Goal: Task Accomplishment & Management: Manage account settings

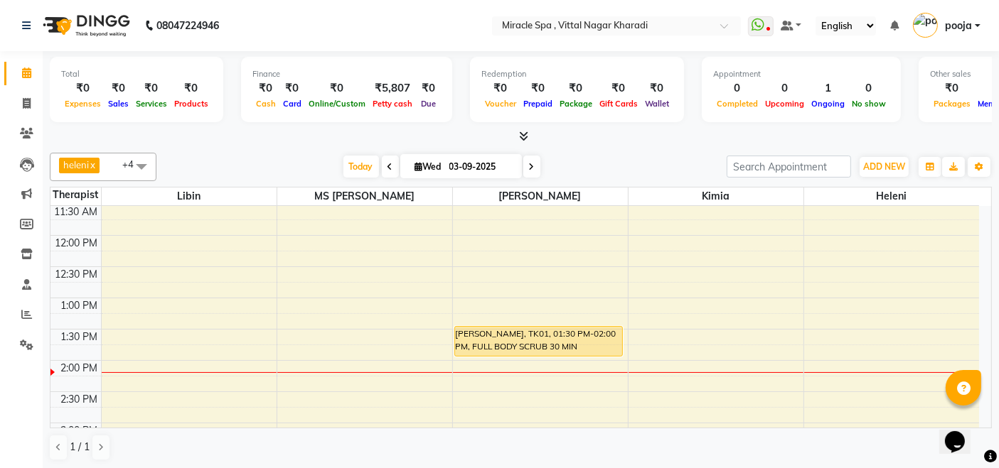
scroll to position [79, 0]
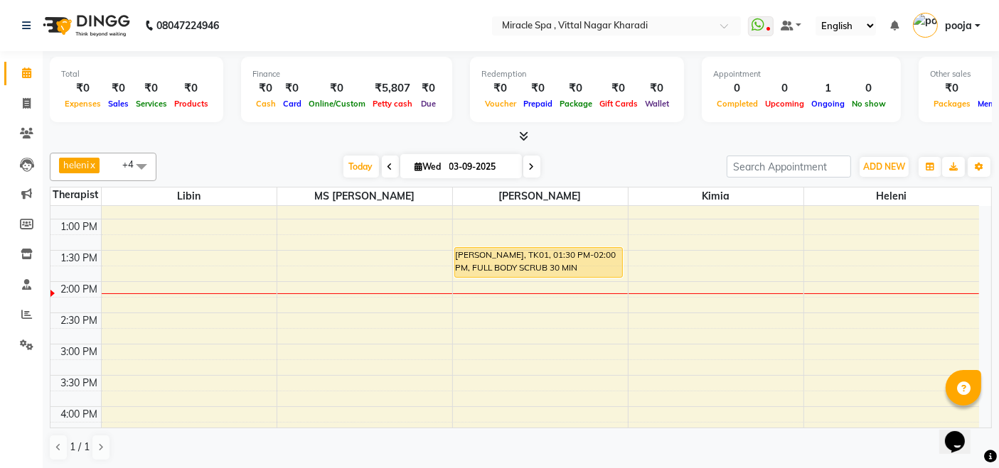
scroll to position [158, 0]
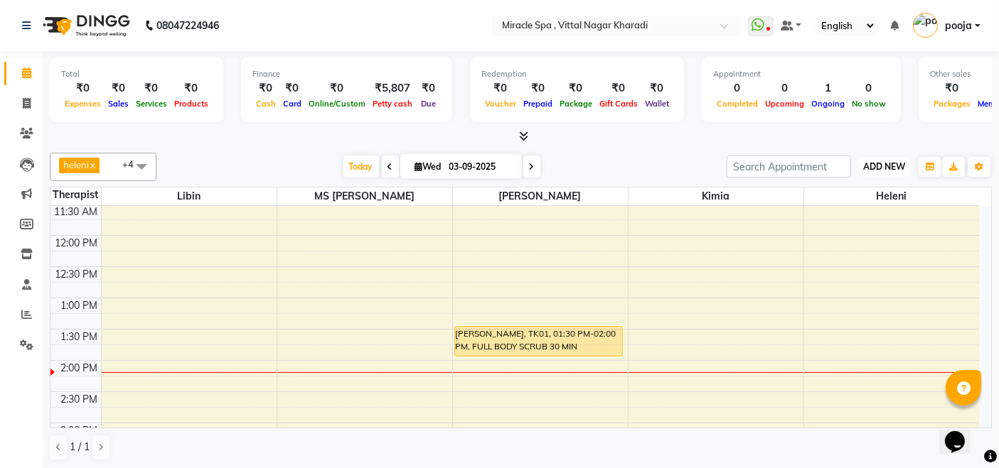
click at [890, 166] on span "ADD NEW" at bounding box center [884, 166] width 42 height 11
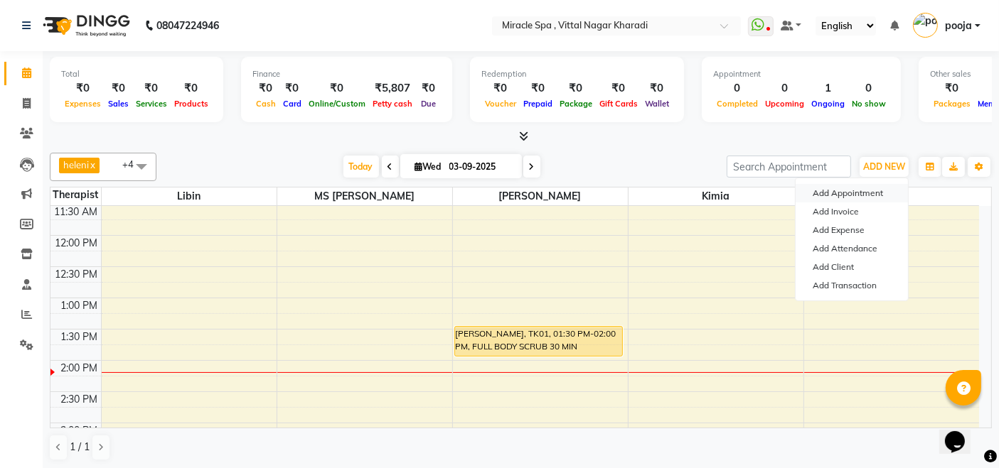
click at [873, 195] on button "Add Appointment" at bounding box center [851, 193] width 112 height 18
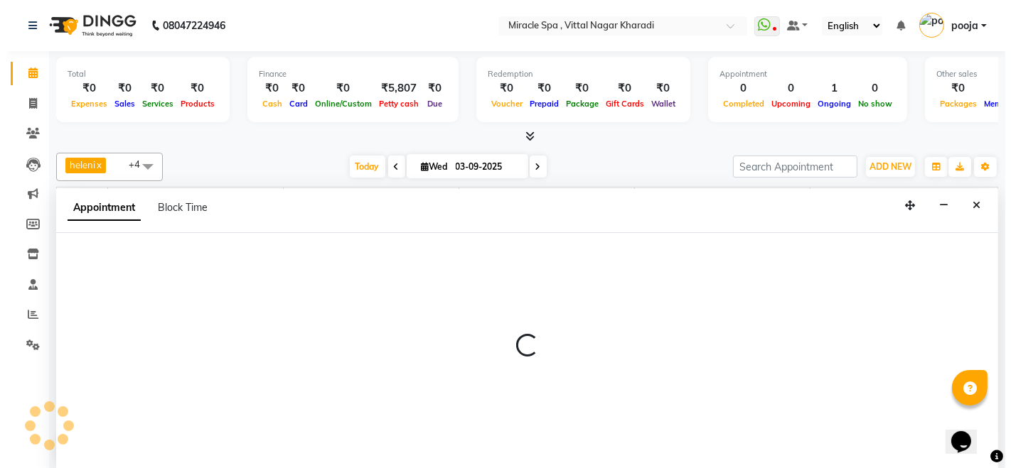
scroll to position [0, 0]
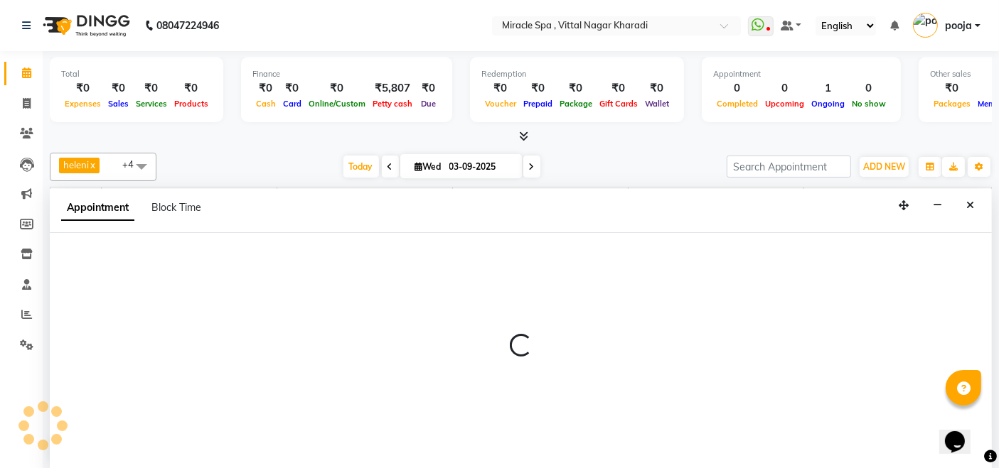
select select "600"
select select "tentative"
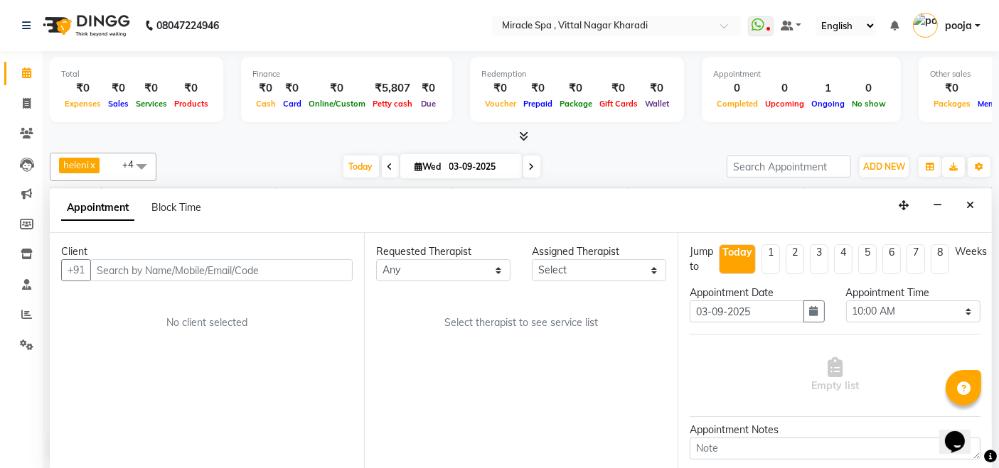
click at [254, 268] on input "text" at bounding box center [221, 270] width 262 height 22
type input "9755505276"
click at [328, 264] on span "Add Client" at bounding box center [323, 270] width 48 height 13
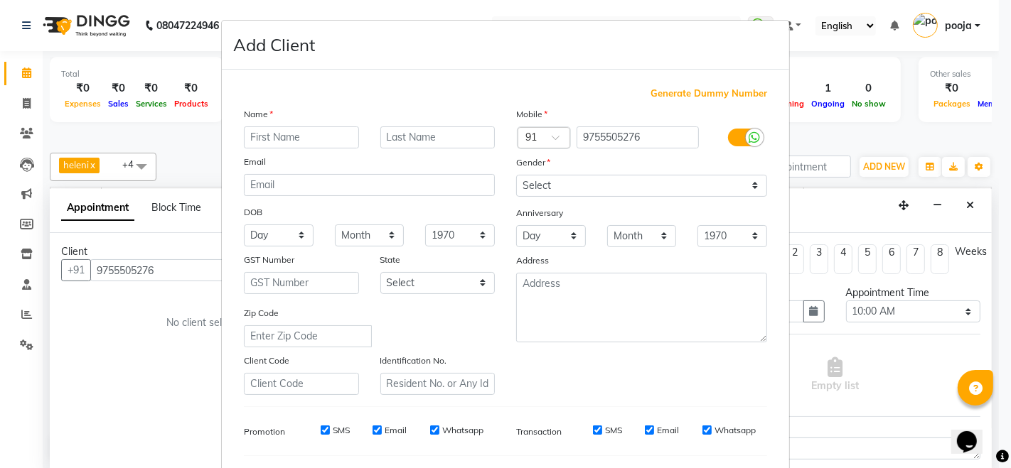
click at [313, 139] on input "text" at bounding box center [301, 138] width 115 height 22
type input "mr santosh"
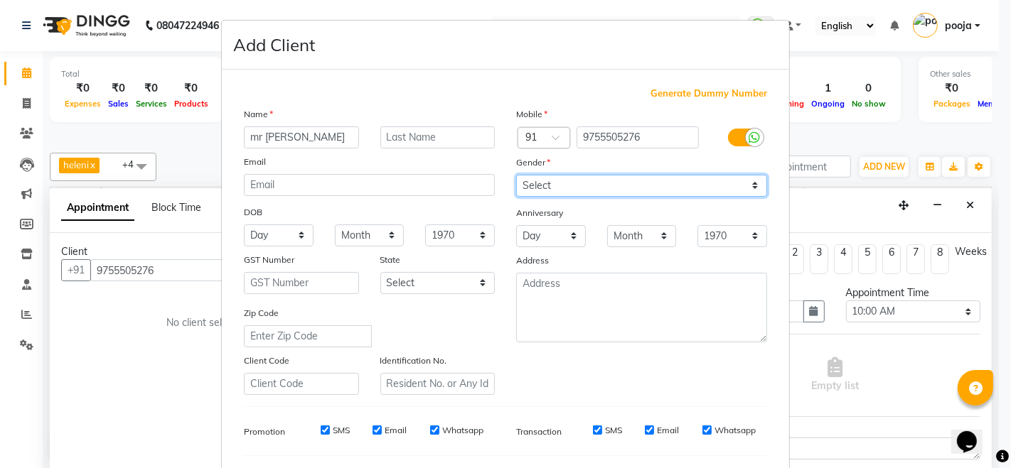
click at [620, 176] on select "Select Male Female Other Prefer Not To Say" at bounding box center [641, 186] width 251 height 22
select select "male"
click at [516, 175] on select "Select Male Female Other Prefer Not To Say" at bounding box center [641, 186] width 251 height 22
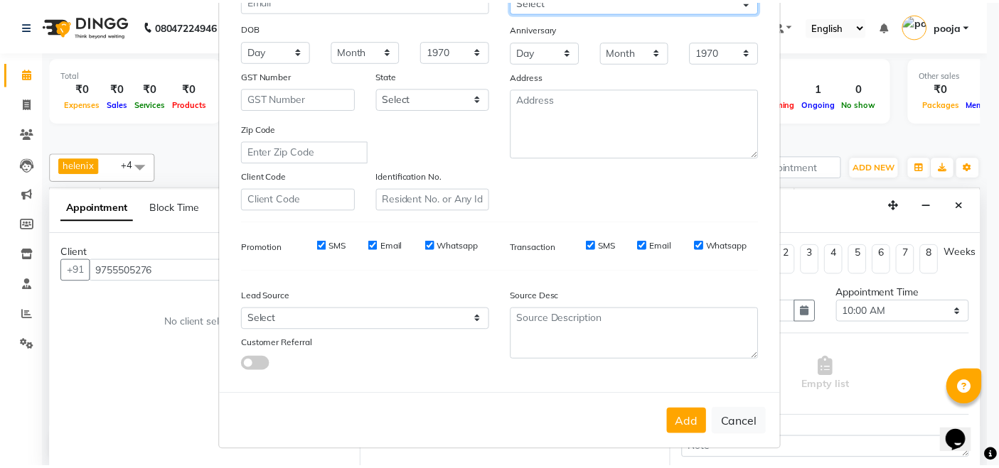
scroll to position [186, 0]
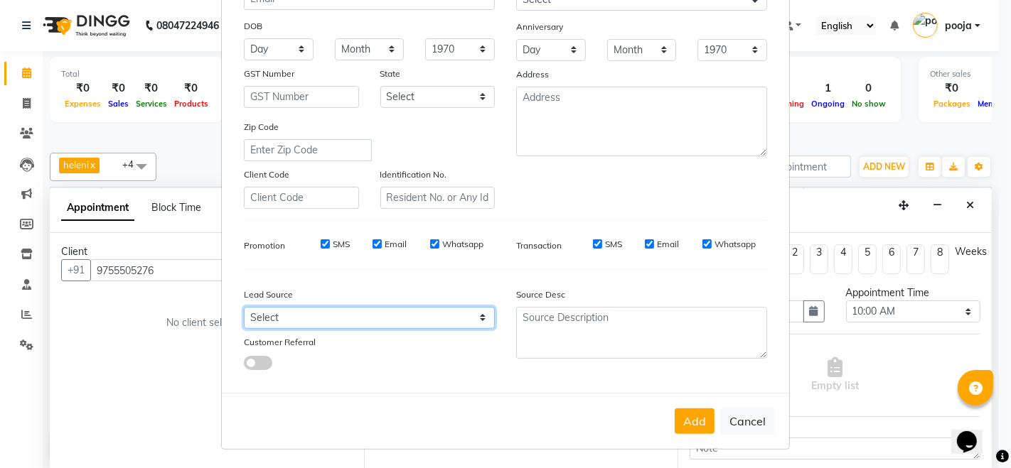
drag, startPoint x: 419, startPoint y: 312, endPoint x: 426, endPoint y: 307, distance: 9.3
click at [419, 311] on select "Select Walk-in Referral Internet Friend Word of Mouth Advertisement Facebook Ju…" at bounding box center [369, 318] width 251 height 22
select select "27687"
click at [244, 307] on select "Select Walk-in Referral Internet Friend Word of Mouth Advertisement Facebook Ju…" at bounding box center [369, 318] width 251 height 22
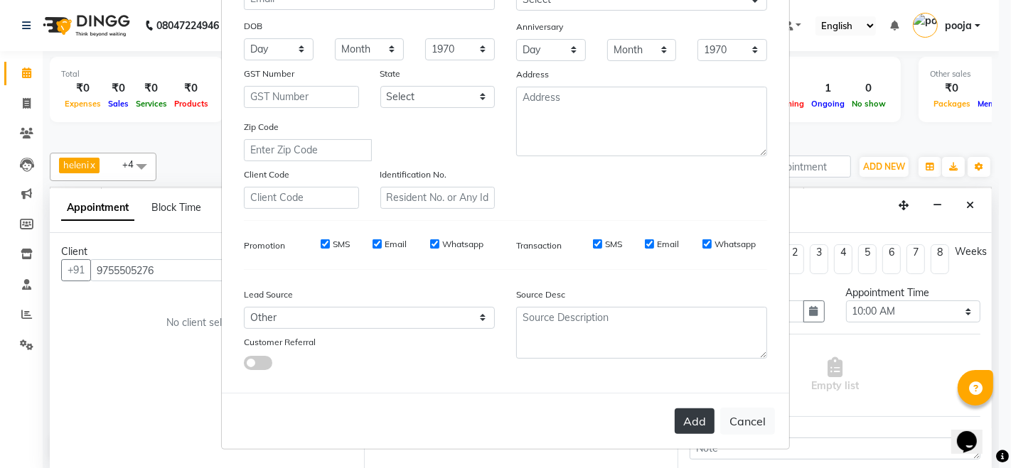
click at [682, 424] on button "Add" at bounding box center [694, 422] width 40 height 26
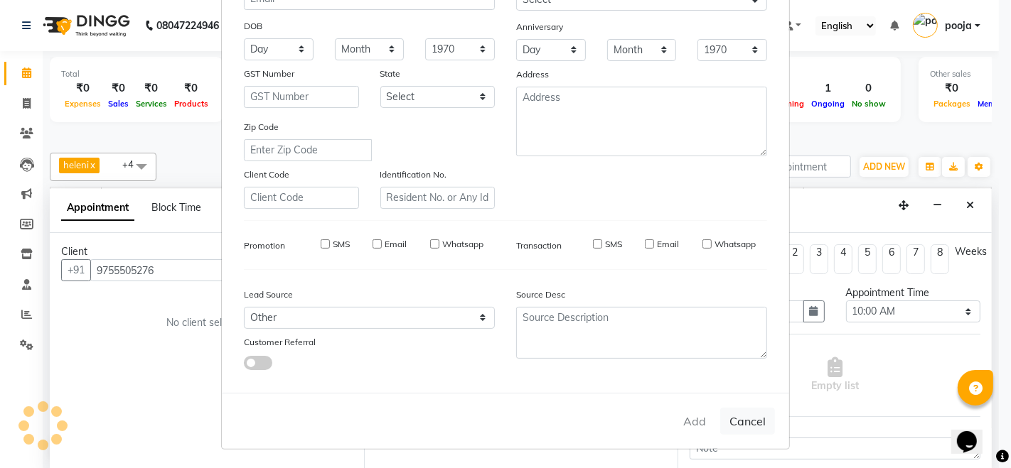
select select
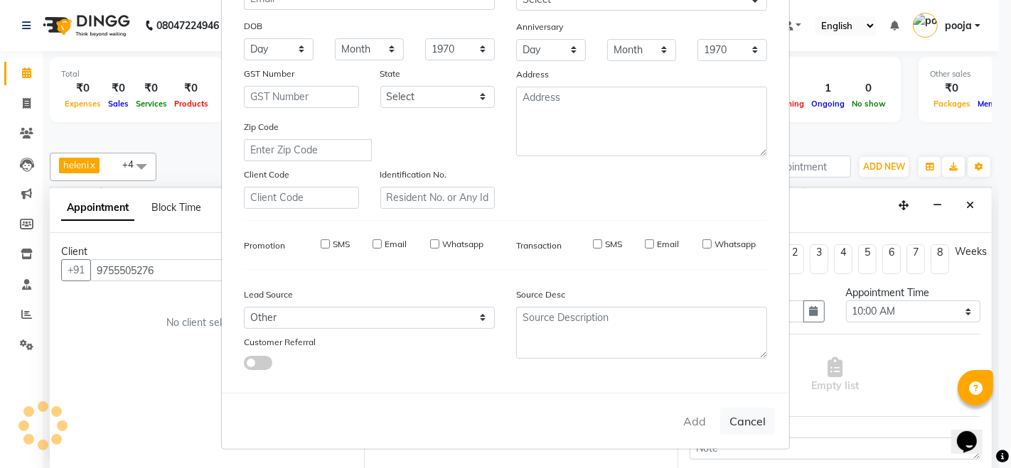
select select
checkbox input "false"
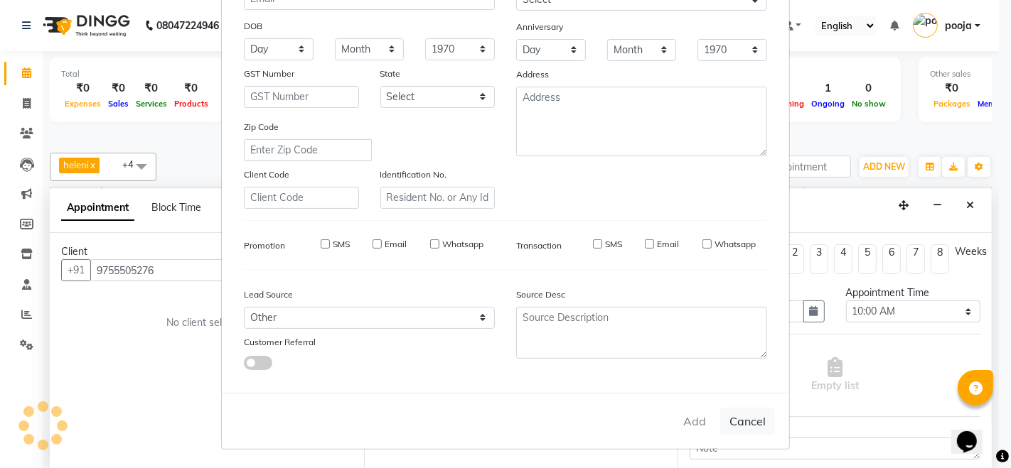
checkbox input "false"
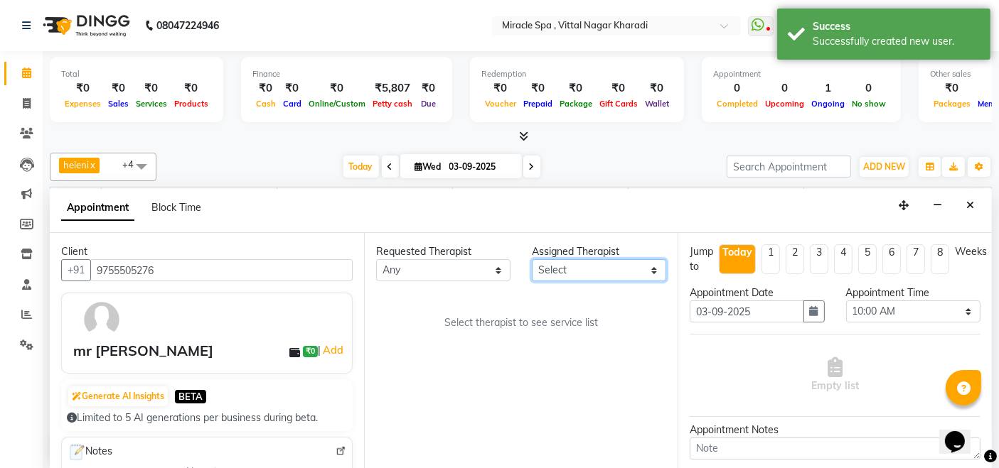
click at [606, 267] on select "Select ajay [PERSON_NAME] Em Es GIGI [PERSON_NAME] [PERSON_NAME] may MR [PERSON…" at bounding box center [599, 270] width 134 height 22
select select "89028"
click at [532, 259] on select "Select ajay [PERSON_NAME] Em Es GIGI [PERSON_NAME] [PERSON_NAME] may MR [PERSON…" at bounding box center [599, 270] width 134 height 22
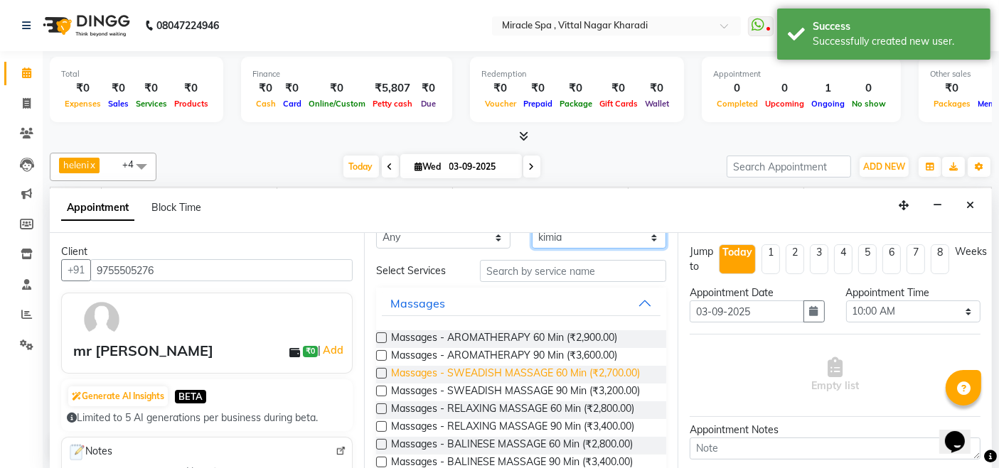
scroll to position [0, 0]
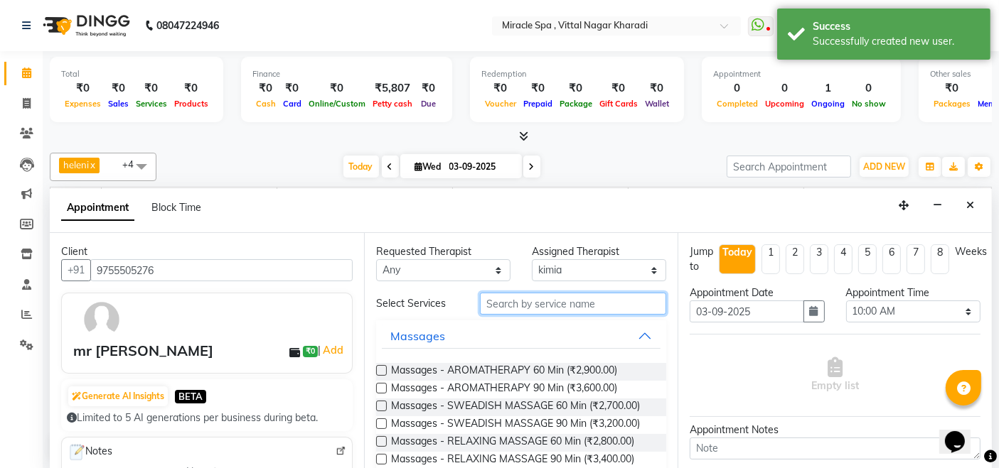
click at [581, 298] on input "text" at bounding box center [573, 304] width 186 height 22
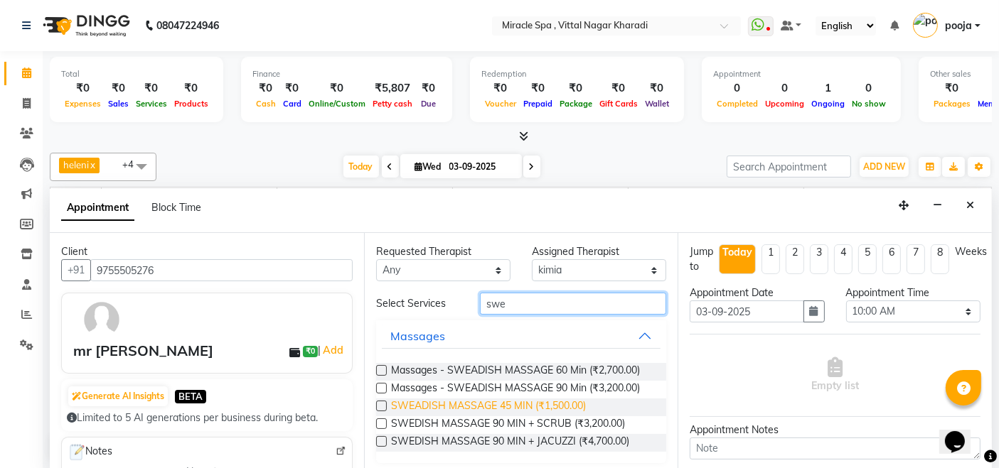
type input "swe"
click at [532, 407] on span "SWEADISH MASSAGE 45 MIN (₹1,500.00)" at bounding box center [488, 408] width 195 height 18
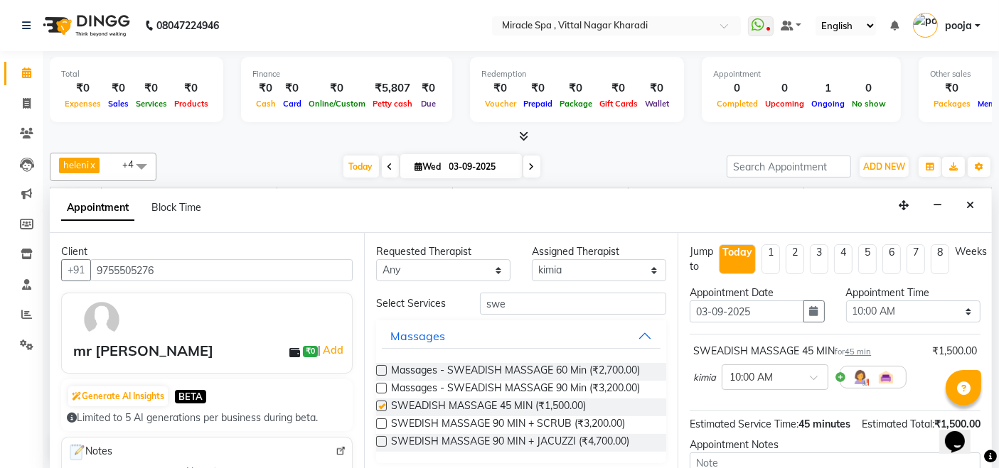
checkbox input "false"
click at [760, 382] on div "× 10:00 AM" at bounding box center [750, 377] width 43 height 15
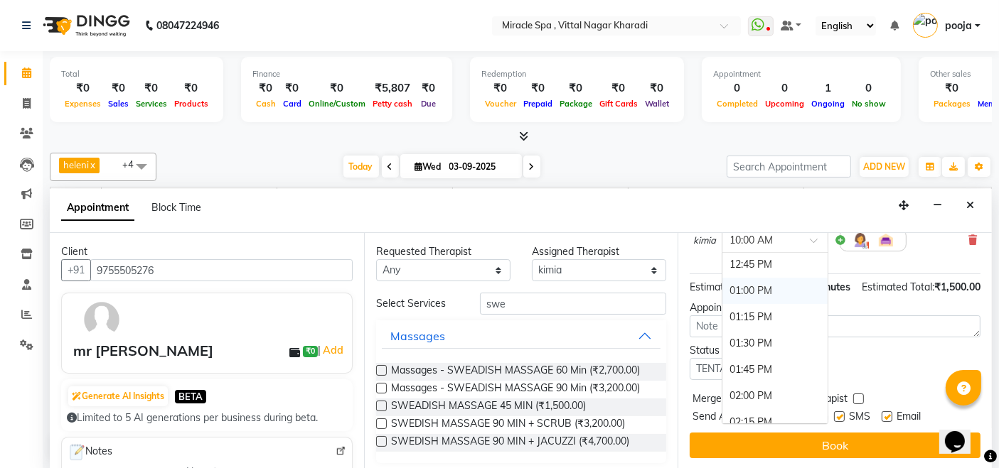
scroll to position [316, 0]
click at [758, 385] on div "02:15 PM" at bounding box center [774, 398] width 105 height 26
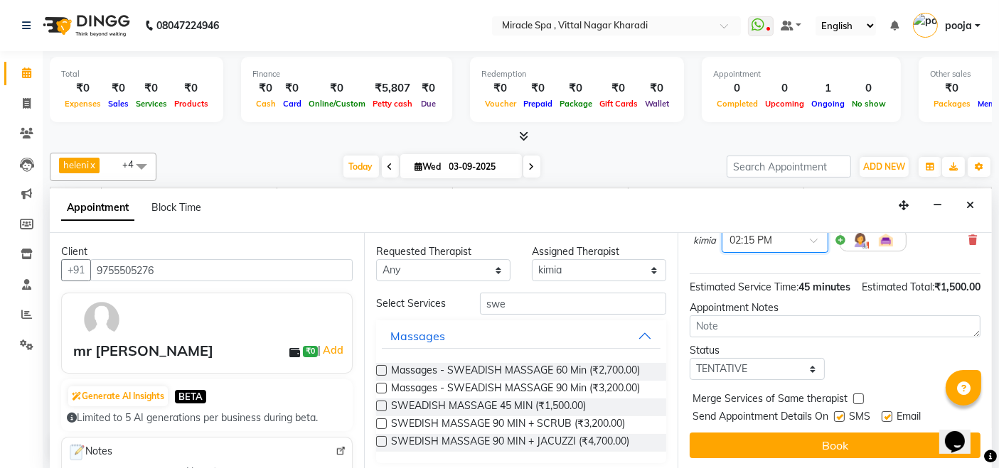
scroll to position [151, 0]
click at [758, 367] on select "Select TENTATIVE CONFIRM CHECK-IN UPCOMING" at bounding box center [756, 369] width 134 height 22
select select "upcoming"
click at [689, 358] on select "Select TENTATIVE CONFIRM CHECK-IN UPCOMING" at bounding box center [756, 369] width 134 height 22
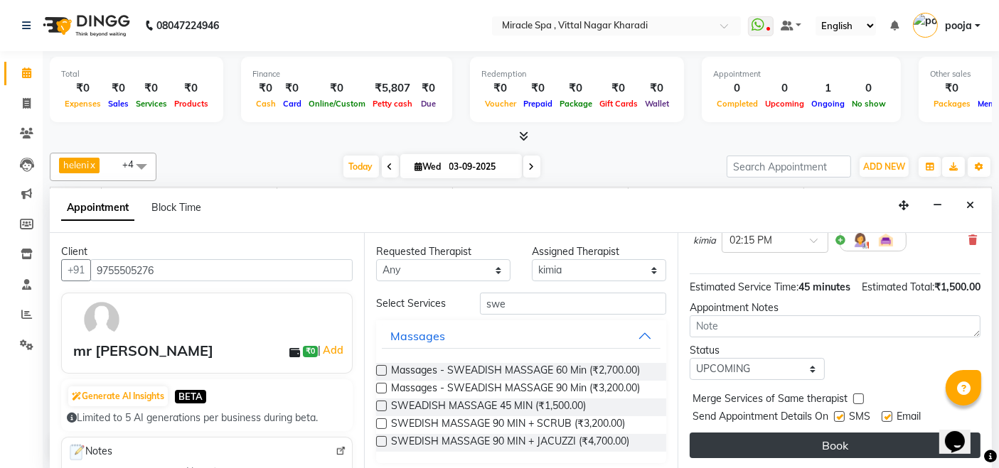
click at [785, 439] on button "Book" at bounding box center [834, 446] width 291 height 26
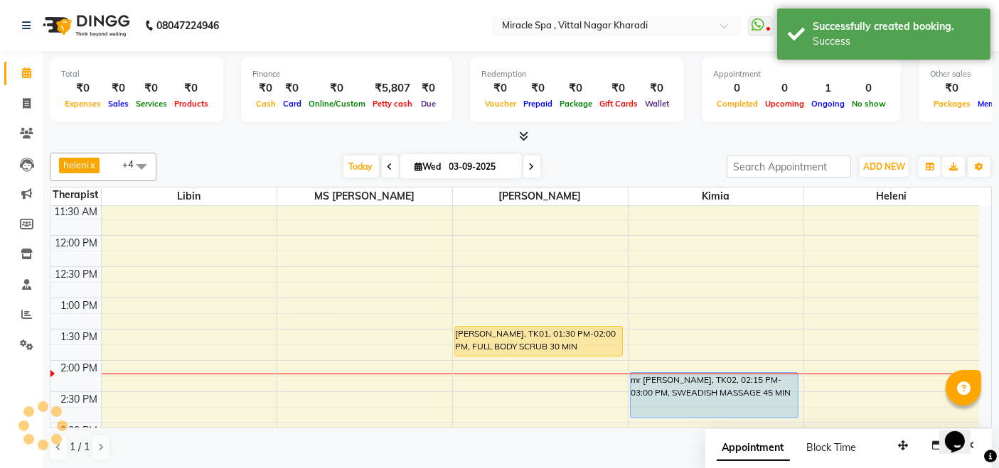
scroll to position [0, 0]
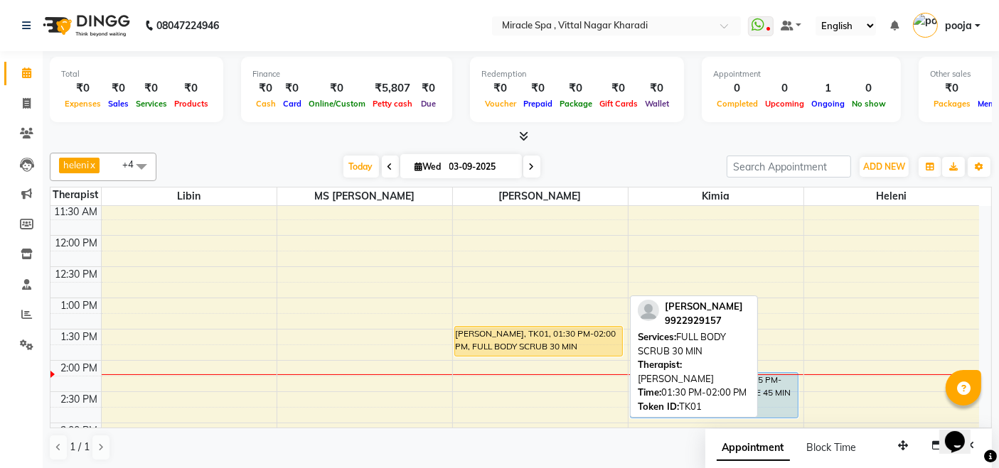
click at [596, 341] on div "[PERSON_NAME], TK01, 01:30 PM-02:00 PM, FULL BODY SCRUB 30 MIN" at bounding box center [539, 341] width 168 height 29
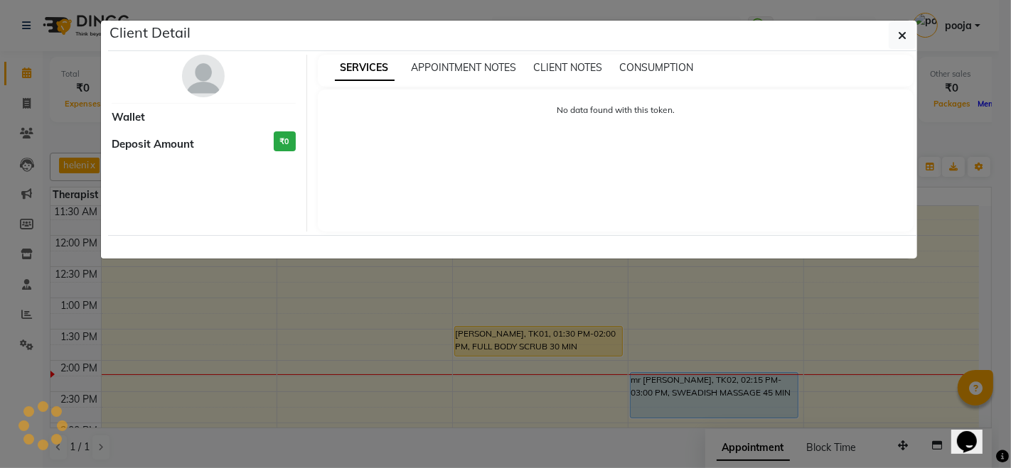
select select "1"
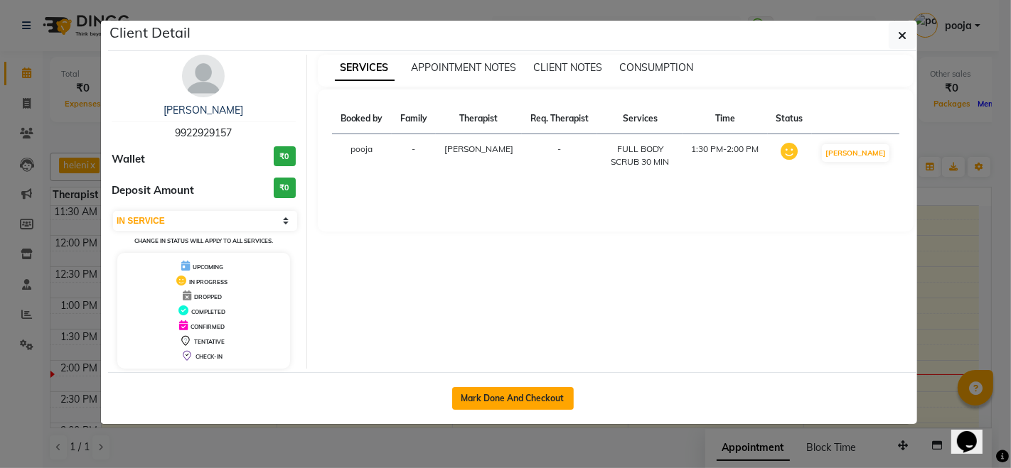
click at [496, 397] on button "Mark Done And Checkout" at bounding box center [513, 398] width 122 height 23
select select "service"
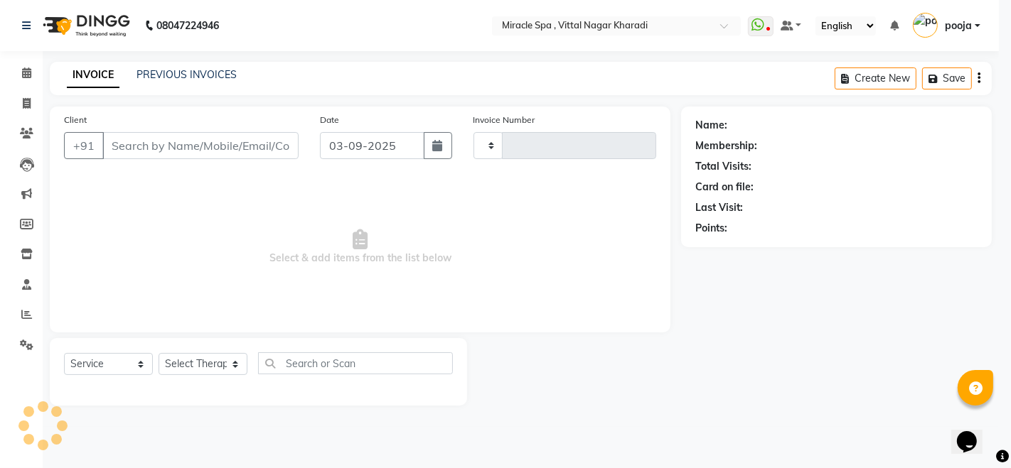
type input "2594"
select select "3854"
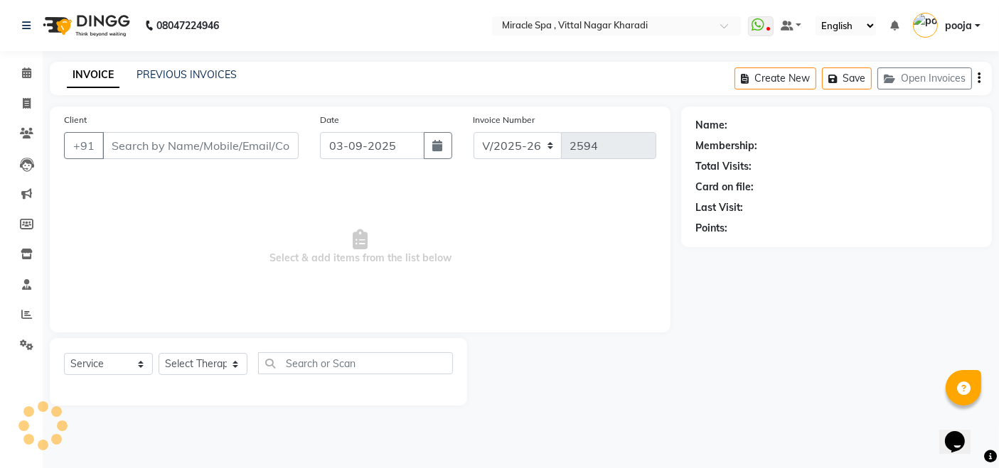
type input "9922929157"
select select "66369"
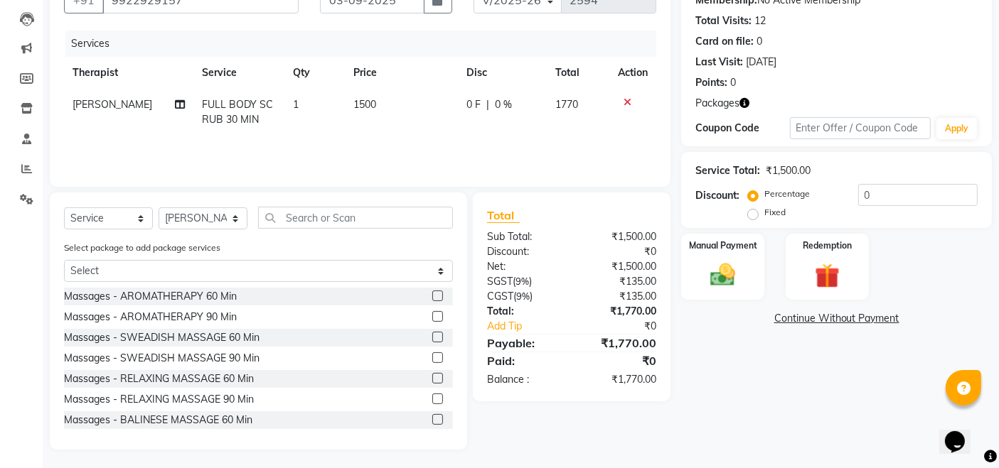
scroll to position [148, 0]
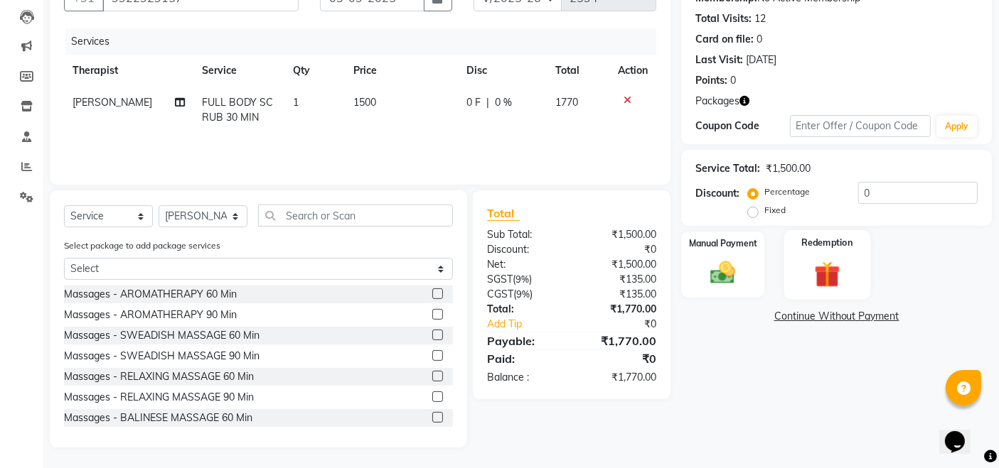
click at [816, 276] on img at bounding box center [826, 274] width 43 height 33
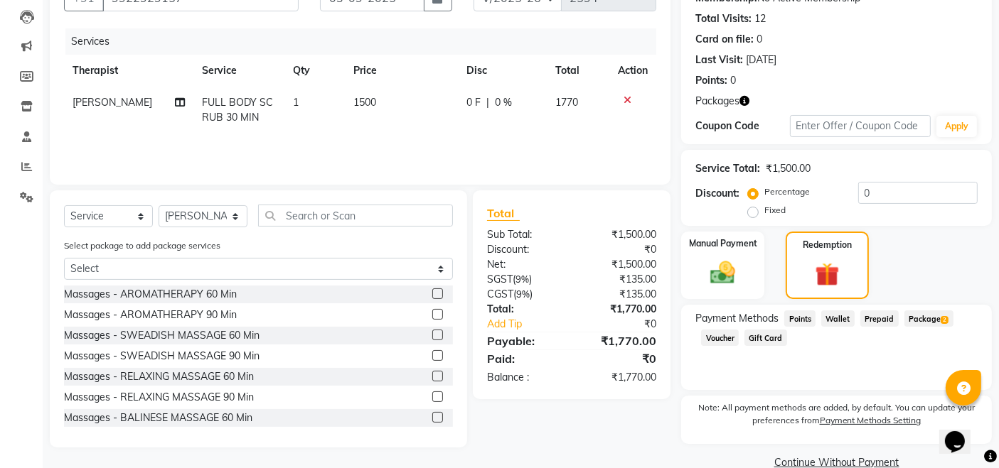
click at [929, 320] on span "Package 2" at bounding box center [928, 319] width 49 height 16
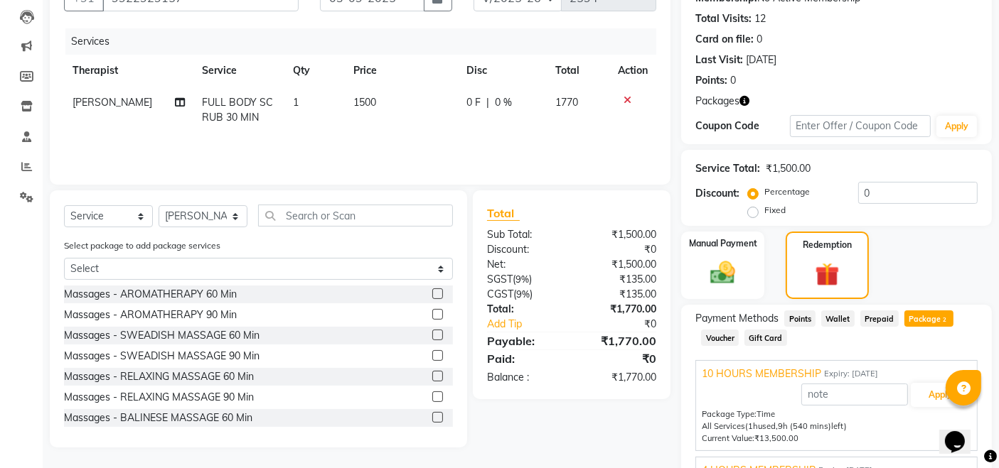
scroll to position [272, 0]
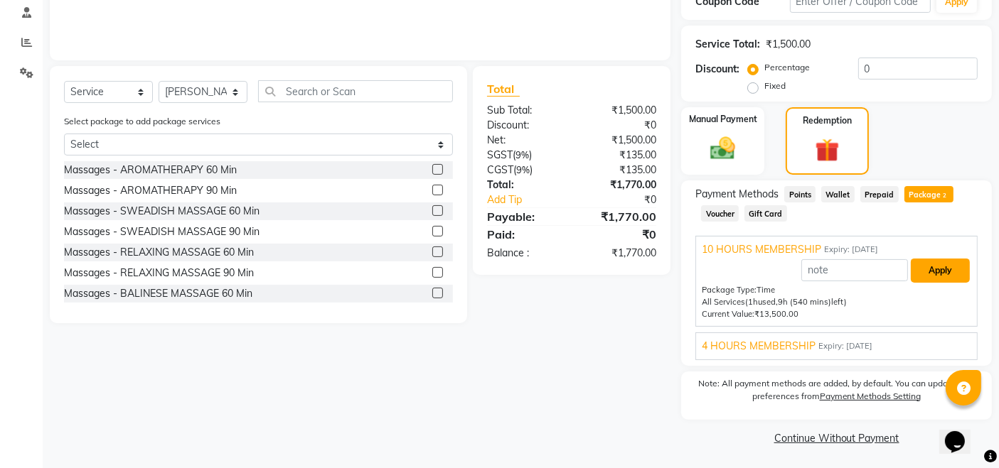
click at [940, 271] on button "Apply" at bounding box center [939, 271] width 59 height 24
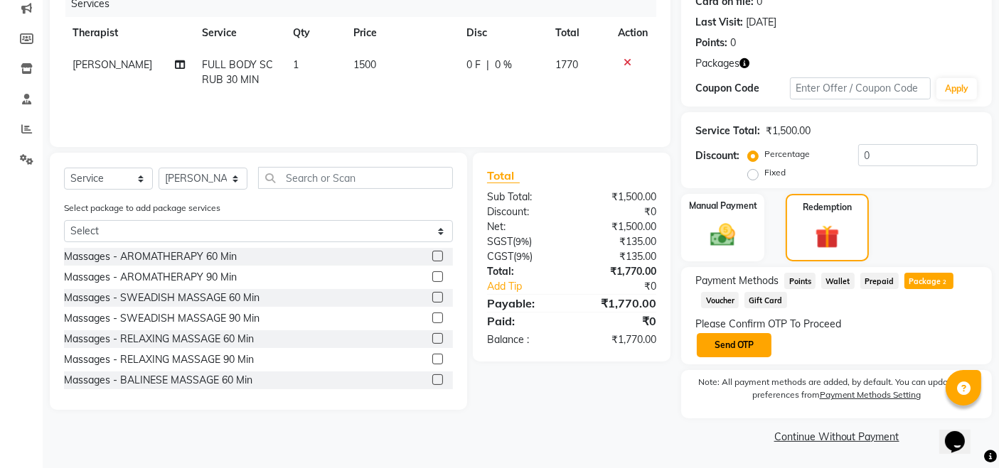
click at [729, 344] on button "Send OTP" at bounding box center [734, 345] width 75 height 24
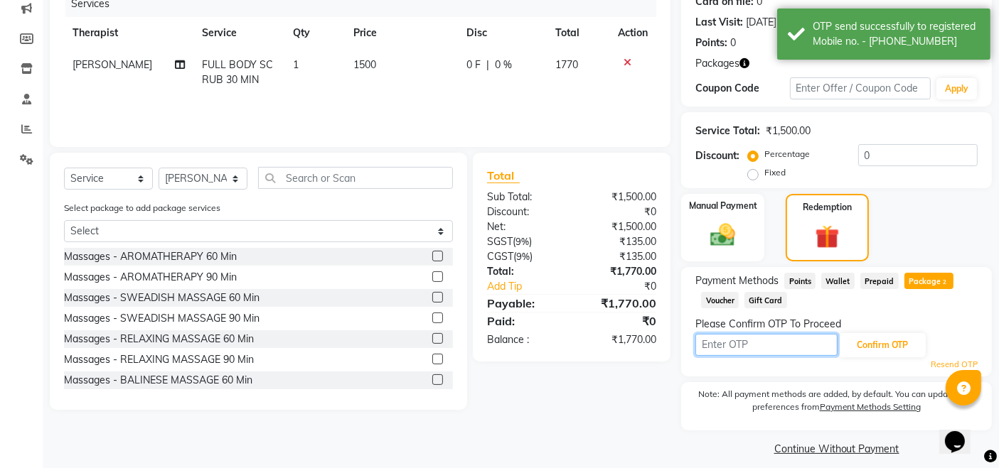
click at [743, 344] on input "text" at bounding box center [766, 345] width 142 height 22
click at [30, 159] on icon at bounding box center [27, 159] width 14 height 11
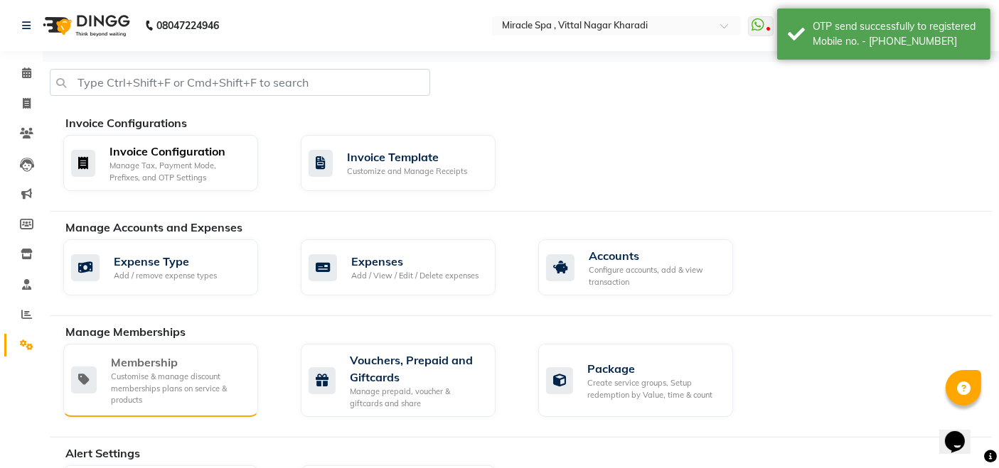
click at [157, 158] on div "Invoice Configuration" at bounding box center [177, 151] width 137 height 17
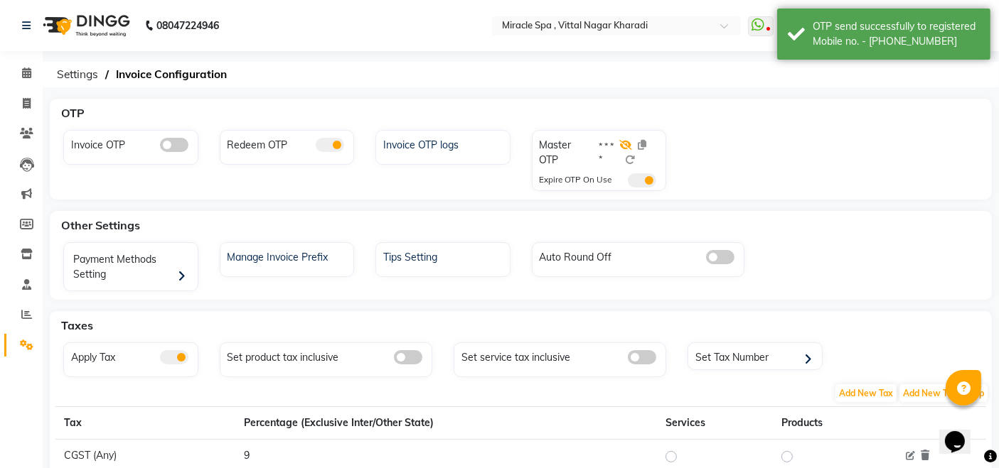
click at [625, 144] on icon at bounding box center [625, 145] width 13 height 10
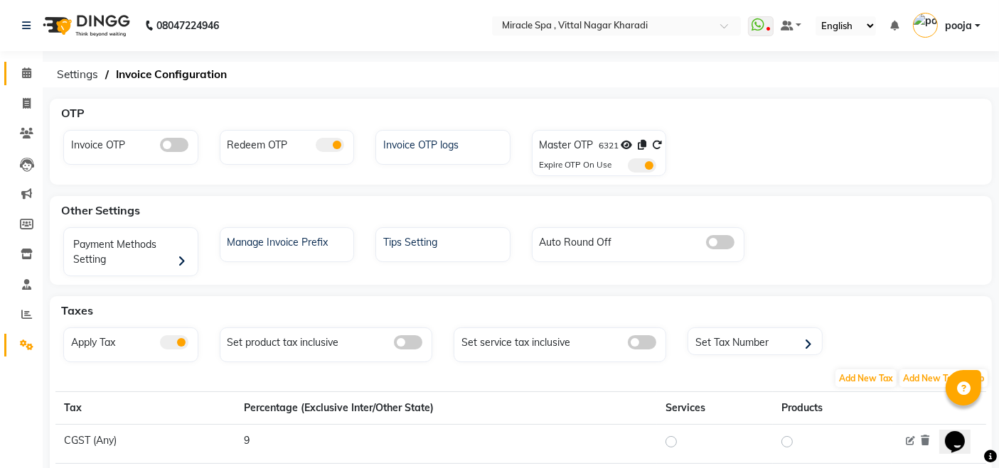
click at [26, 70] on icon at bounding box center [26, 73] width 9 height 11
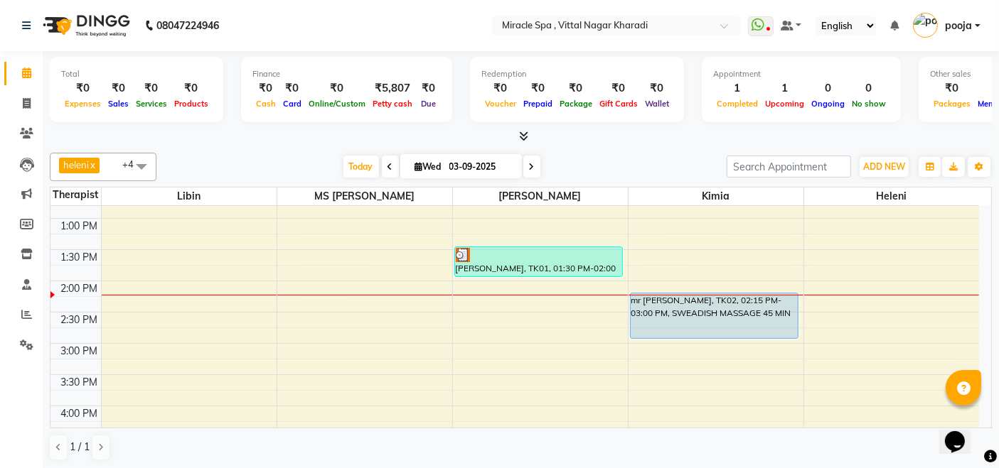
scroll to position [237, 0]
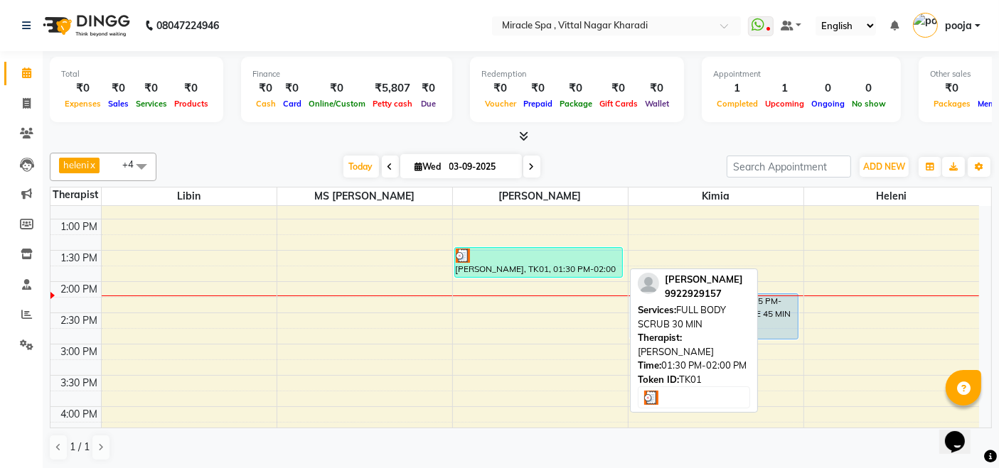
click at [552, 264] on div "[PERSON_NAME], TK01, 01:30 PM-02:00 PM, FULL BODY SCRUB 30 MIN" at bounding box center [539, 262] width 168 height 29
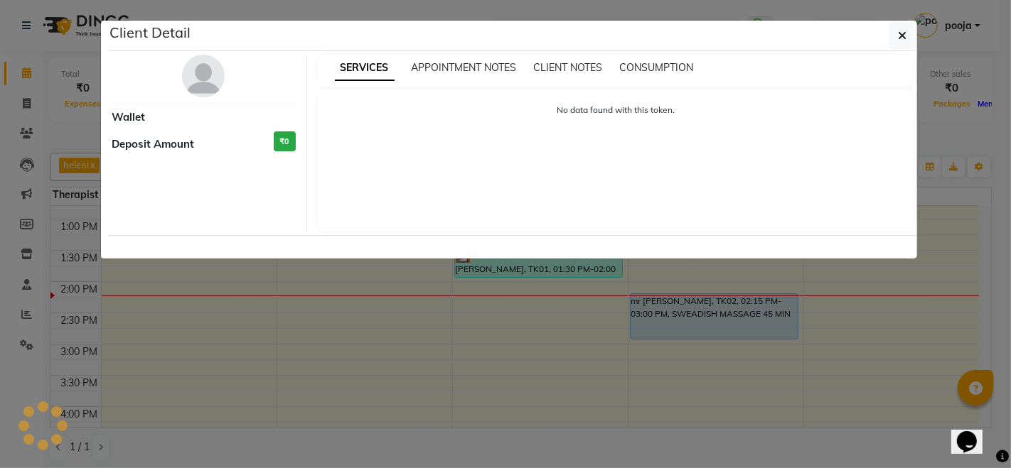
select select "3"
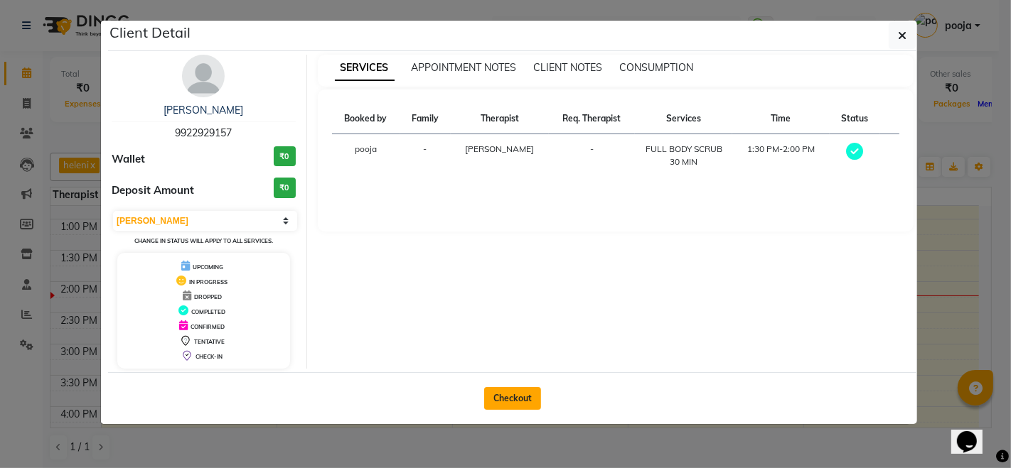
click at [518, 387] on button "Checkout" at bounding box center [512, 398] width 57 height 23
select select "service"
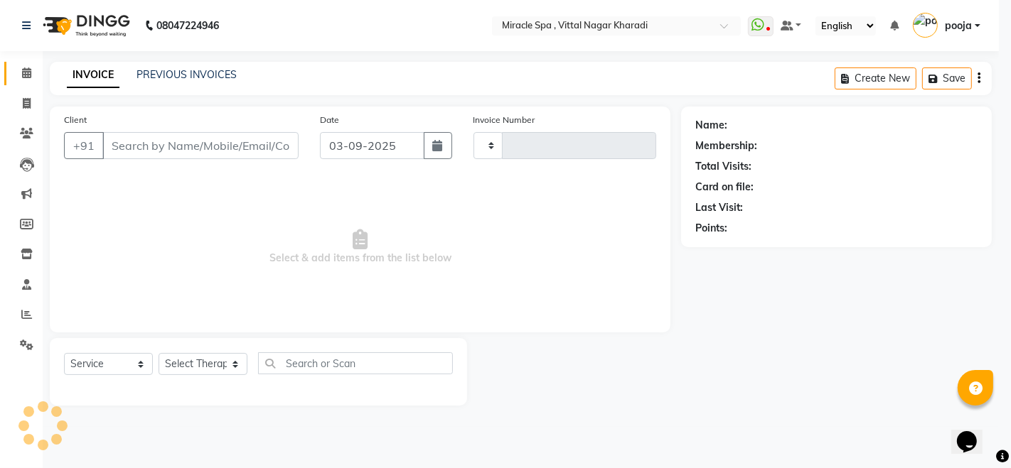
type input "2594"
select select "3854"
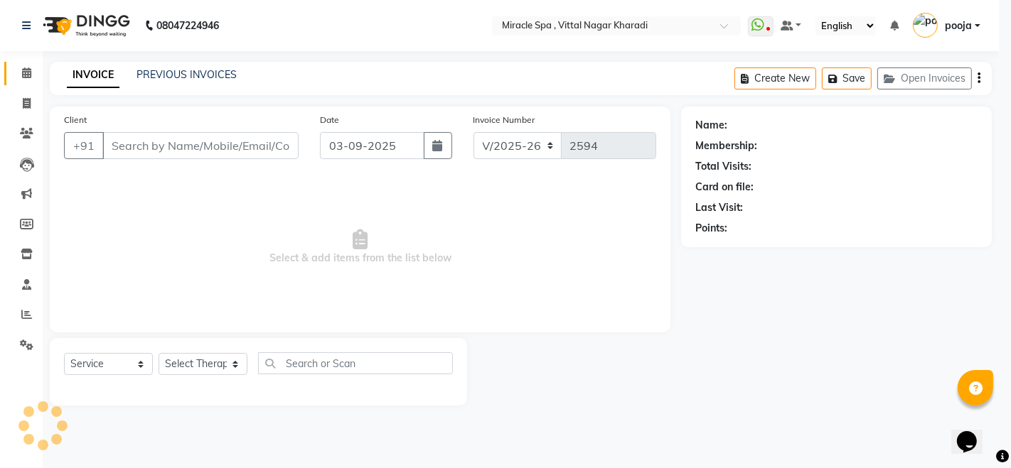
type input "9922929157"
select select "66369"
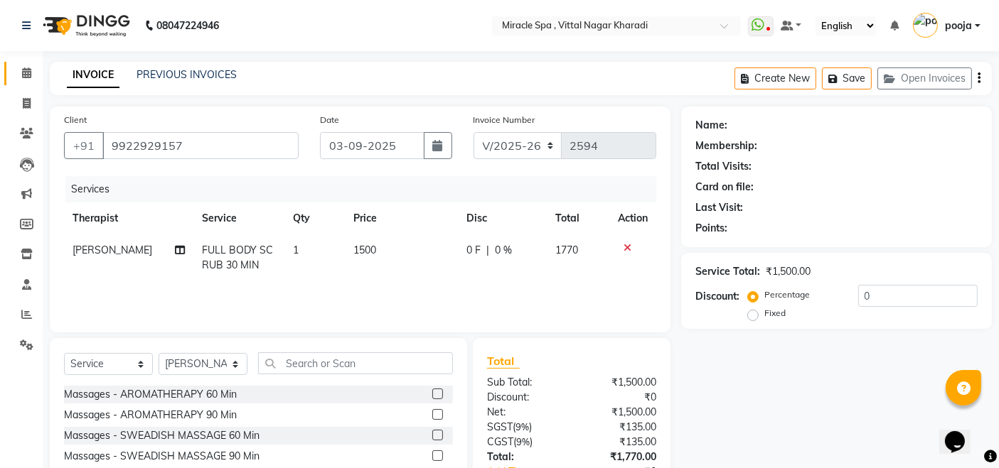
scroll to position [100, 0]
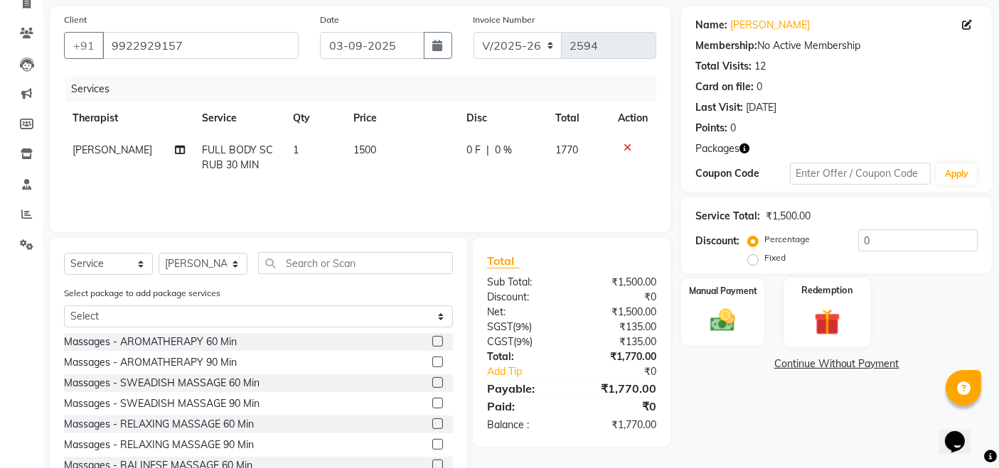
click at [829, 313] on img at bounding box center [826, 322] width 43 height 33
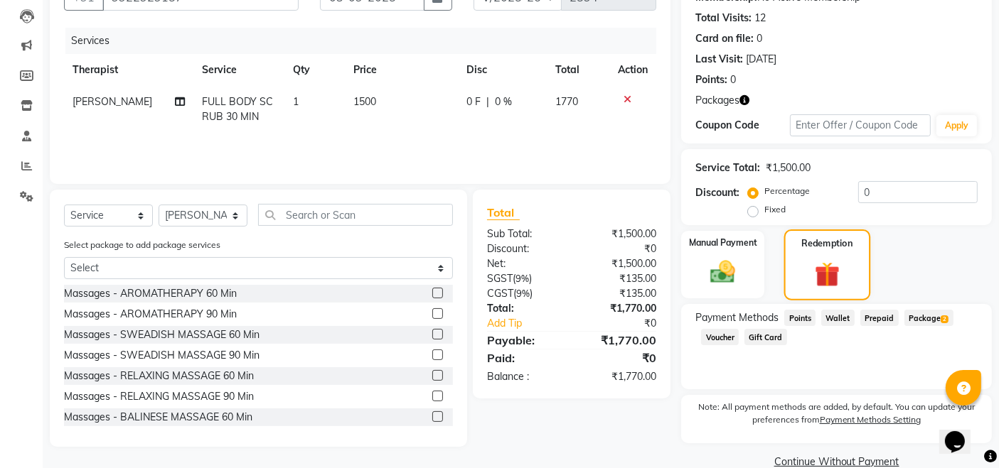
scroll to position [173, 0]
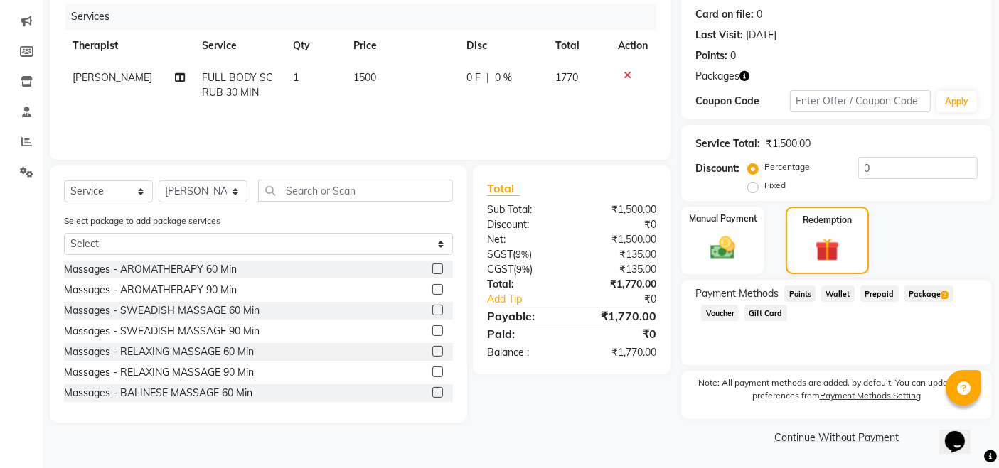
click at [934, 291] on span "Package 2" at bounding box center [928, 294] width 49 height 16
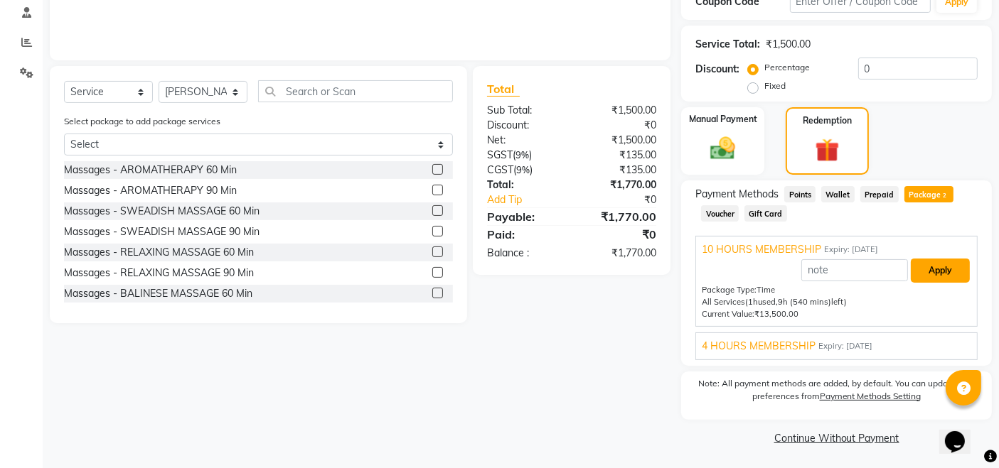
click at [934, 267] on button "Apply" at bounding box center [939, 271] width 59 height 24
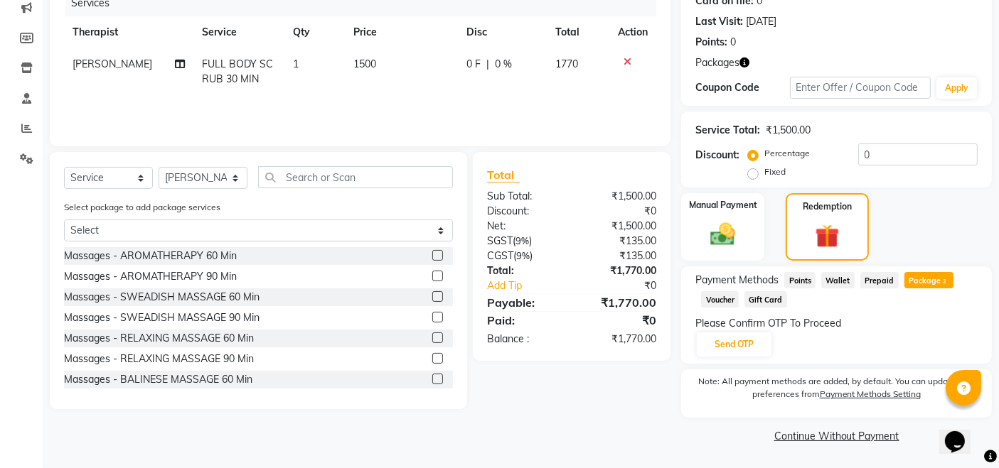
scroll to position [186, 0]
click at [746, 345] on button "Send OTP" at bounding box center [734, 345] width 75 height 24
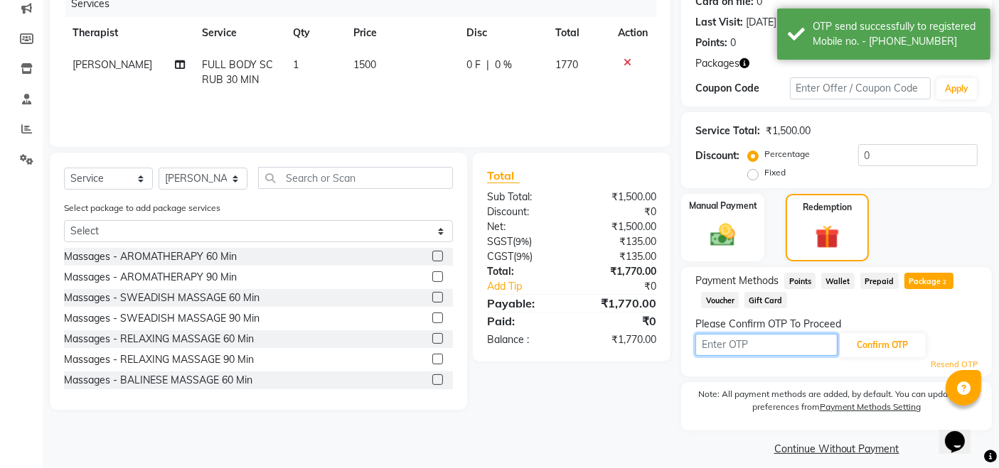
click at [746, 345] on input "text" at bounding box center [766, 345] width 142 height 22
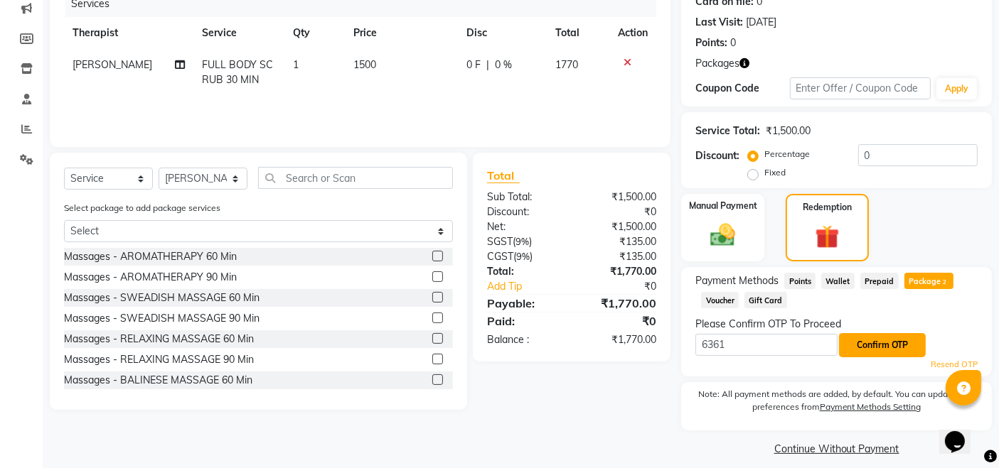
click at [890, 350] on button "Confirm OTP" at bounding box center [882, 345] width 87 height 24
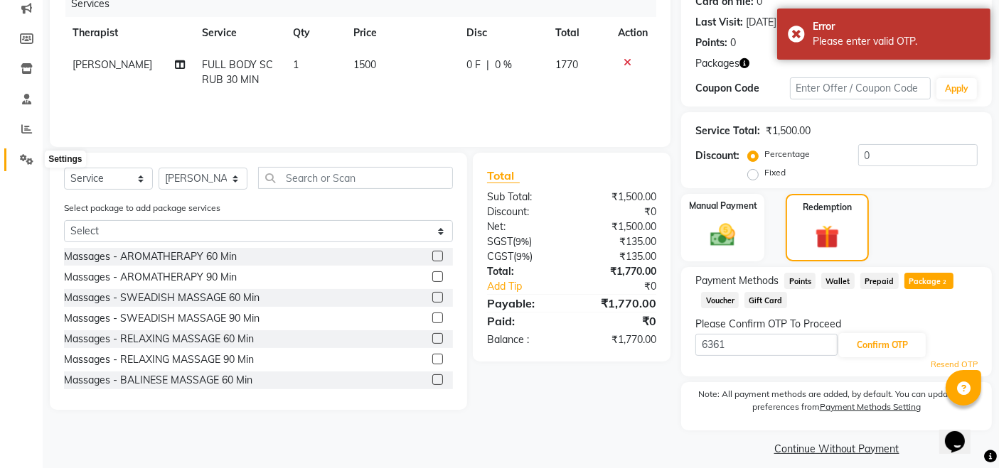
click at [21, 160] on icon at bounding box center [27, 159] width 14 height 11
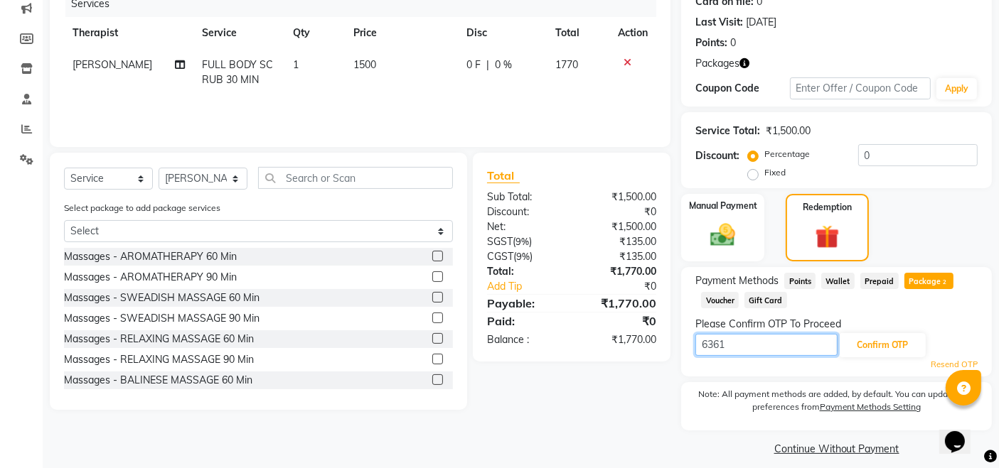
click at [796, 342] on input "6361" at bounding box center [766, 345] width 142 height 22
type input "6"
click at [18, 161] on span at bounding box center [26, 160] width 25 height 16
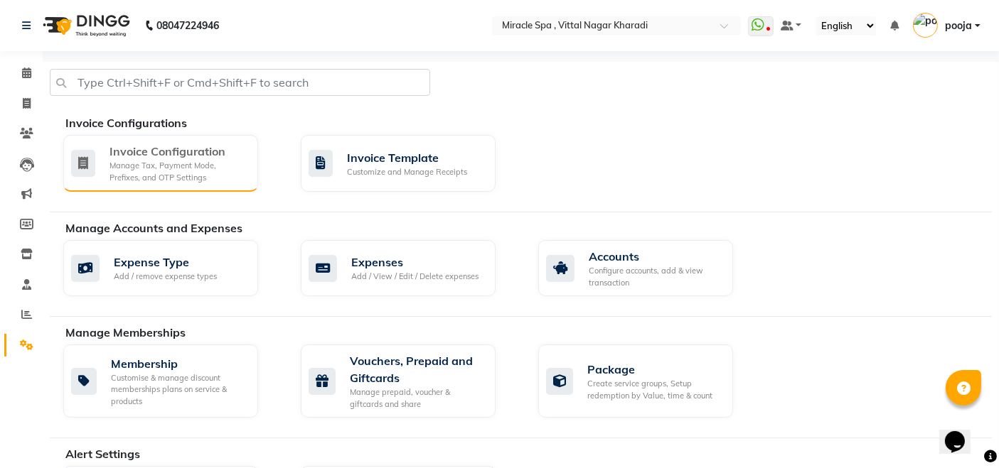
click at [201, 178] on div "Manage Tax, Payment Mode, Prefixes, and OTP Settings" at bounding box center [177, 171] width 137 height 23
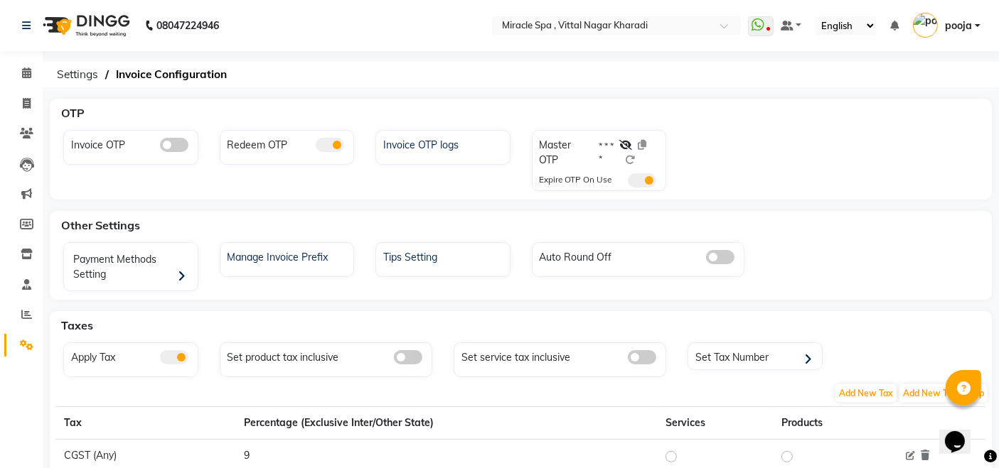
click at [633, 143] on div at bounding box center [640, 156] width 43 height 36
click at [625, 145] on icon at bounding box center [625, 145] width 13 height 10
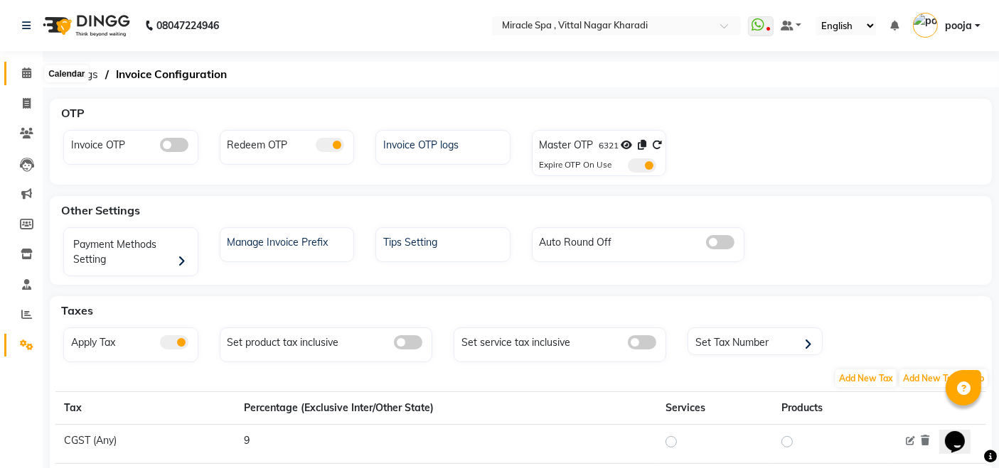
click at [22, 74] on icon at bounding box center [26, 73] width 9 height 11
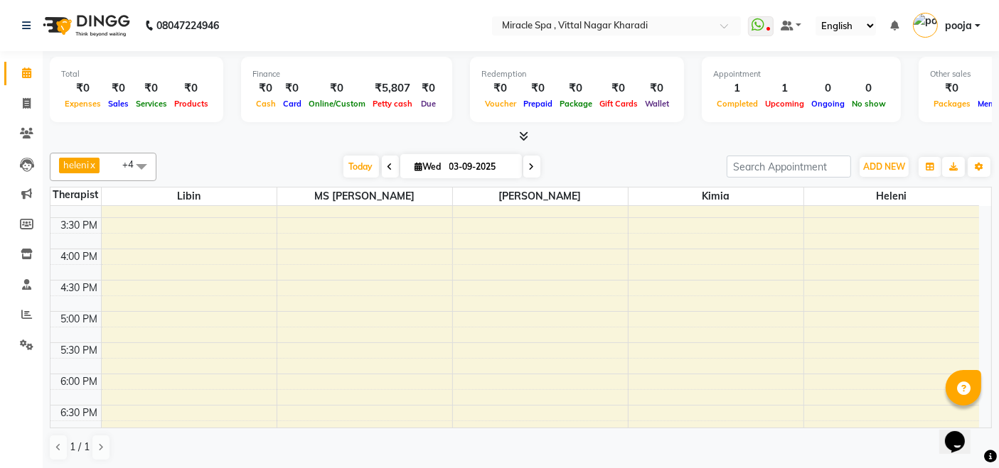
scroll to position [237, 0]
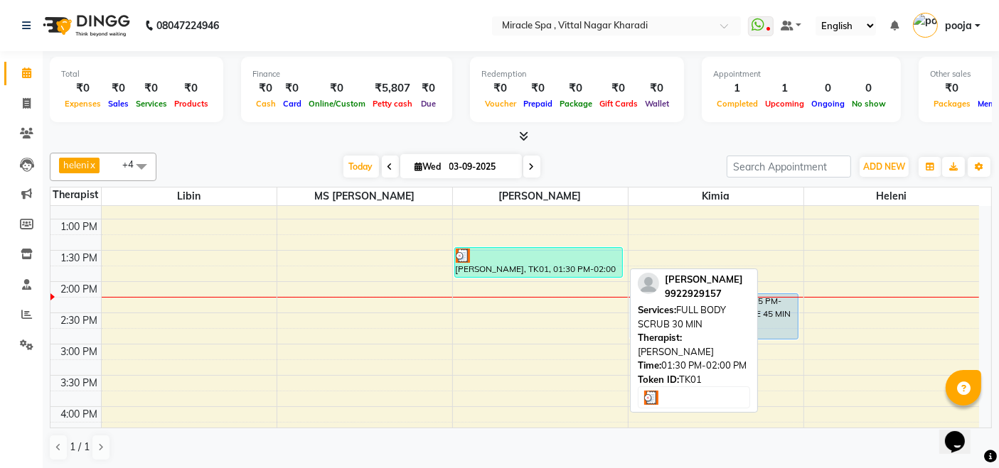
click at [548, 267] on div "[PERSON_NAME], TK01, 01:30 PM-02:00 PM, FULL BODY SCRUB 30 MIN" at bounding box center [539, 262] width 168 height 29
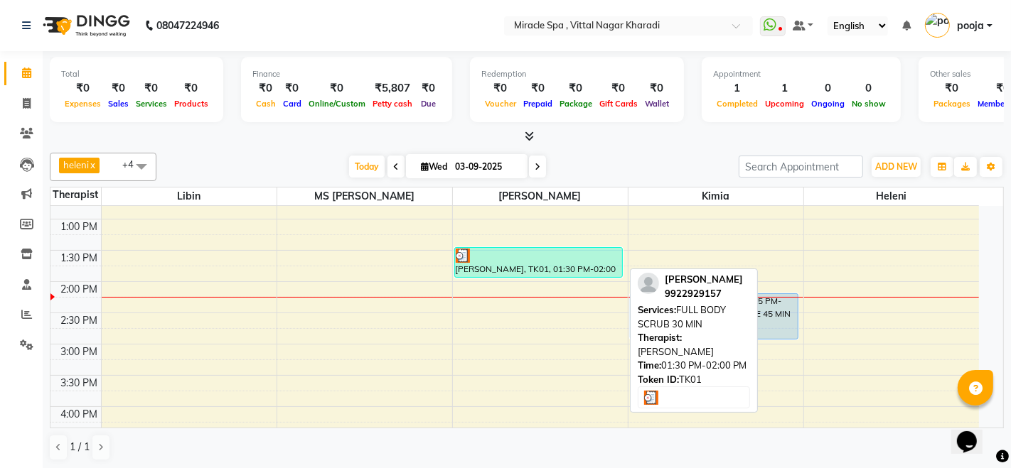
select select "3"
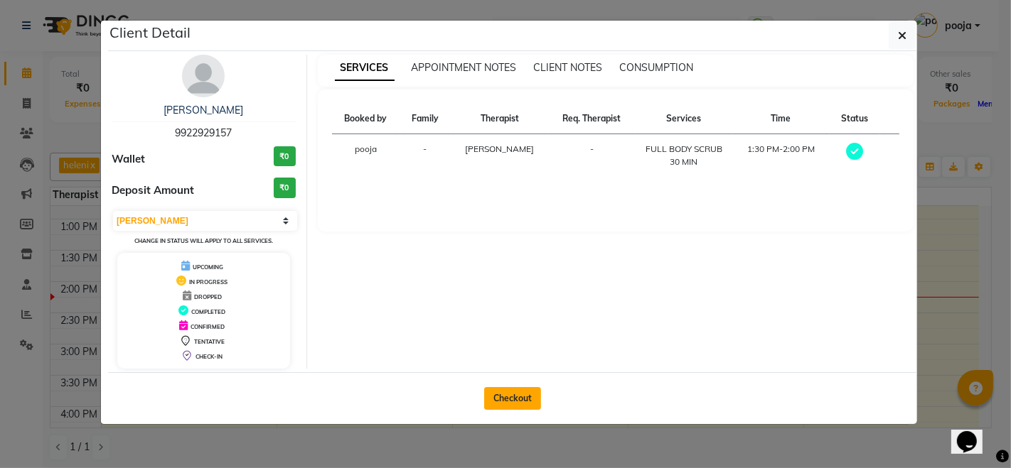
click at [510, 401] on button "Checkout" at bounding box center [512, 398] width 57 height 23
select select "3854"
select select "service"
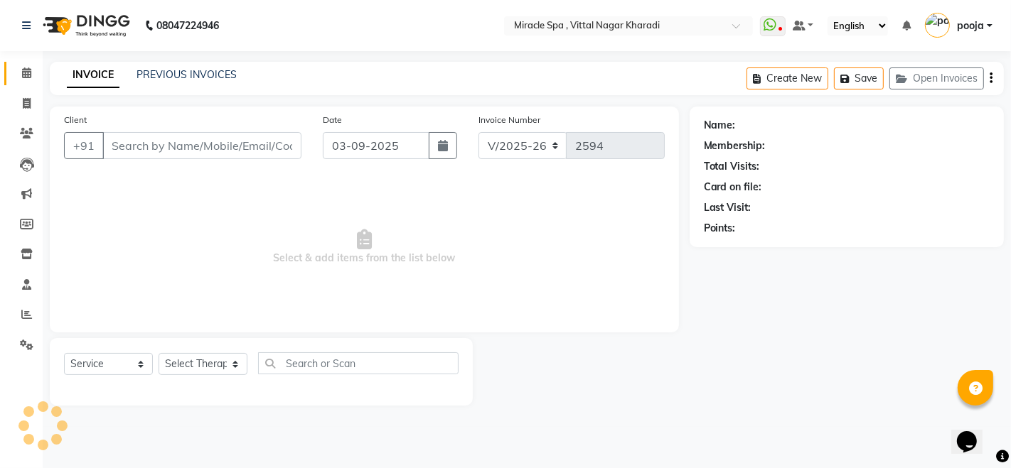
type input "9922929157"
select select "66369"
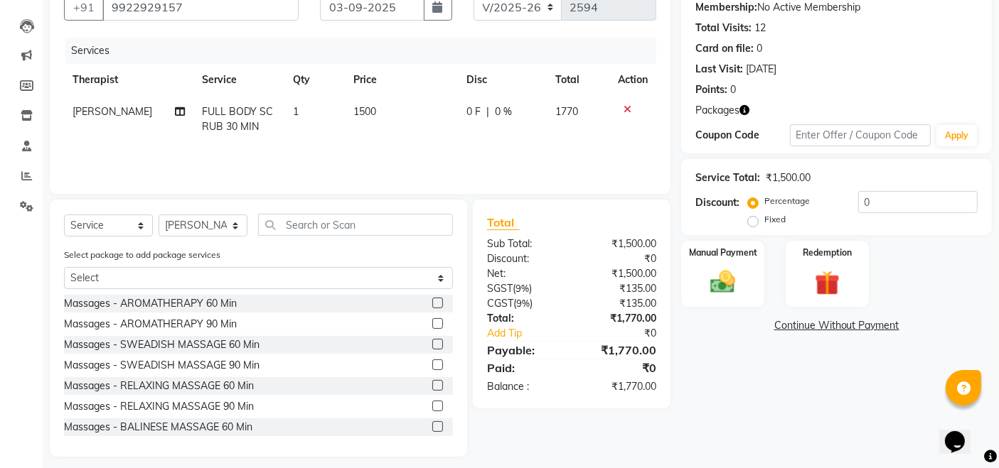
scroll to position [148, 0]
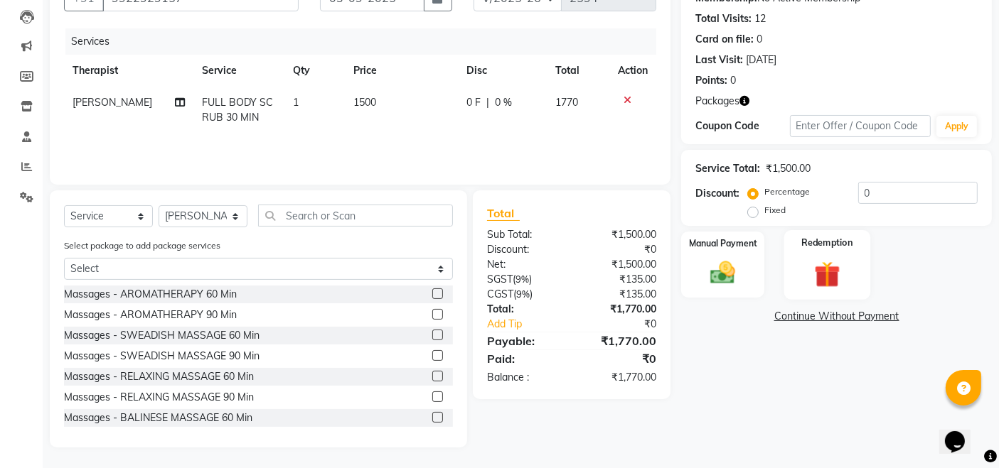
click at [817, 280] on img at bounding box center [826, 274] width 43 height 33
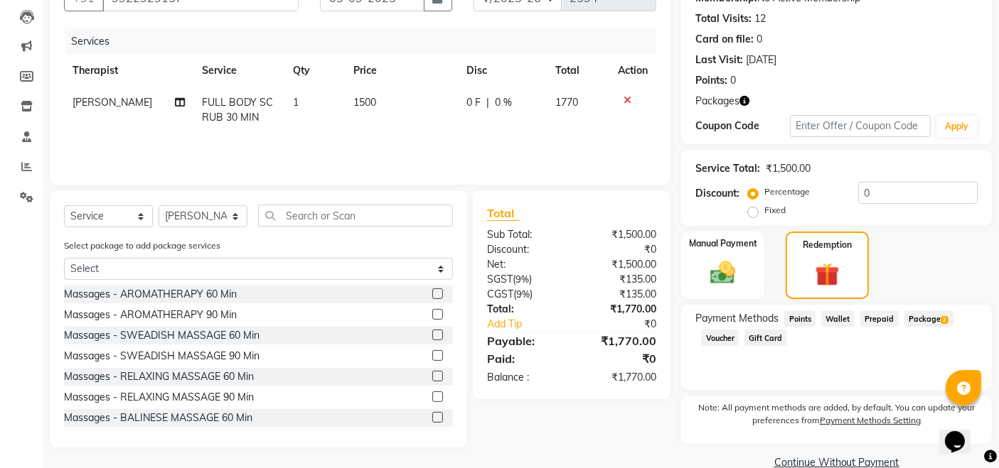
click at [908, 321] on span "Package 2" at bounding box center [928, 319] width 49 height 16
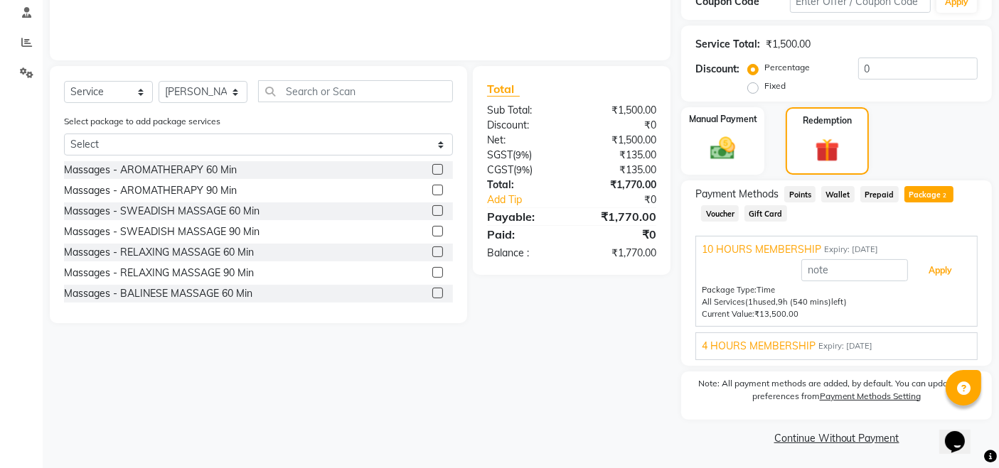
click at [950, 281] on button "Apply" at bounding box center [939, 271] width 59 height 24
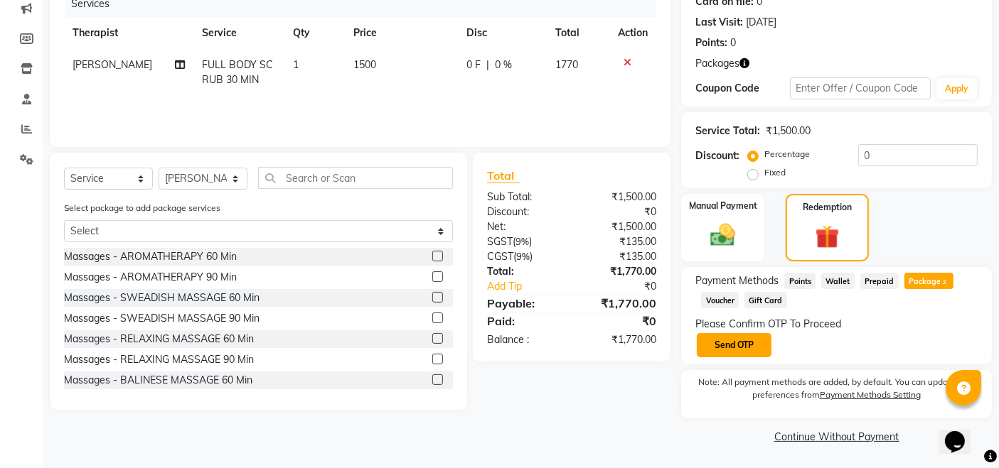
click at [715, 347] on button "Send OTP" at bounding box center [734, 345] width 75 height 24
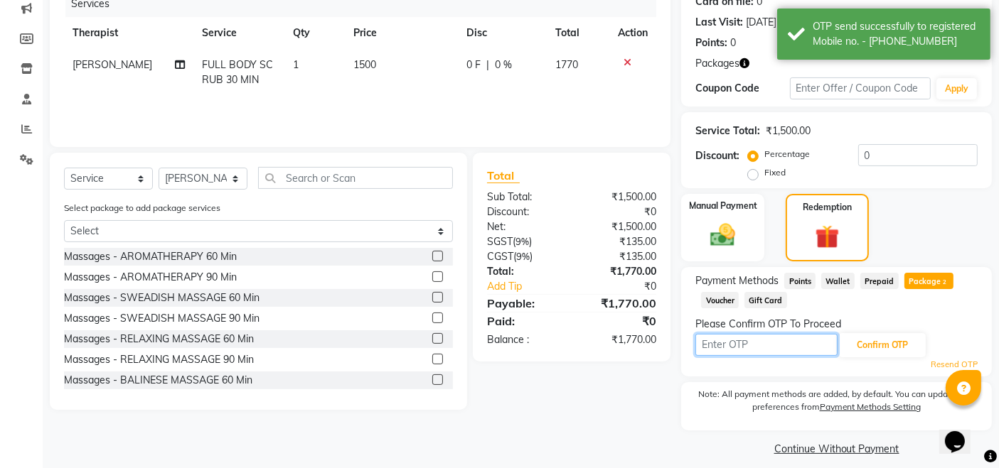
click at [718, 345] on input "text" at bounding box center [766, 345] width 142 height 22
type input "3"
type input "6321"
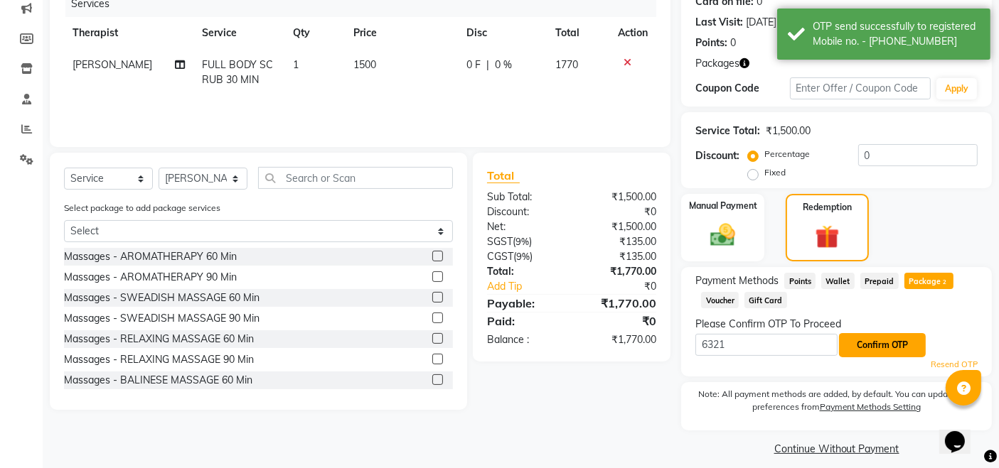
click at [891, 345] on button "Confirm OTP" at bounding box center [882, 345] width 87 height 24
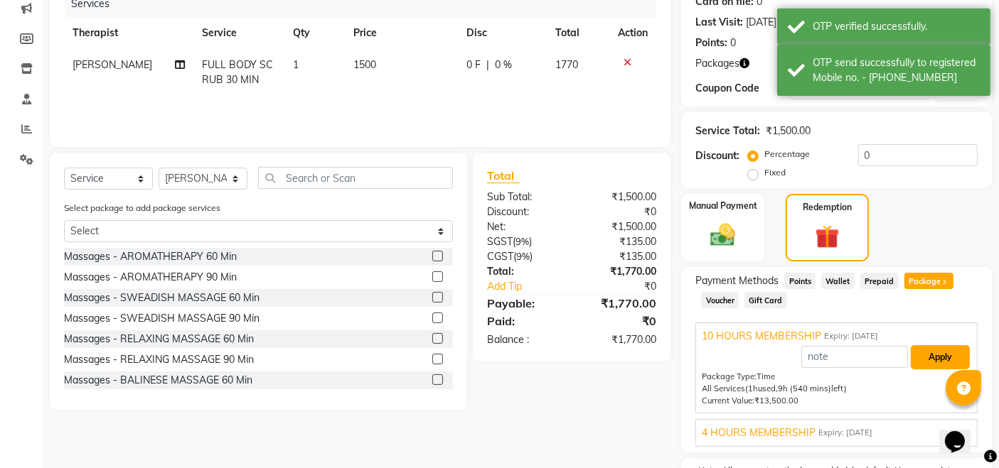
click at [949, 360] on button "Apply" at bounding box center [939, 357] width 59 height 24
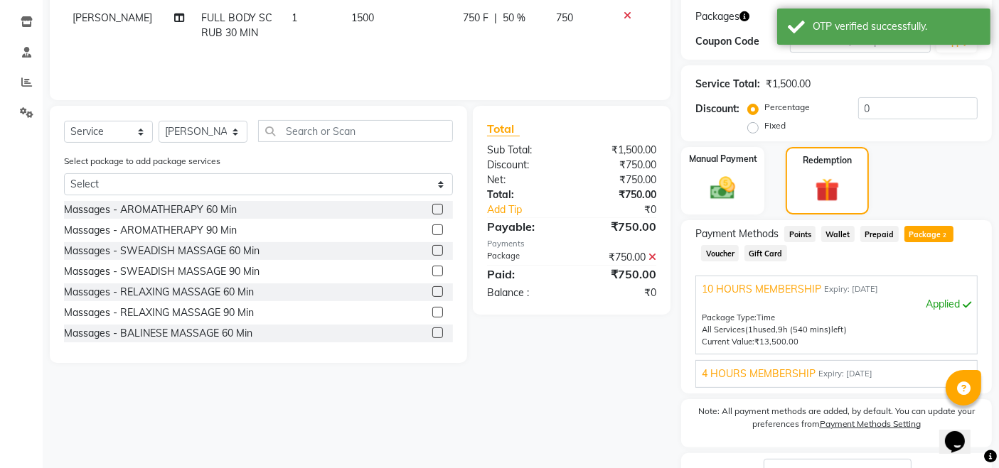
scroll to position [340, 0]
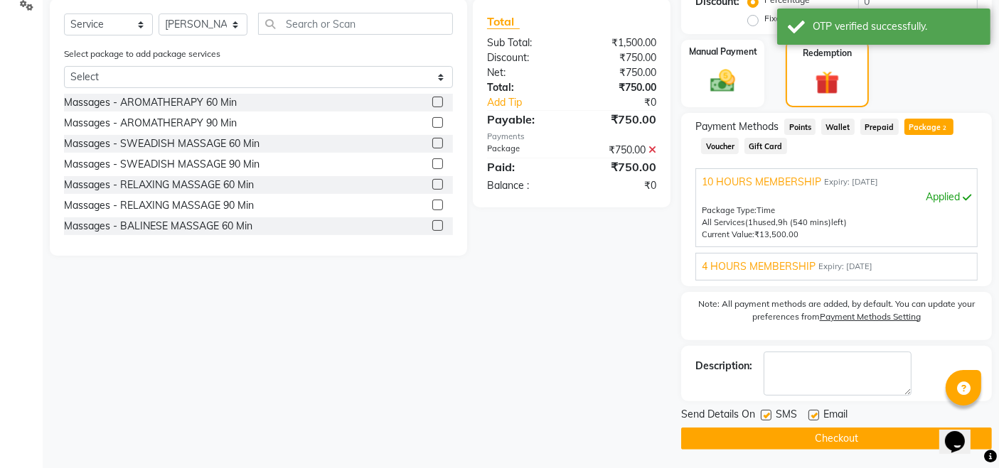
click at [839, 434] on button "Checkout" at bounding box center [836, 439] width 311 height 22
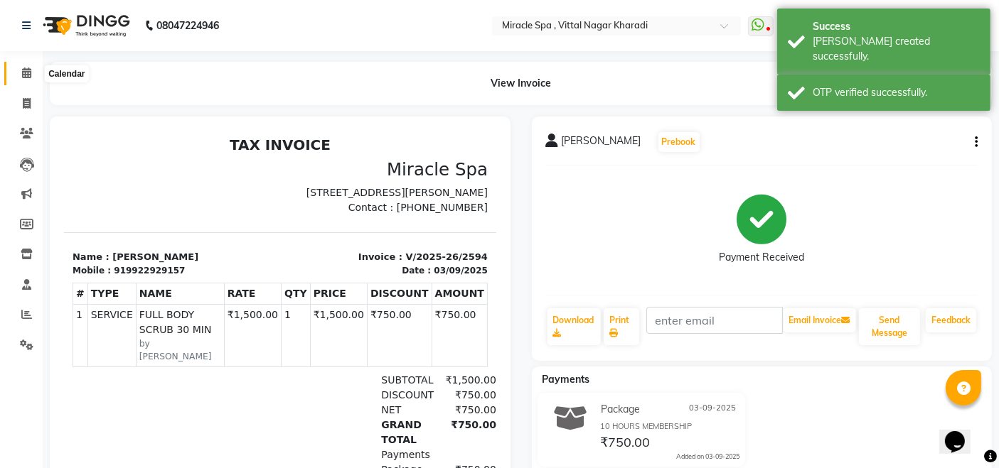
click at [23, 75] on icon at bounding box center [26, 73] width 9 height 11
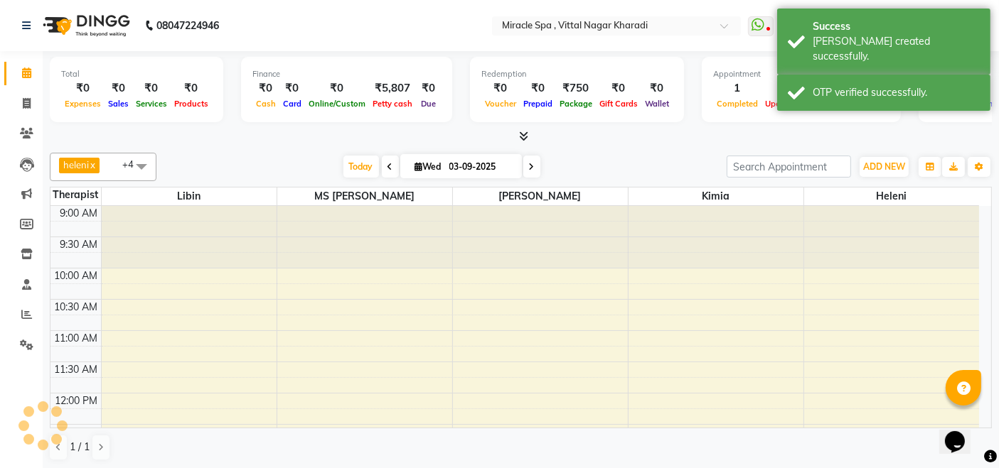
scroll to position [310, 0]
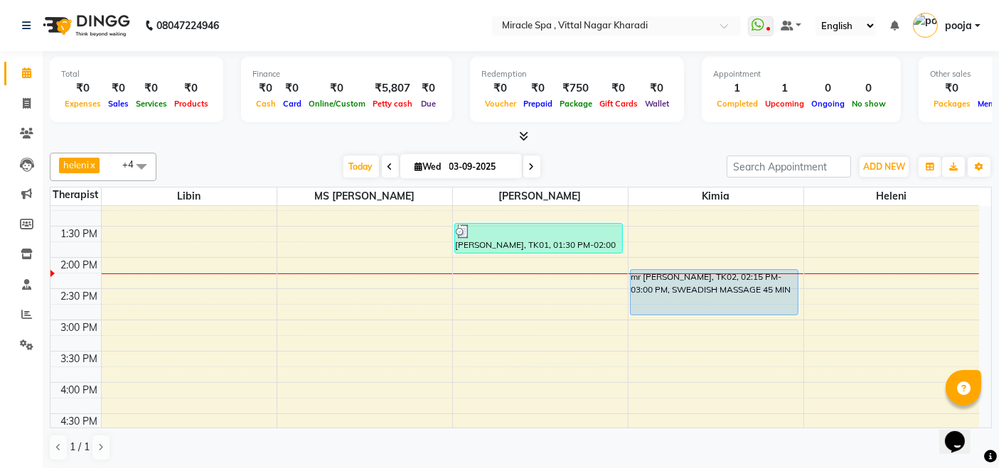
scroll to position [237, 0]
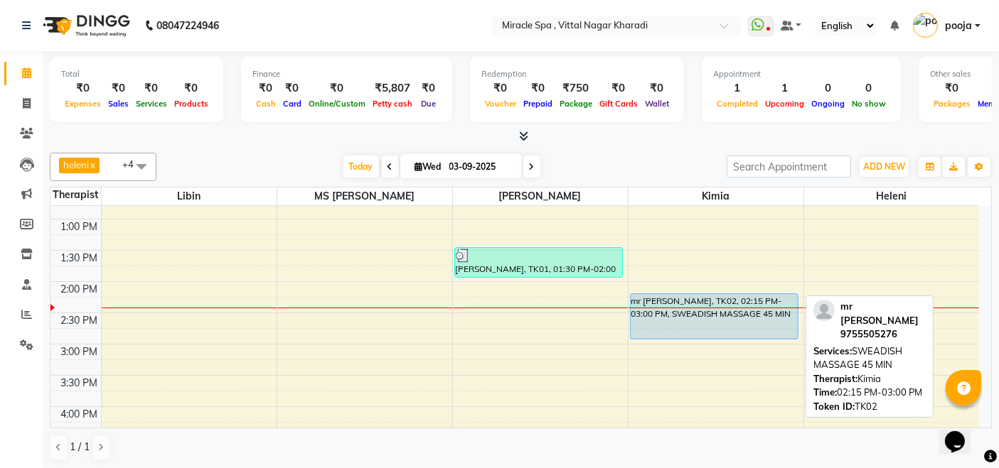
click at [727, 322] on div "mr [PERSON_NAME], TK02, 02:15 PM-03:00 PM, SWEADISH MASSAGE 45 MIN" at bounding box center [714, 316] width 168 height 45
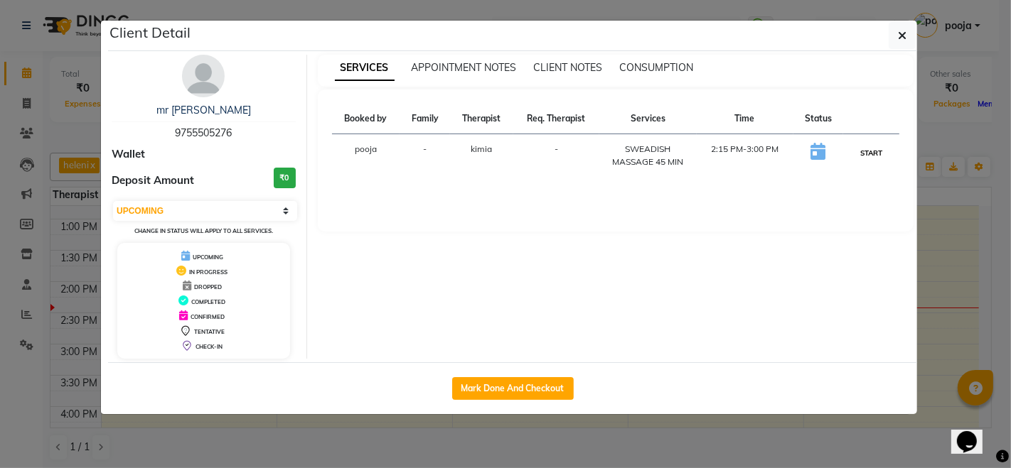
drag, startPoint x: 869, startPoint y: 150, endPoint x: 884, endPoint y: 146, distance: 16.0
click at [869, 150] on button "START" at bounding box center [870, 153] width 29 height 18
select select "1"
click at [974, 127] on ngb-modal-window "Client Detail mr santosh 9755505276 Wallet Deposit Amount ₹0 Select IN SERVICE …" at bounding box center [505, 234] width 1011 height 468
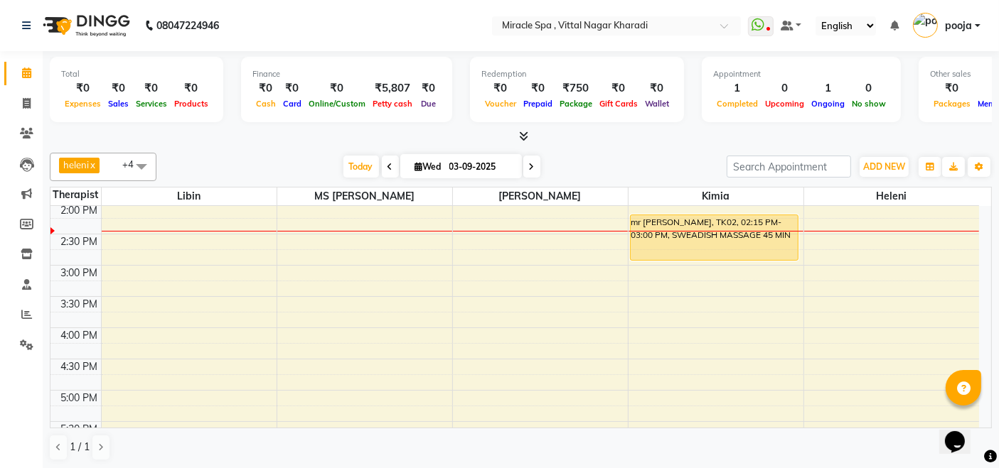
scroll to position [237, 0]
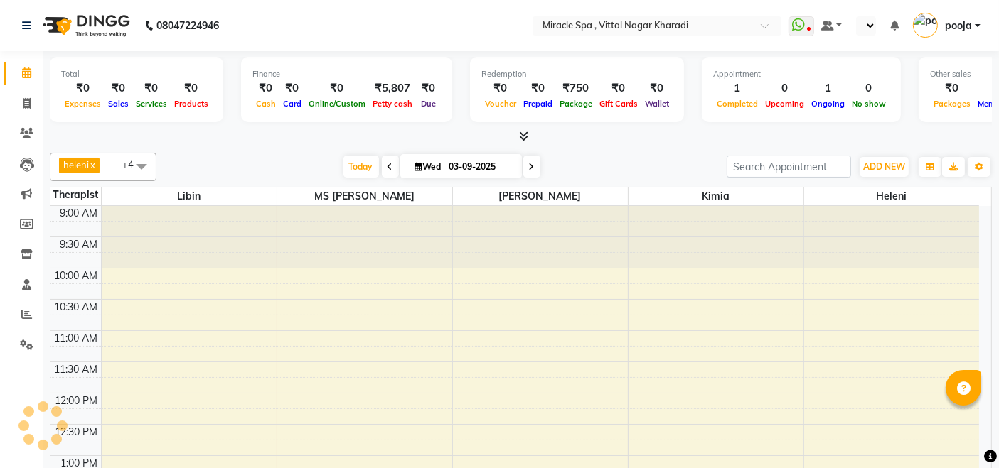
select select "en"
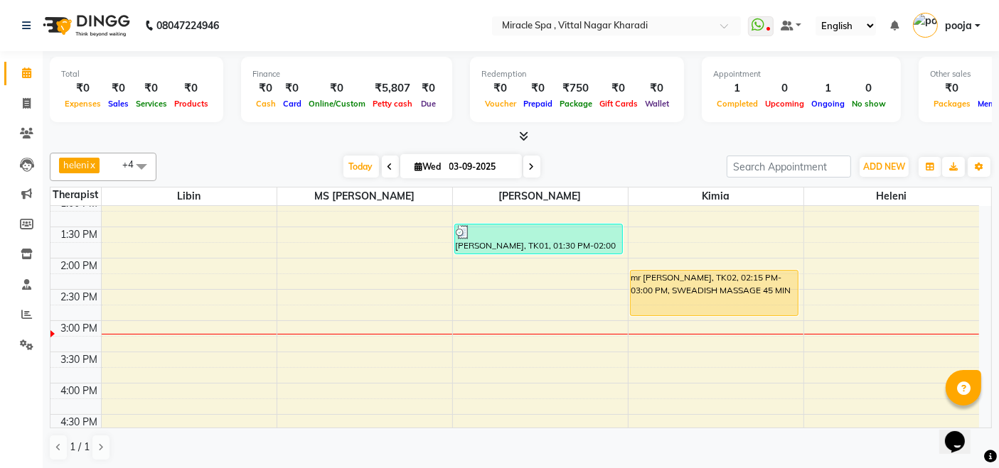
scroll to position [237, 0]
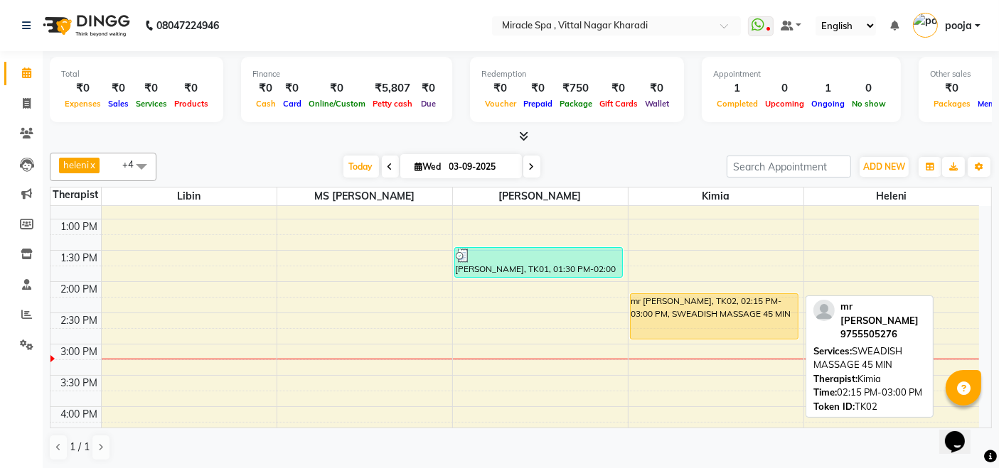
click at [706, 314] on div "mr [PERSON_NAME], TK02, 02:15 PM-03:00 PM, SWEADISH MASSAGE 45 MIN" at bounding box center [714, 316] width 168 height 45
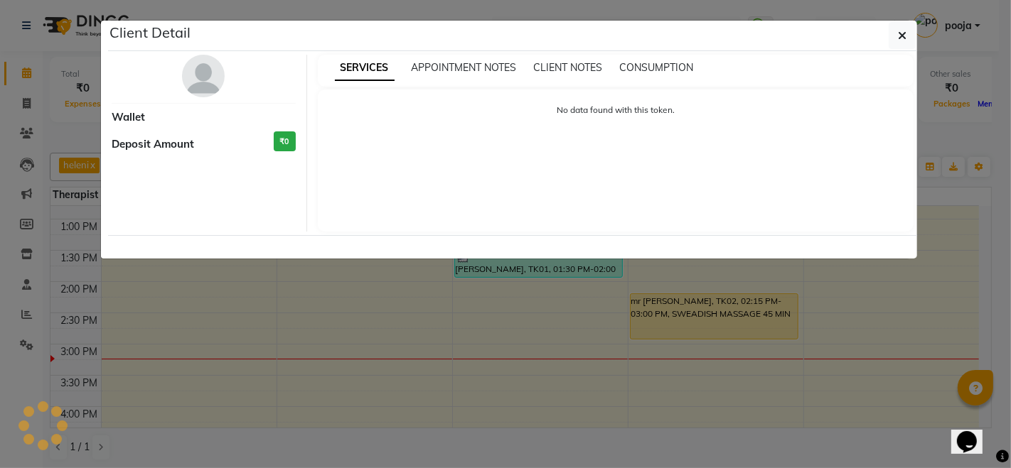
select select "1"
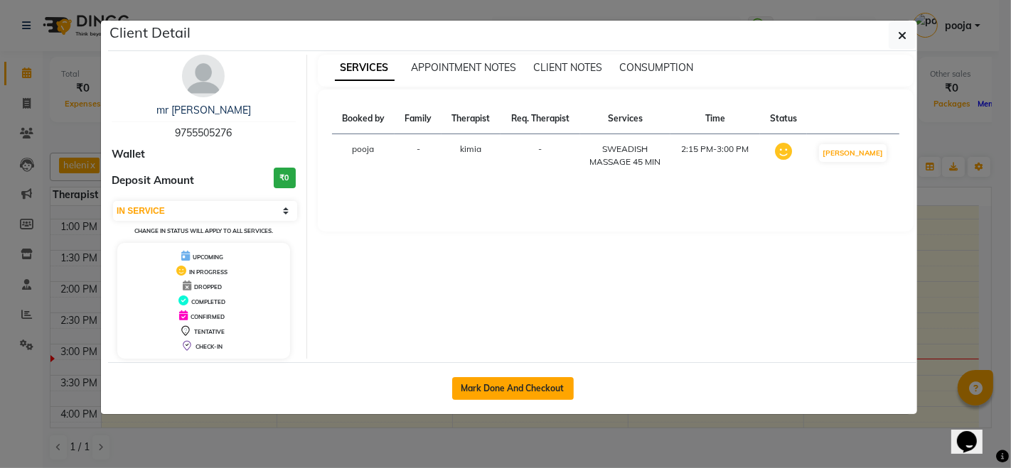
click at [489, 392] on button "Mark Done And Checkout" at bounding box center [513, 388] width 122 height 23
select select "service"
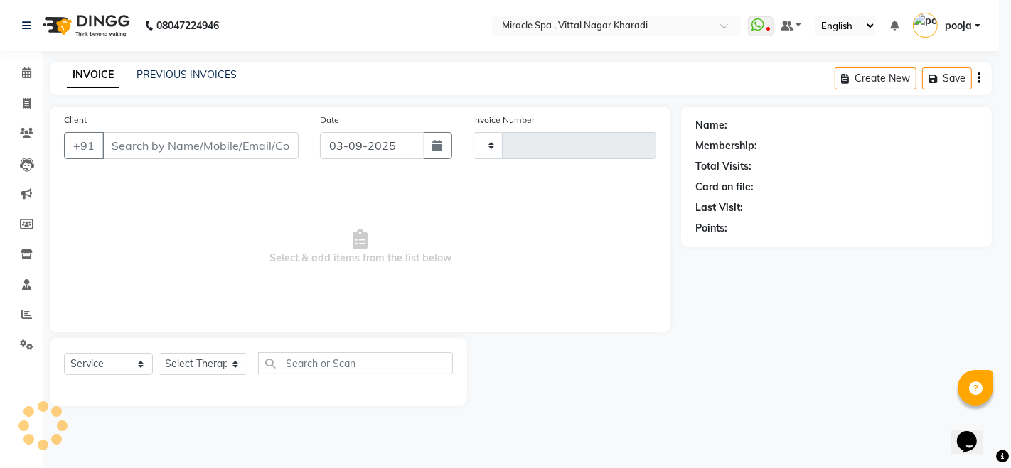
type input "2595"
select select "3"
select select "3854"
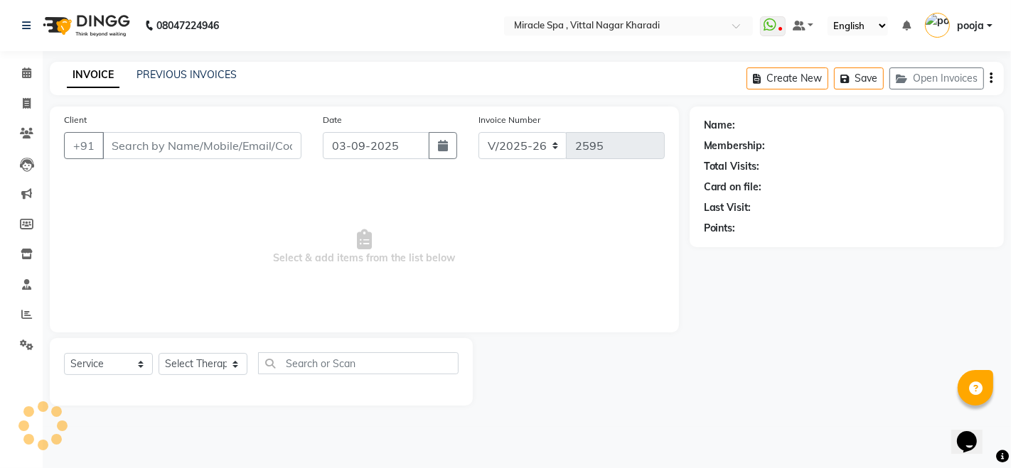
type input "9755505276"
select select "89028"
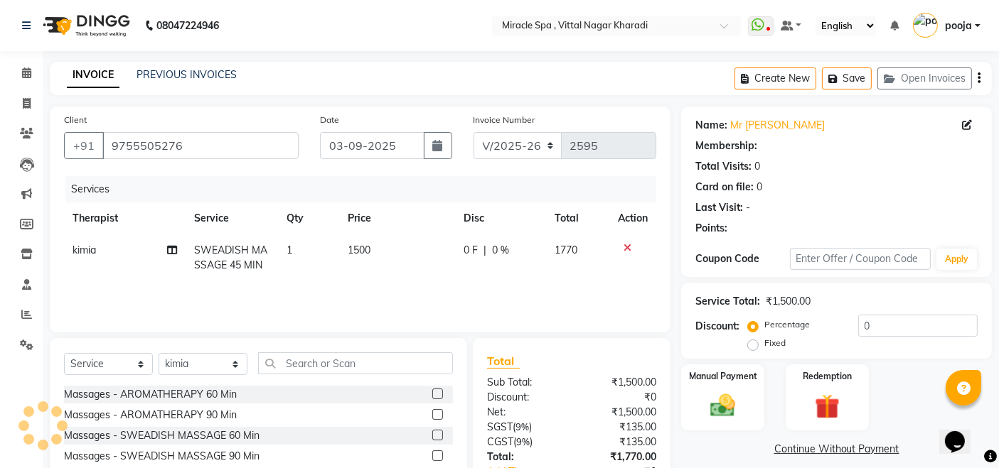
select select "1: Object"
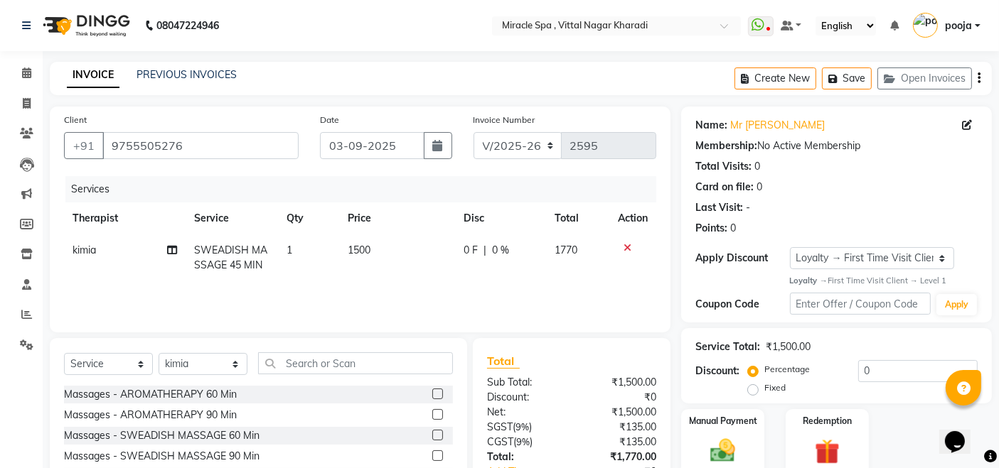
click at [977, 79] on icon "button" at bounding box center [978, 78] width 3 height 1
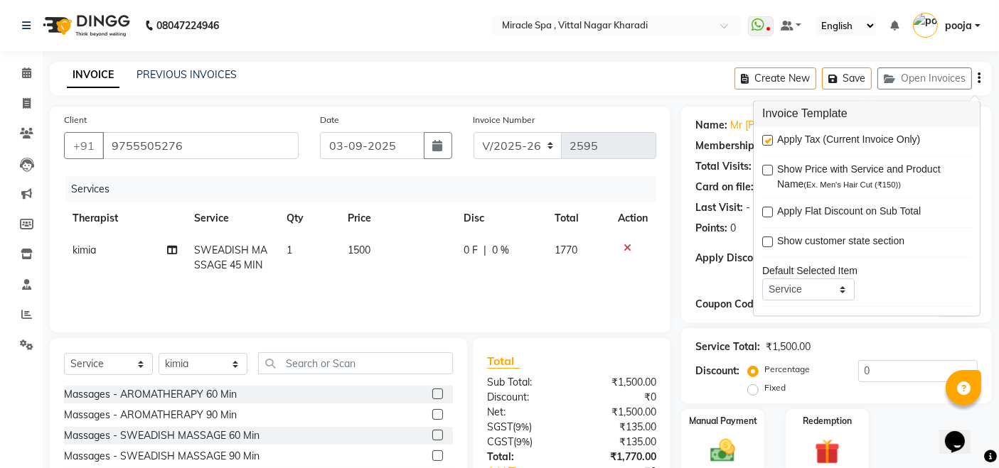
click at [762, 141] on label at bounding box center [767, 141] width 11 height 11
click at [762, 141] on input "checkbox" at bounding box center [766, 141] width 9 height 9
checkbox input "false"
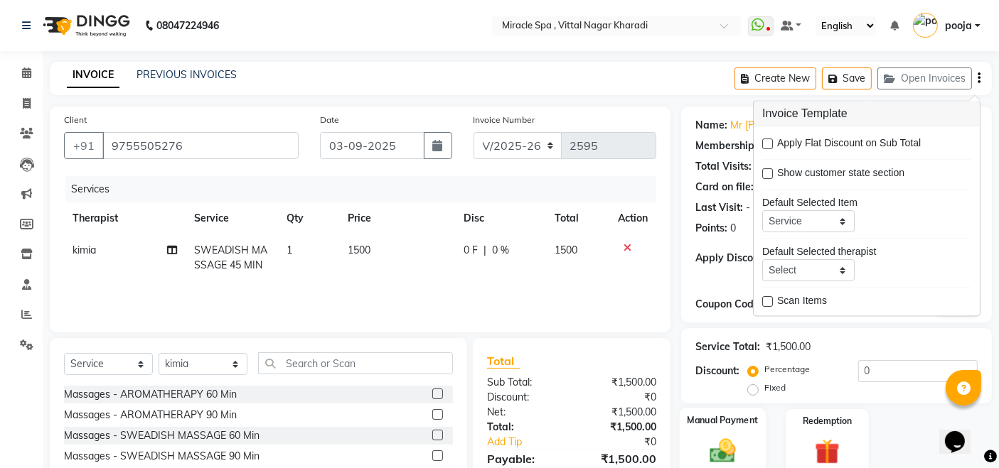
scroll to position [100, 0]
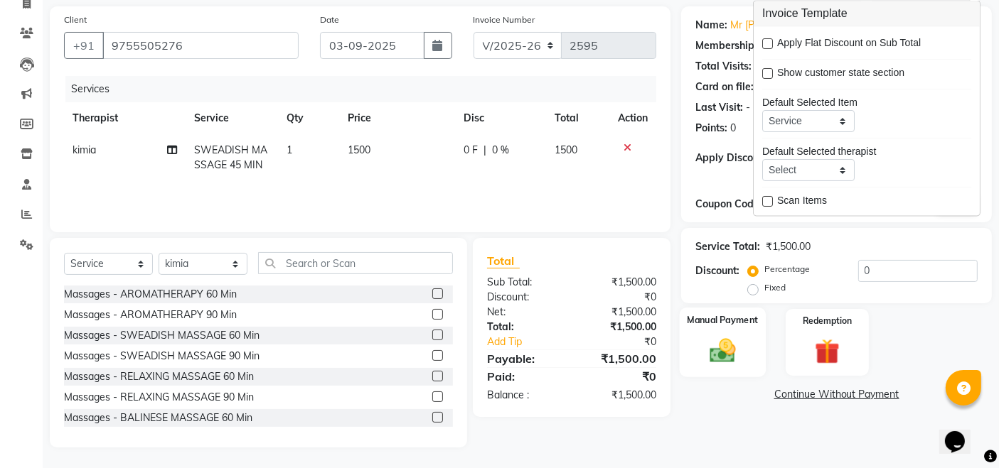
click at [721, 362] on img at bounding box center [722, 351] width 43 height 30
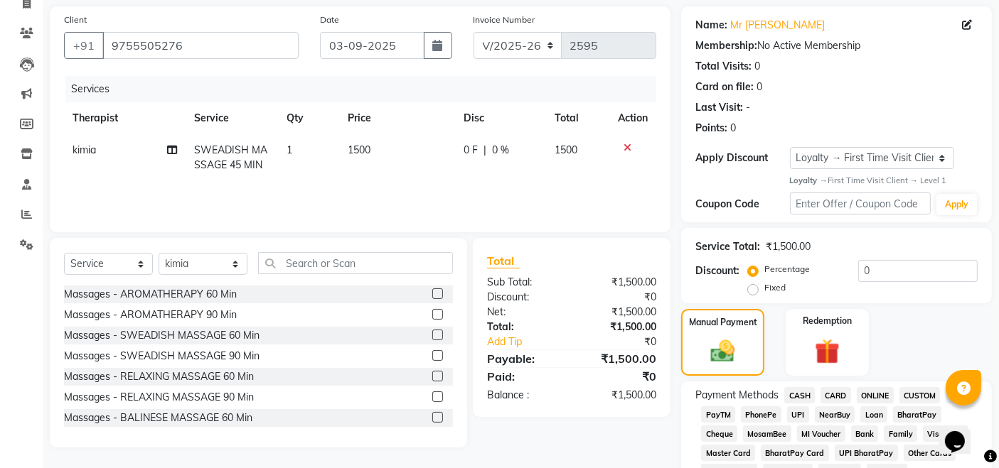
click at [803, 396] on span "CASH" at bounding box center [799, 395] width 31 height 16
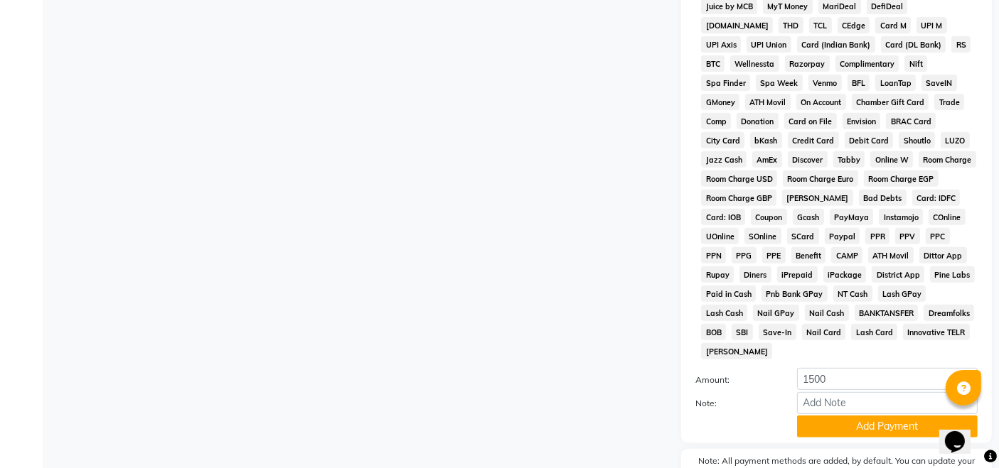
scroll to position [574, 0]
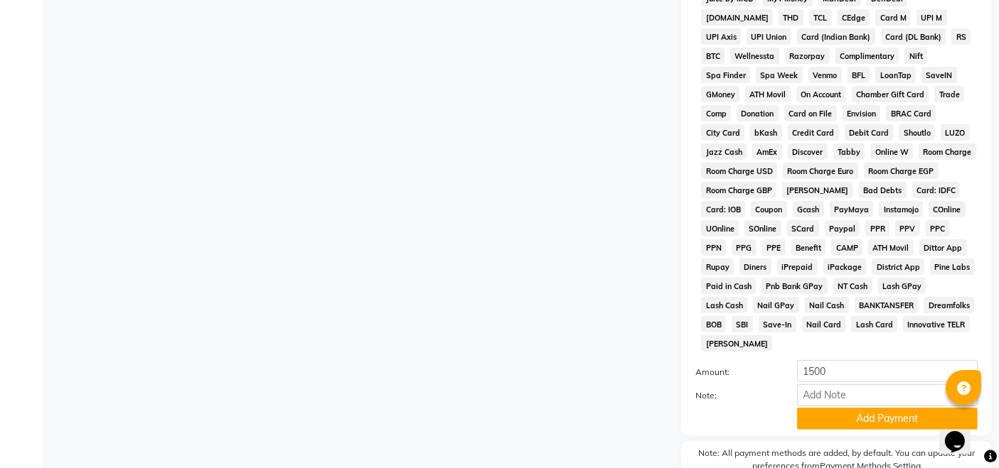
click at [525, 307] on div "Client +91 9755505276 Date 03-09-2025 Invoice Number V/2025 V/2025-26 2595 Serv…" at bounding box center [360, 25] width 642 height 986
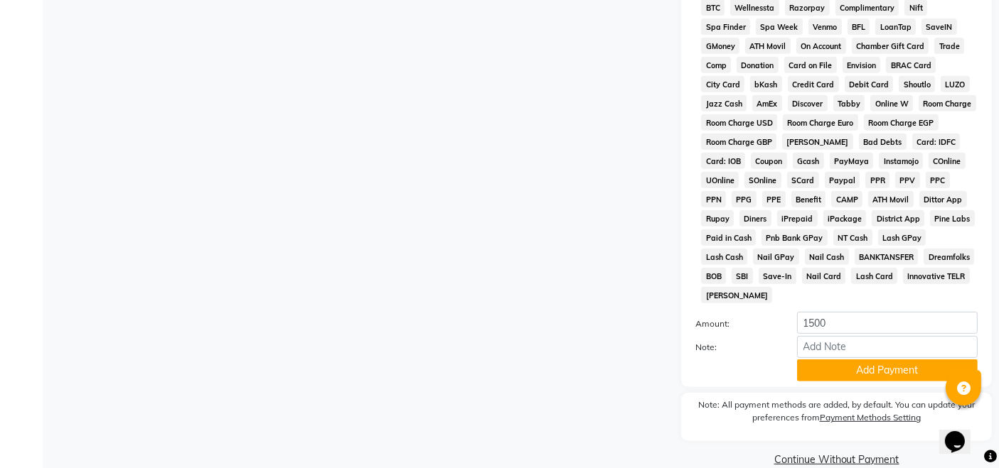
scroll to position [630, 0]
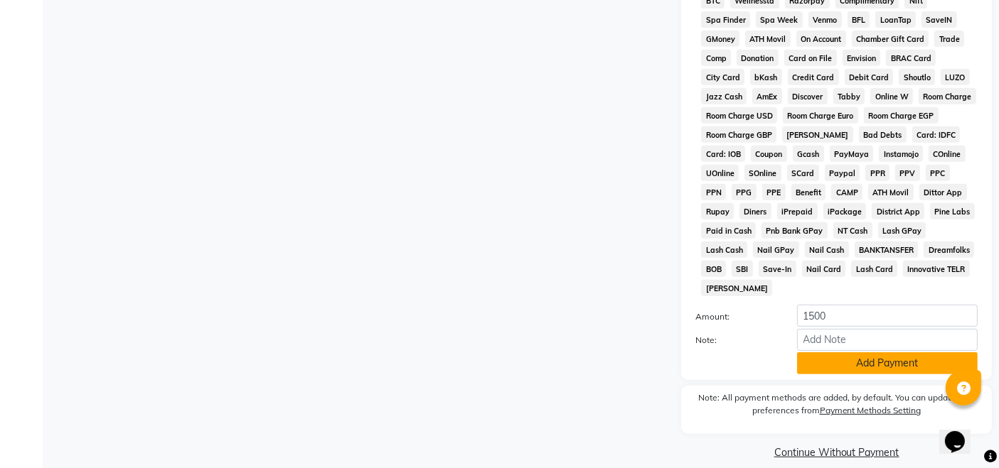
click at [890, 353] on button "Add Payment" at bounding box center [887, 364] width 181 height 22
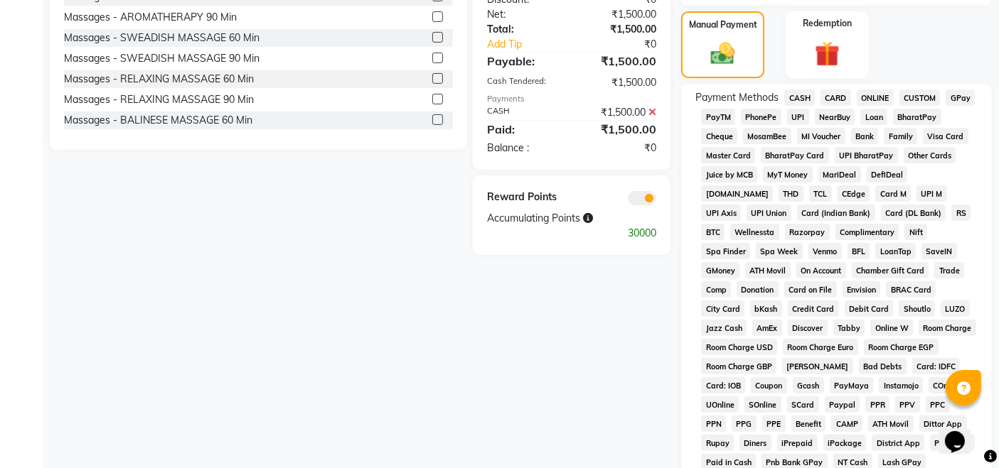
scroll to position [635, 0]
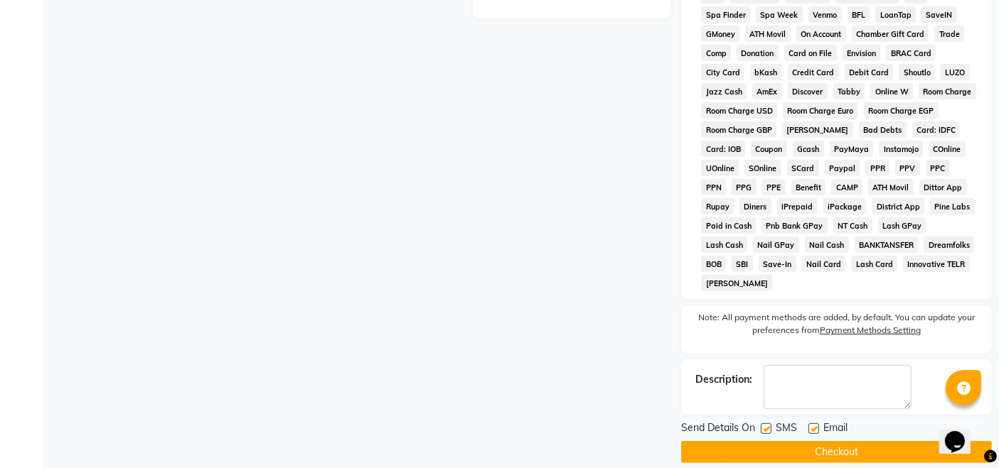
click at [859, 441] on button "Checkout" at bounding box center [836, 452] width 311 height 22
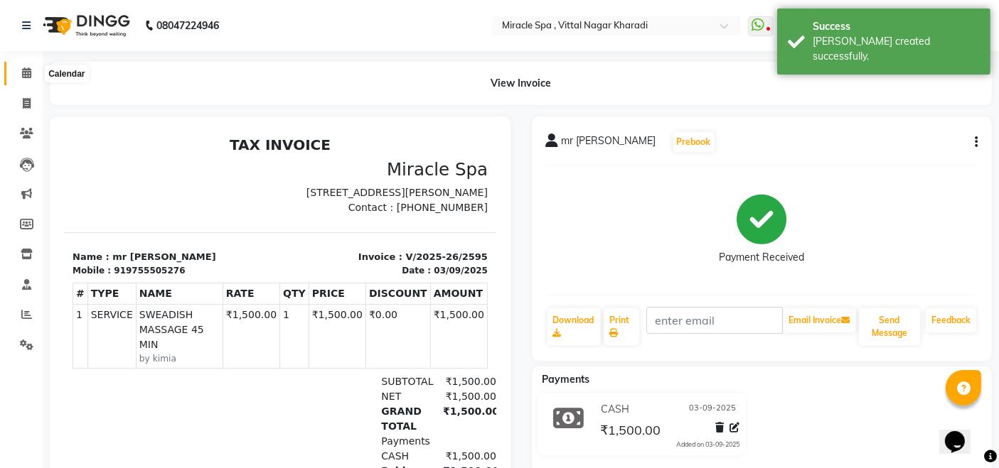
click at [23, 77] on icon at bounding box center [26, 73] width 9 height 11
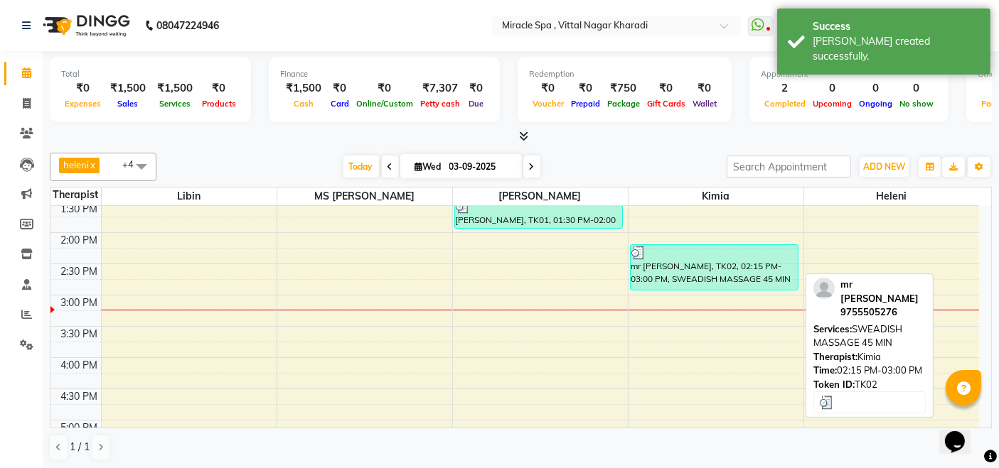
scroll to position [316, 0]
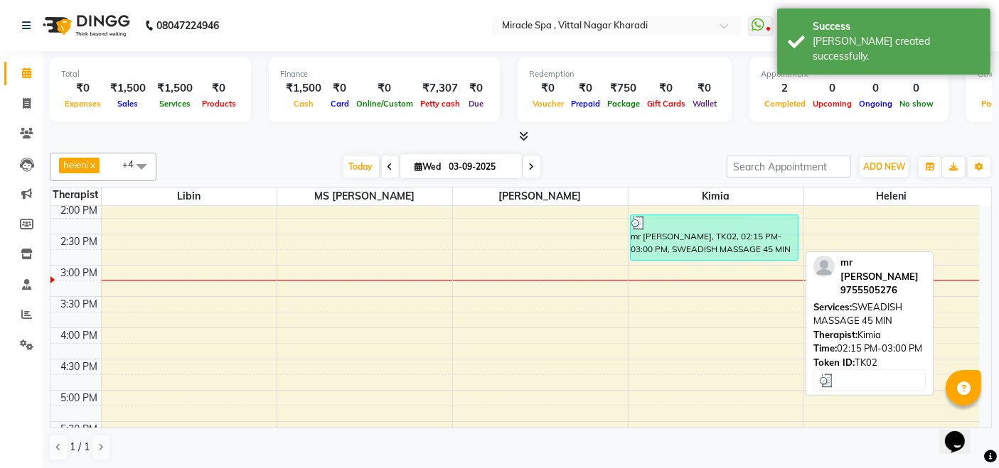
click at [689, 249] on div "mr [PERSON_NAME], TK02, 02:15 PM-03:00 PM, SWEADISH MASSAGE 45 MIN" at bounding box center [714, 237] width 168 height 45
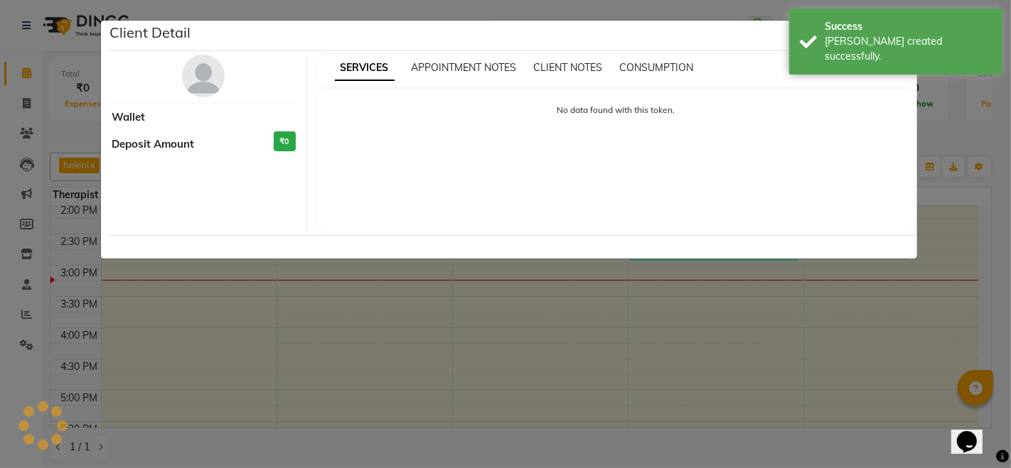
select select "3"
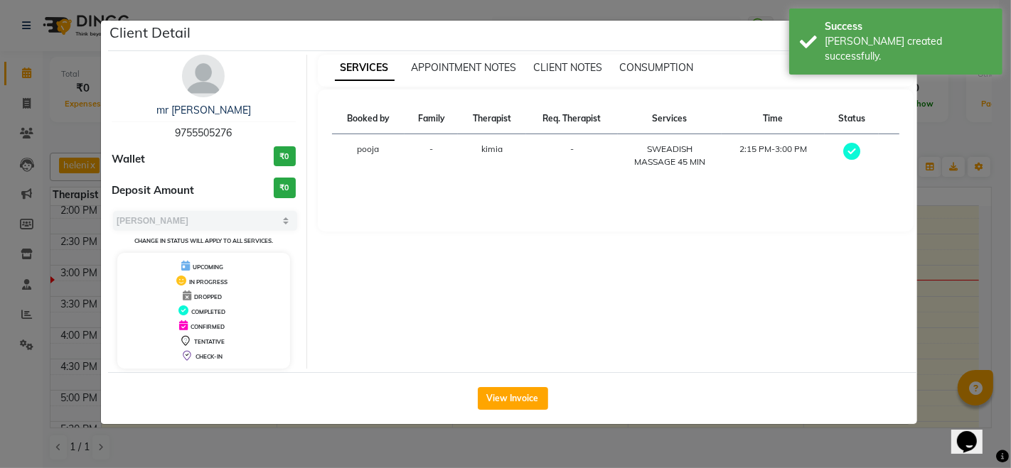
click at [223, 134] on span "9755505276" at bounding box center [203, 133] width 57 height 13
copy span "9755505276"
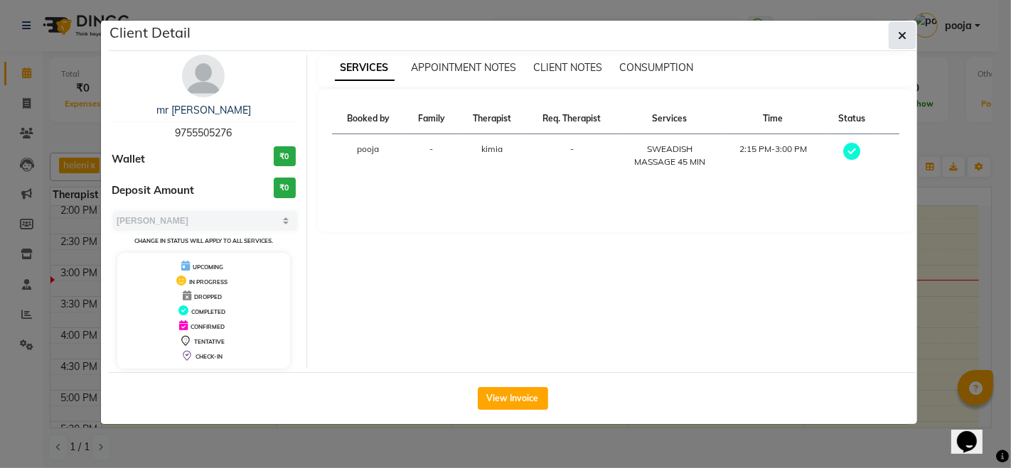
click at [908, 35] on button "button" at bounding box center [901, 35] width 27 height 27
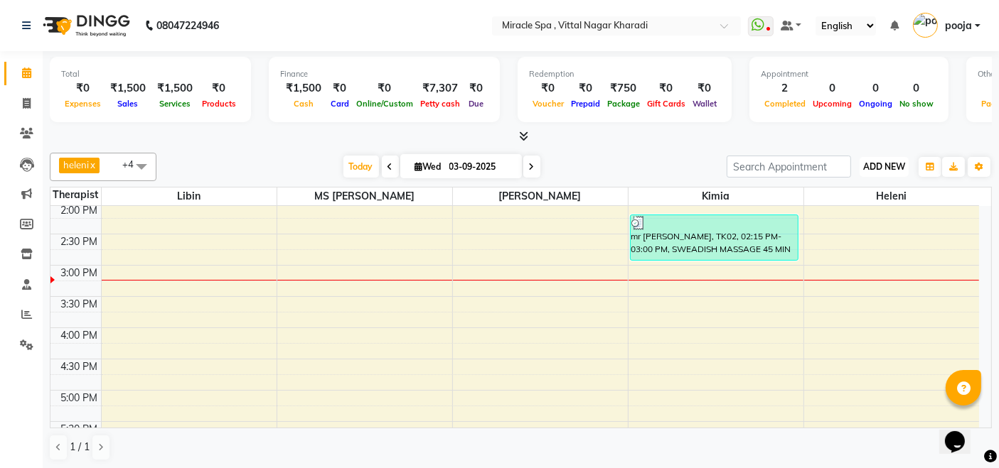
click at [881, 158] on button "ADD NEW Toggle Dropdown" at bounding box center [883, 167] width 49 height 20
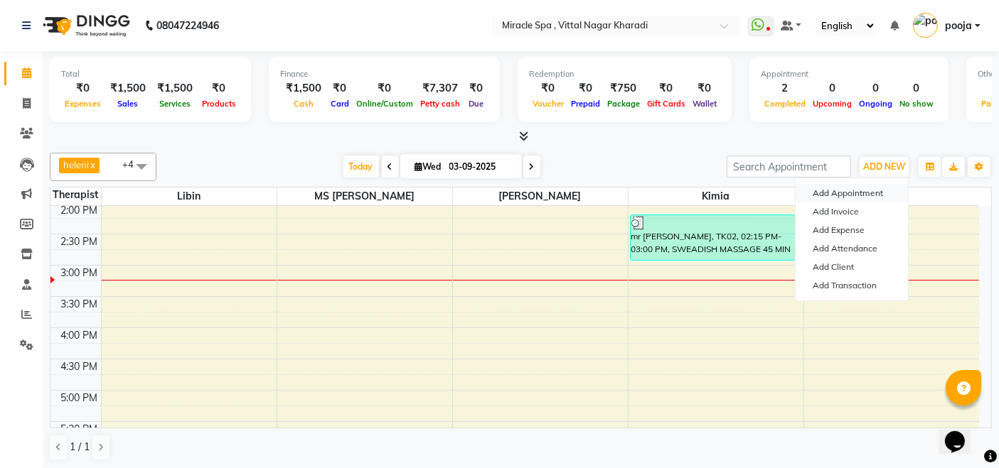
click at [849, 190] on button "Add Appointment" at bounding box center [851, 193] width 112 height 18
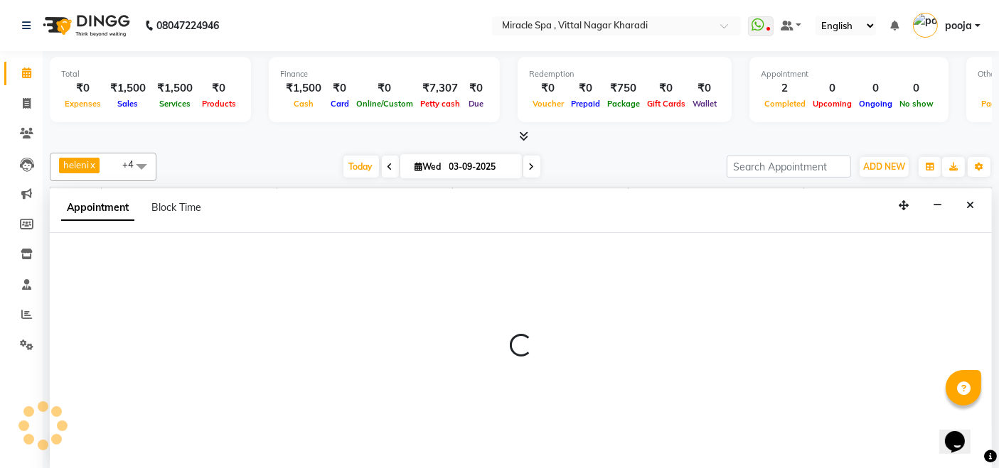
scroll to position [0, 0]
select select "600"
select select "tentative"
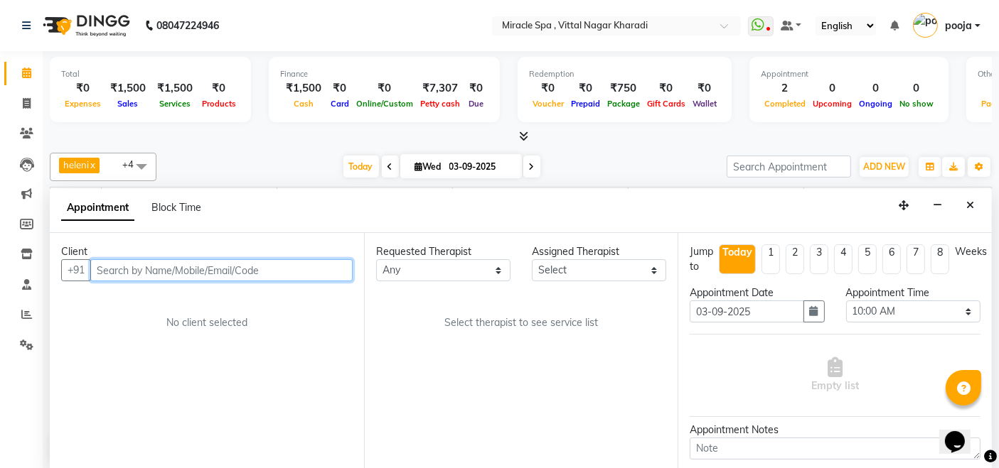
paste input "9755505276"
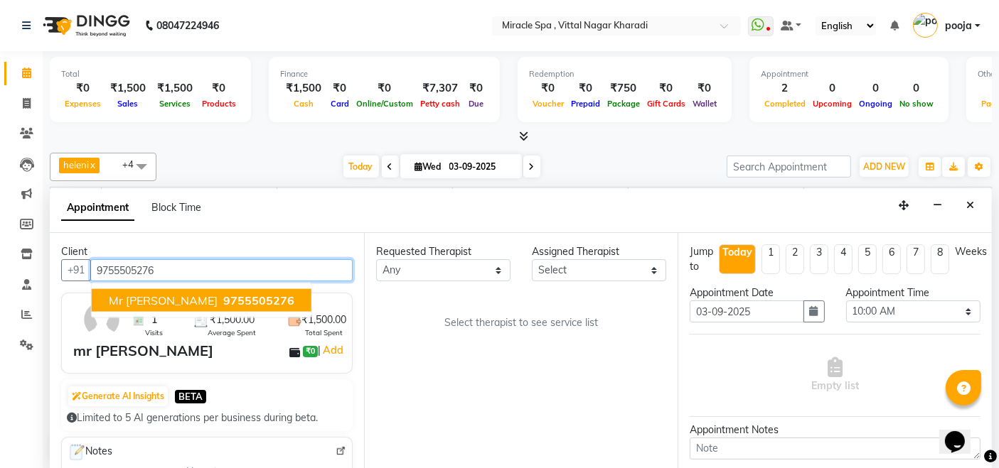
type input "9755505276"
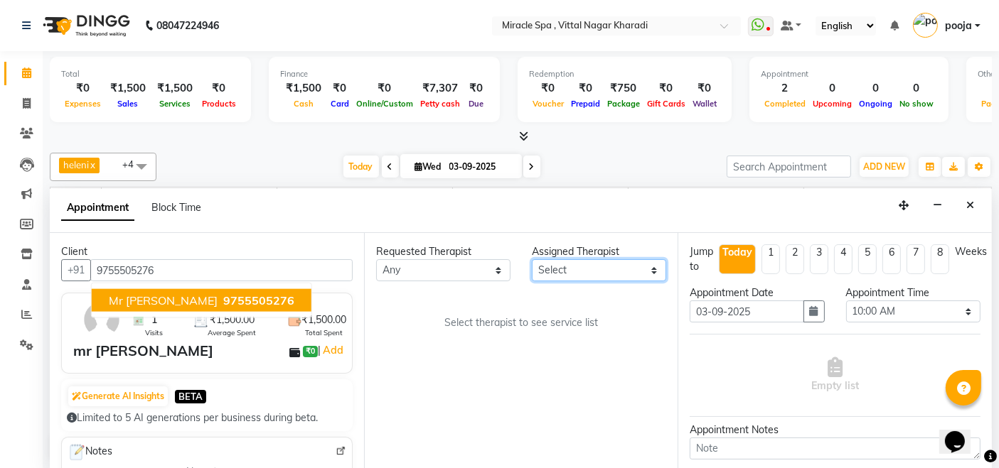
click at [604, 267] on select "Select ajay [PERSON_NAME] Em Es GIGI [PERSON_NAME] [PERSON_NAME] may MR [PERSON…" at bounding box center [599, 270] width 134 height 22
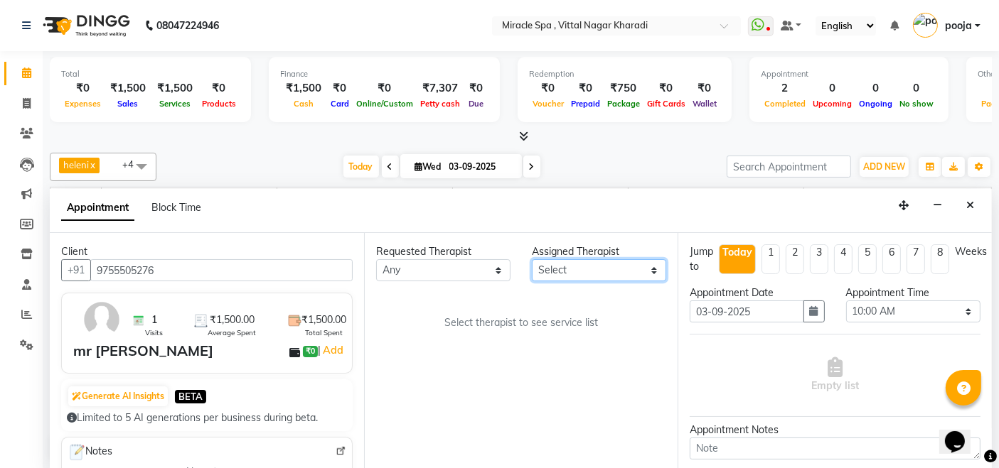
select select "89065"
click at [532, 259] on select "Select ajay [PERSON_NAME] Em Es GIGI [PERSON_NAME] [PERSON_NAME] may MR [PERSON…" at bounding box center [599, 270] width 134 height 22
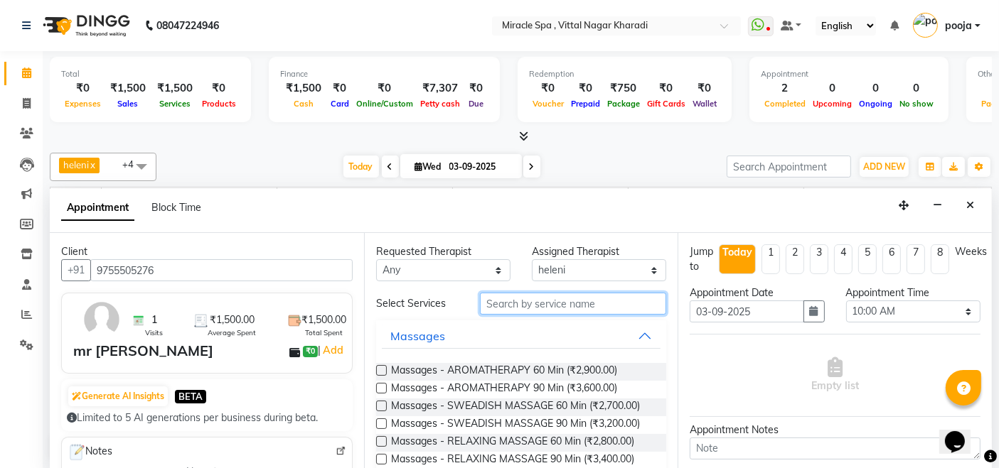
click at [517, 303] on input "text" at bounding box center [573, 304] width 186 height 22
click at [525, 303] on input "text" at bounding box center [573, 304] width 186 height 22
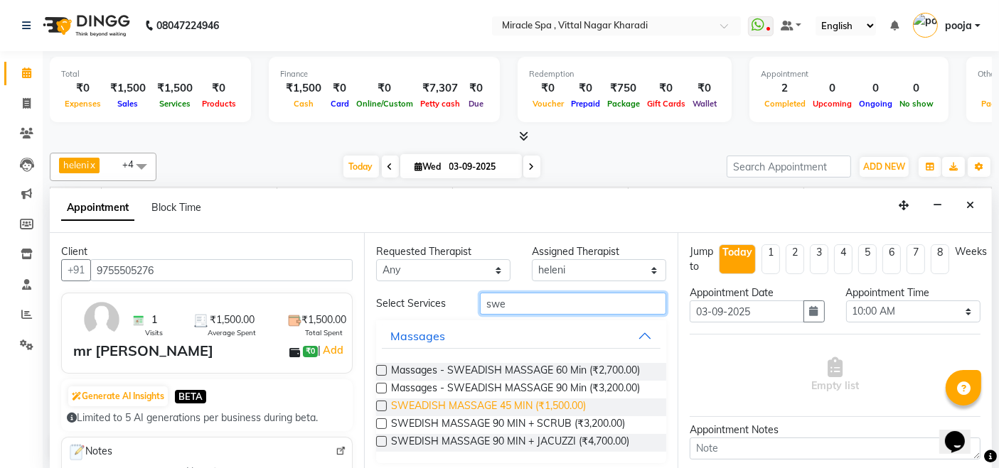
type input "swe"
click at [447, 405] on span "SWEADISH MASSAGE 45 MIN (₹1,500.00)" at bounding box center [488, 408] width 195 height 18
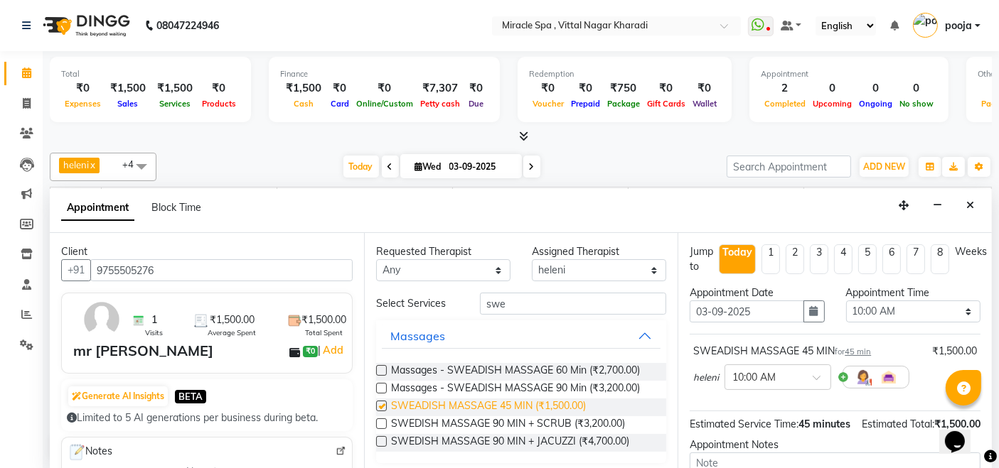
checkbox input "false"
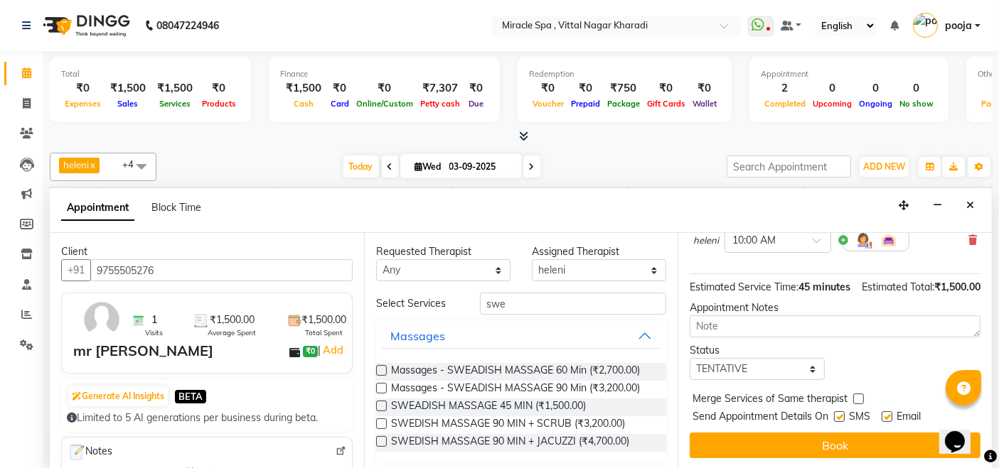
scroll to position [151, 0]
click at [728, 370] on select "Select TENTATIVE CONFIRM CHECK-IN UPCOMING" at bounding box center [756, 369] width 134 height 22
select select "check-in"
click at [689, 358] on select "Select TENTATIVE CONFIRM CHECK-IN UPCOMING" at bounding box center [756, 369] width 134 height 22
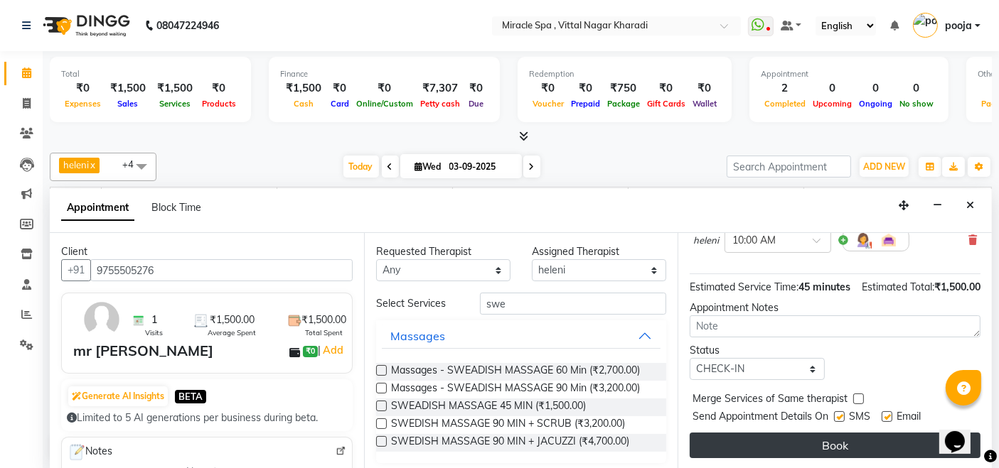
click at [780, 445] on button "Book" at bounding box center [834, 446] width 291 height 26
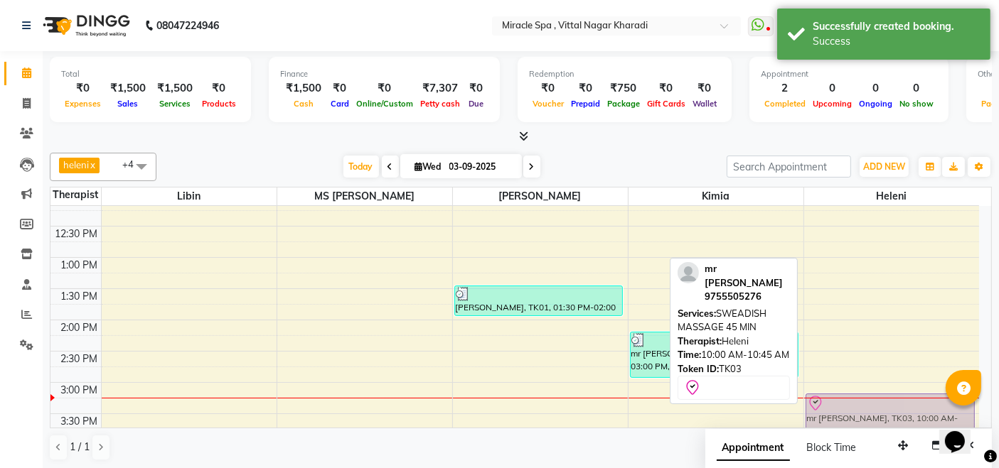
scroll to position [198, 0]
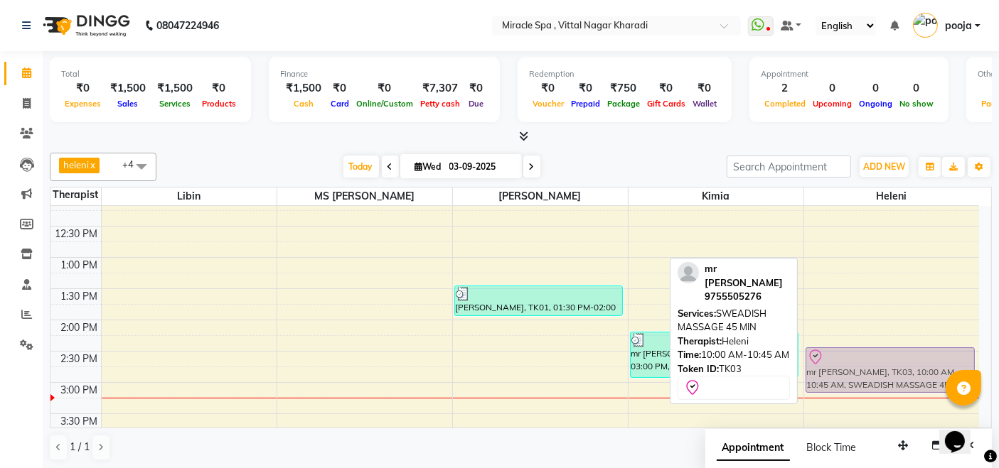
drag, startPoint x: 879, startPoint y: 281, endPoint x: 962, endPoint y: 363, distance: 117.1
click at [962, 363] on div "mr santosh, TK03, 10:00 AM-10:45 AM, SWEADISH MASSAGE 45 MIN mr santosh, TK03, …" at bounding box center [892, 476] width 176 height 937
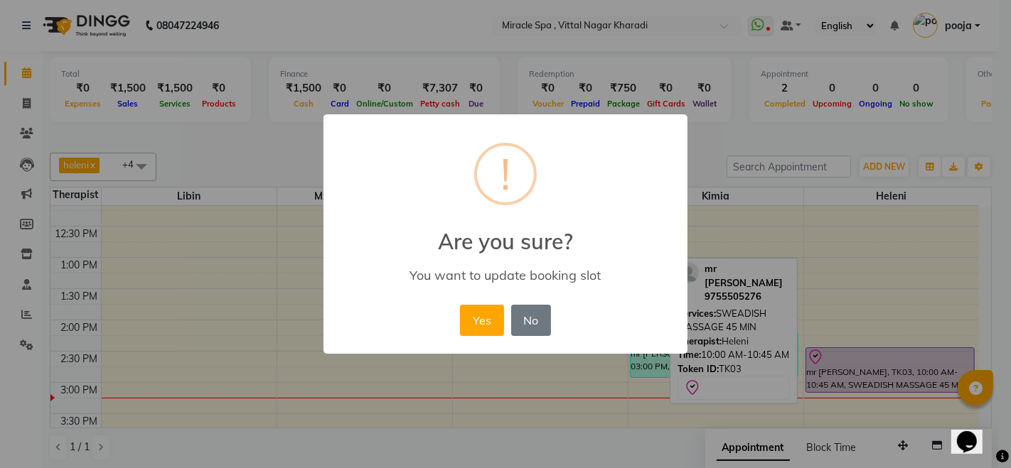
click at [881, 380] on div "× ! Are you sure? You want to update booking slot Yes No No" at bounding box center [505, 234] width 1011 height 468
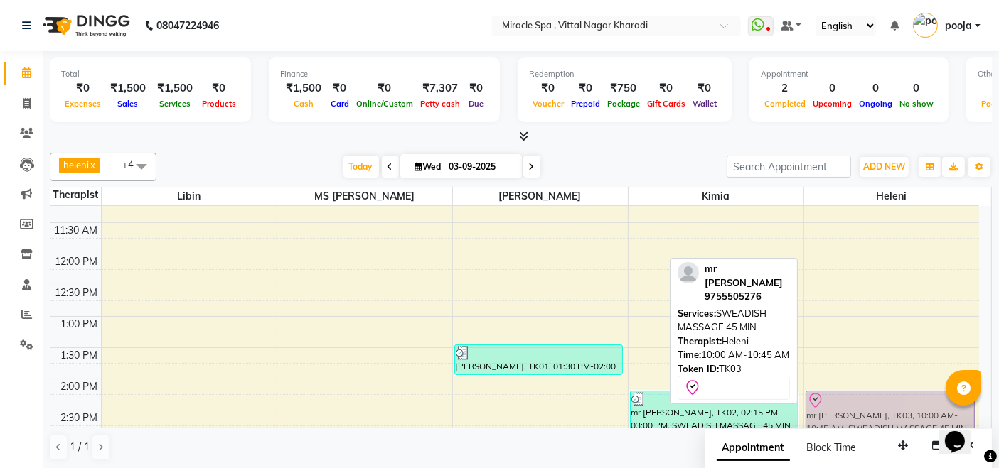
scroll to position [144, 0]
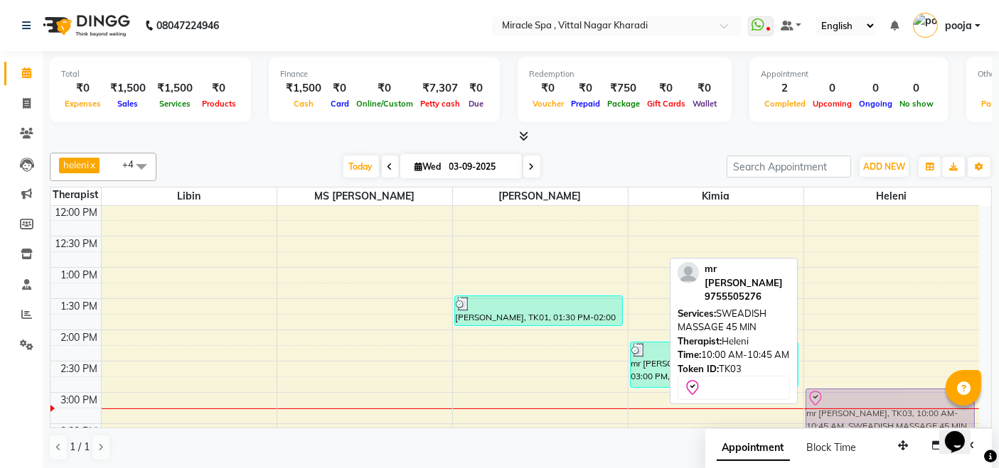
drag, startPoint x: 927, startPoint y: 276, endPoint x: 932, endPoint y: 411, distance: 135.1
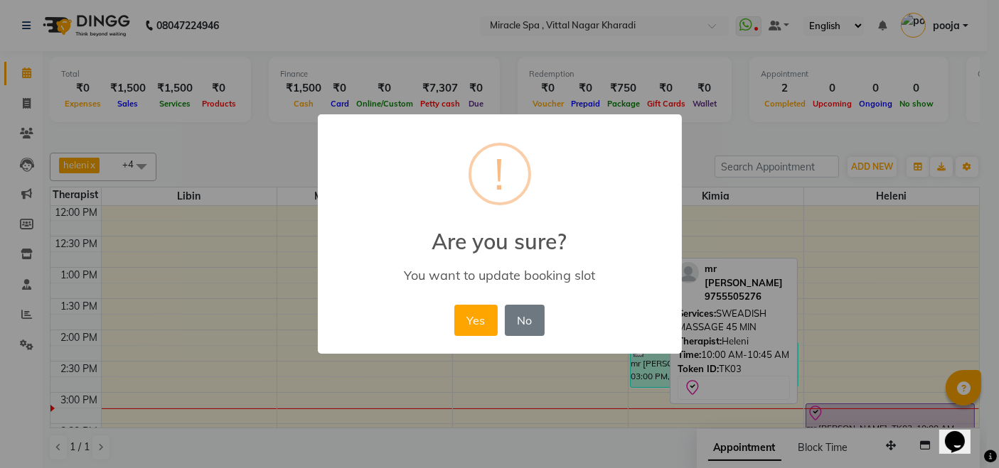
scroll to position [192, 0]
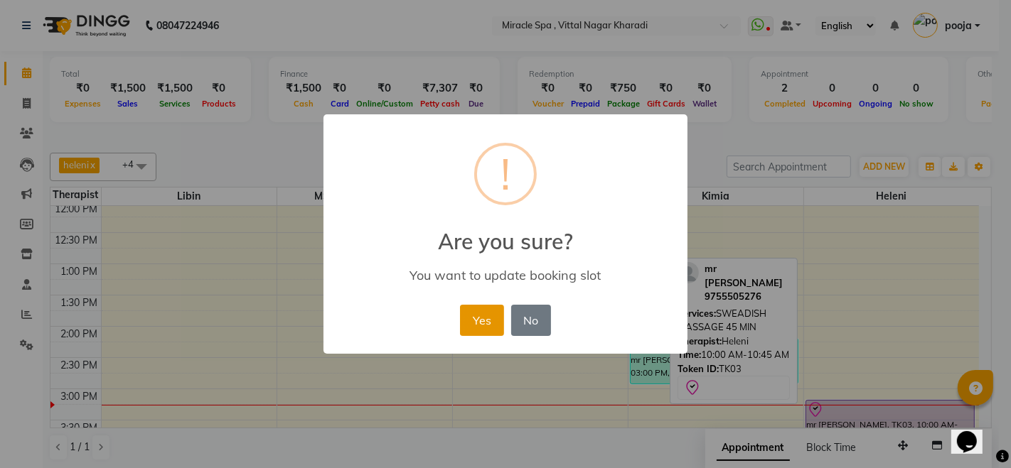
click at [487, 321] on button "Yes" at bounding box center [481, 320] width 43 height 31
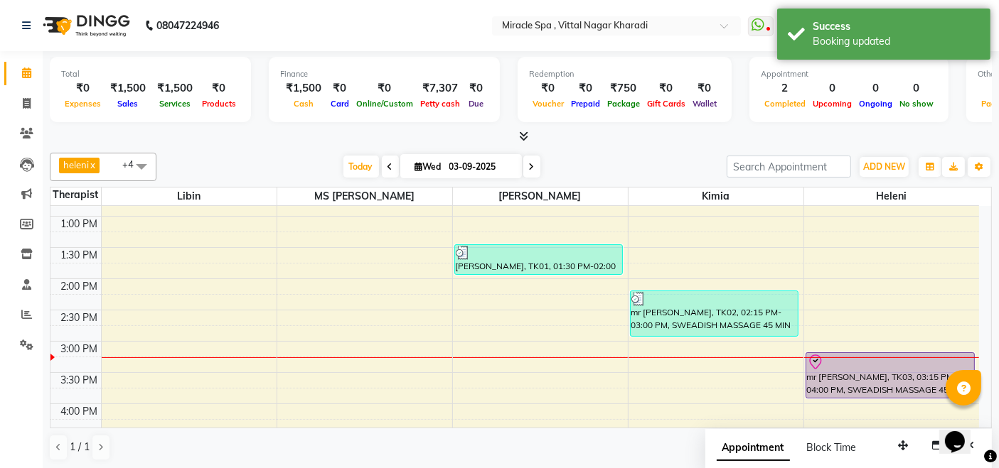
scroll to position [271, 0]
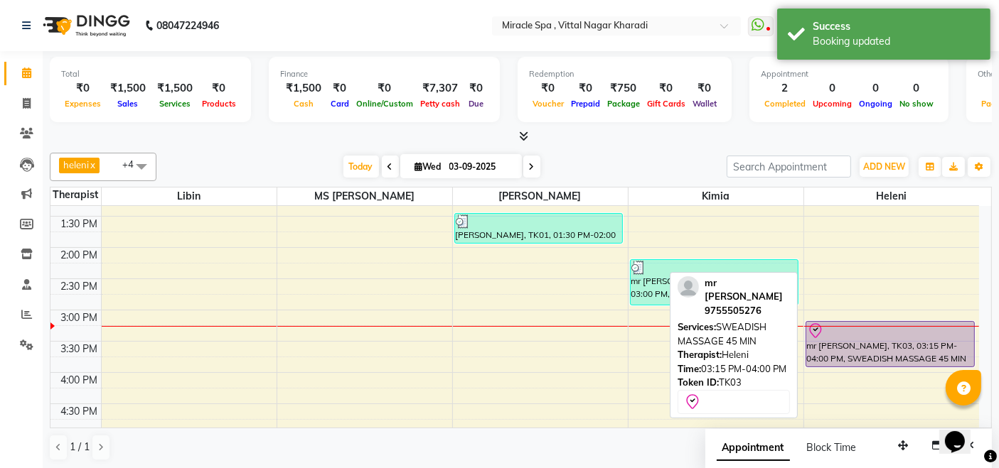
click at [878, 350] on div "mr [PERSON_NAME], TK03, 03:15 PM-04:00 PM, SWEADISH MASSAGE 45 MIN" at bounding box center [890, 344] width 168 height 45
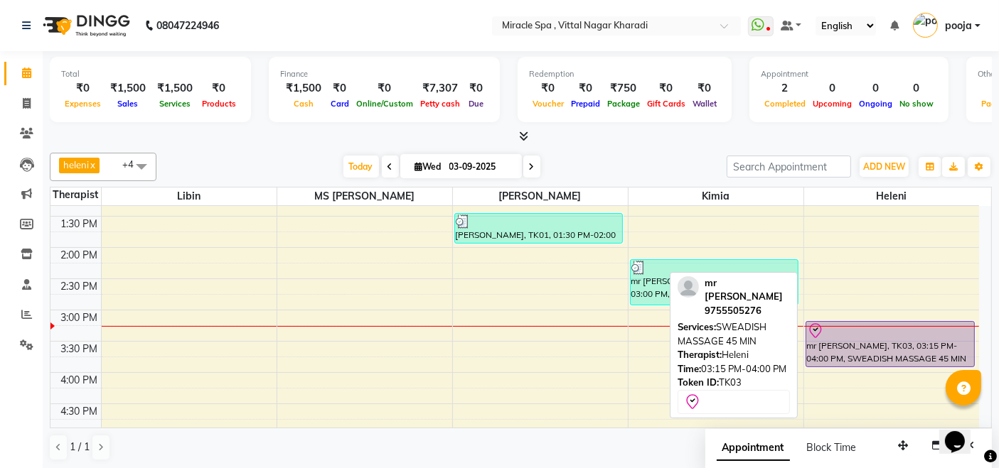
click at [881, 330] on div at bounding box center [890, 331] width 166 height 17
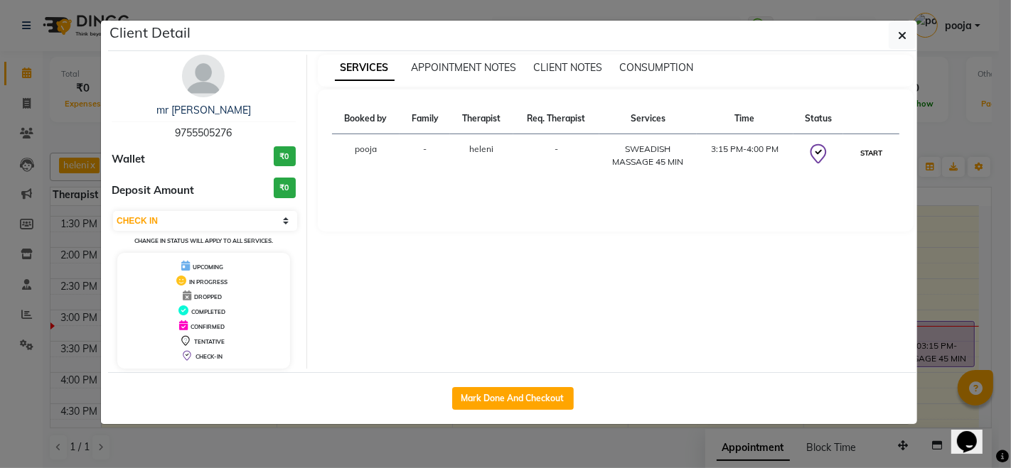
click at [865, 158] on button "START" at bounding box center [870, 153] width 29 height 18
select select "1"
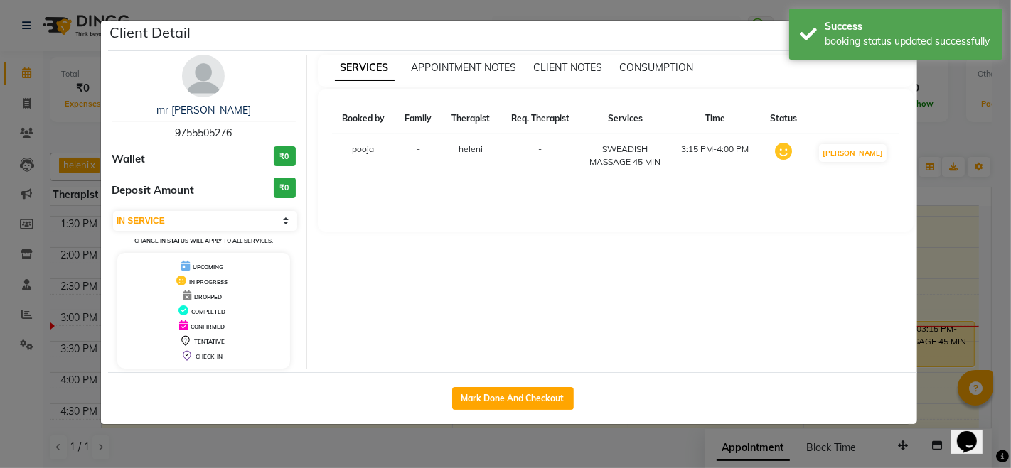
click at [497, 447] on ngb-modal-window "Client Detail mr santosh 9755505276 Wallet ₹0 Deposit Amount ₹0 Select IN SERVI…" at bounding box center [505, 234] width 1011 height 468
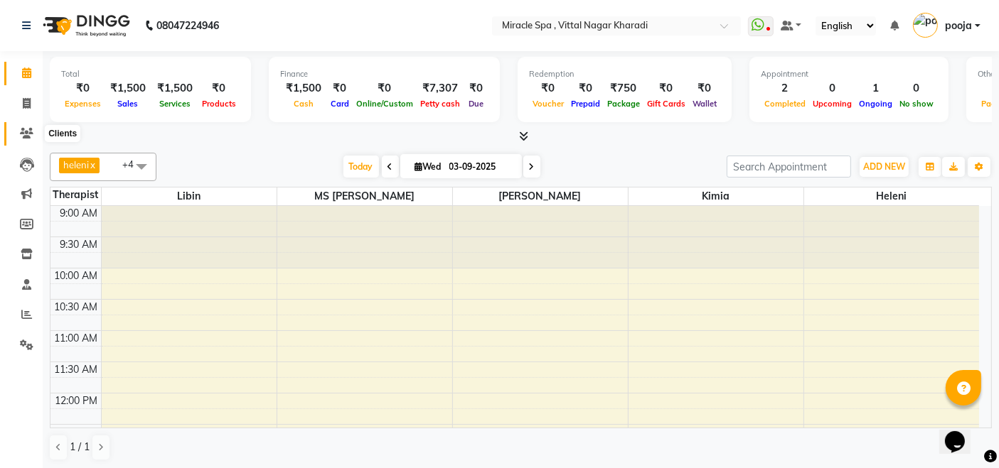
click at [26, 131] on icon at bounding box center [27, 133] width 14 height 11
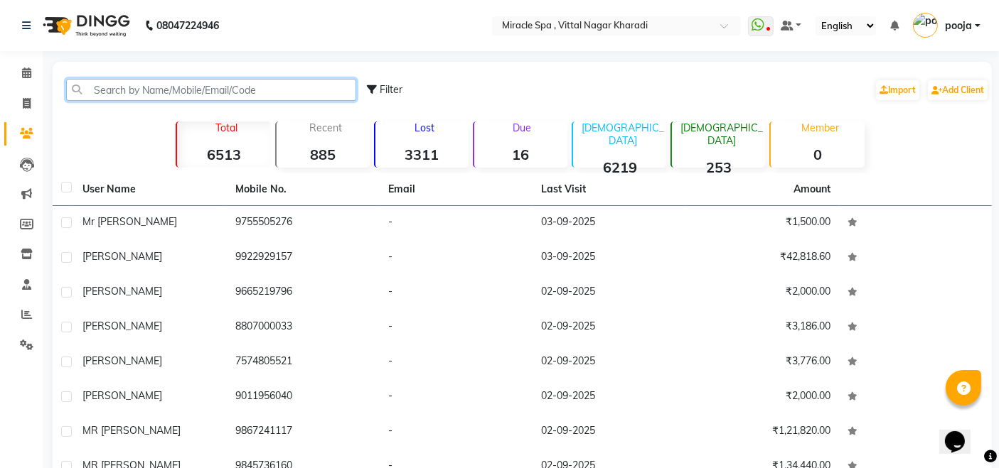
click at [110, 95] on input "text" at bounding box center [211, 90] width 290 height 22
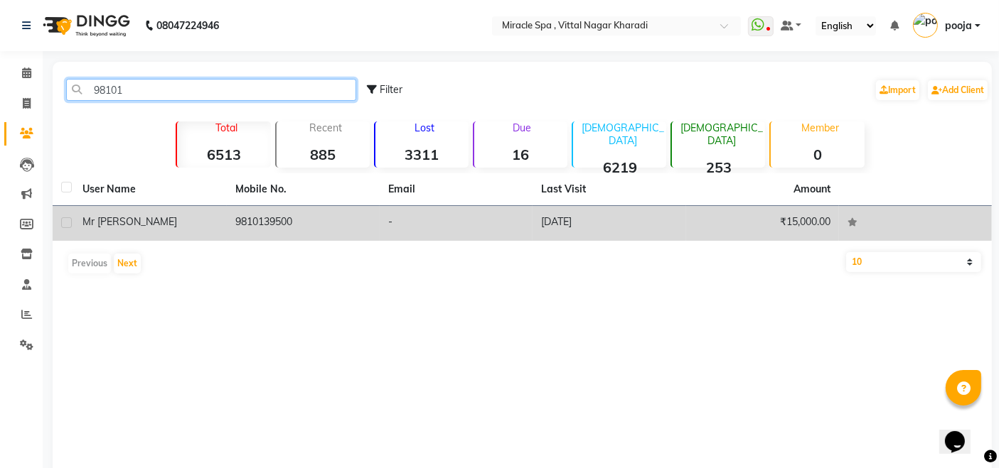
type input "98101"
click at [249, 224] on td "9810139500" at bounding box center [303, 223] width 153 height 35
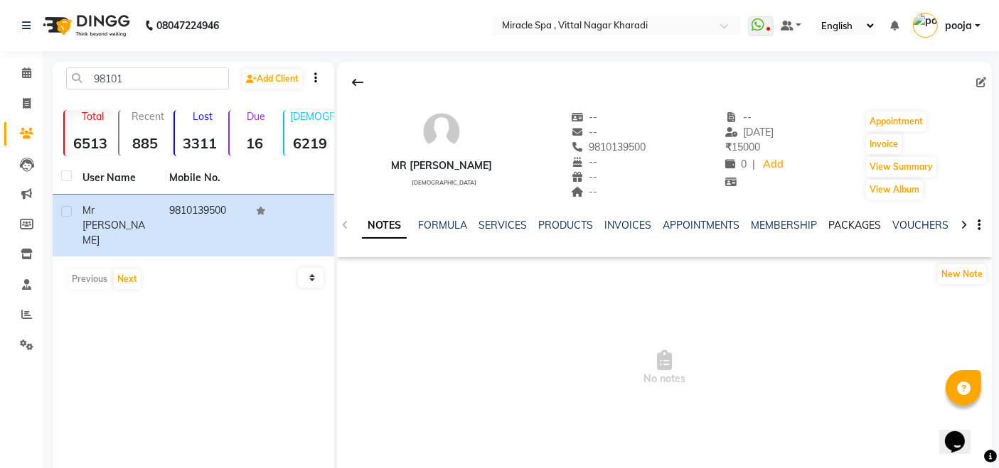
click at [852, 219] on link "PACKAGES" at bounding box center [854, 225] width 53 height 13
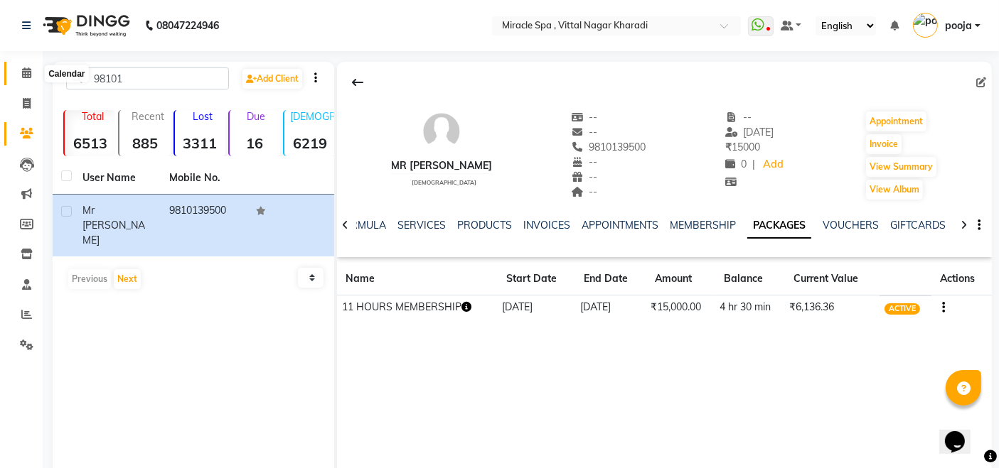
click at [31, 70] on icon at bounding box center [26, 73] width 9 height 11
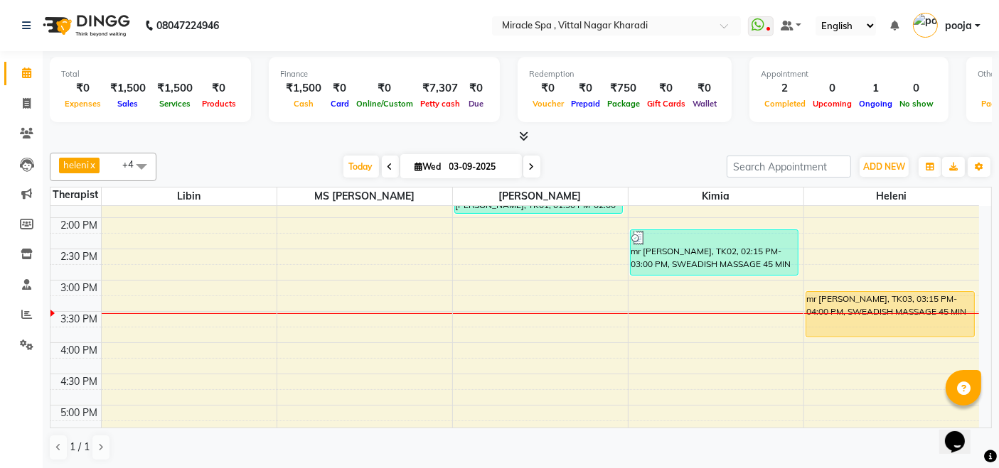
scroll to position [316, 0]
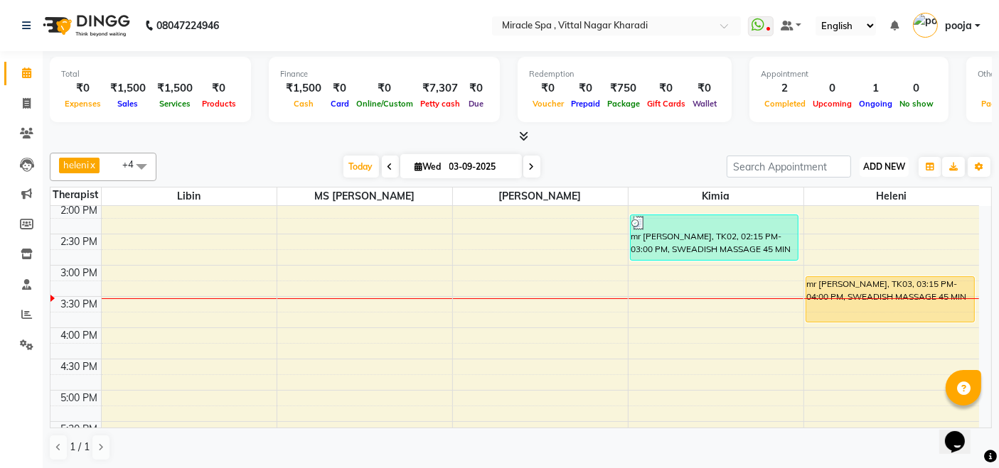
click at [886, 157] on button "ADD NEW Toggle Dropdown" at bounding box center [883, 167] width 49 height 20
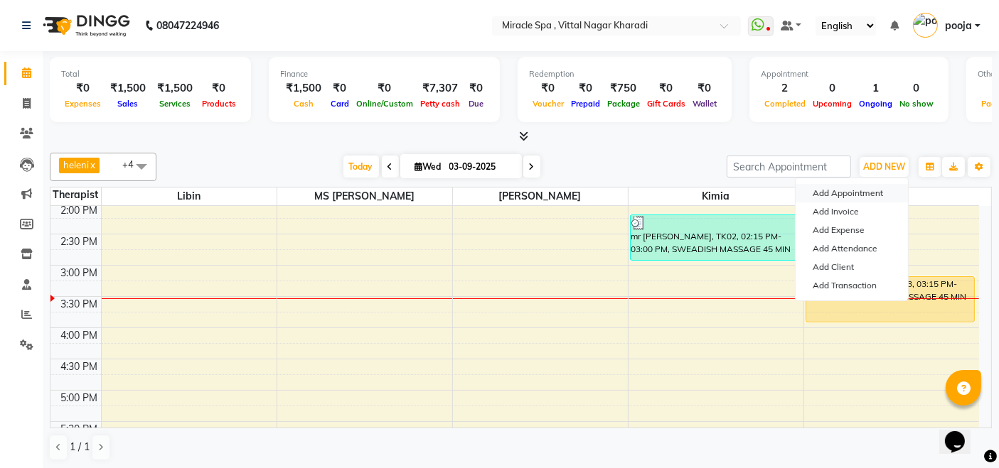
click at [849, 189] on button "Add Appointment" at bounding box center [851, 193] width 112 height 18
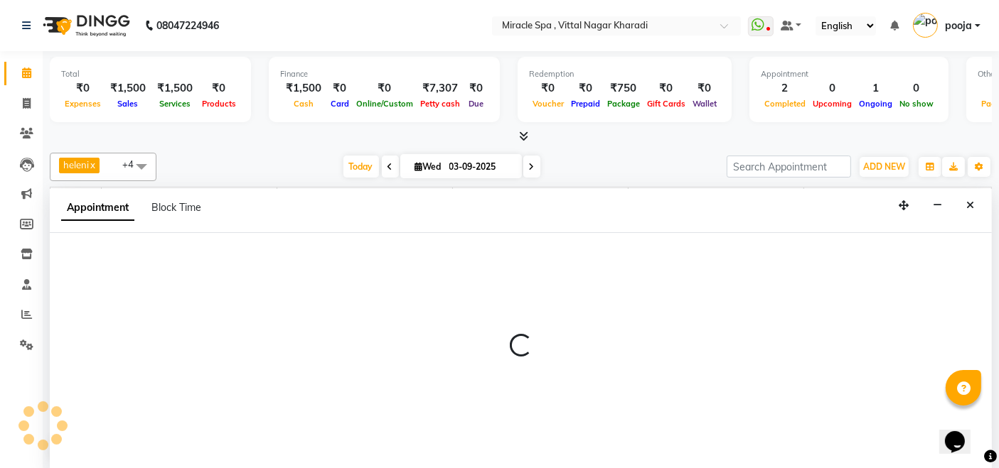
scroll to position [0, 0]
select select "600"
select select "tentative"
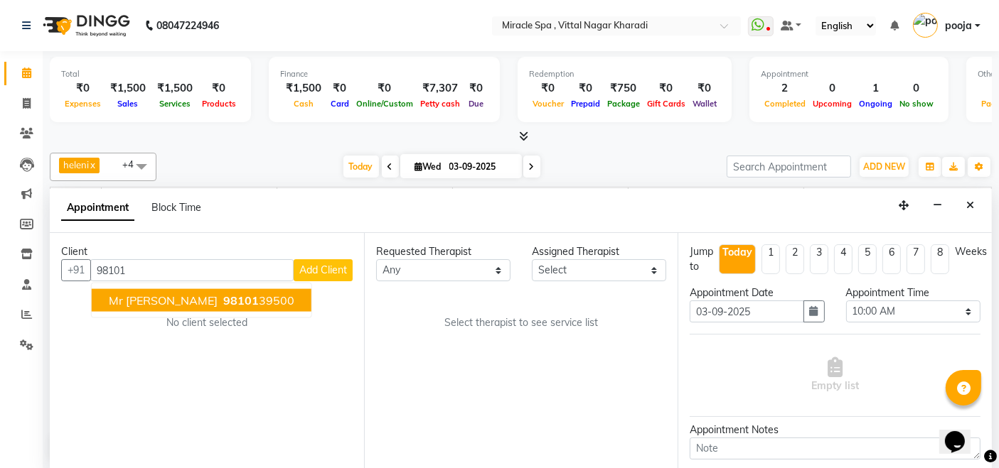
click at [152, 303] on span "mr [PERSON_NAME]" at bounding box center [163, 301] width 109 height 14
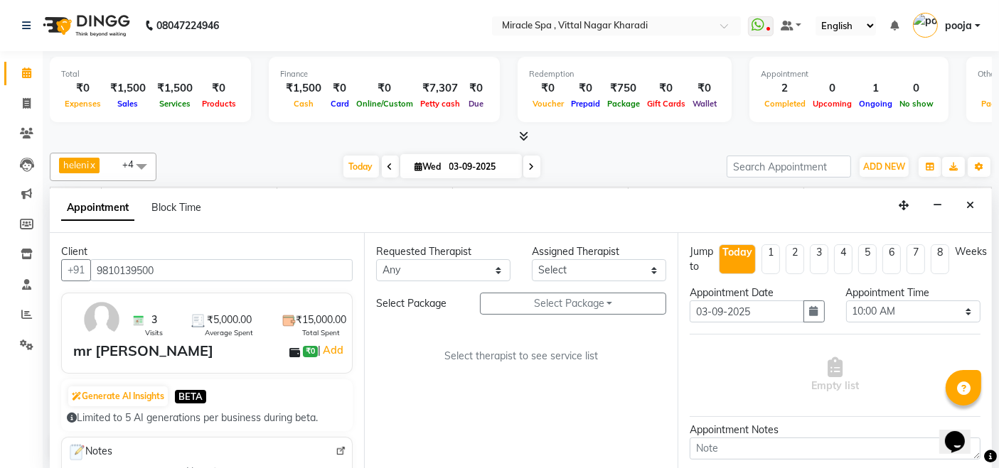
type input "9810139500"
click at [586, 263] on select "Select ajay [PERSON_NAME] Em Es GIGI [PERSON_NAME] [PERSON_NAME] may MR [PERSON…" at bounding box center [599, 270] width 134 height 22
select select "62144"
click at [532, 259] on select "Select ajay [PERSON_NAME] Em Es GIGI [PERSON_NAME] [PERSON_NAME] may MR [PERSON…" at bounding box center [599, 270] width 134 height 22
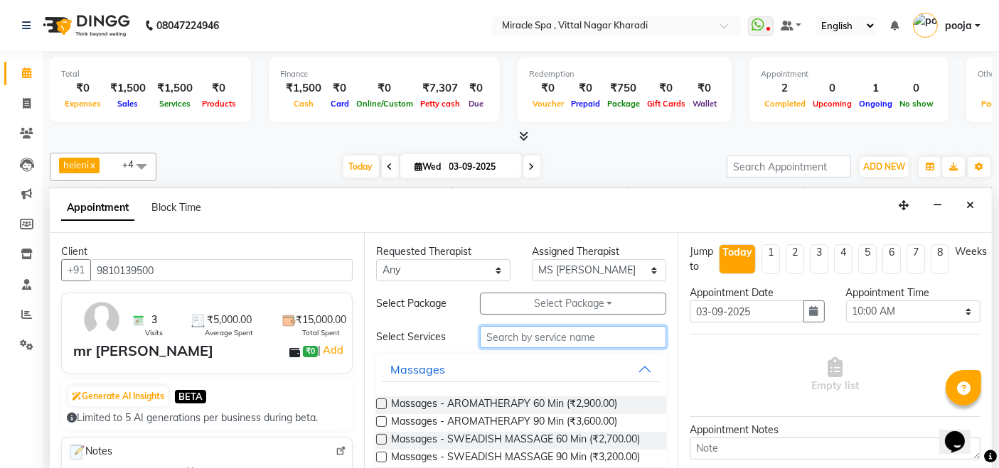
click at [539, 334] on input "text" at bounding box center [573, 337] width 186 height 22
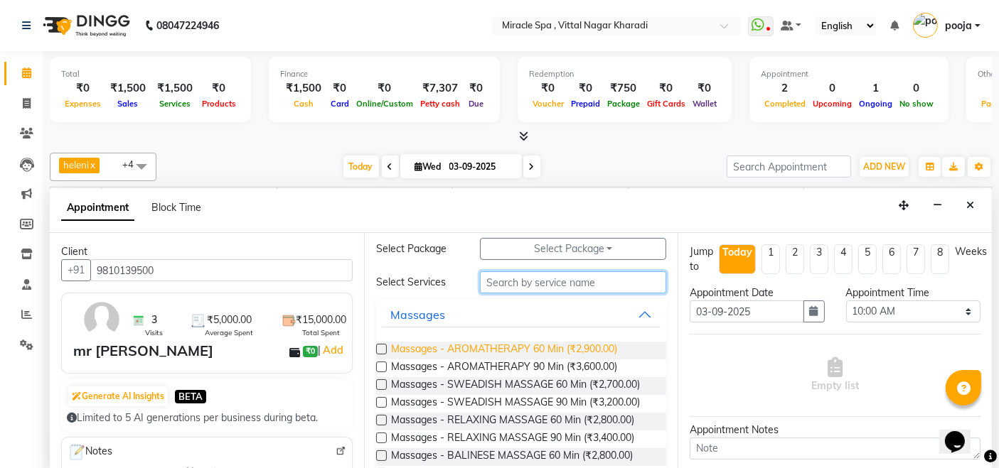
scroll to position [79, 0]
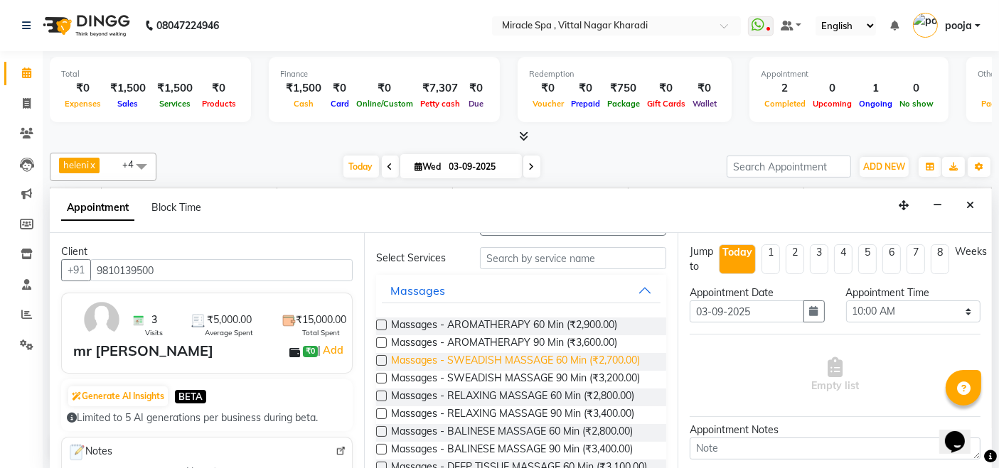
click at [546, 358] on span "Massages - SWEADISH MASSAGE 60 Min (₹2,700.00)" at bounding box center [515, 362] width 249 height 18
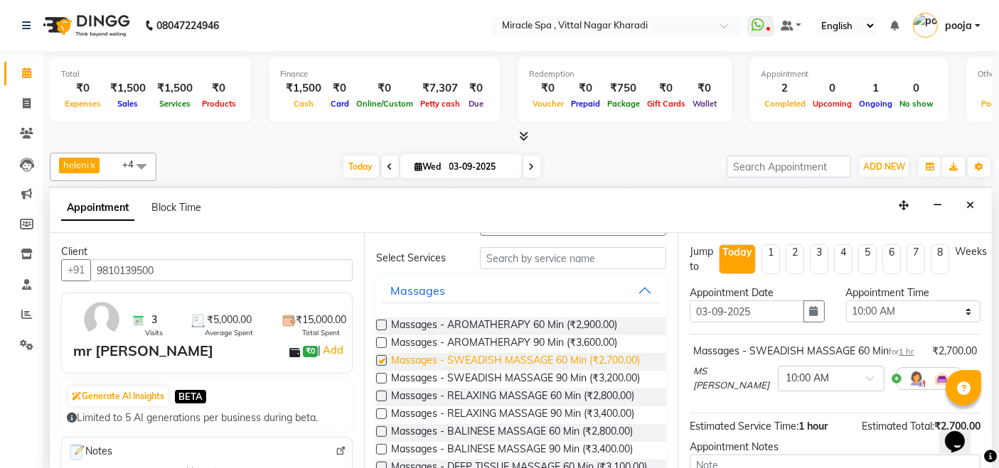
checkbox input "false"
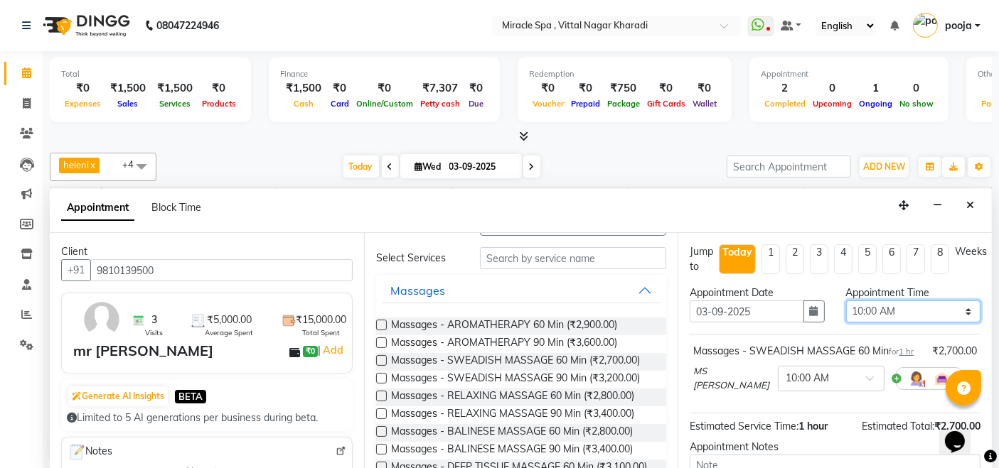
click at [905, 306] on select "Select 10:00 AM 10:15 AM 10:30 AM 10:45 AM 11:00 AM 11:15 AM 11:30 AM 11:45 AM …" at bounding box center [913, 312] width 134 height 22
select select "960"
click at [846, 301] on select "Select 10:00 AM 10:15 AM 10:30 AM 10:45 AM 11:00 AM 11:15 AM 11:30 AM 11:45 AM …" at bounding box center [913, 312] width 134 height 22
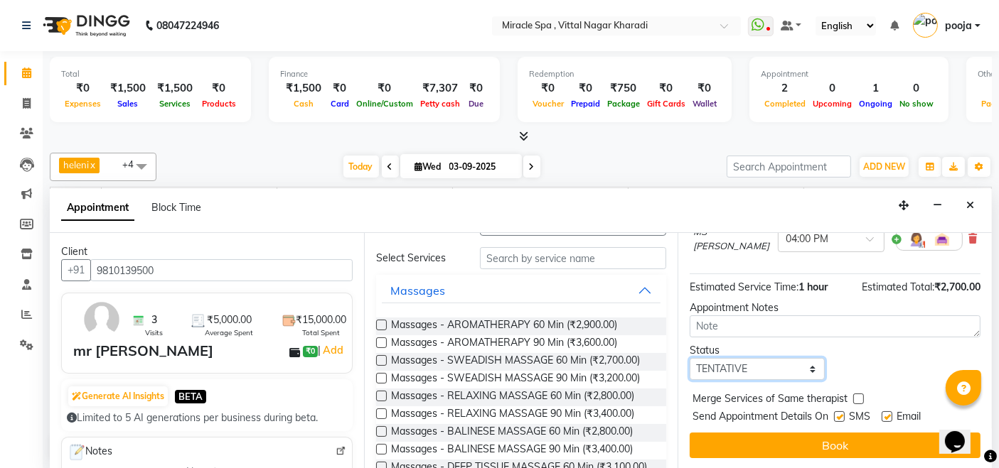
click at [751, 367] on select "Select TENTATIVE CONFIRM CHECK-IN UPCOMING" at bounding box center [756, 369] width 134 height 22
select select "upcoming"
click at [689, 358] on select "Select TENTATIVE CONFIRM CHECK-IN UPCOMING" at bounding box center [756, 369] width 134 height 22
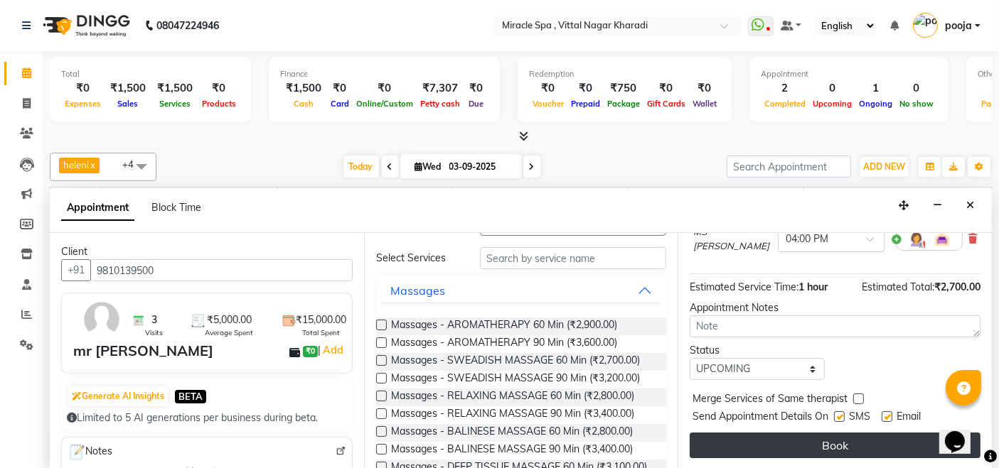
click at [780, 438] on button "Book" at bounding box center [834, 446] width 291 height 26
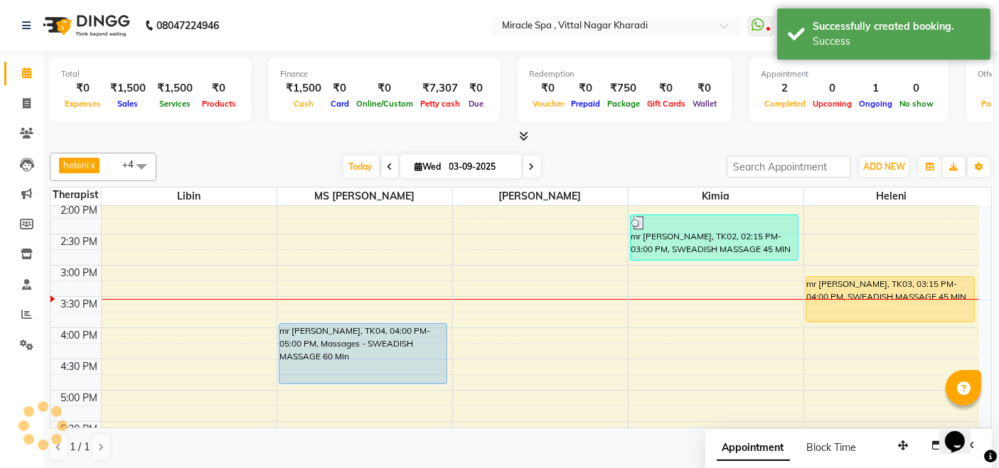
scroll to position [0, 0]
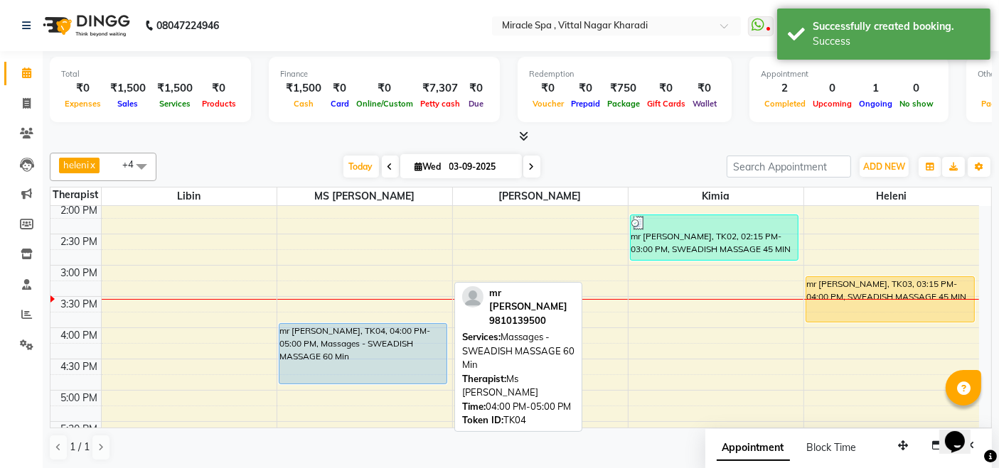
click at [405, 365] on div "mr [PERSON_NAME], TK04, 04:00 PM-05:00 PM, Massages - SWEADISH MASSAGE 60 Min" at bounding box center [363, 354] width 168 height 60
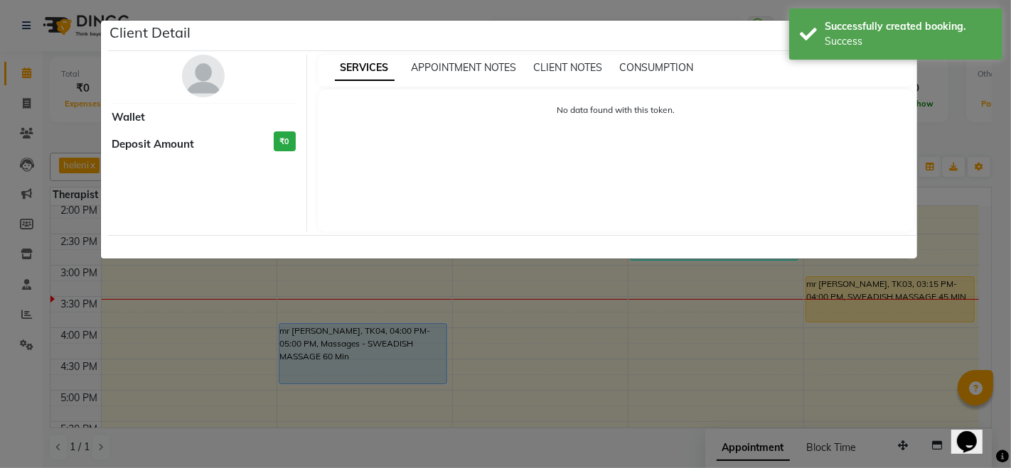
select select "5"
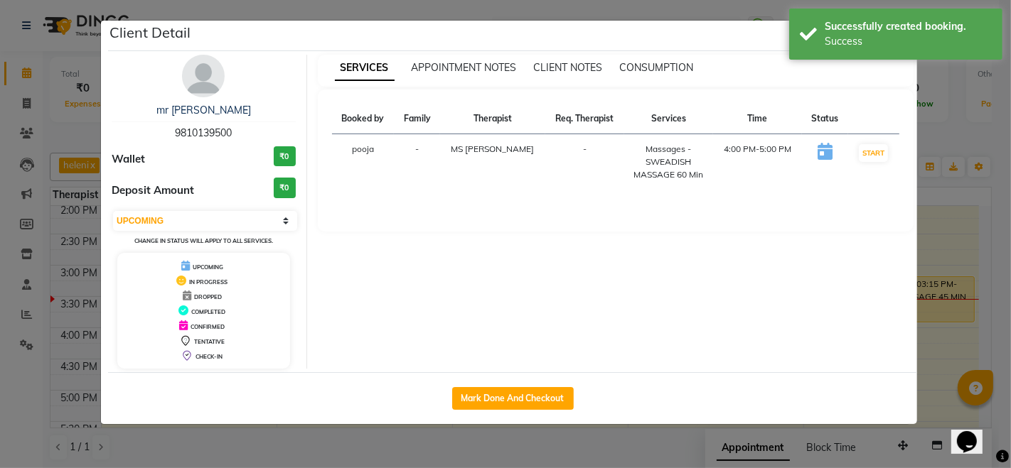
click at [188, 123] on div "mr [PERSON_NAME] 9810139500" at bounding box center [204, 122] width 184 height 38
click at [188, 123] on div "mr chintan 9810139500" at bounding box center [204, 122] width 184 height 38
copy span "9810139500"
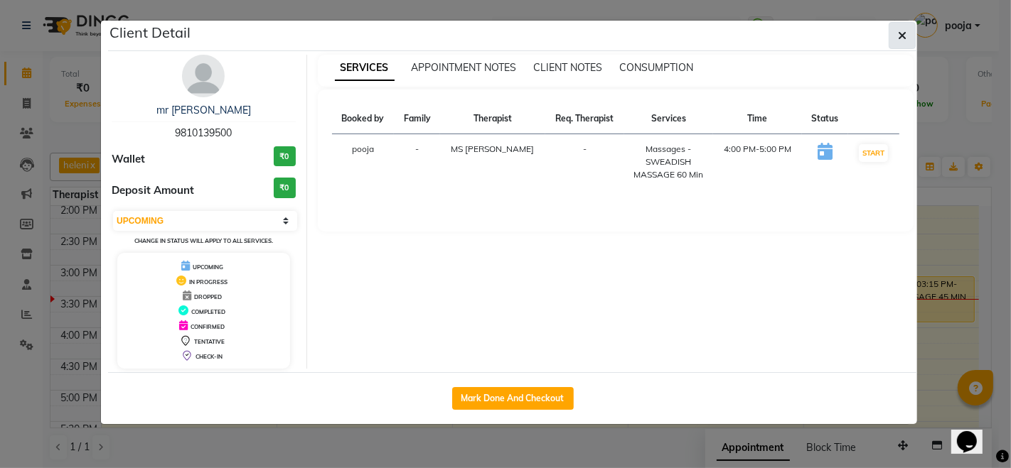
click at [903, 32] on icon "button" at bounding box center [902, 35] width 9 height 11
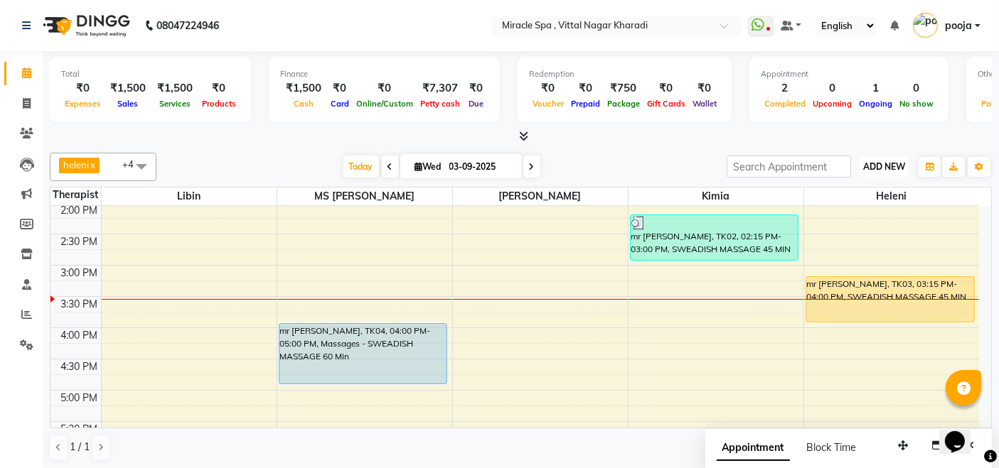
click at [888, 164] on span "ADD NEW" at bounding box center [884, 166] width 42 height 11
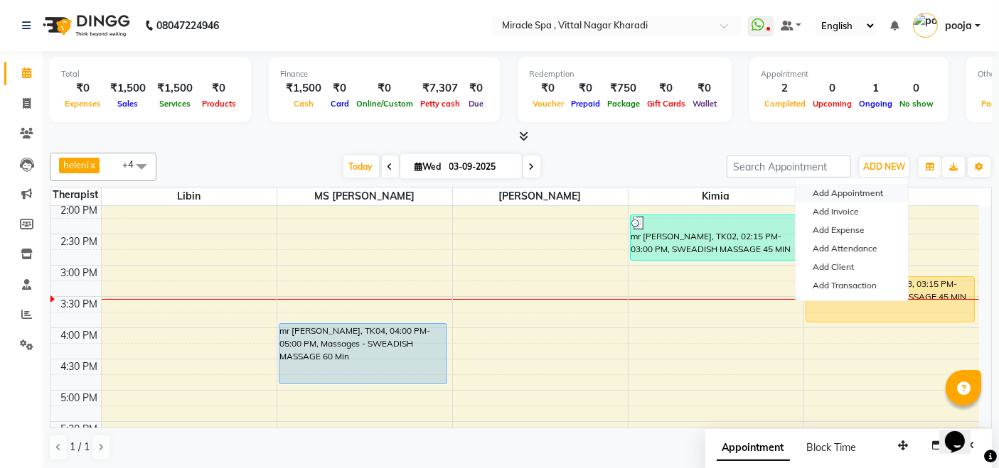
click at [872, 190] on button "Add Appointment" at bounding box center [851, 193] width 112 height 18
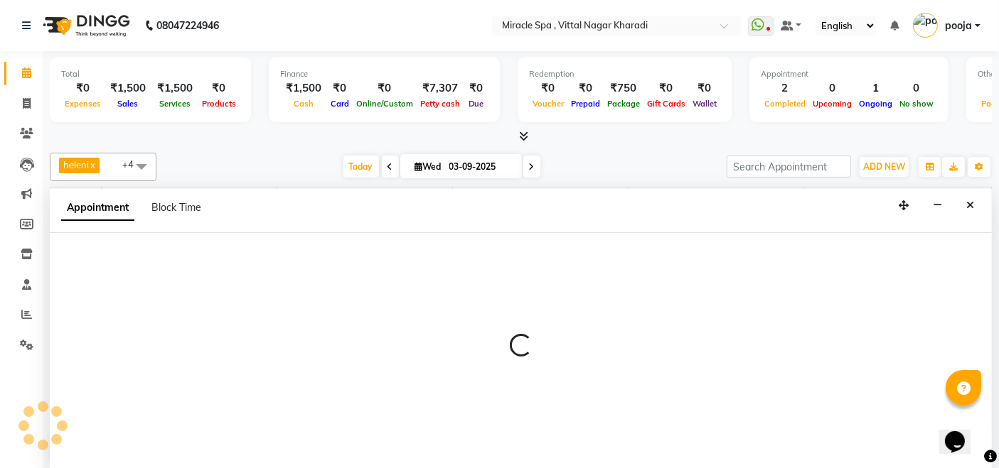
select select "600"
select select "tentative"
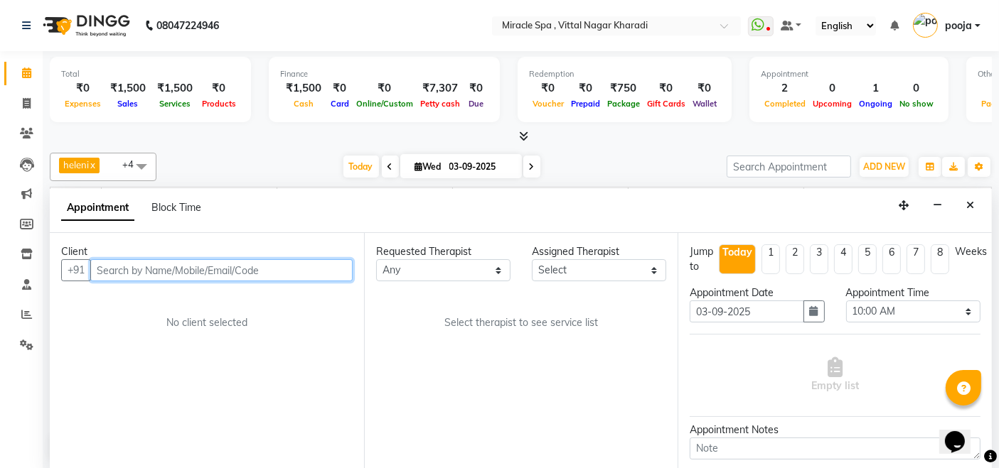
paste input "9810139500"
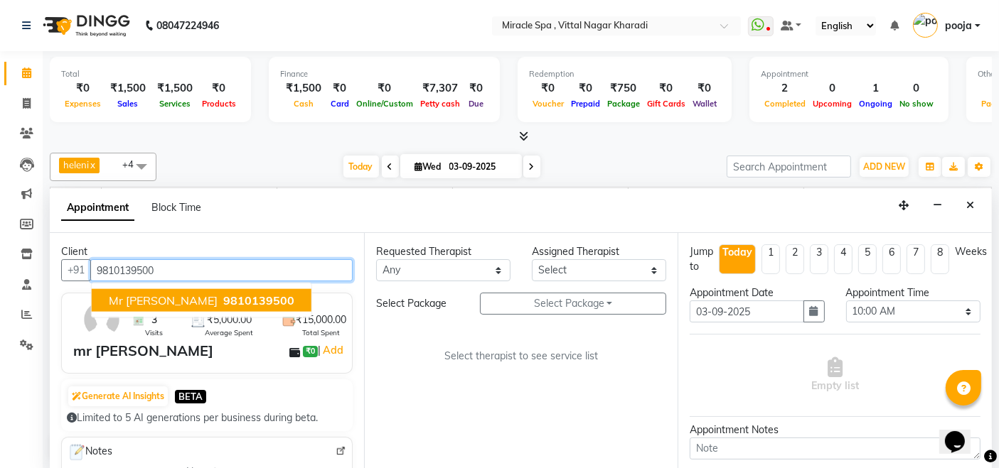
type input "9810139500"
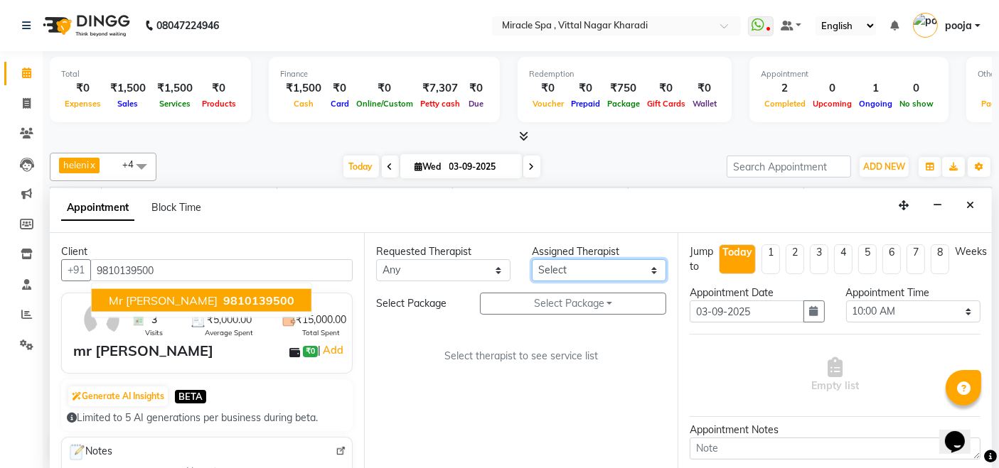
click at [591, 263] on select "Select ajay [PERSON_NAME] Em Es GIGI [PERSON_NAME] [PERSON_NAME] may MR [PERSON…" at bounding box center [599, 270] width 134 height 22
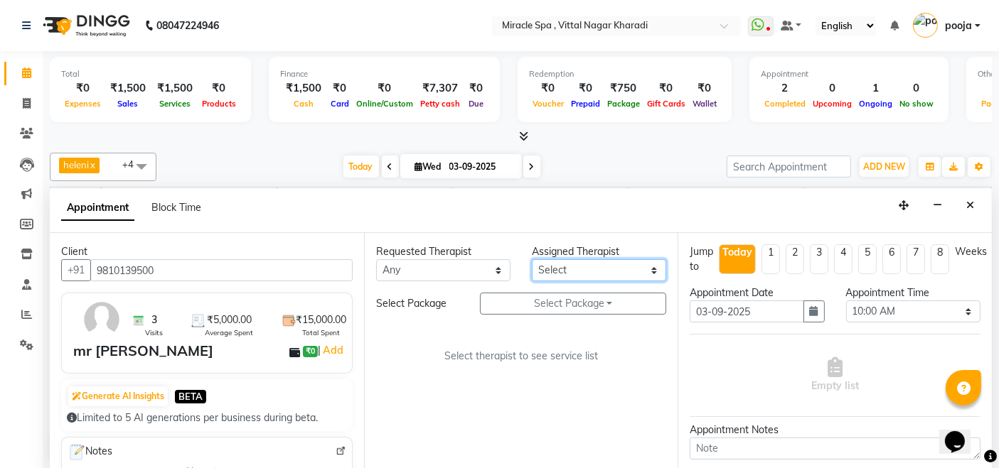
select select "66369"
click at [532, 259] on select "Select ajay [PERSON_NAME] Em Es GIGI [PERSON_NAME] [PERSON_NAME] may MR [PERSON…" at bounding box center [599, 270] width 134 height 22
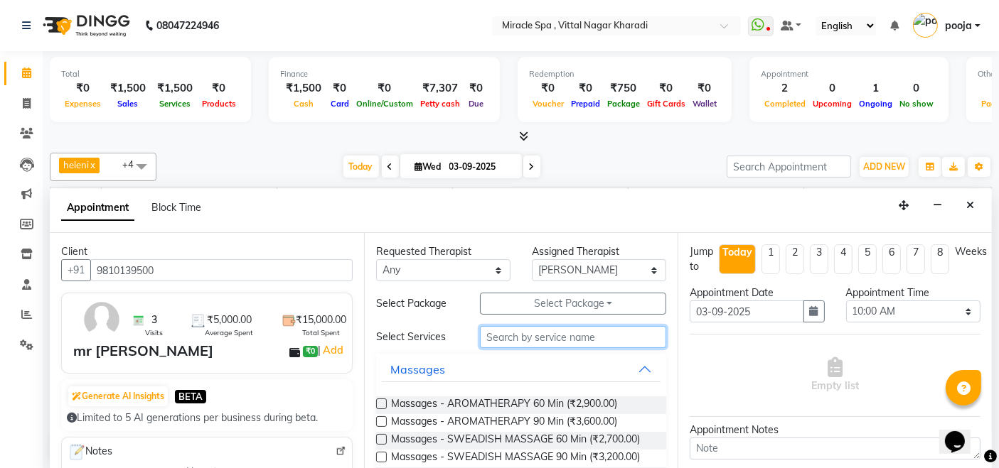
click at [523, 332] on input "text" at bounding box center [573, 337] width 186 height 22
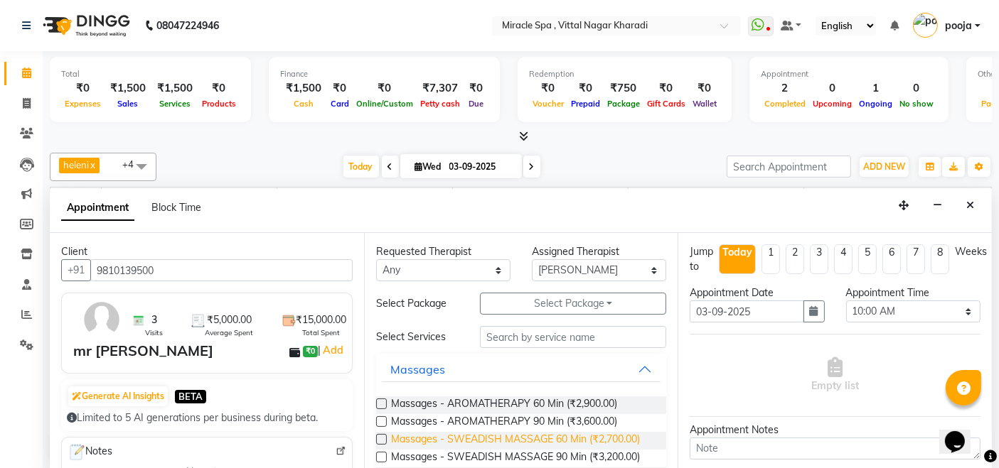
click at [512, 432] on span "Massages - SWEADISH MASSAGE 60 Min (₹2,700.00)" at bounding box center [515, 441] width 249 height 18
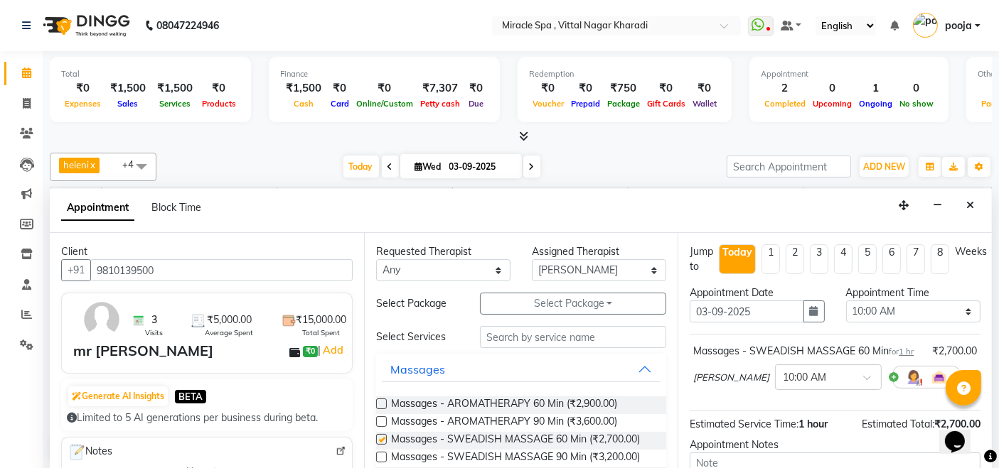
checkbox input "false"
click at [908, 312] on select "Select 10:00 AM 10:15 AM 10:30 AM 10:45 AM 11:00 AM 11:15 AM 11:30 AM 11:45 AM …" at bounding box center [913, 312] width 134 height 22
select select "960"
click at [846, 301] on select "Select 10:00 AM 10:15 AM 10:30 AM 10:45 AM 11:00 AM 11:15 AM 11:30 AM 11:45 AM …" at bounding box center [913, 312] width 134 height 22
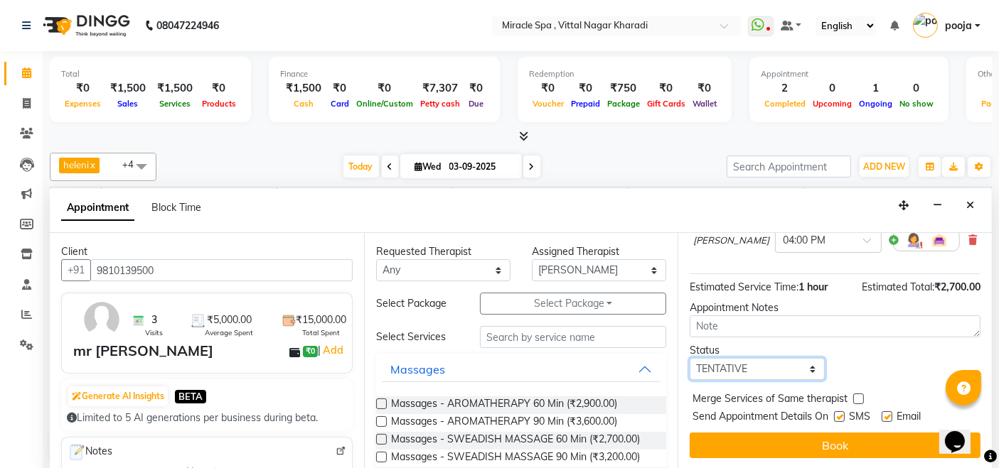
click at [741, 376] on select "Select TENTATIVE CONFIRM CHECK-IN UPCOMING" at bounding box center [756, 369] width 134 height 22
select select "upcoming"
click at [689, 358] on select "Select TENTATIVE CONFIRM CHECK-IN UPCOMING" at bounding box center [756, 369] width 134 height 22
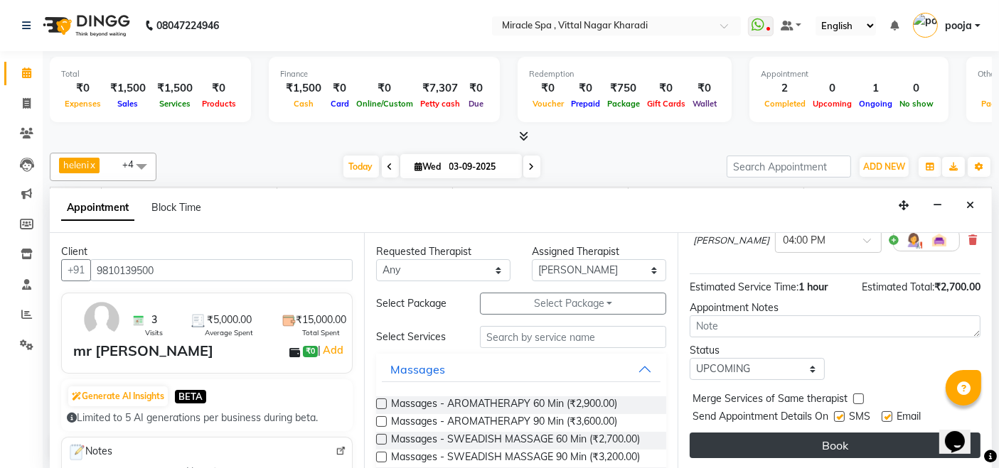
click at [800, 449] on button "Book" at bounding box center [834, 446] width 291 height 26
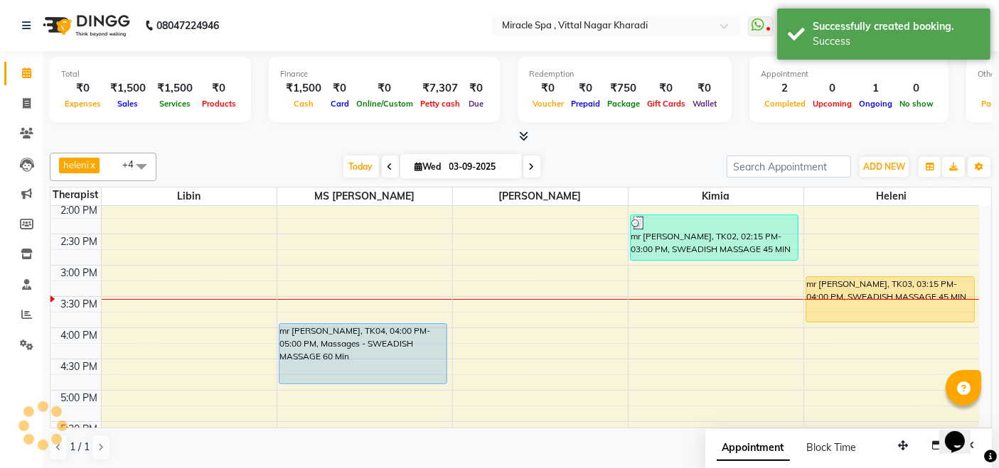
scroll to position [0, 0]
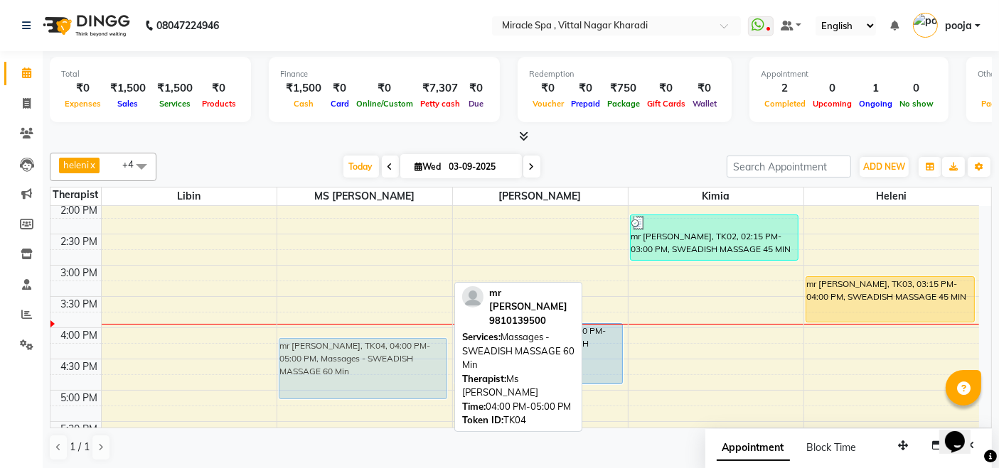
click at [353, 360] on div "mr chintan, TK04, 04:00 PM-05:00 PM, Massages - SWEADISH MASSAGE 60 Min mr chin…" at bounding box center [364, 359] width 175 height 937
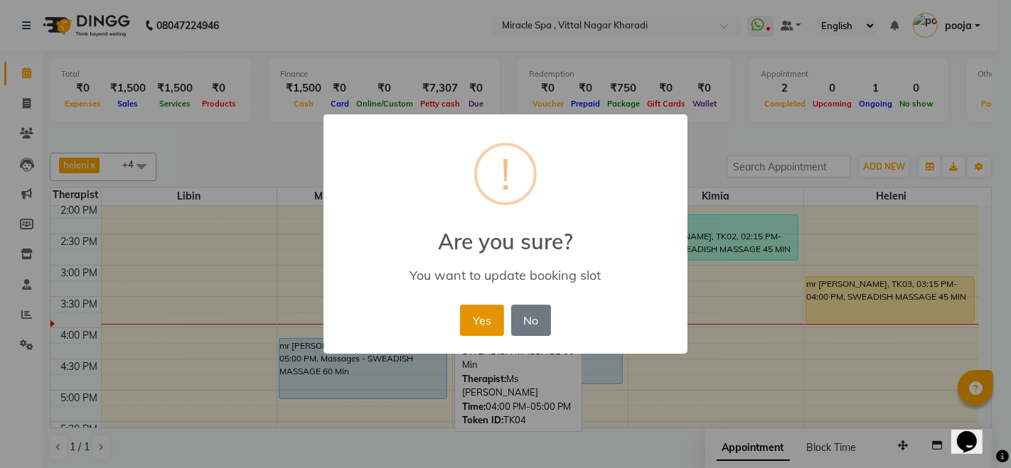
click at [498, 328] on button "Yes" at bounding box center [481, 320] width 43 height 31
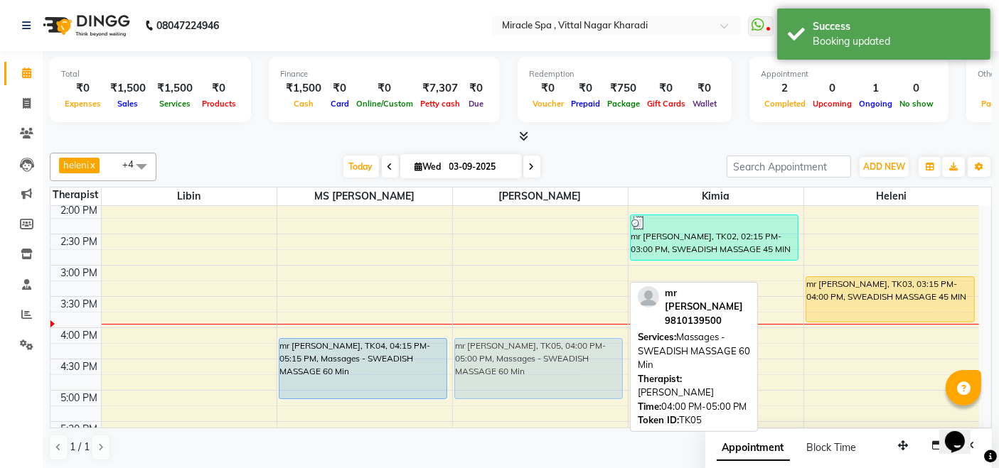
drag, startPoint x: 597, startPoint y: 355, endPoint x: 605, endPoint y: 374, distance: 20.1
click at [605, 374] on div "mr praful, TK01, 01:30 PM-02:00 PM, FULL BODY SCRUB 30 MIN mr chintan, TK05, 04…" at bounding box center [540, 359] width 175 height 937
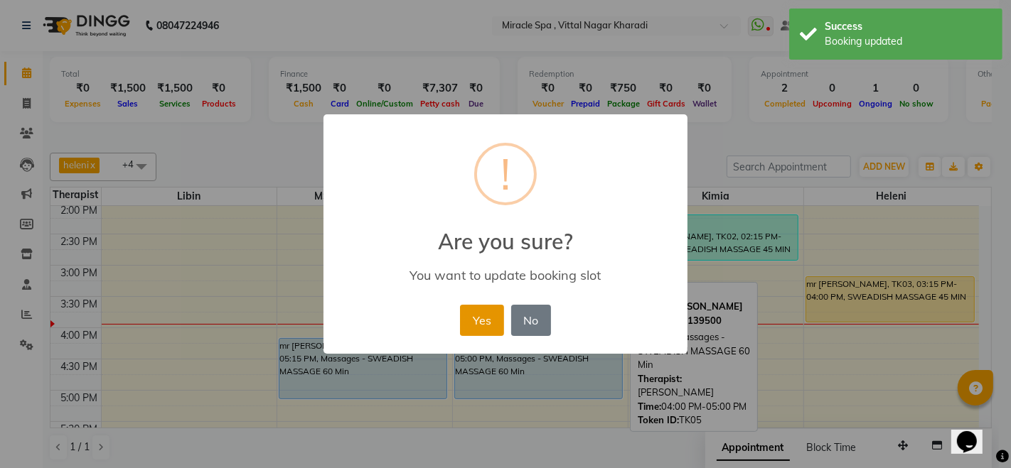
click at [499, 316] on button "Yes" at bounding box center [481, 320] width 43 height 31
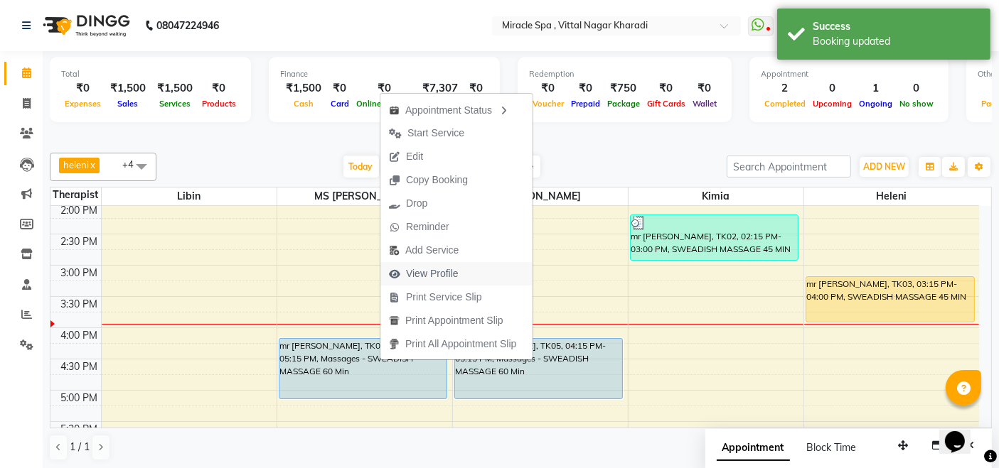
click at [456, 271] on span "View Profile" at bounding box center [432, 274] width 53 height 15
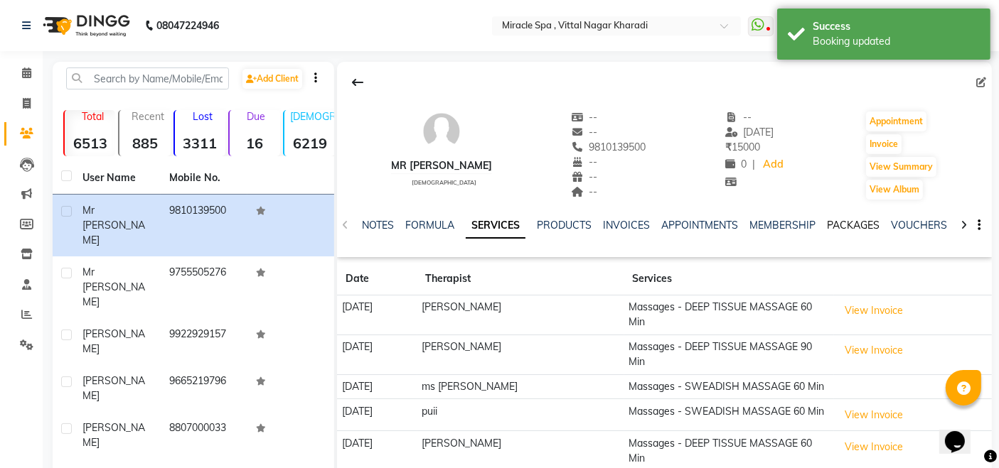
click at [863, 230] on link "PACKAGES" at bounding box center [853, 225] width 53 height 13
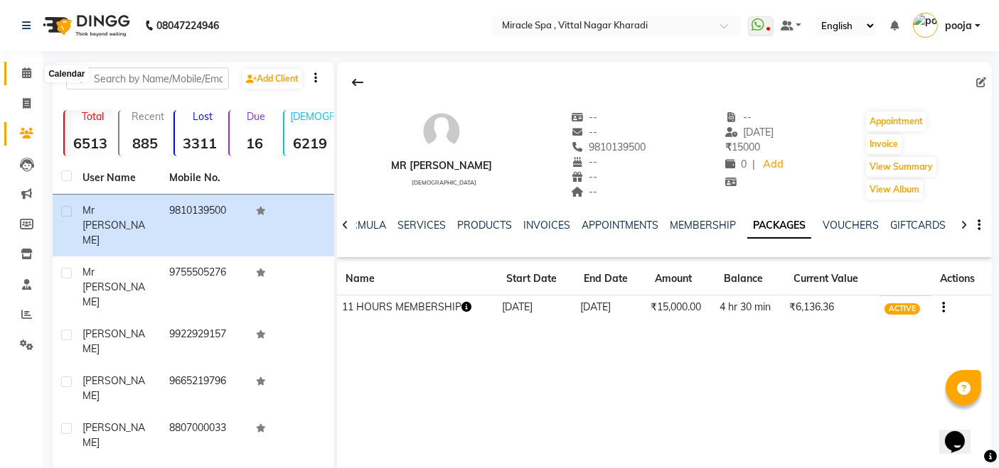
click at [30, 75] on icon at bounding box center [26, 73] width 9 height 11
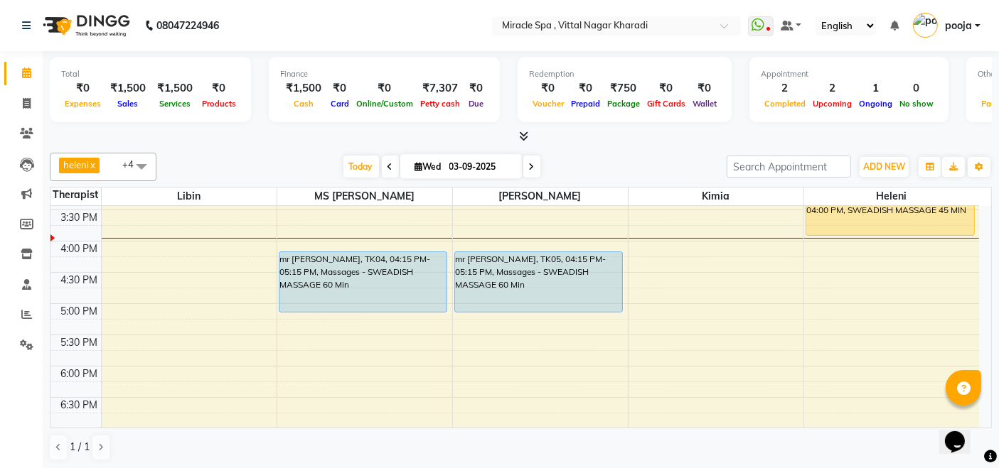
scroll to position [316, 0]
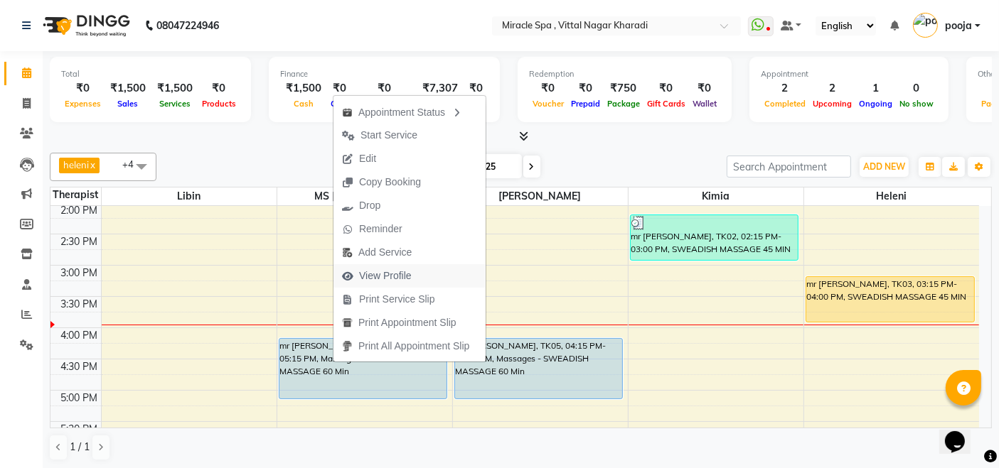
click at [410, 278] on span "View Profile" at bounding box center [385, 276] width 53 height 15
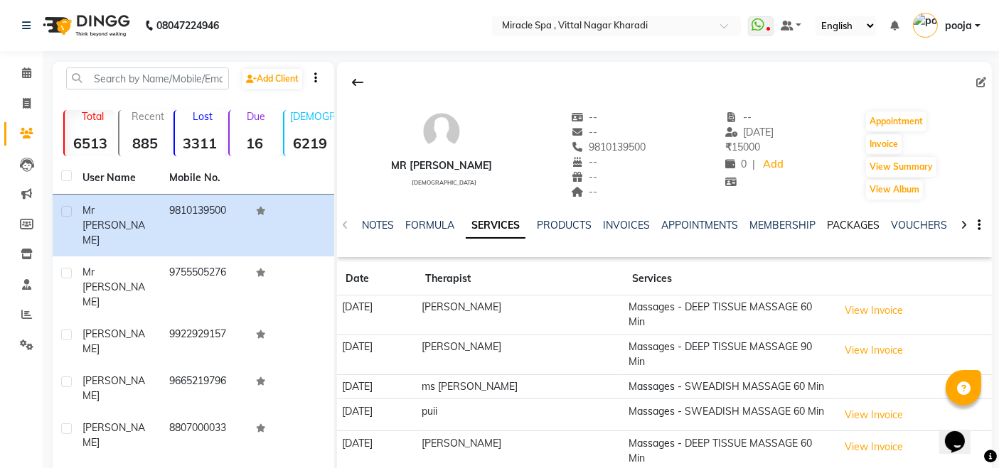
click at [854, 225] on link "PACKAGES" at bounding box center [853, 225] width 53 height 13
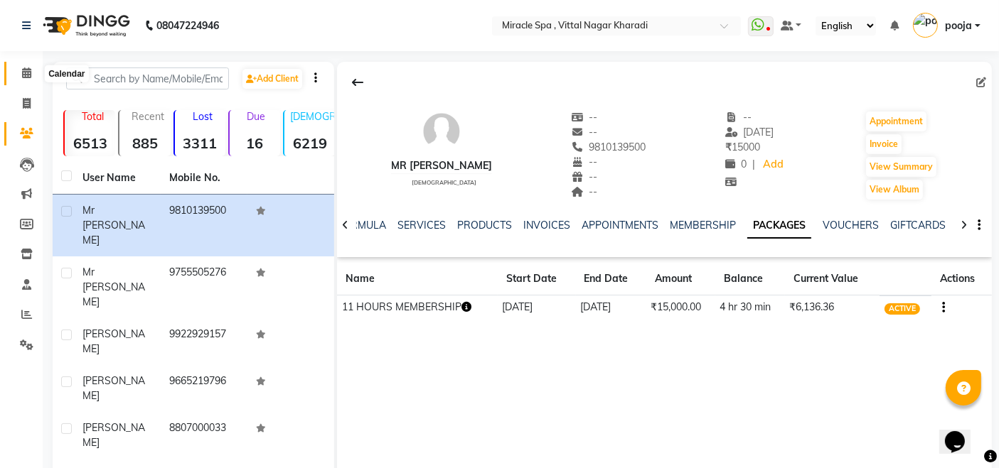
click at [32, 76] on span at bounding box center [26, 73] width 25 height 16
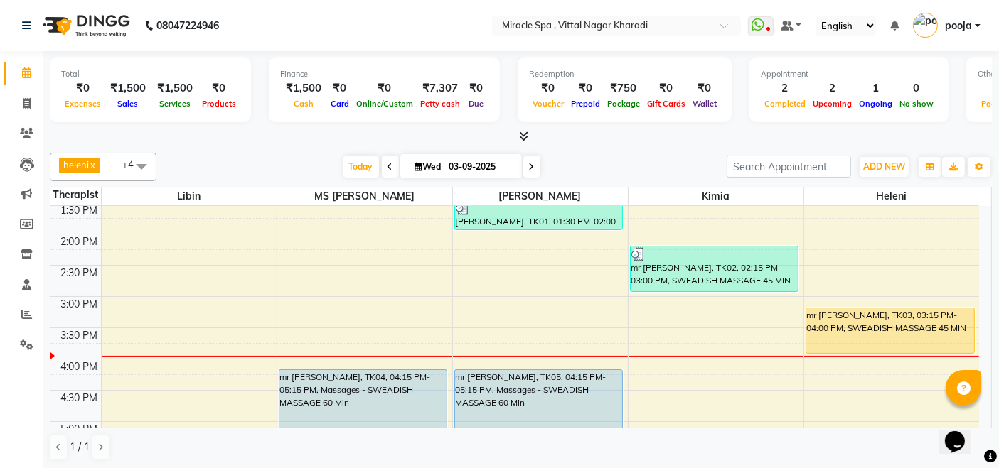
scroll to position [316, 0]
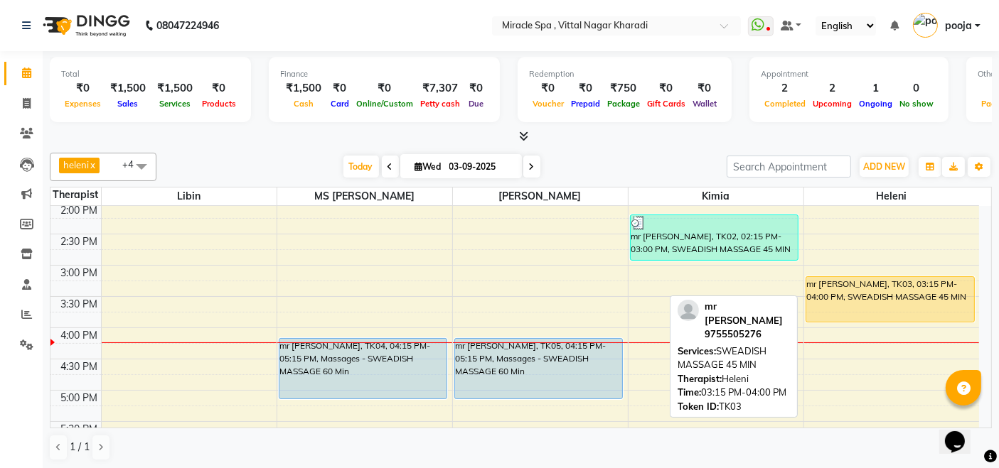
click at [919, 288] on div "mr [PERSON_NAME], TK03, 03:15 PM-04:00 PM, SWEADISH MASSAGE 45 MIN" at bounding box center [890, 299] width 168 height 45
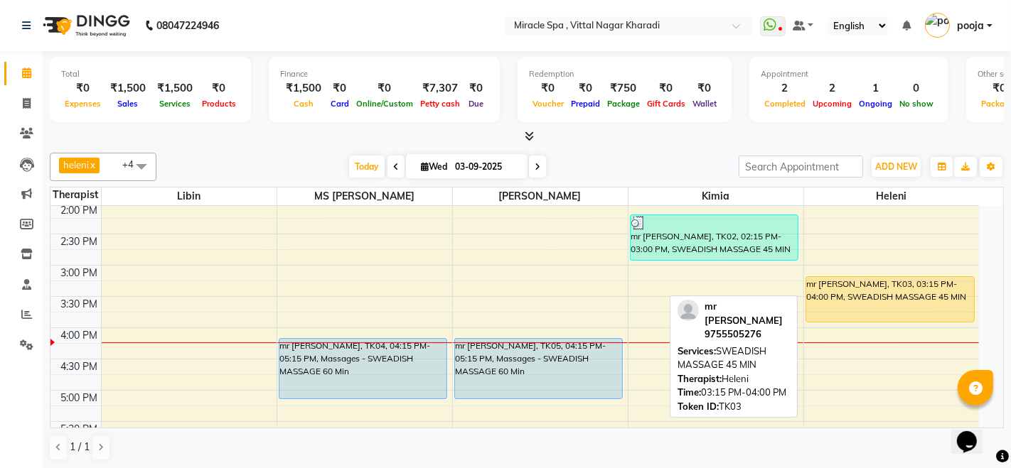
select select "1"
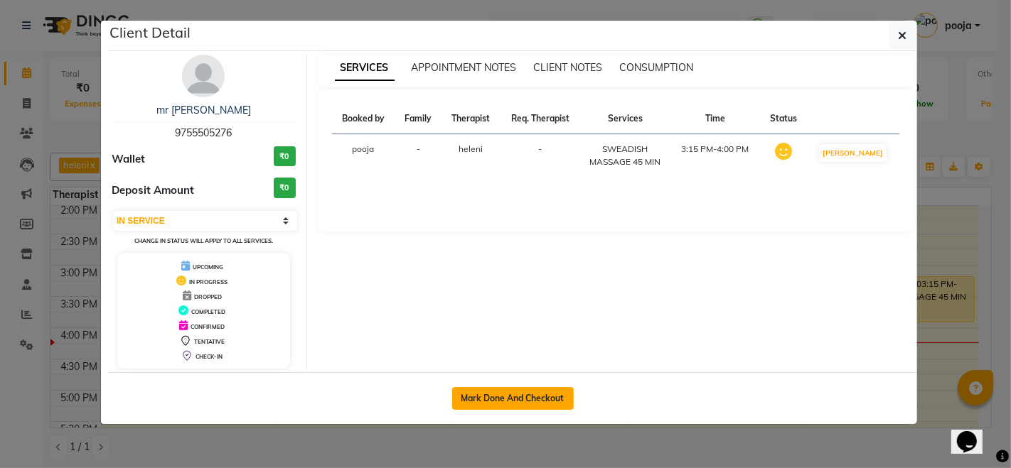
click at [552, 389] on button "Mark Done And Checkout" at bounding box center [513, 398] width 122 height 23
select select "3854"
select select "service"
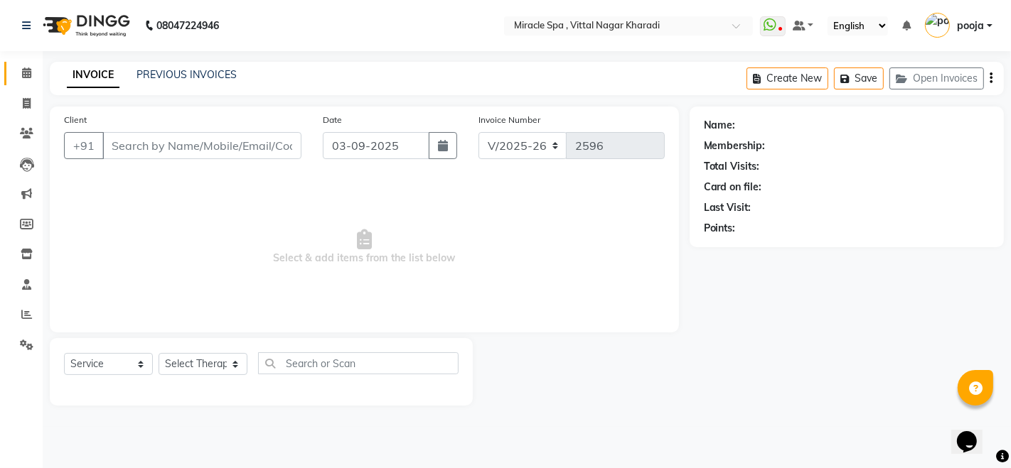
type input "9755505276"
select select "89065"
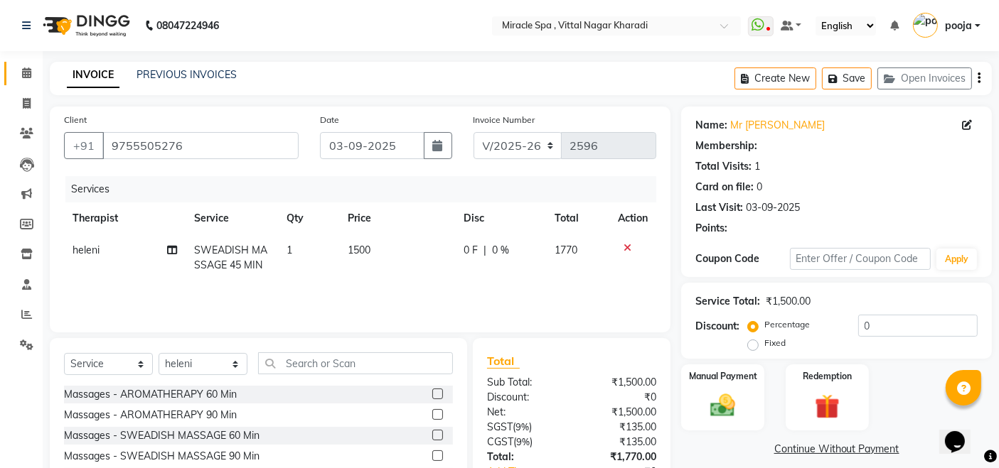
select select "1: Object"
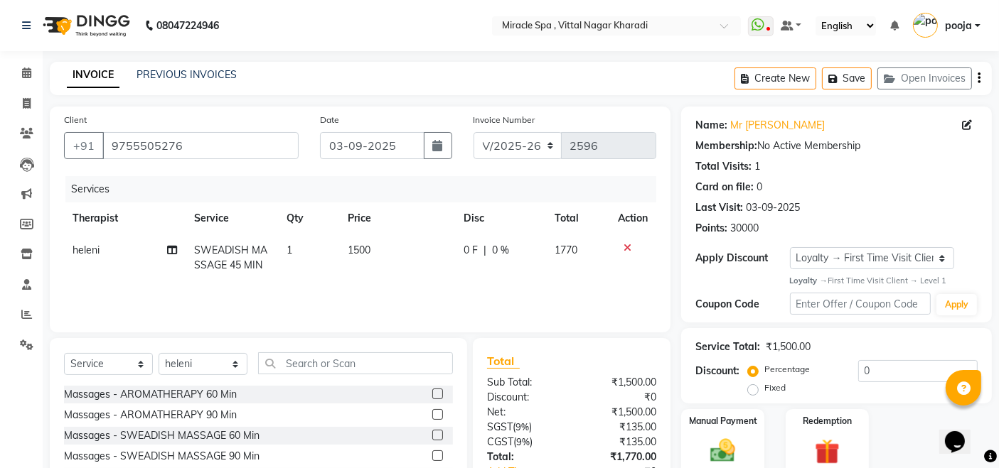
click at [977, 78] on div "Create New Save Open Invoices" at bounding box center [862, 78] width 257 height 33
click at [977, 79] on icon "button" at bounding box center [978, 78] width 3 height 1
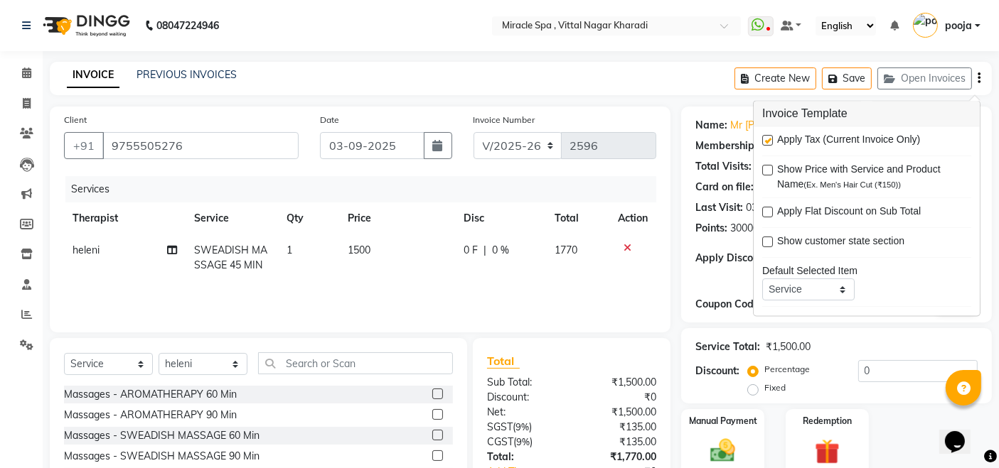
click at [768, 139] on label at bounding box center [767, 141] width 11 height 11
click at [768, 139] on input "checkbox" at bounding box center [766, 141] width 9 height 9
checkbox input "false"
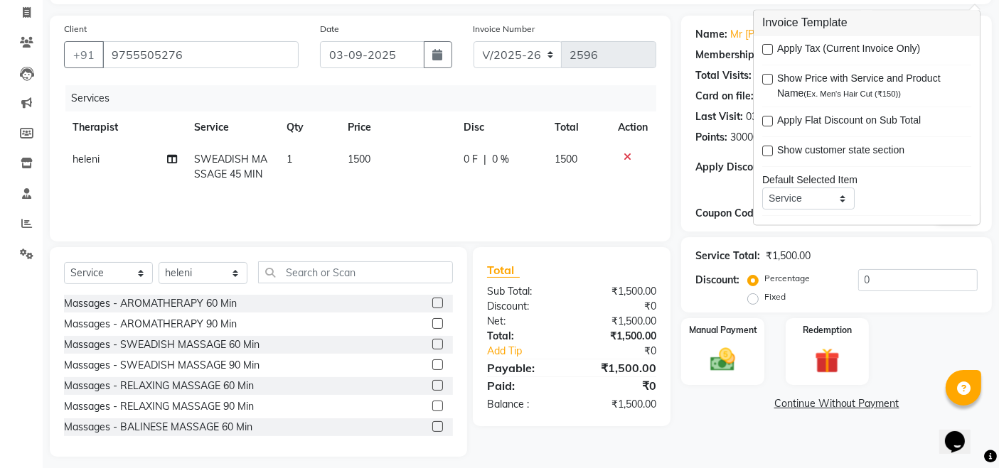
scroll to position [100, 0]
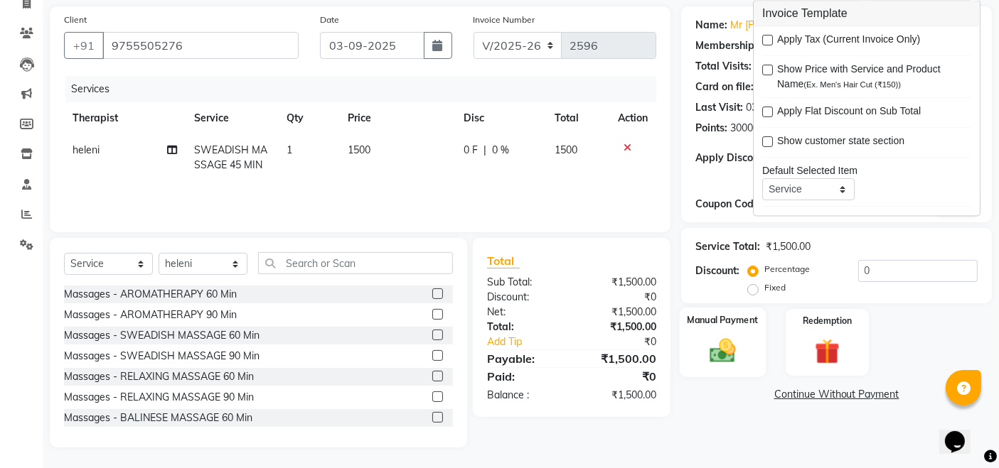
click at [754, 353] on div "Manual Payment" at bounding box center [722, 343] width 86 height 70
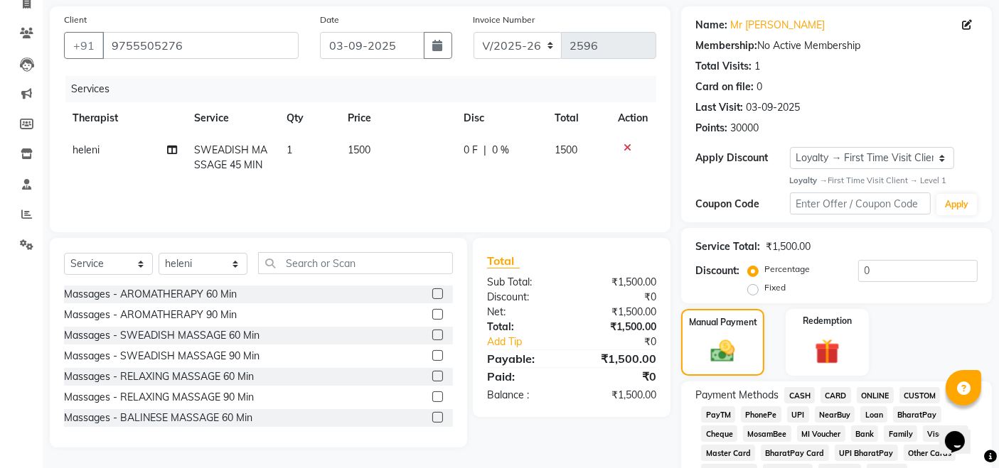
click at [804, 390] on span "CASH" at bounding box center [799, 395] width 31 height 16
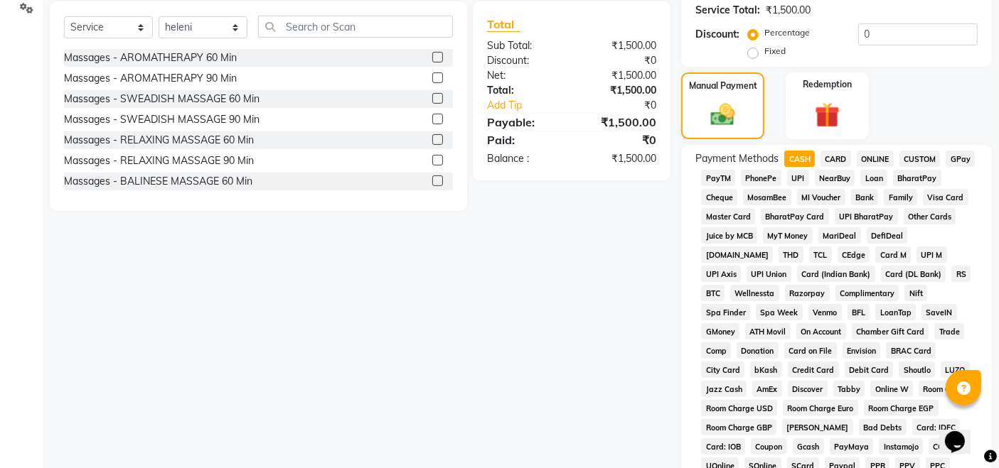
click at [591, 343] on div "Client +91 9755505276 Date 03-09-2025 Invoice Number V/2025 V/2025-26 2596 Serv…" at bounding box center [360, 263] width 642 height 986
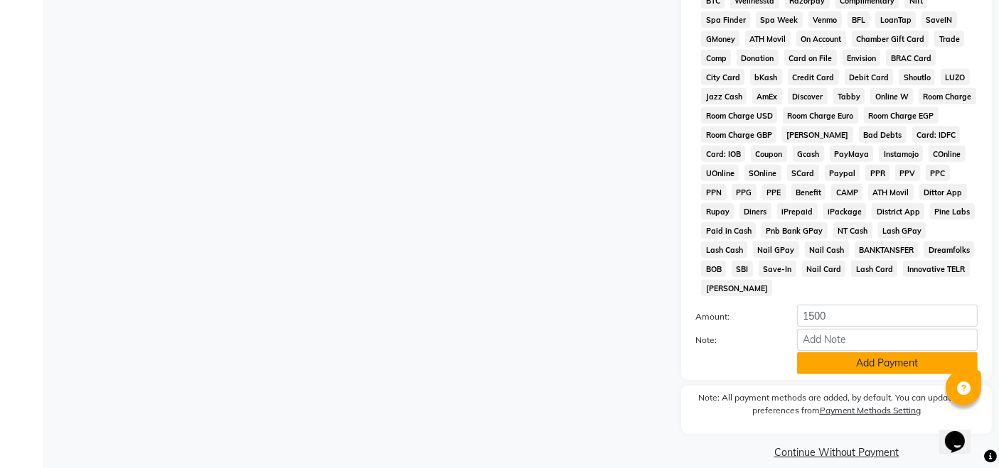
click at [855, 353] on button "Add Payment" at bounding box center [887, 364] width 181 height 22
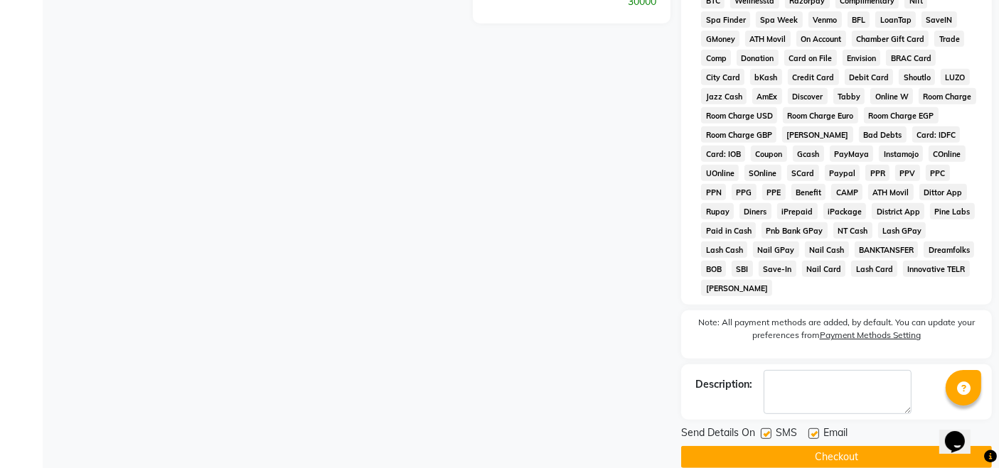
click at [849, 446] on button "Checkout" at bounding box center [836, 457] width 311 height 22
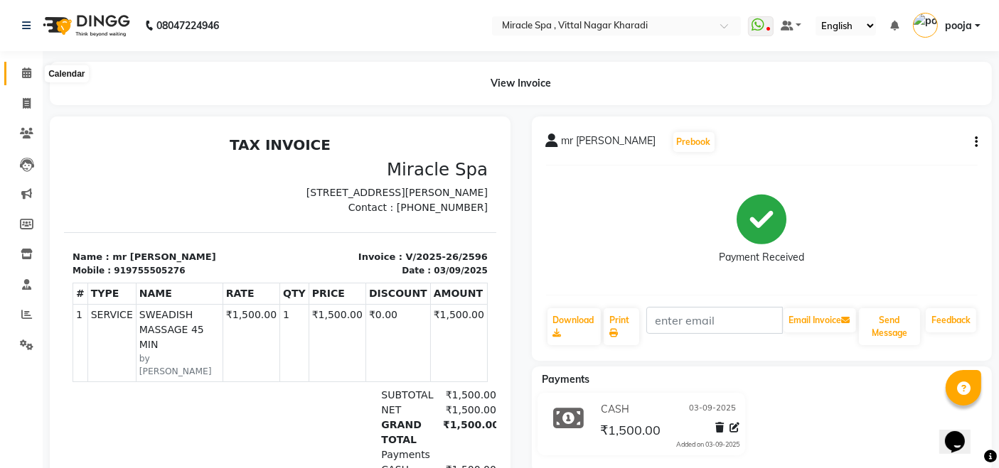
click at [26, 70] on icon at bounding box center [26, 73] width 9 height 11
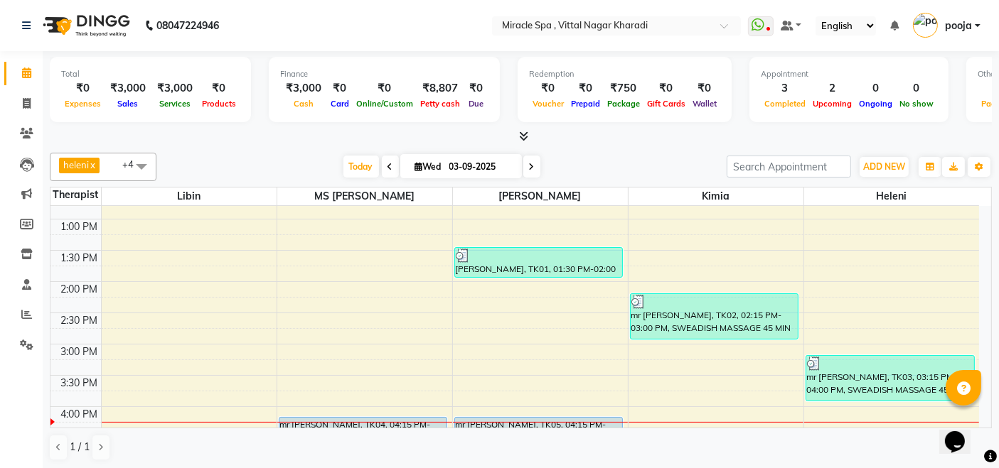
scroll to position [316, 0]
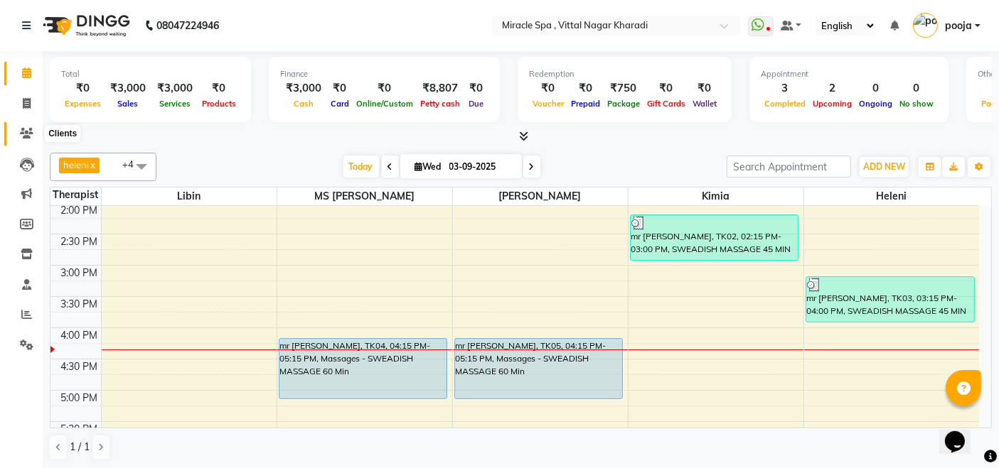
click at [24, 131] on icon at bounding box center [27, 133] width 14 height 11
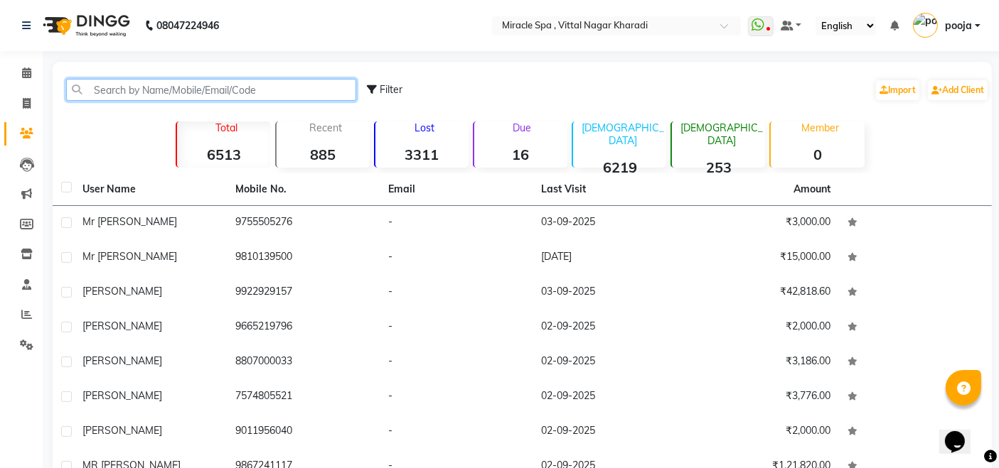
click at [94, 90] on input "text" at bounding box center [211, 90] width 290 height 22
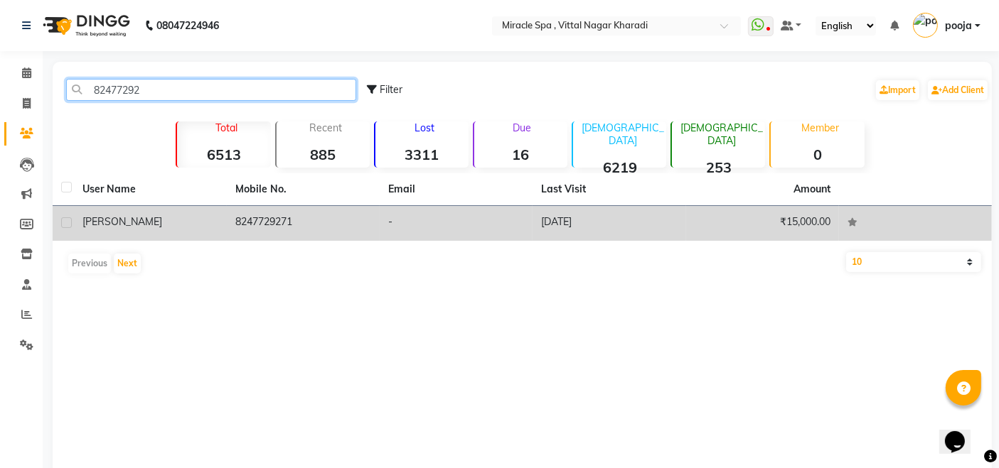
type input "82477292"
click at [262, 213] on td "8247729271" at bounding box center [303, 223] width 153 height 35
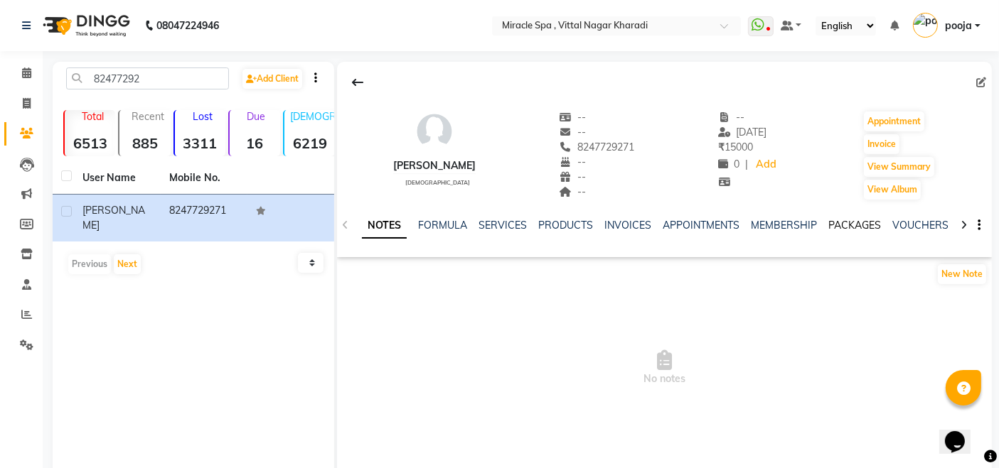
click at [854, 228] on link "PACKAGES" at bounding box center [854, 225] width 53 height 13
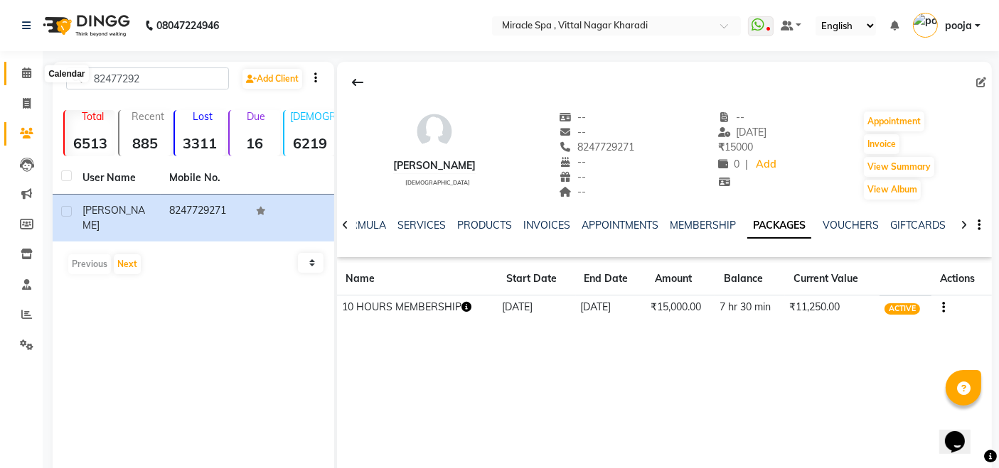
click at [19, 69] on span at bounding box center [26, 73] width 25 height 16
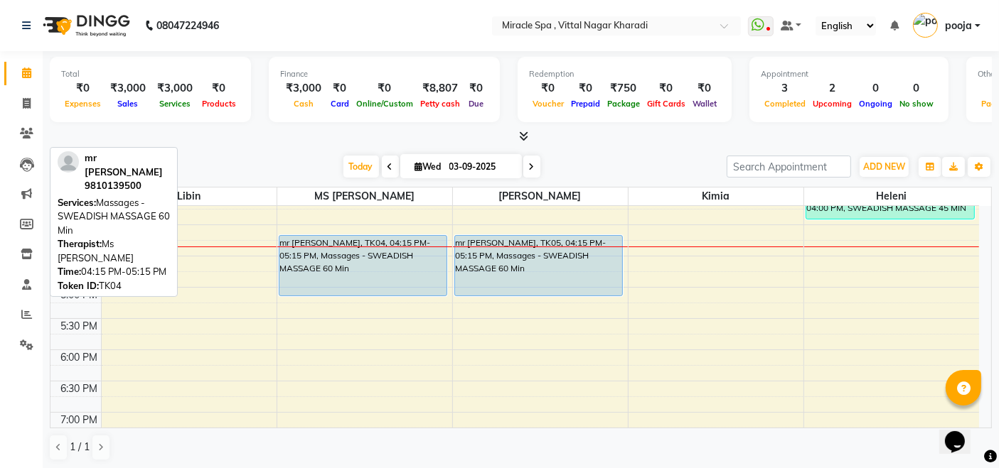
scroll to position [394, 0]
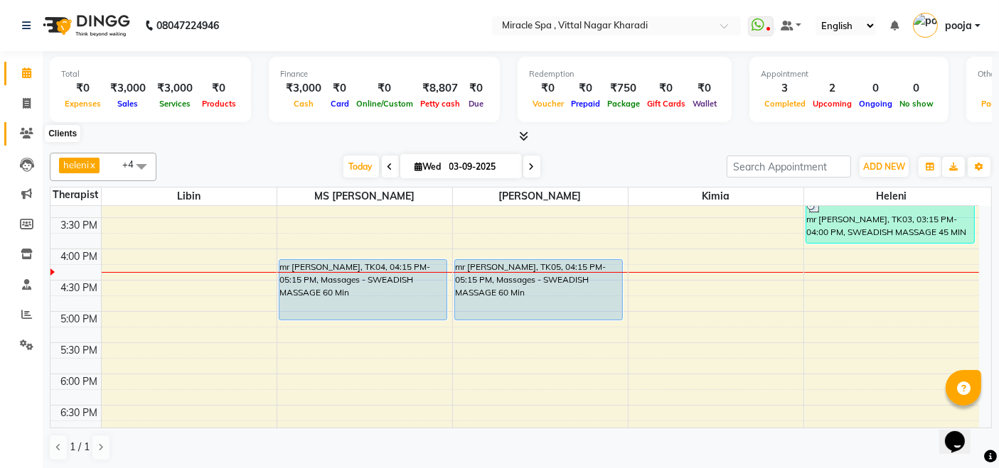
click at [22, 126] on span at bounding box center [26, 134] width 25 height 16
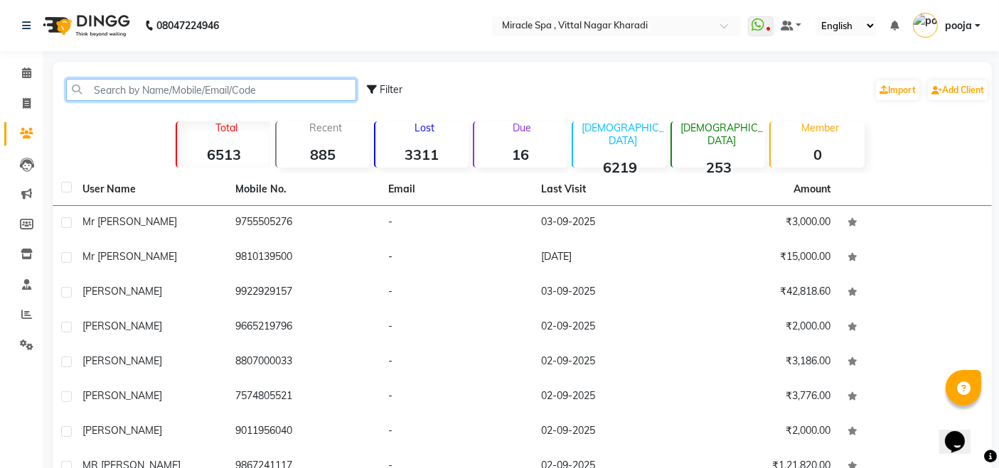
click at [128, 88] on input "text" at bounding box center [211, 90] width 290 height 22
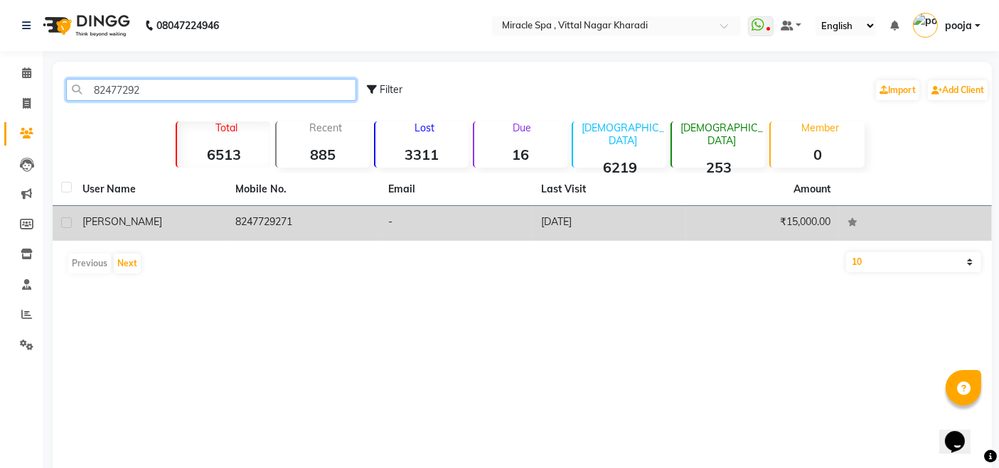
type input "82477292"
click at [251, 226] on td "8247729271" at bounding box center [303, 223] width 153 height 35
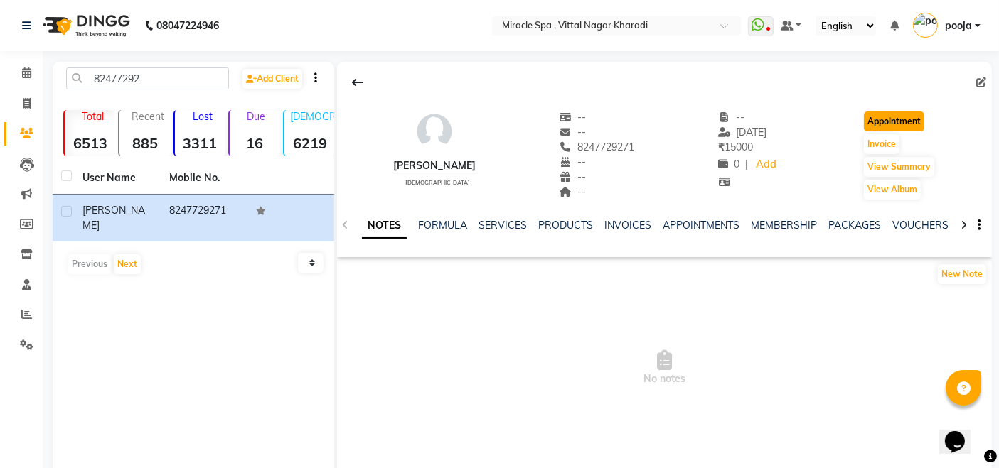
click at [893, 124] on button "Appointment" at bounding box center [894, 122] width 60 height 20
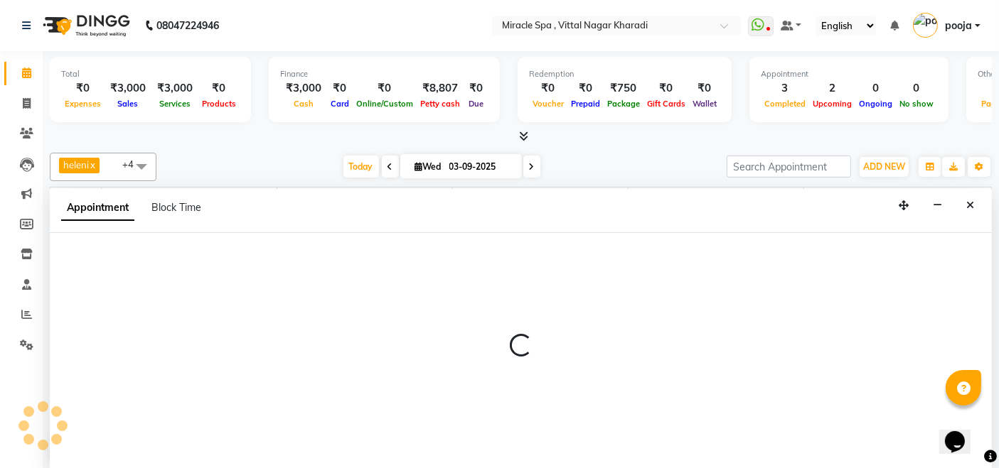
select select "tentative"
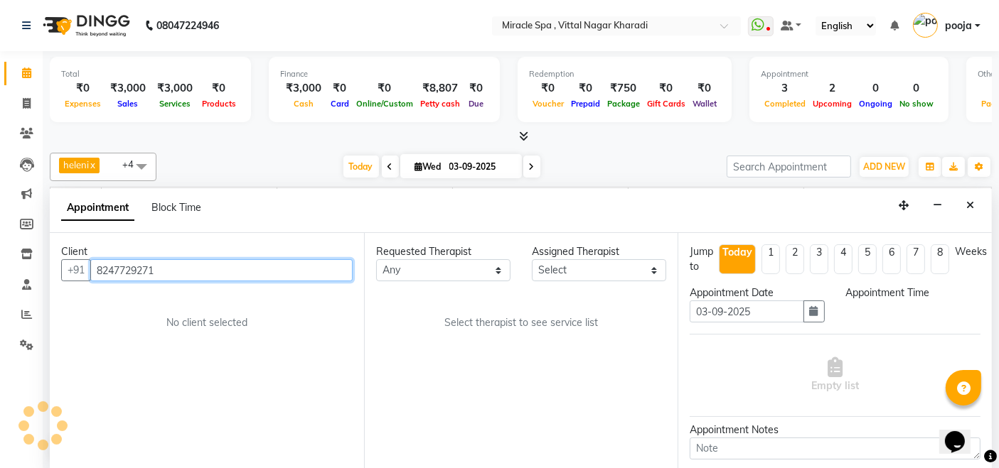
select select "600"
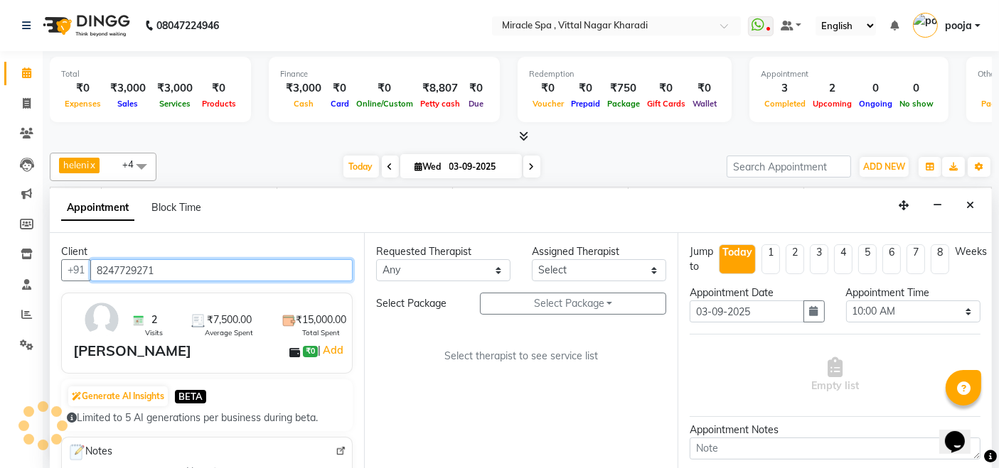
scroll to position [433, 0]
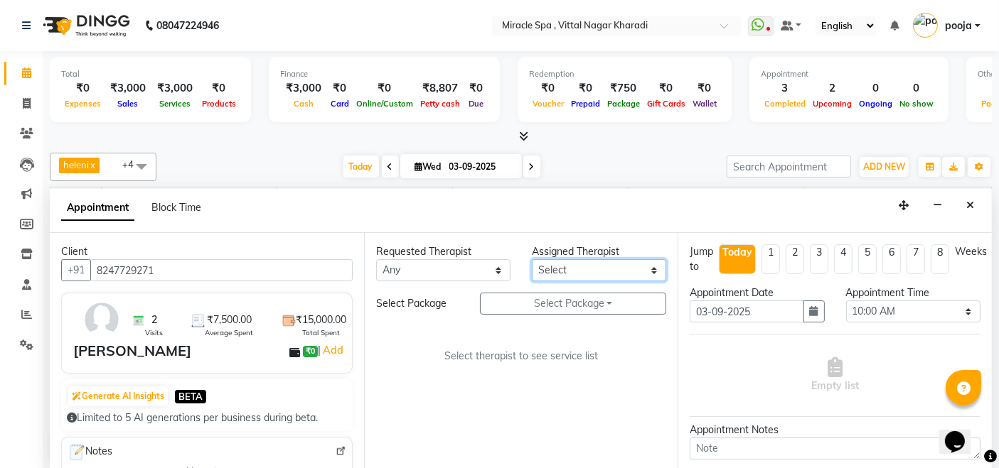
click at [598, 262] on select "Select ajay [PERSON_NAME] Em Es GIGI [PERSON_NAME] [PERSON_NAME] may MR [PERSON…" at bounding box center [599, 270] width 134 height 22
select select "89028"
click at [532, 259] on select "Select ajay [PERSON_NAME] Em Es GIGI [PERSON_NAME] [PERSON_NAME] may MR [PERSON…" at bounding box center [599, 270] width 134 height 22
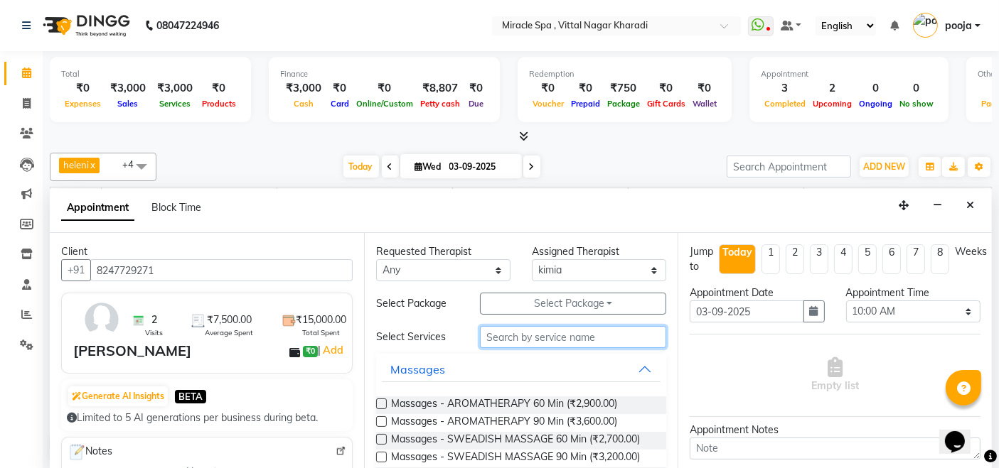
click at [529, 340] on input "text" at bounding box center [573, 337] width 186 height 22
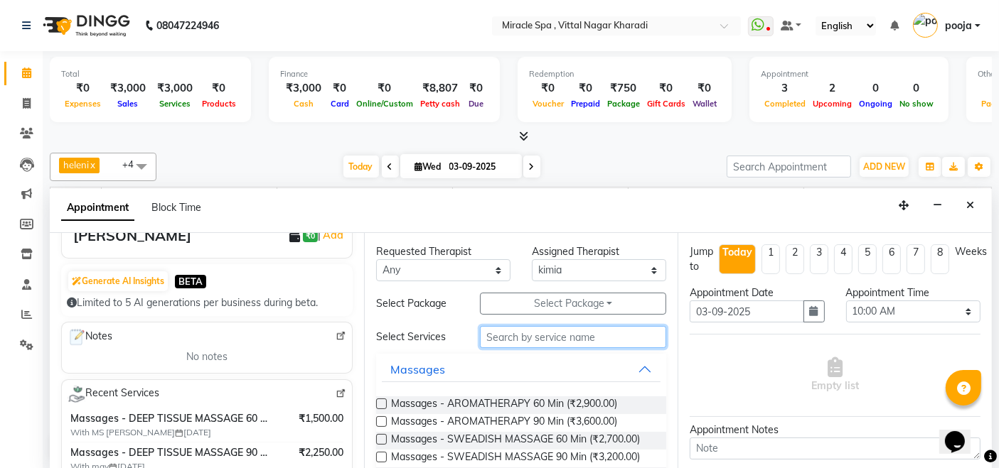
scroll to position [79, 0]
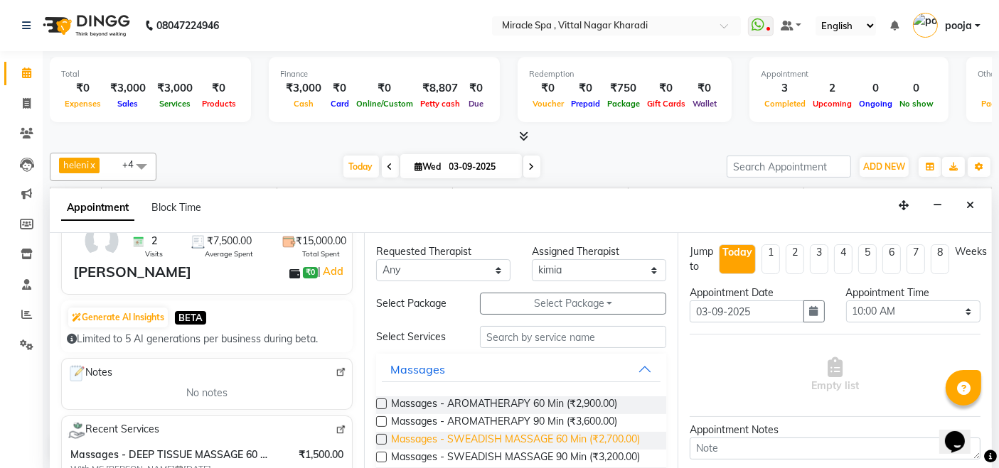
click at [603, 440] on span "Massages - SWEADISH MASSAGE 60 Min (₹2,700.00)" at bounding box center [515, 441] width 249 height 18
checkbox input "false"
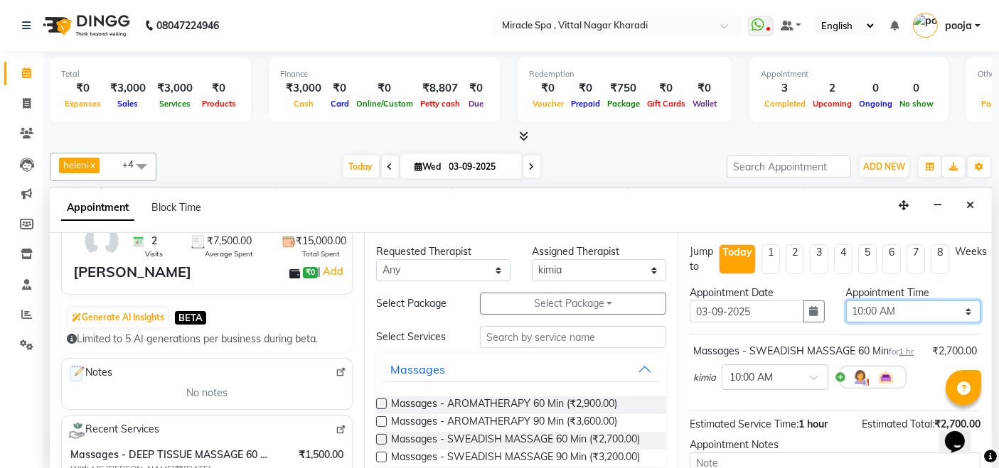
click at [919, 316] on select "Select 10:00 AM 10:15 AM 10:30 AM 10:45 AM 11:00 AM 11:15 AM 11:30 AM 11:45 AM …" at bounding box center [913, 312] width 134 height 22
select select "1080"
click at [846, 301] on select "Select 10:00 AM 10:15 AM 10:30 AM 10:45 AM 11:00 AM 11:15 AM 11:30 AM 11:45 AM …" at bounding box center [913, 312] width 134 height 22
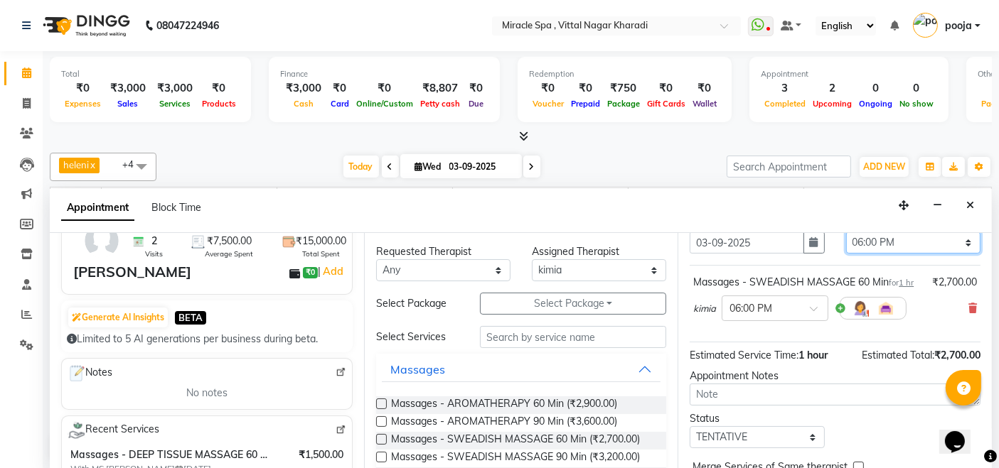
scroll to position [151, 0]
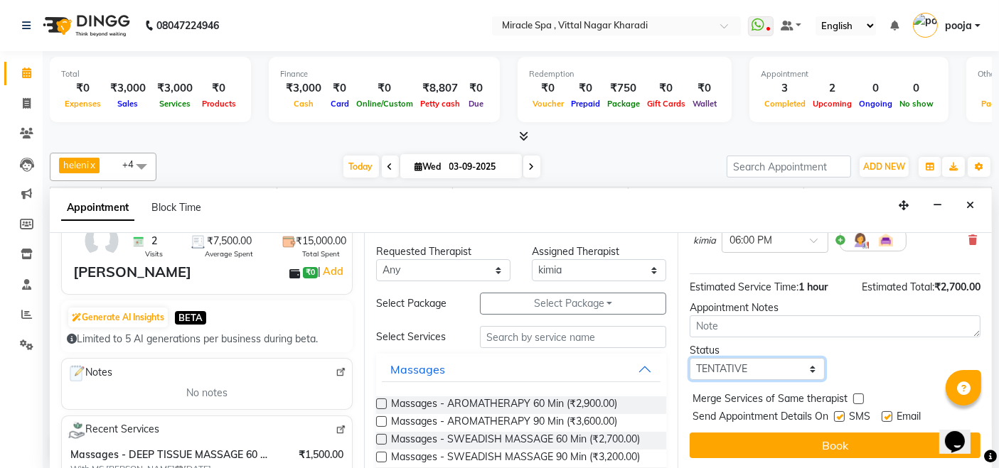
click at [749, 376] on select "Select TENTATIVE CONFIRM CHECK-IN UPCOMING" at bounding box center [756, 369] width 134 height 22
select select "upcoming"
click at [689, 358] on select "Select TENTATIVE CONFIRM CHECK-IN UPCOMING" at bounding box center [756, 369] width 134 height 22
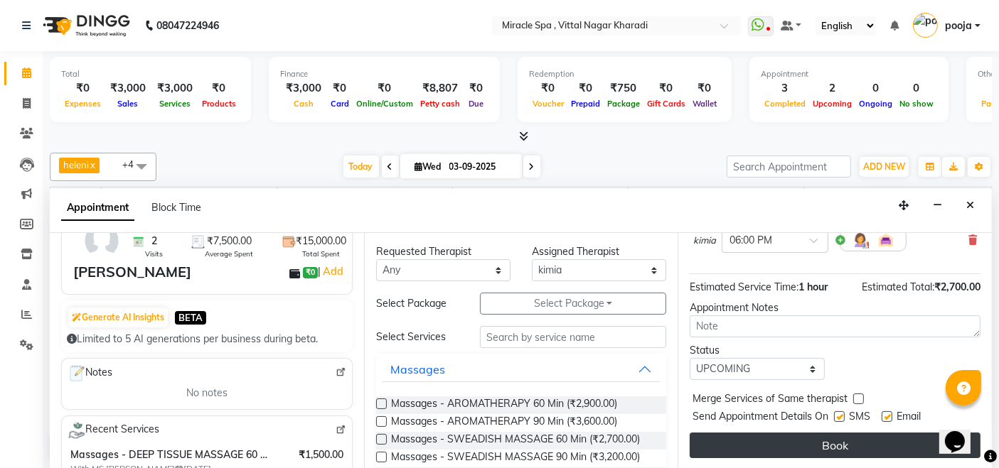
click at [794, 436] on button "Book" at bounding box center [834, 446] width 291 height 26
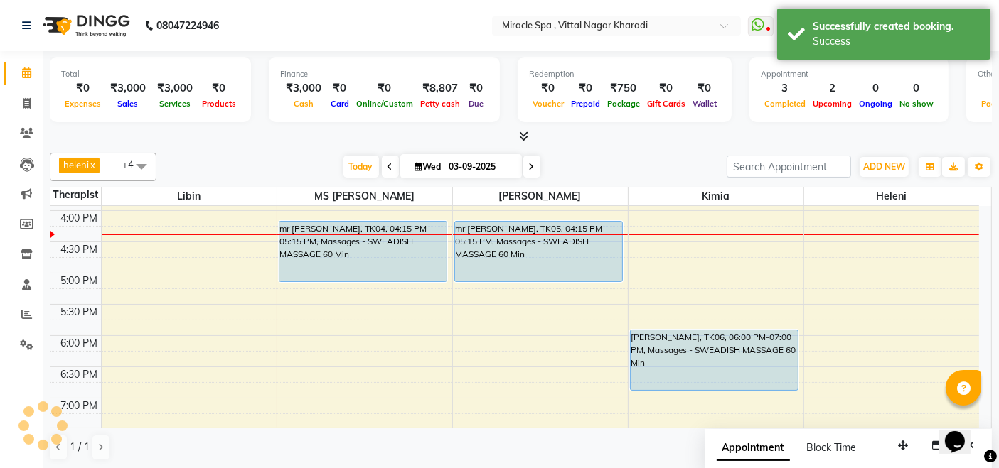
scroll to position [0, 0]
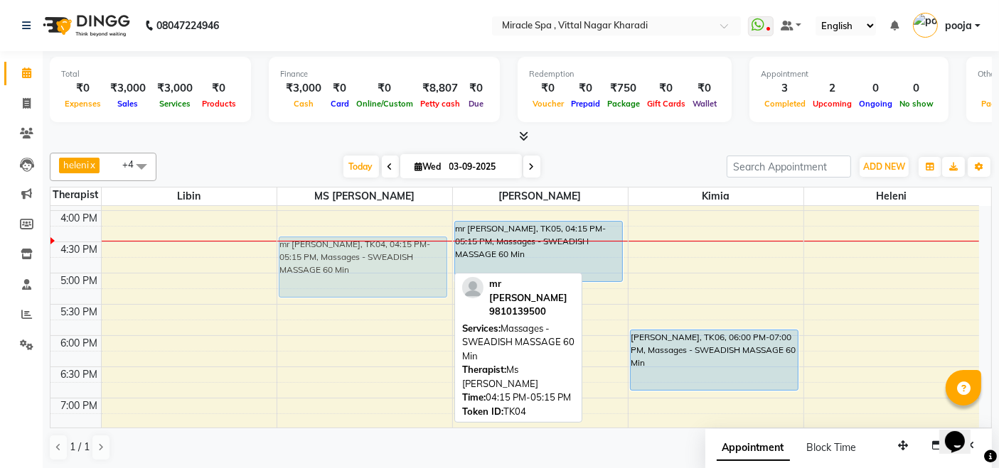
click at [360, 257] on div "mr chintan, TK04, 04:15 PM-05:15 PM, Massages - SWEADISH MASSAGE 60 Min mr chin…" at bounding box center [364, 241] width 175 height 937
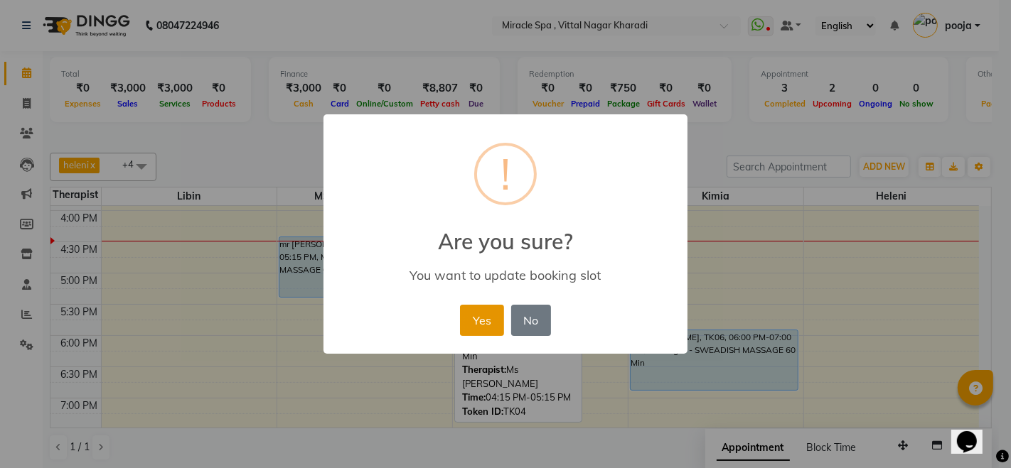
click at [467, 309] on button "Yes" at bounding box center [481, 320] width 43 height 31
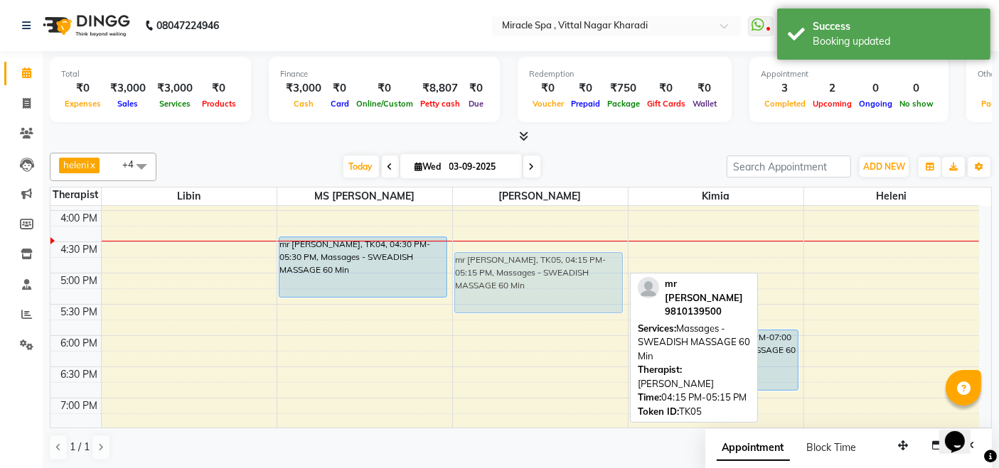
click at [526, 281] on div "mr praful, TK01, 01:30 PM-02:00 PM, FULL BODY SCRUB 30 MIN mr chintan, TK05, 04…" at bounding box center [540, 241] width 175 height 937
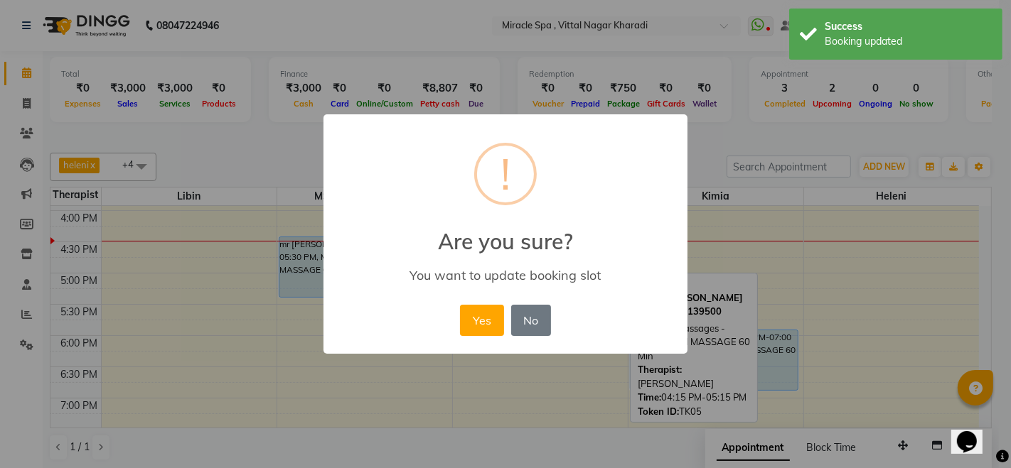
click at [524, 280] on div "You want to update booking slot" at bounding box center [505, 275] width 323 height 16
click at [529, 318] on button "No" at bounding box center [531, 320] width 40 height 31
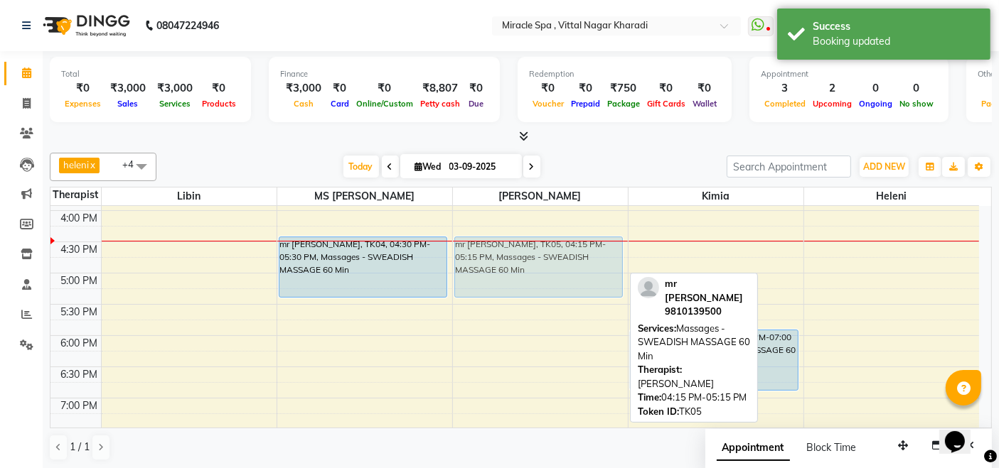
drag, startPoint x: 507, startPoint y: 252, endPoint x: 512, endPoint y: 270, distance: 19.3
click at [512, 270] on div "mr praful, TK01, 01:30 PM-02:00 PM, FULL BODY SCRUB 30 MIN mr chintan, TK05, 04…" at bounding box center [540, 241] width 175 height 937
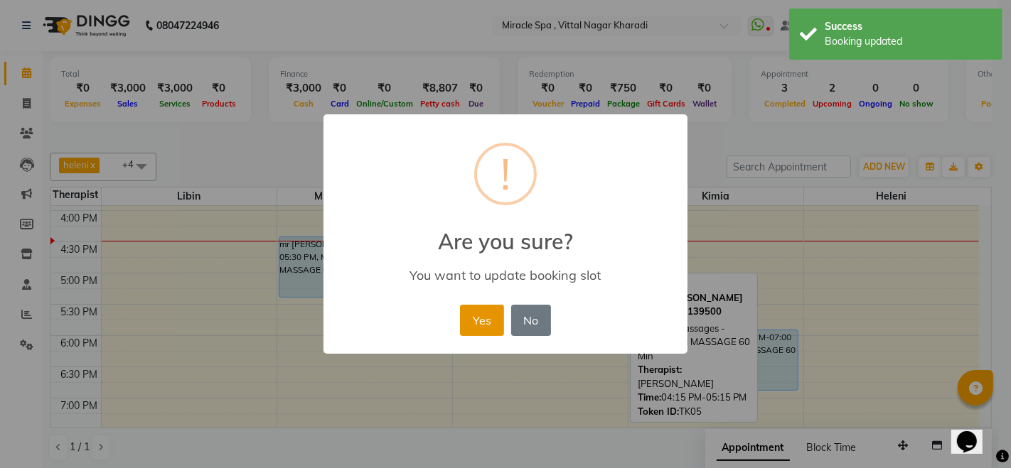
click at [492, 308] on button "Yes" at bounding box center [481, 320] width 43 height 31
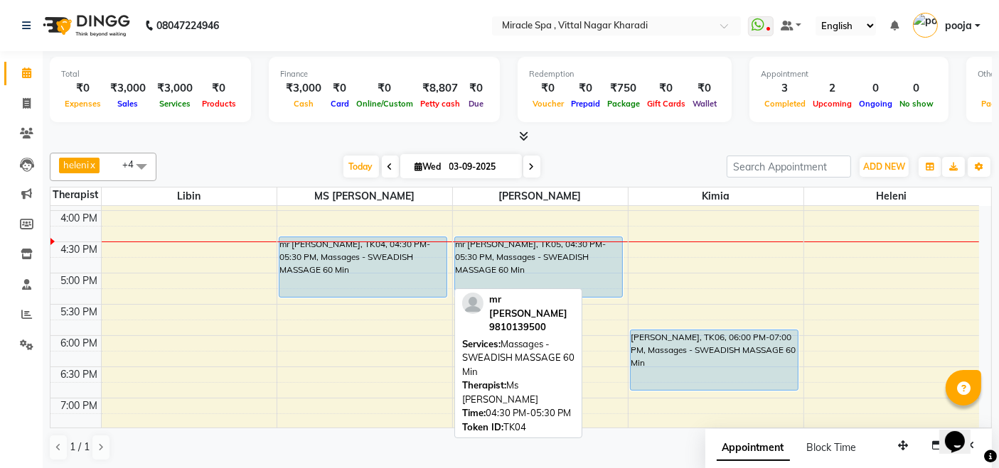
click at [356, 261] on div "mr [PERSON_NAME], TK04, 04:30 PM-05:30 PM, Massages - SWEADISH MASSAGE 60 Min" at bounding box center [363, 267] width 168 height 60
click at [375, 252] on div "mr [PERSON_NAME], TK04, 04:30 PM-05:30 PM, Massages - SWEADISH MASSAGE 60 Min" at bounding box center [363, 267] width 168 height 60
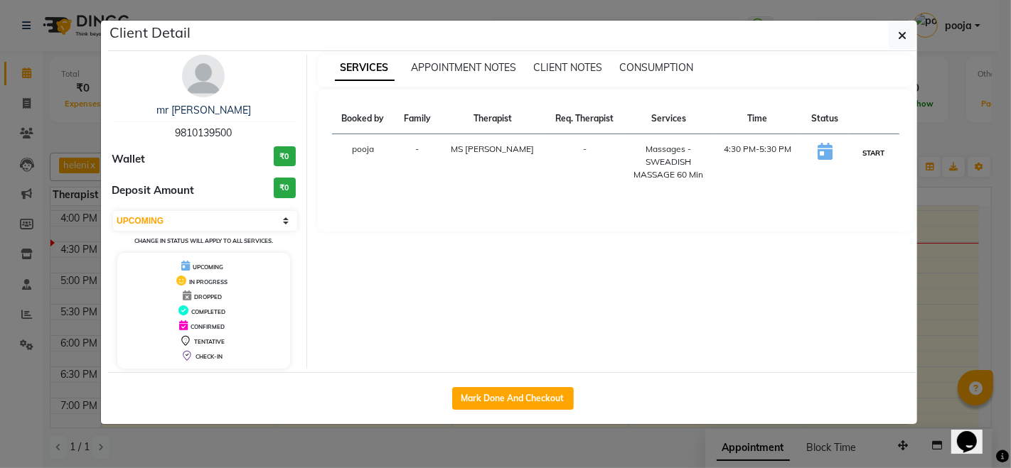
click at [877, 153] on button "START" at bounding box center [873, 153] width 29 height 18
select select "1"
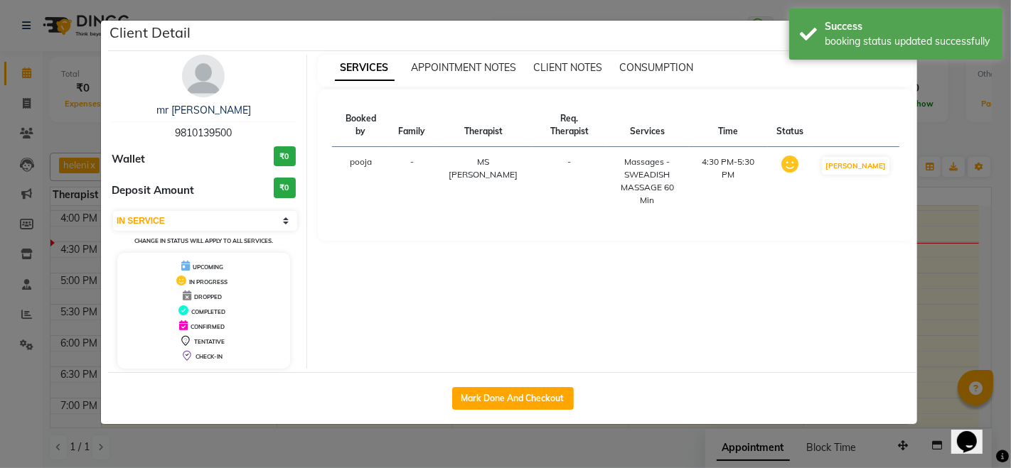
click at [661, 456] on ngb-modal-window "Client Detail mr chintan 9810139500 Wallet ₹0 Deposit Amount ₹0 Select IN SERVI…" at bounding box center [505, 234] width 1011 height 468
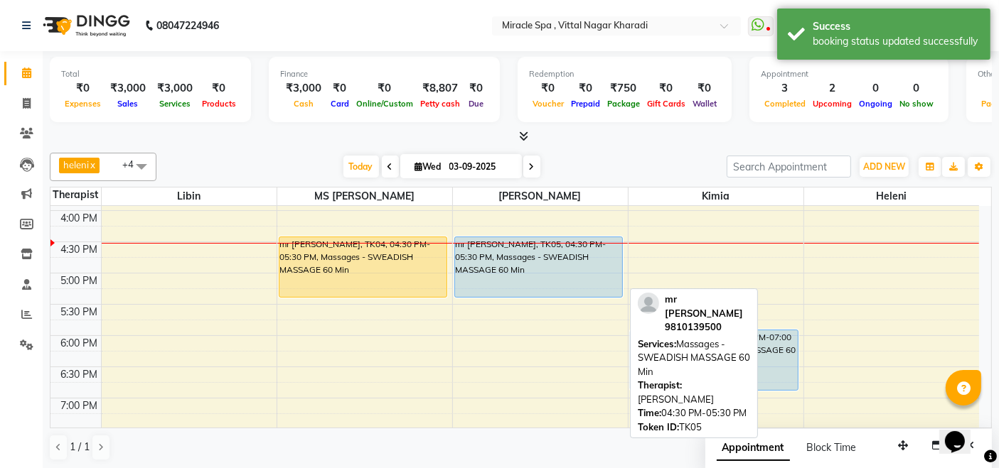
click at [566, 254] on div "mr [PERSON_NAME], TK05, 04:30 PM-05:30 PM, Massages - SWEADISH MASSAGE 60 Min" at bounding box center [539, 267] width 168 height 60
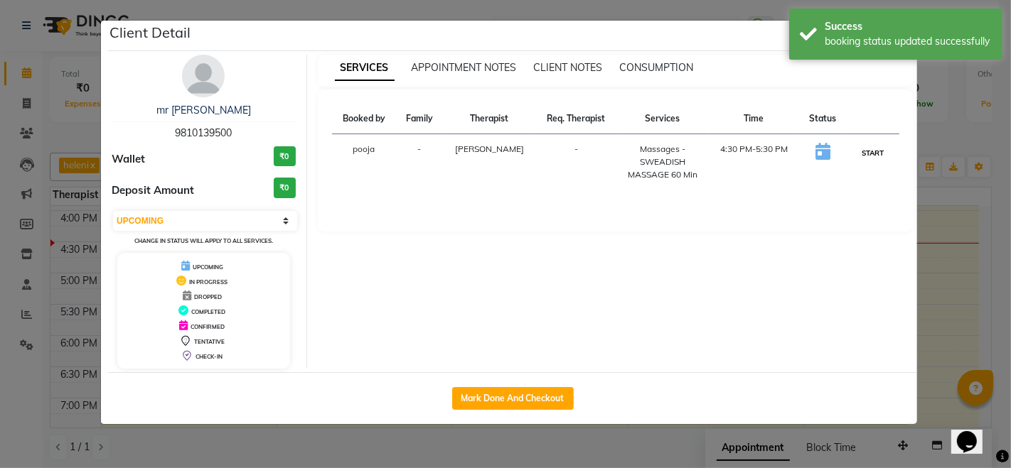
click at [878, 154] on button "START" at bounding box center [872, 153] width 29 height 18
select select "1"
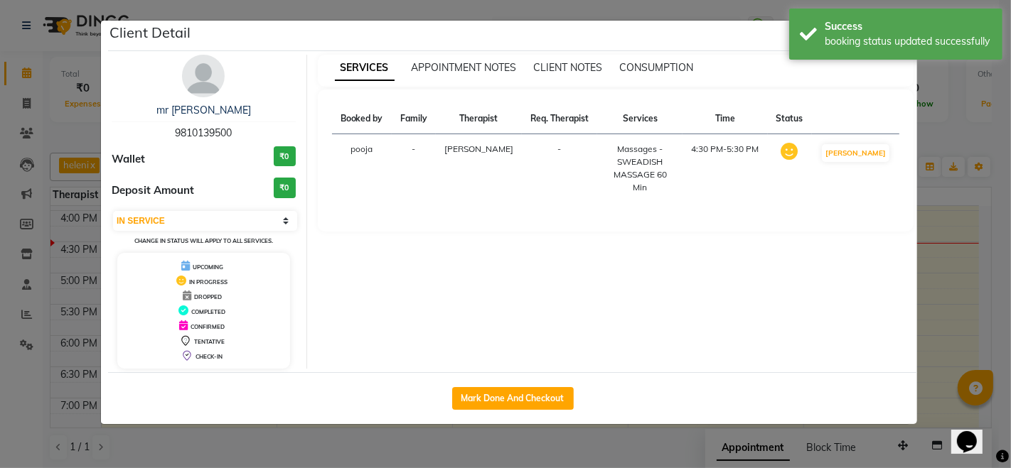
click at [534, 437] on ngb-modal-window "Client Detail mr chintan 9810139500 Wallet ₹0 Deposit Amount ₹0 Select IN SERVI…" at bounding box center [505, 234] width 1011 height 468
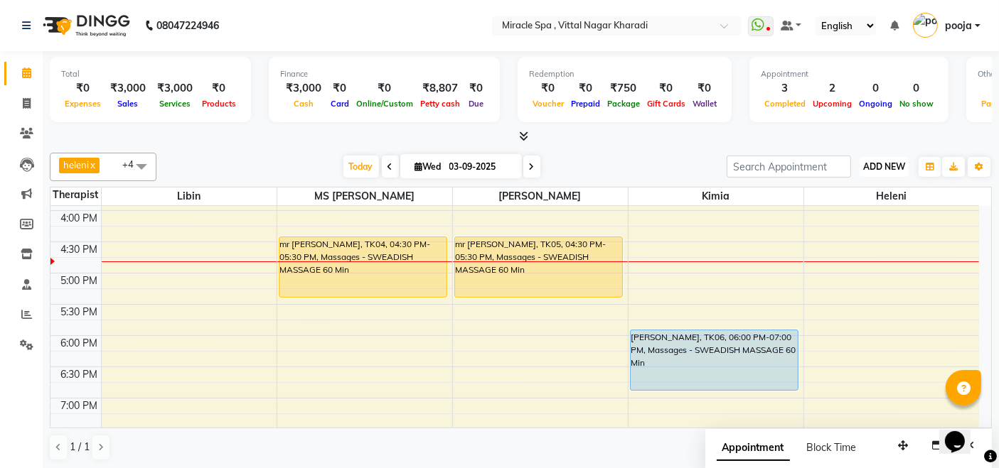
click at [897, 166] on span "ADD NEW" at bounding box center [884, 166] width 42 height 11
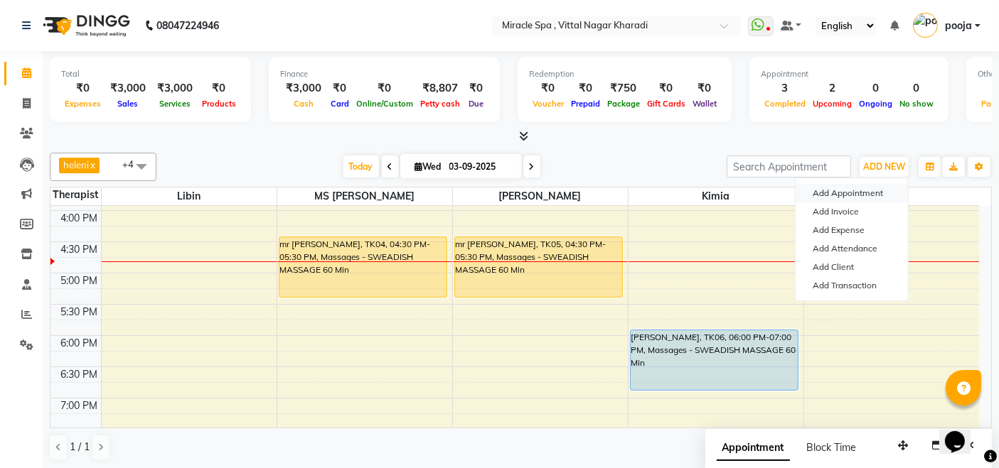
click at [862, 190] on button "Add Appointment" at bounding box center [851, 193] width 112 height 18
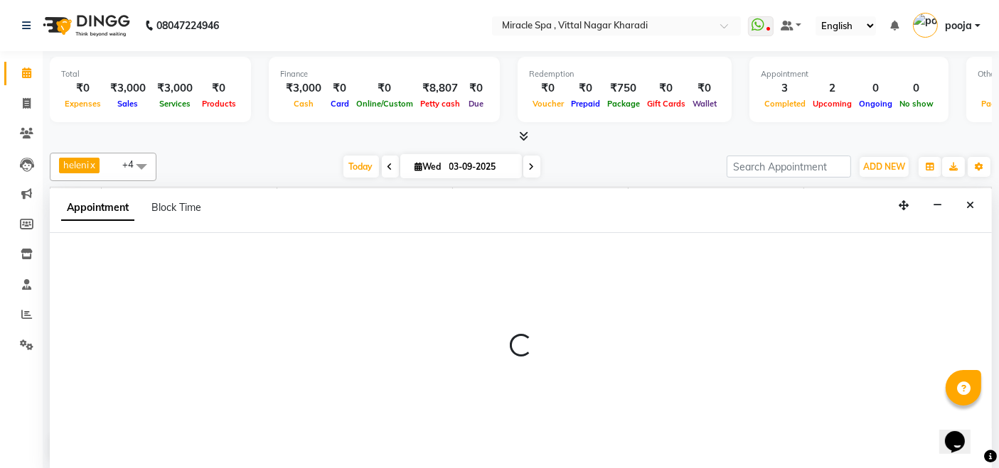
select select "600"
select select "tentative"
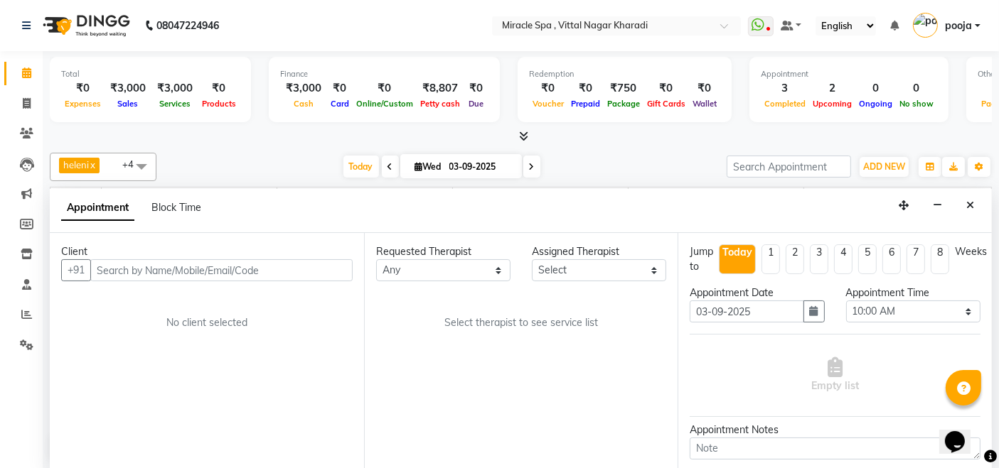
click at [110, 266] on input "text" at bounding box center [221, 270] width 262 height 22
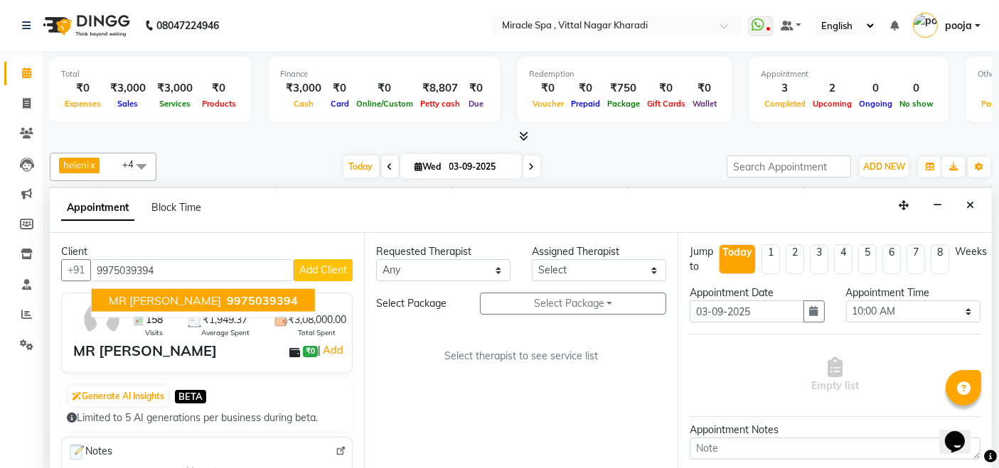
click at [227, 303] on span "9975039394" at bounding box center [262, 301] width 71 height 14
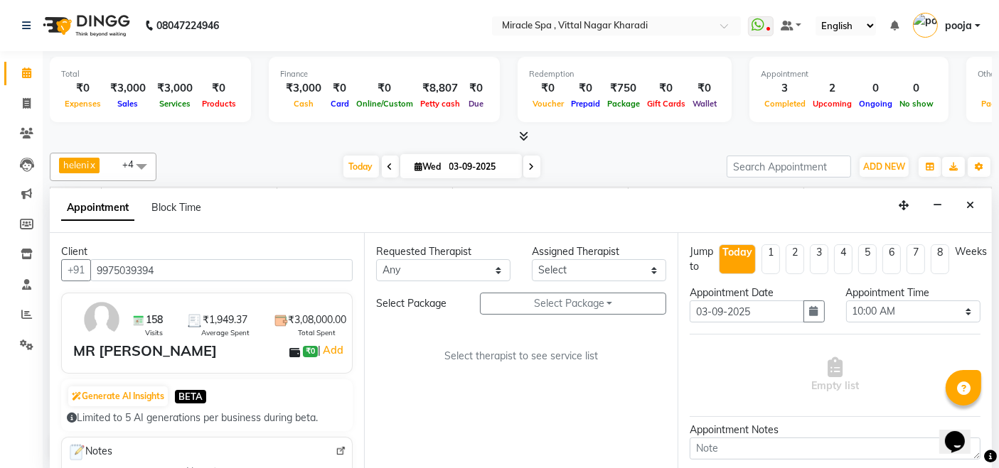
type input "9975039394"
click at [603, 269] on select "Select ajay chisty debora Em Es GIGI heleni jois kimia Libin MAHESH may MR ADIT…" at bounding box center [599, 270] width 134 height 22
select select "89065"
click at [532, 259] on select "Select ajay chisty debora Em Es GIGI heleni jois kimia Libin MAHESH may MR ADIT…" at bounding box center [599, 270] width 134 height 22
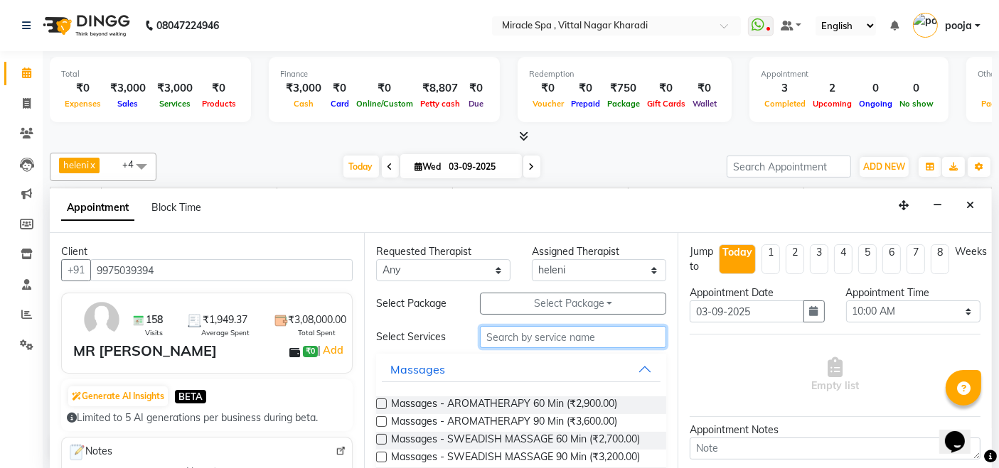
click at [508, 337] on input "text" at bounding box center [573, 337] width 186 height 22
click at [538, 338] on input "text" at bounding box center [573, 337] width 186 height 22
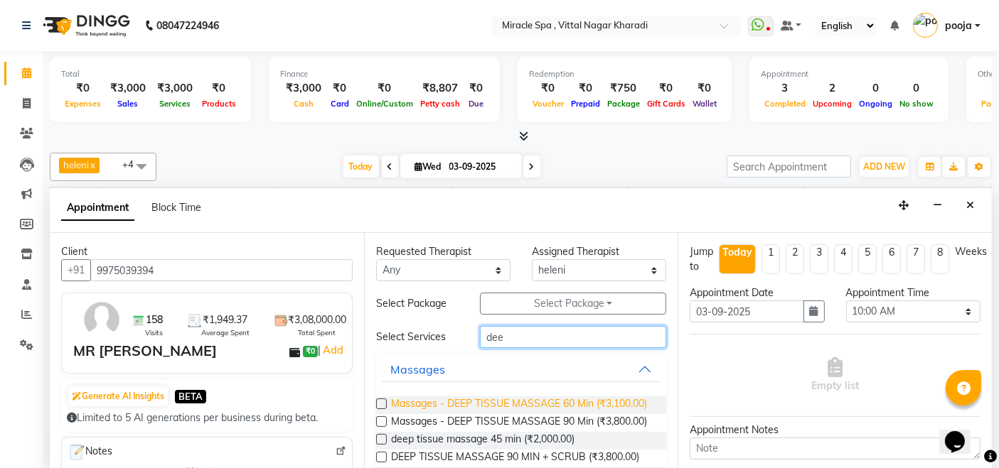
type input "dee"
click at [487, 402] on span "Massages - DEEP TISSUE MASSAGE 60 Min (₹3,100.00)" at bounding box center [519, 406] width 256 height 18
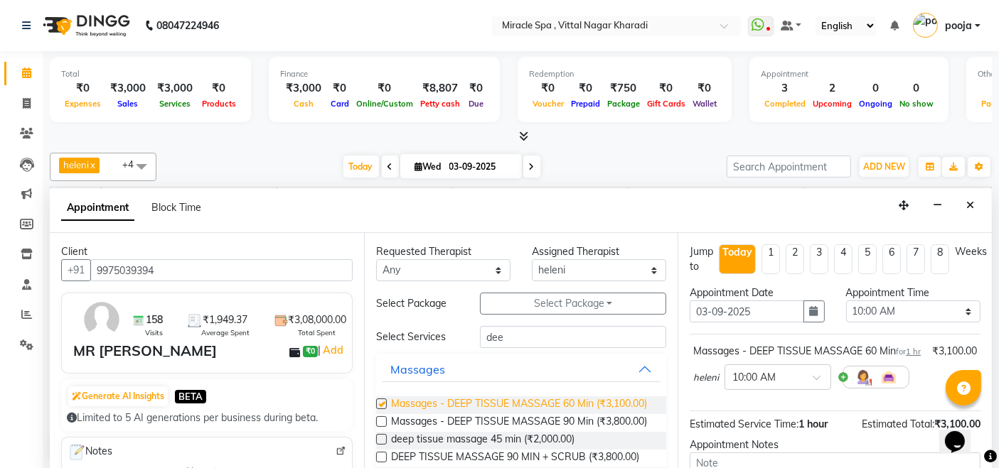
checkbox input "false"
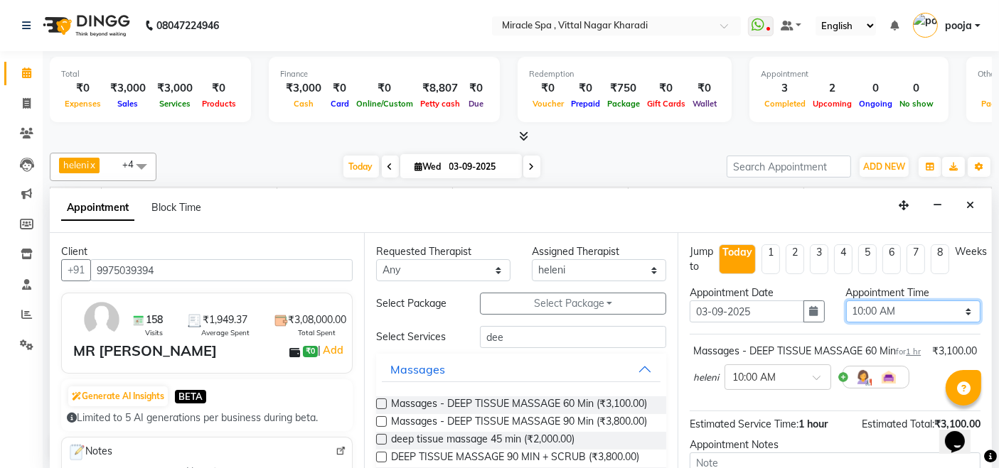
click at [925, 314] on select "Select 10:00 AM 10:15 AM 10:30 AM 10:45 AM 11:00 AM 11:15 AM 11:30 AM 11:45 AM …" at bounding box center [913, 312] width 134 height 22
select select "1035"
click at [846, 301] on select "Select 10:00 AM 10:15 AM 10:30 AM 10:45 AM 11:00 AM 11:15 AM 11:30 AM 11:45 AM …" at bounding box center [913, 312] width 134 height 22
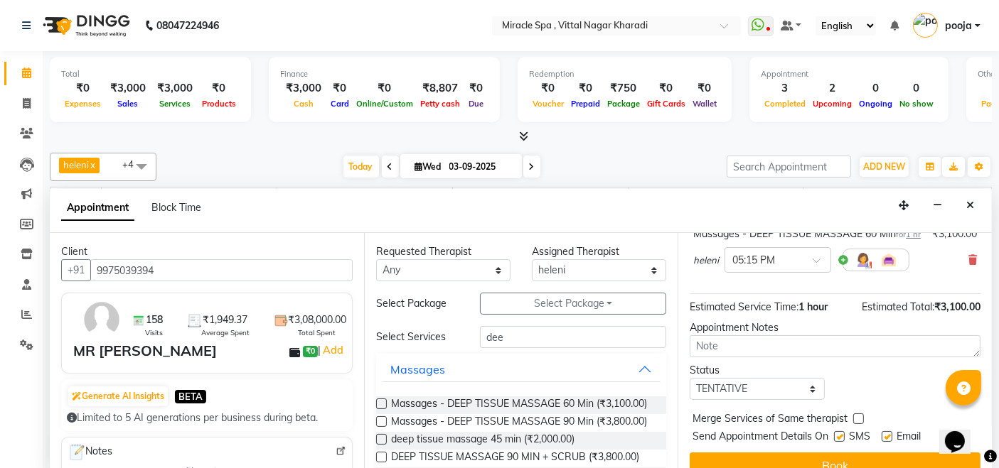
scroll to position [151, 0]
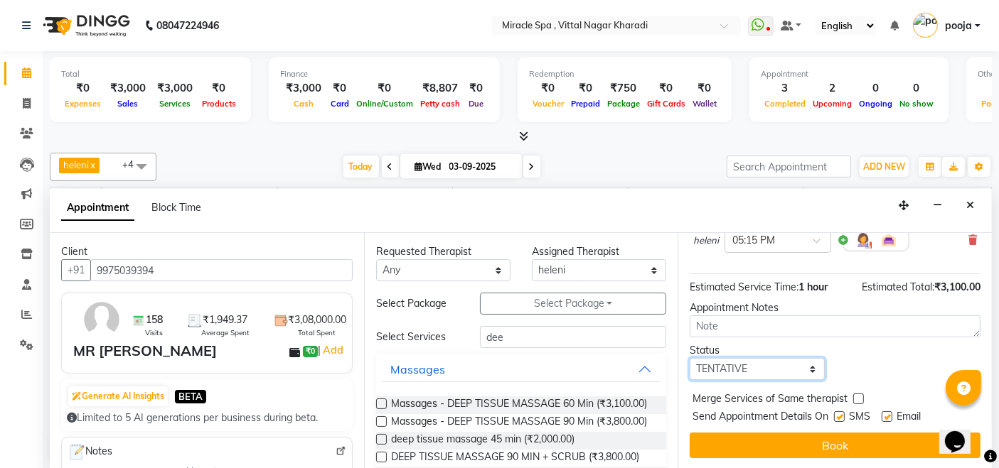
click at [758, 368] on select "Select TENTATIVE CONFIRM CHECK-IN UPCOMING" at bounding box center [756, 369] width 134 height 22
select select "upcoming"
click at [689, 358] on select "Select TENTATIVE CONFIRM CHECK-IN UPCOMING" at bounding box center [756, 369] width 134 height 22
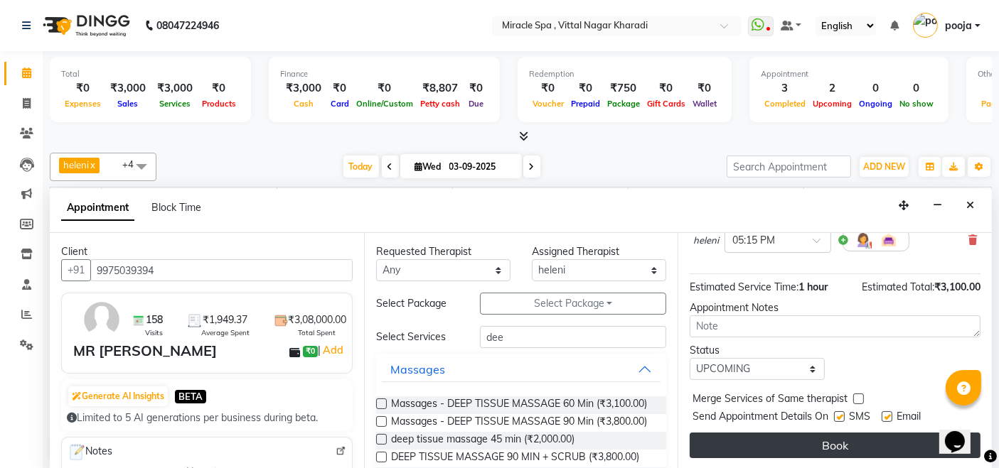
click at [773, 446] on button "Book" at bounding box center [834, 446] width 291 height 26
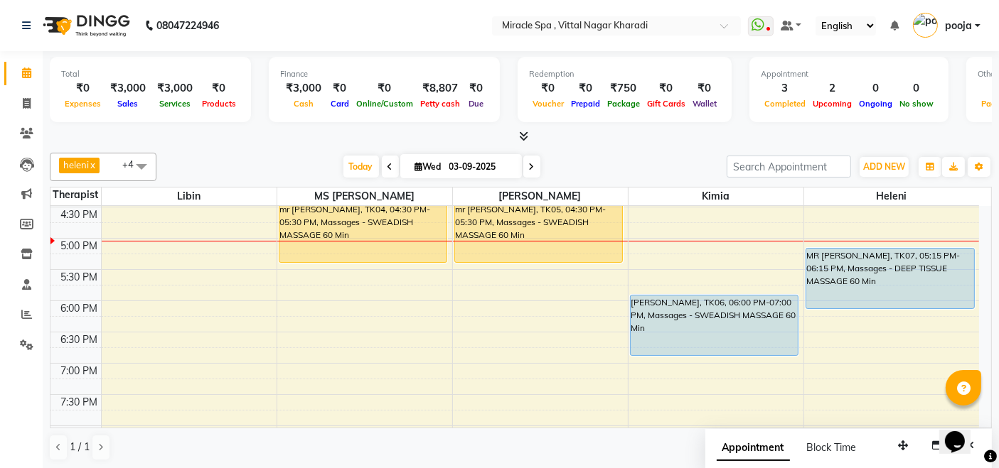
scroll to position [389, 0]
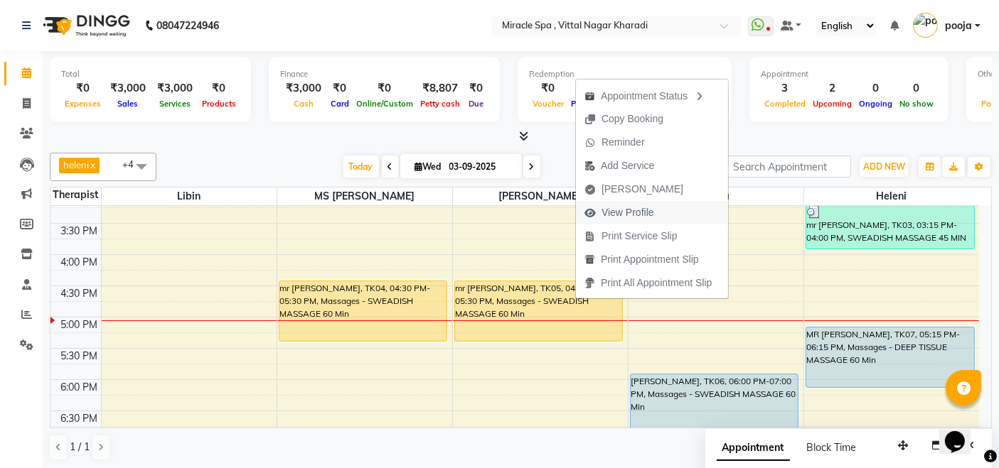
click at [666, 213] on button "View Profile" at bounding box center [652, 212] width 152 height 23
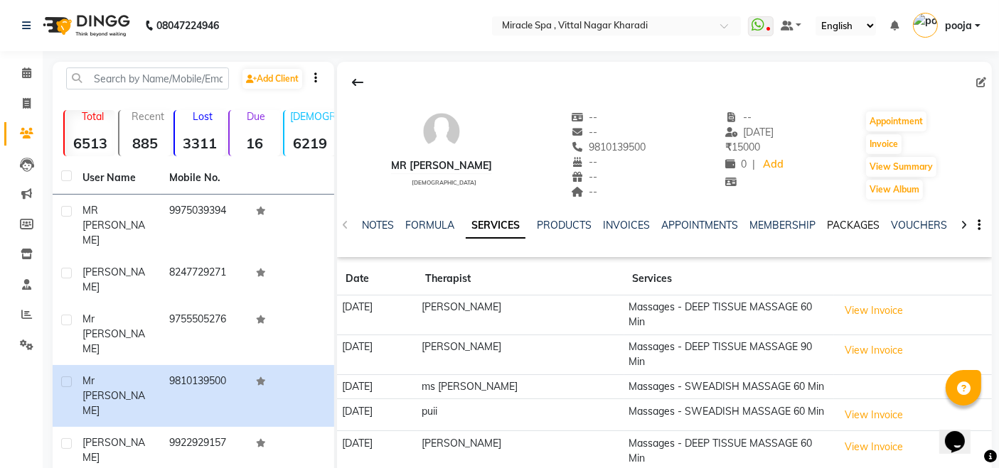
click at [844, 222] on link "PACKAGES" at bounding box center [853, 225] width 53 height 13
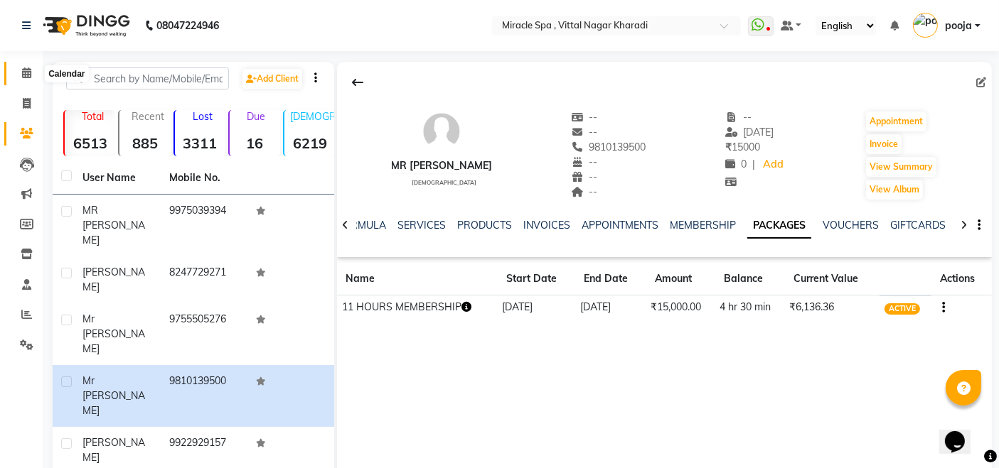
click at [22, 77] on icon at bounding box center [26, 73] width 9 height 11
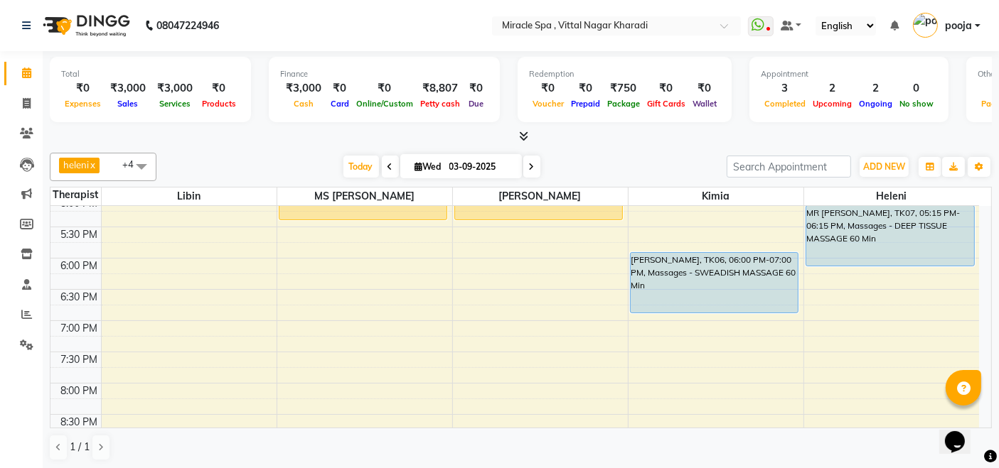
scroll to position [468, 0]
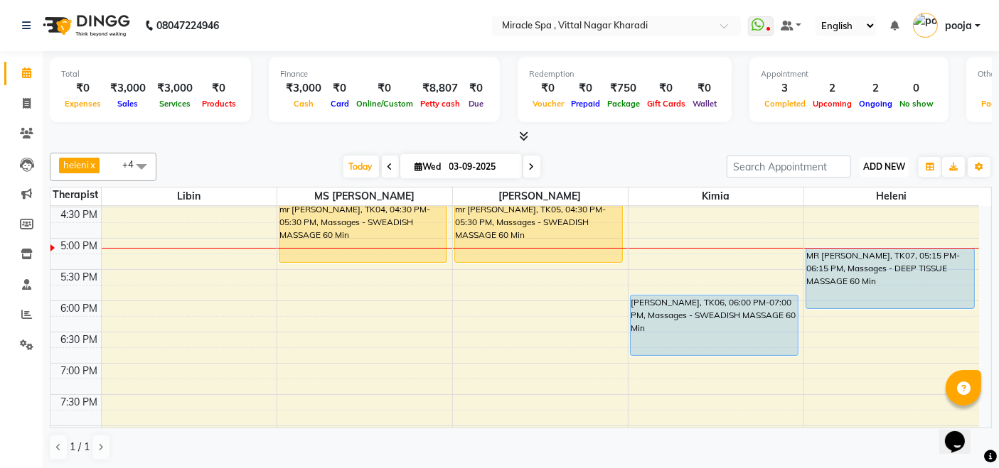
click at [871, 167] on span "ADD NEW" at bounding box center [884, 166] width 42 height 11
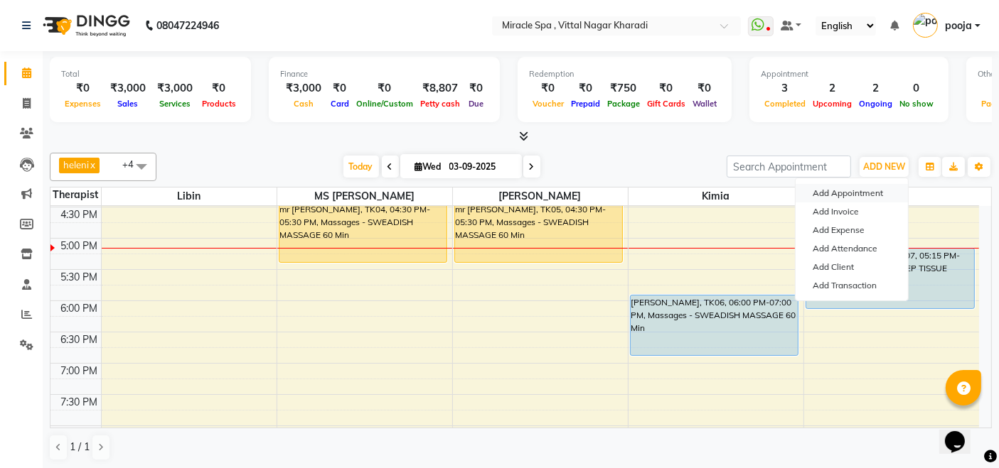
click at [833, 195] on button "Add Appointment" at bounding box center [851, 193] width 112 height 18
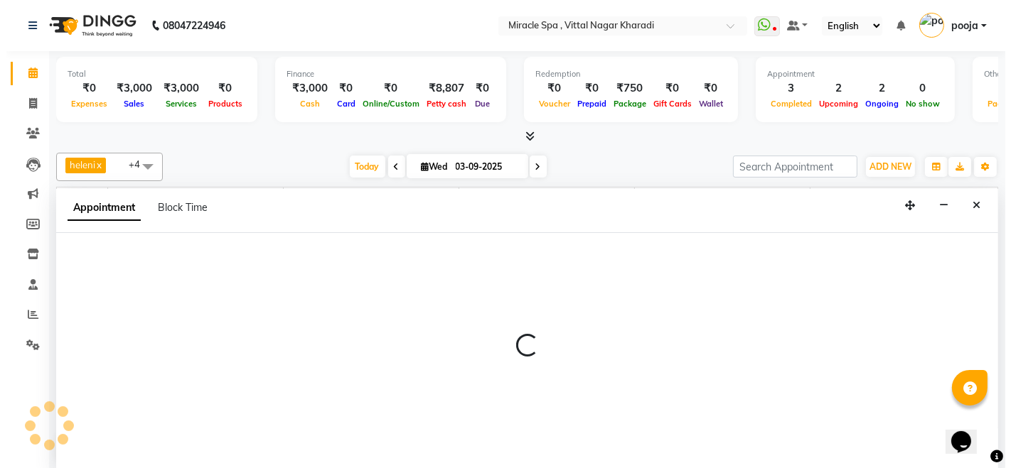
scroll to position [0, 0]
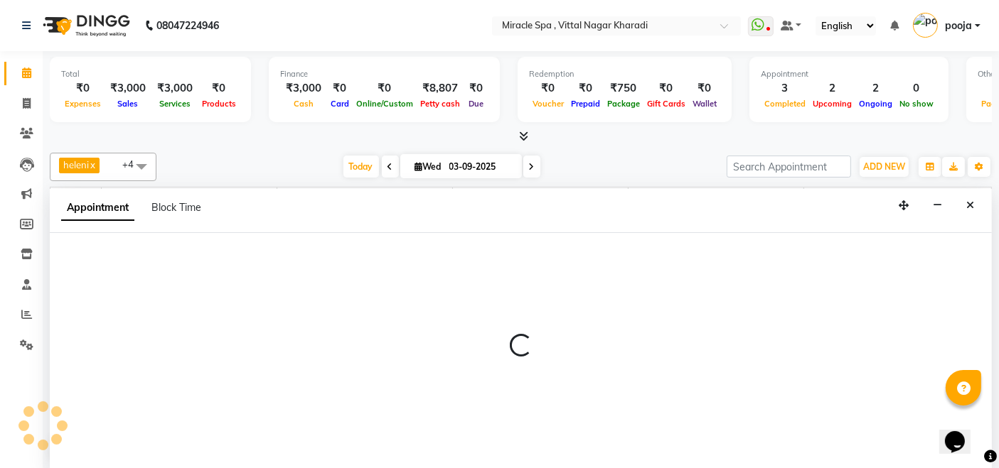
select select "600"
select select "tentative"
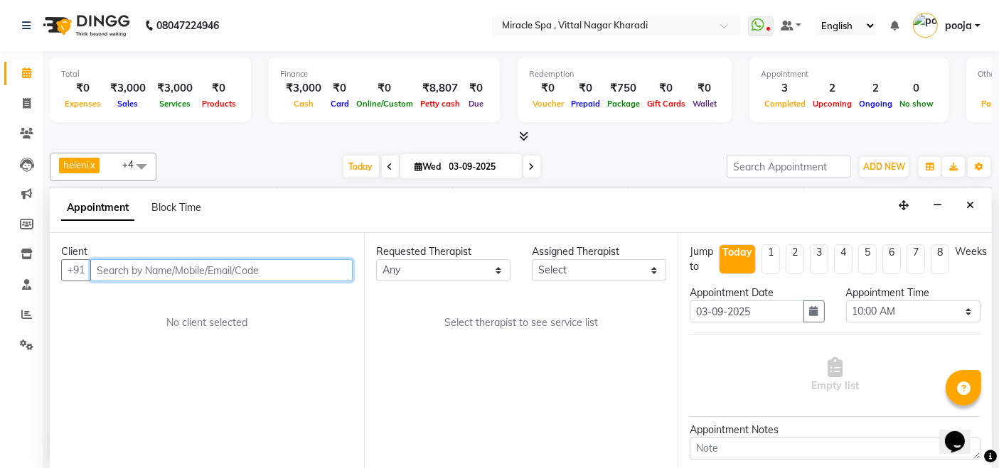
click at [108, 271] on input "text" at bounding box center [221, 270] width 262 height 22
type input "9834560140"
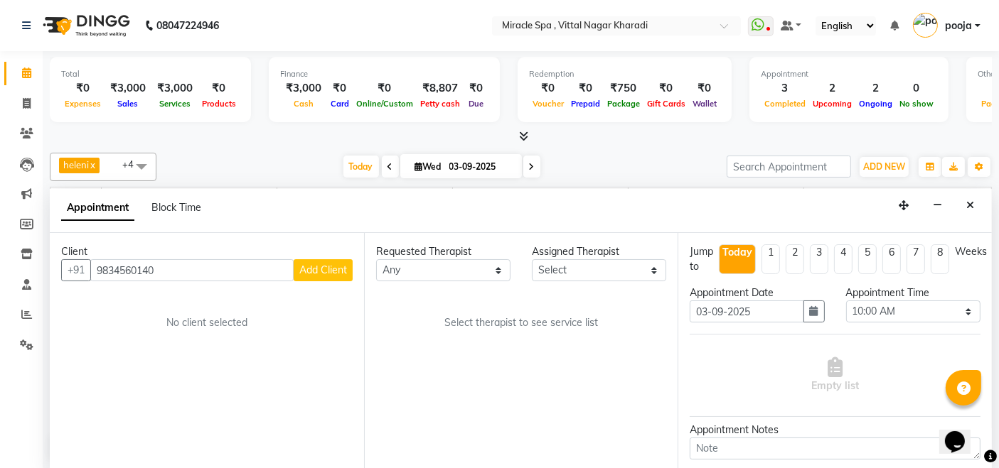
click at [330, 264] on span "Add Client" at bounding box center [323, 270] width 48 height 13
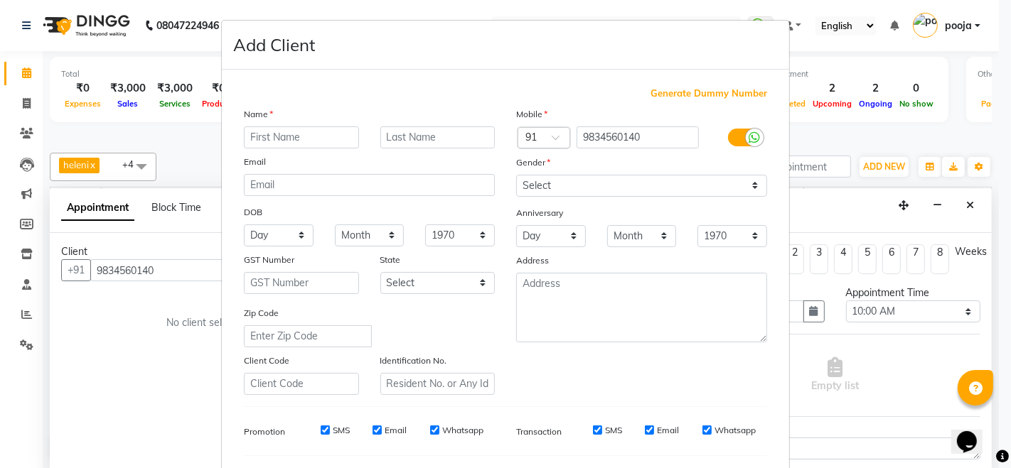
click at [254, 139] on input "text" at bounding box center [301, 138] width 115 height 22
click at [260, 134] on input "mr rhoit" at bounding box center [301, 138] width 115 height 22
type input "mr rohoit"
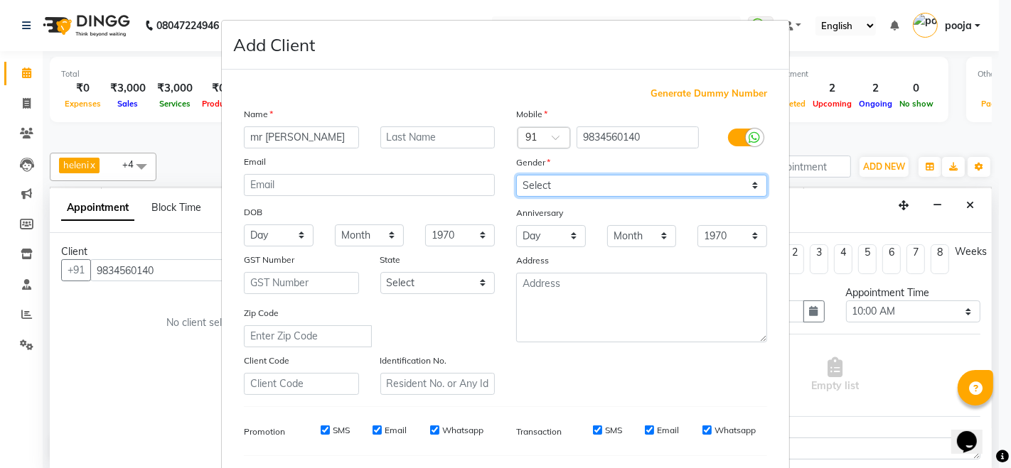
click at [564, 183] on select "Select Male Female Other Prefer Not To Say" at bounding box center [641, 186] width 251 height 22
select select "male"
click at [516, 175] on select "Select Male Female Other Prefer Not To Say" at bounding box center [641, 186] width 251 height 22
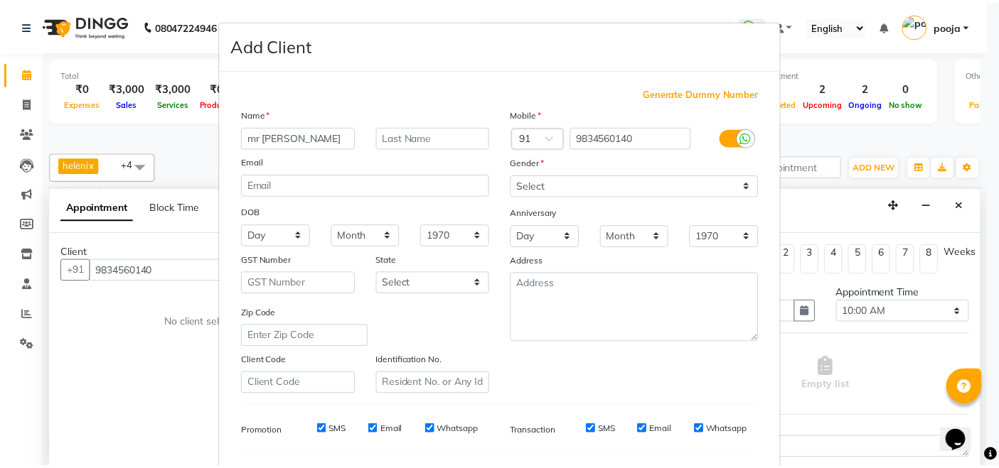
scroll to position [186, 0]
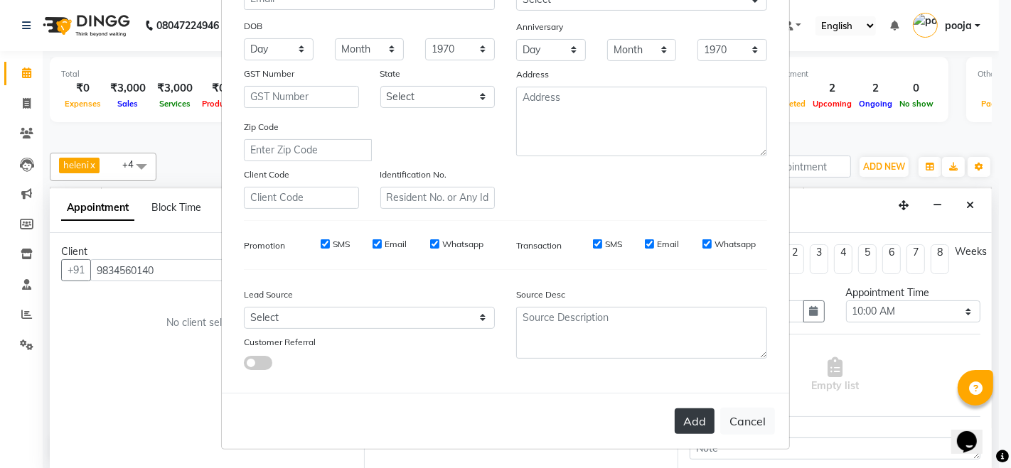
click at [682, 412] on button "Add" at bounding box center [694, 422] width 40 height 26
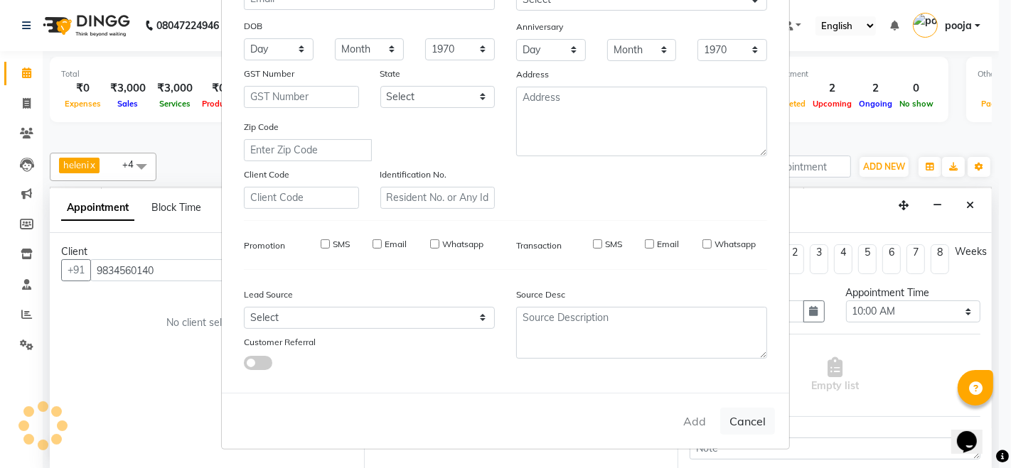
select select
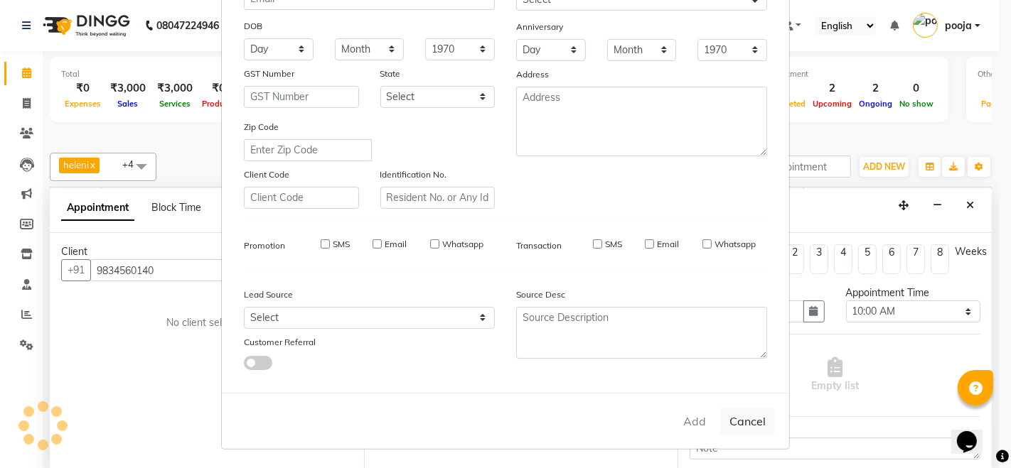
select select
checkbox input "false"
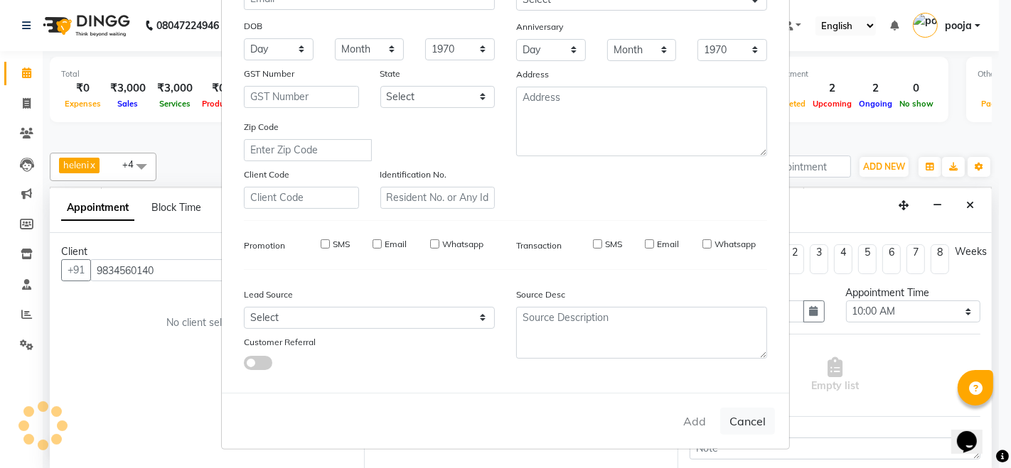
checkbox input "false"
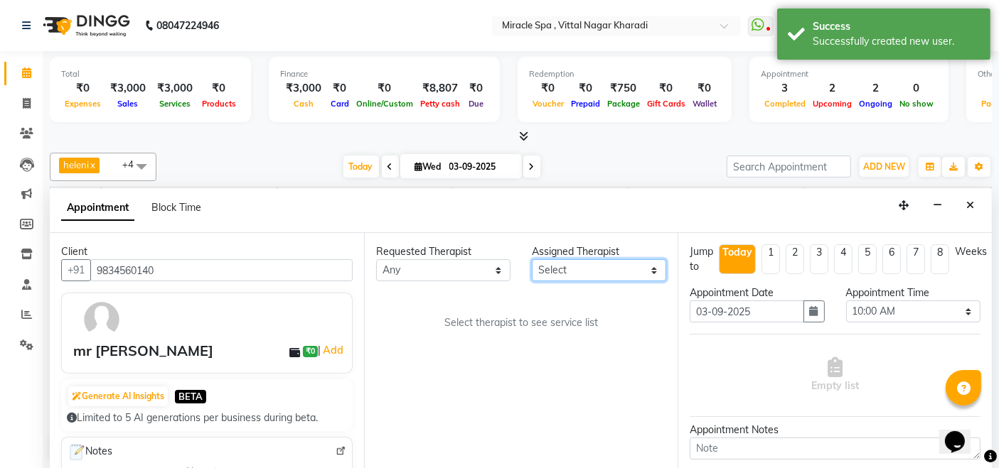
click at [603, 269] on select "Select ajay chisty debora Em Es GIGI heleni jois kimia Libin MAHESH may MR ADIT…" at bounding box center [599, 270] width 134 height 22
select select "89028"
click at [532, 259] on select "Select ajay chisty debora Em Es GIGI heleni jois kimia Libin MAHESH may MR ADIT…" at bounding box center [599, 270] width 134 height 22
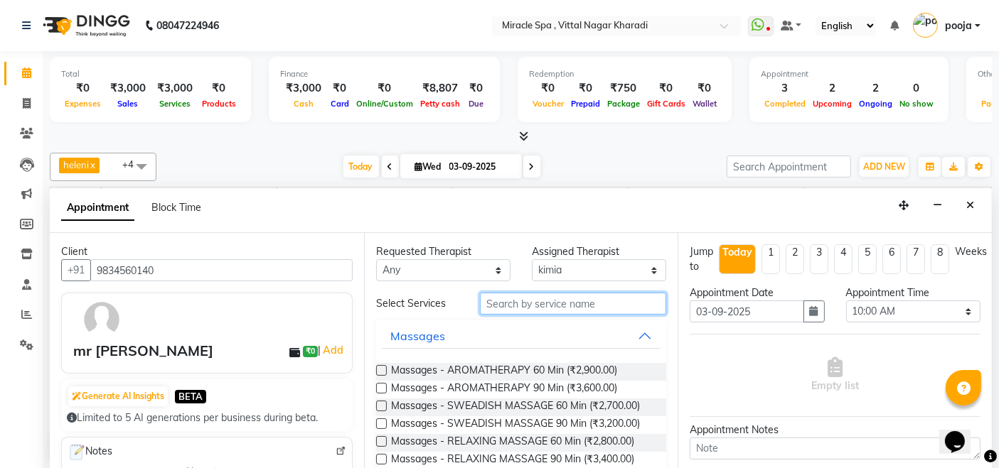
click at [502, 302] on input "text" at bounding box center [573, 304] width 186 height 22
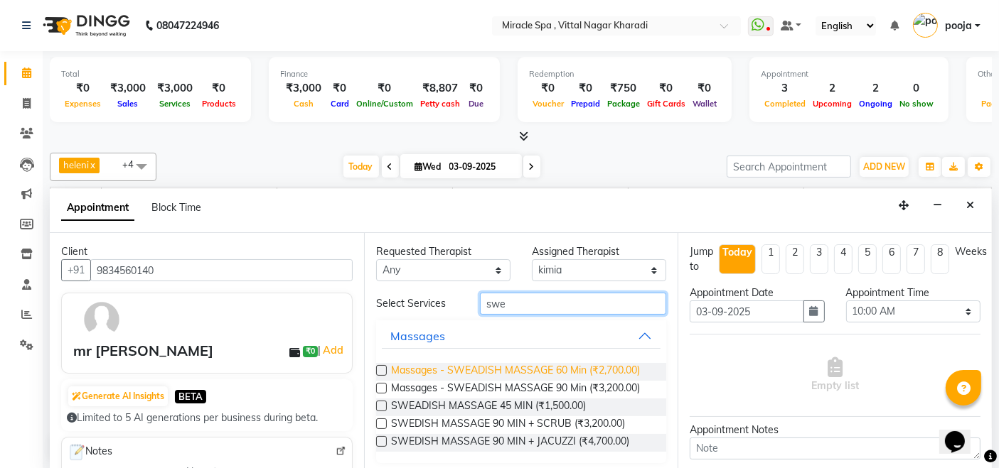
type input "swe"
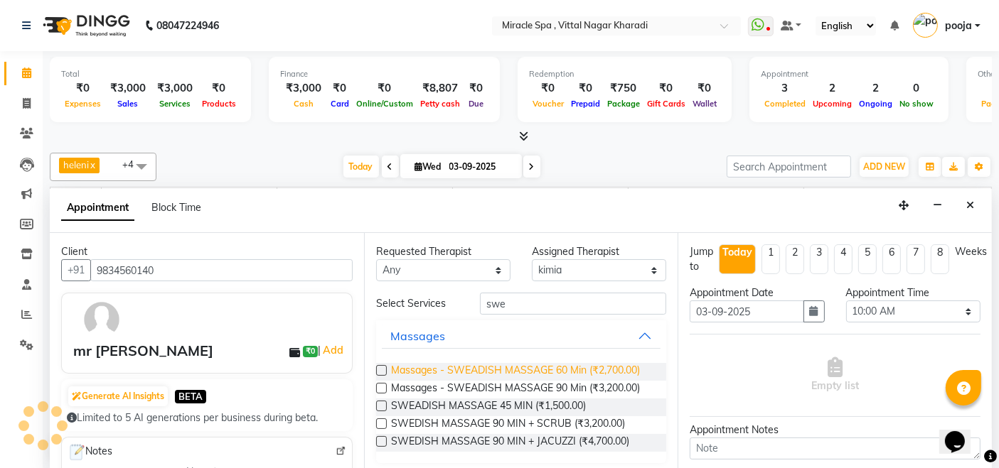
click at [574, 368] on span "Massages - SWEADISH MASSAGE 60 Min (₹2,700.00)" at bounding box center [515, 372] width 249 height 18
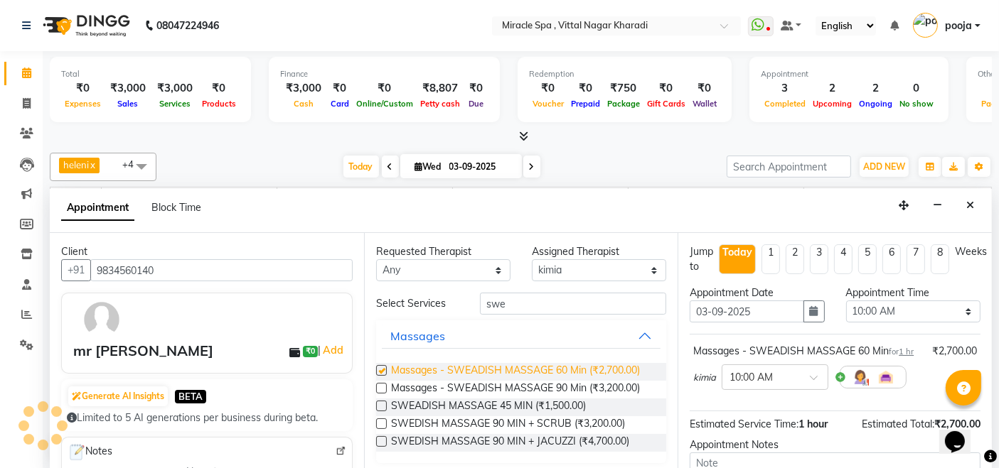
checkbox input "false"
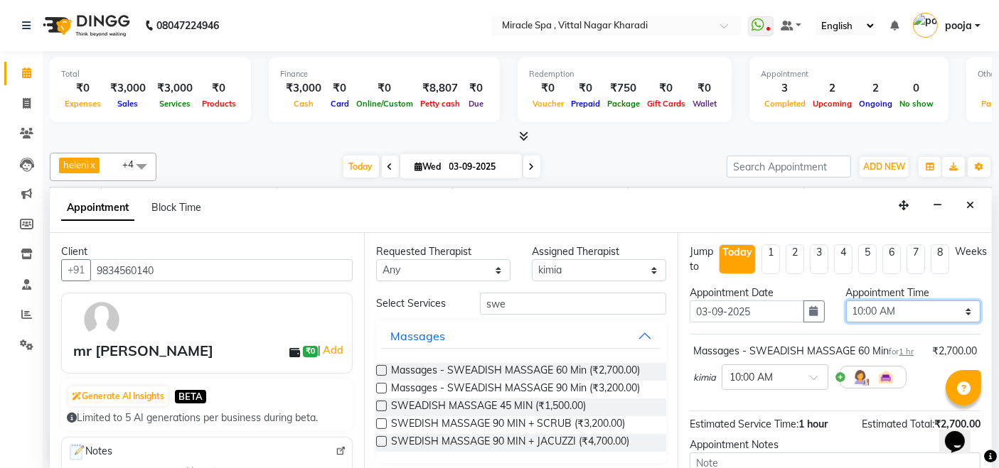
click at [904, 311] on select "Select 10:00 AM 10:15 AM 10:30 AM 10:45 AM 11:00 AM 11:15 AM 11:30 AM 11:45 AM …" at bounding box center [913, 312] width 134 height 22
select select "1050"
click at [846, 301] on select "Select 10:00 AM 10:15 AM 10:30 AM 10:45 AM 11:00 AM 11:15 AM 11:30 AM 11:45 AM …" at bounding box center [913, 312] width 134 height 22
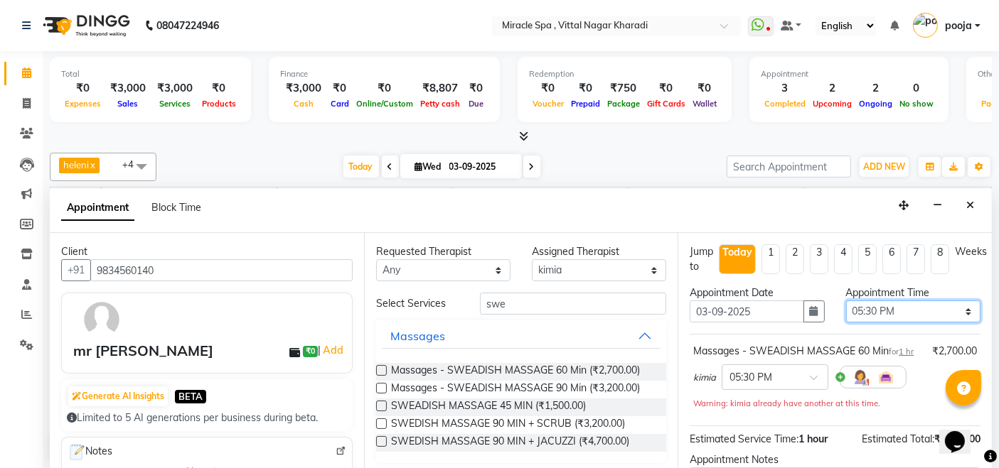
scroll to position [166, 0]
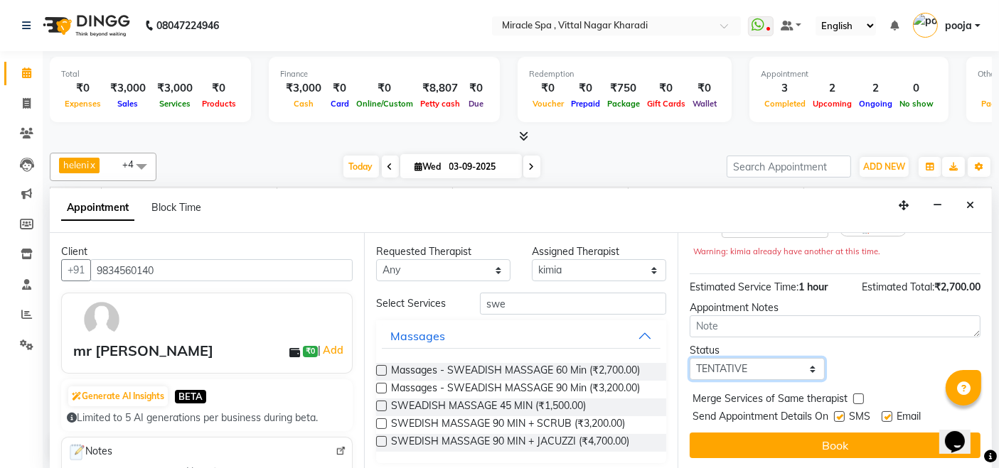
click at [738, 366] on select "Select TENTATIVE CONFIRM CHECK-IN UPCOMING" at bounding box center [756, 369] width 134 height 22
select select "upcoming"
click at [689, 358] on select "Select TENTATIVE CONFIRM CHECK-IN UPCOMING" at bounding box center [756, 369] width 134 height 22
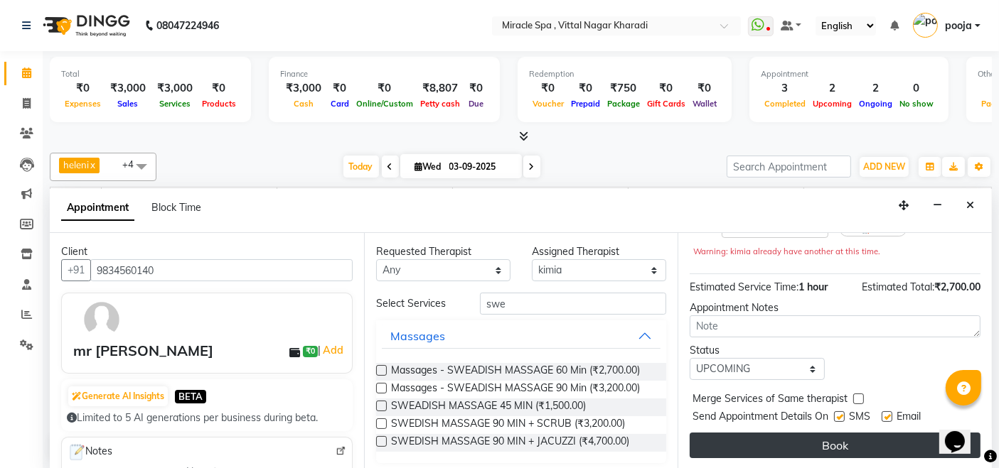
click at [800, 442] on button "Book" at bounding box center [834, 446] width 291 height 26
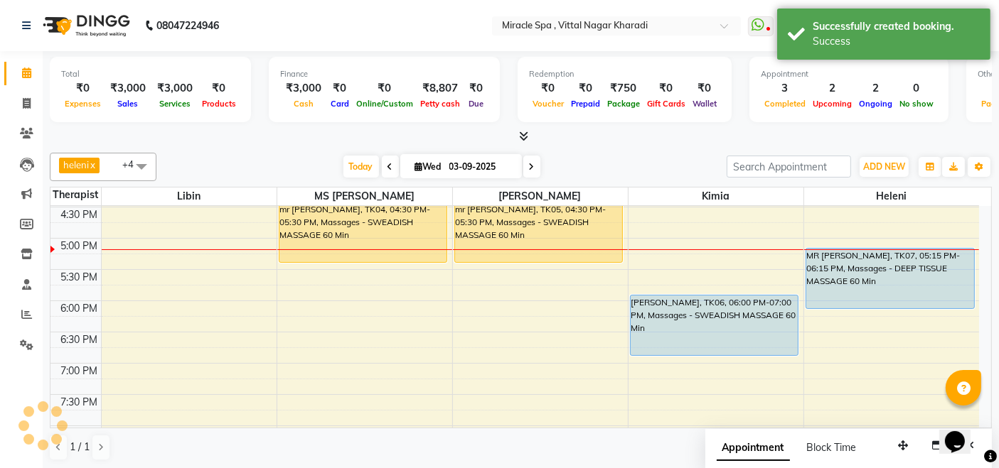
scroll to position [0, 0]
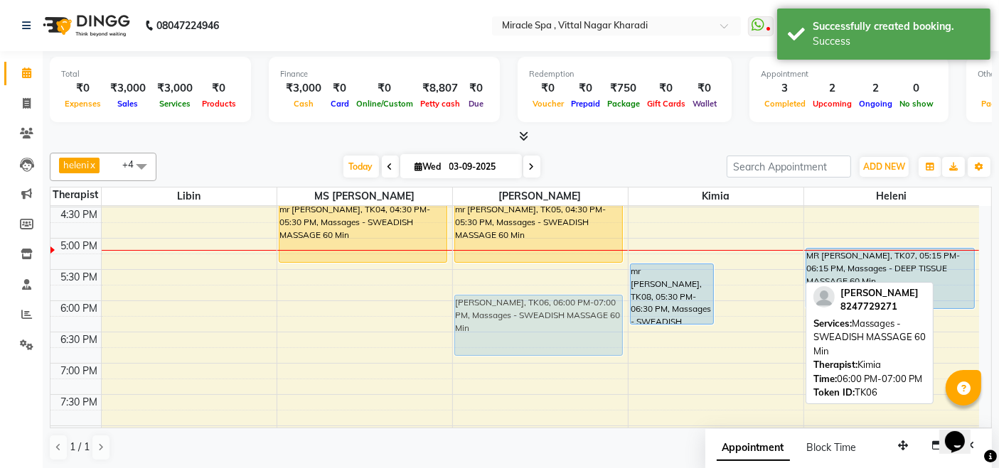
drag, startPoint x: 743, startPoint y: 323, endPoint x: 579, endPoint y: 328, distance: 164.2
click at [579, 328] on tr "mr chintan, TK04, 04:30 PM-05:30 PM, Massages - SWEADISH MASSAGE 60 Min mr praf…" at bounding box center [514, 206] width 928 height 937
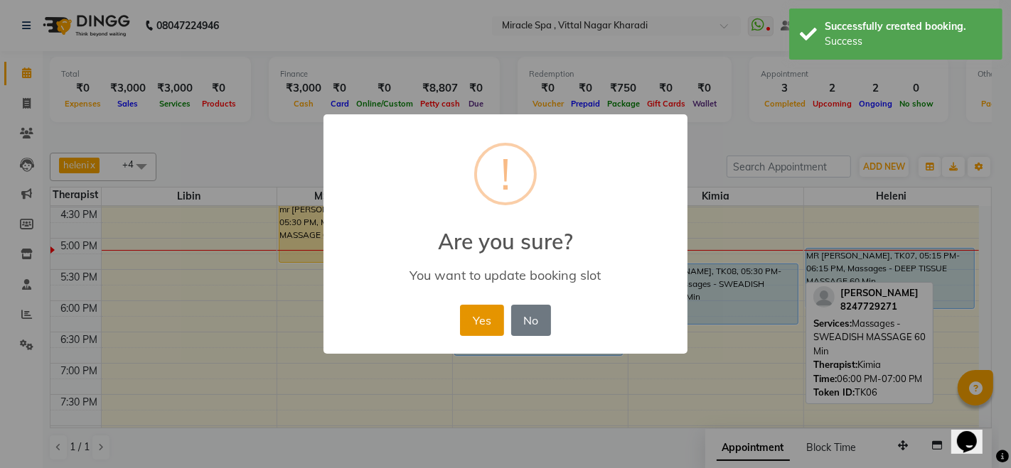
click at [490, 307] on button "Yes" at bounding box center [481, 320] width 43 height 31
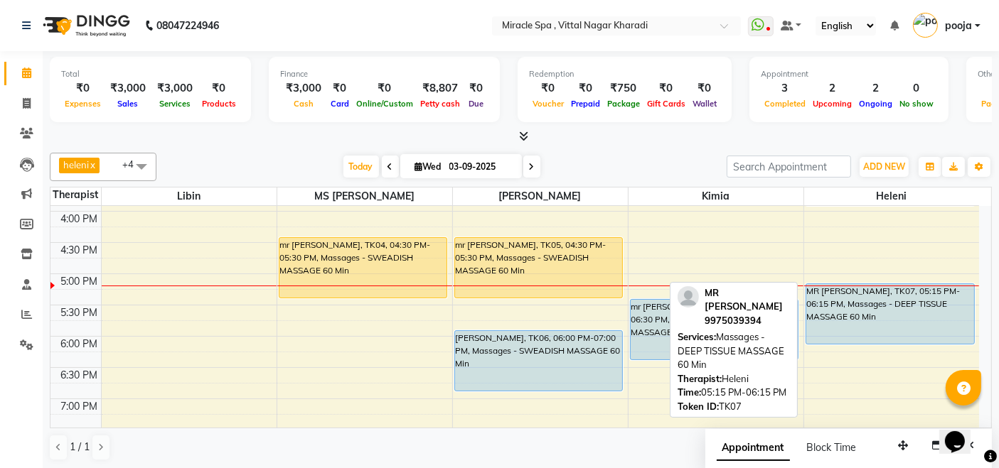
scroll to position [468, 0]
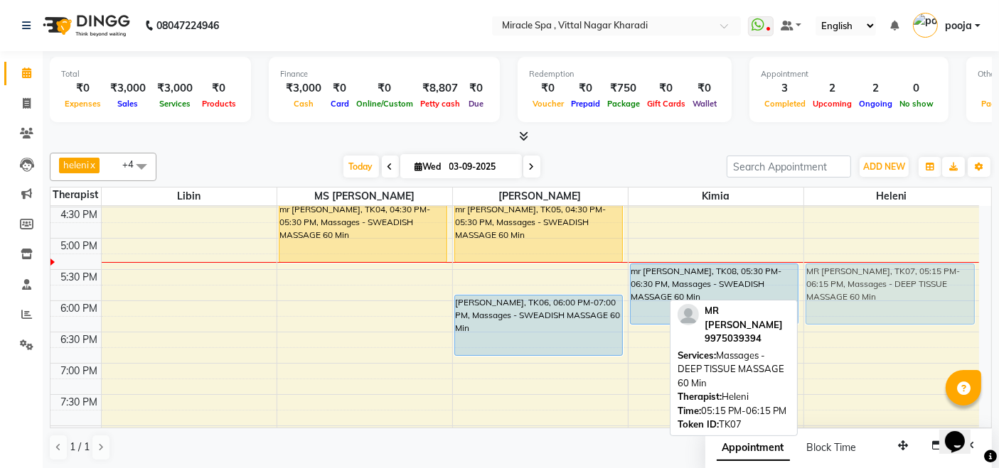
click at [920, 281] on div "mr santosh, TK03, 03:15 PM-04:00 PM, SWEADISH MASSAGE 45 MIN MR PRATIK, TK07, 0…" at bounding box center [892, 206] width 176 height 937
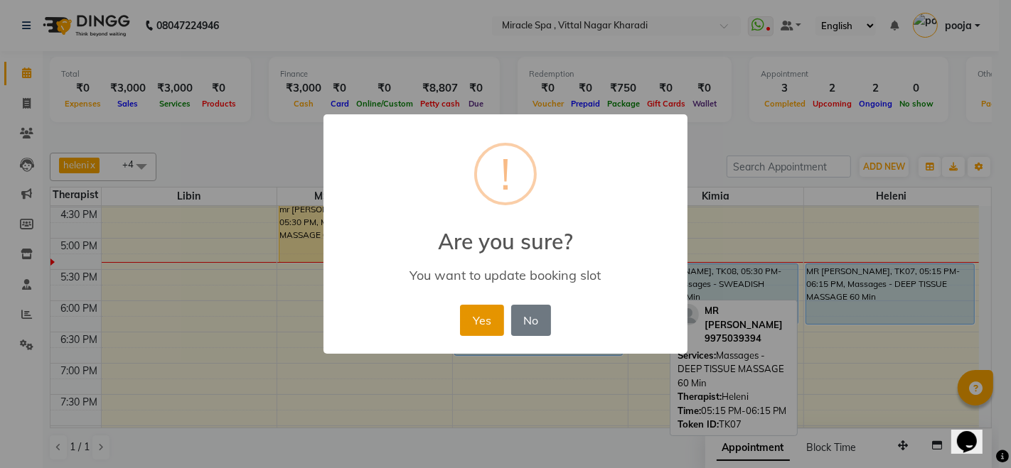
click at [478, 312] on button "Yes" at bounding box center [481, 320] width 43 height 31
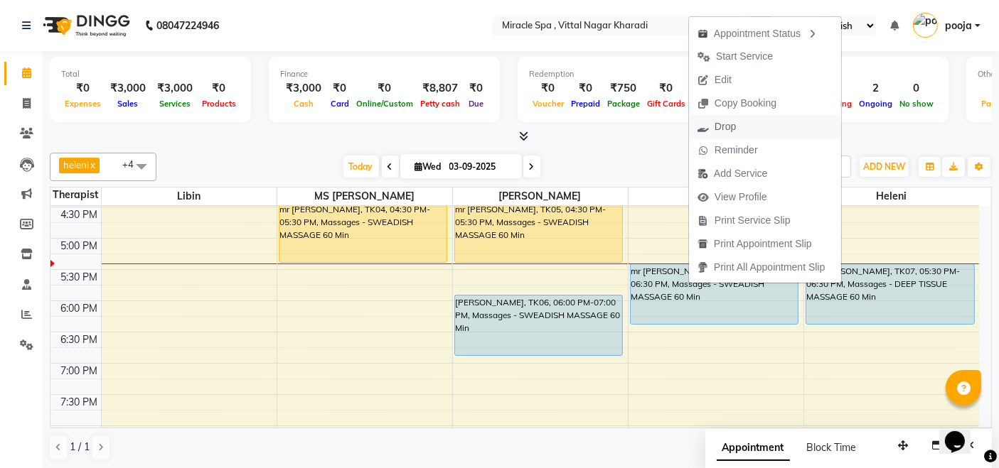
click at [743, 122] on span "Drop" at bounding box center [716, 126] width 55 height 23
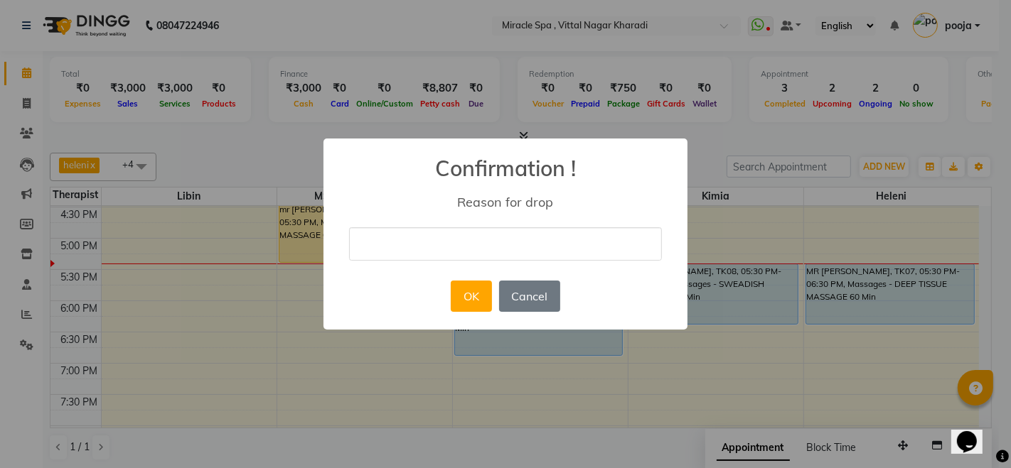
click at [368, 243] on input "text" at bounding box center [505, 243] width 313 height 33
type input "cancelled"
click at [483, 295] on button "OK" at bounding box center [471, 296] width 41 height 31
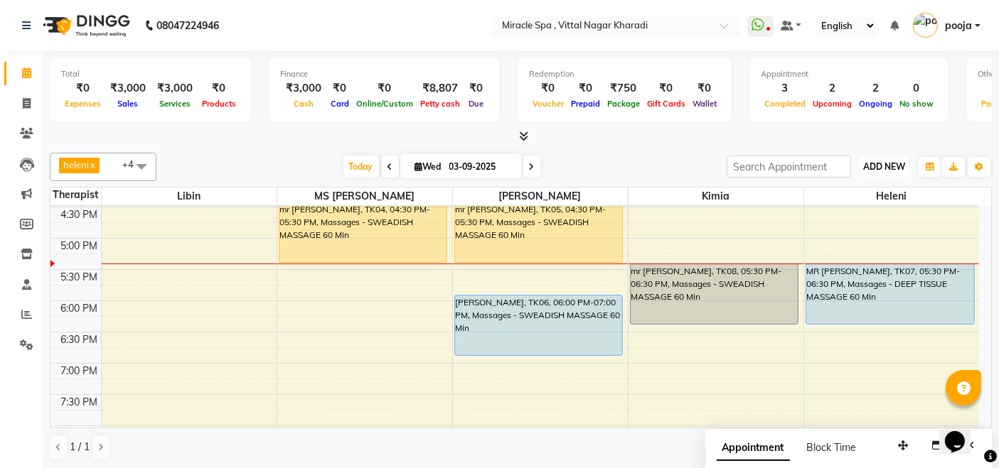
click at [890, 166] on span "ADD NEW" at bounding box center [884, 166] width 42 height 11
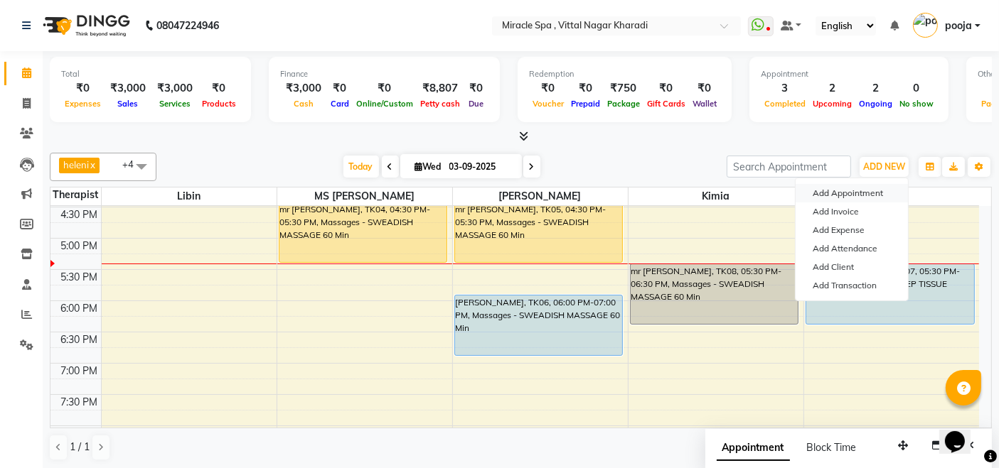
click at [863, 189] on button "Add Appointment" at bounding box center [851, 193] width 112 height 18
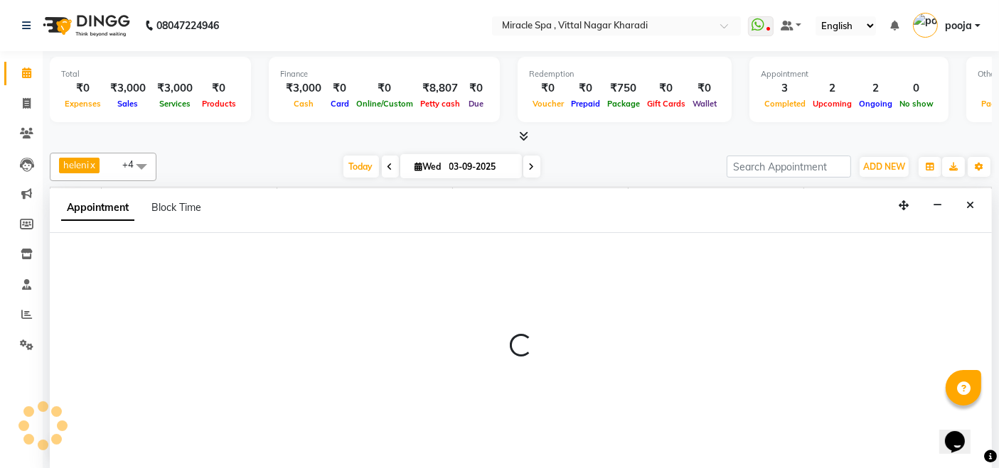
scroll to position [0, 0]
select select "600"
select select "tentative"
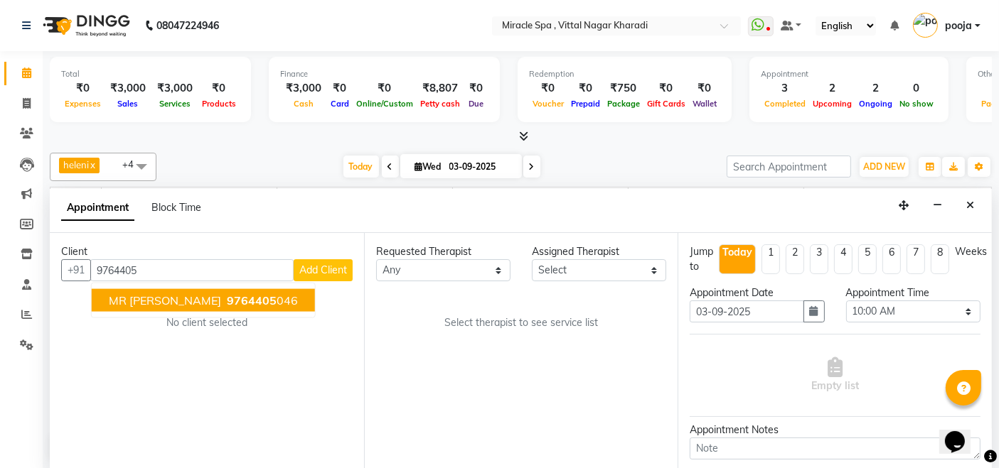
click at [154, 294] on span "MR RAM RATHOD" at bounding box center [165, 301] width 112 height 14
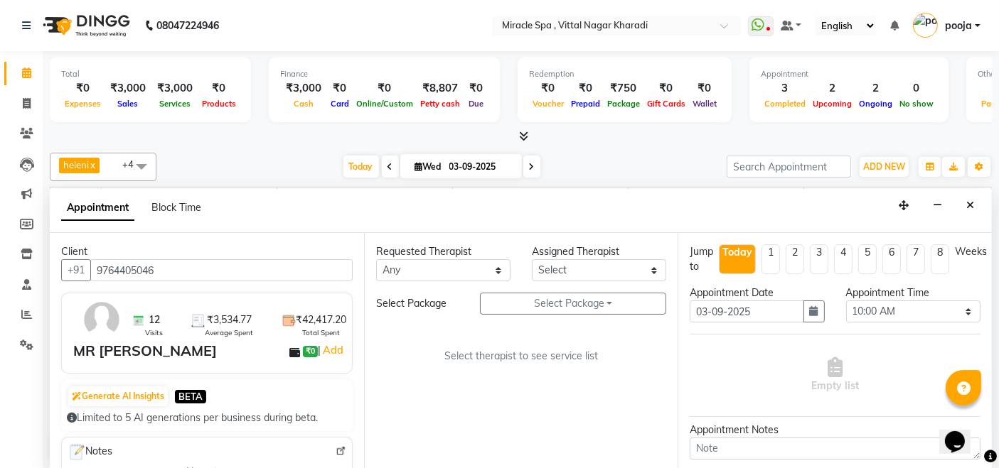
type input "9764405046"
click at [573, 271] on select "Select ajay chisty debora Em Es GIGI heleni jois kimia Libin MAHESH may MR ADIT…" at bounding box center [599, 270] width 134 height 22
select select "89028"
click at [532, 259] on select "Select ajay chisty debora Em Es GIGI heleni jois kimia Libin MAHESH may MR ADIT…" at bounding box center [599, 270] width 134 height 22
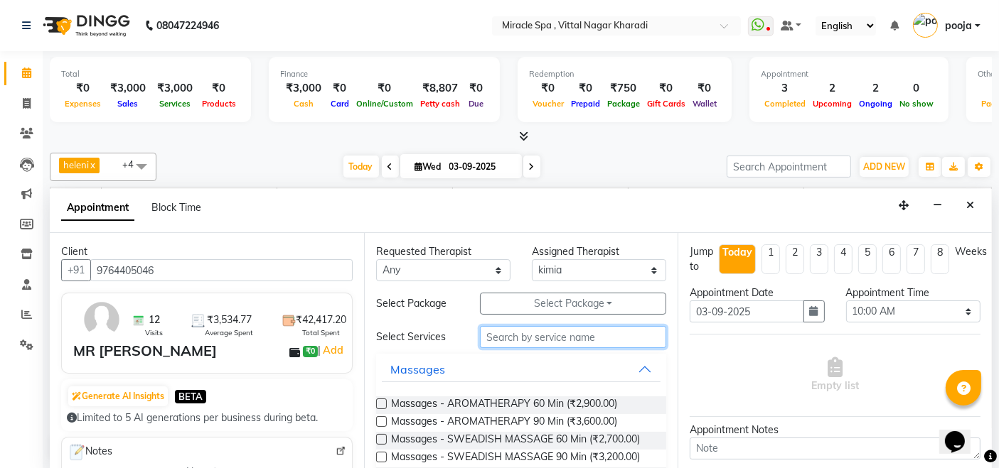
click at [505, 330] on input "text" at bounding box center [573, 337] width 186 height 22
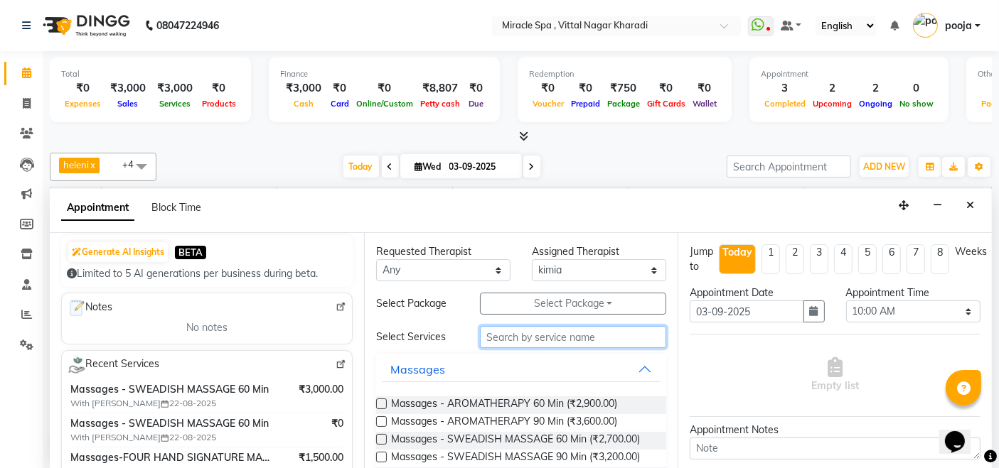
scroll to position [158, 0]
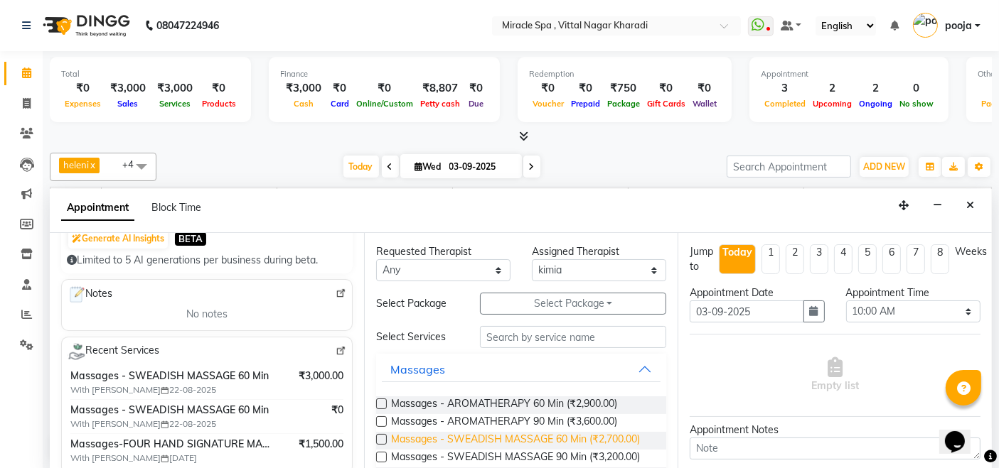
click at [528, 434] on span "Massages - SWEADISH MASSAGE 60 Min (₹2,700.00)" at bounding box center [515, 441] width 249 height 18
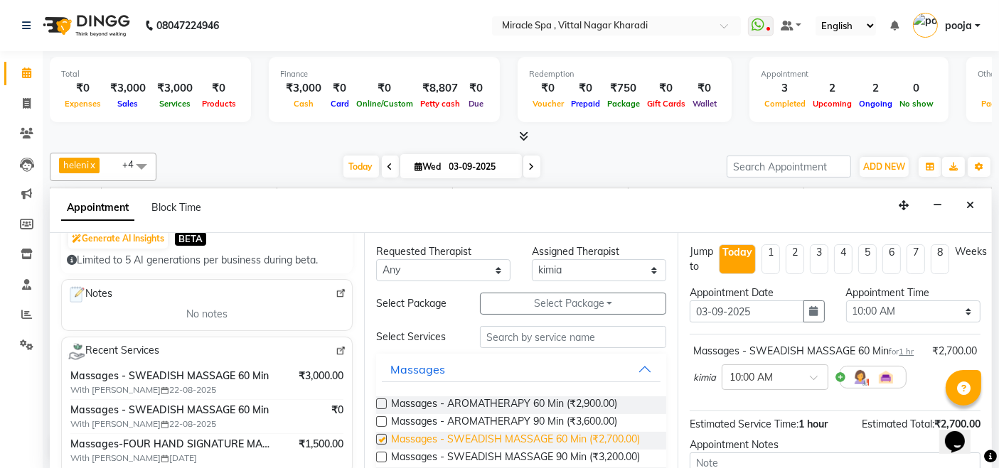
checkbox input "false"
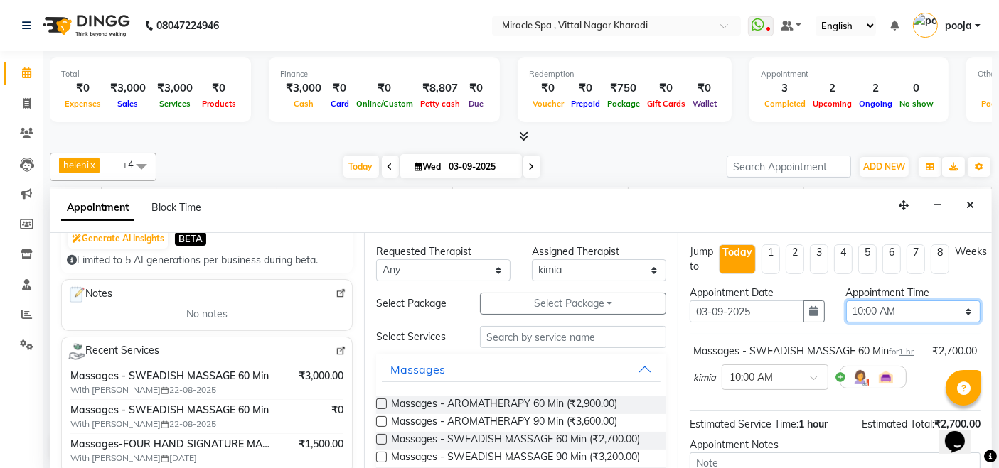
click at [918, 312] on select "Select 10:00 AM 10:15 AM 10:30 AM 10:45 AM 11:00 AM 11:15 AM 11:30 AM 11:45 AM …" at bounding box center [913, 312] width 134 height 22
select select "1065"
click at [846, 301] on select "Select 10:00 AM 10:15 AM 10:30 AM 10:45 AM 11:00 AM 11:15 AM 11:30 AM 11:45 AM …" at bounding box center [913, 312] width 134 height 22
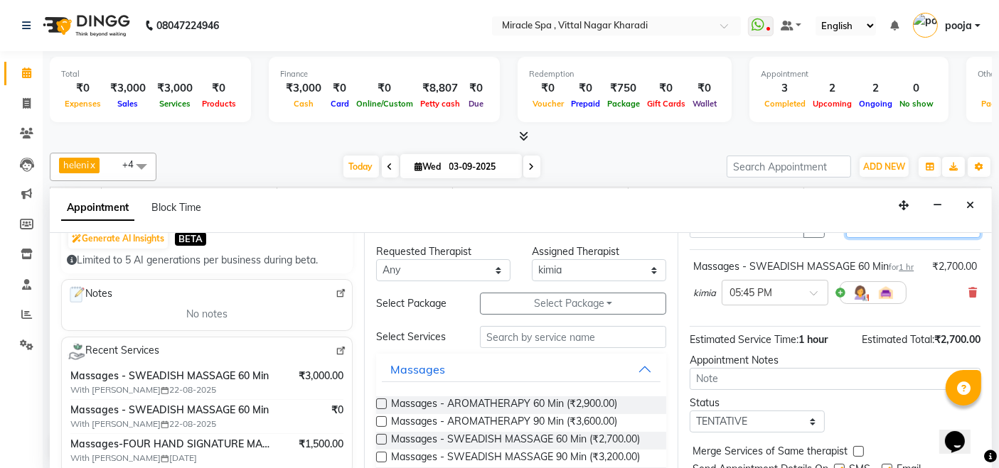
scroll to position [151, 0]
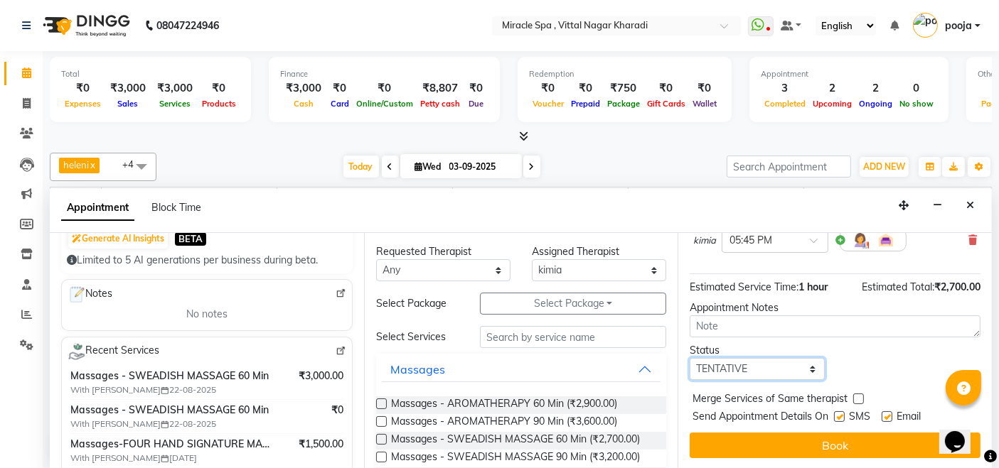
click at [771, 365] on select "Select TENTATIVE CONFIRM CHECK-IN UPCOMING" at bounding box center [756, 369] width 134 height 22
select select "upcoming"
click at [689, 358] on select "Select TENTATIVE CONFIRM CHECK-IN UPCOMING" at bounding box center [756, 369] width 134 height 22
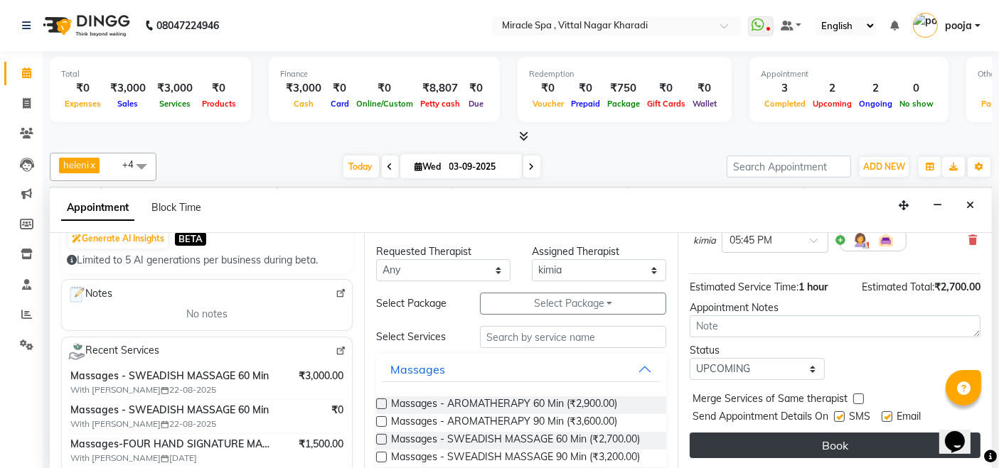
click at [812, 451] on button "Book" at bounding box center [834, 446] width 291 height 26
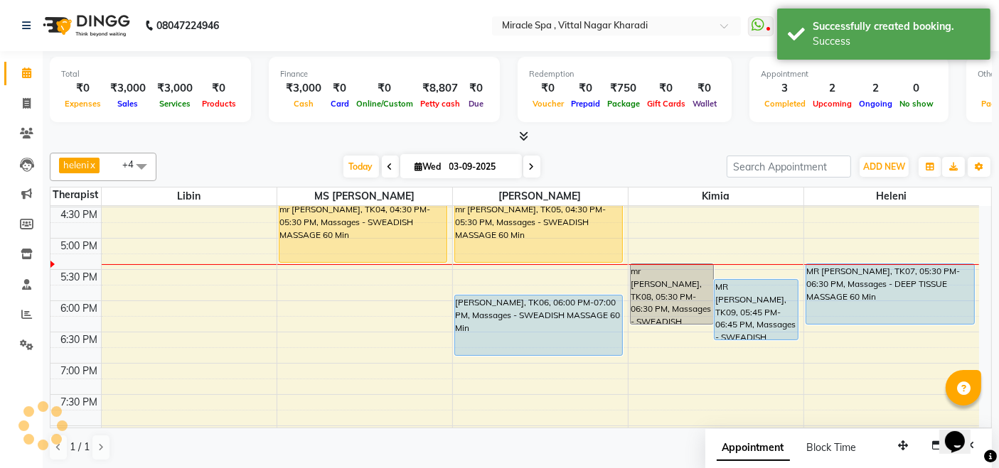
scroll to position [0, 0]
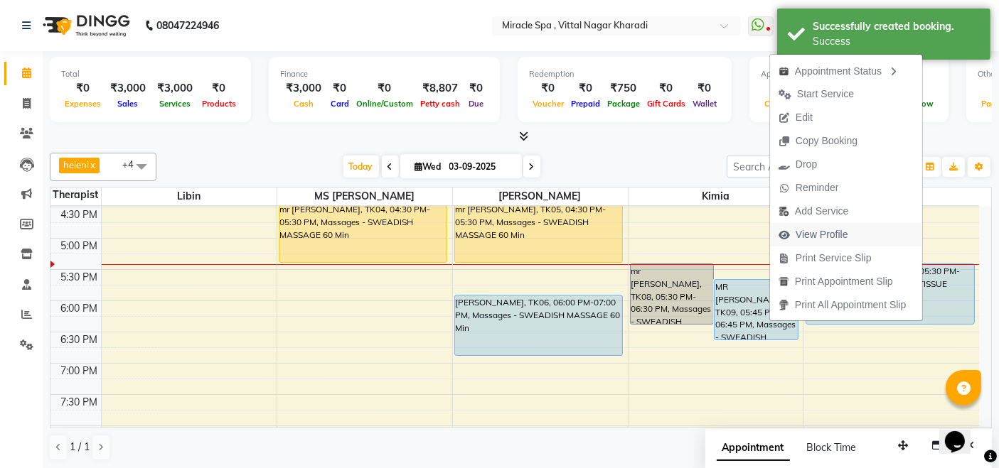
click at [822, 232] on span "View Profile" at bounding box center [821, 234] width 53 height 15
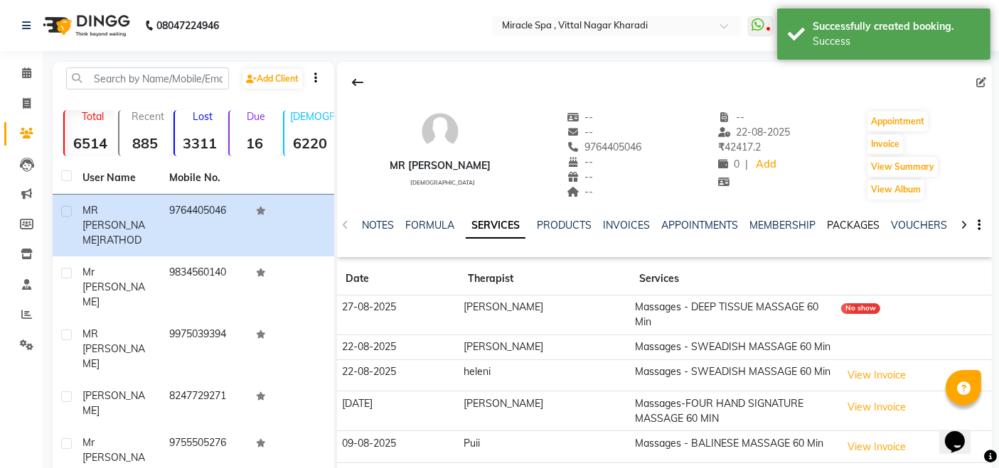
click at [848, 219] on link "PACKAGES" at bounding box center [853, 225] width 53 height 13
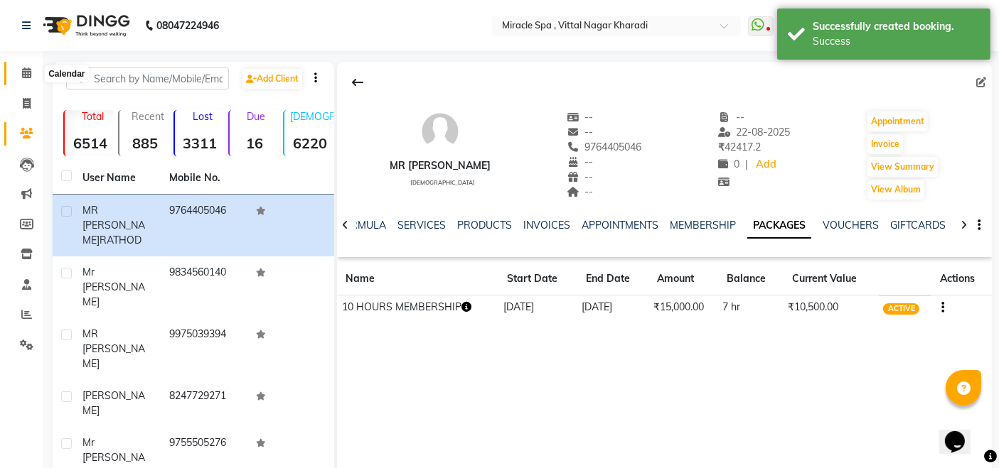
click at [30, 70] on icon at bounding box center [26, 73] width 9 height 11
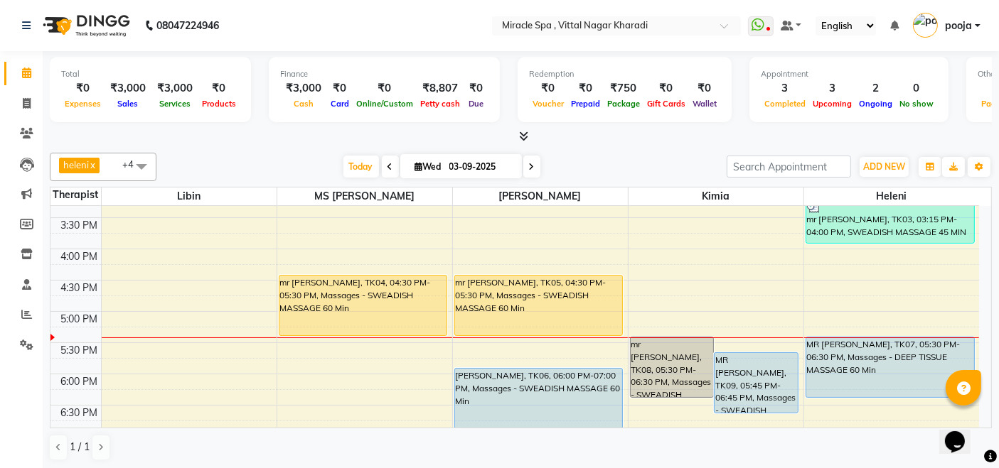
scroll to position [473, 0]
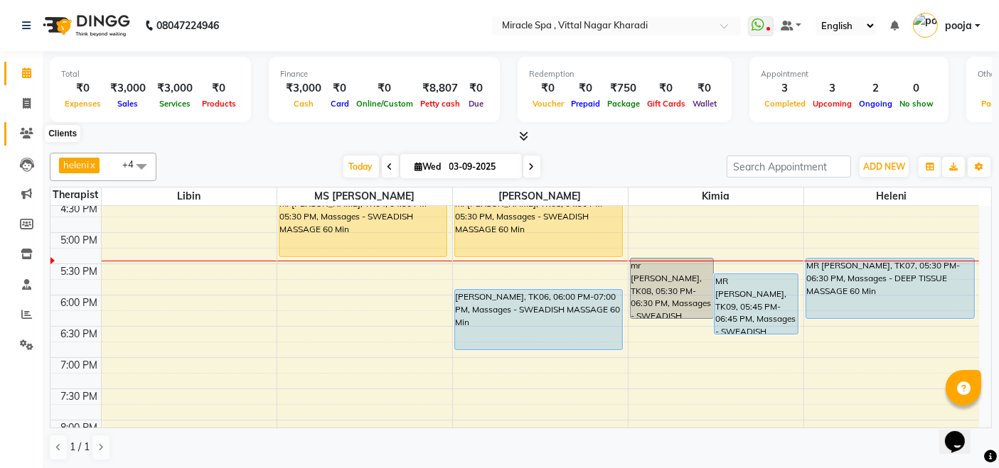
click at [30, 134] on icon at bounding box center [27, 133] width 14 height 11
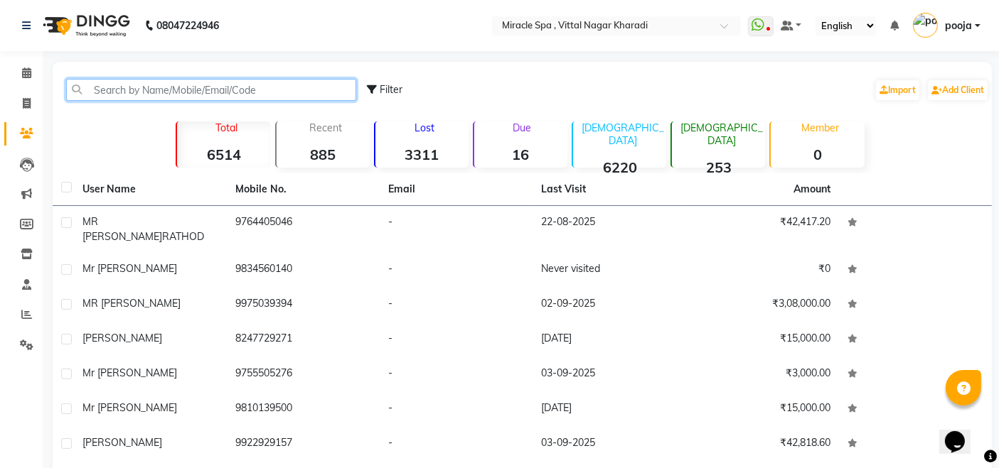
click at [102, 92] on input "text" at bounding box center [211, 90] width 290 height 22
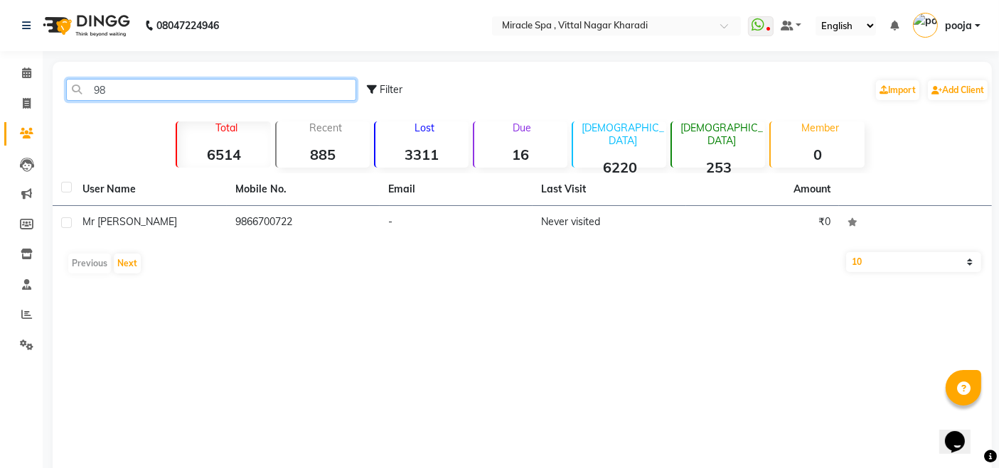
type input "9"
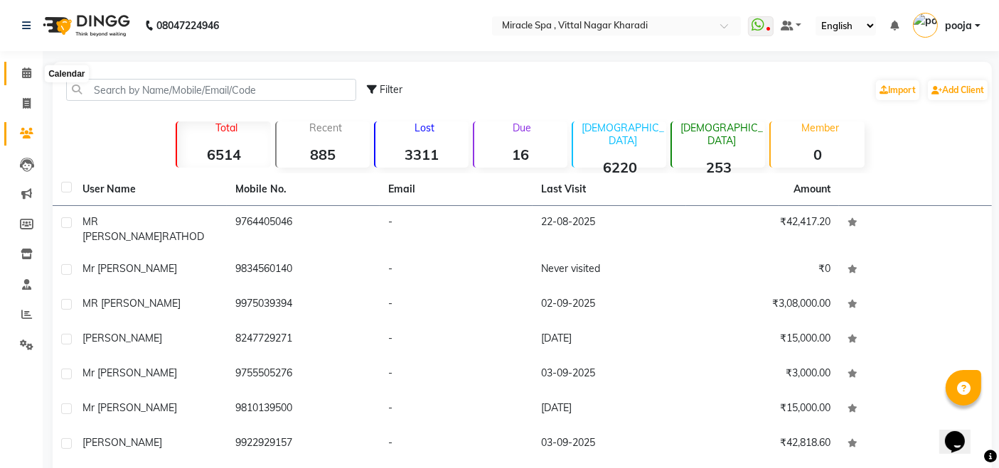
click at [23, 73] on icon at bounding box center [26, 73] width 9 height 11
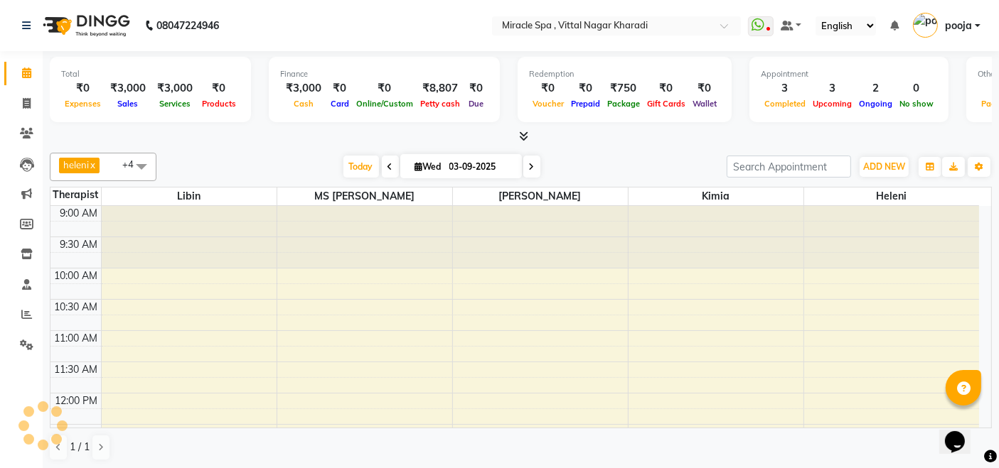
scroll to position [495, 0]
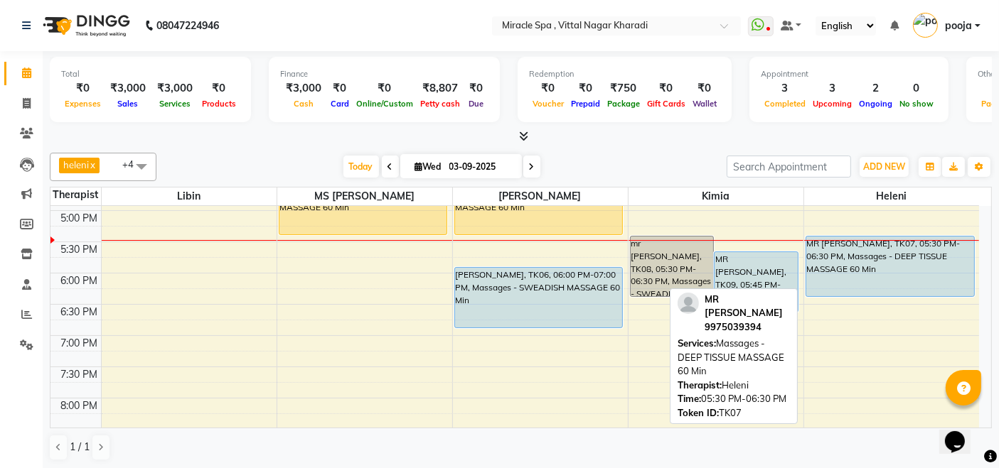
click at [919, 265] on div "MR [PERSON_NAME], TK07, 05:30 PM-06:30 PM, Massages - DEEP TISSUE MASSAGE 60 Min" at bounding box center [890, 267] width 168 height 60
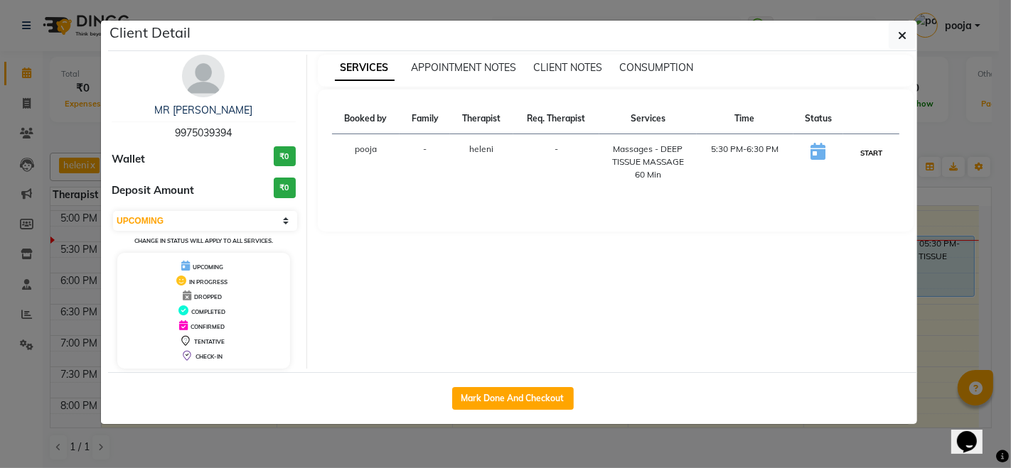
click at [871, 151] on button "START" at bounding box center [870, 153] width 29 height 18
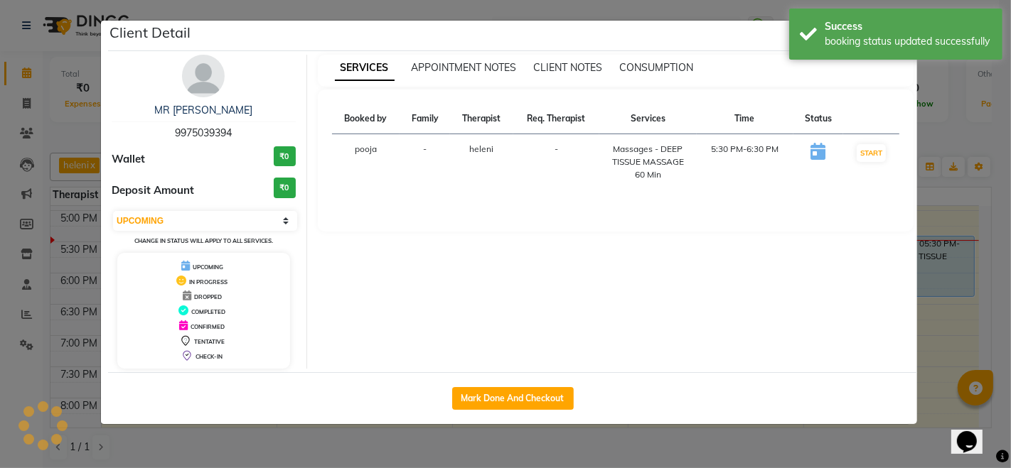
select select "1"
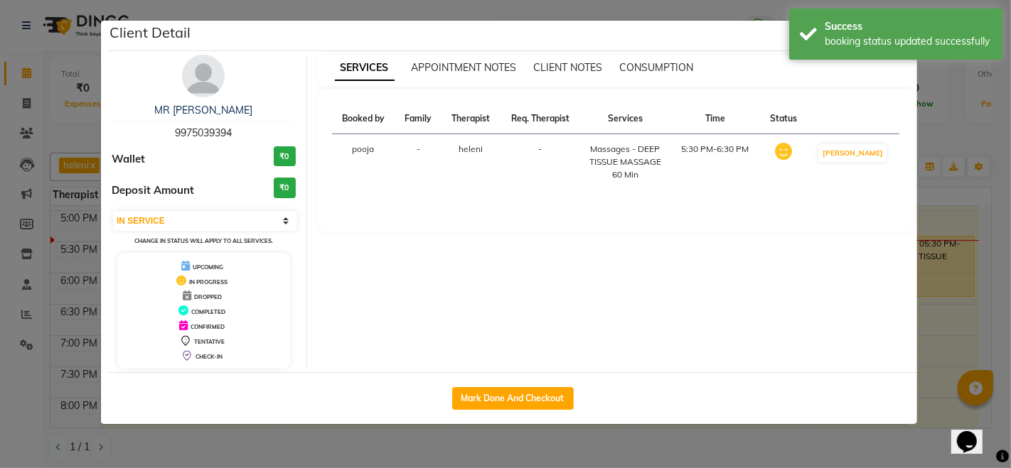
click at [946, 94] on ngb-modal-window "Client Detail MR PRATIK 9975039394 Wallet ₹0 Deposit Amount ₹0 Select IN SERVIC…" at bounding box center [505, 234] width 1011 height 468
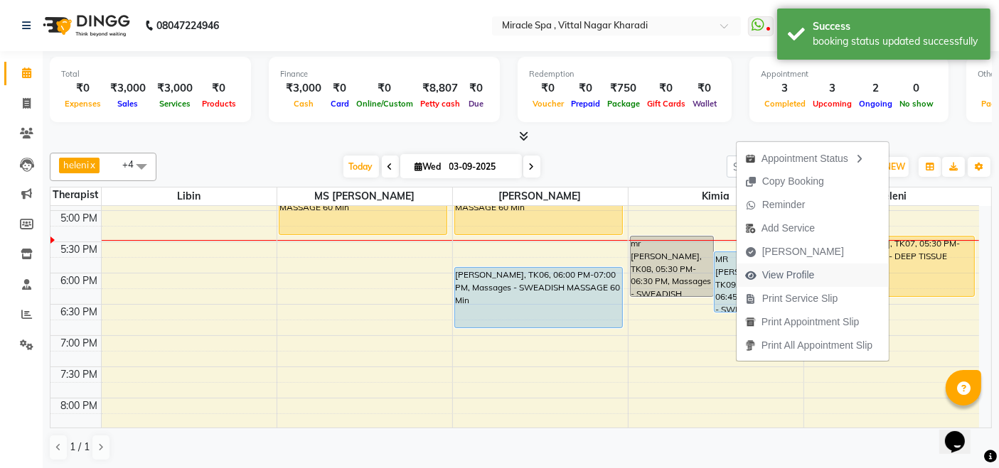
click at [812, 276] on span "View Profile" at bounding box center [779, 275] width 87 height 23
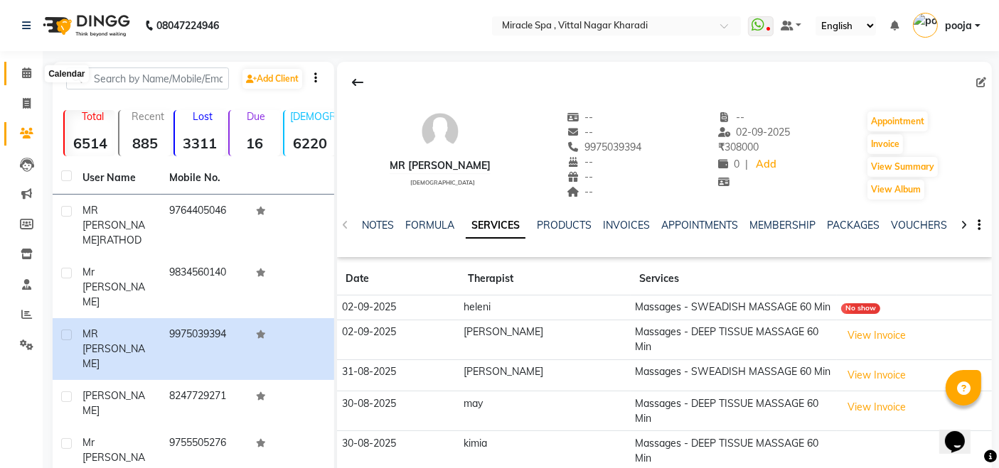
click at [23, 72] on icon at bounding box center [26, 73] width 9 height 11
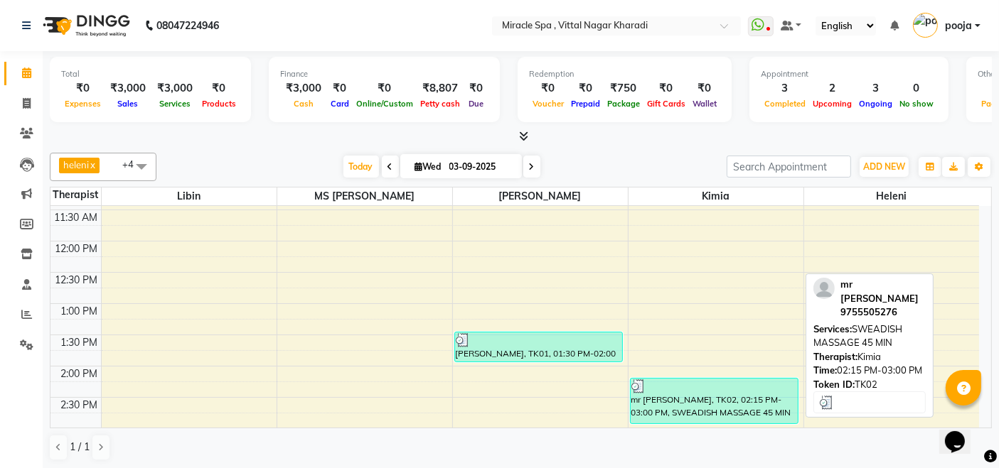
scroll to position [231, 0]
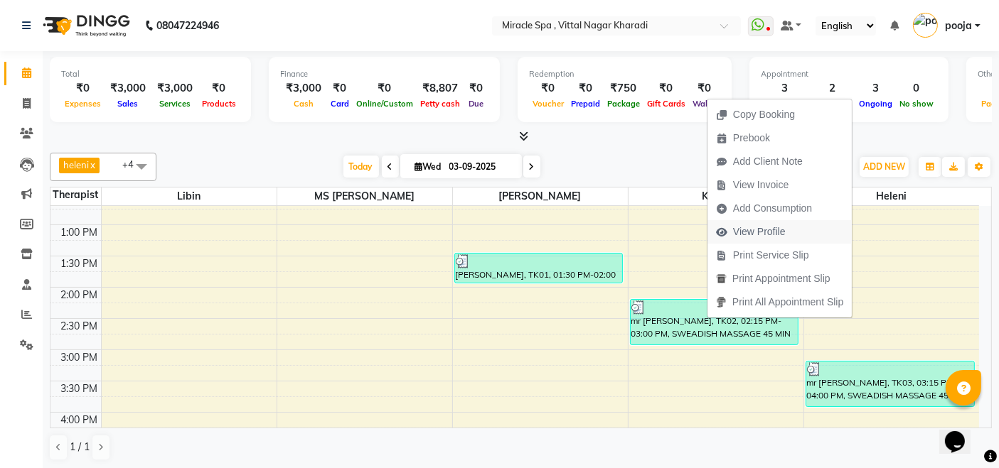
click at [768, 226] on span "View Profile" at bounding box center [759, 232] width 53 height 15
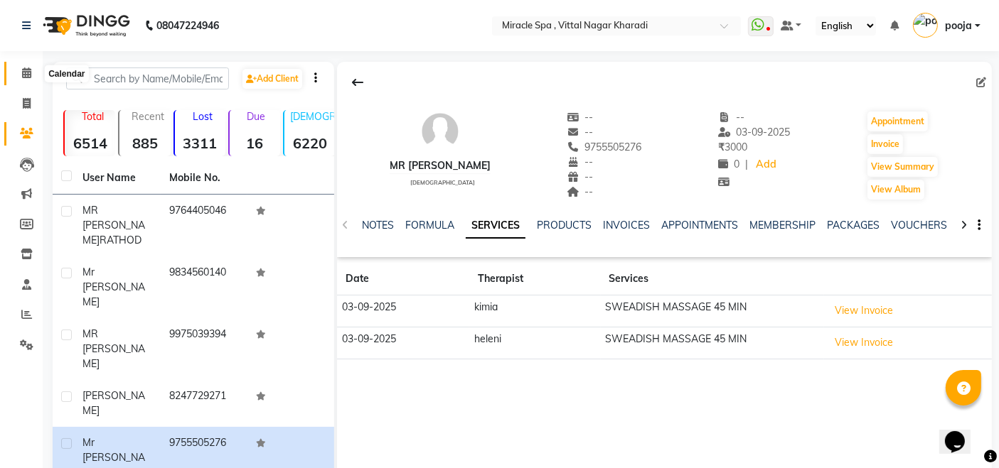
click at [19, 74] on span at bounding box center [26, 73] width 25 height 16
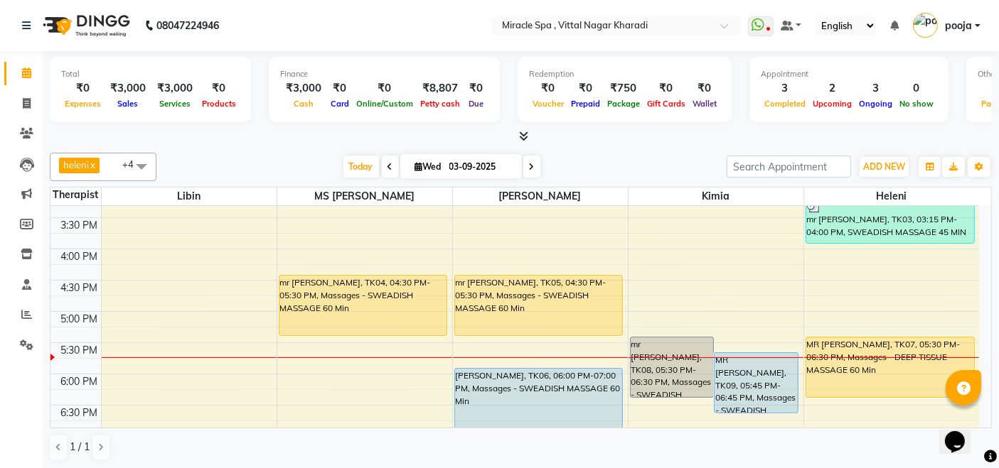
scroll to position [473, 0]
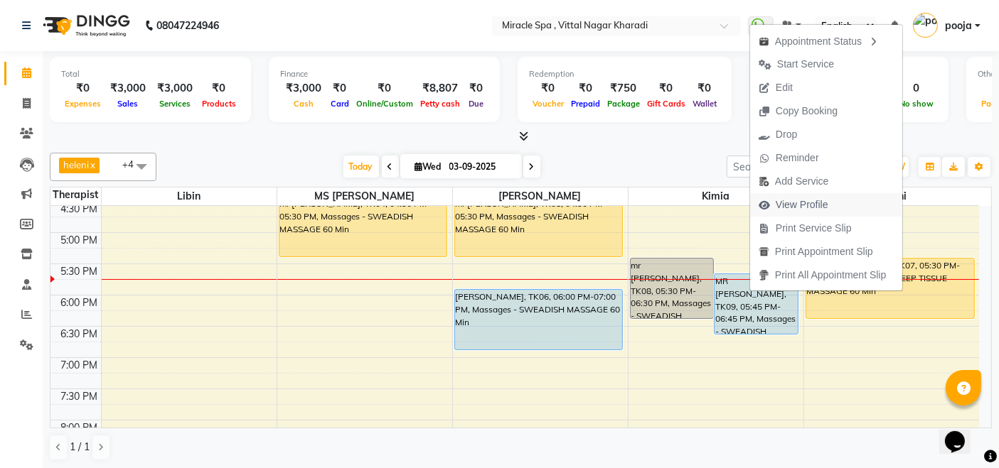
click at [829, 200] on span "View Profile" at bounding box center [793, 204] width 87 height 23
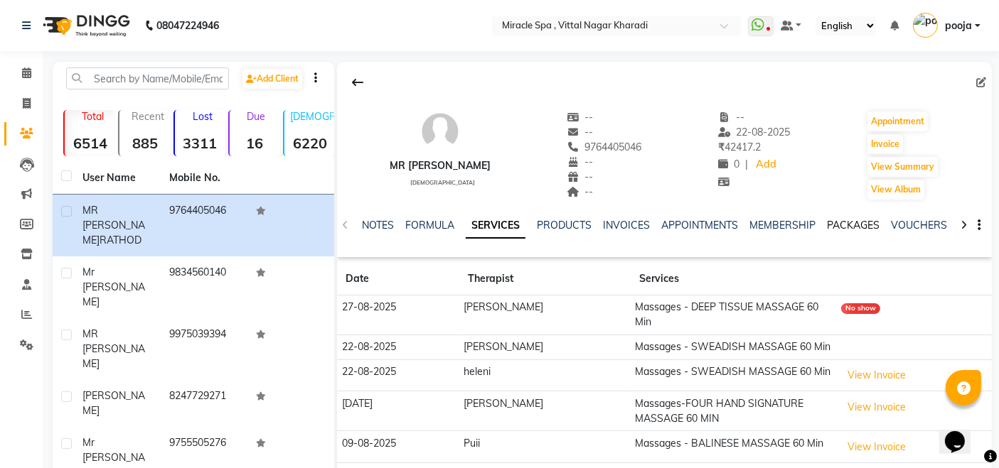
click at [851, 225] on link "PACKAGES" at bounding box center [853, 225] width 53 height 13
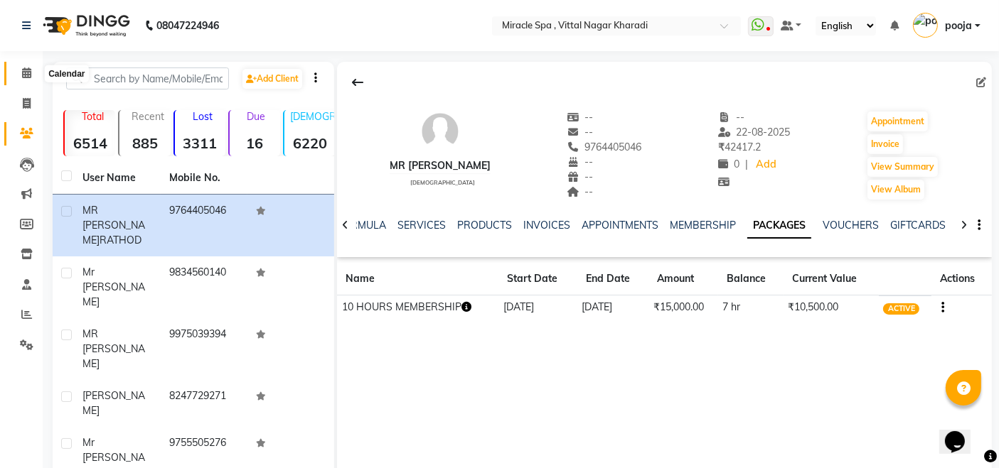
click at [22, 75] on icon at bounding box center [26, 73] width 9 height 11
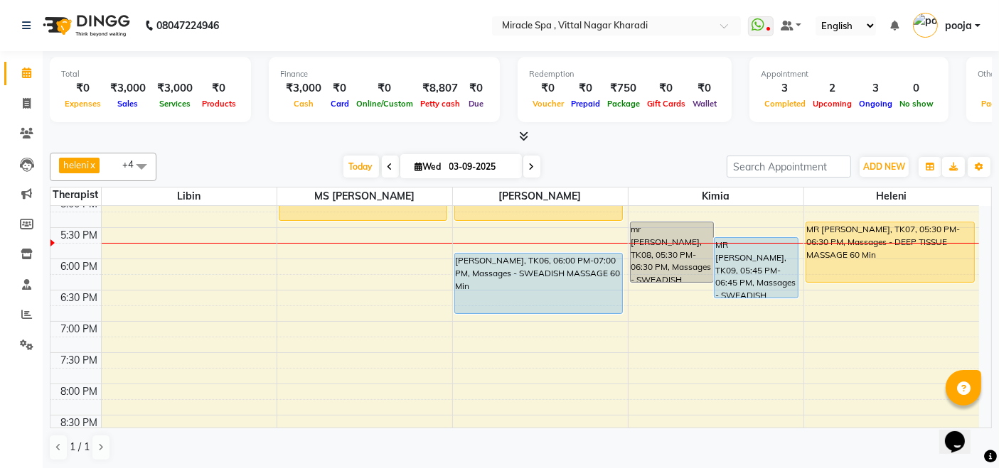
scroll to position [473, 0]
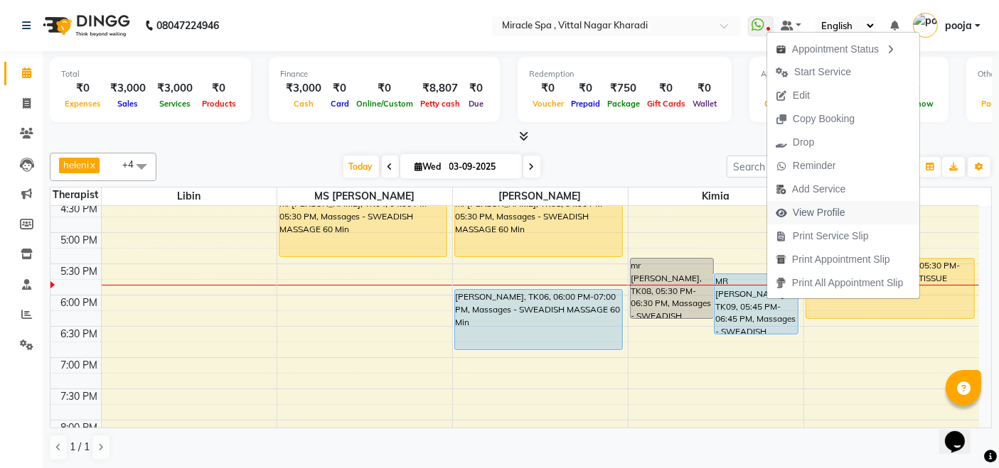
click at [812, 213] on span "View Profile" at bounding box center [818, 212] width 53 height 15
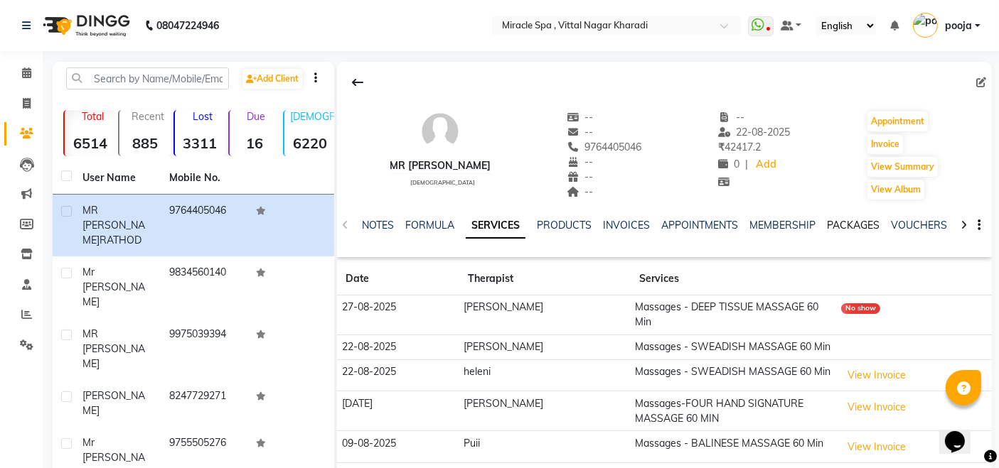
click at [846, 224] on link "PACKAGES" at bounding box center [853, 225] width 53 height 13
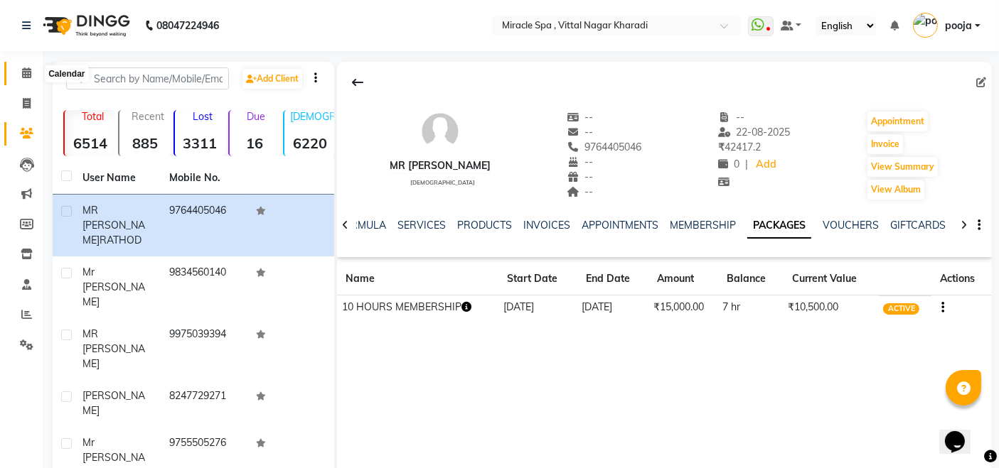
click at [20, 70] on span at bounding box center [26, 73] width 25 height 16
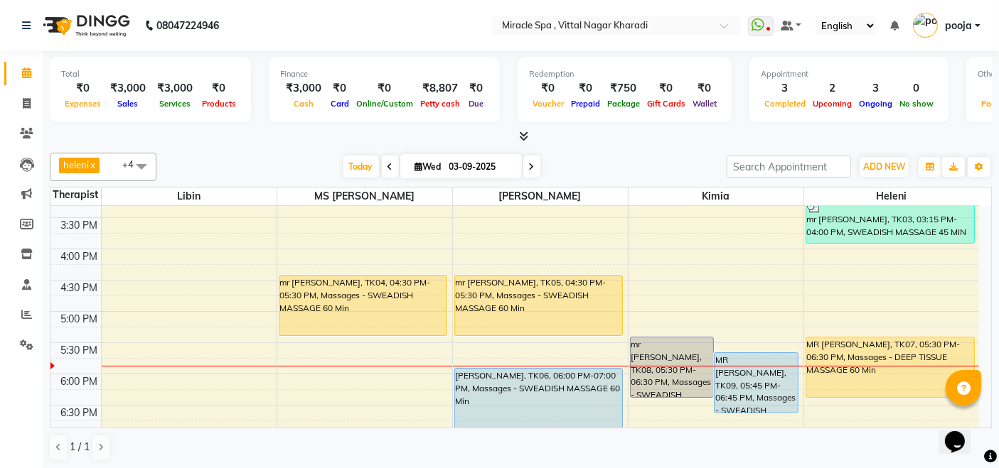
scroll to position [473, 0]
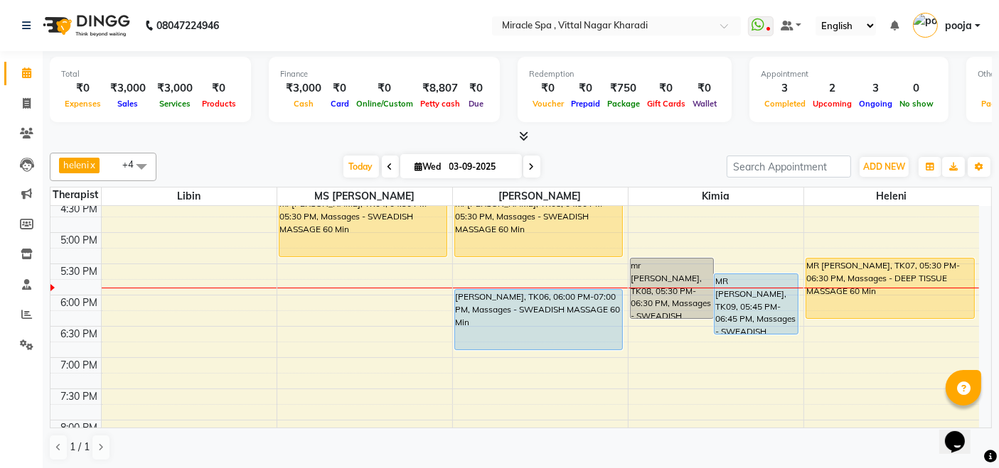
click at [535, 163] on span at bounding box center [531, 167] width 17 height 22
type input "04-09-2025"
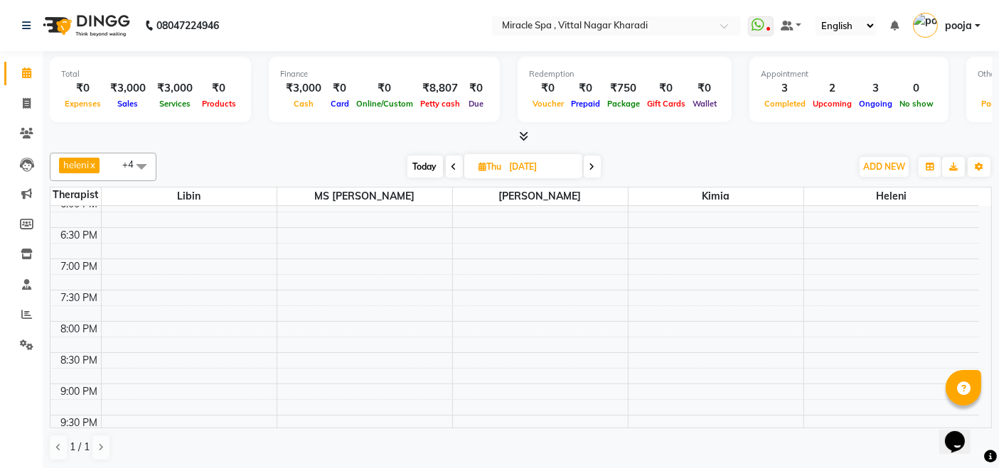
scroll to position [704, 0]
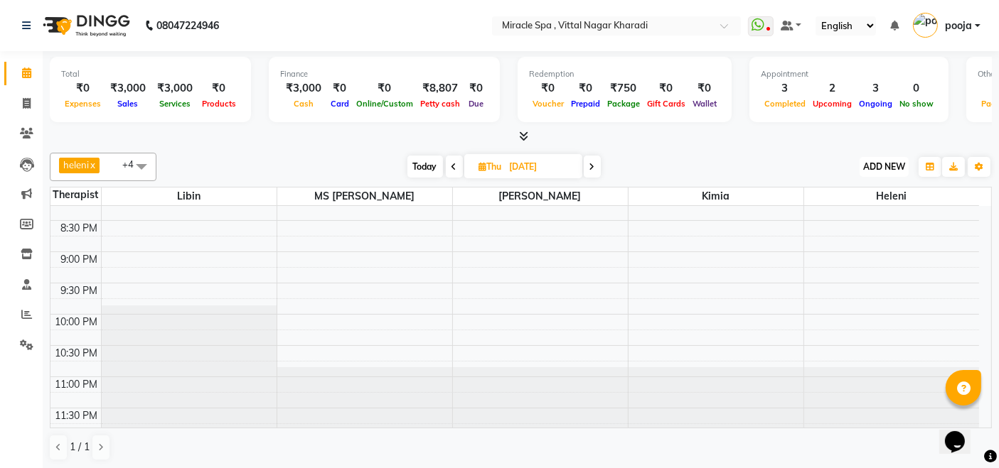
click at [891, 166] on span "ADD NEW" at bounding box center [884, 166] width 42 height 11
click at [861, 191] on button "Add Appointment" at bounding box center [851, 193] width 112 height 18
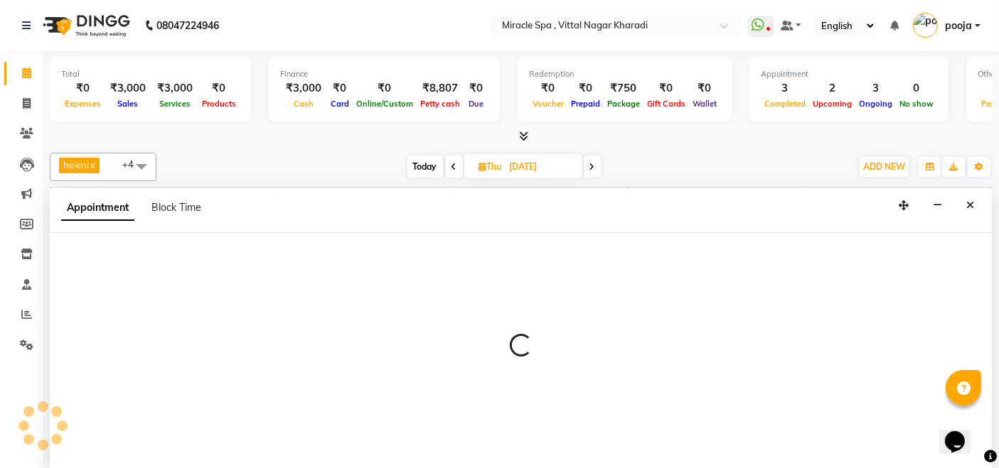
scroll to position [0, 0]
select select "tentative"
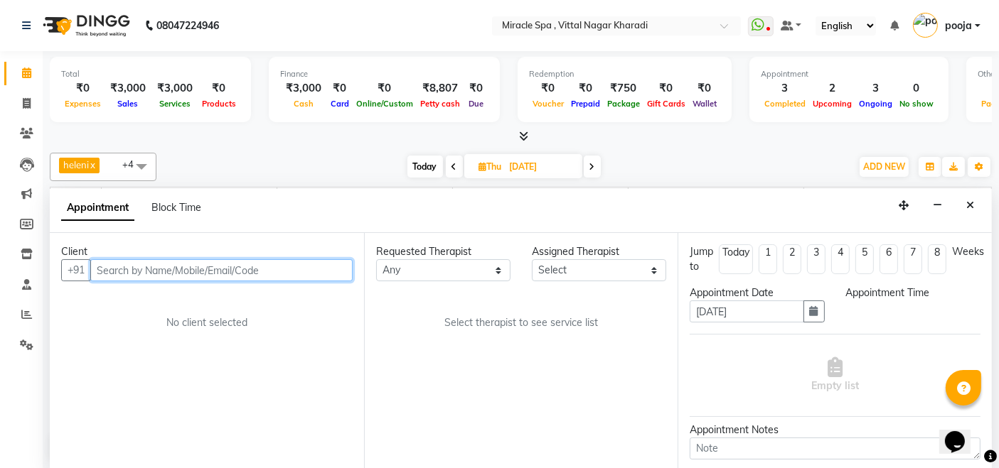
select select "600"
click at [140, 262] on input "text" at bounding box center [221, 270] width 262 height 22
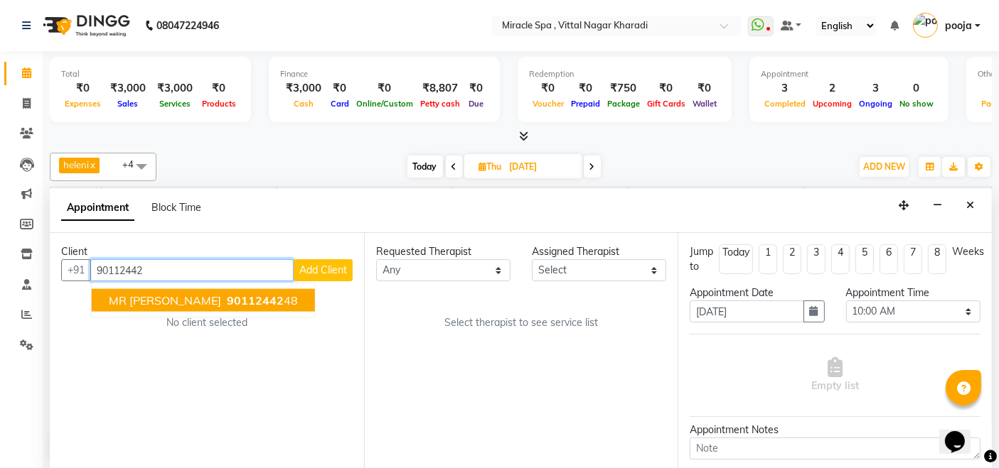
click at [227, 294] on span "90112442" at bounding box center [255, 301] width 57 height 14
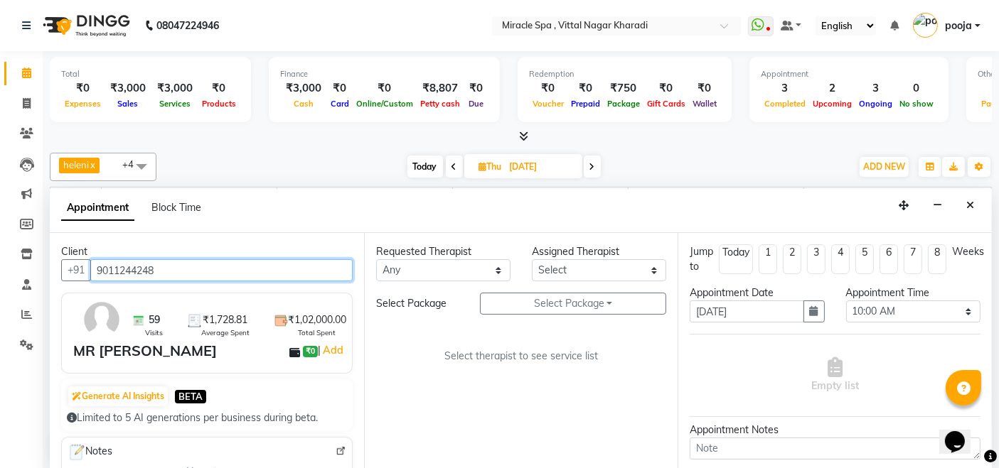
type input "9011244248"
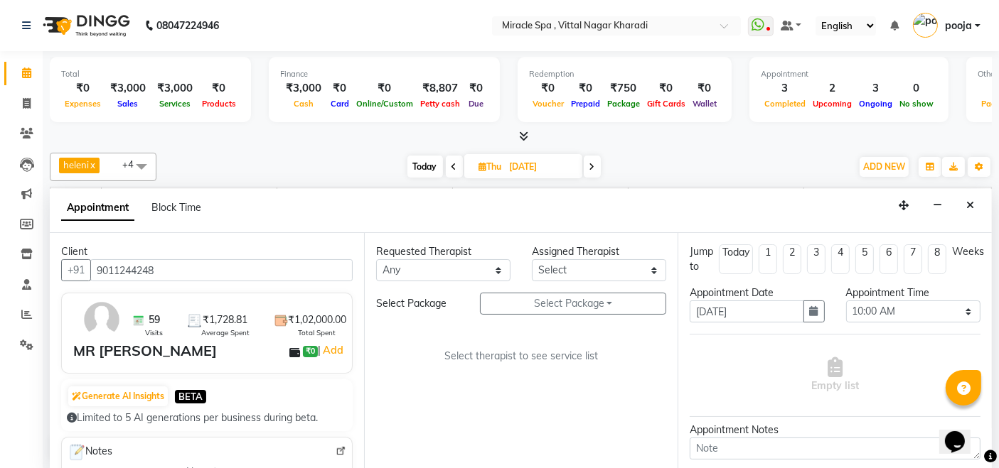
click at [606, 256] on div "Assigned Therapist" at bounding box center [599, 251] width 134 height 15
click at [611, 269] on select "Select ajay chisty debora Em Es GIGI heleni jois kimia Libin MAHESH may MR ADIT…" at bounding box center [599, 270] width 134 height 22
select select "62144"
click at [532, 259] on select "Select ajay chisty debora Em Es GIGI heleni jois kimia Libin MAHESH may MR ADIT…" at bounding box center [599, 270] width 134 height 22
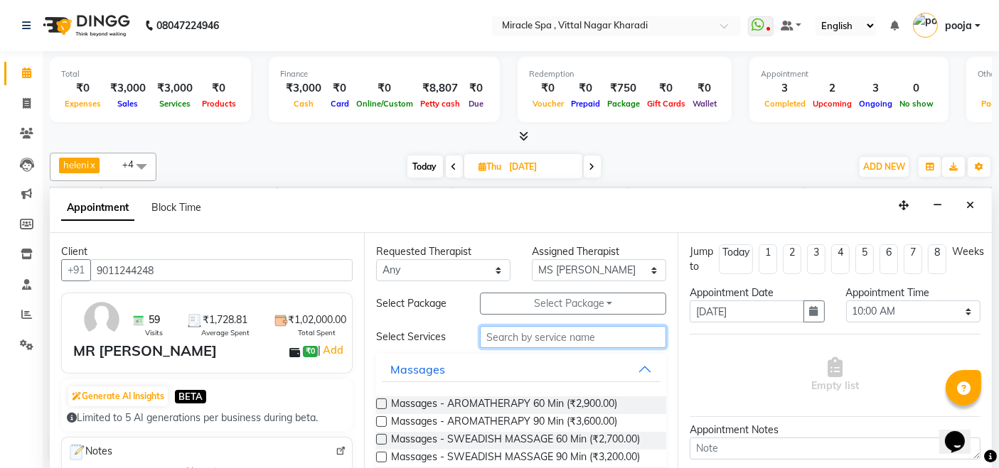
click at [535, 342] on input "text" at bounding box center [573, 337] width 186 height 22
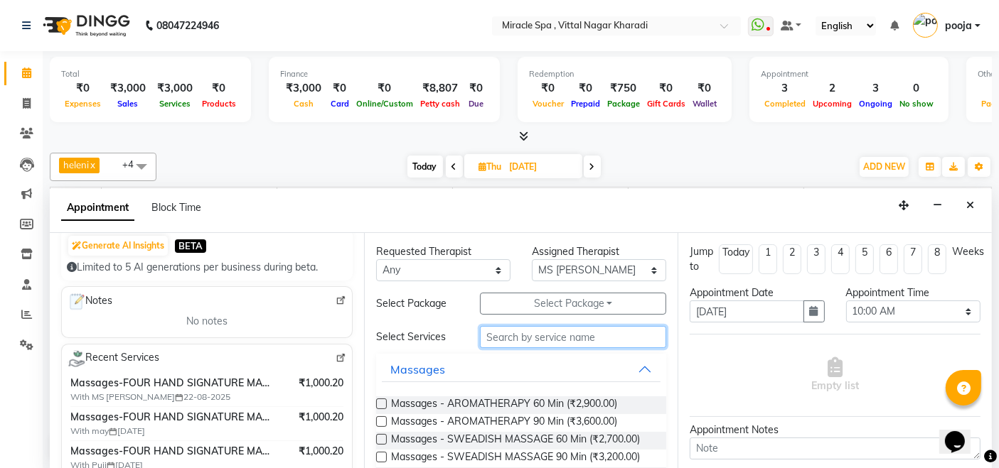
scroll to position [158, 0]
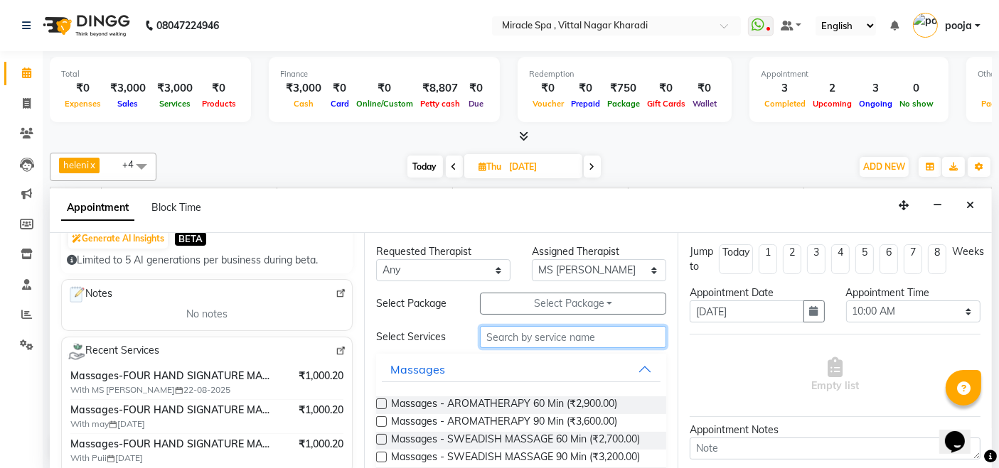
click at [524, 338] on input "text" at bounding box center [573, 337] width 186 height 22
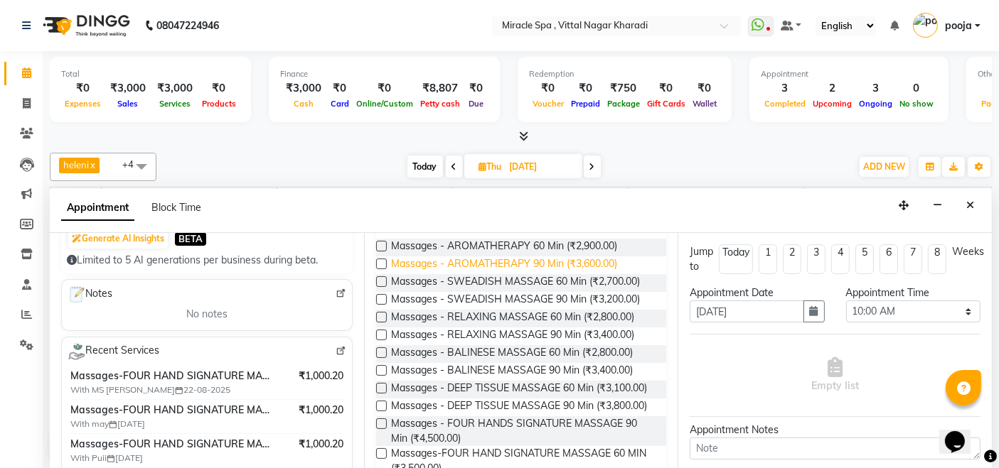
scroll to position [237, 0]
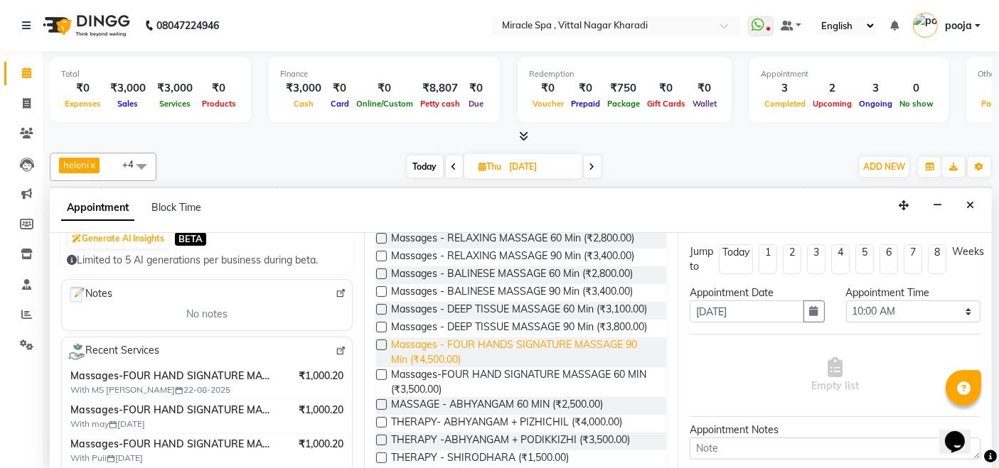
click at [556, 367] on span "Massages - FOUR HANDS SIGNATURE MASSAGE 90 Min (₹4,500.00)" at bounding box center [523, 353] width 264 height 30
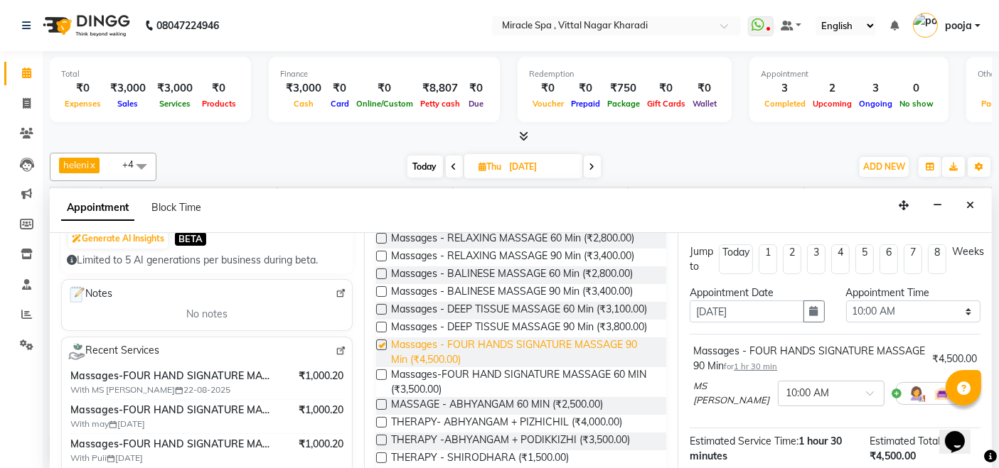
checkbox input "false"
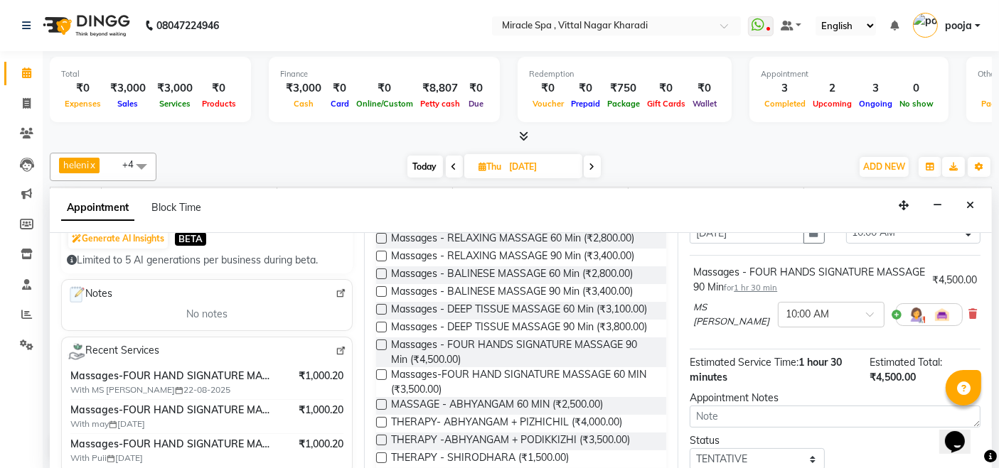
scroll to position [158, 0]
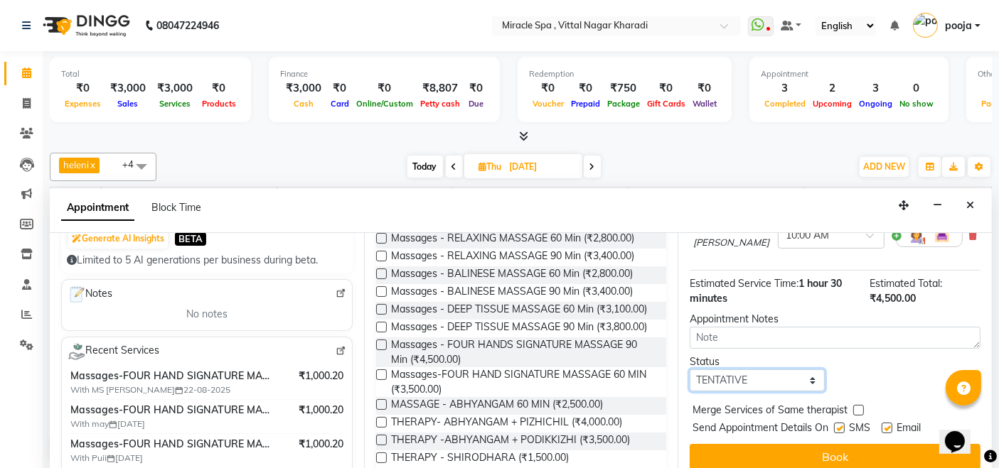
click at [738, 381] on select "Select TENTATIVE CONFIRM UPCOMING" at bounding box center [756, 381] width 134 height 22
select select "upcoming"
click at [689, 370] on select "Select TENTATIVE CONFIRM UPCOMING" at bounding box center [756, 381] width 134 height 22
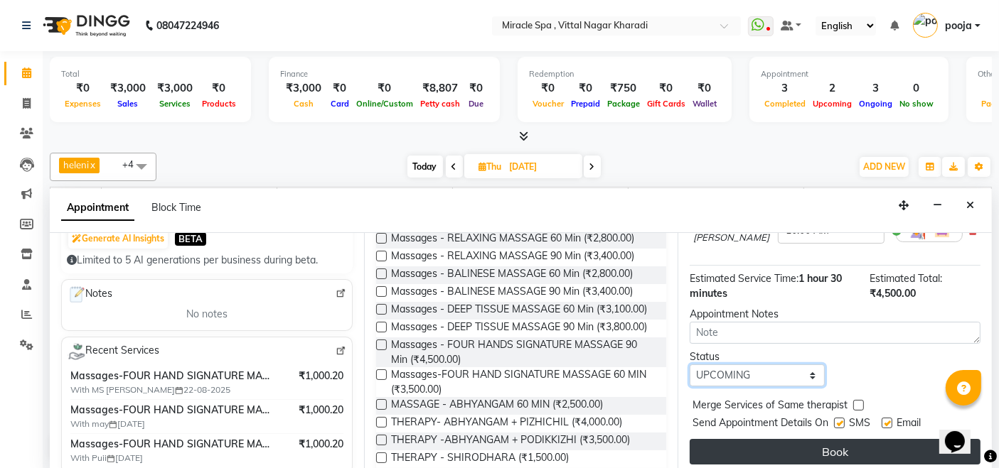
scroll to position [166, 0]
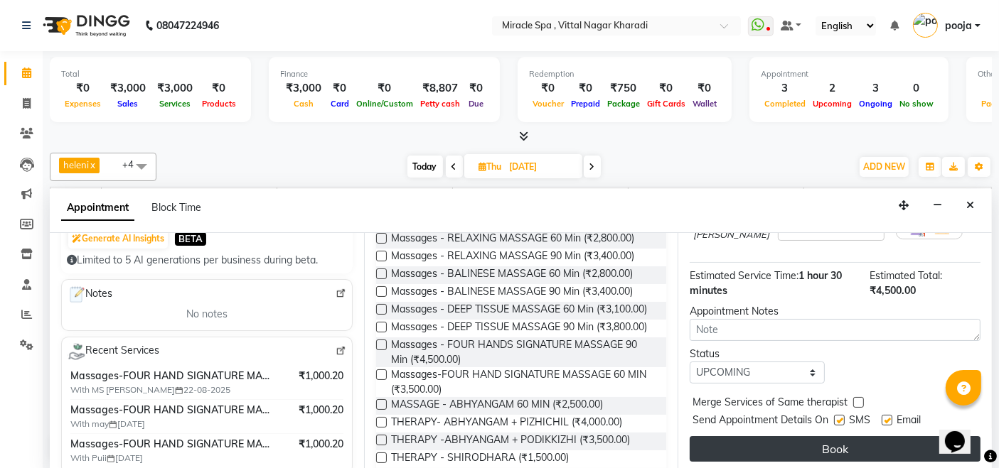
click at [816, 441] on button "Book" at bounding box center [834, 449] width 291 height 26
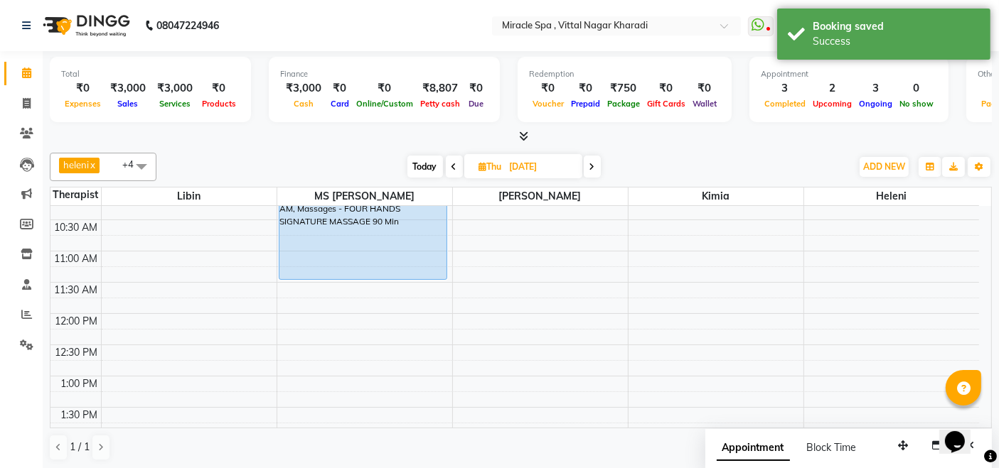
scroll to position [0, 0]
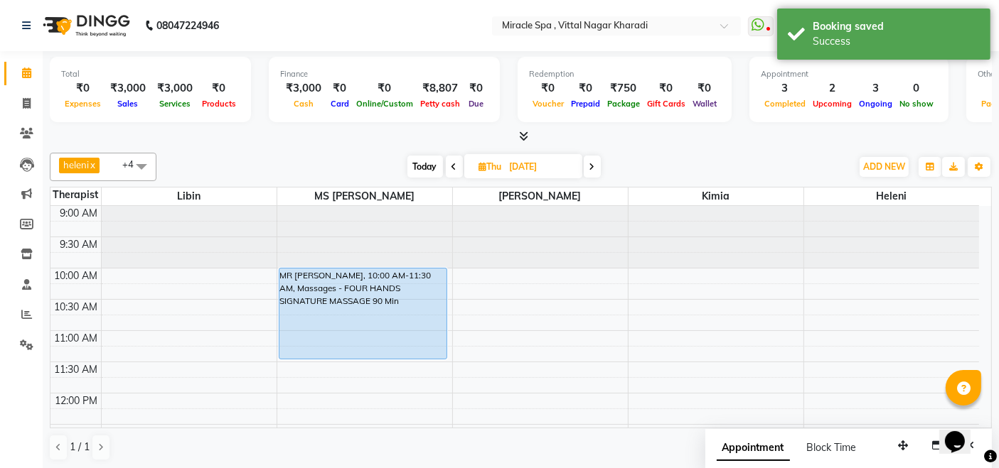
click at [451, 167] on icon at bounding box center [454, 167] width 6 height 9
type input "03-09-2025"
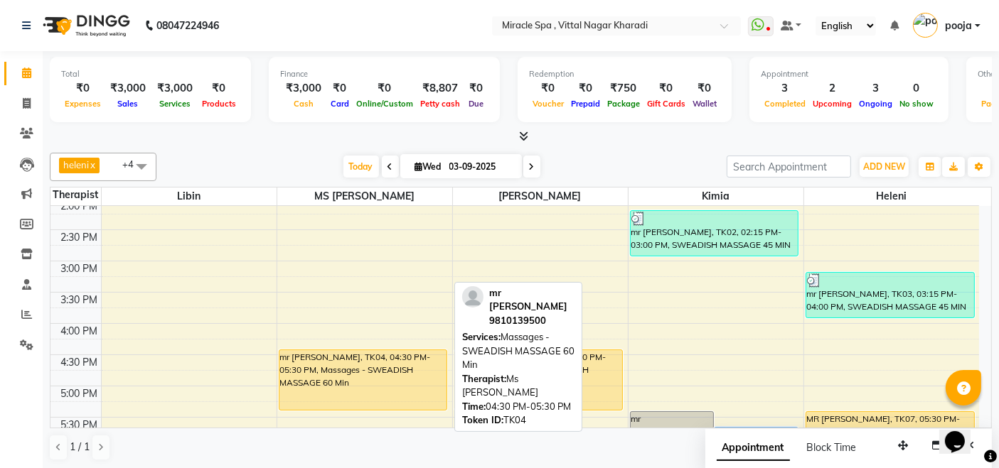
scroll to position [399, 0]
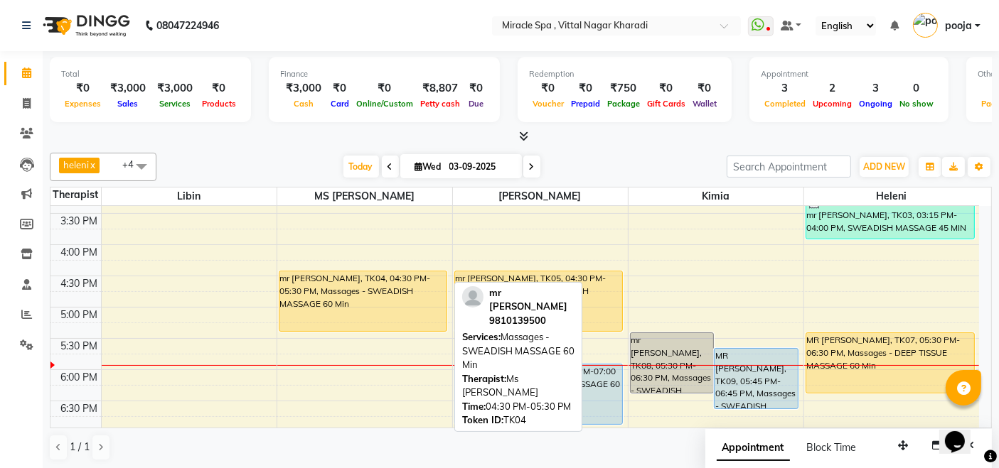
click at [355, 286] on div "mr [PERSON_NAME], TK04, 04:30 PM-05:30 PM, Massages - SWEADISH MASSAGE 60 Min" at bounding box center [363, 301] width 168 height 60
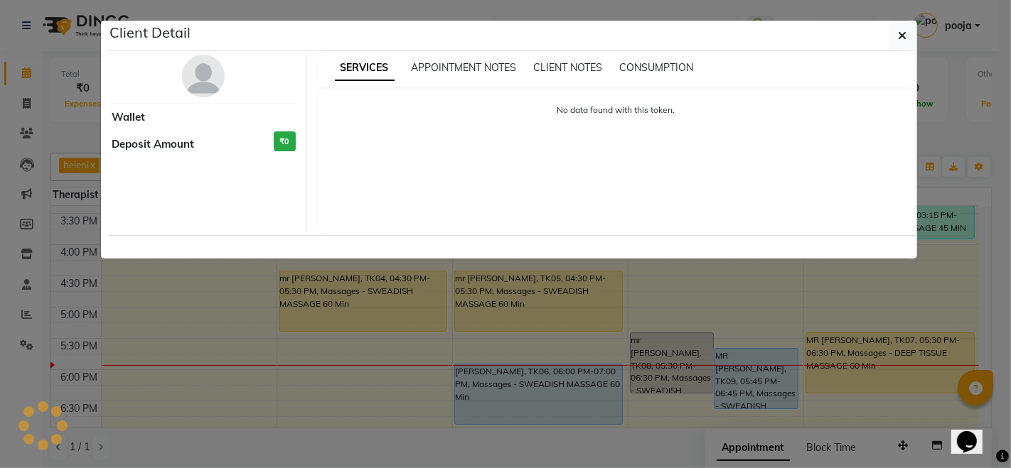
select select "1"
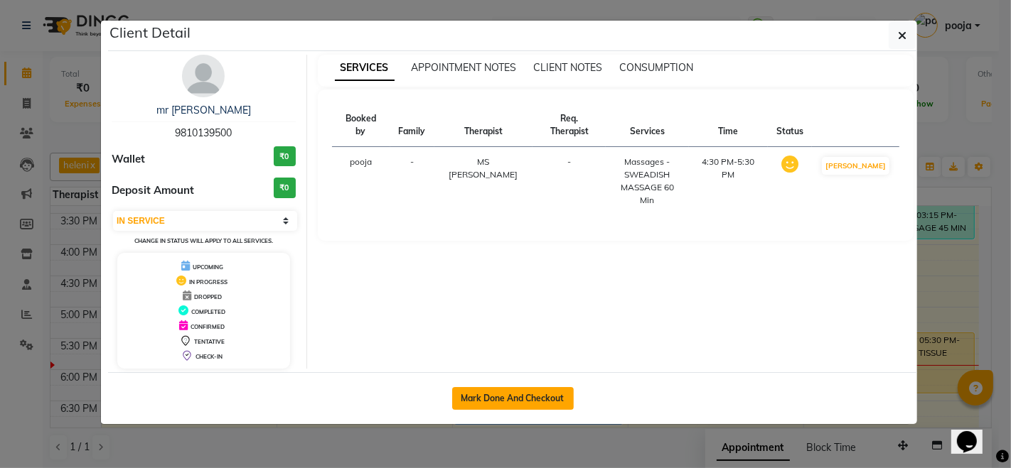
click at [463, 391] on button "Mark Done And Checkout" at bounding box center [513, 398] width 122 height 23
select select "3854"
select select "service"
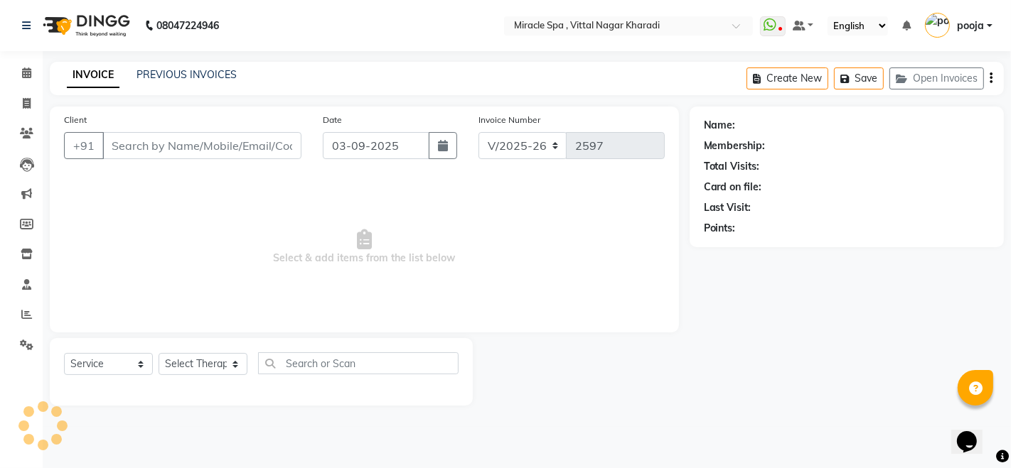
type input "9810139500"
select select "62144"
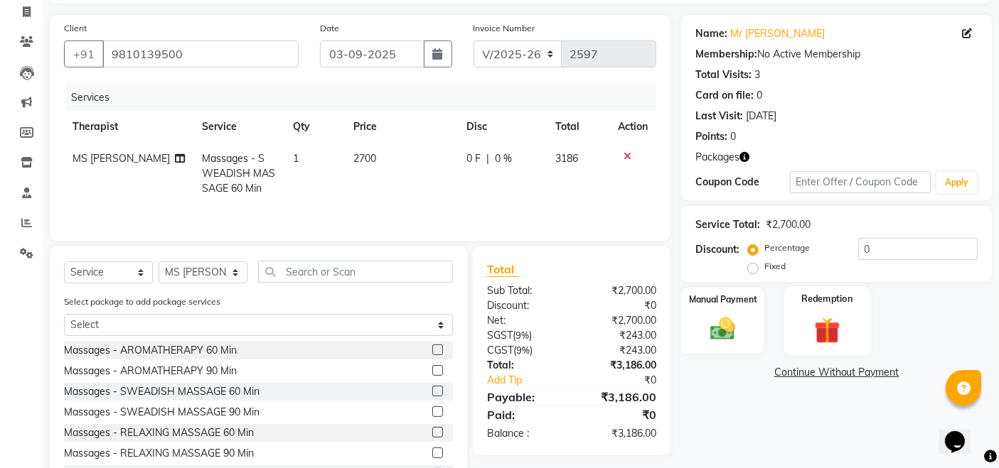
scroll to position [149, 0]
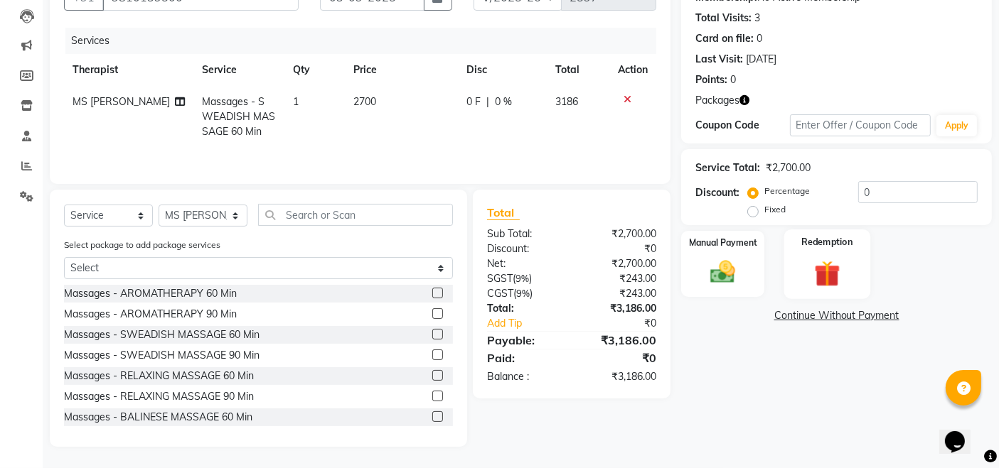
click at [827, 282] on img at bounding box center [826, 273] width 43 height 33
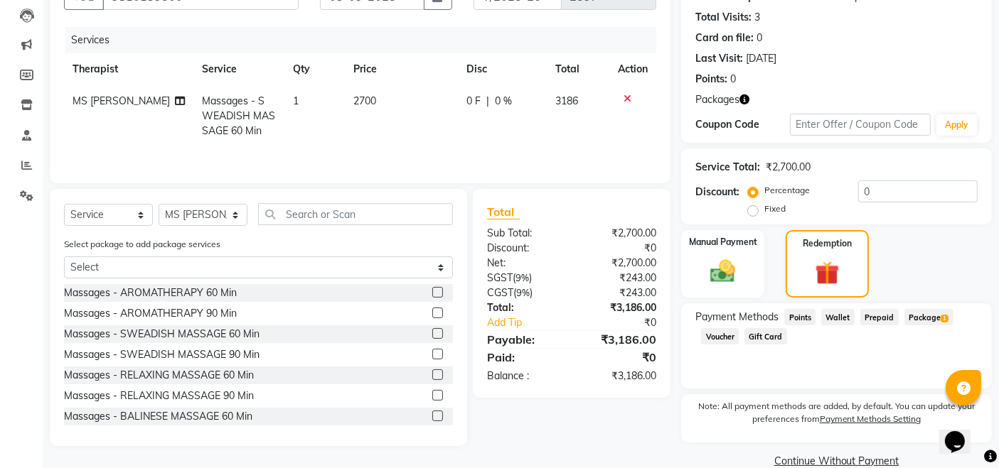
click at [918, 311] on span "Package 1" at bounding box center [928, 317] width 49 height 16
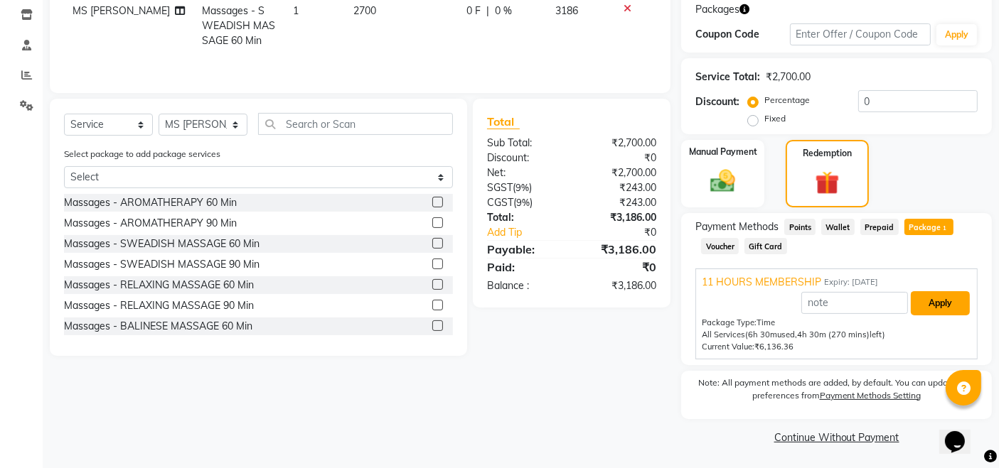
click at [937, 306] on button "Apply" at bounding box center [939, 303] width 59 height 24
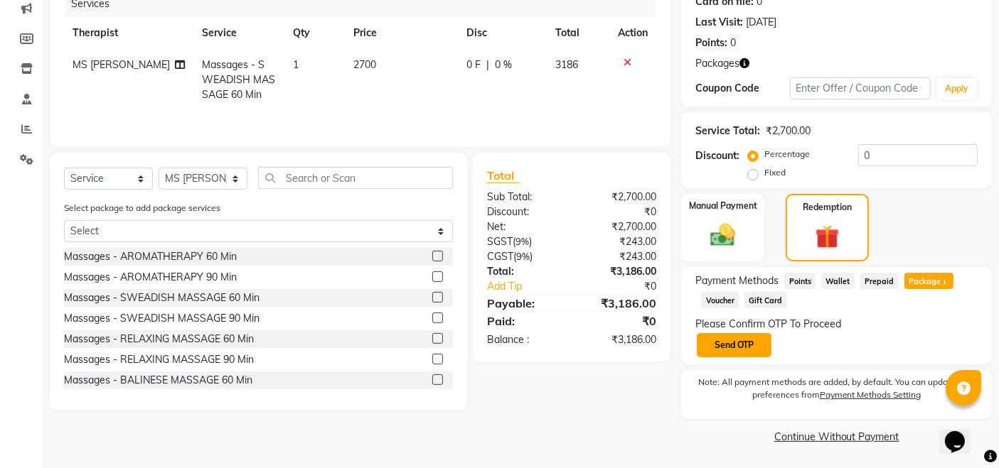
click at [746, 348] on button "Send OTP" at bounding box center [734, 345] width 75 height 24
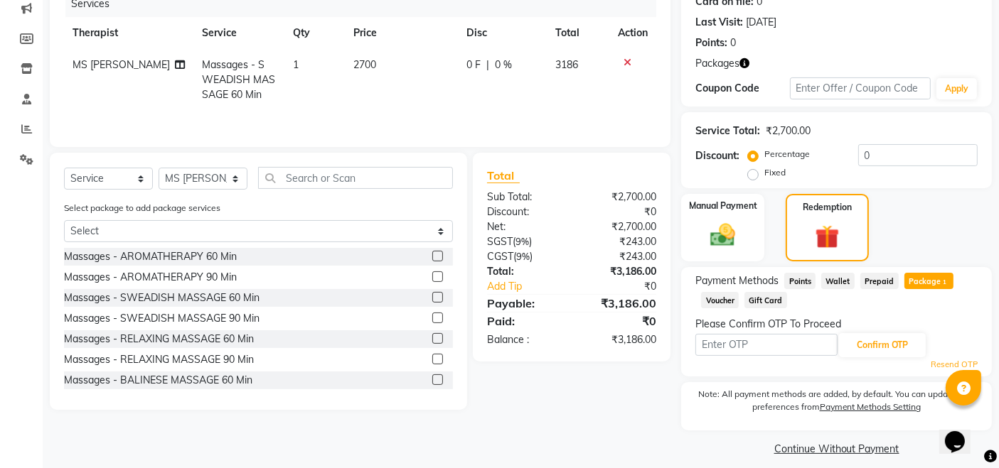
scroll to position [0, 0]
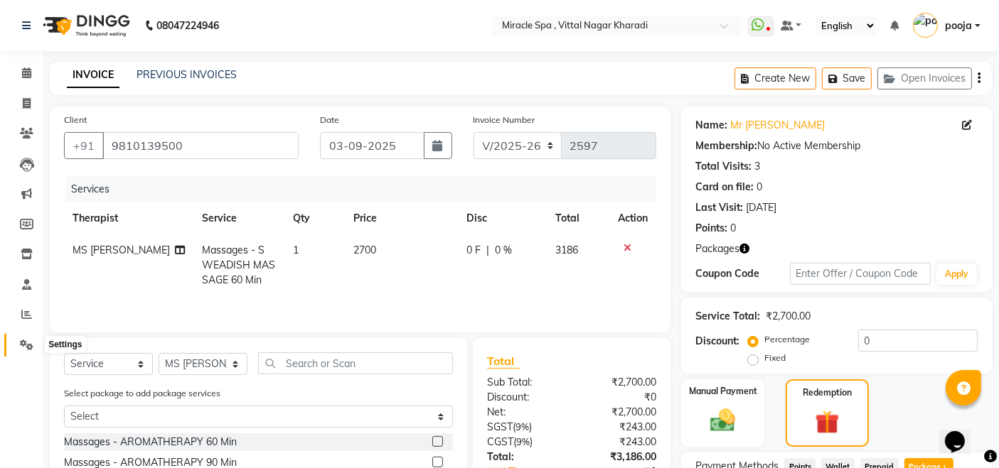
click at [24, 344] on icon at bounding box center [27, 345] width 14 height 11
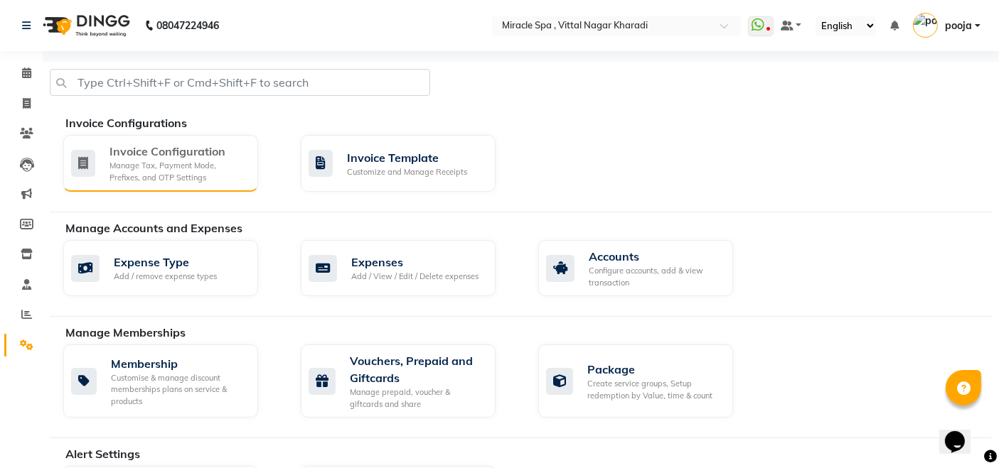
click at [195, 180] on div "Manage Tax, Payment Mode, Prefixes, and OTP Settings" at bounding box center [177, 171] width 137 height 23
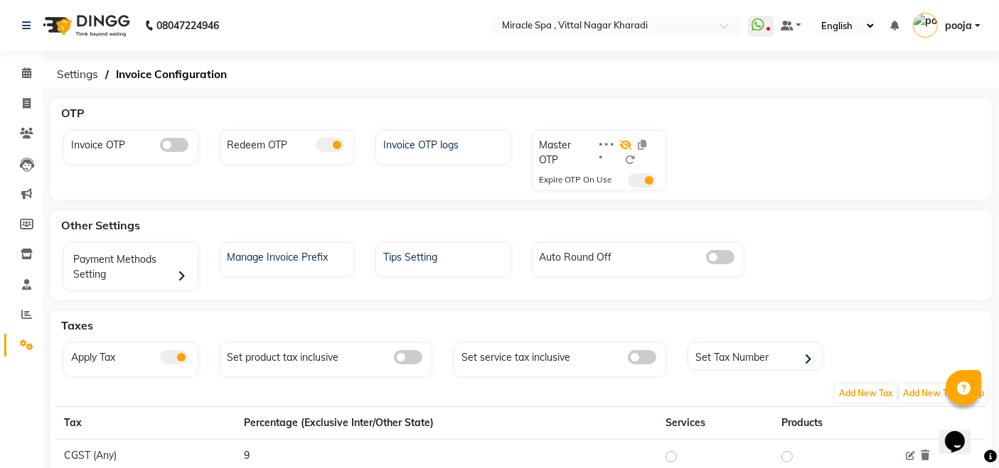
click at [625, 146] on icon at bounding box center [625, 145] width 13 height 10
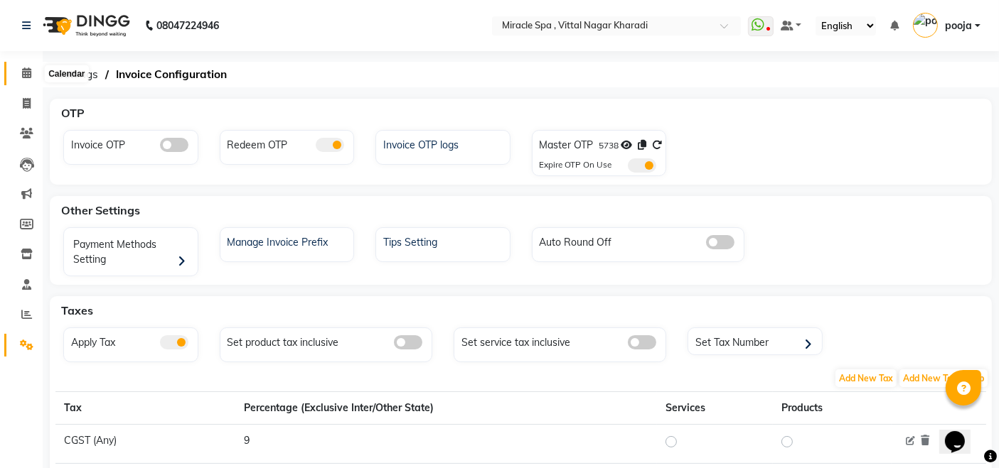
click at [22, 68] on icon at bounding box center [26, 73] width 9 height 11
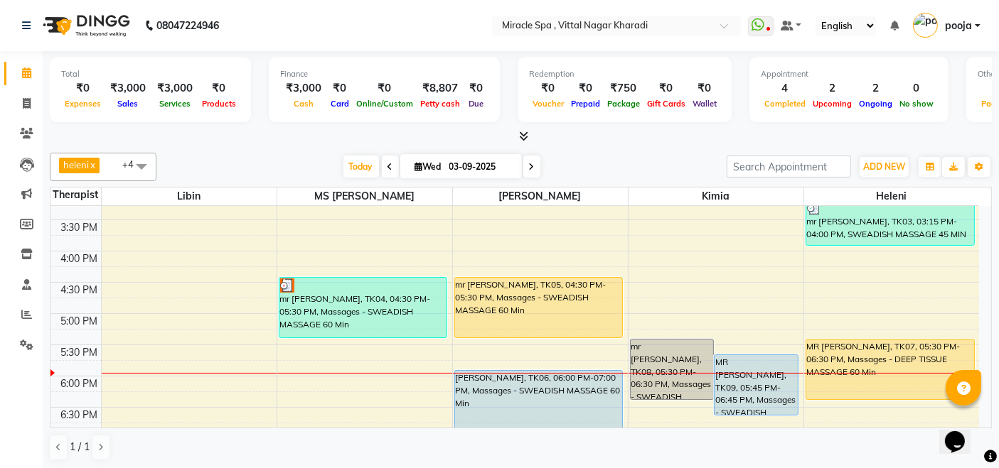
scroll to position [394, 0]
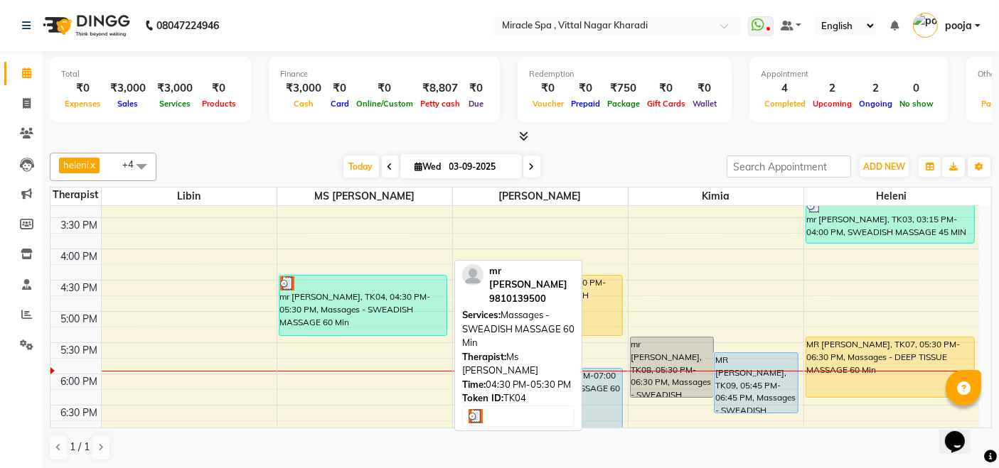
click at [338, 304] on div "mr [PERSON_NAME], TK04, 04:30 PM-05:30 PM, Massages - SWEADISH MASSAGE 60 Min" at bounding box center [363, 306] width 168 height 60
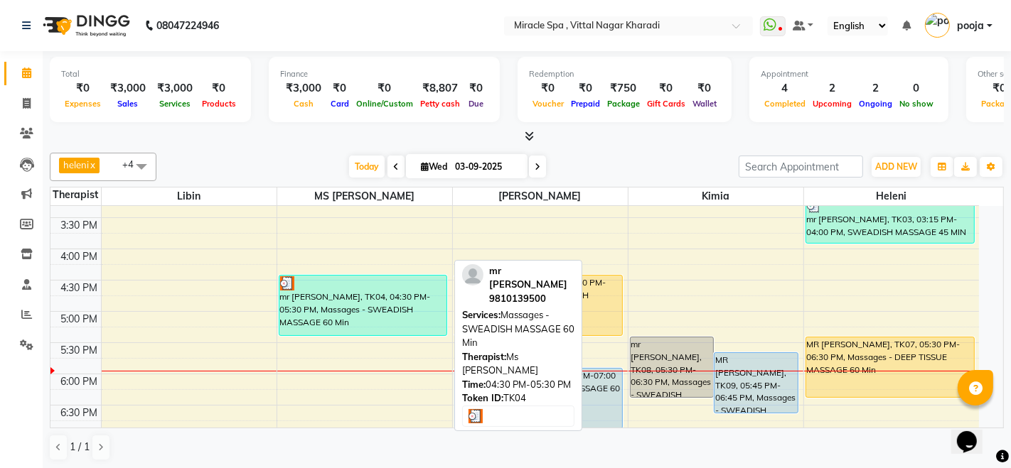
select select "3"
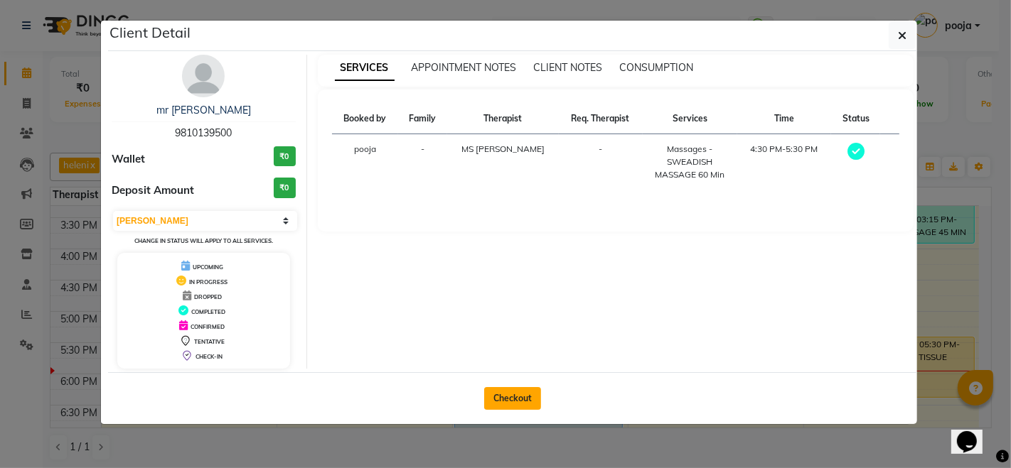
click at [510, 398] on button "Checkout" at bounding box center [512, 398] width 57 height 23
select select "service"
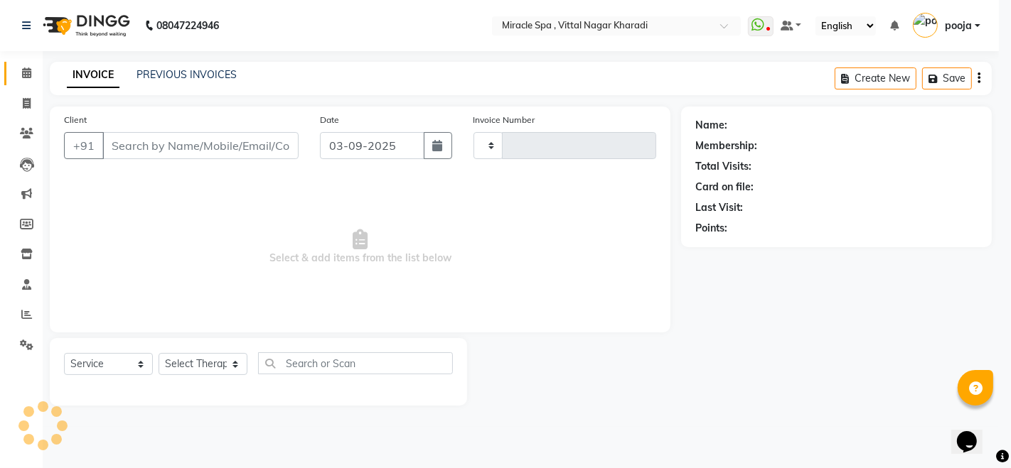
type input "2597"
select select "3854"
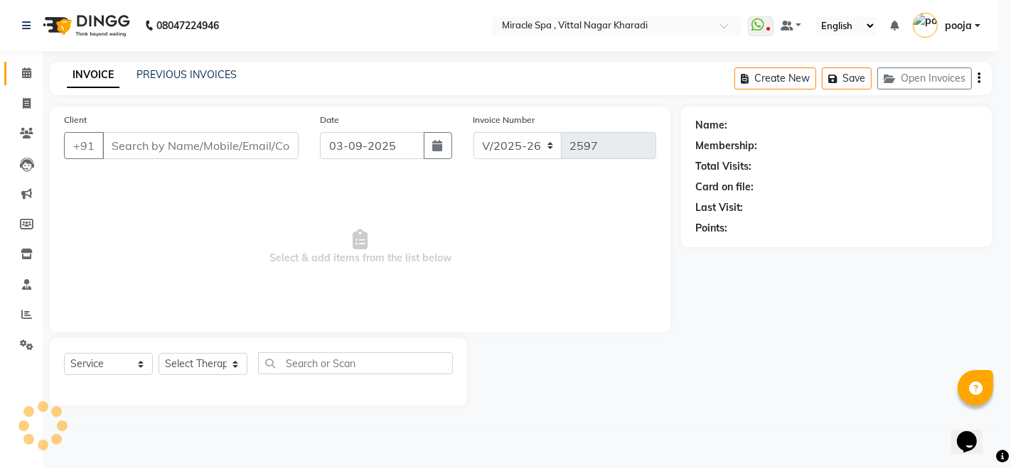
type input "9810139500"
select select "62144"
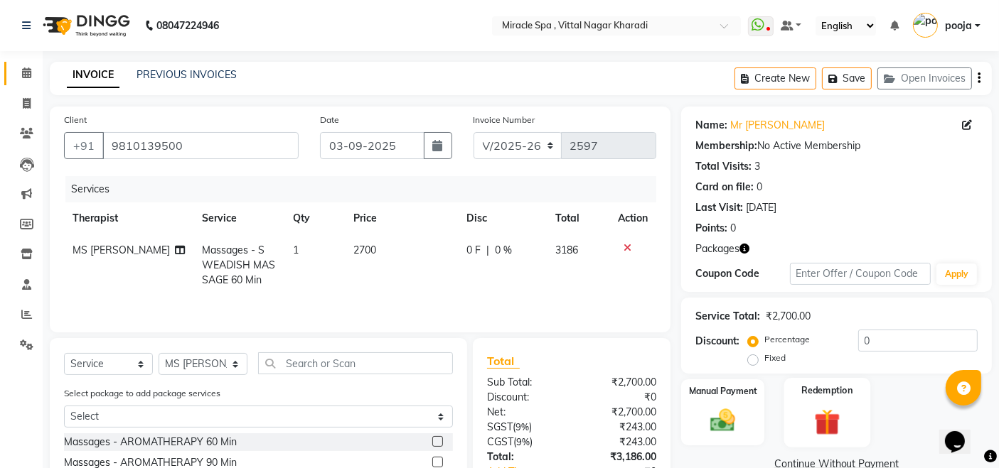
scroll to position [149, 0]
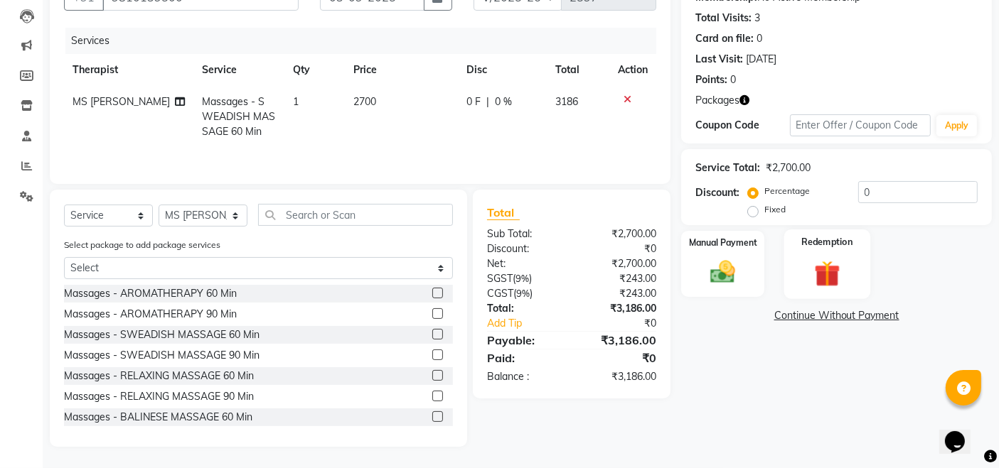
click at [844, 273] on img at bounding box center [826, 273] width 43 height 33
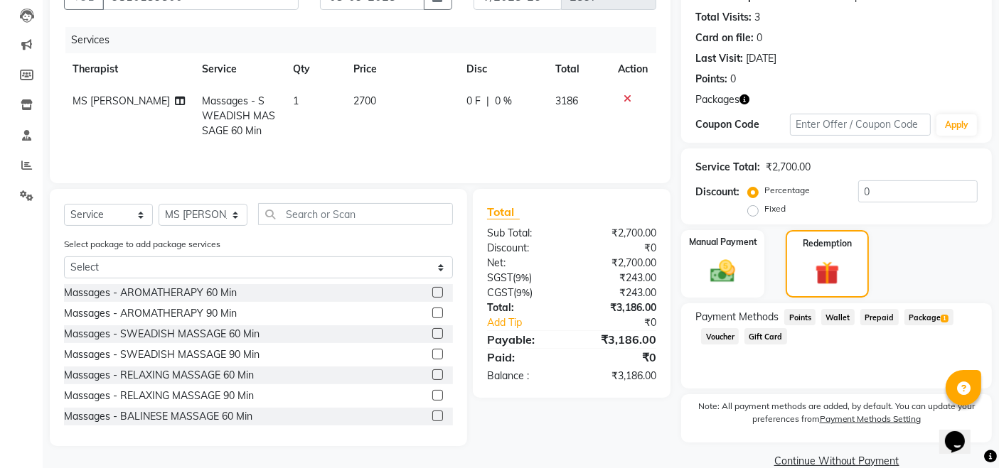
click at [930, 316] on span "Package 1" at bounding box center [928, 317] width 49 height 16
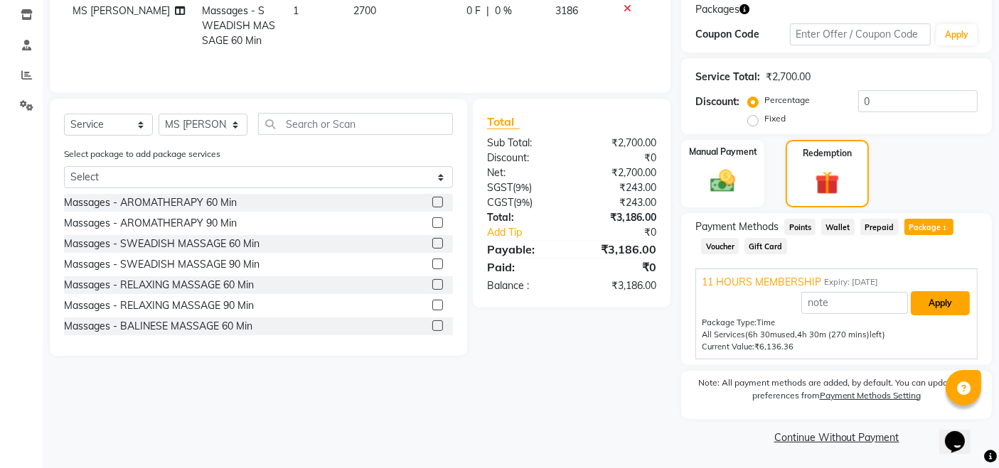
click at [939, 306] on button "Apply" at bounding box center [939, 303] width 59 height 24
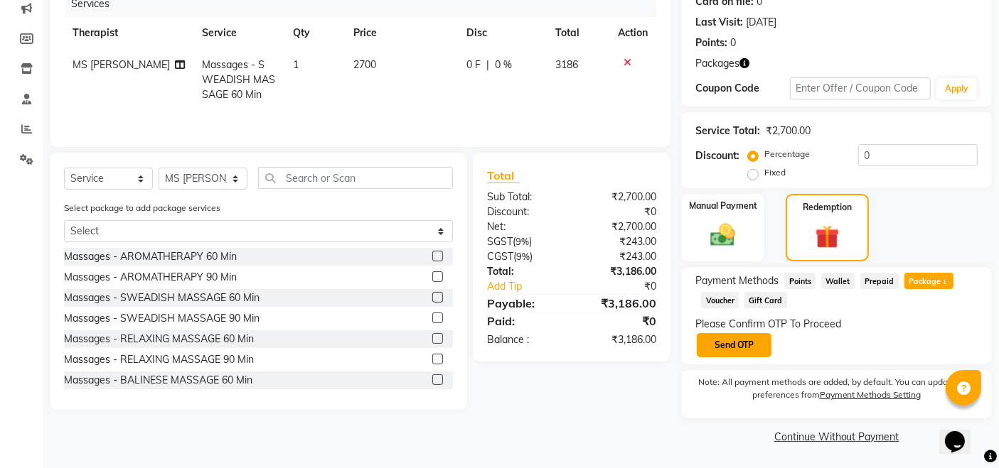
click at [737, 348] on button "Send OTP" at bounding box center [734, 345] width 75 height 24
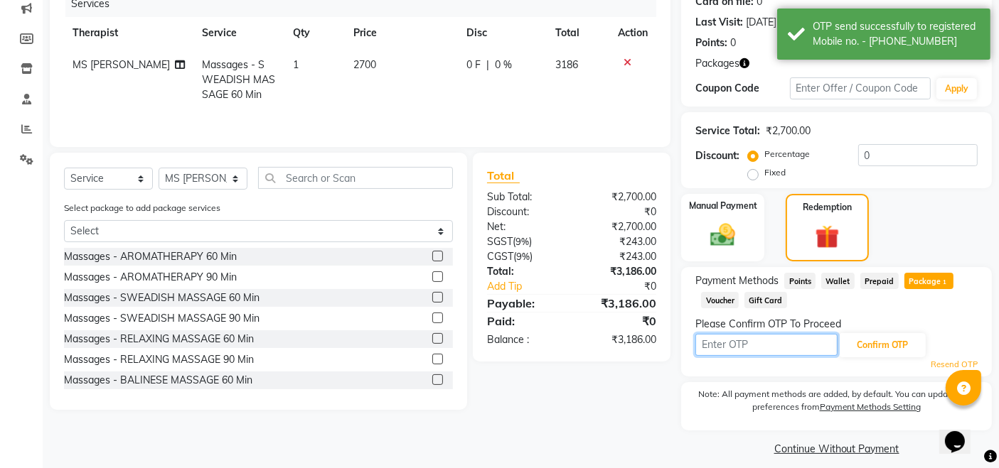
click at [737, 348] on input "text" at bounding box center [766, 345] width 142 height 22
type input "5738"
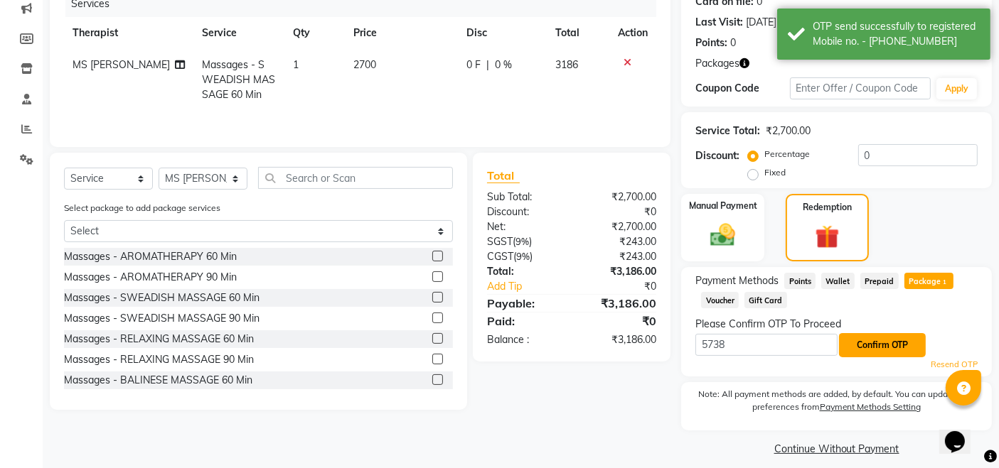
click at [882, 345] on button "Confirm OTP" at bounding box center [882, 345] width 87 height 24
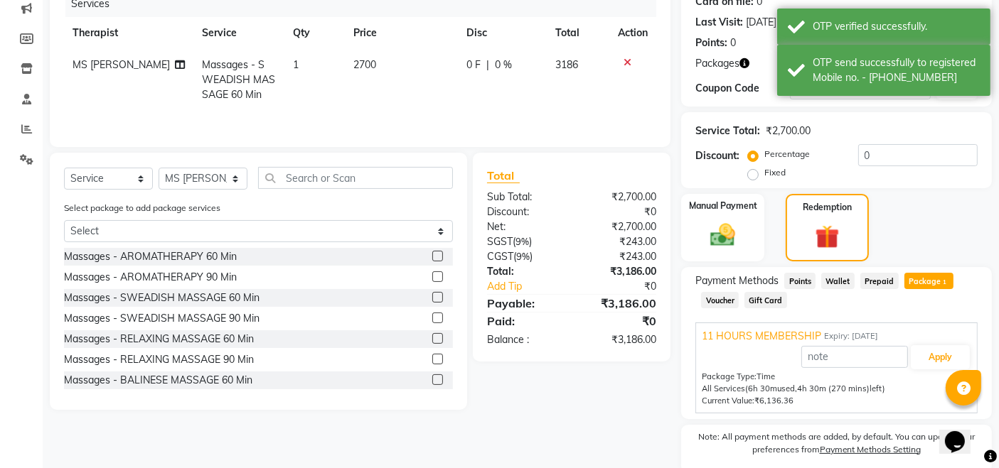
scroll to position [240, 0]
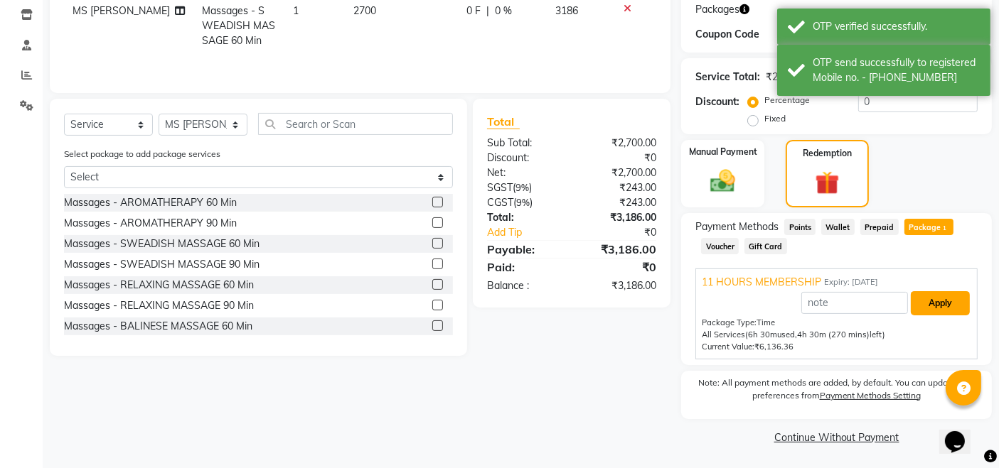
click at [936, 308] on button "Apply" at bounding box center [939, 303] width 59 height 24
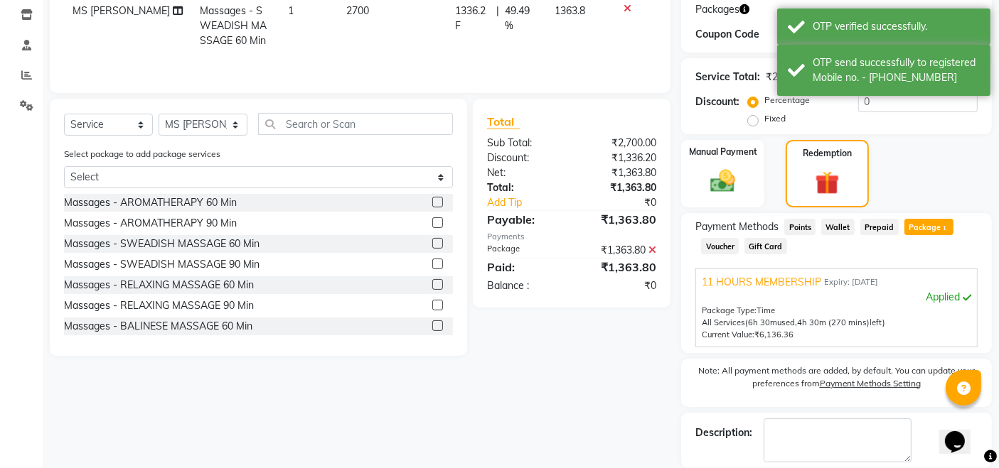
scroll to position [307, 0]
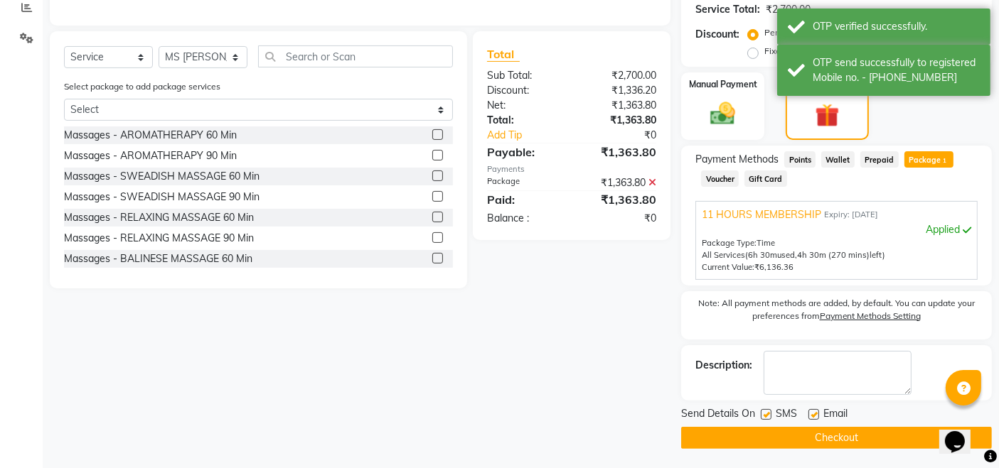
click at [827, 436] on button "Checkout" at bounding box center [836, 438] width 311 height 22
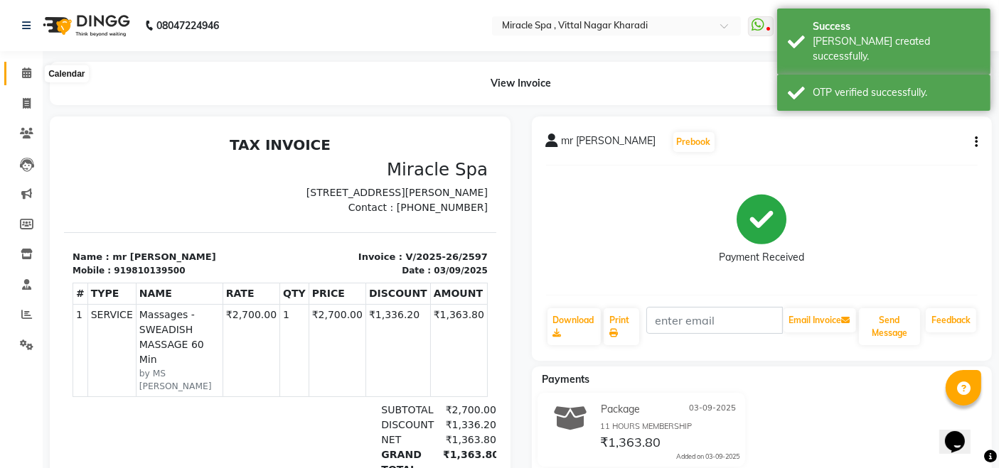
click at [30, 72] on icon at bounding box center [26, 73] width 9 height 11
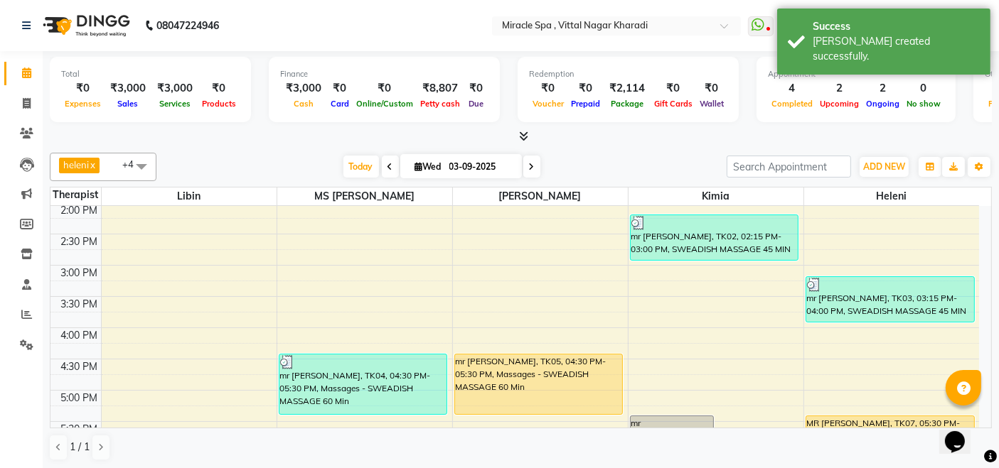
scroll to position [394, 0]
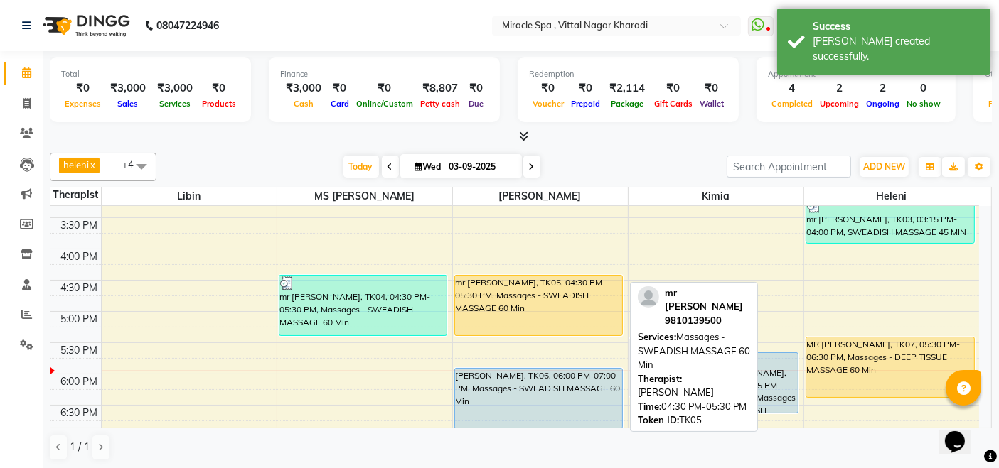
click at [493, 289] on div "mr [PERSON_NAME], TK05, 04:30 PM-05:30 PM, Massages - SWEADISH MASSAGE 60 Min" at bounding box center [539, 306] width 168 height 60
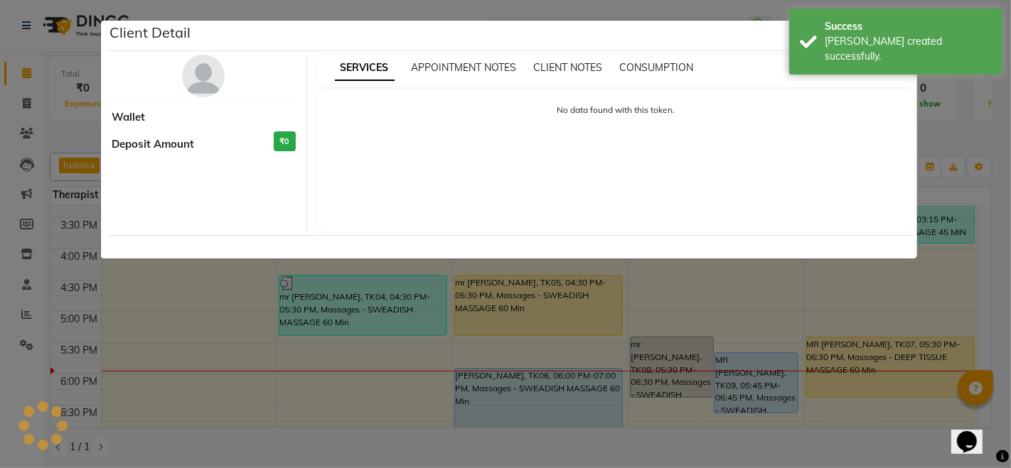
select select "1"
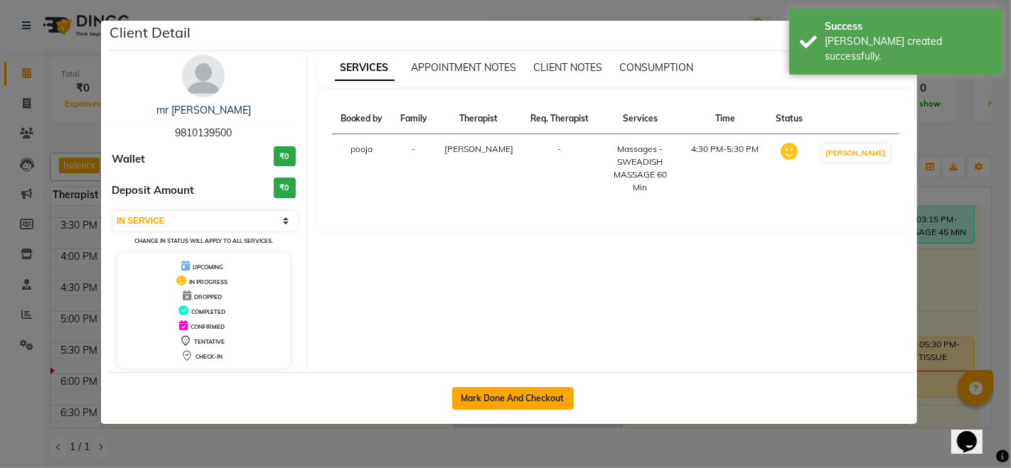
click at [520, 389] on button "Mark Done And Checkout" at bounding box center [513, 398] width 122 height 23
select select "service"
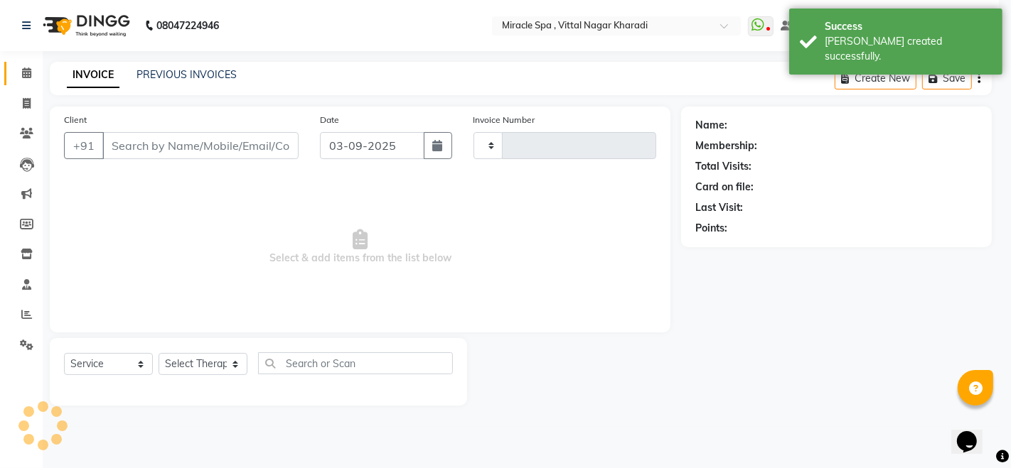
type input "2598"
select select "3"
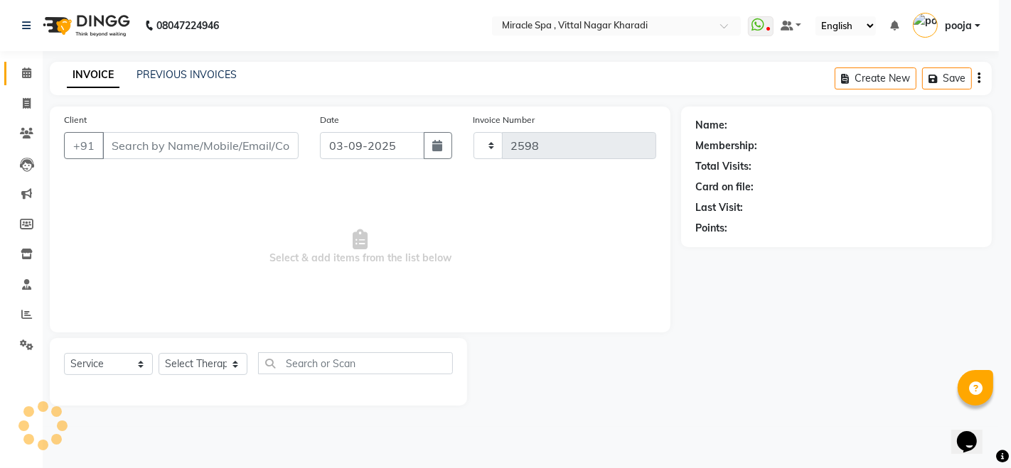
select select "3854"
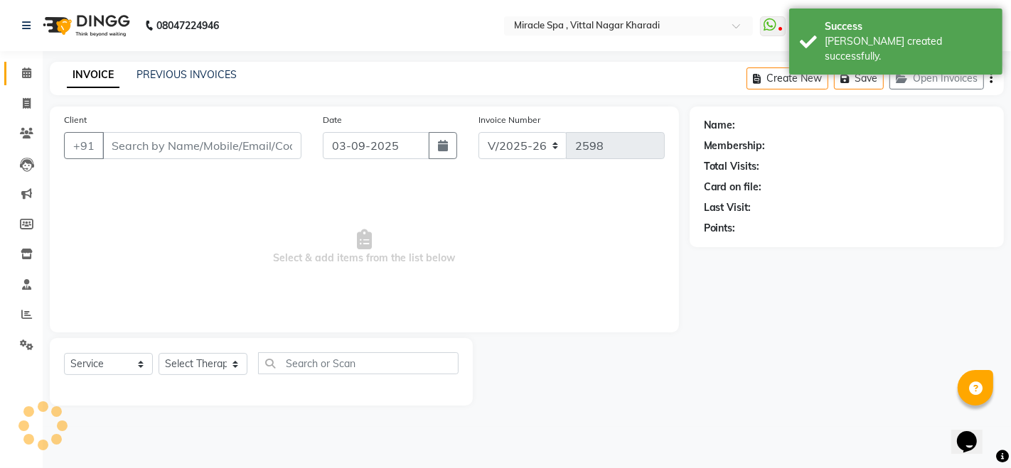
type input "9810139500"
select select "66369"
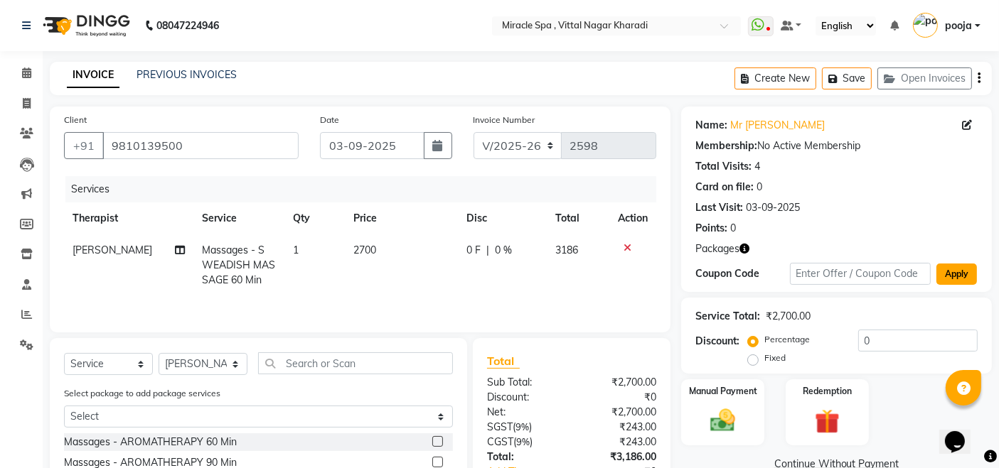
click at [955, 275] on button "Apply" at bounding box center [956, 274] width 41 height 21
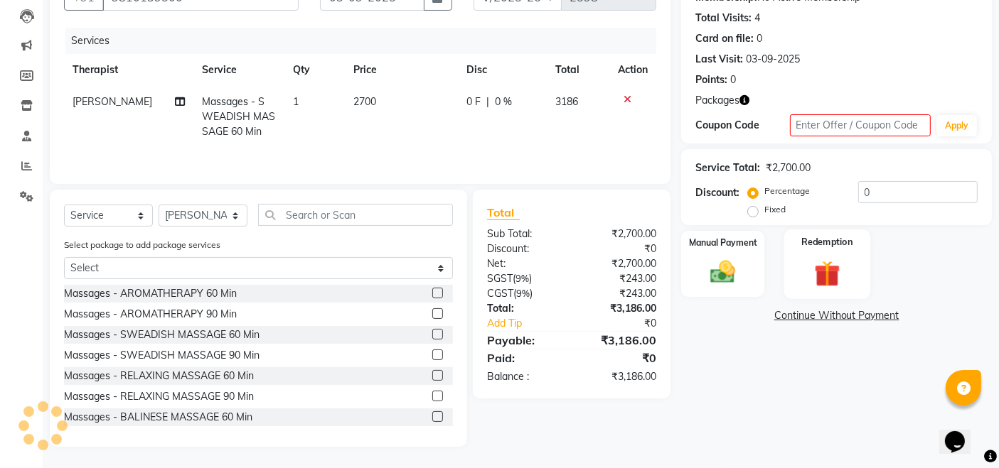
click at [834, 266] on img at bounding box center [826, 273] width 43 height 33
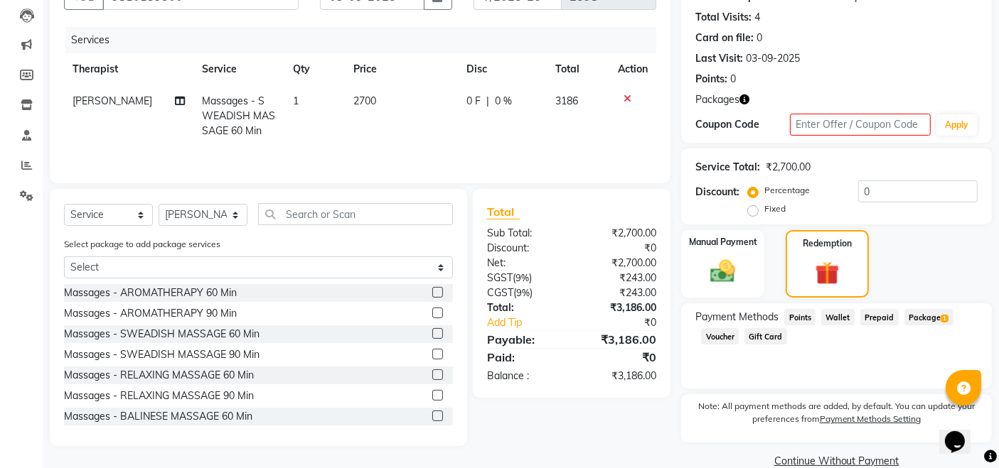
click at [926, 314] on span "Package 1" at bounding box center [928, 317] width 49 height 16
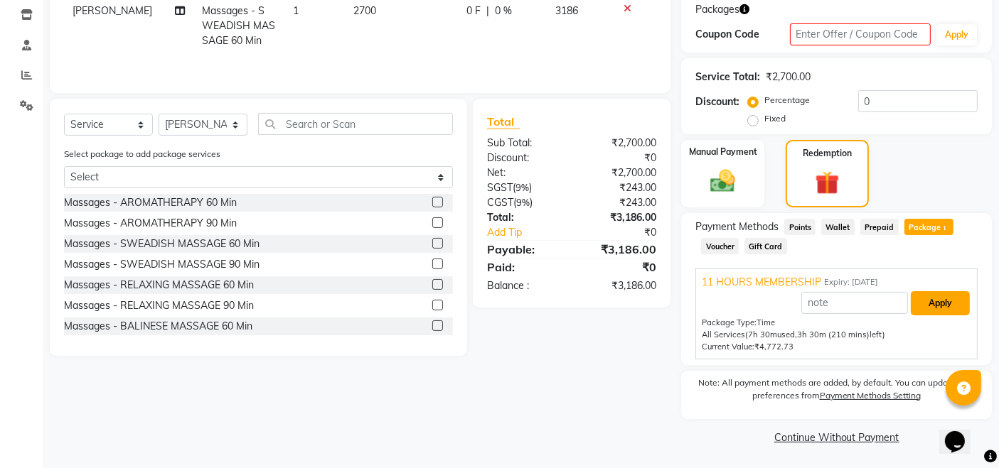
click at [940, 308] on button "Apply" at bounding box center [939, 303] width 59 height 24
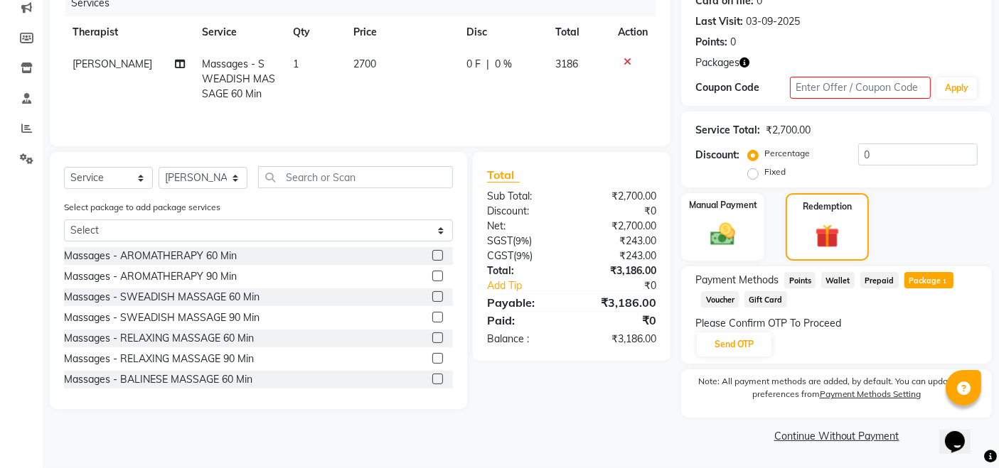
scroll to position [186, 0]
click at [739, 346] on button "Send OTP" at bounding box center [734, 345] width 75 height 24
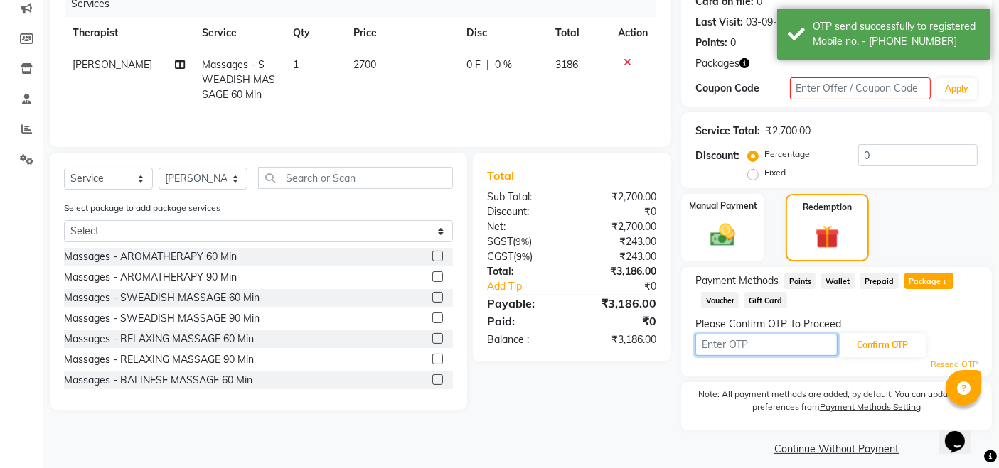
click at [739, 346] on input "text" at bounding box center [766, 345] width 142 height 22
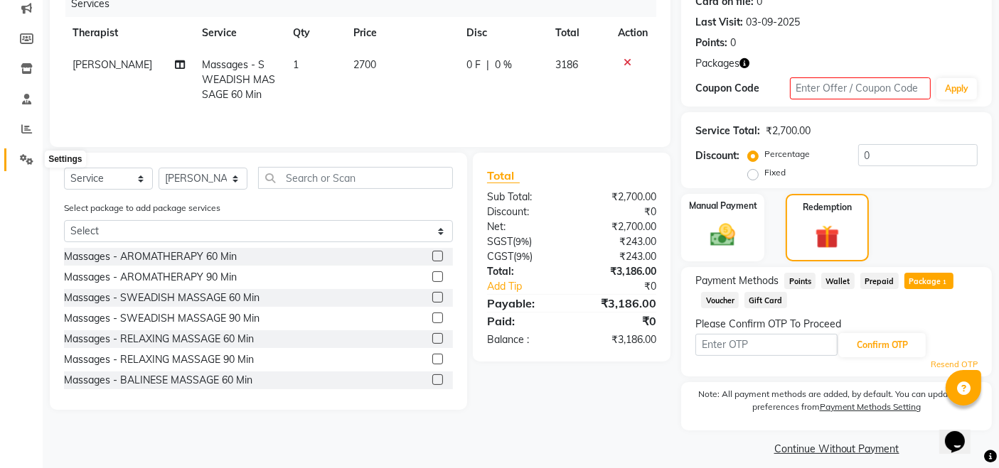
click at [21, 156] on icon at bounding box center [27, 159] width 14 height 11
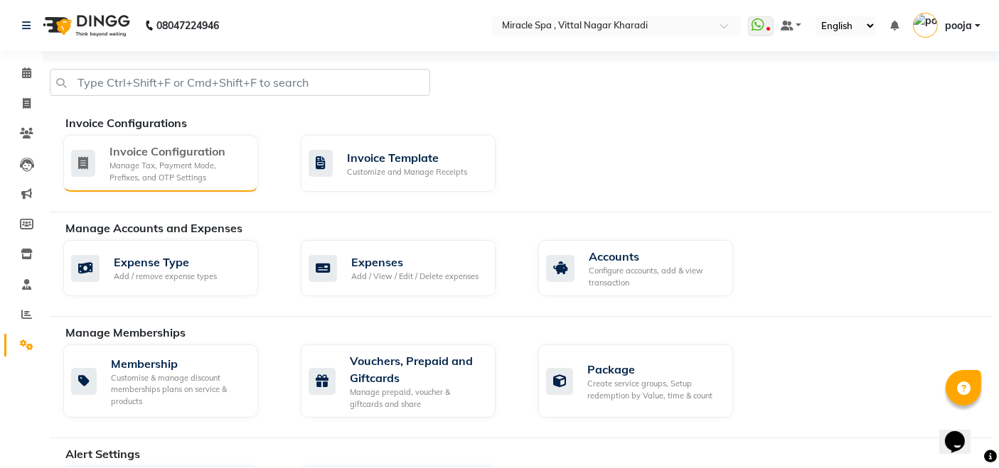
click at [178, 167] on div "Manage Tax, Payment Mode, Prefixes, and OTP Settings" at bounding box center [177, 171] width 137 height 23
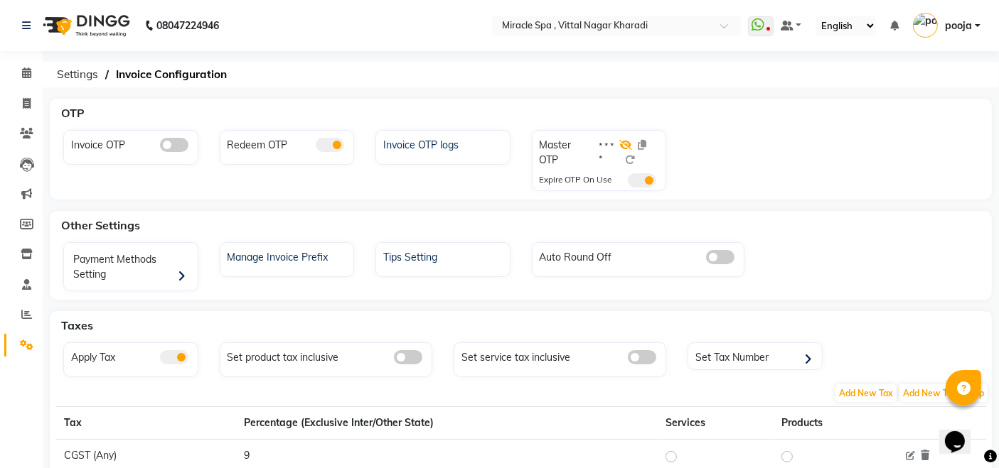
click at [630, 143] on icon at bounding box center [625, 145] width 13 height 10
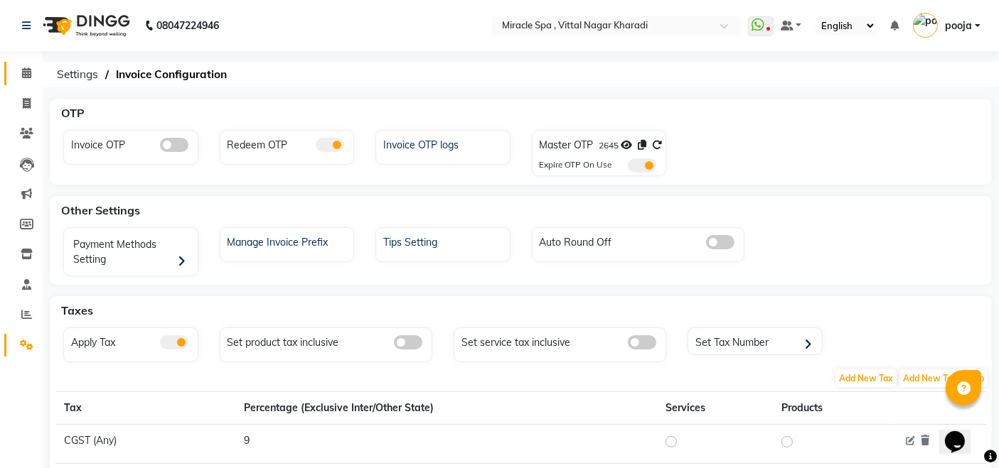
click at [25, 63] on link "Calendar" at bounding box center [21, 73] width 34 height 23
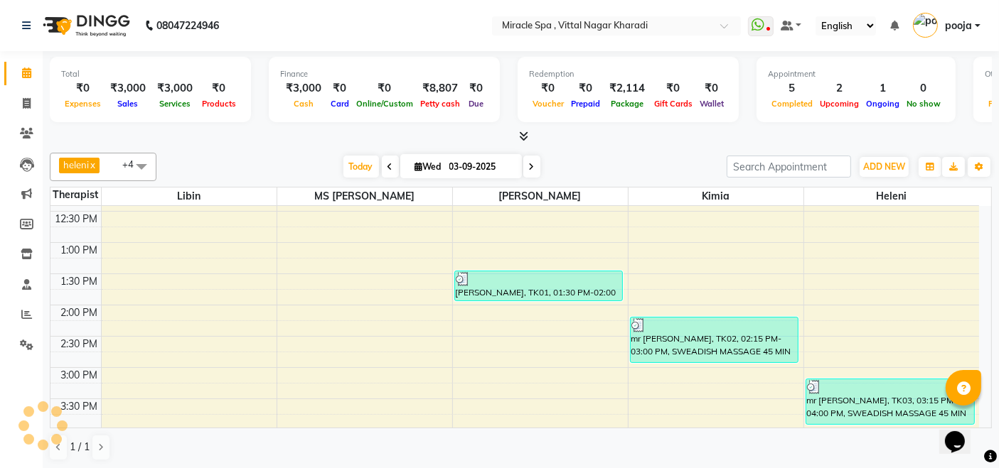
scroll to position [394, 0]
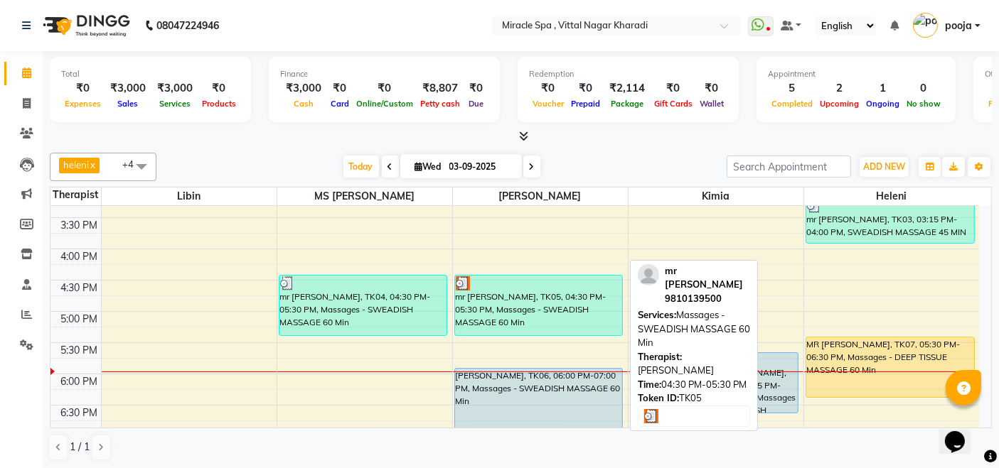
click at [499, 308] on div "mr [PERSON_NAME], TK05, 04:30 PM-05:30 PM, Massages - SWEADISH MASSAGE 60 Min" at bounding box center [539, 306] width 168 height 60
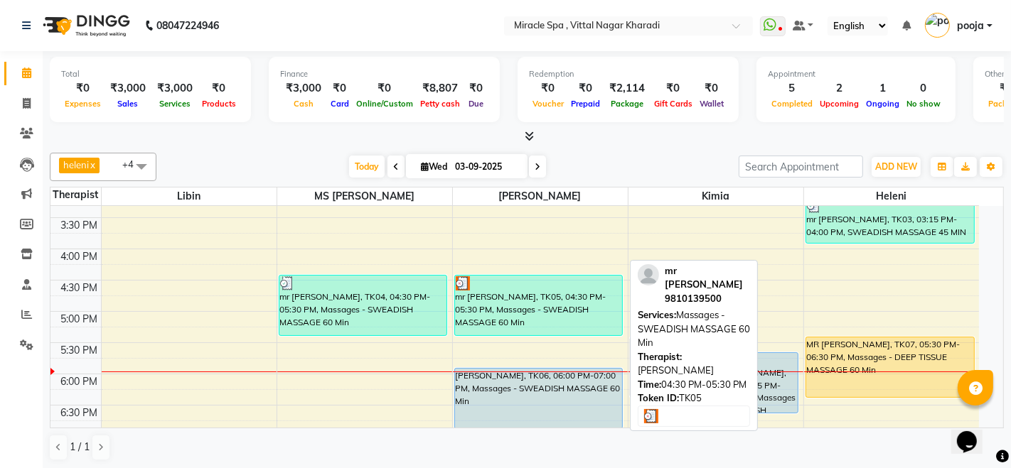
select select "3"
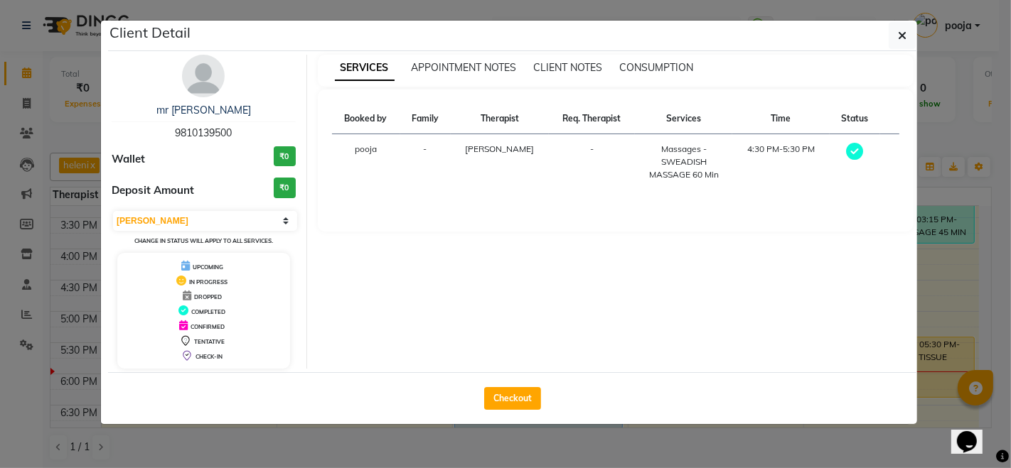
click at [494, 385] on div "Checkout" at bounding box center [512, 398] width 809 height 52
click at [517, 394] on button "Checkout" at bounding box center [512, 398] width 57 height 23
select select "3854"
select select "service"
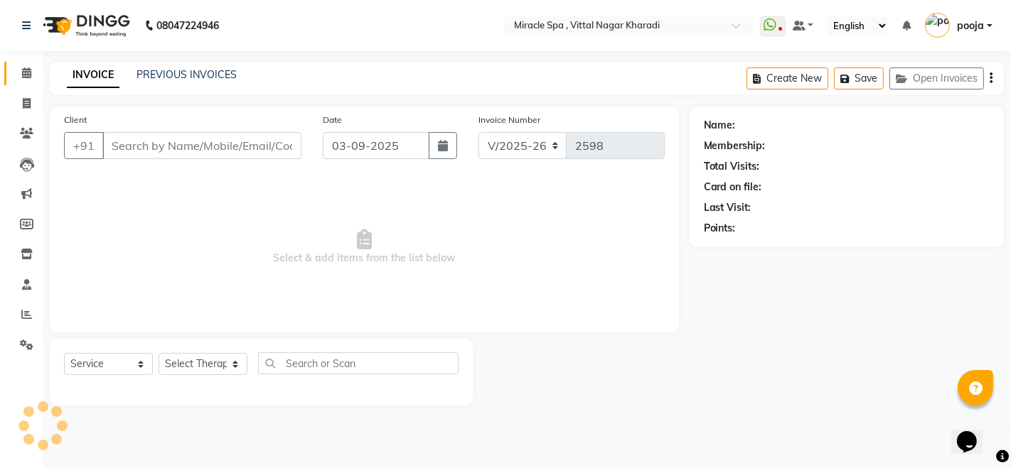
type input "9810139500"
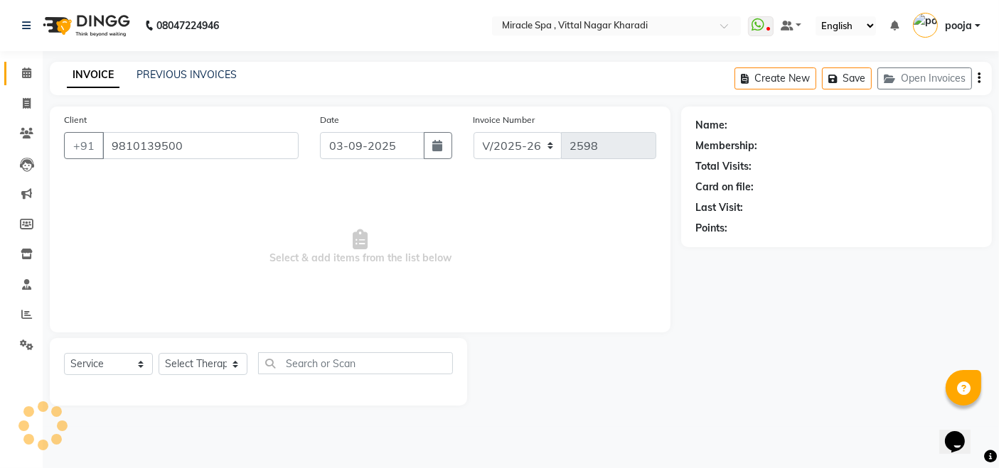
select select "66369"
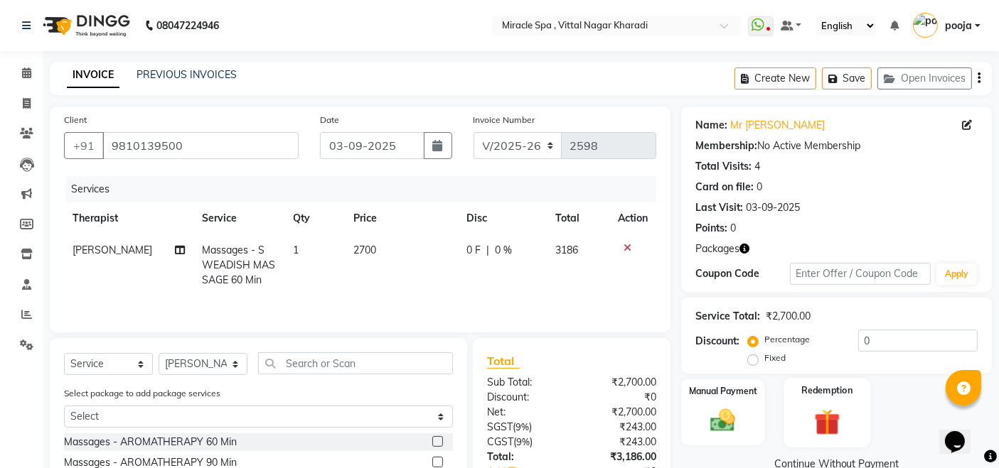
click at [835, 378] on div "Redemption" at bounding box center [827, 413] width 86 height 70
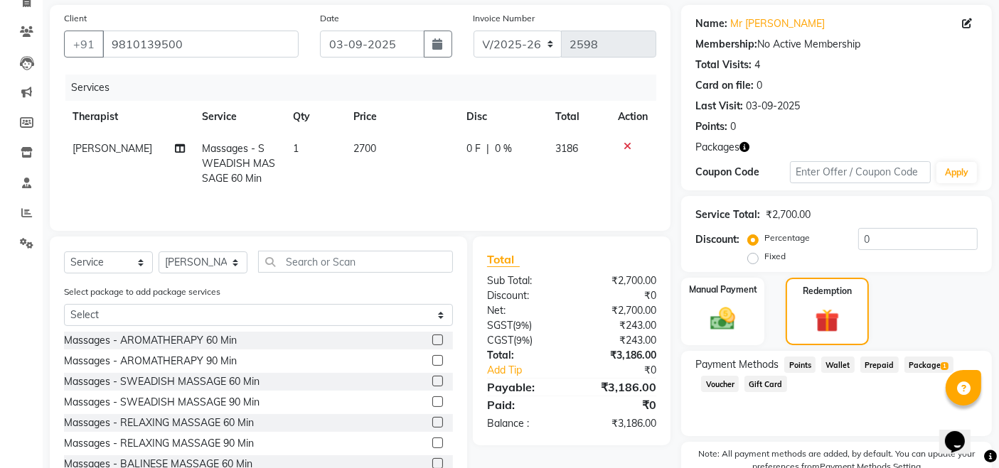
click at [925, 362] on span "Package 1" at bounding box center [928, 365] width 49 height 16
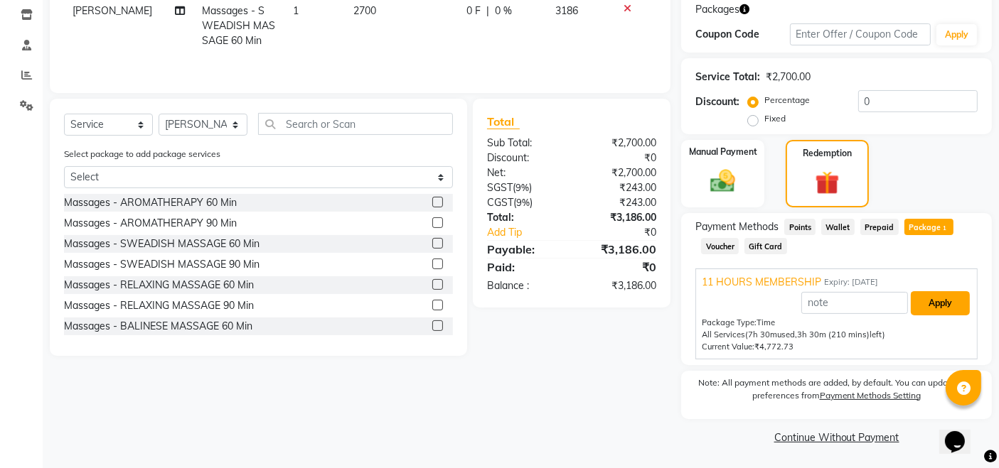
click at [947, 301] on button "Apply" at bounding box center [939, 303] width 59 height 24
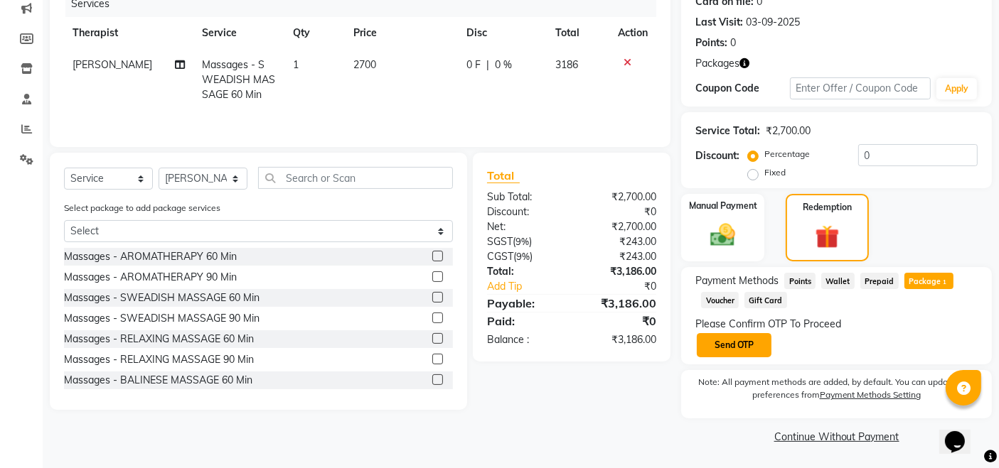
click at [739, 340] on button "Send OTP" at bounding box center [734, 345] width 75 height 24
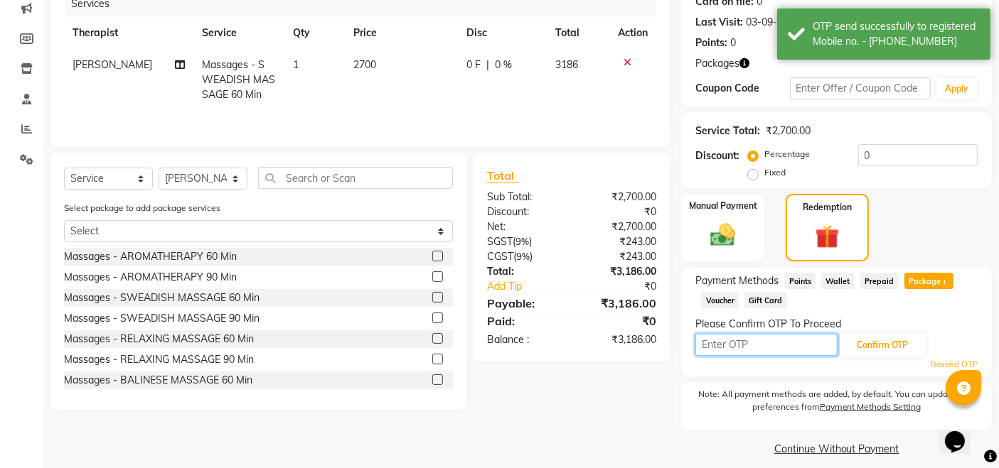
click at [739, 340] on input "text" at bounding box center [766, 345] width 142 height 22
type input "2645"
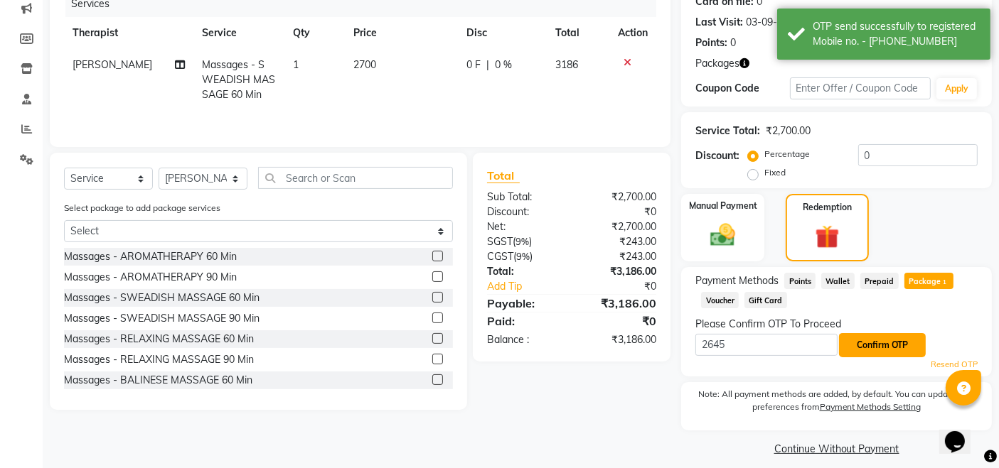
click at [900, 345] on button "Confirm OTP" at bounding box center [882, 345] width 87 height 24
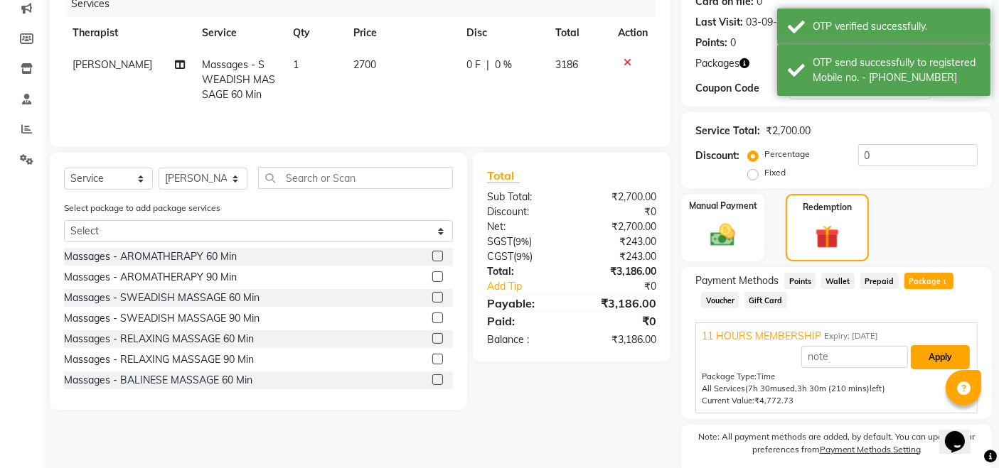
click at [940, 357] on button "Apply" at bounding box center [939, 357] width 59 height 24
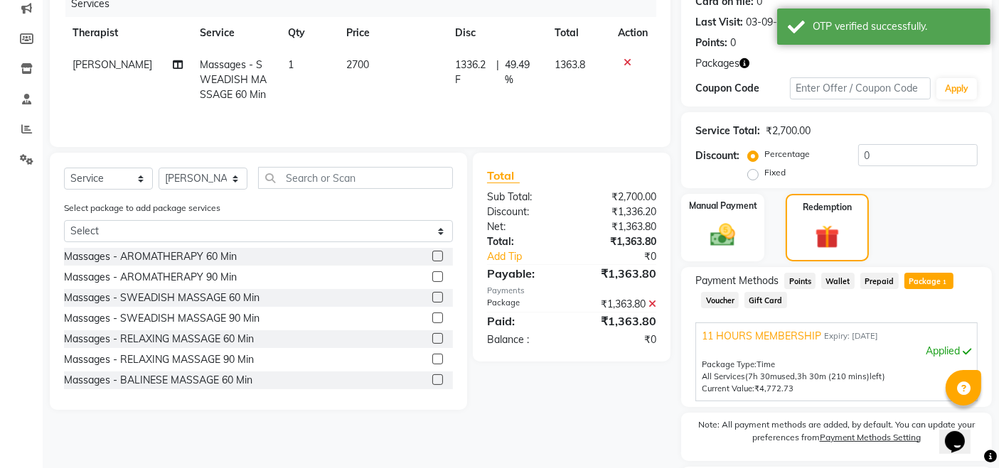
scroll to position [307, 0]
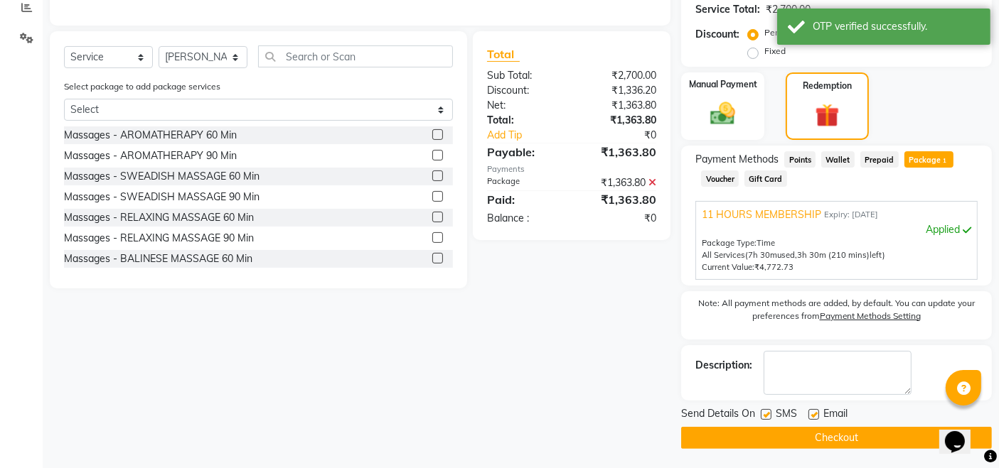
click at [849, 434] on button "Checkout" at bounding box center [836, 438] width 311 height 22
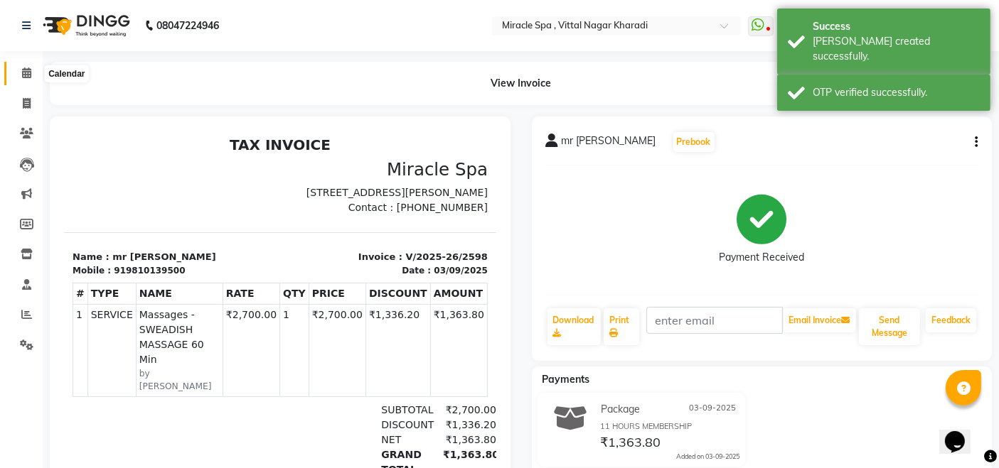
click at [27, 77] on icon at bounding box center [26, 73] width 9 height 11
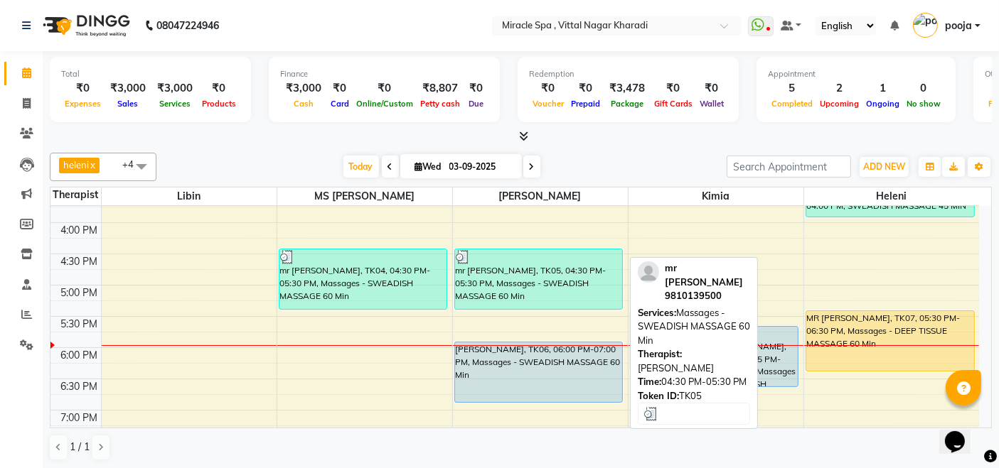
scroll to position [385, 0]
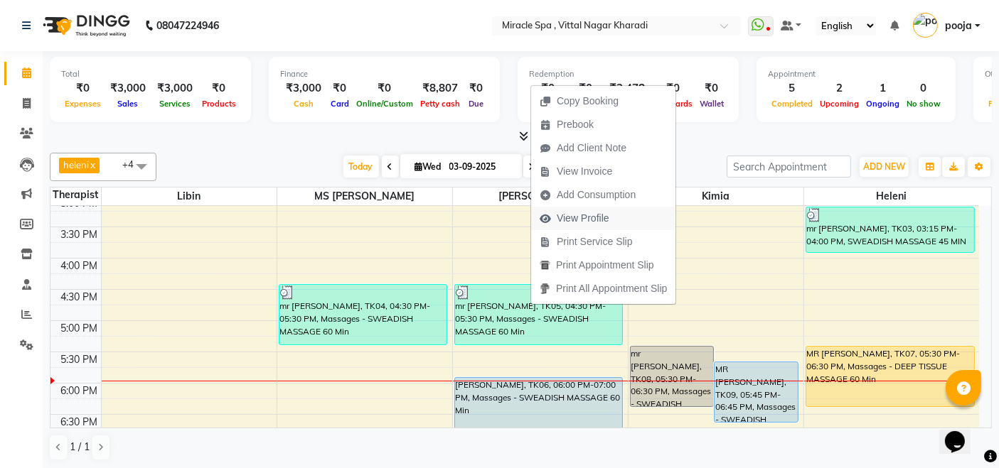
click at [598, 212] on span "View Profile" at bounding box center [583, 218] width 53 height 15
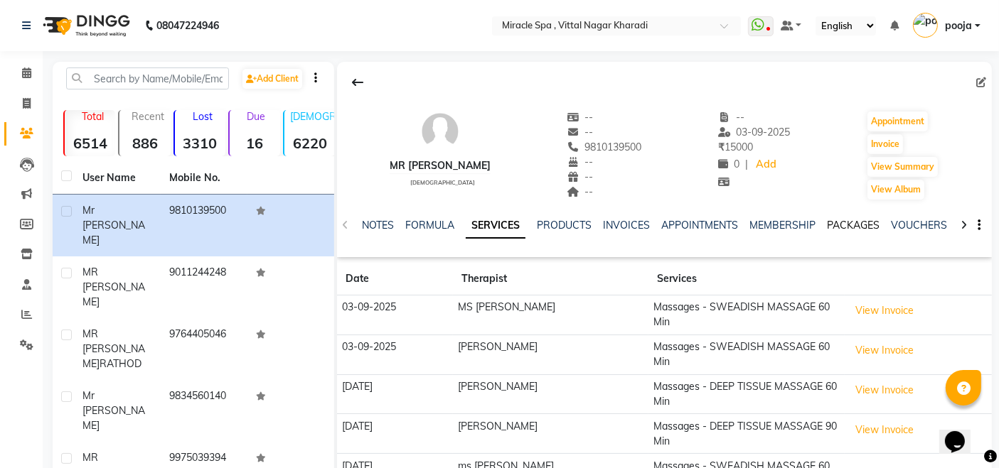
click at [834, 219] on link "PACKAGES" at bounding box center [853, 225] width 53 height 13
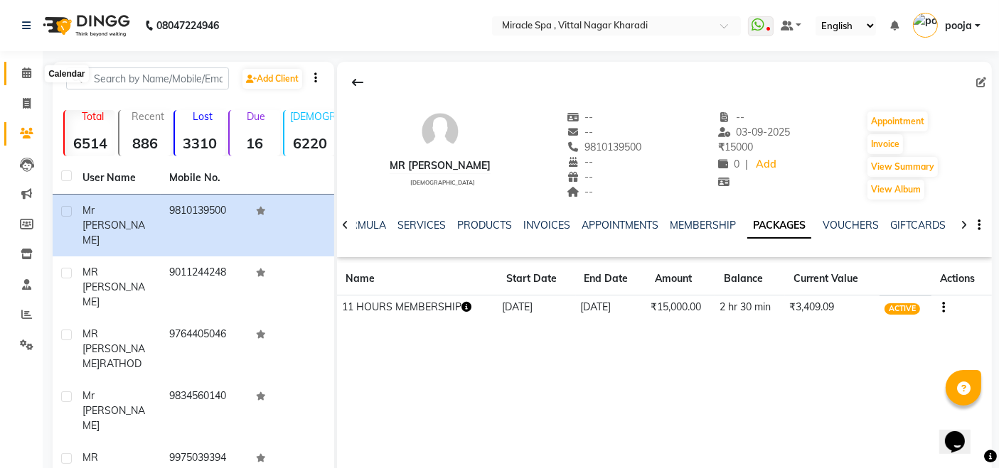
click at [23, 70] on icon at bounding box center [26, 73] width 9 height 11
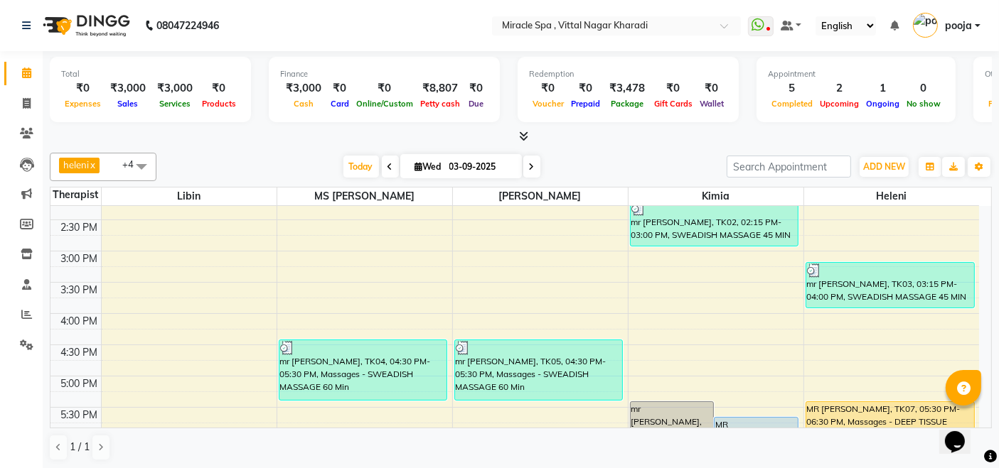
scroll to position [394, 0]
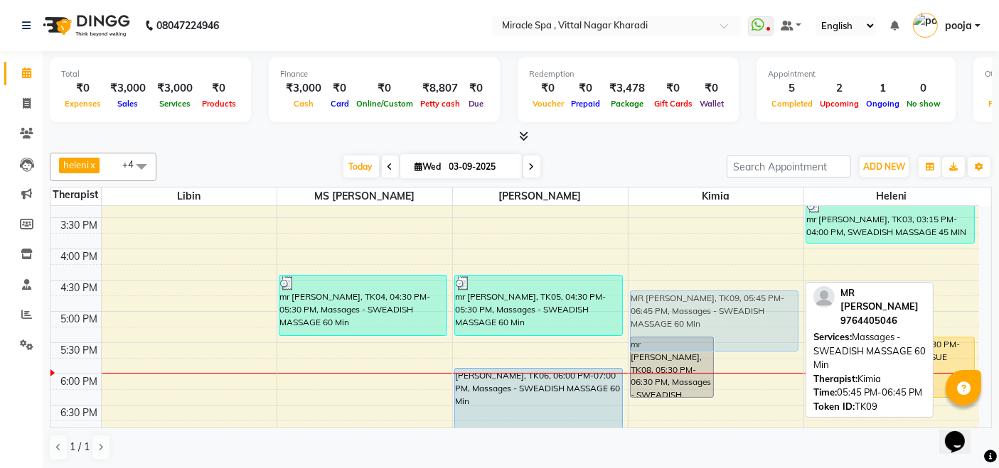
drag, startPoint x: 760, startPoint y: 384, endPoint x: 760, endPoint y: 316, distance: 68.2
click at [760, 316] on div "mr [PERSON_NAME], TK08, 05:30 PM-06:30 PM, Massages - SWEADISH MASSAGE 60 Min M…" at bounding box center [715, 280] width 175 height 937
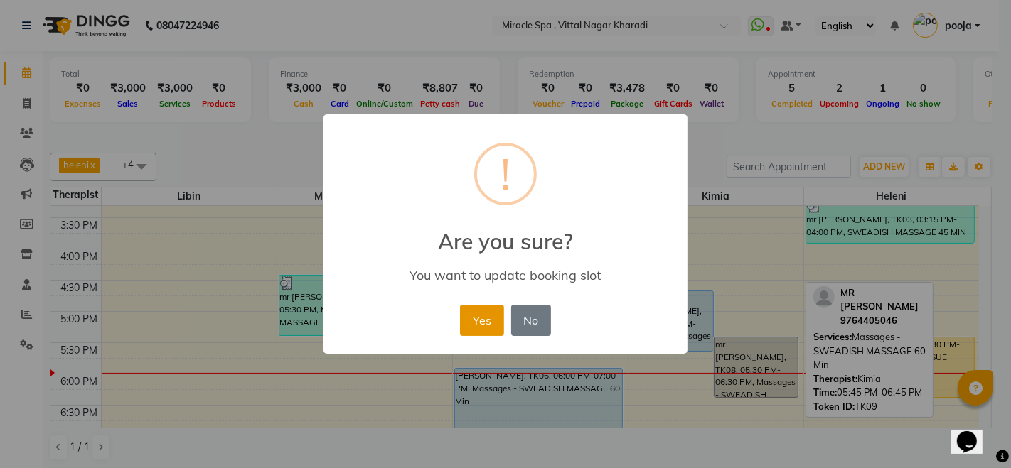
click at [468, 324] on button "Yes" at bounding box center [481, 320] width 43 height 31
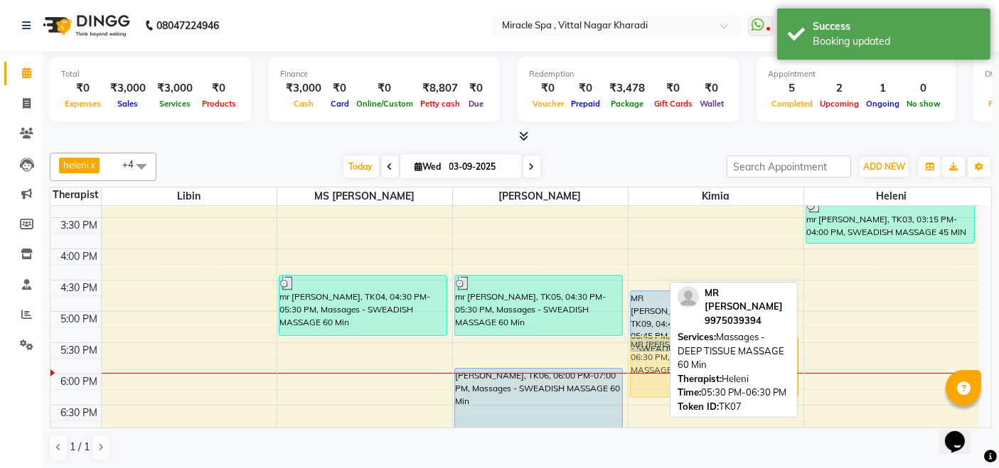
drag, startPoint x: 910, startPoint y: 370, endPoint x: 816, endPoint y: 376, distance: 94.0
click at [816, 376] on div "9:00 AM 9:30 AM 10:00 AM 10:30 AM 11:00 AM 11:30 AM 12:00 PM 12:30 PM 1:00 PM 1…" at bounding box center [514, 280] width 928 height 937
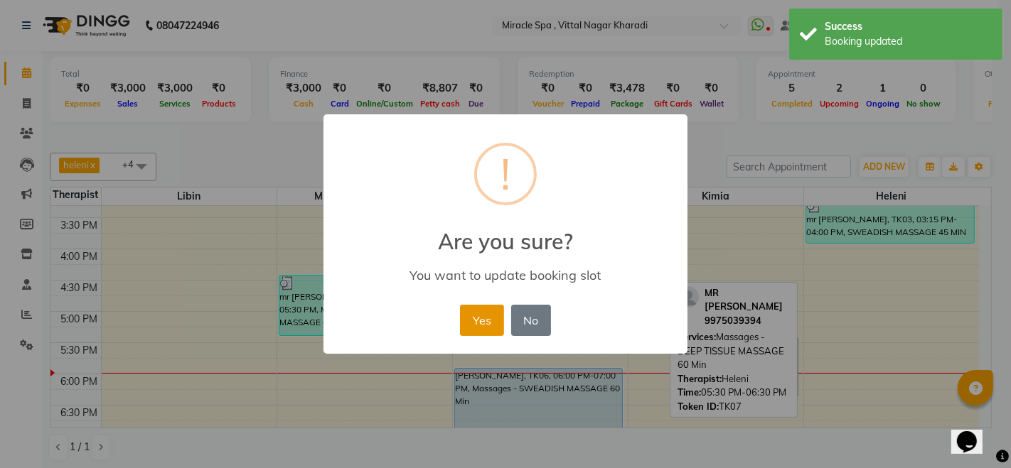
click at [475, 313] on button "Yes" at bounding box center [481, 320] width 43 height 31
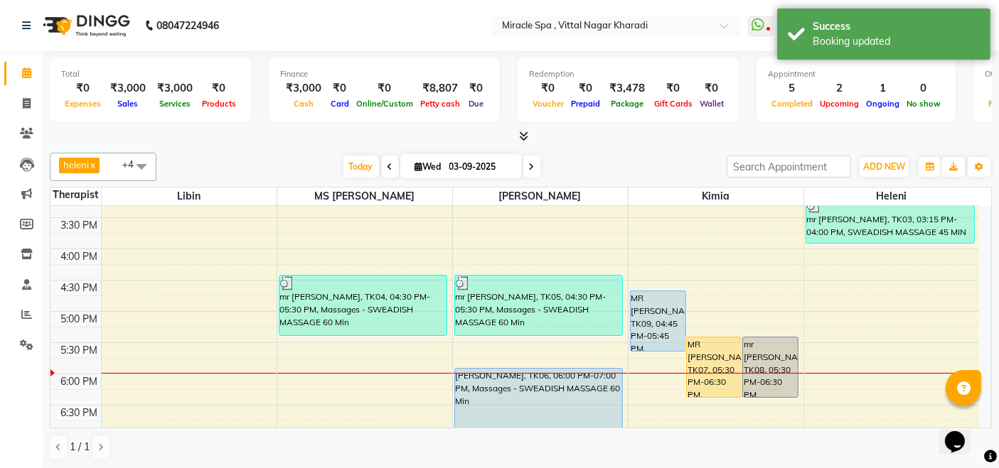
click at [603, 149] on div "heleni x kimia x Libin x MS Mami x ms maya x +4 Select All ajay chisty debora E…" at bounding box center [521, 307] width 942 height 320
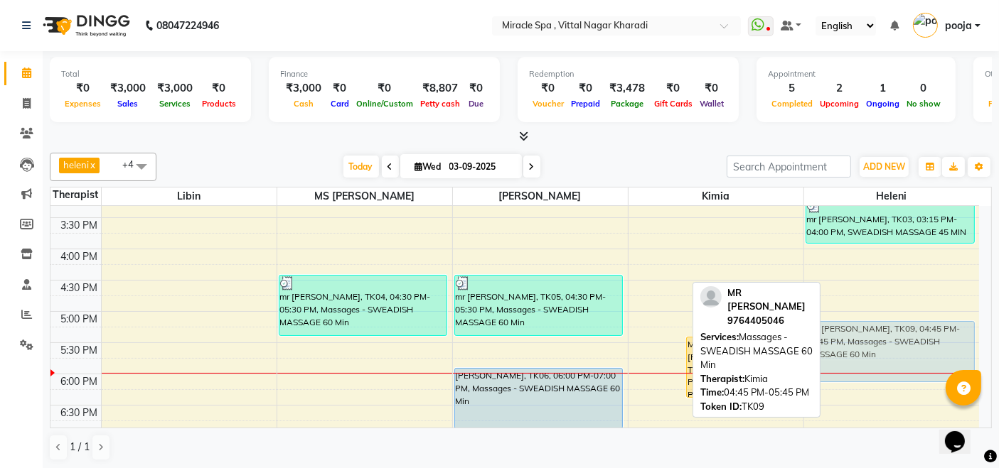
drag, startPoint x: 645, startPoint y: 321, endPoint x: 899, endPoint y: 358, distance: 256.4
click at [899, 358] on tr "mr chintan, TK04, 04:30 PM-05:30 PM, Massages - SWEADISH MASSAGE 60 Min mr praf…" at bounding box center [514, 280] width 928 height 937
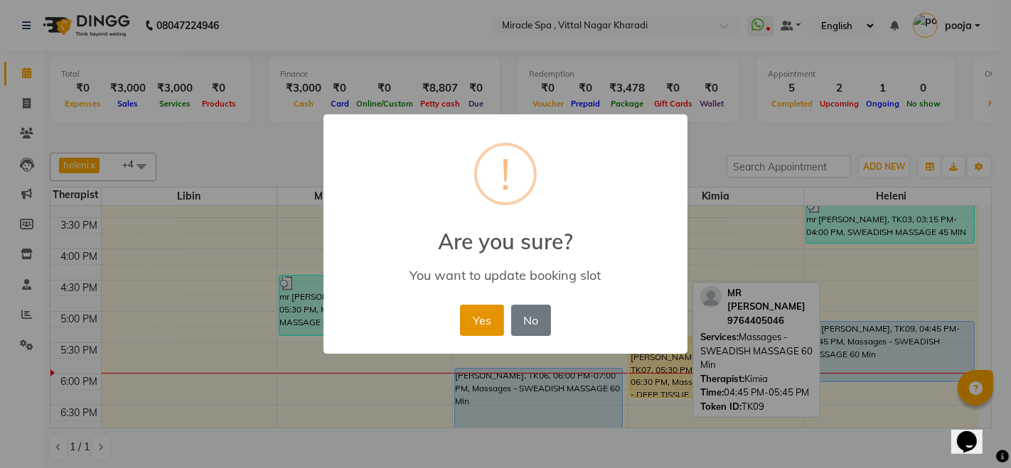
click at [463, 312] on button "Yes" at bounding box center [481, 320] width 43 height 31
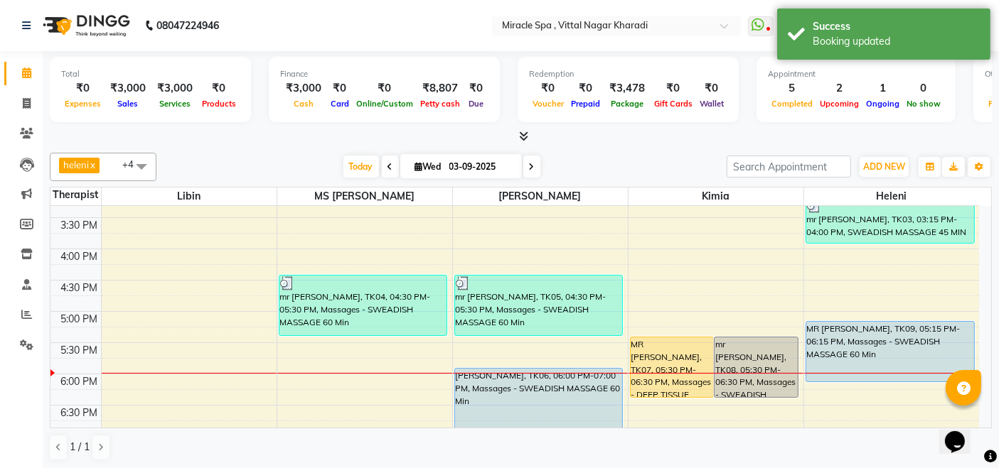
click at [659, 139] on div at bounding box center [521, 136] width 942 height 15
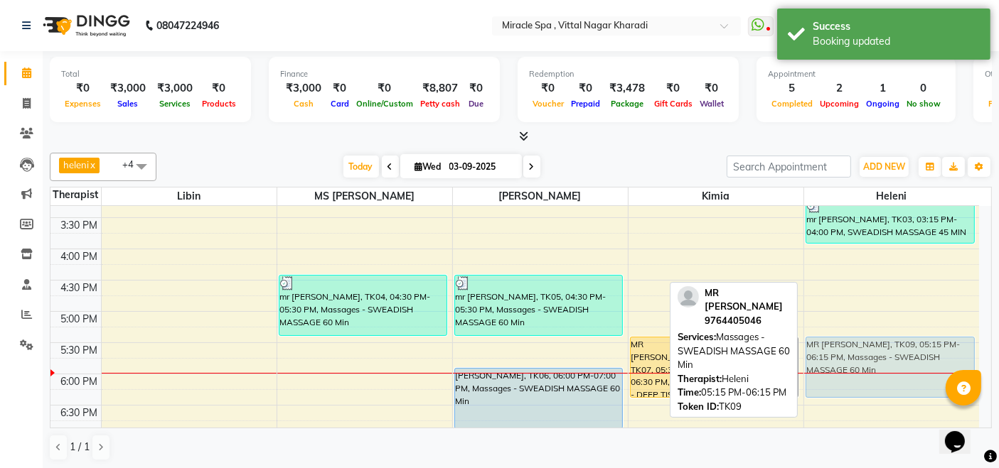
click at [911, 365] on div "mr santosh, TK03, 03:15 PM-04:00 PM, SWEADISH MASSAGE 45 MIN MR RAM RATHOD, TK0…" at bounding box center [892, 280] width 176 height 937
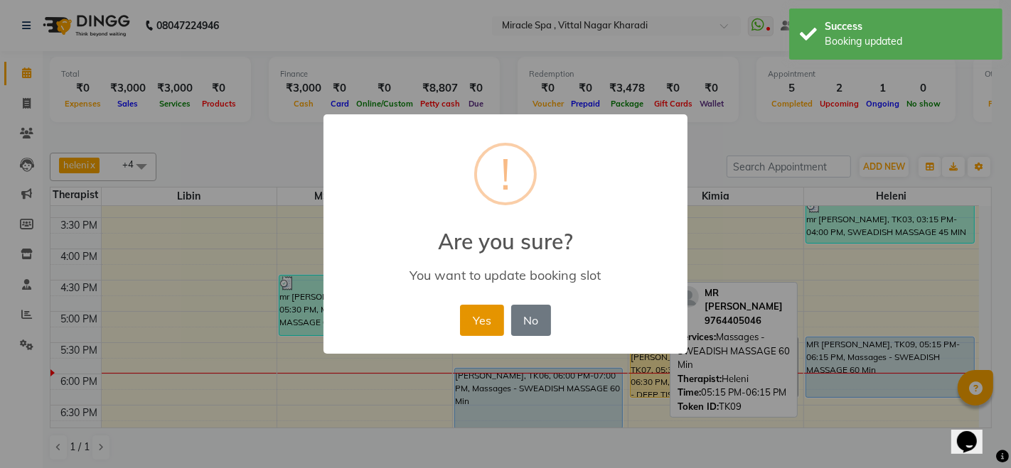
click at [478, 316] on button "Yes" at bounding box center [481, 320] width 43 height 31
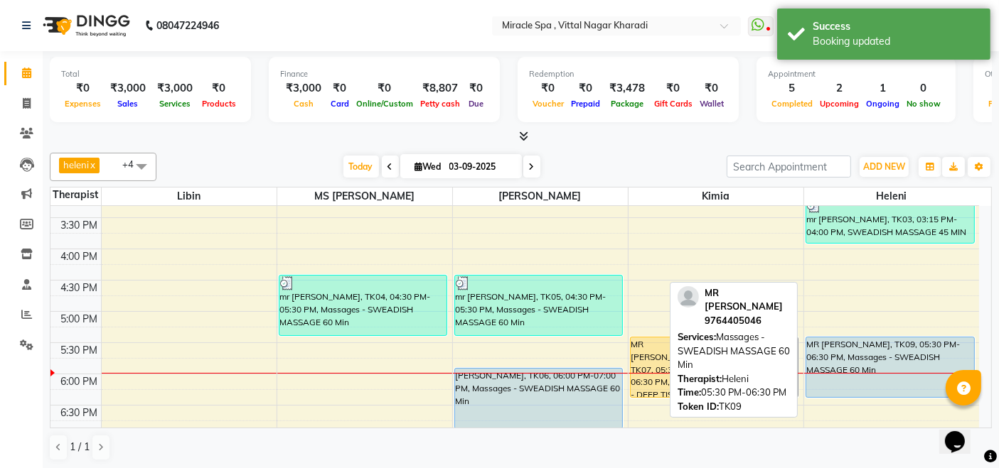
click at [877, 342] on div "MR [PERSON_NAME], TK09, 05:30 PM-06:30 PM, Massages - SWEADISH MASSAGE 60 Min" at bounding box center [890, 368] width 168 height 60
click at [890, 355] on div "MR [PERSON_NAME], TK09, 05:30 PM-06:30 PM, Massages - SWEADISH MASSAGE 60 Min" at bounding box center [890, 368] width 168 height 60
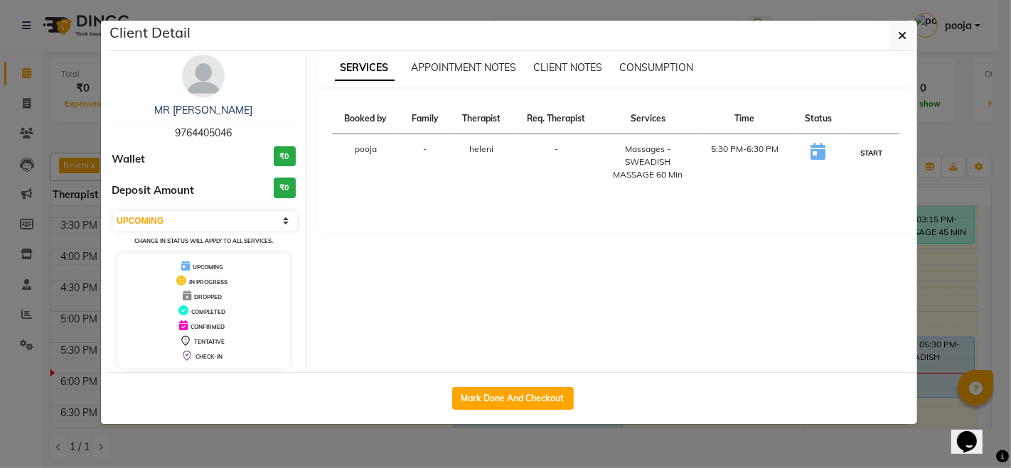
click at [874, 150] on button "START" at bounding box center [870, 153] width 29 height 18
select select "1"
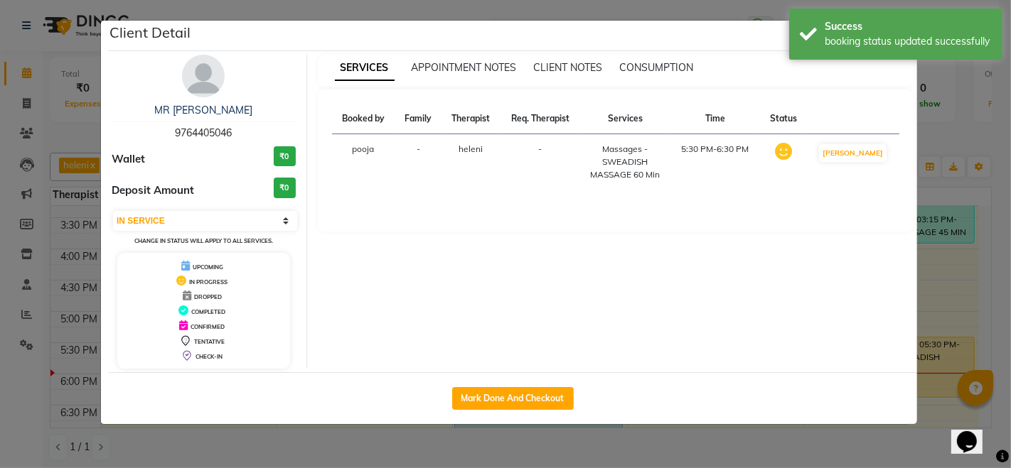
click at [822, 437] on ngb-modal-window "Client Detail MR RAM RATHOD 9764405046 Wallet ₹0 Deposit Amount ₹0 Select IN SE…" at bounding box center [505, 234] width 1011 height 468
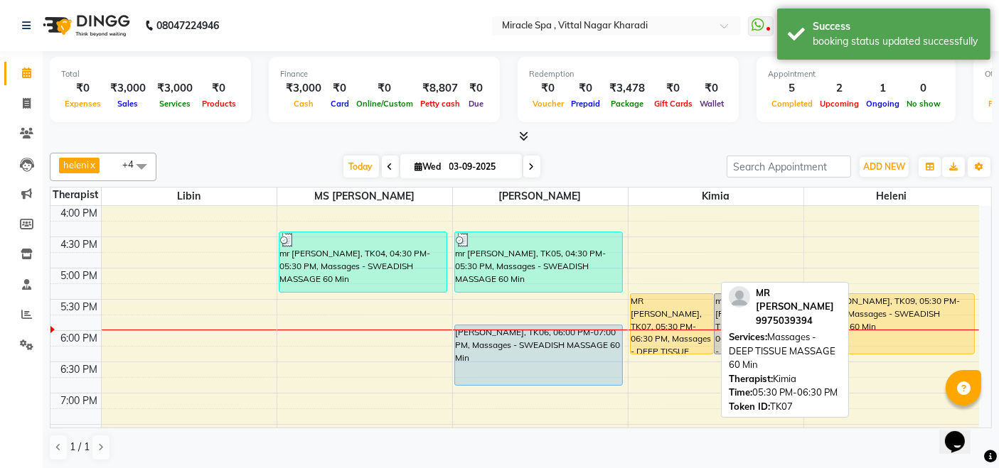
scroll to position [473, 0]
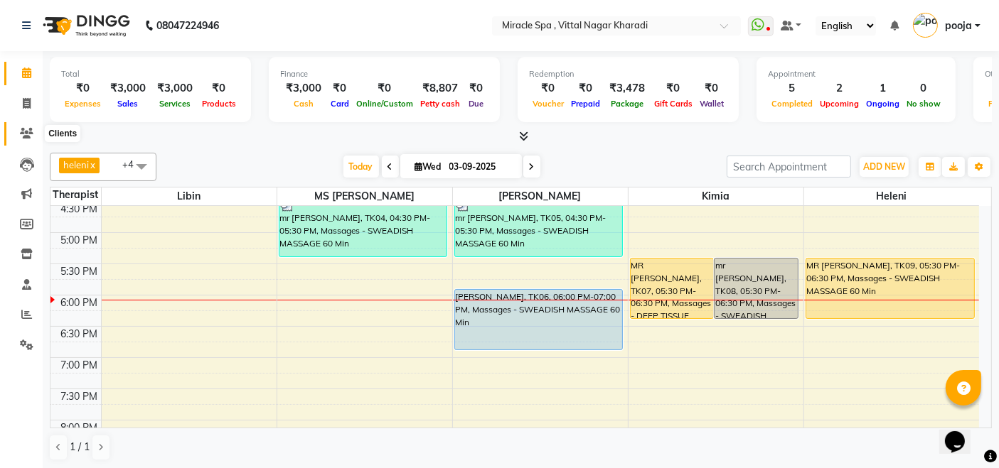
click at [21, 130] on icon at bounding box center [27, 133] width 14 height 11
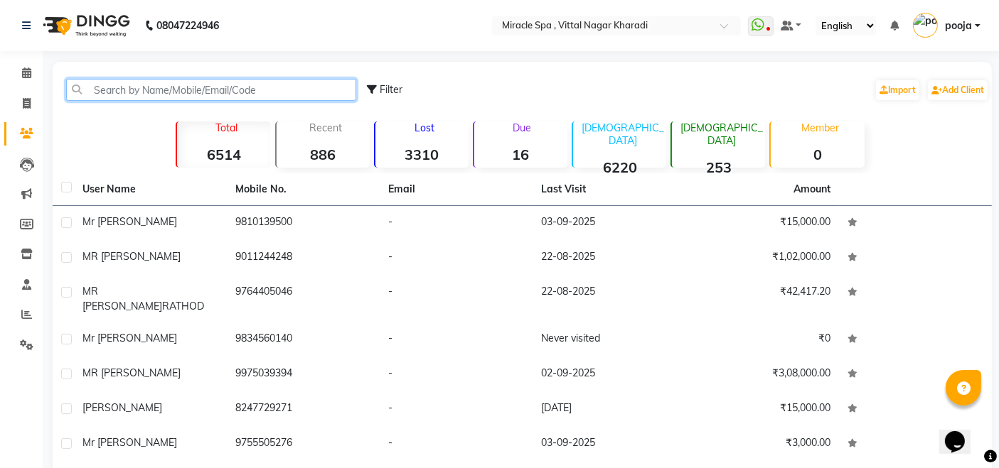
click at [122, 91] on input "text" at bounding box center [211, 90] width 290 height 22
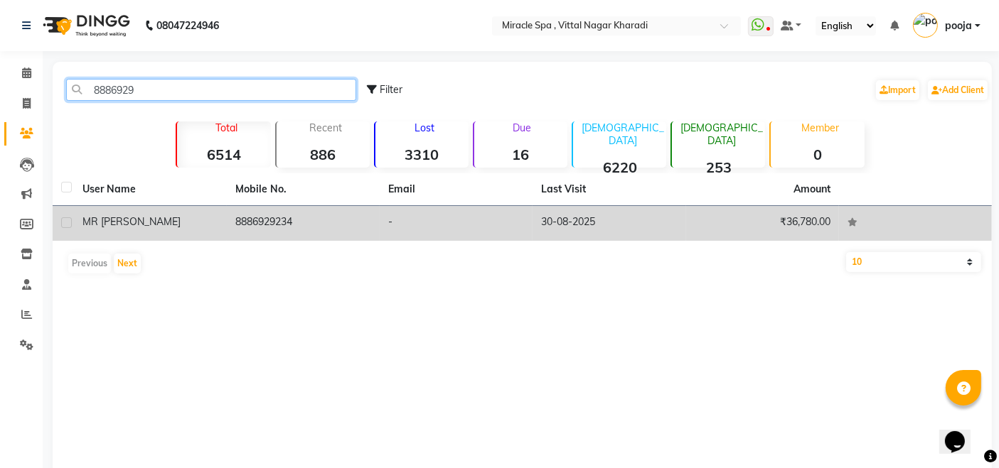
type input "8886929"
click at [293, 218] on td "8886929234" at bounding box center [303, 223] width 153 height 35
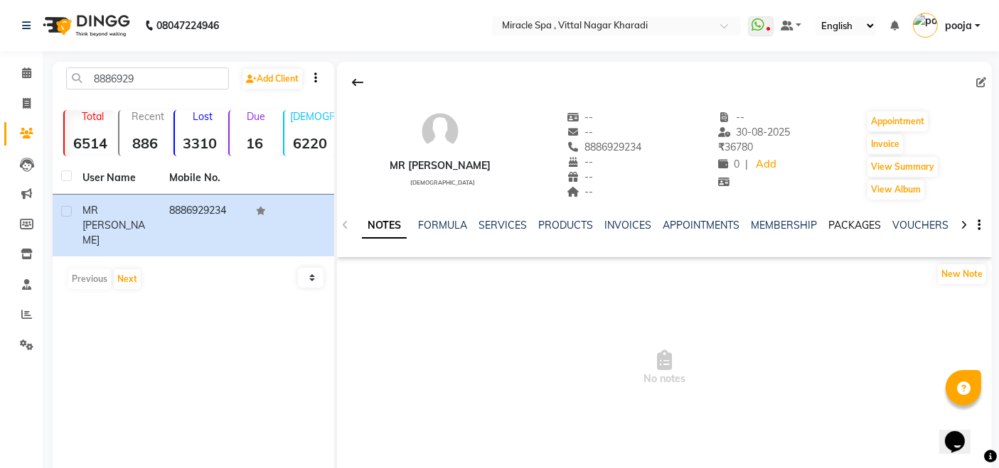
click at [856, 227] on link "PACKAGES" at bounding box center [854, 225] width 53 height 13
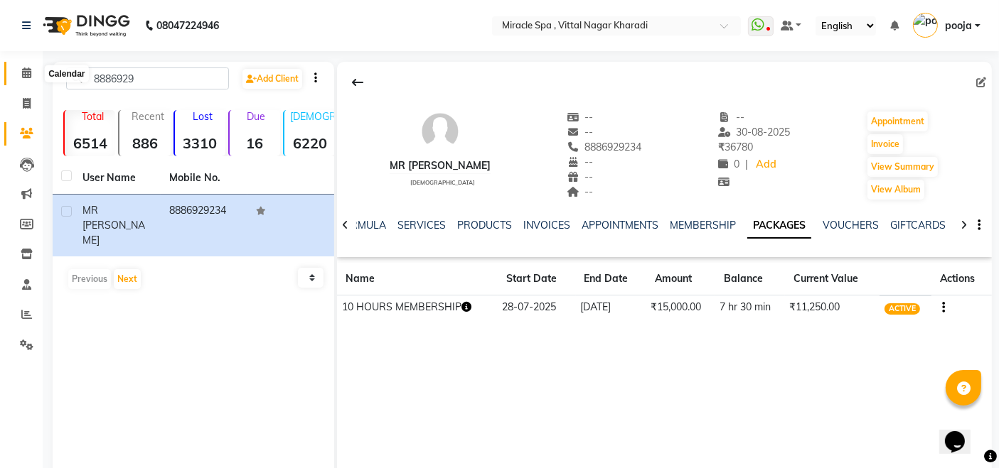
click at [31, 69] on icon at bounding box center [26, 73] width 9 height 11
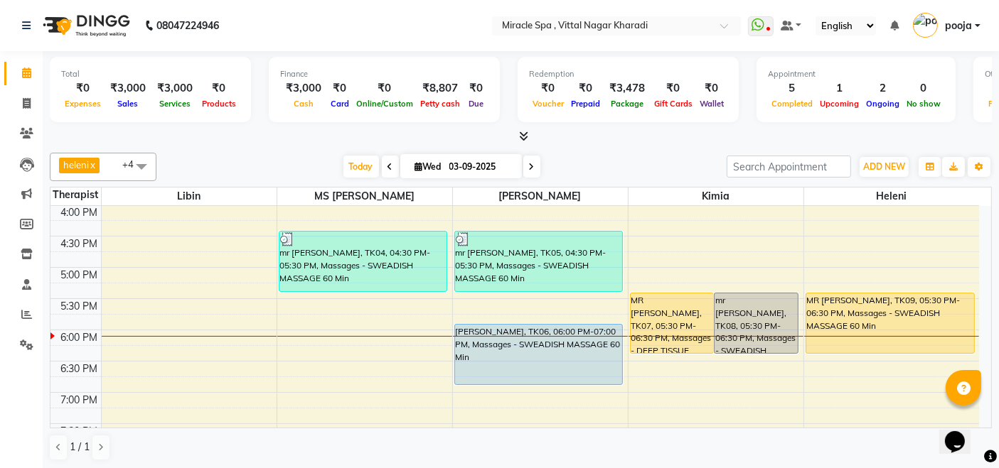
scroll to position [473, 0]
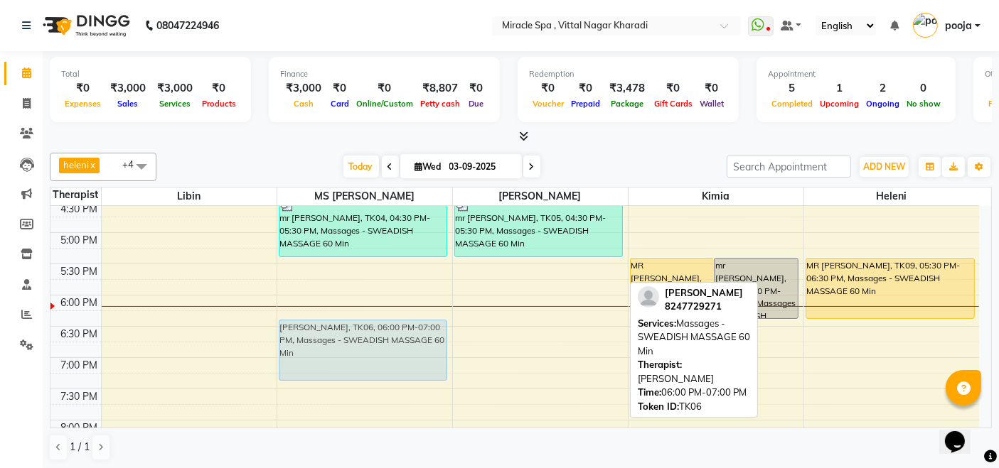
drag, startPoint x: 512, startPoint y: 296, endPoint x: 416, endPoint y: 321, distance: 99.8
click at [416, 321] on tr "mr chintan, TK04, 04:30 PM-05:30 PM, Massages - SWEADISH MASSAGE 60 Min JUHI, T…" at bounding box center [514, 201] width 928 height 937
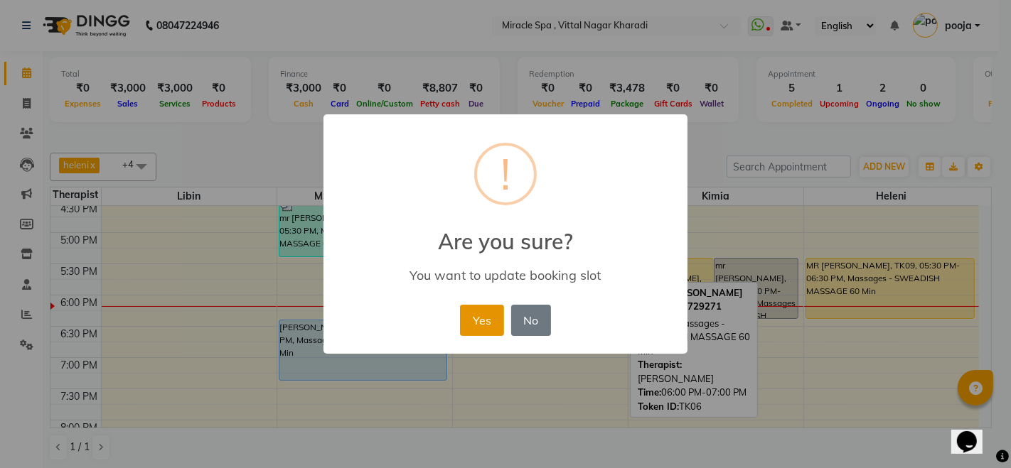
click at [483, 321] on button "Yes" at bounding box center [481, 320] width 43 height 31
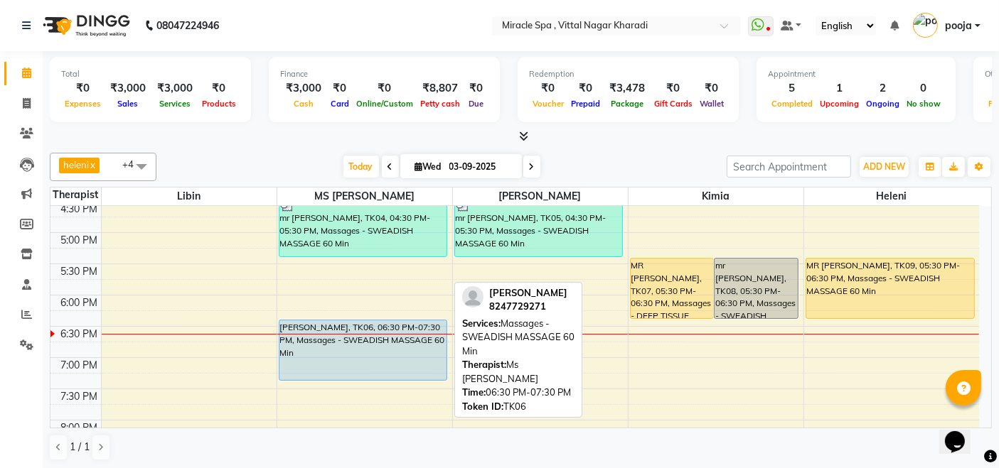
click at [381, 342] on div "[PERSON_NAME], TK06, 06:30 PM-07:30 PM, Massages - SWEADISH MASSAGE 60 Min" at bounding box center [363, 351] width 168 height 60
click at [383, 334] on div "[PERSON_NAME], TK06, 06:30 PM-07:30 PM, Massages - SWEADISH MASSAGE 60 Min" at bounding box center [363, 351] width 168 height 60
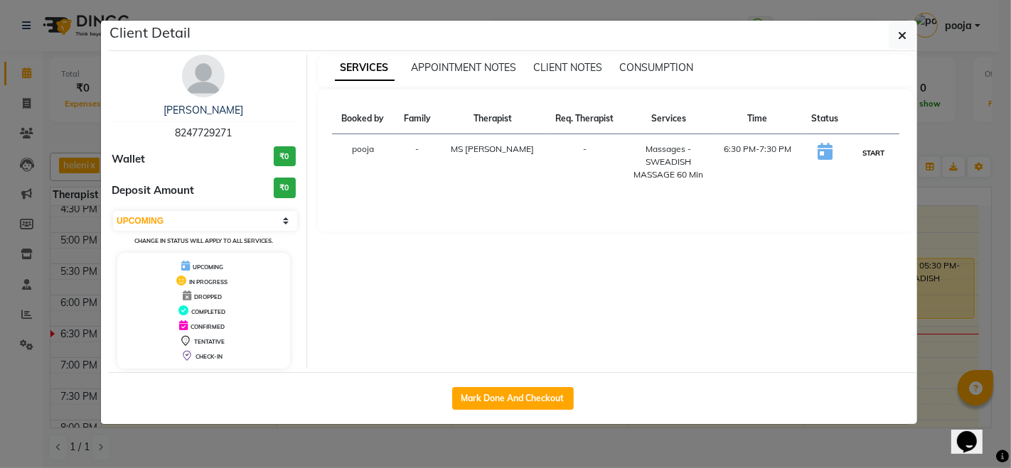
click at [878, 154] on button "START" at bounding box center [873, 153] width 29 height 18
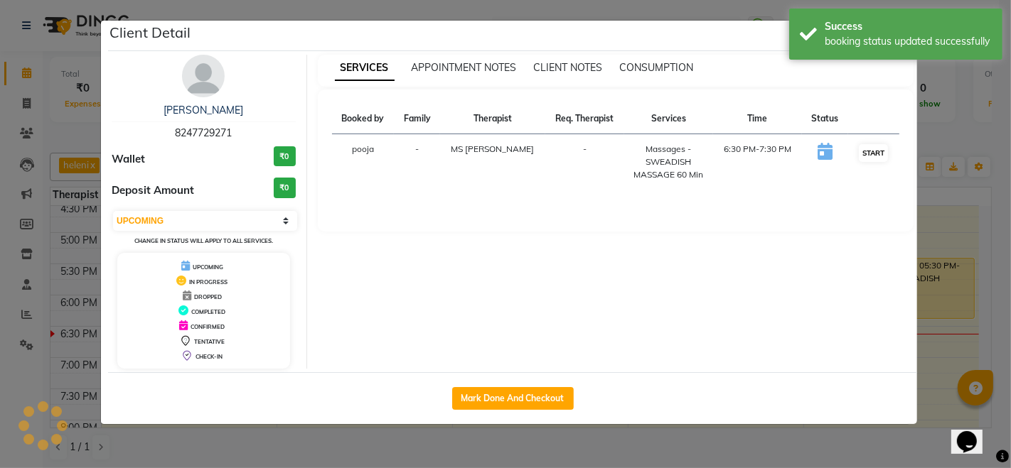
select select "1"
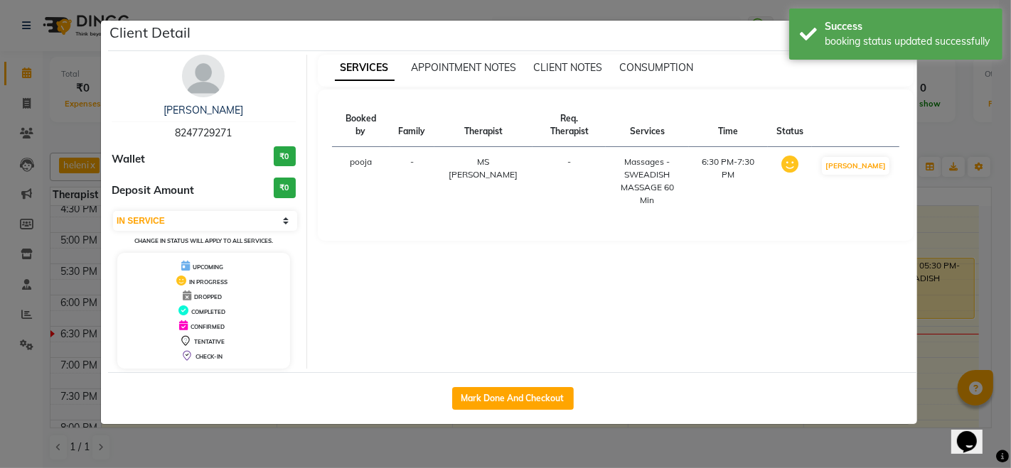
click at [772, 451] on ngb-modal-window "Client Detail JUHI 8247729271 Wallet ₹0 Deposit Amount ₹0 Select IN SERVICE CON…" at bounding box center [505, 234] width 1011 height 468
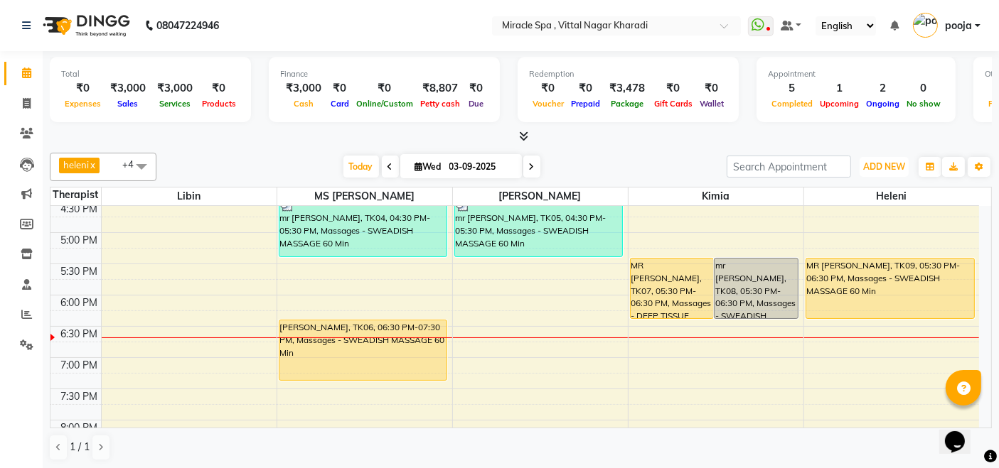
click at [875, 157] on button "ADD NEW Toggle Dropdown" at bounding box center [883, 167] width 49 height 20
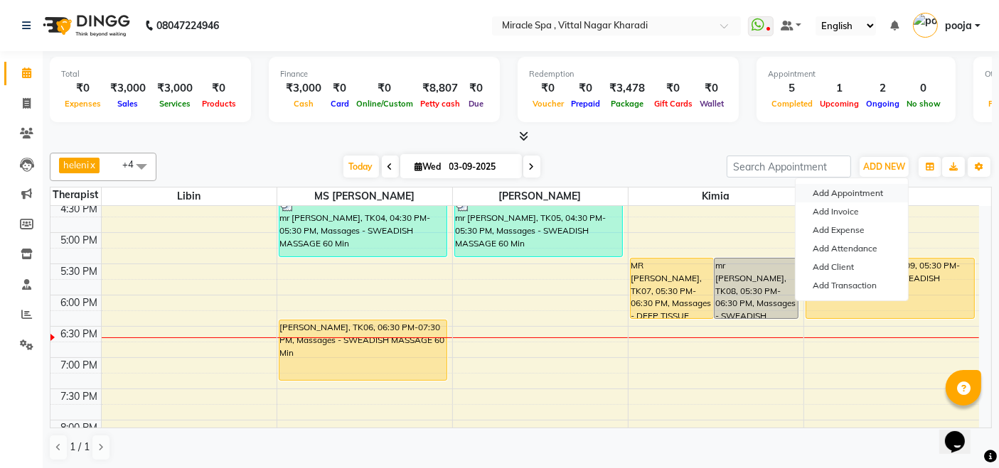
click at [856, 190] on button "Add Appointment" at bounding box center [851, 193] width 112 height 18
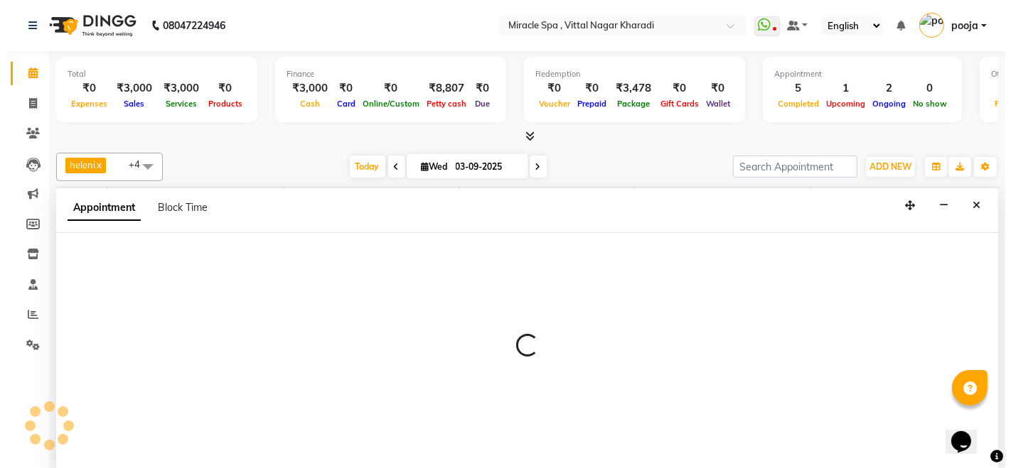
scroll to position [0, 0]
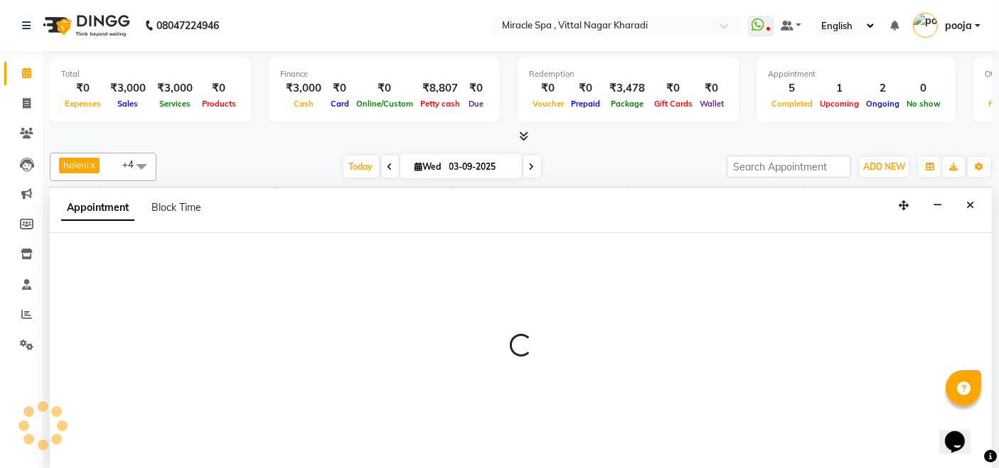
select select "tentative"
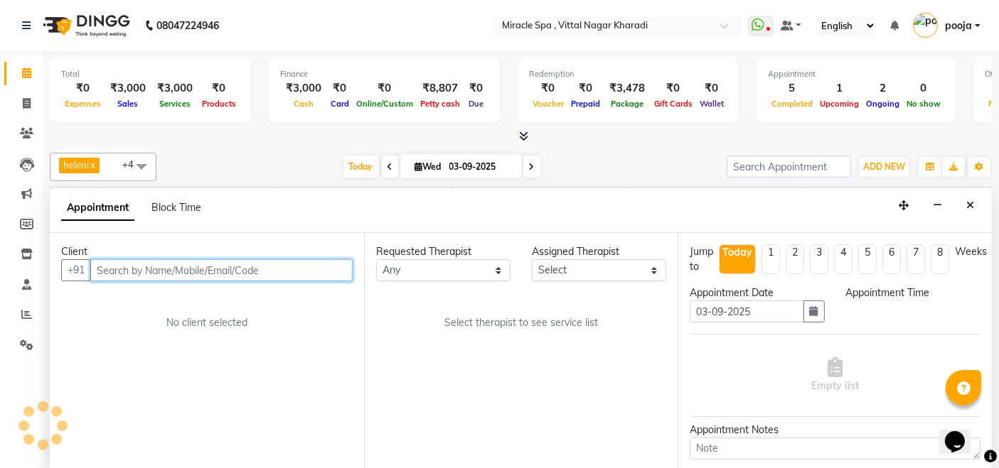
select select "600"
click at [162, 267] on input "text" at bounding box center [221, 270] width 262 height 22
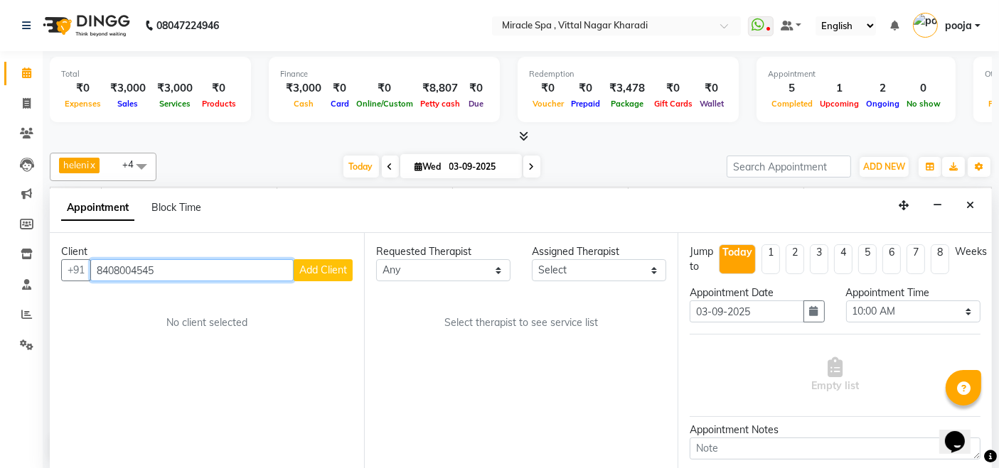
type input "8408004545"
click at [347, 261] on button "Add Client" at bounding box center [323, 270] width 59 height 22
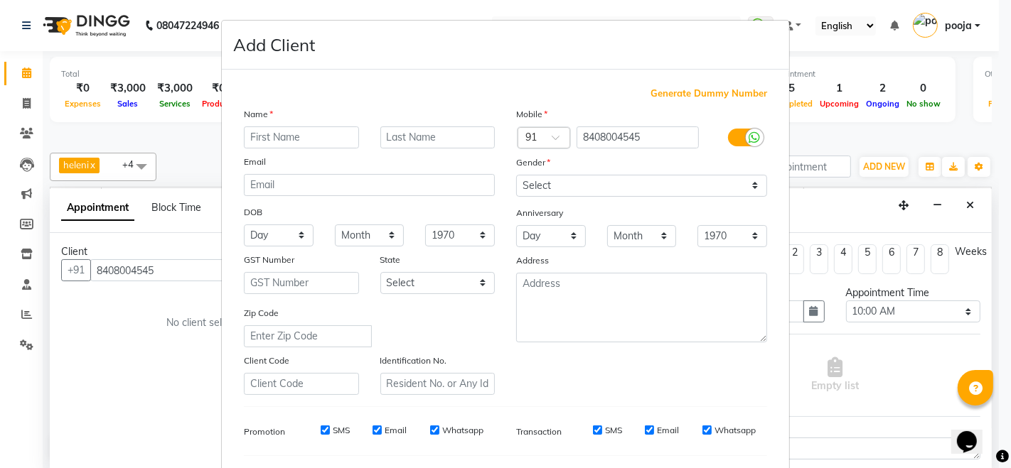
click at [262, 128] on input "text" at bounding box center [301, 138] width 115 height 22
type input "MR [PERSON_NAME]"
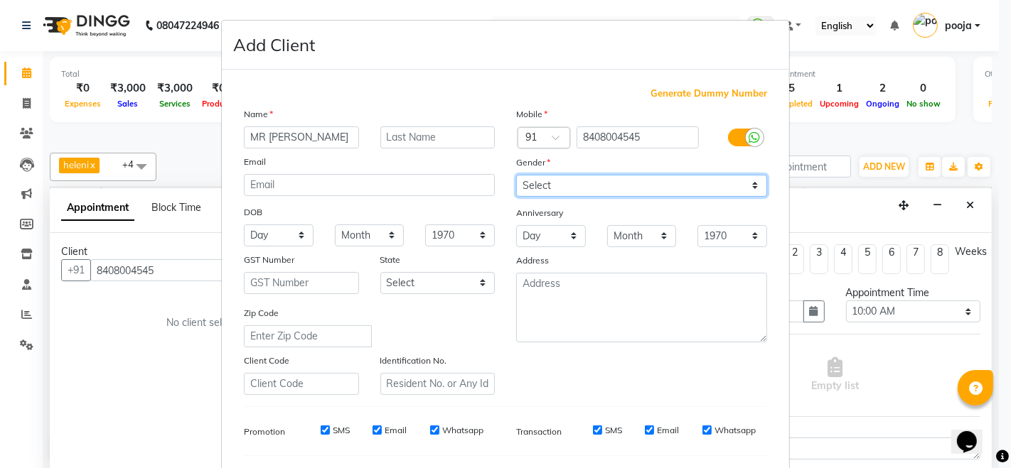
click at [621, 188] on select "Select Male Female Other Prefer Not To Say" at bounding box center [641, 186] width 251 height 22
select select "[DEMOGRAPHIC_DATA]"
click at [516, 175] on select "Select Male Female Other Prefer Not To Say" at bounding box center [641, 186] width 251 height 22
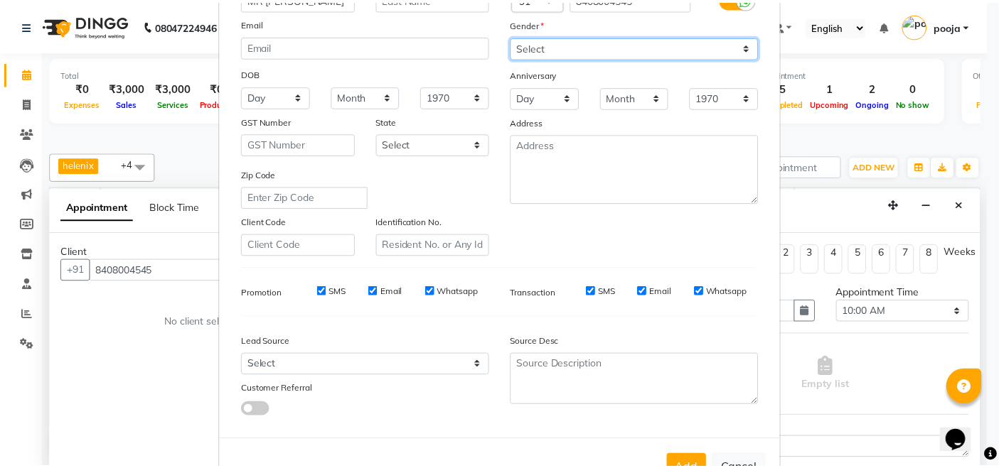
scroll to position [186, 0]
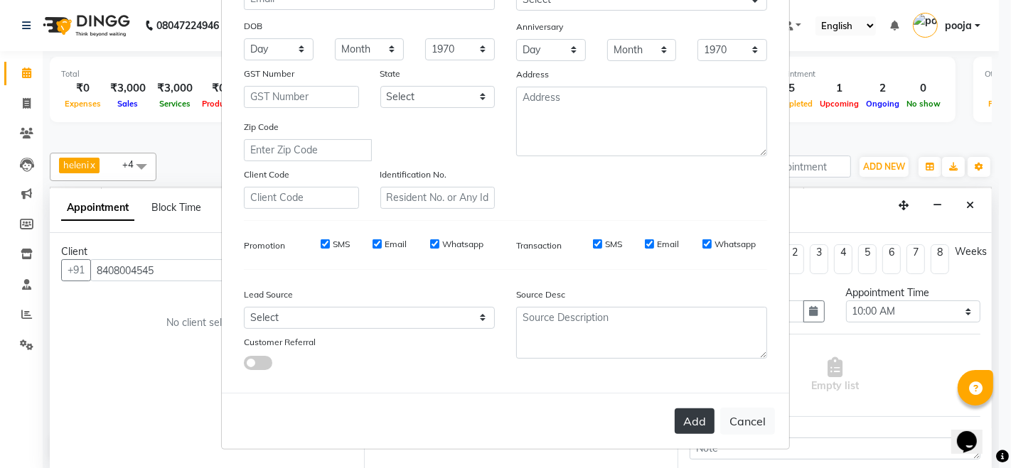
click at [698, 415] on button "Add" at bounding box center [694, 422] width 40 height 26
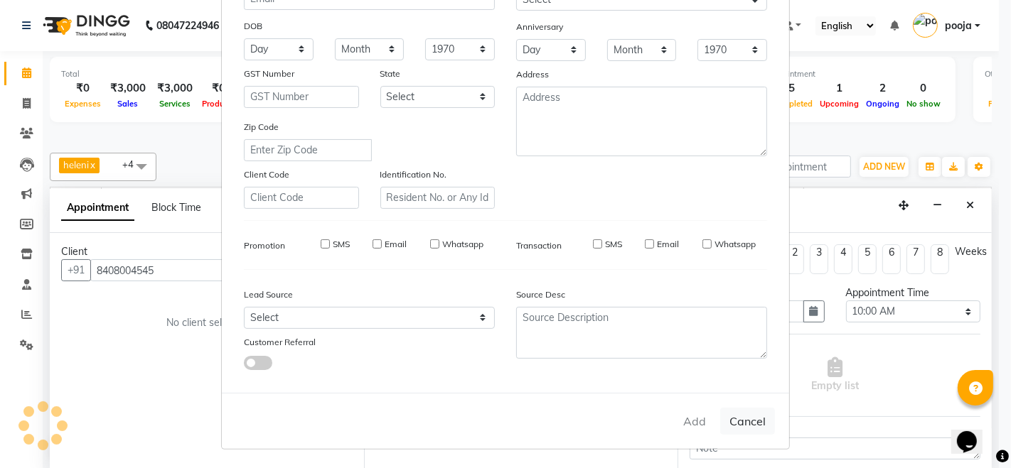
select select
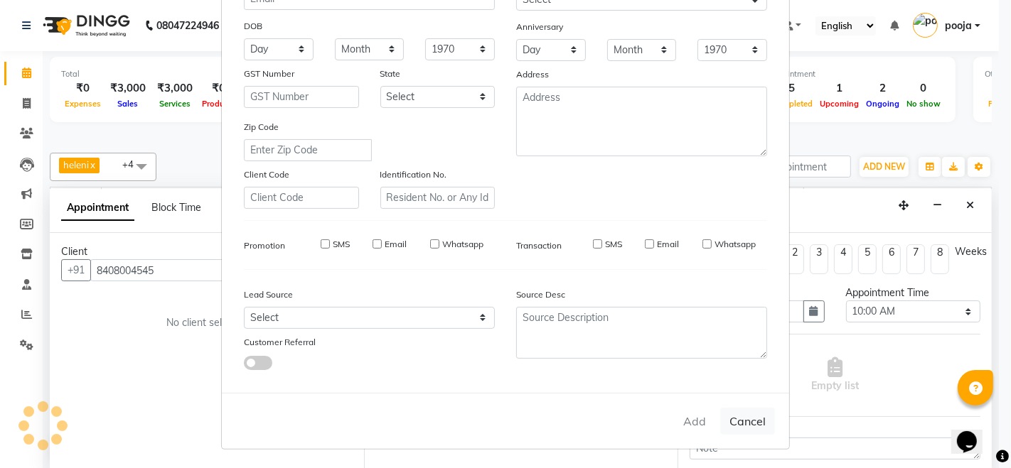
select select
checkbox input "false"
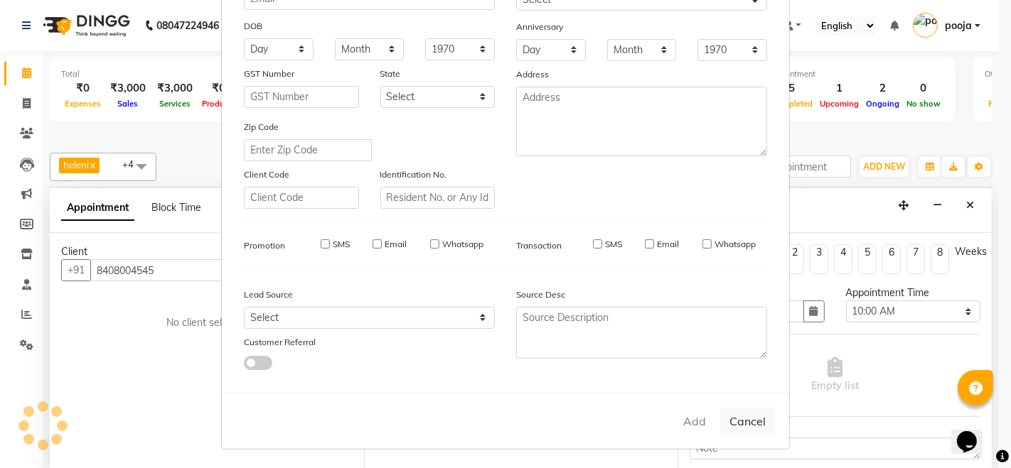
checkbox input "false"
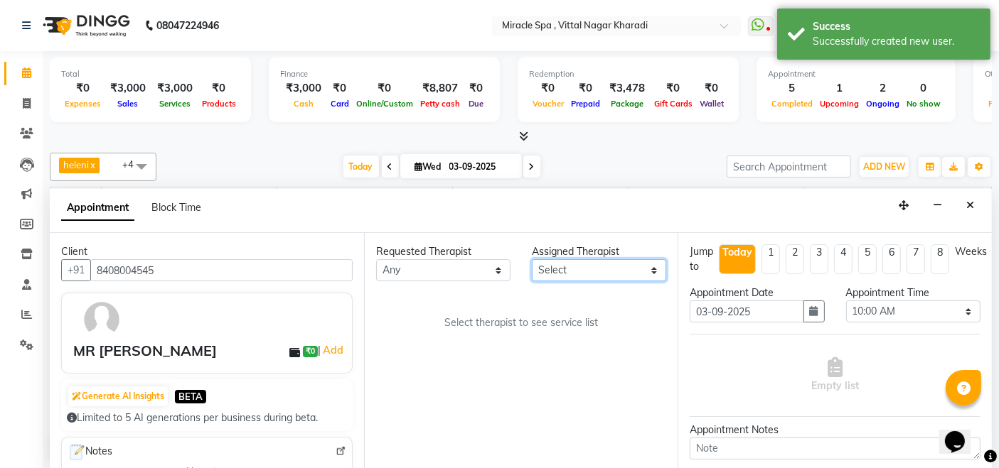
click at [579, 269] on select "Select ajay chisty debora Em Es GIGI heleni jois kimia Libin MAHESH may MR ADIT…" at bounding box center [599, 270] width 134 height 22
select select "66369"
click at [532, 259] on select "Select ajay chisty debora Em Es GIGI heleni jois kimia Libin MAHESH may MR ADIT…" at bounding box center [599, 270] width 134 height 22
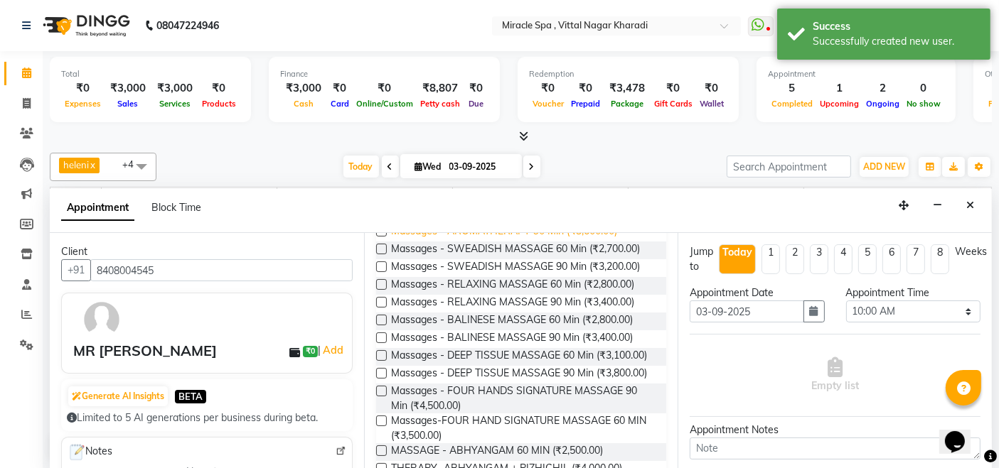
scroll to position [79, 0]
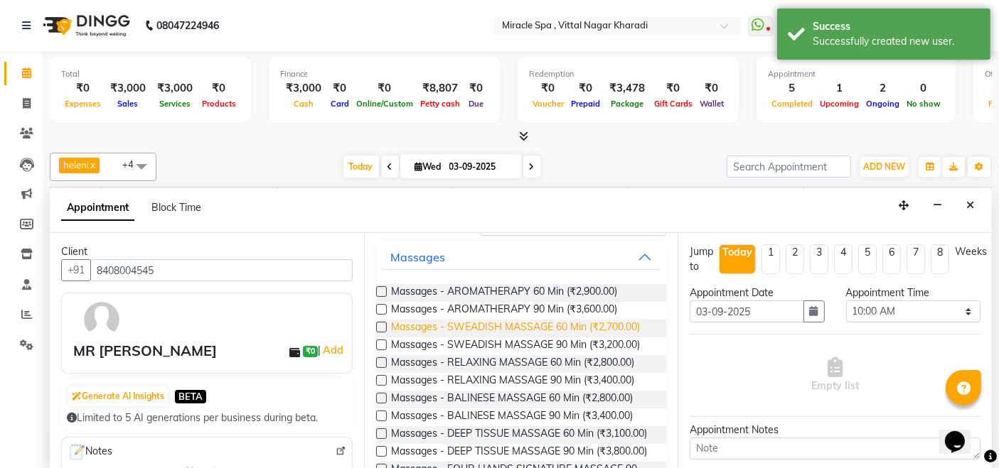
click at [504, 328] on span "Massages - SWEADISH MASSAGE 60 Min (₹2,700.00)" at bounding box center [515, 329] width 249 height 18
checkbox input "false"
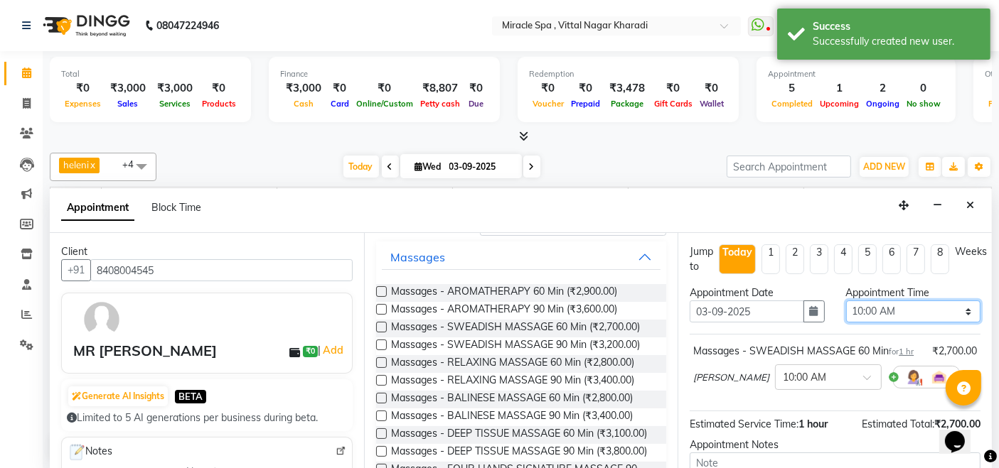
click at [898, 305] on select "Select 10:00 AM 10:15 AM 10:30 AM 10:45 AM 11:00 AM 11:15 AM 11:30 AM 11:45 AM …" at bounding box center [913, 312] width 134 height 22
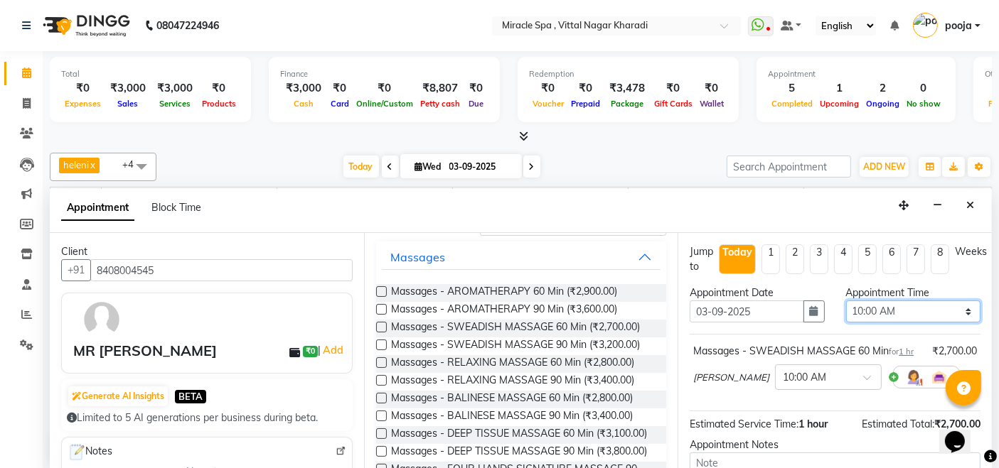
select select "1155"
click at [846, 301] on select "Select 10:00 AM 10:15 AM 10:30 AM 10:45 AM 11:00 AM 11:15 AM 11:30 AM 11:45 AM …" at bounding box center [913, 312] width 134 height 22
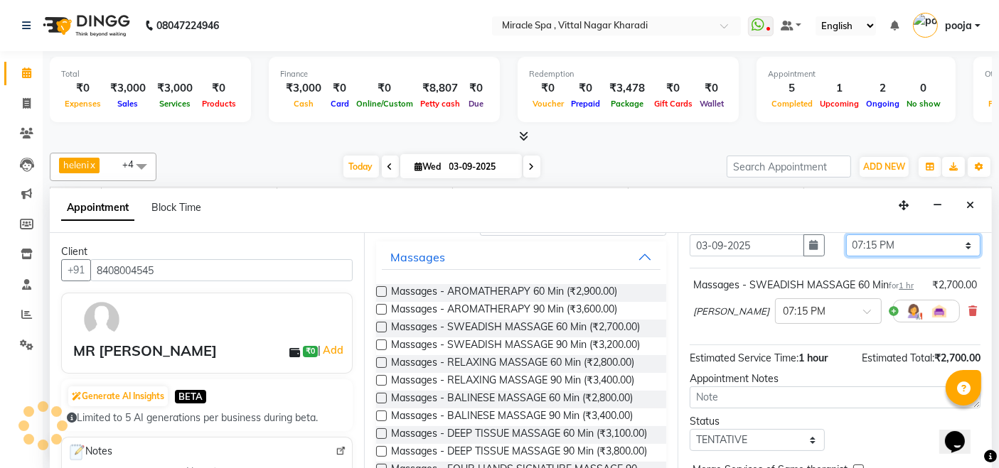
scroll to position [151, 0]
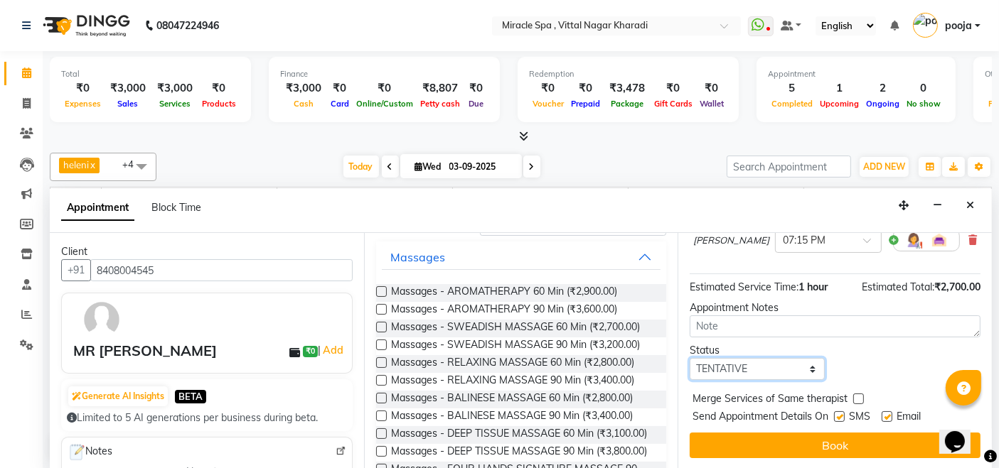
click at [782, 372] on select "Select TENTATIVE CONFIRM CHECK-IN UPCOMING" at bounding box center [756, 369] width 134 height 22
click at [689, 358] on select "Select TENTATIVE CONFIRM CHECK-IN UPCOMING" at bounding box center [756, 369] width 134 height 22
click at [780, 365] on select "Select TENTATIVE CONFIRM CHECK-IN UPCOMING" at bounding box center [756, 369] width 134 height 22
select select "upcoming"
click at [689, 358] on select "Select TENTATIVE CONFIRM CHECK-IN UPCOMING" at bounding box center [756, 369] width 134 height 22
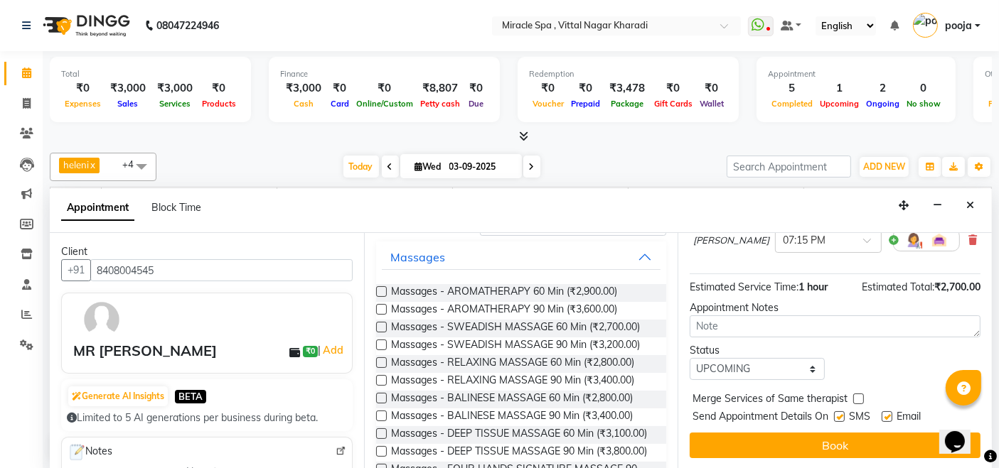
click at [797, 430] on div "Jump to Today 1 2 3 4 5 6 7 8 Weeks Appointment Date 03-09-2025 Appointment Tim…" at bounding box center [834, 351] width 314 height 237
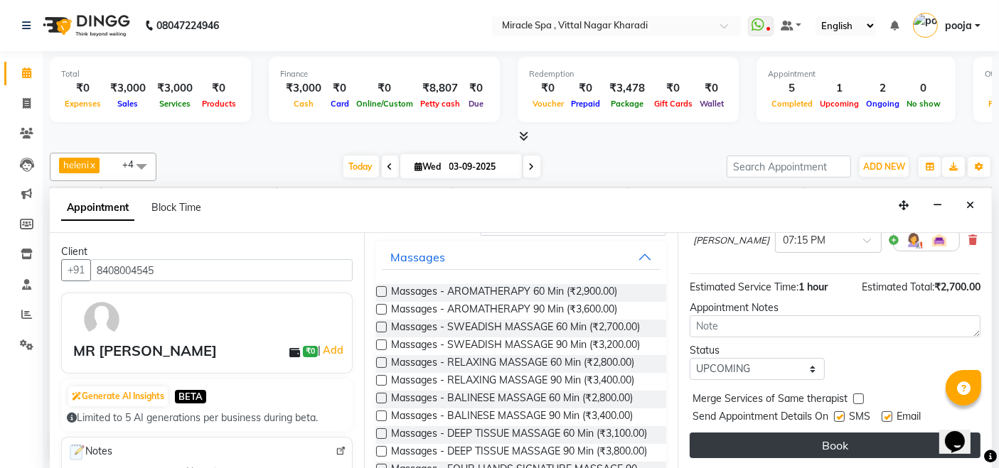
click at [807, 448] on button "Book" at bounding box center [834, 446] width 291 height 26
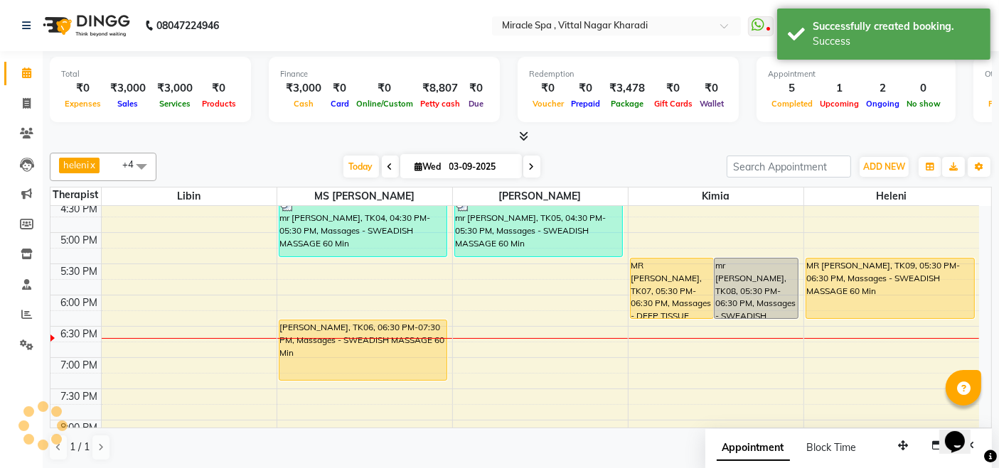
scroll to position [0, 0]
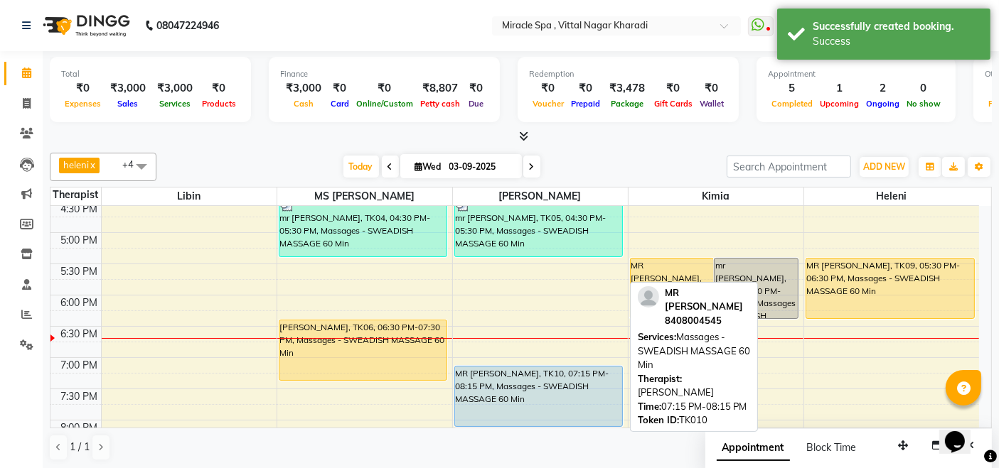
click at [513, 382] on div "MR [PERSON_NAME], TK10, 07:15 PM-08:15 PM, Massages - SWEADISH MASSAGE 60 Min" at bounding box center [539, 397] width 168 height 60
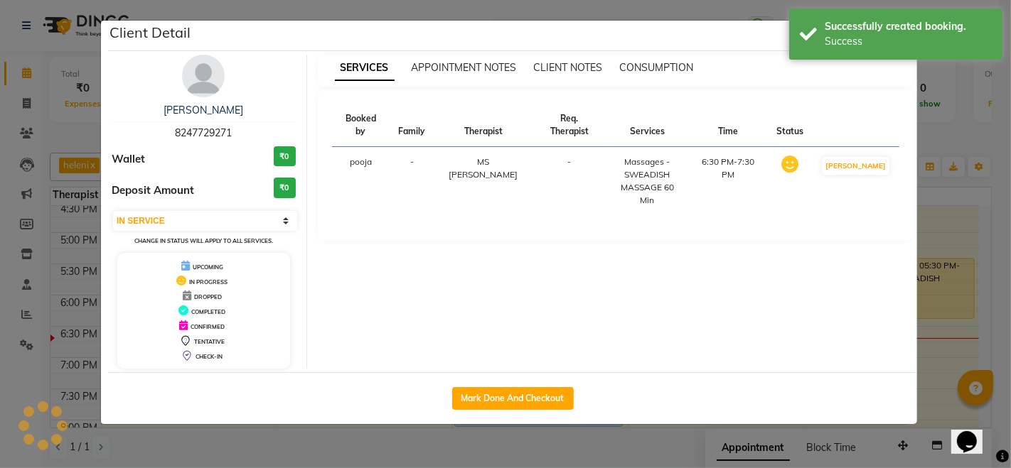
select select "5"
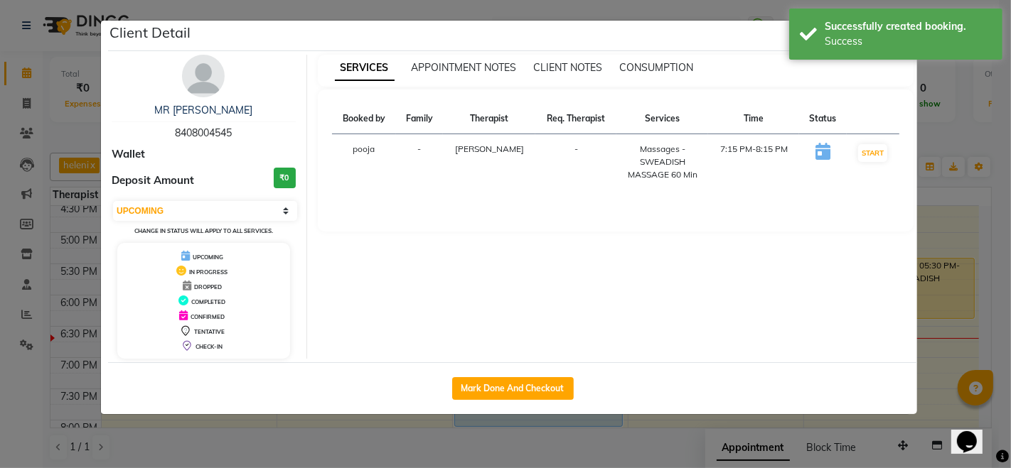
click at [206, 136] on span "8408004545" at bounding box center [203, 133] width 57 height 13
copy span "8408004545"
click at [944, 118] on ngb-modal-window "Client Detail MR SACHIN 8408004545 Wallet Deposit Amount ₹0 Select IN SERVICE C…" at bounding box center [505, 234] width 1011 height 468
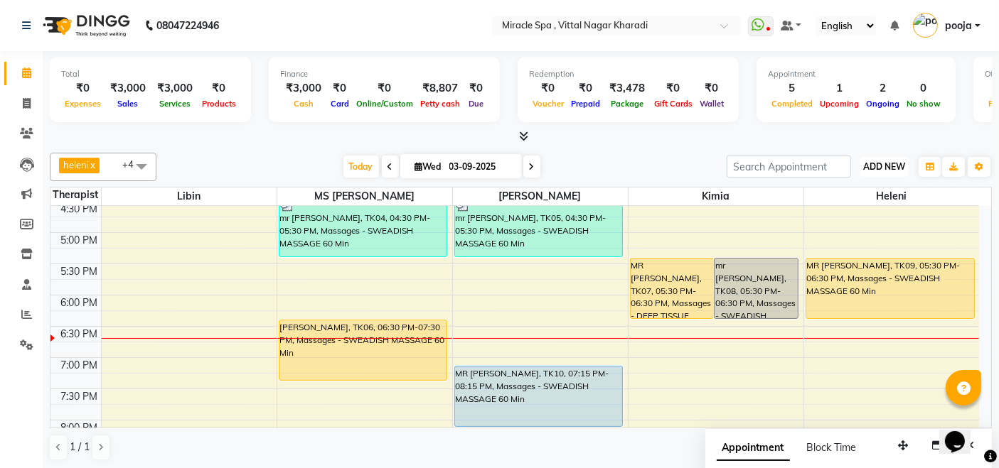
click at [879, 165] on span "ADD NEW" at bounding box center [884, 166] width 42 height 11
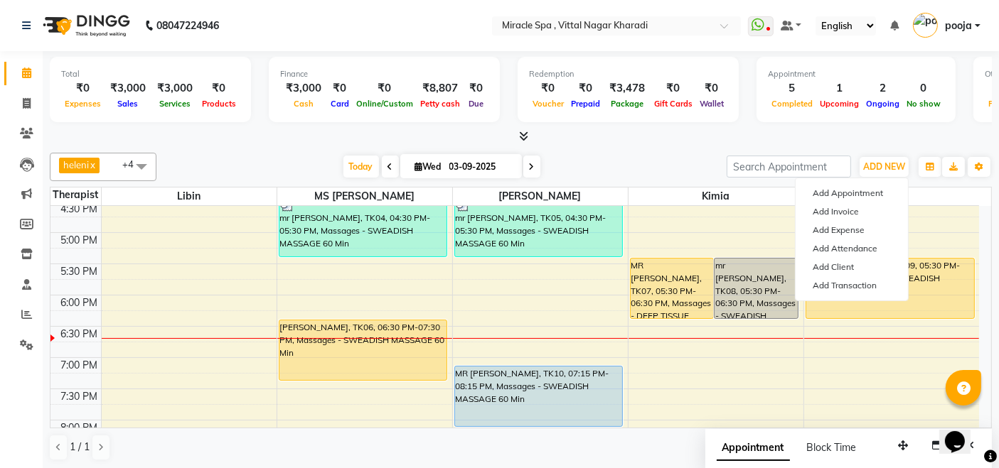
click at [865, 183] on div "Add Appointment Add Invoice Add Expense Add Attendance Add Client Add Transacti…" at bounding box center [852, 240] width 114 height 124
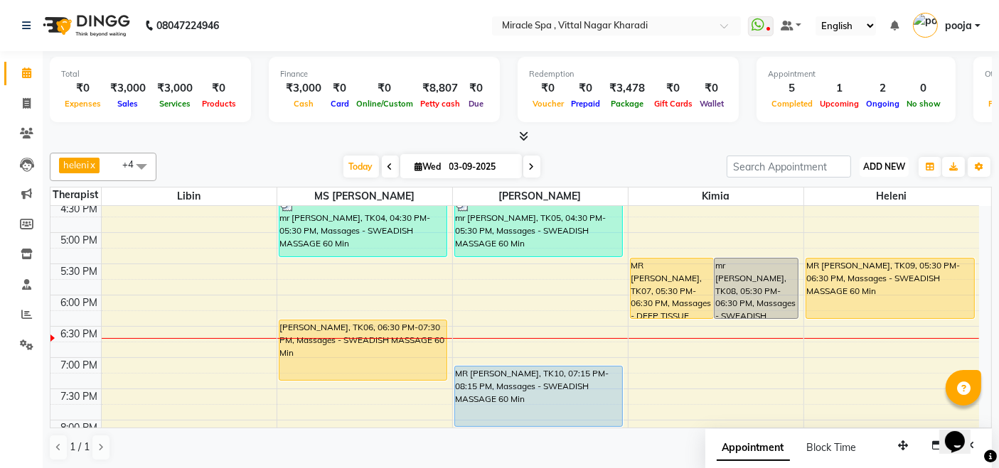
click at [883, 165] on span "ADD NEW" at bounding box center [884, 166] width 42 height 11
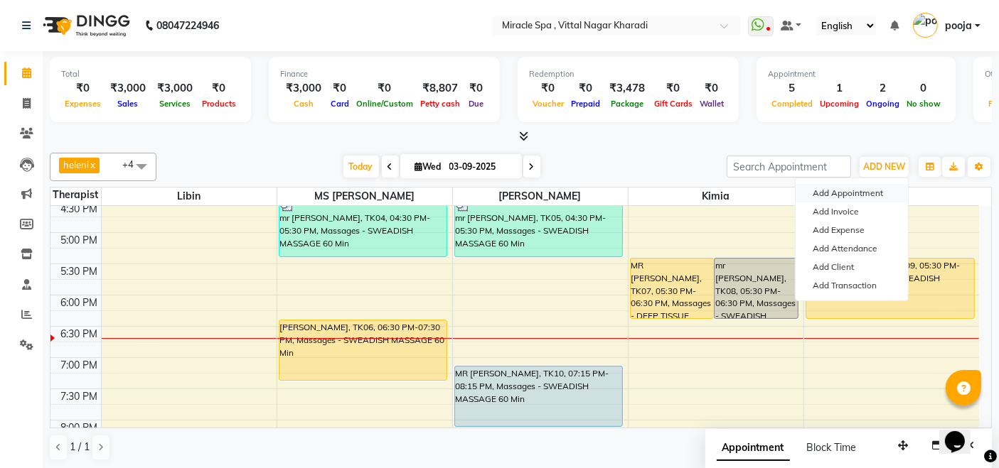
click at [876, 192] on button "Add Appointment" at bounding box center [851, 193] width 112 height 18
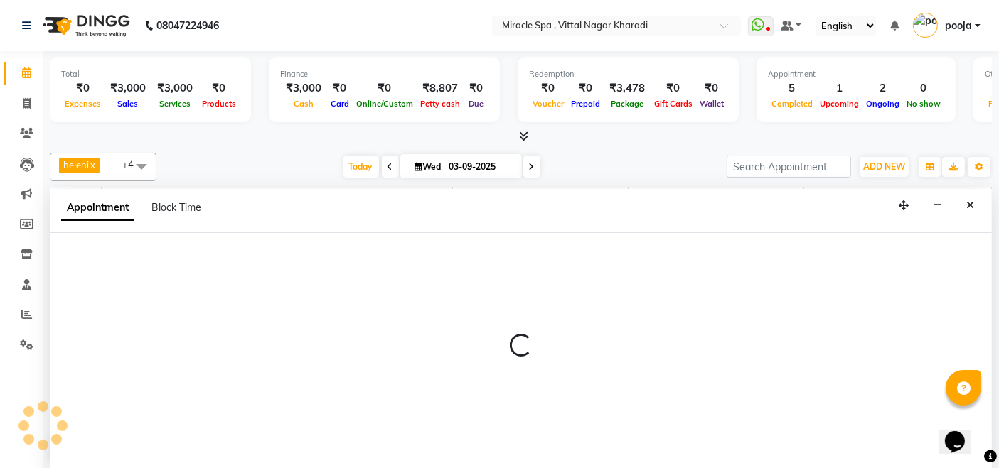
select select "tentative"
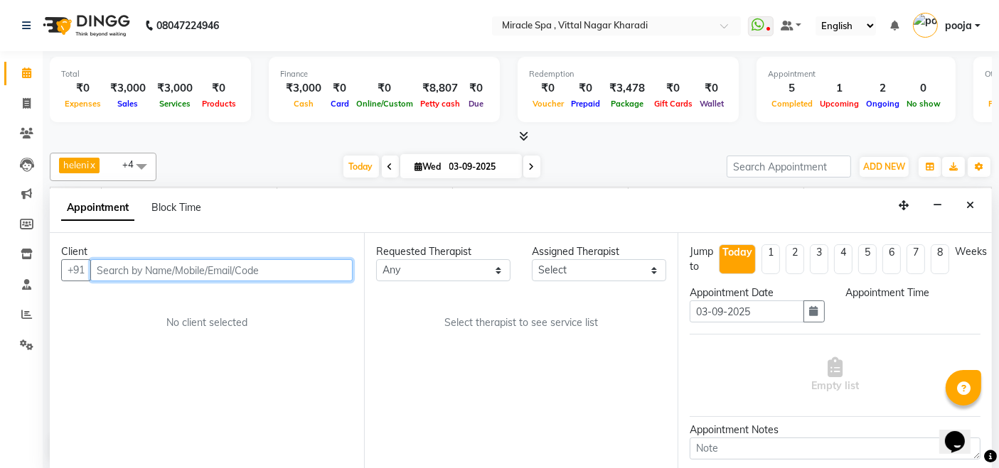
select select "600"
paste input "8408004545"
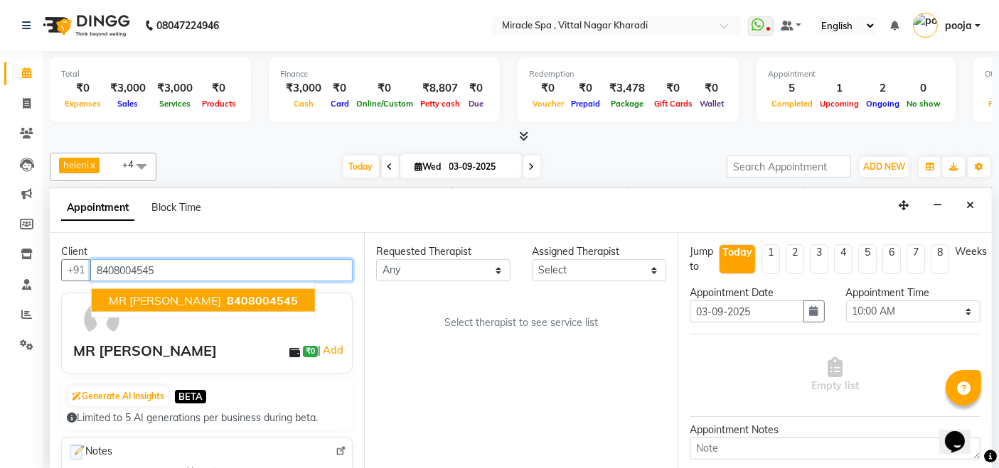
type input "8408004545"
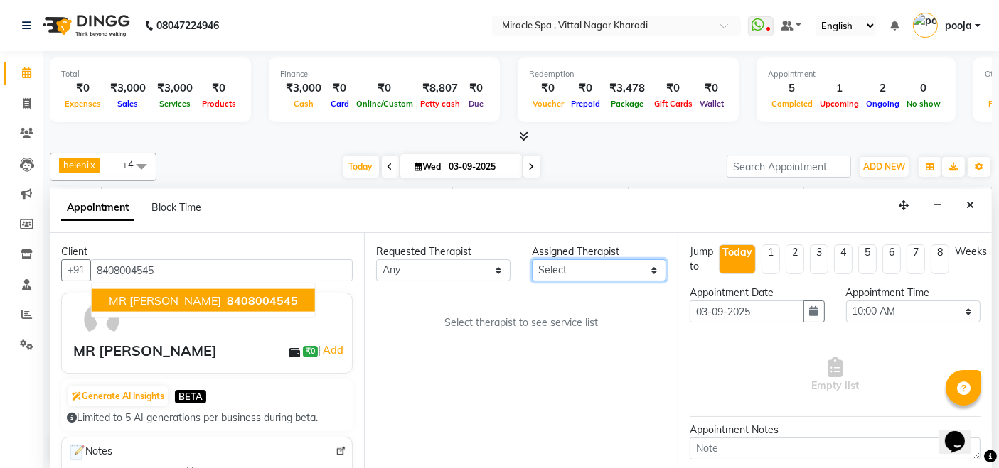
click at [557, 271] on select "Select ajay chisty debora Em Es GIGI heleni jois kimia Libin MAHESH may MR ADIT…" at bounding box center [599, 270] width 134 height 22
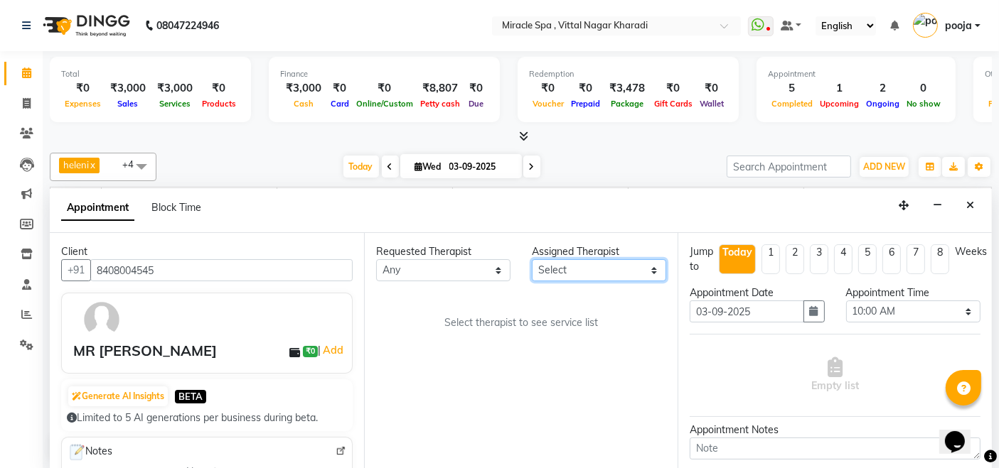
select select "89028"
click at [532, 259] on select "Select ajay chisty debora Em Es GIGI heleni jois kimia Libin MAHESH may MR ADIT…" at bounding box center [599, 270] width 134 height 22
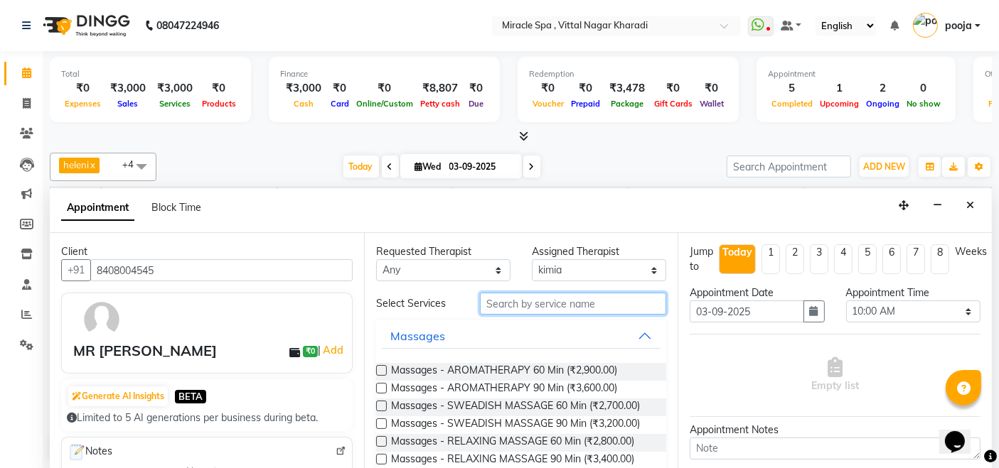
click at [513, 306] on input "text" at bounding box center [573, 304] width 186 height 22
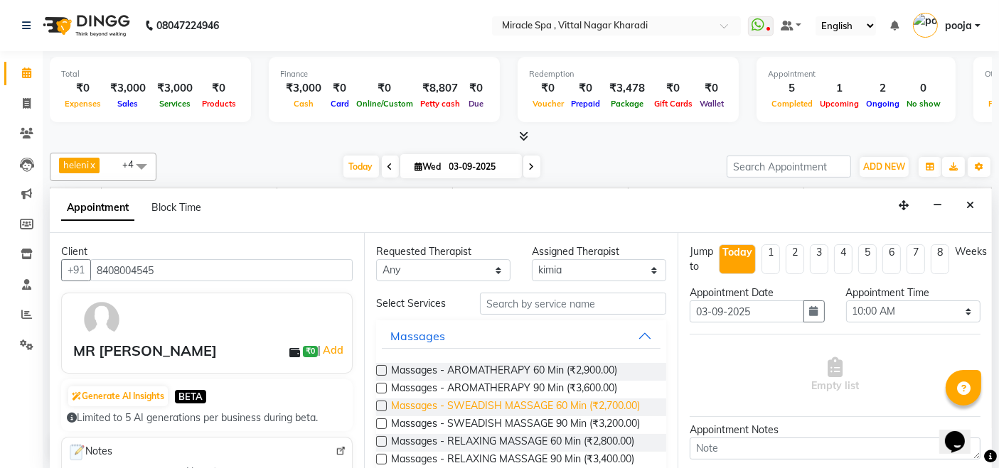
click at [537, 407] on span "Massages - SWEADISH MASSAGE 60 Min (₹2,700.00)" at bounding box center [515, 408] width 249 height 18
checkbox input "false"
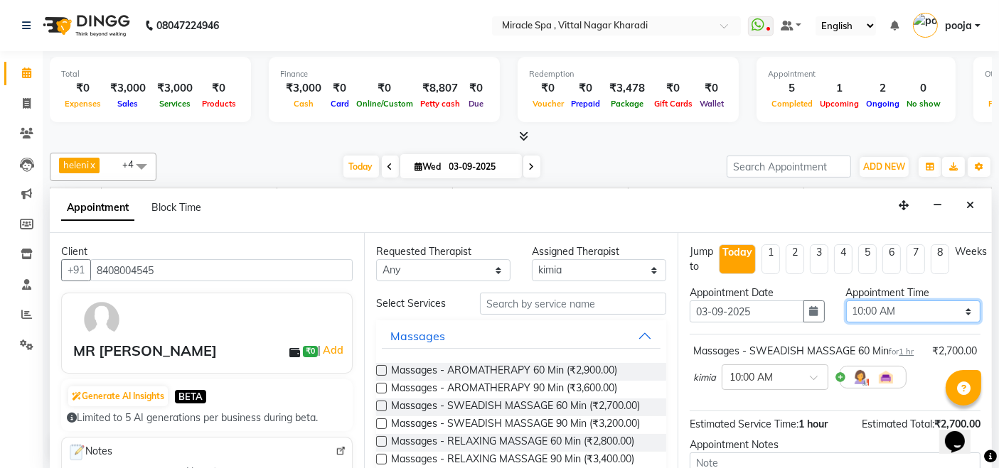
click at [897, 317] on select "Select 10:00 AM 10:15 AM 10:30 AM 10:45 AM 11:00 AM 11:15 AM 11:30 AM 11:45 AM …" at bounding box center [913, 312] width 134 height 22
select select "1155"
click at [846, 301] on select "Select 10:00 AM 10:15 AM 10:30 AM 10:45 AM 11:00 AM 11:15 AM 11:30 AM 11:45 AM …" at bounding box center [913, 312] width 134 height 22
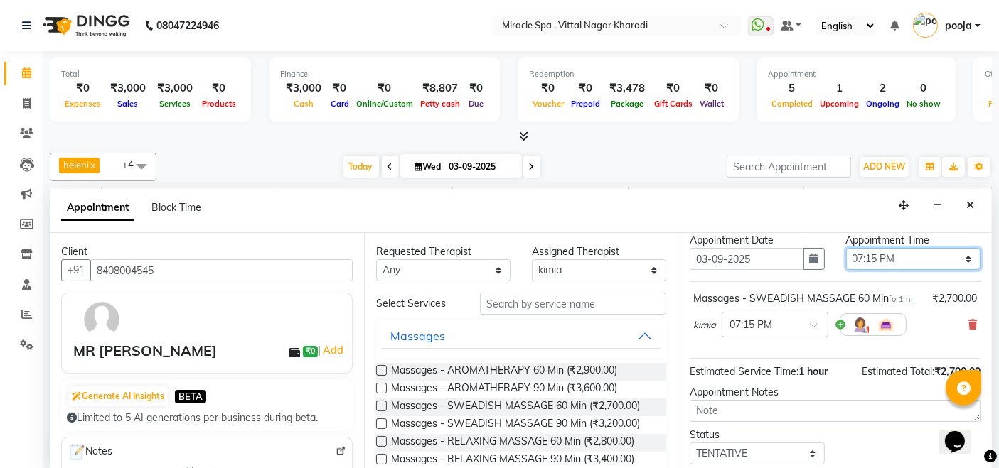
scroll to position [151, 0]
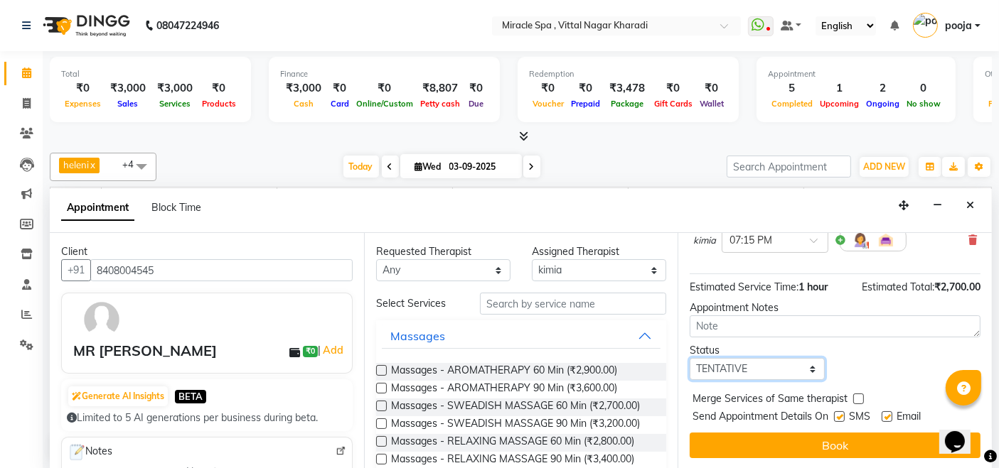
click at [759, 364] on select "Select TENTATIVE CONFIRM CHECK-IN UPCOMING" at bounding box center [756, 369] width 134 height 22
select select "upcoming"
click at [689, 358] on select "Select TENTATIVE CONFIRM CHECK-IN UPCOMING" at bounding box center [756, 369] width 134 height 22
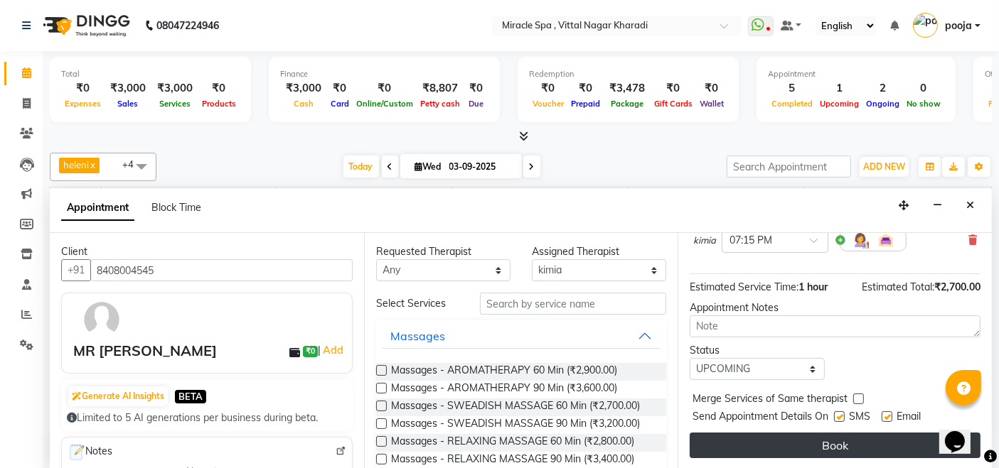
click at [805, 435] on button "Book" at bounding box center [834, 446] width 291 height 26
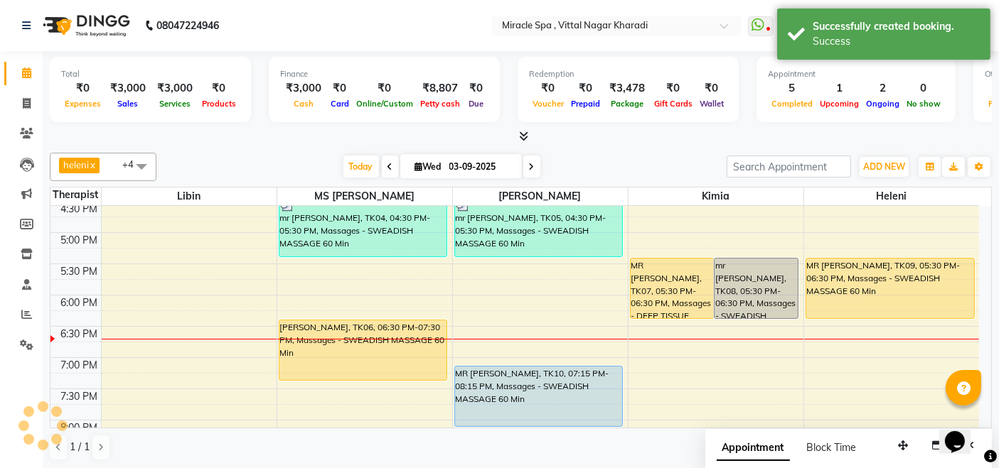
scroll to position [0, 0]
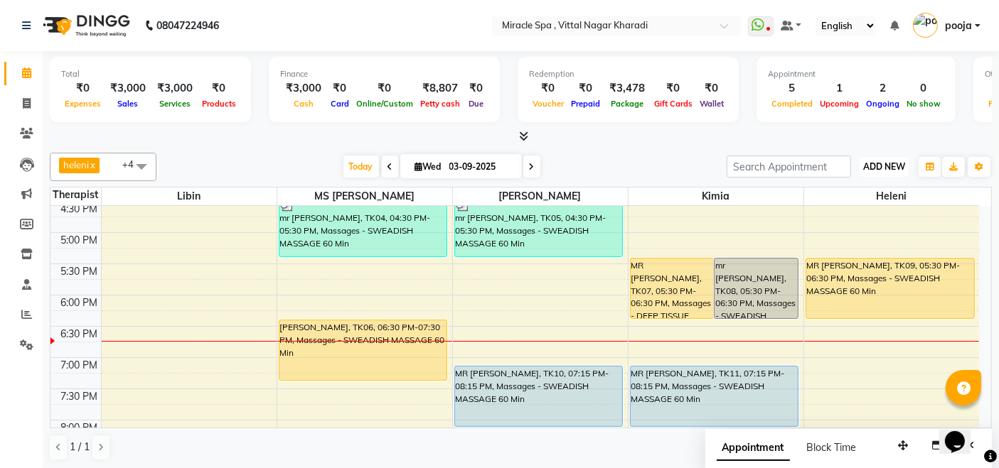
click at [891, 168] on span "ADD NEW" at bounding box center [884, 166] width 42 height 11
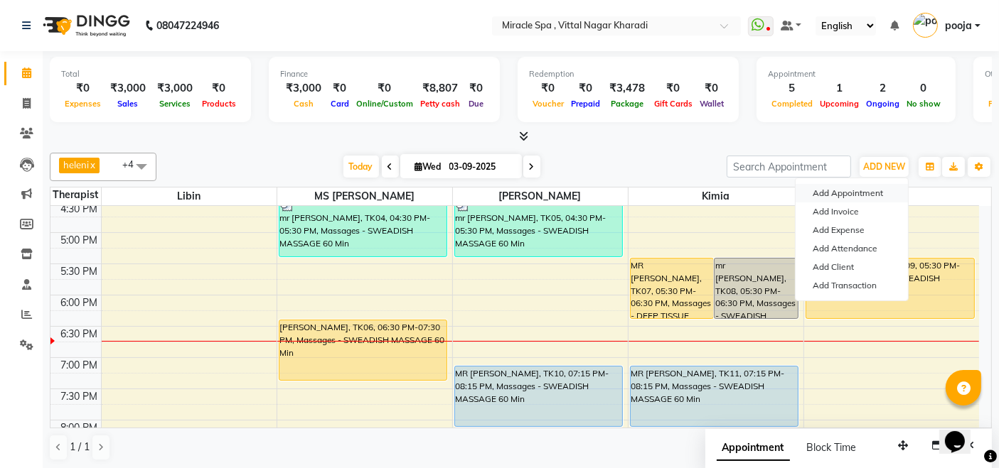
click at [836, 193] on button "Add Appointment" at bounding box center [851, 193] width 112 height 18
select select "600"
select select "tentative"
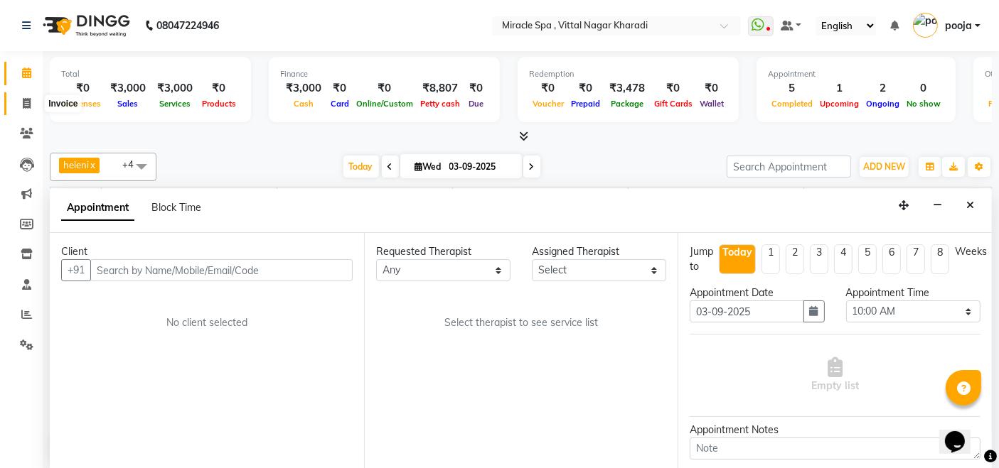
click at [24, 102] on icon at bounding box center [27, 103] width 8 height 11
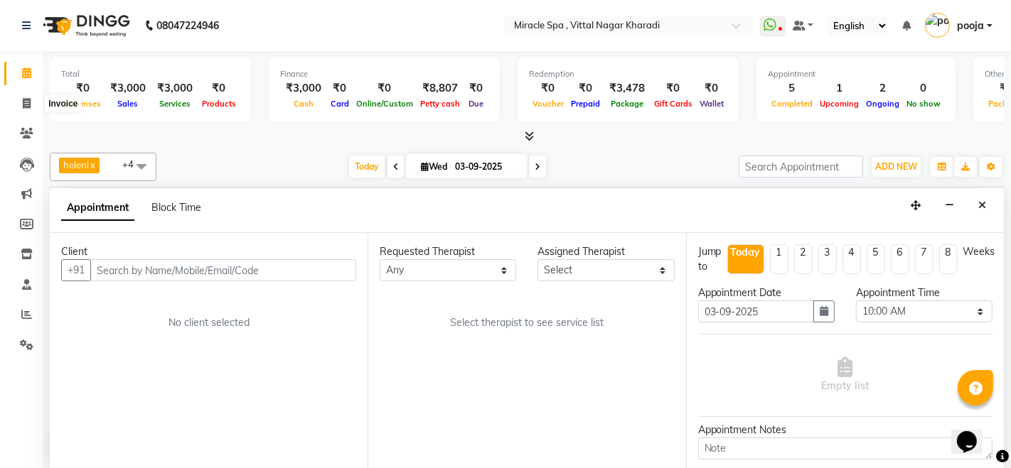
select select "3854"
select select "service"
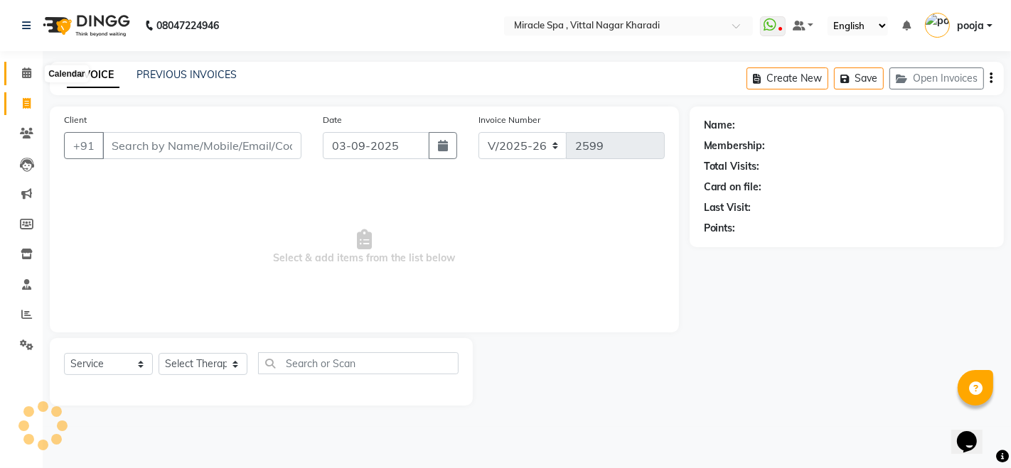
click at [26, 80] on span at bounding box center [26, 73] width 25 height 16
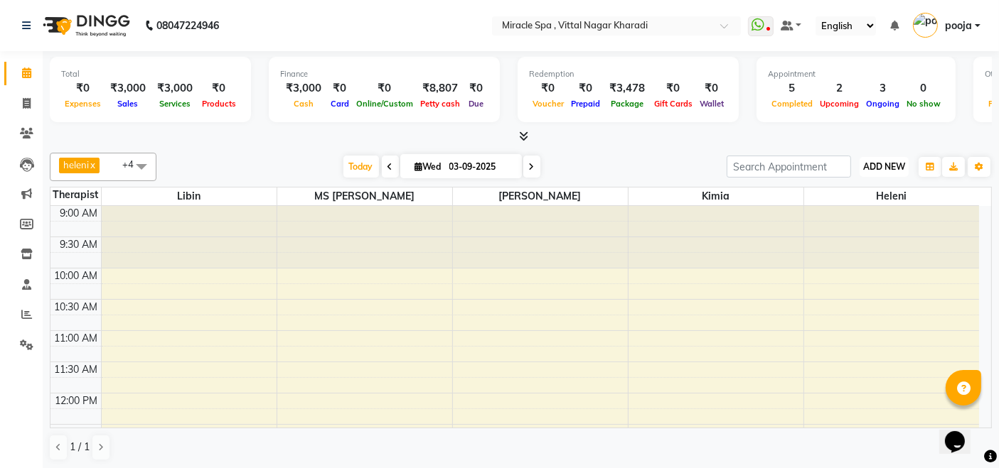
click at [875, 158] on button "ADD NEW Toggle Dropdown" at bounding box center [883, 167] width 49 height 20
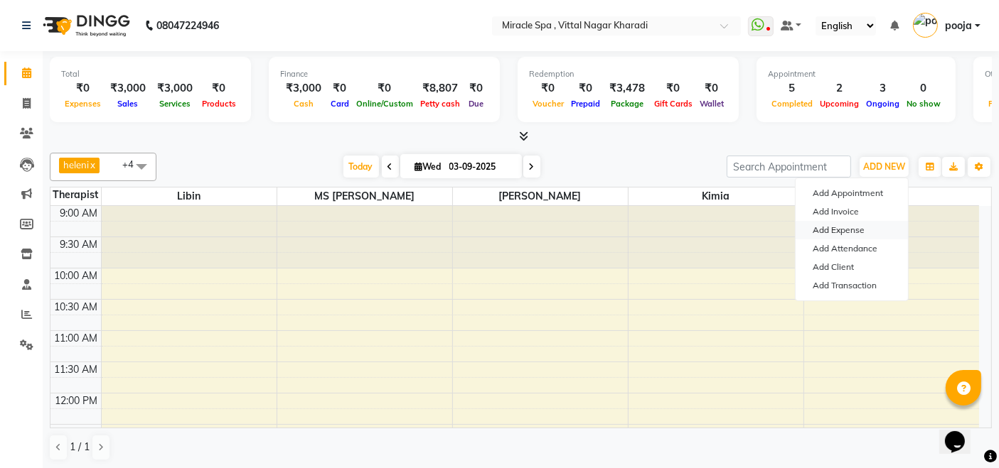
click at [847, 230] on link "Add Expense" at bounding box center [851, 230] width 112 height 18
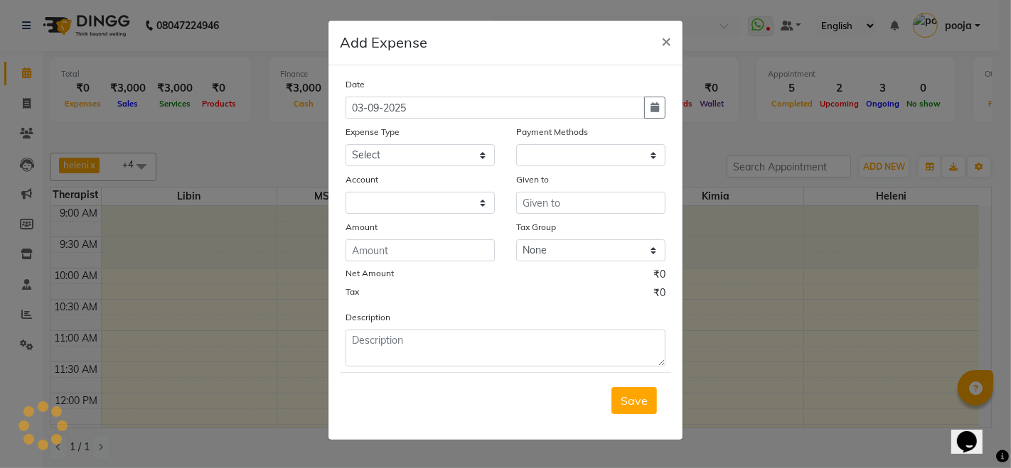
select select "1"
select select "2629"
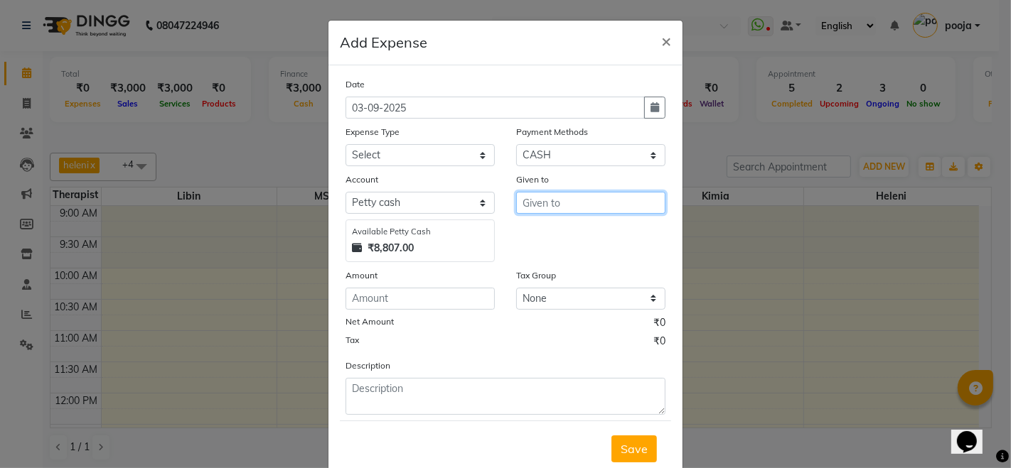
click at [576, 208] on input "text" at bounding box center [590, 203] width 149 height 22
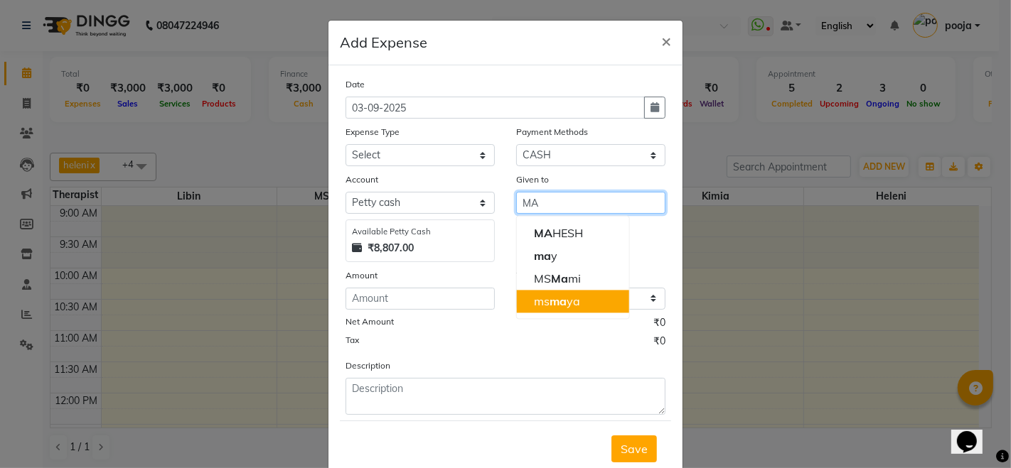
click at [572, 302] on ngb-highlight "ms ma ya" at bounding box center [557, 301] width 46 height 14
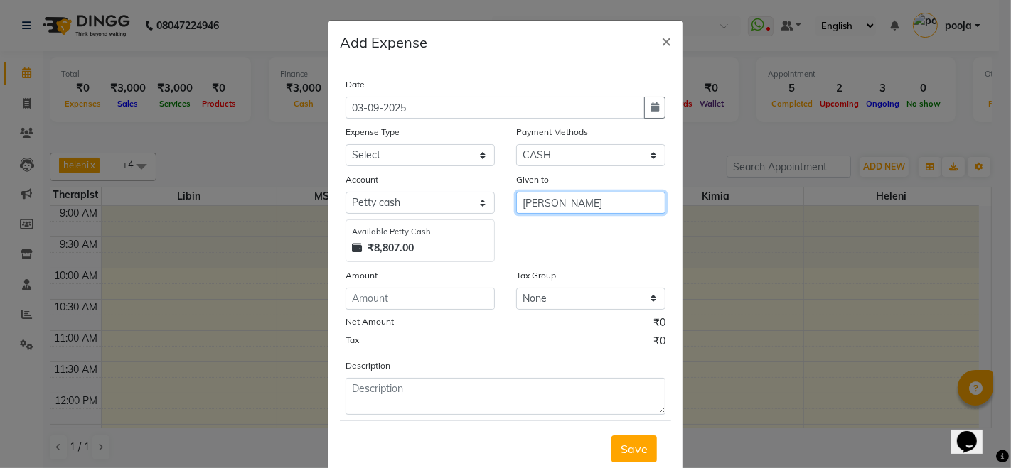
type input "[PERSON_NAME]"
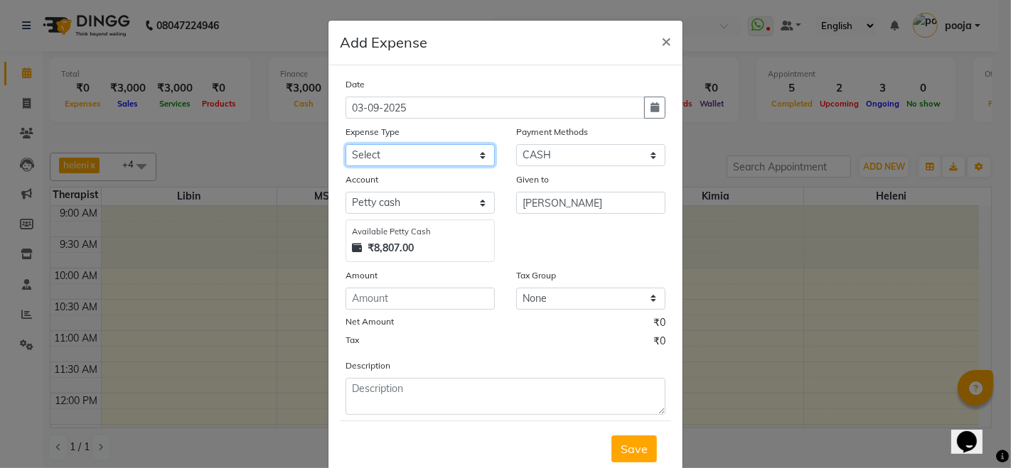
click at [366, 154] on select "Select Advance Salary Bank charges Car maintenance Cash Deposit Cash Handover C…" at bounding box center [419, 155] width 149 height 22
select select "4396"
click at [345, 144] on select "Select Advance Salary Bank charges Car maintenance Cash Deposit Cash Handover C…" at bounding box center [419, 155] width 149 height 22
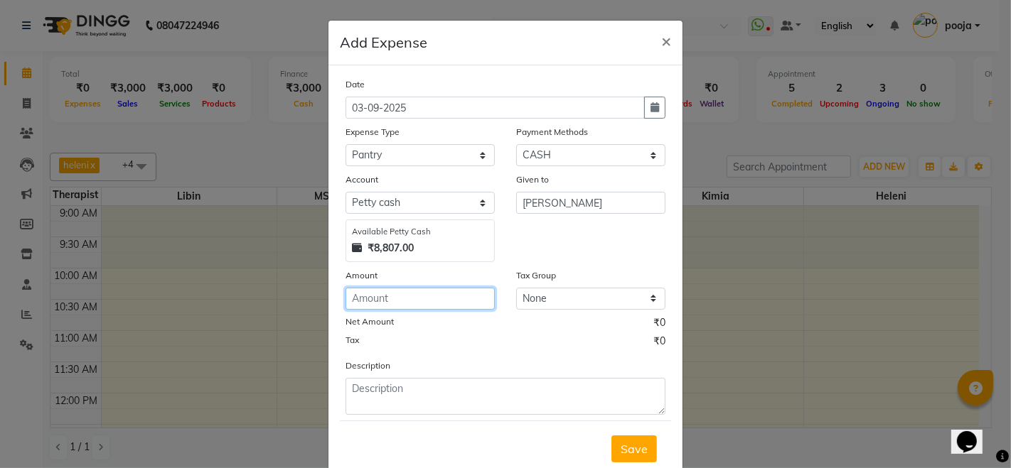
click at [389, 294] on input "number" at bounding box center [419, 299] width 149 height 22
type input "100"
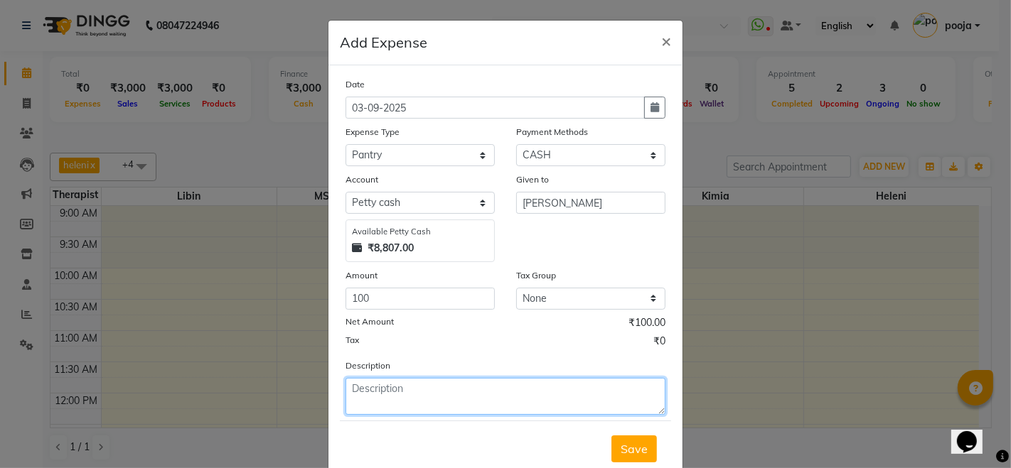
click at [389, 388] on textarea at bounding box center [505, 396] width 320 height 37
type textarea "COFEE POWDER"
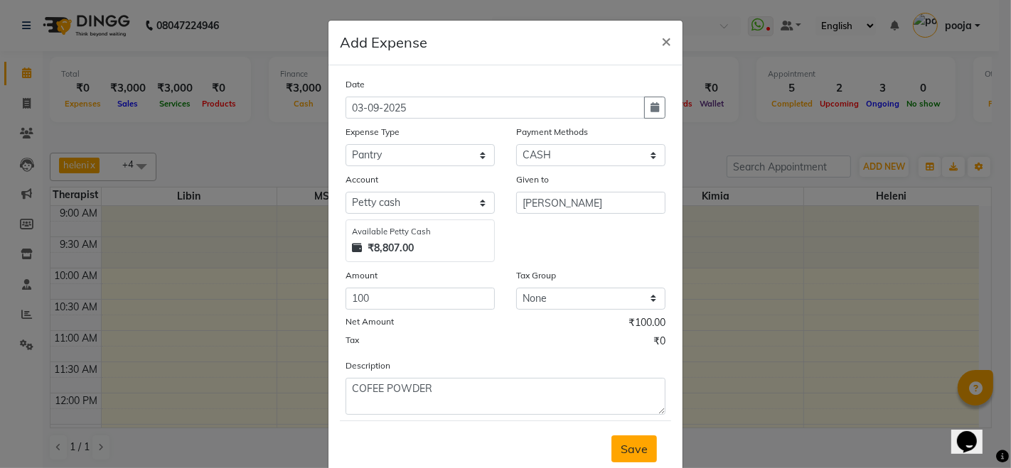
click at [620, 448] on span "Save" at bounding box center [633, 449] width 27 height 14
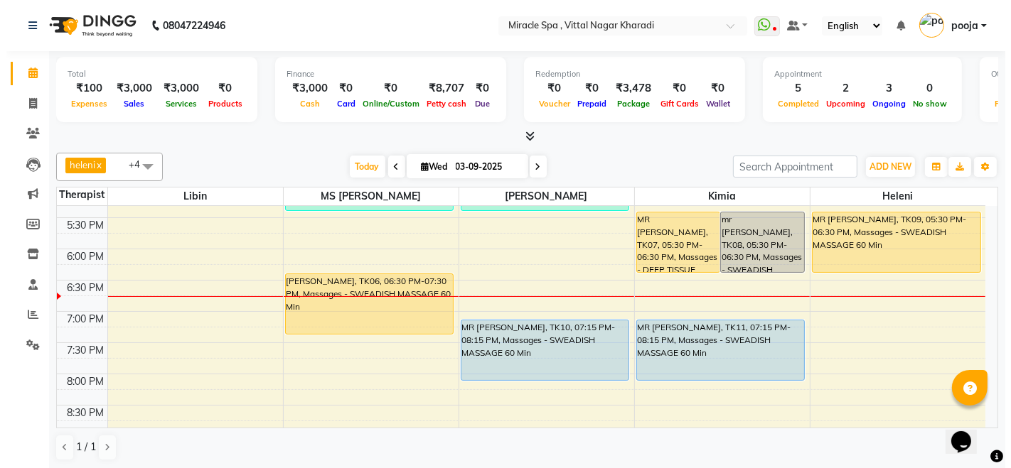
scroll to position [552, 0]
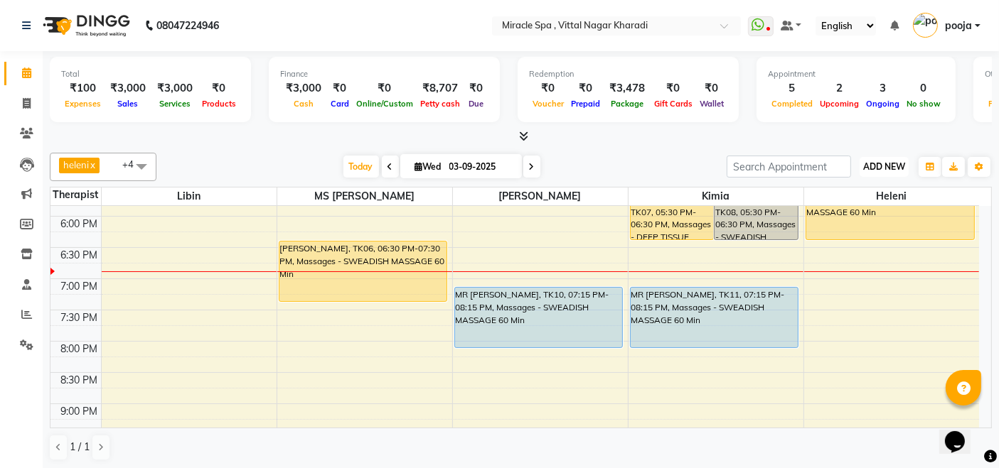
click at [883, 166] on span "ADD NEW" at bounding box center [884, 166] width 42 height 11
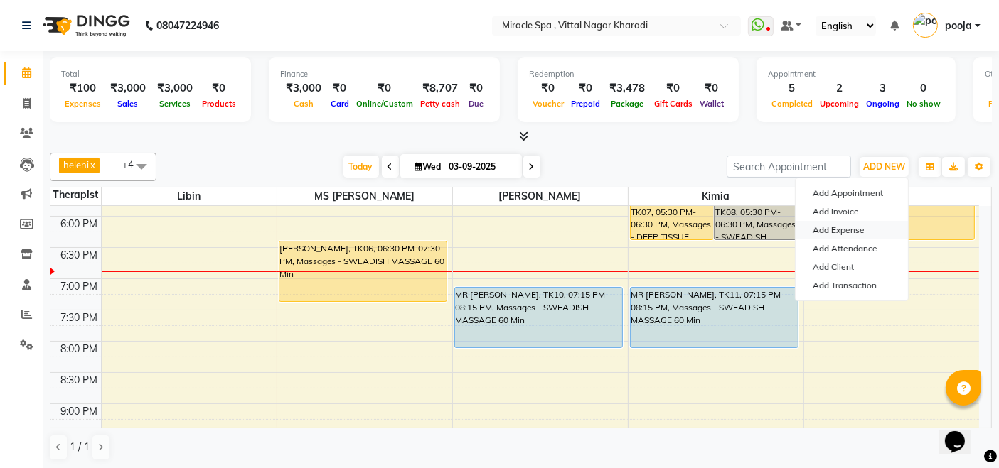
click at [861, 229] on link "Add Expense" at bounding box center [851, 230] width 112 height 18
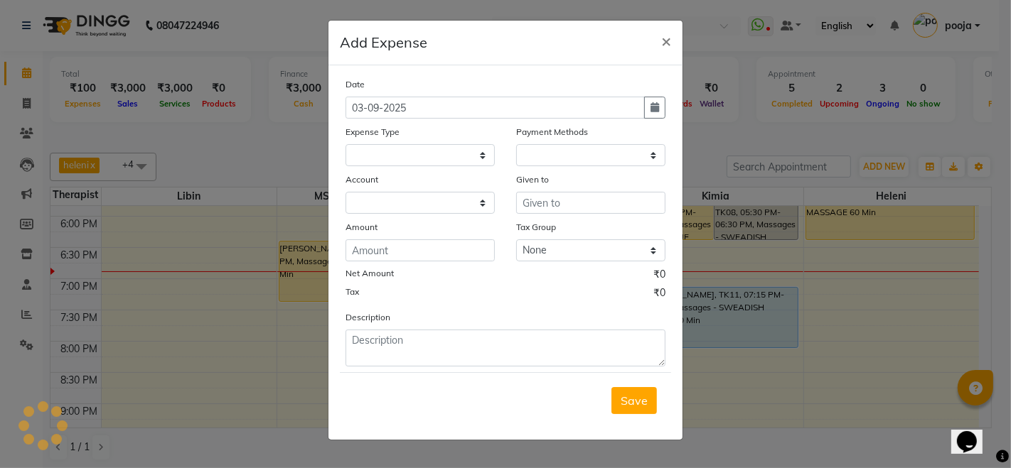
select select
select select "1"
select select "2629"
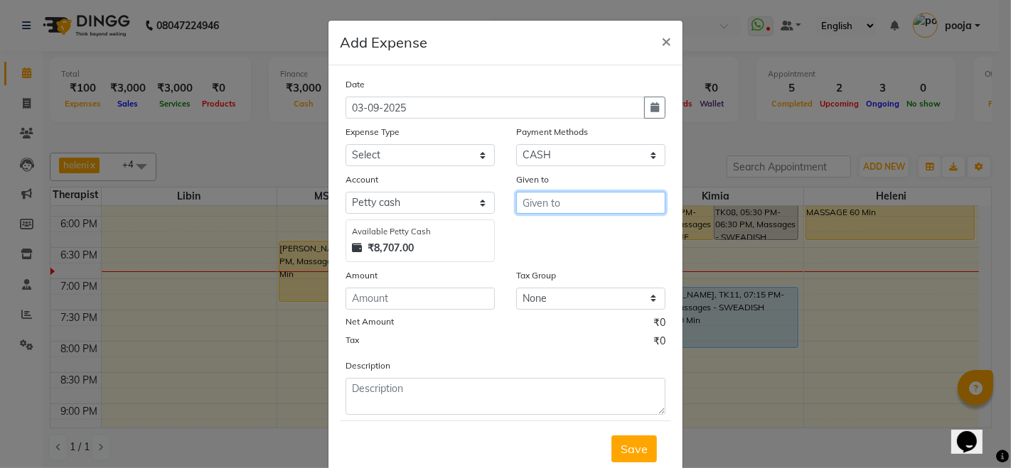
click at [554, 200] on input "text" at bounding box center [590, 203] width 149 height 22
type input "LIBIN"
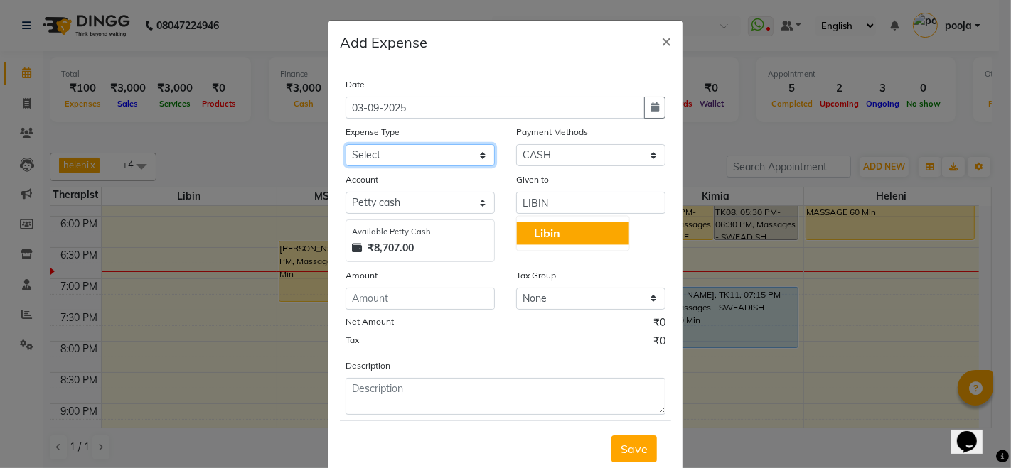
click at [357, 155] on select "Select Advance Salary Bank charges Car maintenance Cash Deposit Cash Handover C…" at bounding box center [419, 155] width 149 height 22
select select "4396"
click at [345, 144] on select "Select Advance Salary Bank charges Car maintenance Cash Deposit Cash Handover C…" at bounding box center [419, 155] width 149 height 22
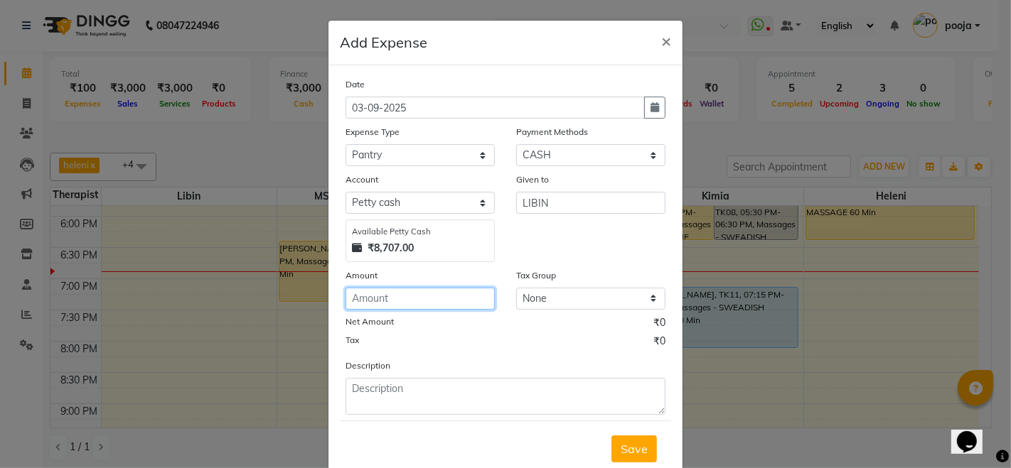
click at [370, 299] on input "number" at bounding box center [419, 299] width 149 height 22
type input "529"
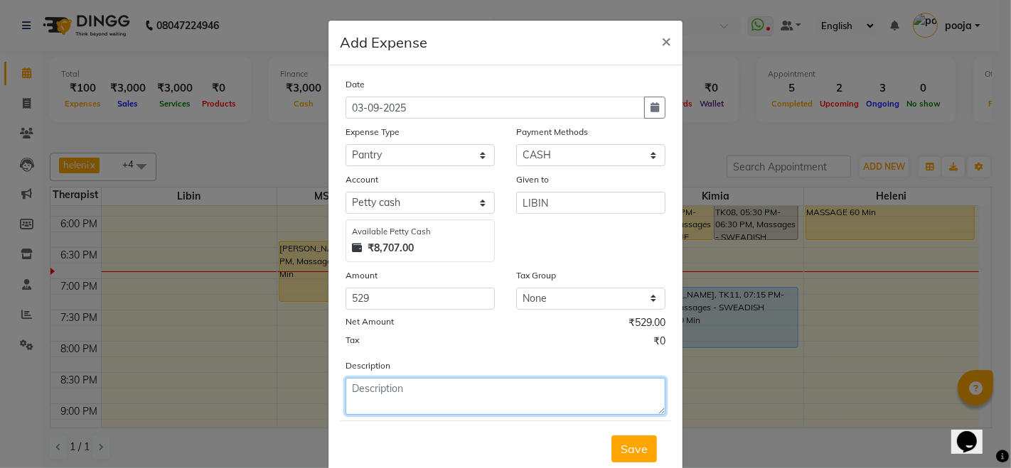
click at [380, 392] on textarea at bounding box center [505, 396] width 320 height 37
type textarea "SHAMPOO MILK"
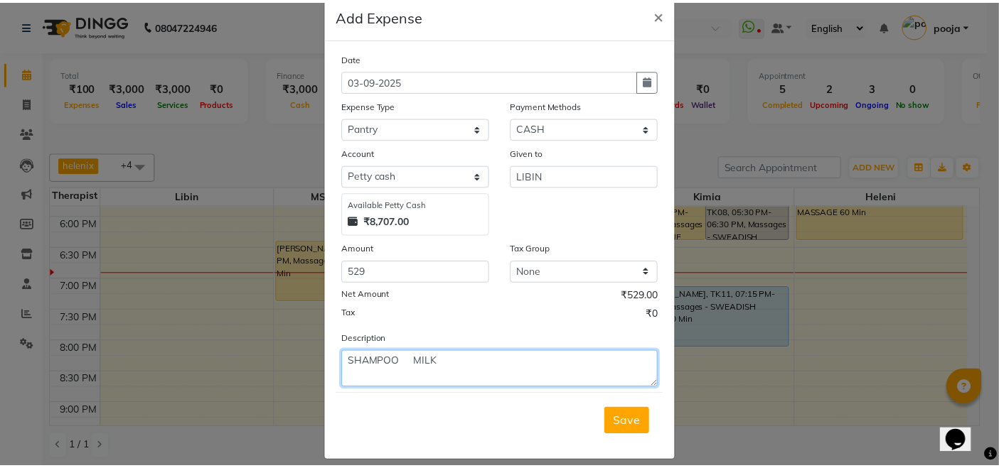
scroll to position [38, 0]
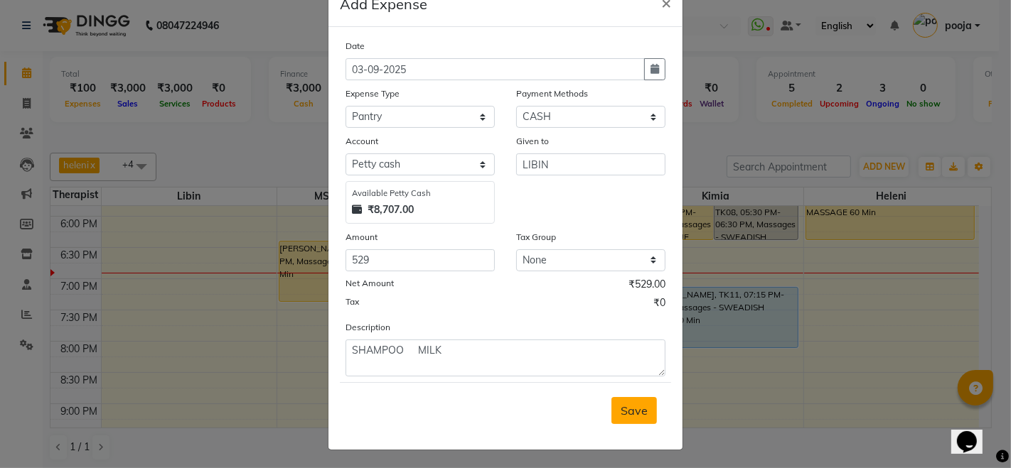
click at [635, 419] on button "Save" at bounding box center [633, 410] width 45 height 27
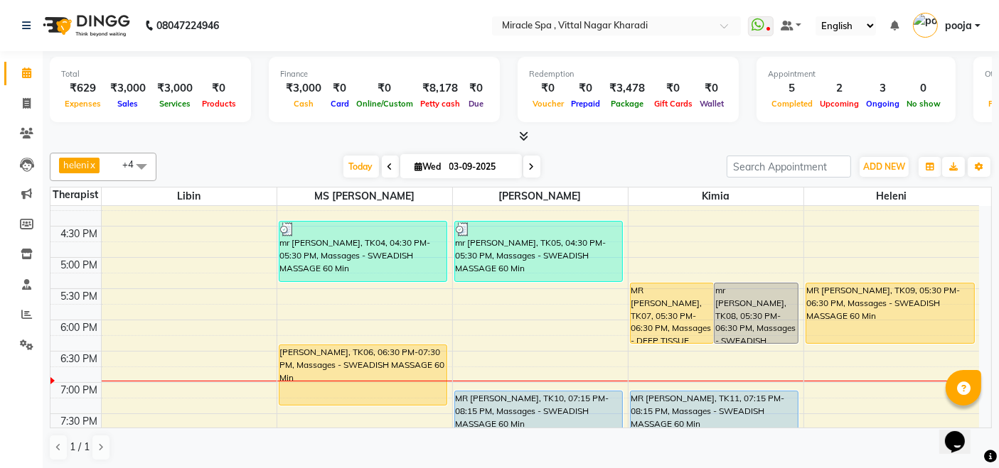
scroll to position [473, 0]
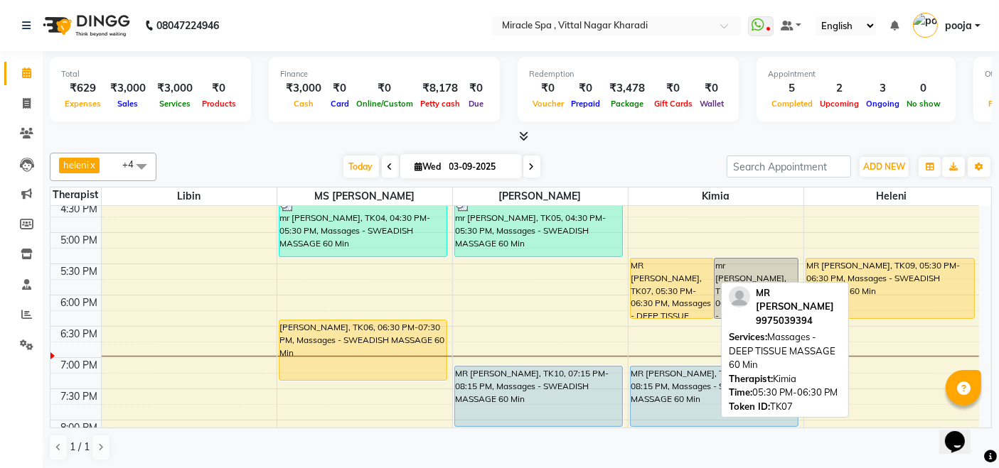
click at [670, 284] on div "MR [PERSON_NAME], TK07, 05:30 PM-06:30 PM, Massages - DEEP TISSUE MASSAGE 60 Min" at bounding box center [671, 289] width 83 height 60
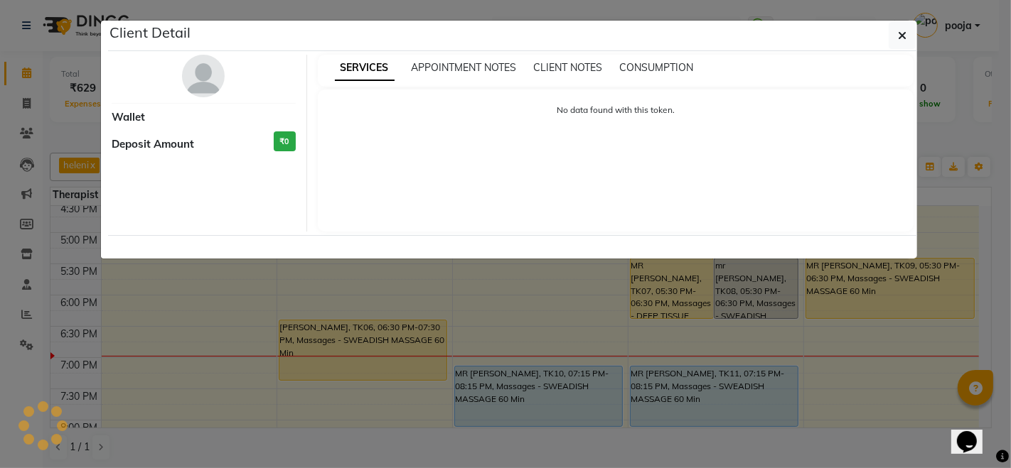
select select "1"
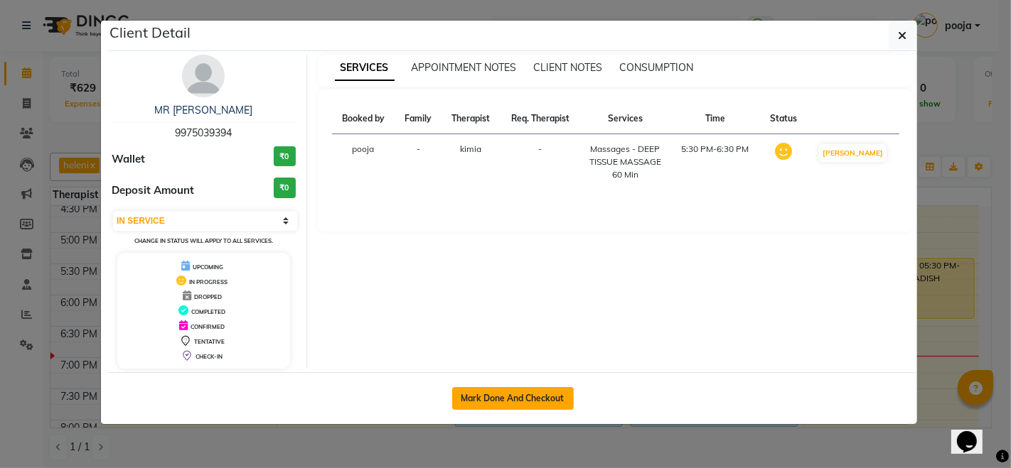
click at [507, 399] on button "Mark Done And Checkout" at bounding box center [513, 398] width 122 height 23
select select "service"
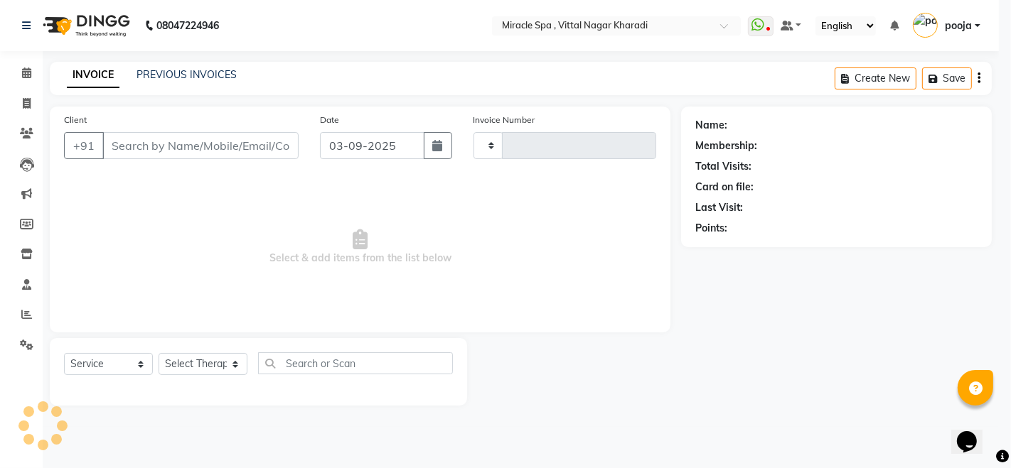
type input "2599"
select select "3854"
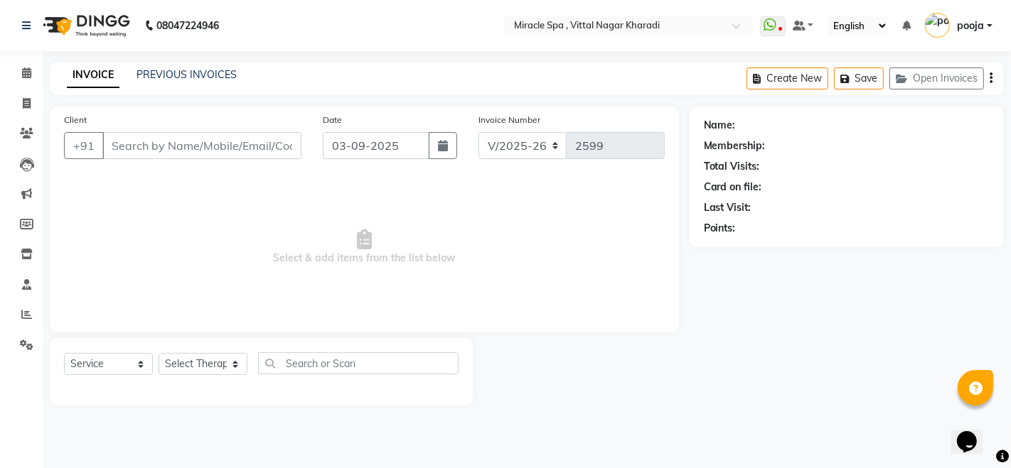
type input "9975039394"
select select "89028"
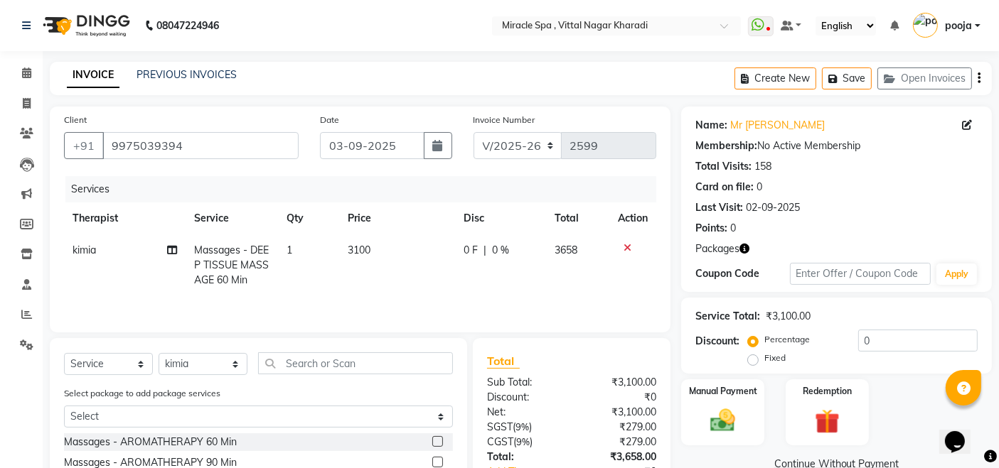
click at [979, 78] on icon "button" at bounding box center [978, 78] width 3 height 1
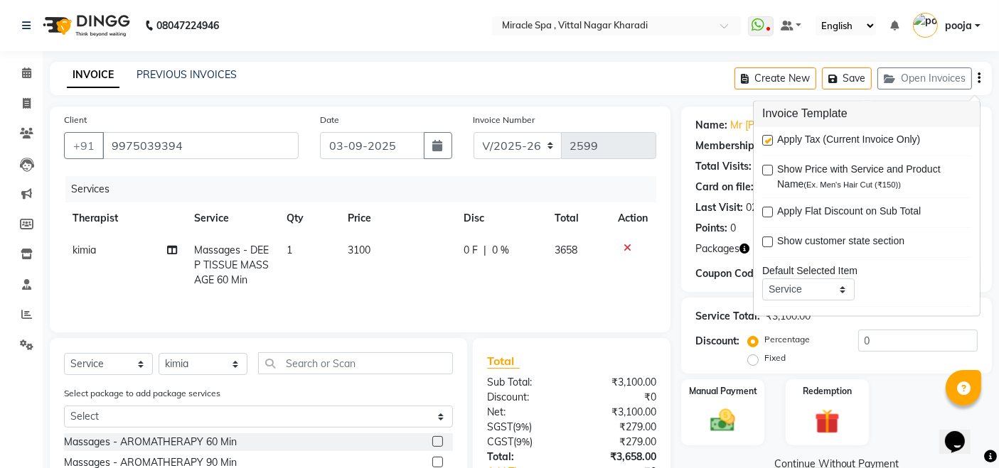
click at [770, 142] on label at bounding box center [767, 141] width 11 height 11
click at [770, 142] on input "checkbox" at bounding box center [766, 141] width 9 height 9
checkbox input "false"
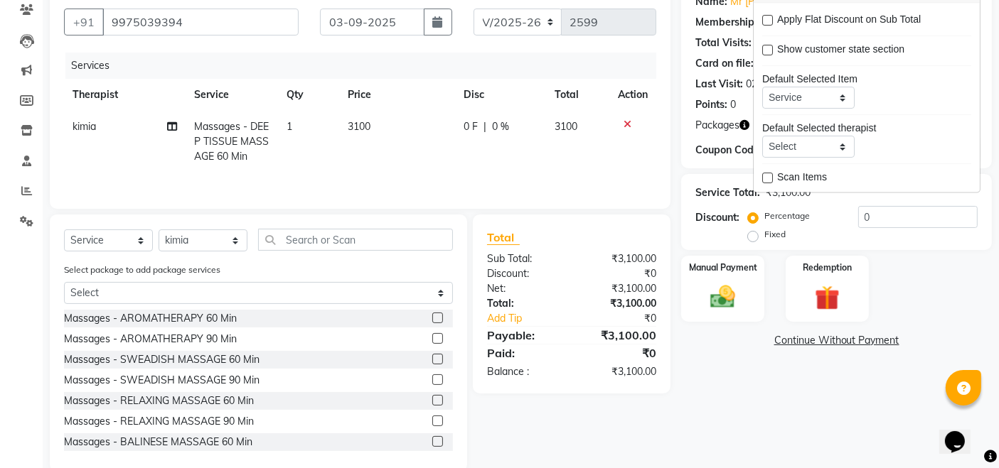
scroll to position [149, 0]
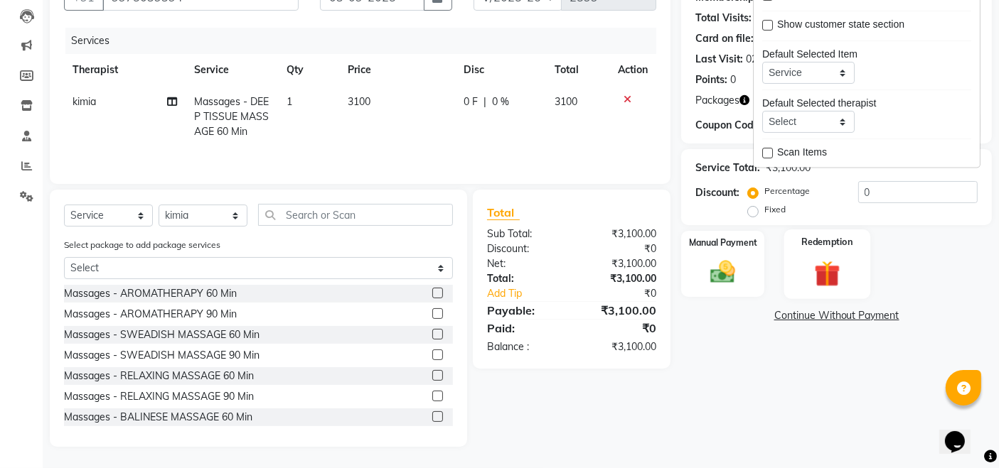
click at [850, 285] on div "Redemption" at bounding box center [827, 265] width 86 height 70
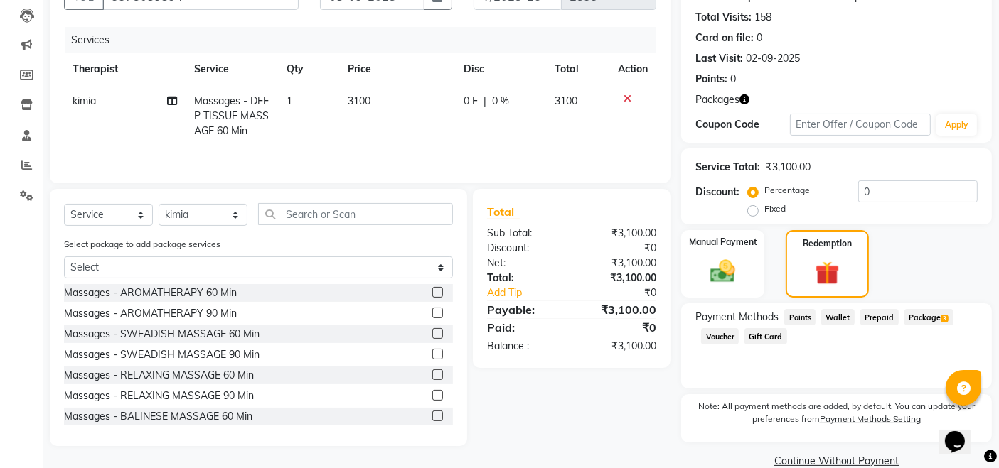
click at [929, 313] on span "Package 3" at bounding box center [928, 317] width 49 height 16
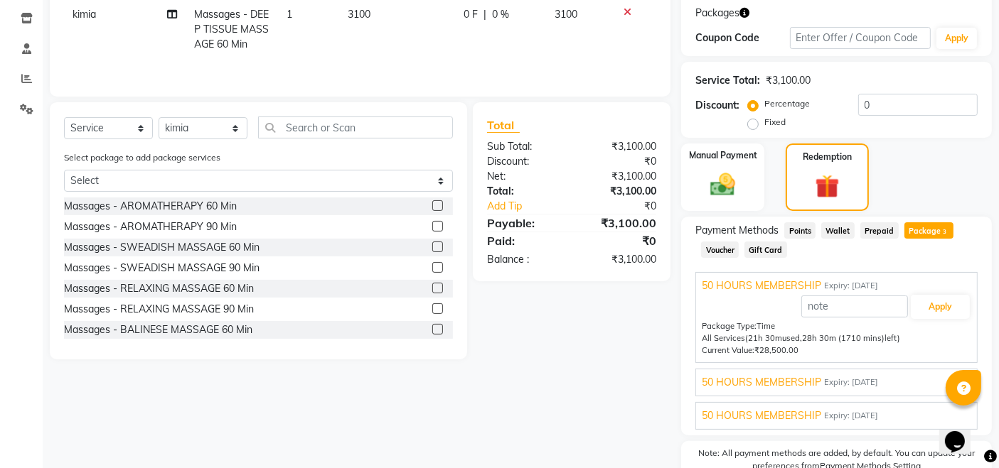
scroll to position [306, 0]
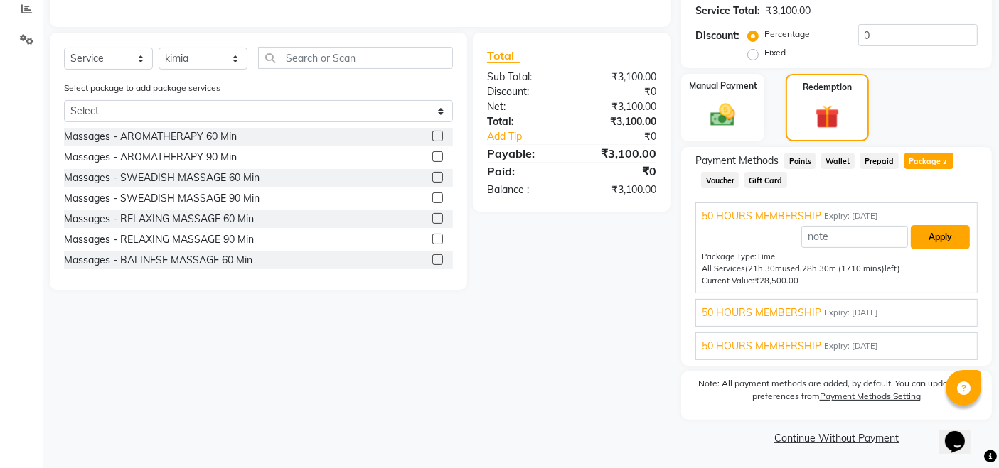
click at [946, 235] on button "Apply" at bounding box center [939, 237] width 59 height 24
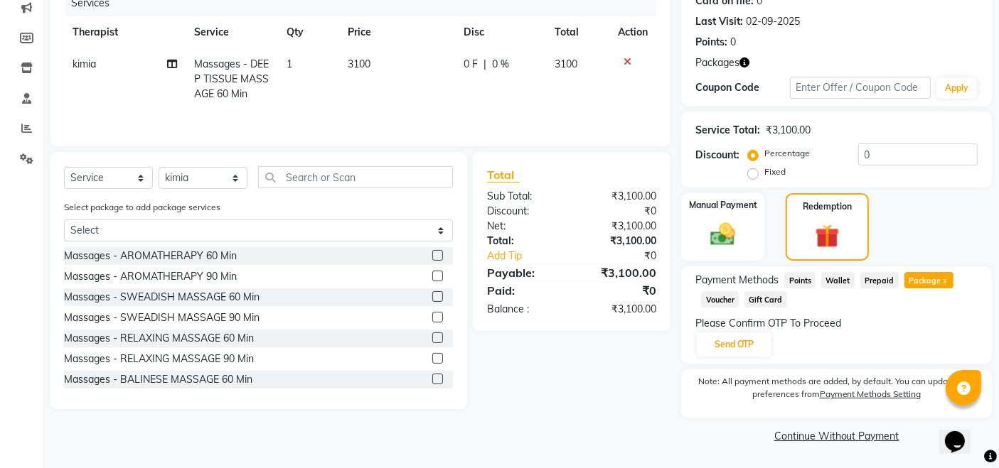
scroll to position [186, 0]
click at [733, 351] on button "Send OTP" at bounding box center [734, 345] width 75 height 24
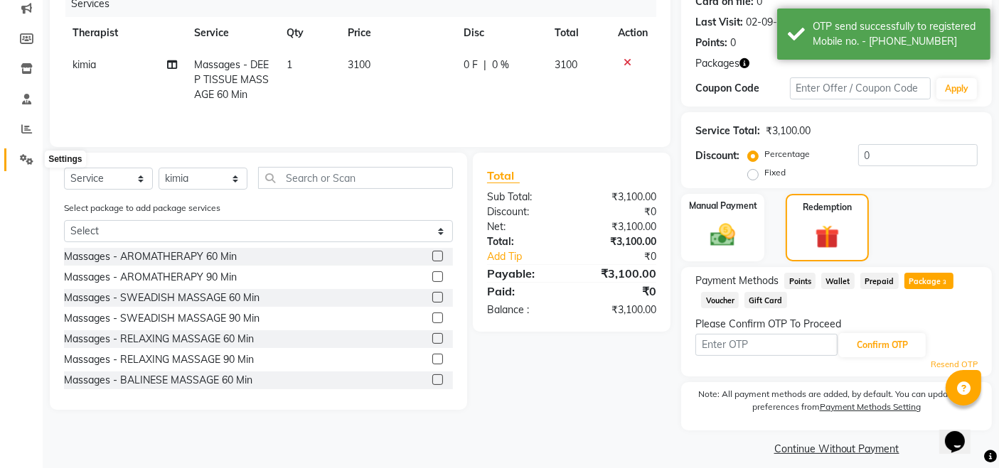
click at [32, 161] on icon at bounding box center [27, 159] width 14 height 11
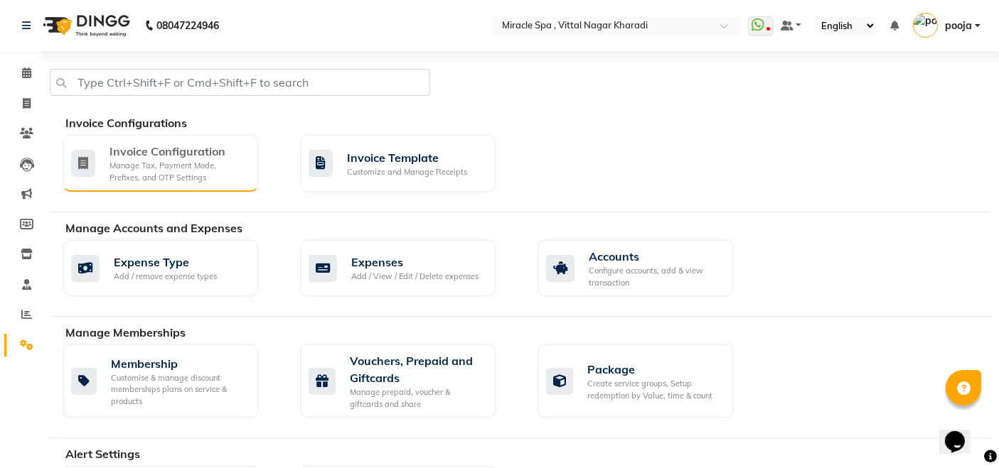
click at [181, 143] on div "Invoice Configuration" at bounding box center [177, 151] width 137 height 17
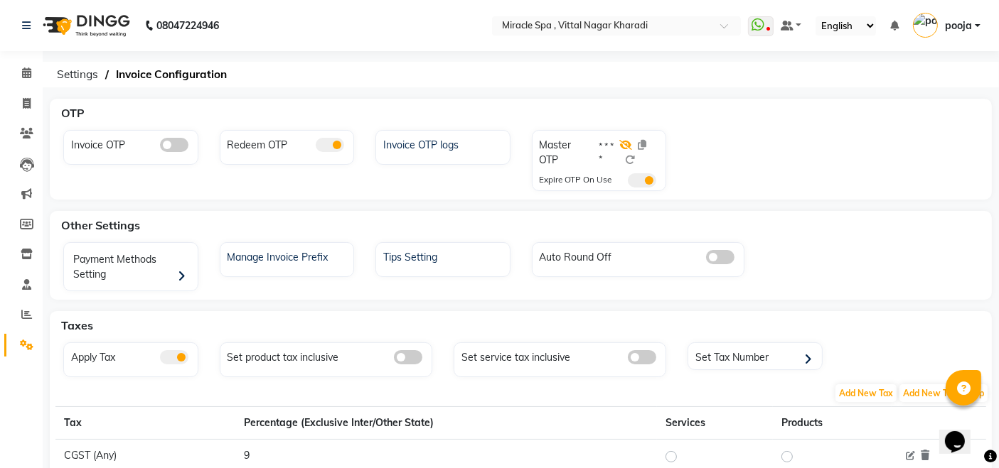
click at [627, 143] on icon at bounding box center [625, 145] width 13 height 10
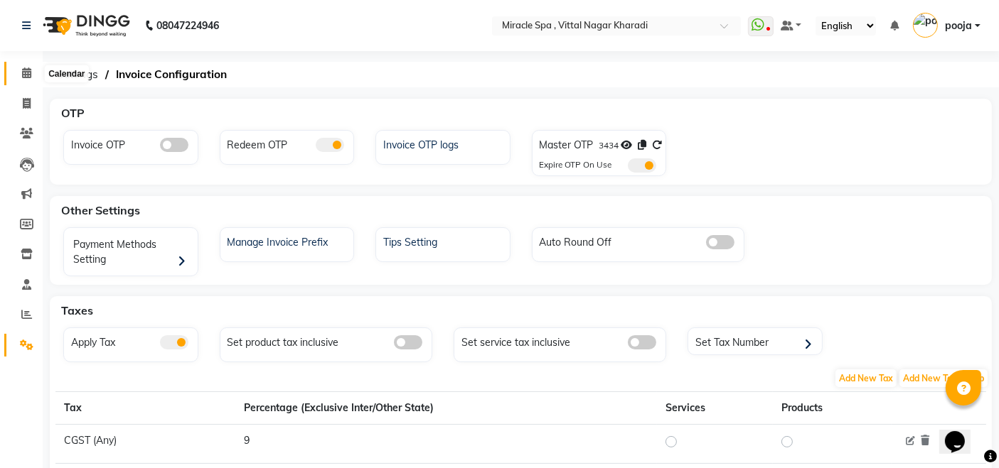
click at [23, 68] on icon at bounding box center [26, 73] width 9 height 11
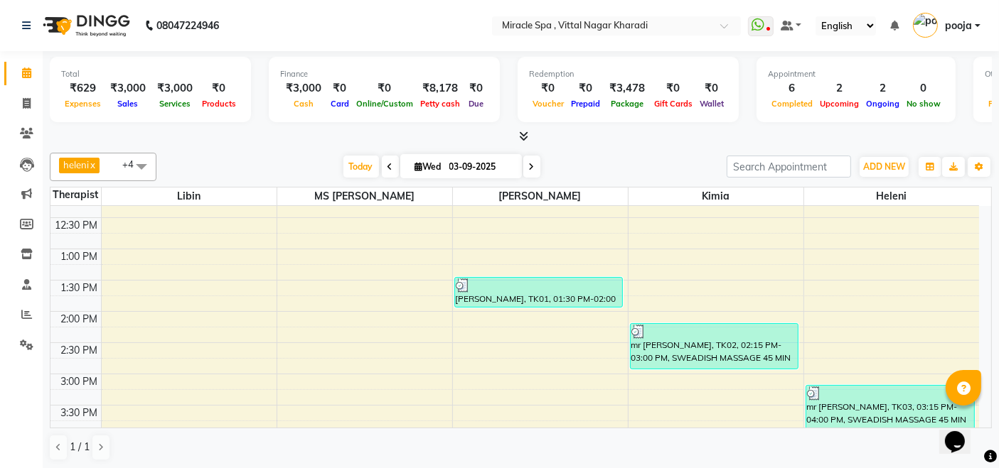
scroll to position [394, 0]
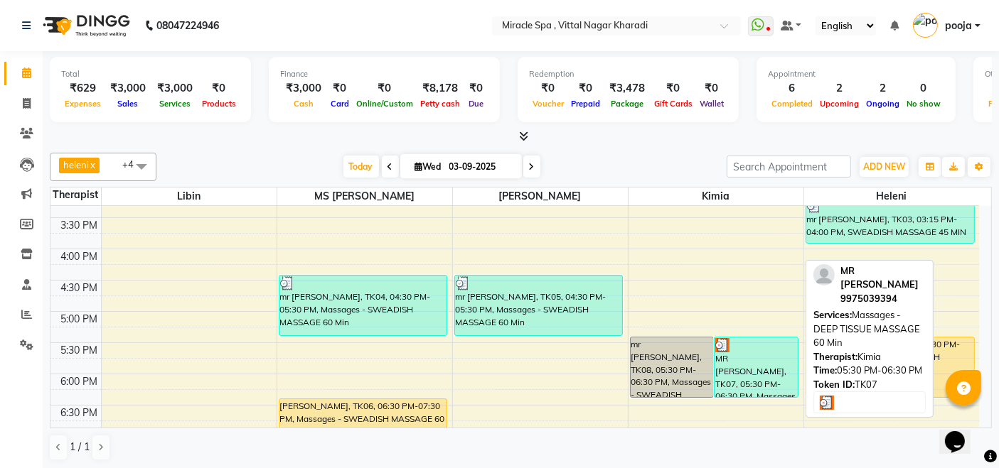
click at [741, 370] on div "MR [PERSON_NAME], TK07, 05:30 PM-06:30 PM, Massages - DEEP TISSUE MASSAGE 60 Min" at bounding box center [755, 368] width 83 height 60
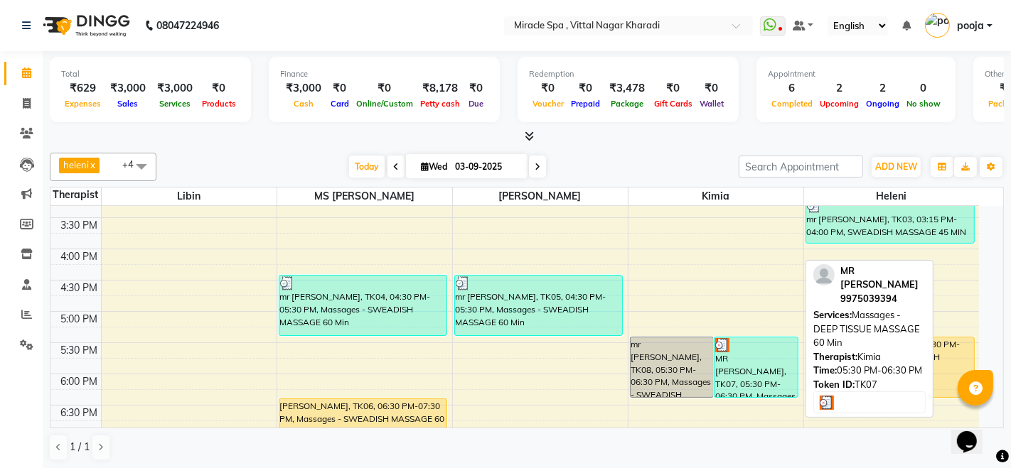
select select "3"
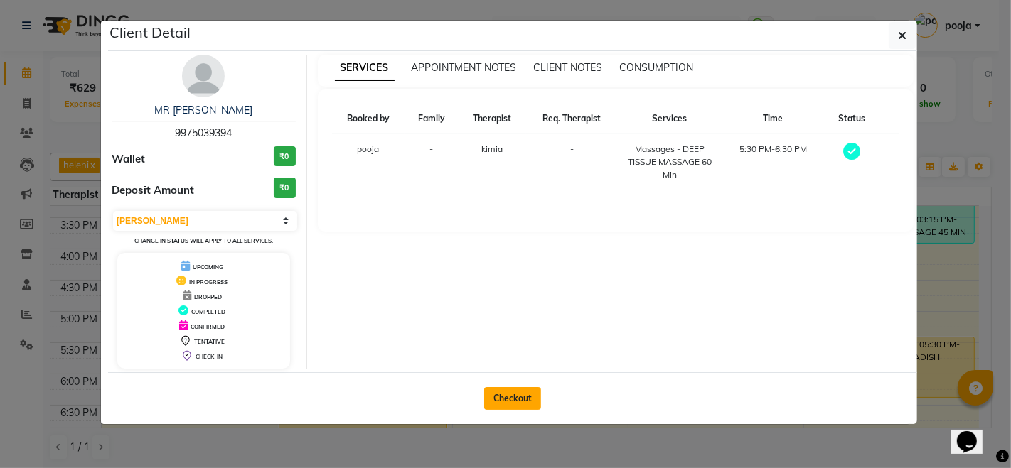
click at [499, 391] on button "Checkout" at bounding box center [512, 398] width 57 height 23
select select "service"
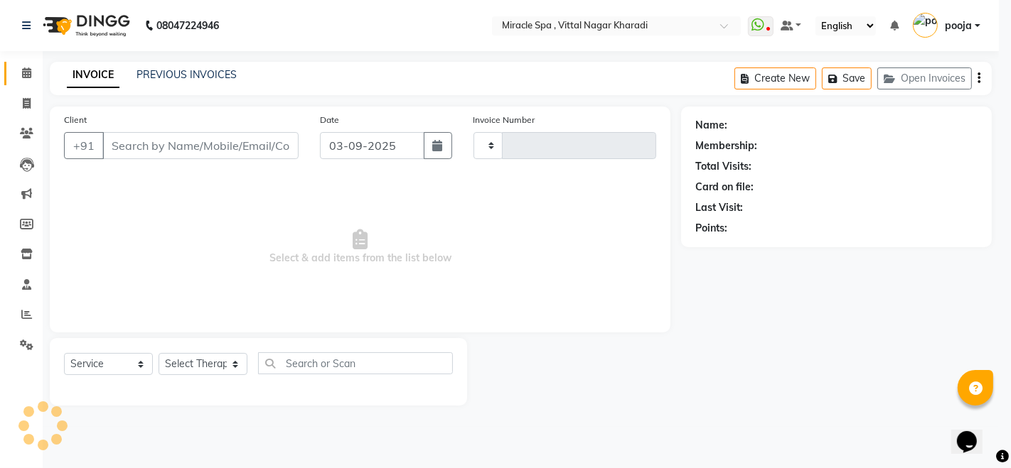
type input "2599"
select select "3854"
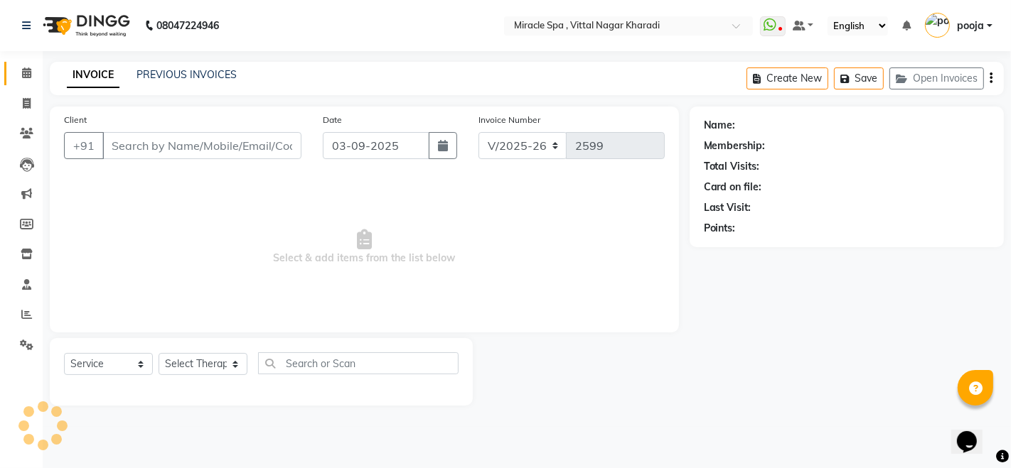
type input "9975039394"
select select "89028"
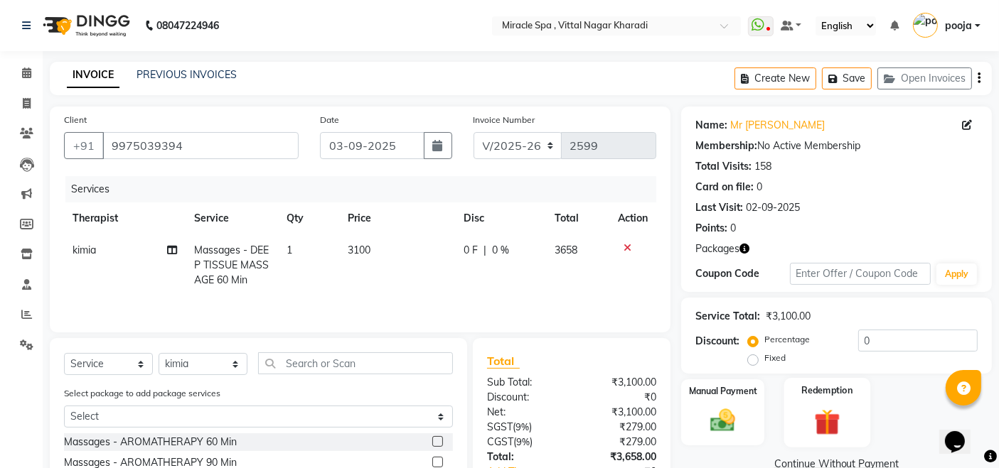
click at [828, 396] on label "Redemption" at bounding box center [826, 391] width 51 height 14
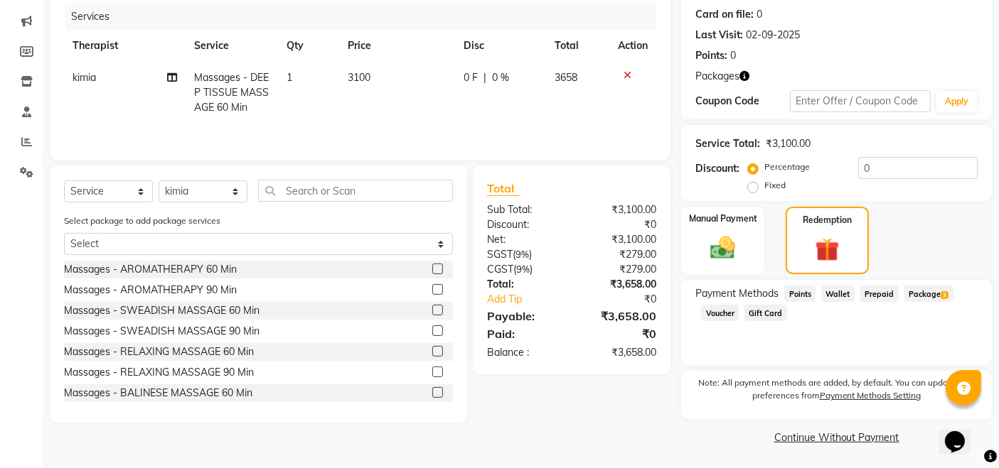
click at [930, 297] on span "Package 3" at bounding box center [928, 294] width 49 height 16
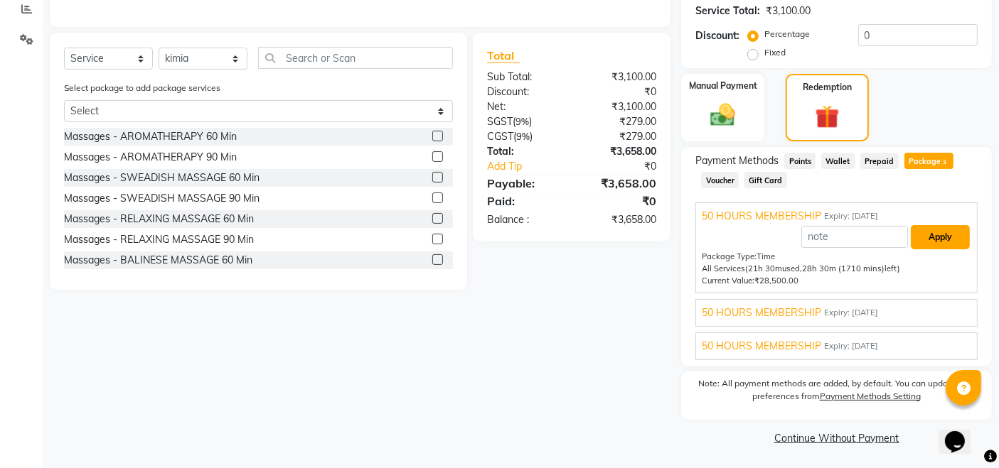
click at [953, 242] on button "Apply" at bounding box center [939, 237] width 59 height 24
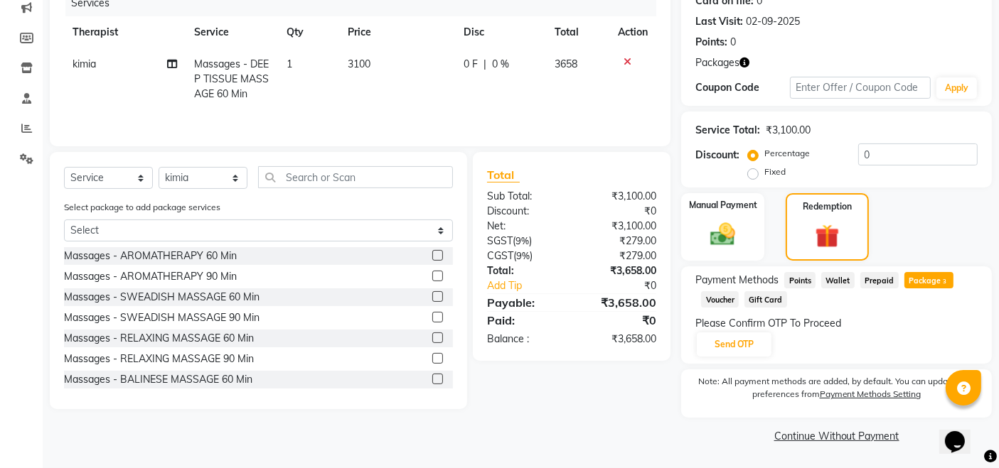
scroll to position [186, 0]
click at [731, 345] on button "Send OTP" at bounding box center [734, 345] width 75 height 24
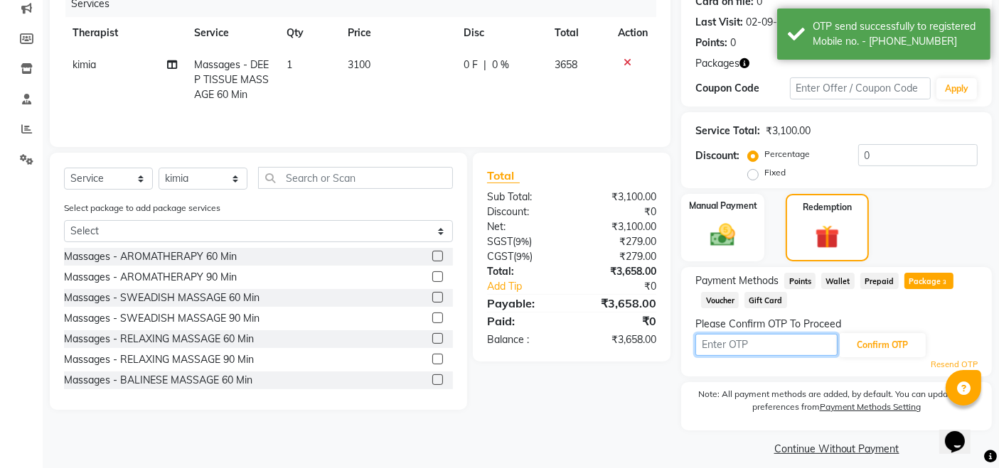
click at [746, 341] on input "text" at bounding box center [766, 345] width 142 height 22
type input "3434"
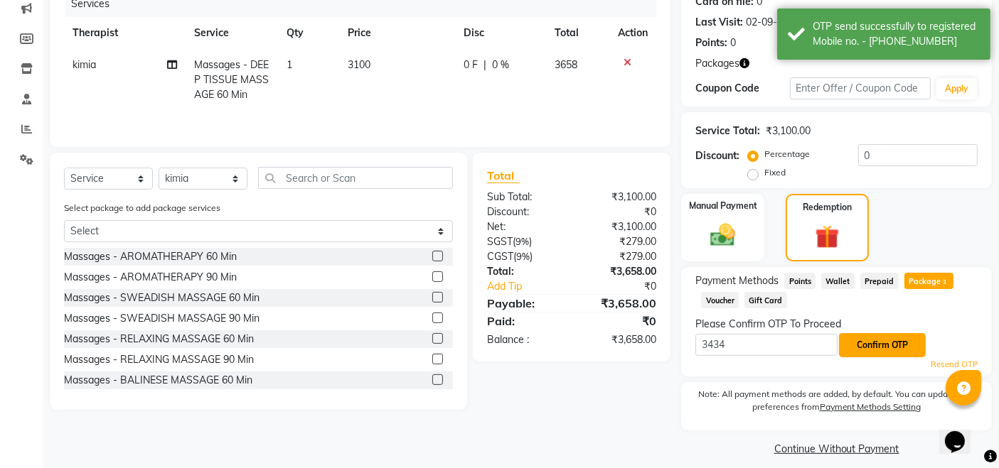
click at [877, 346] on button "Confirm OTP" at bounding box center [882, 345] width 87 height 24
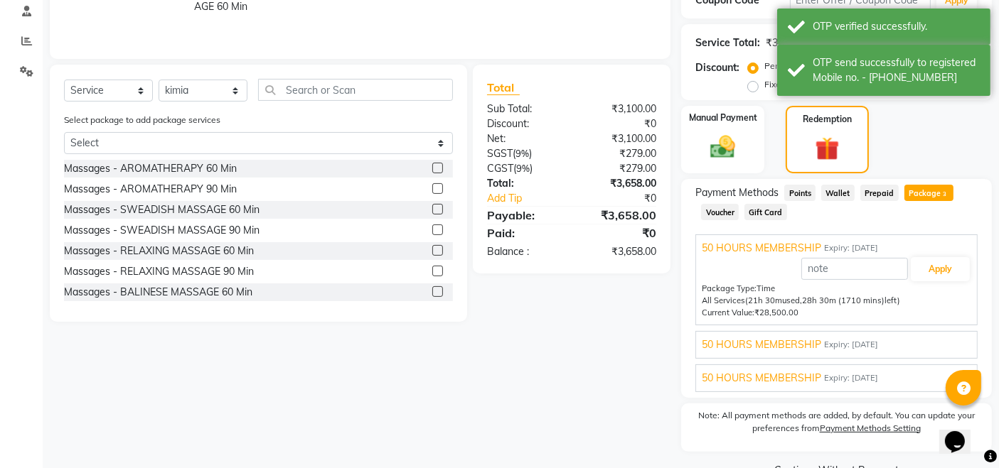
scroll to position [306, 0]
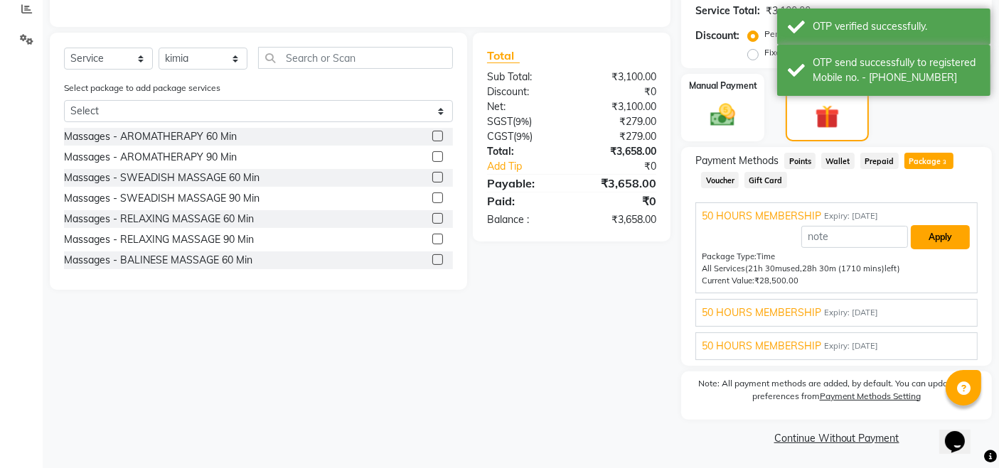
click at [928, 236] on button "Apply" at bounding box center [939, 237] width 59 height 24
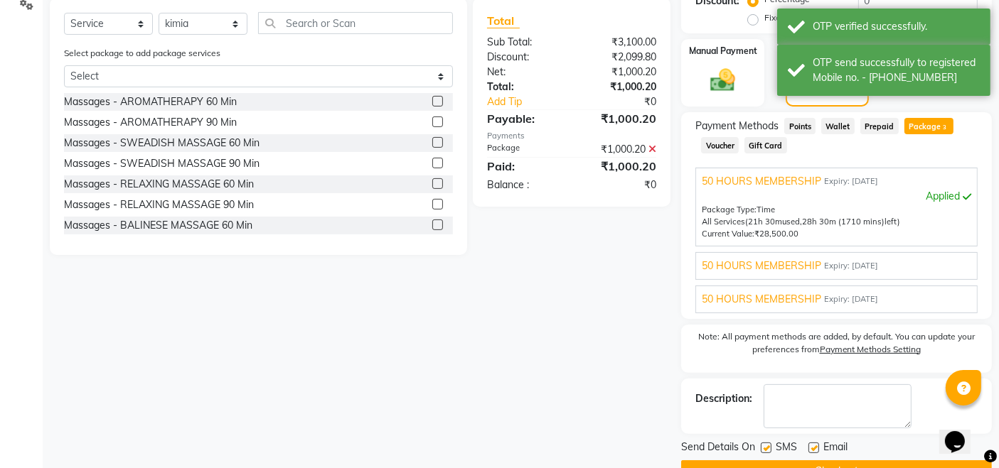
scroll to position [373, 0]
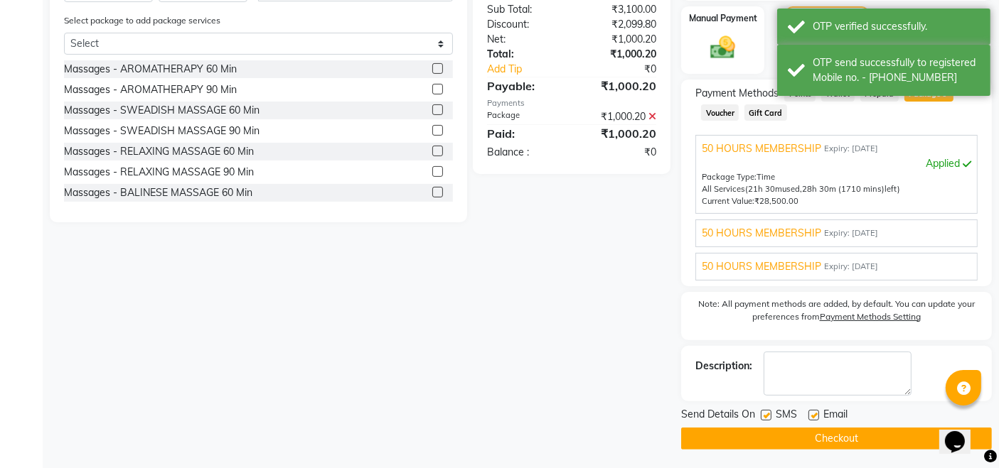
click at [795, 443] on button "Checkout" at bounding box center [836, 439] width 311 height 22
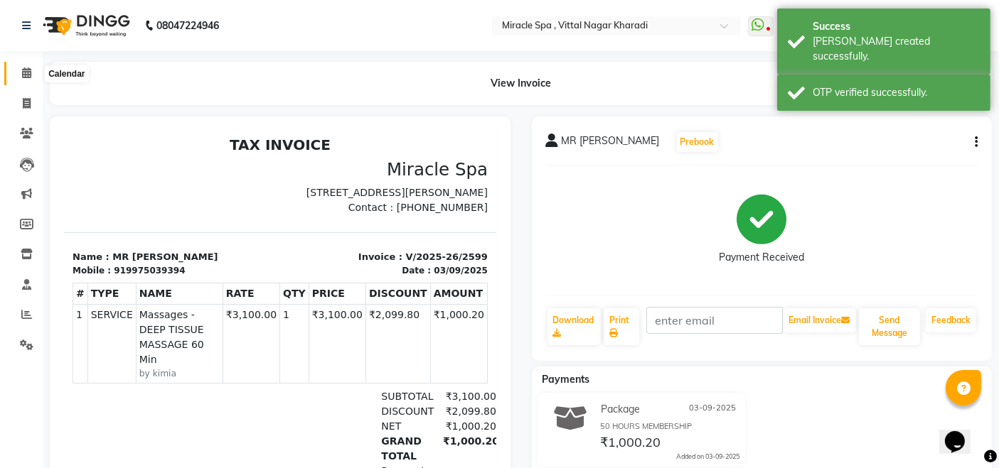
click at [22, 68] on icon at bounding box center [26, 73] width 9 height 11
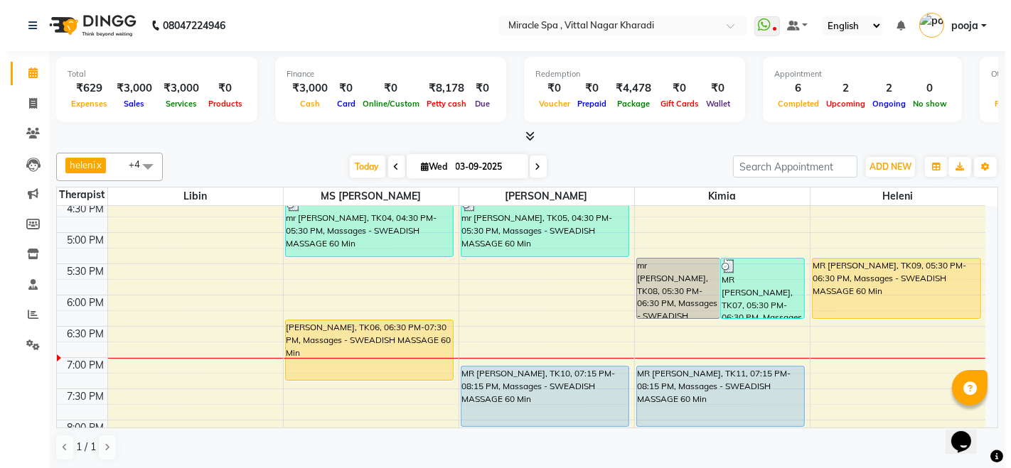
scroll to position [552, 0]
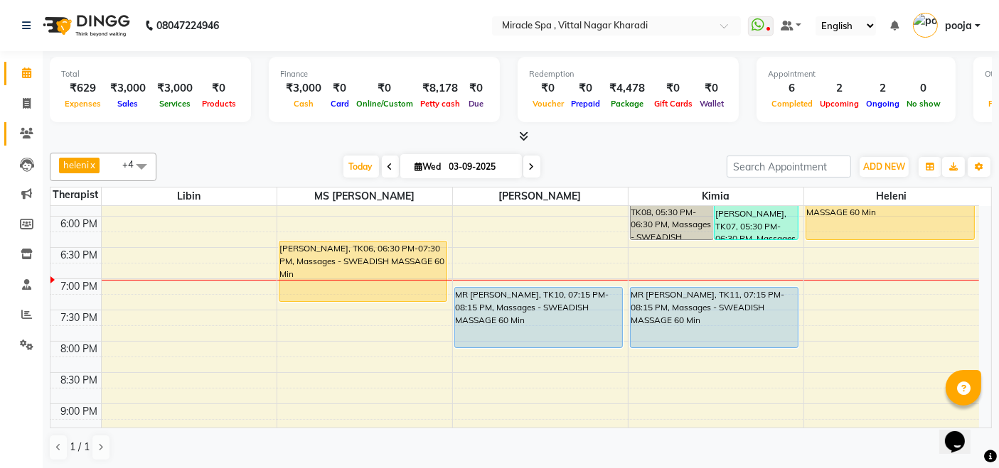
click at [21, 124] on link "Clients" at bounding box center [21, 133] width 34 height 23
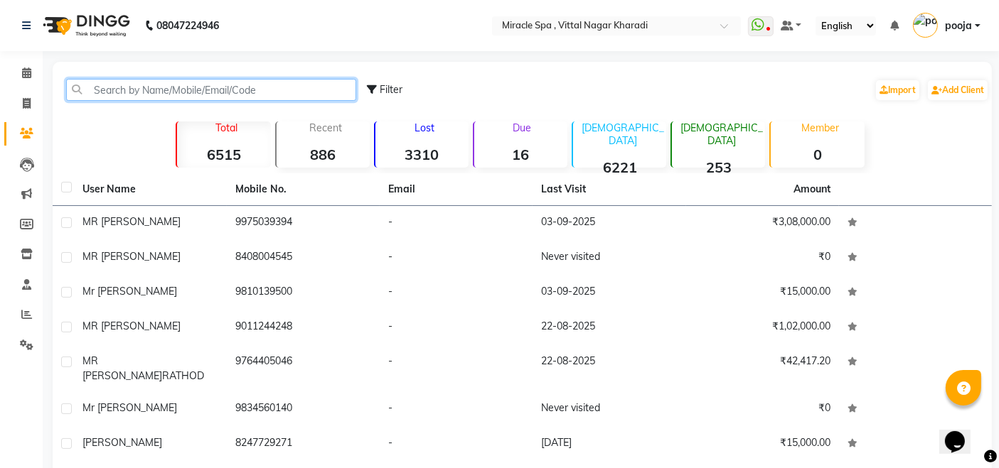
click at [100, 87] on input "text" at bounding box center [211, 90] width 290 height 22
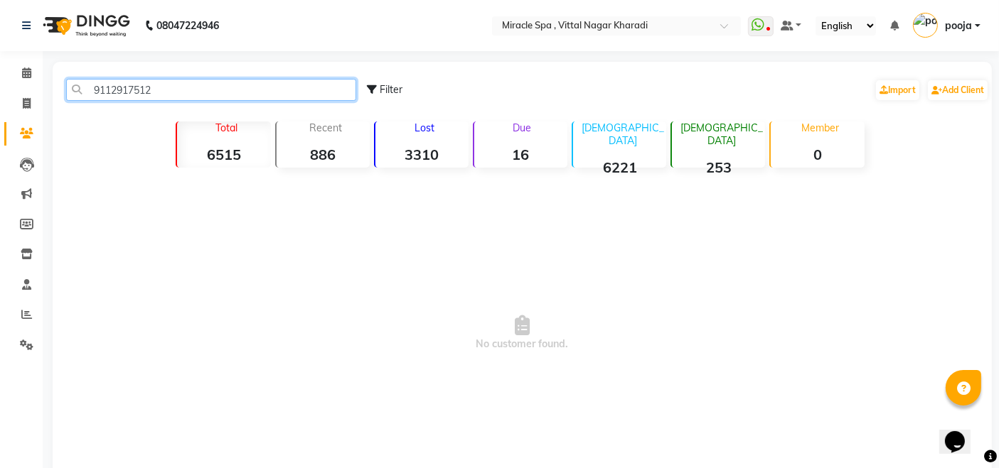
click at [171, 87] on input "9112917512" at bounding box center [211, 90] width 290 height 22
type input "9"
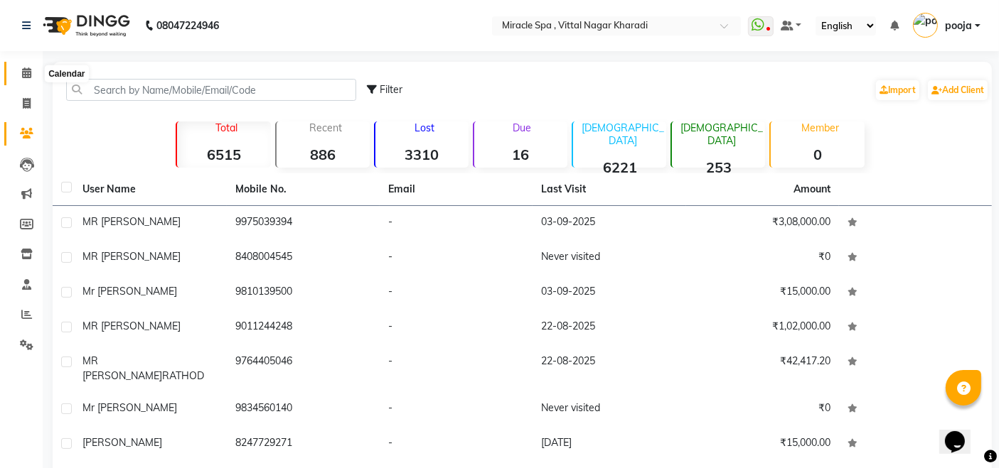
click at [24, 70] on icon at bounding box center [26, 73] width 9 height 11
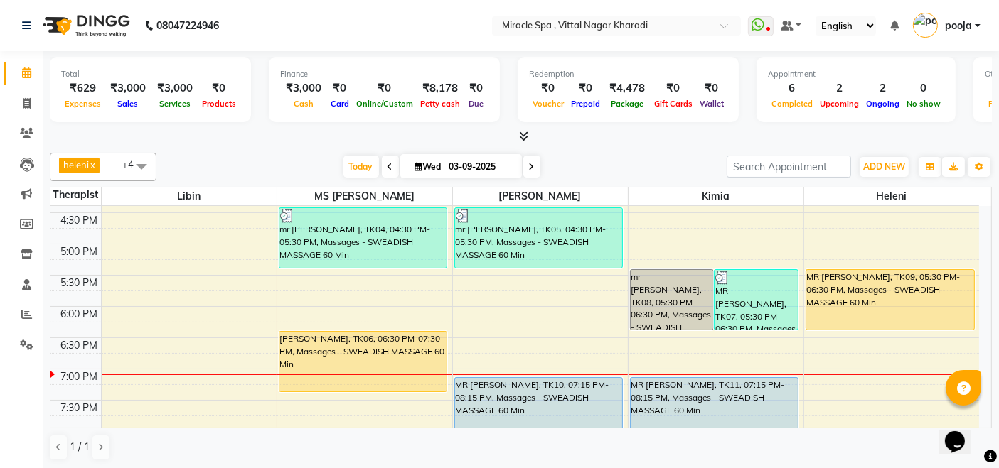
scroll to position [473, 0]
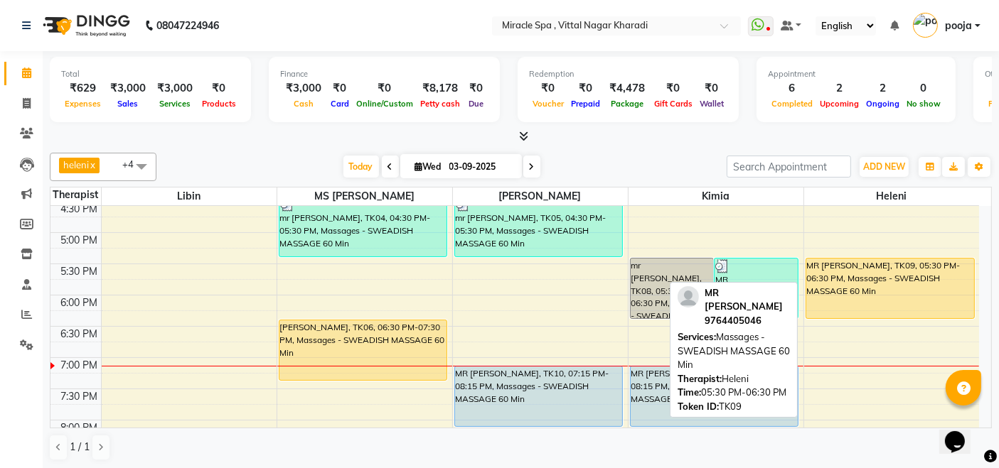
click at [905, 289] on div "MR [PERSON_NAME], TK09, 05:30 PM-06:30 PM, Massages - SWEADISH MASSAGE 60 Min" at bounding box center [890, 289] width 168 height 60
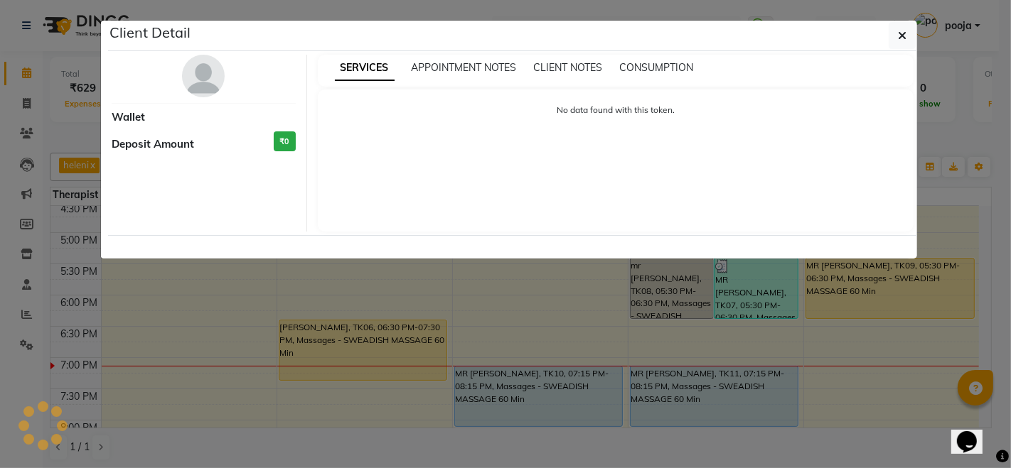
select select "1"
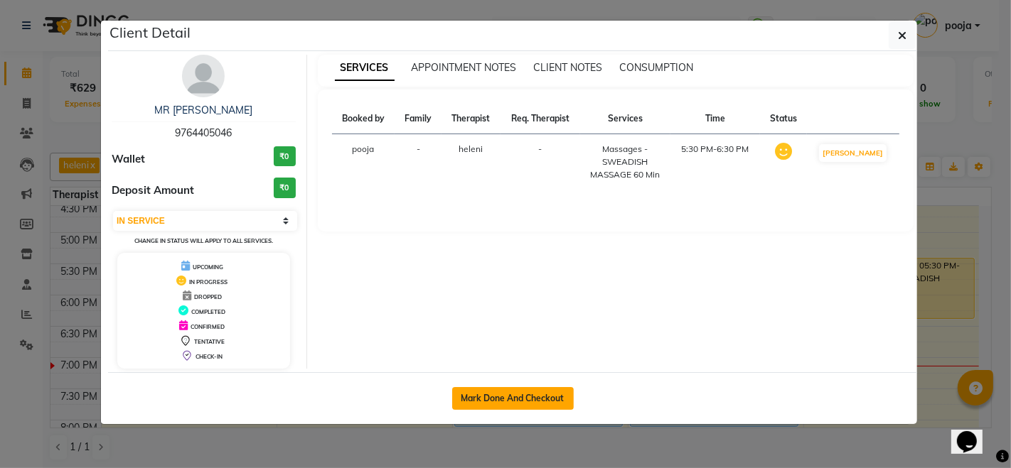
click at [523, 401] on button "Mark Done And Checkout" at bounding box center [513, 398] width 122 height 23
select select "3854"
select select "service"
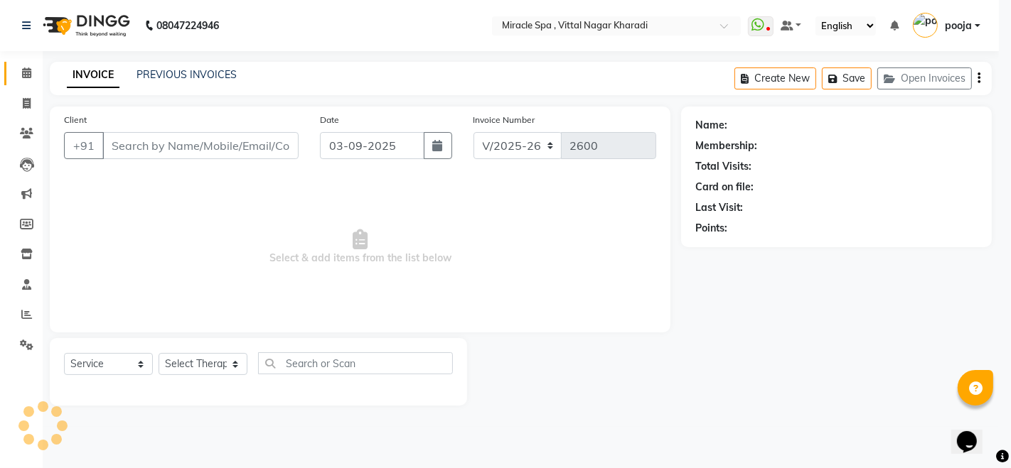
select select "3"
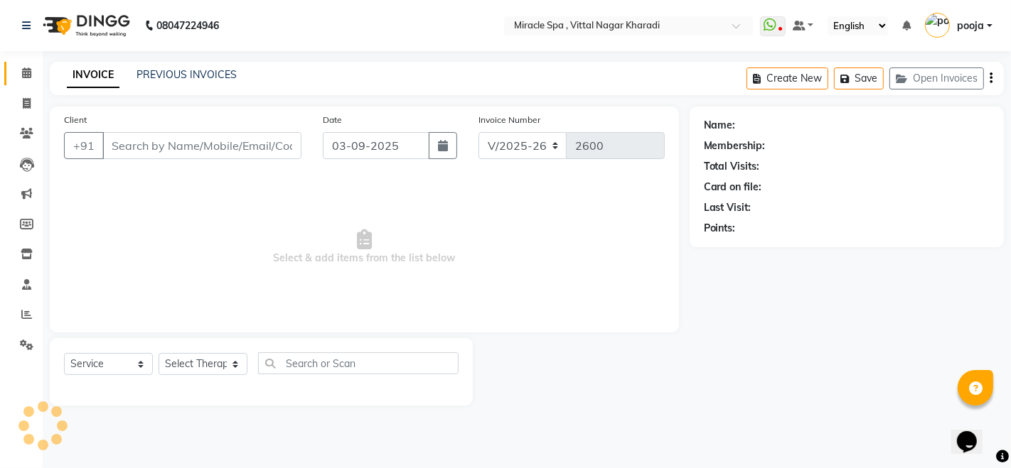
type input "9764405046"
select select "89065"
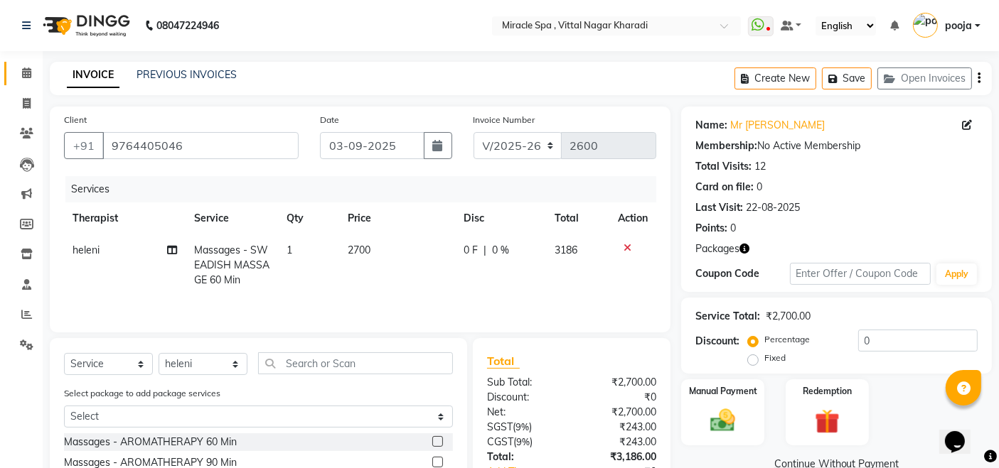
scroll to position [79, 0]
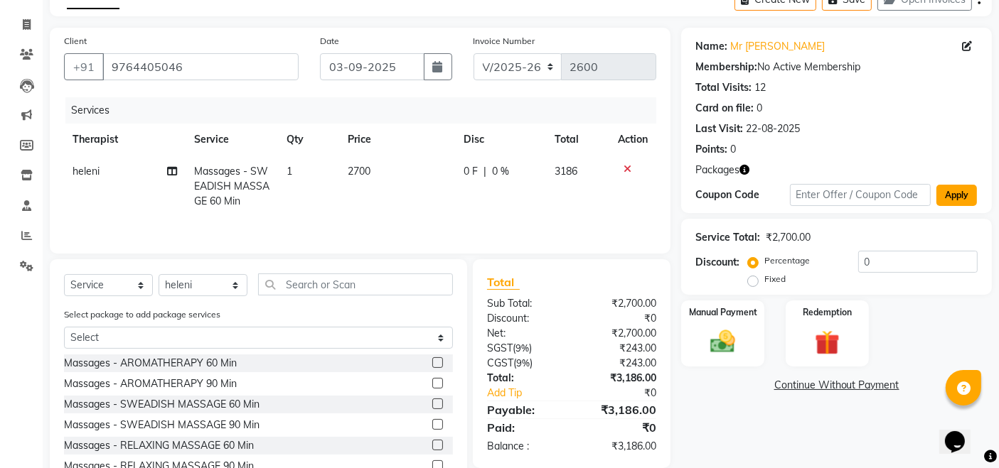
click at [951, 192] on button "Apply" at bounding box center [956, 195] width 41 height 21
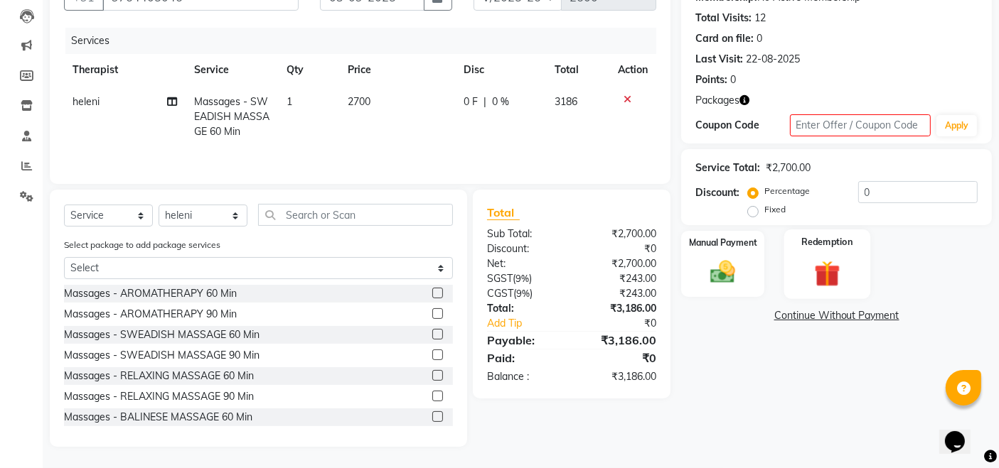
click at [819, 267] on img at bounding box center [826, 273] width 43 height 33
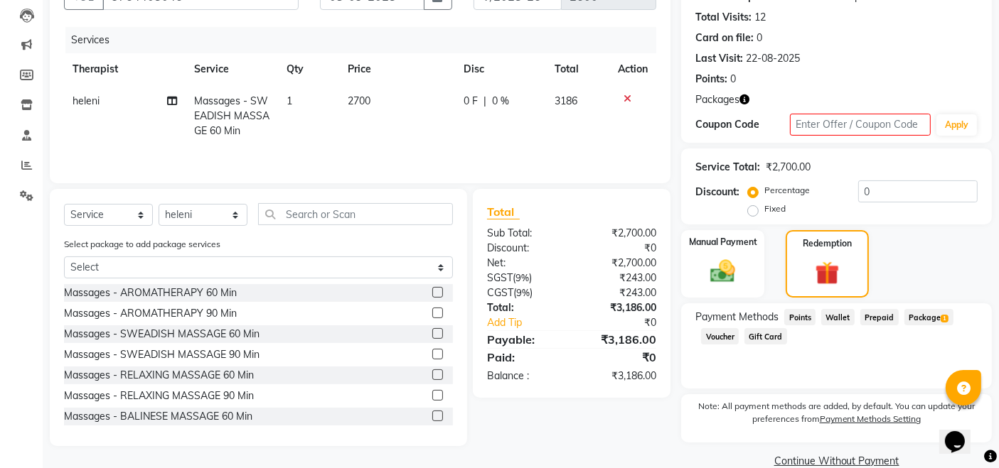
click at [932, 319] on span "Package 1" at bounding box center [928, 317] width 49 height 16
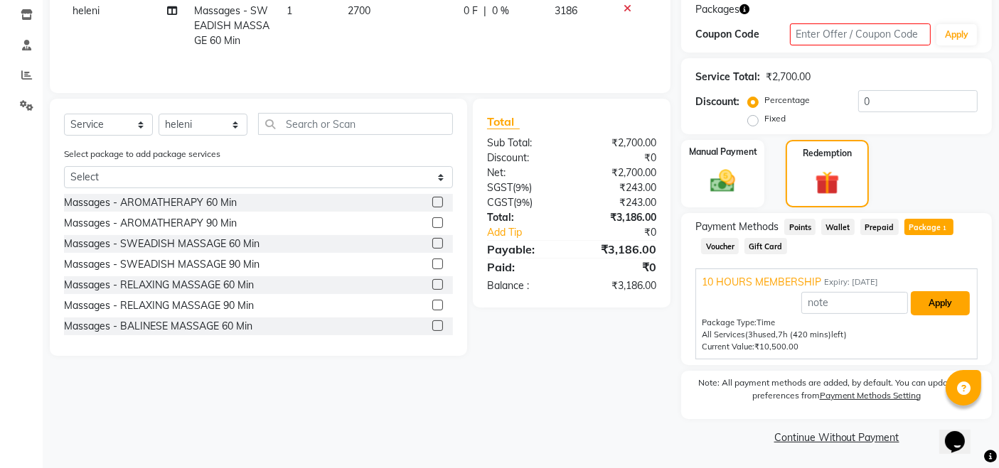
click at [936, 303] on button "Apply" at bounding box center [939, 303] width 59 height 24
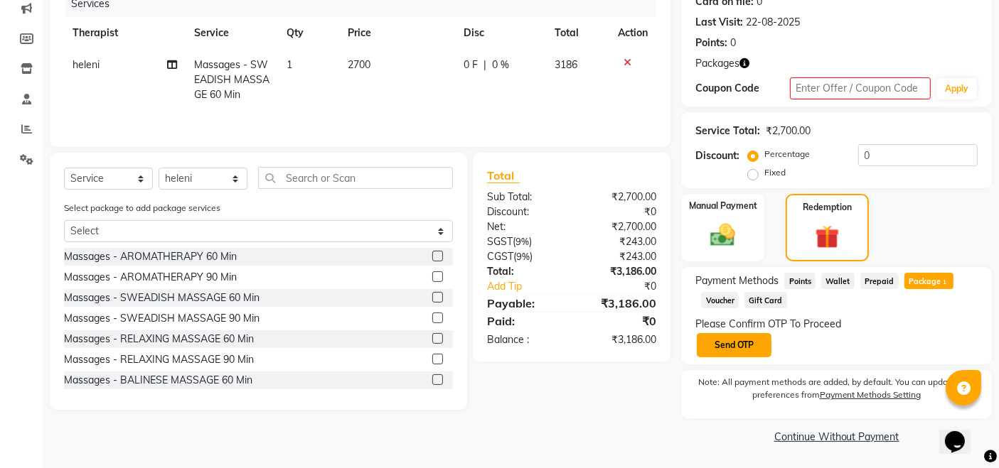
click at [736, 342] on button "Send OTP" at bounding box center [734, 345] width 75 height 24
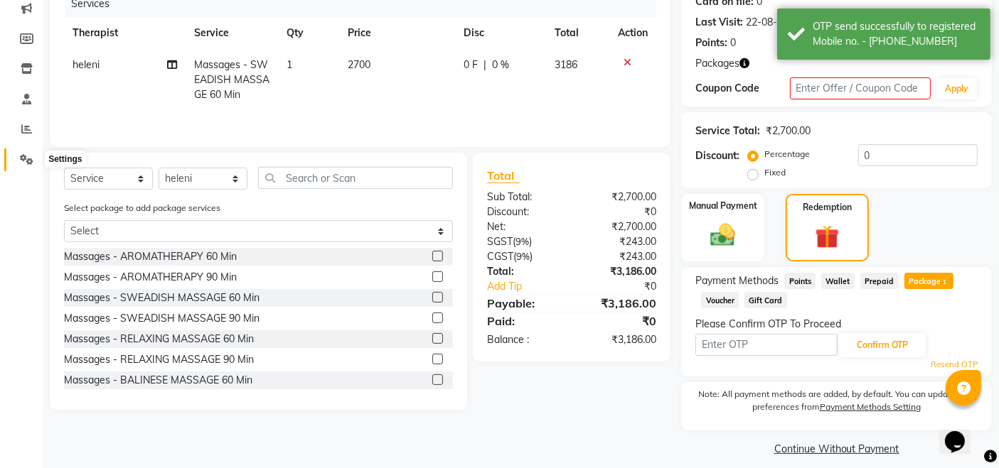
click at [23, 163] on icon at bounding box center [27, 159] width 14 height 11
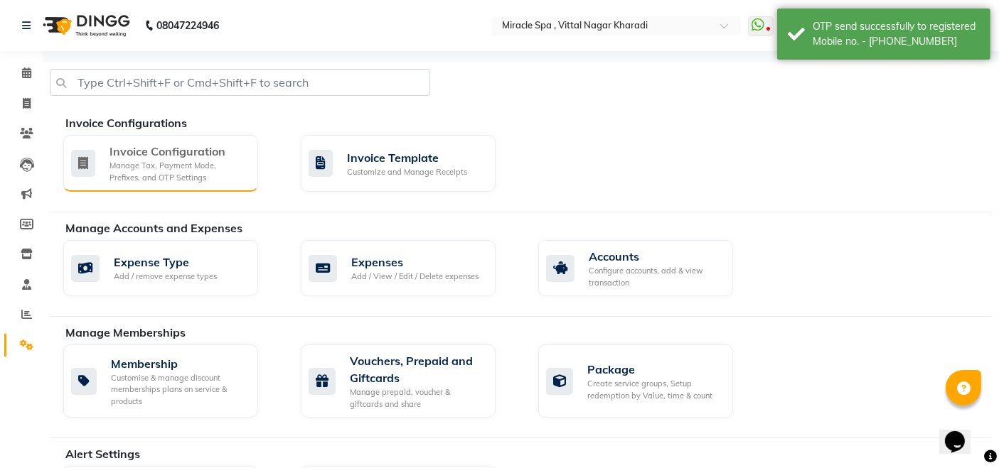
click at [180, 156] on div "Invoice Configuration" at bounding box center [177, 151] width 137 height 17
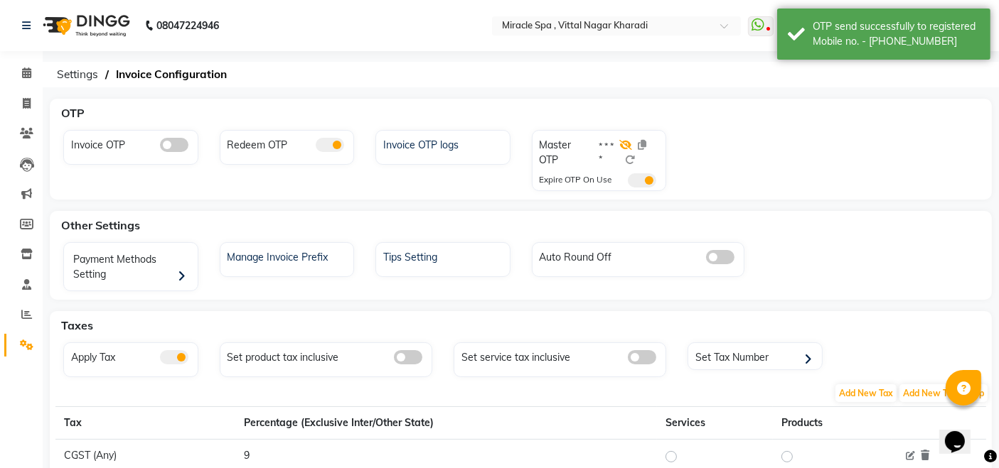
click at [625, 140] on icon at bounding box center [625, 145] width 13 height 10
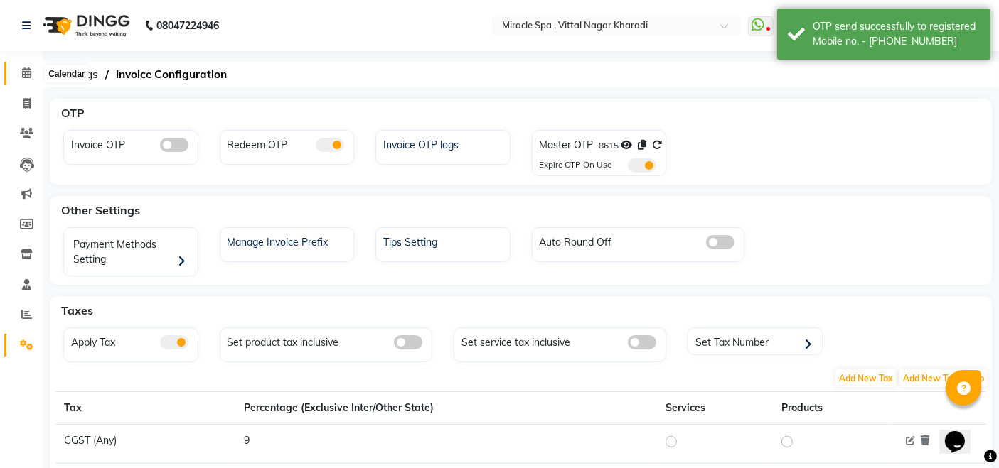
click at [22, 65] on span at bounding box center [26, 73] width 25 height 16
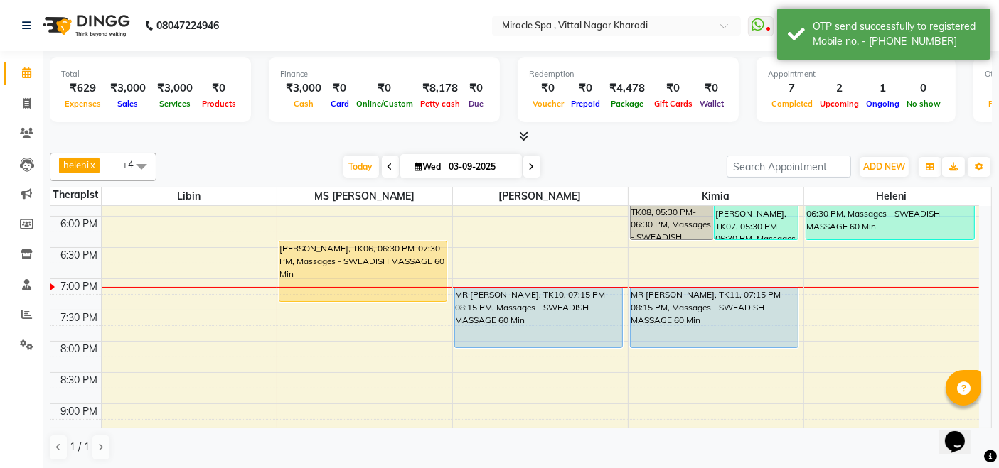
scroll to position [473, 0]
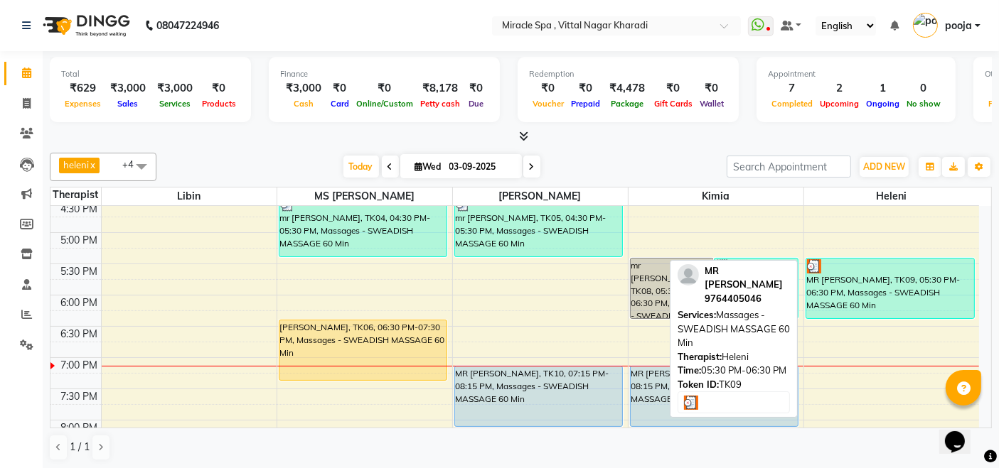
click at [883, 274] on div "MR [PERSON_NAME], TK09, 05:30 PM-06:30 PM, Massages - SWEADISH MASSAGE 60 Min" at bounding box center [890, 289] width 168 height 60
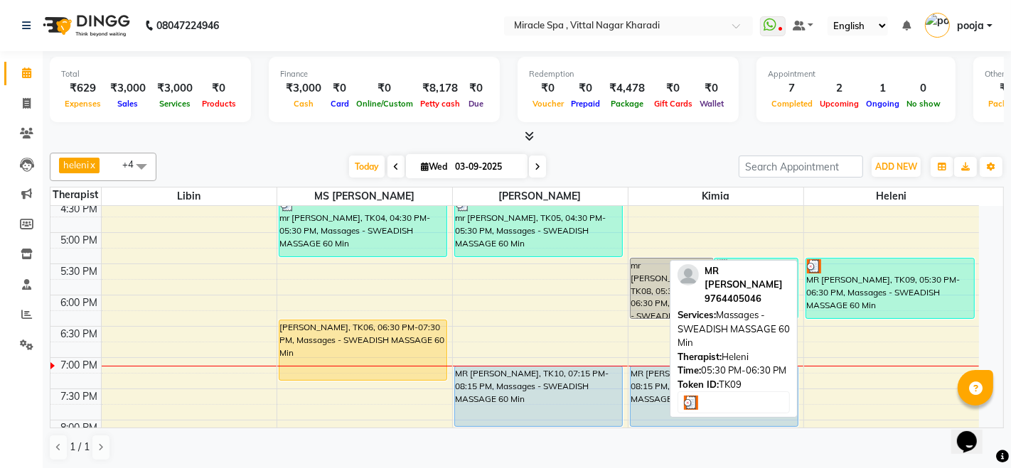
select select "3"
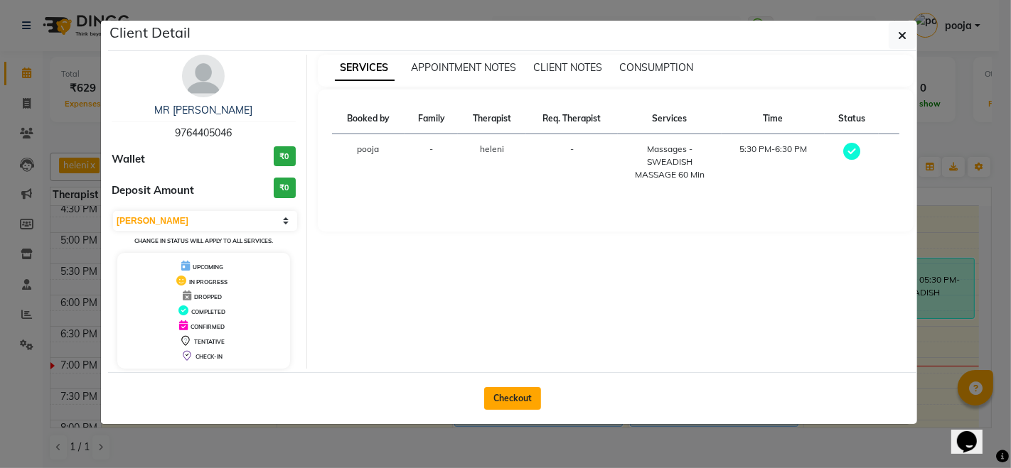
click at [511, 391] on button "Checkout" at bounding box center [512, 398] width 57 height 23
select select "service"
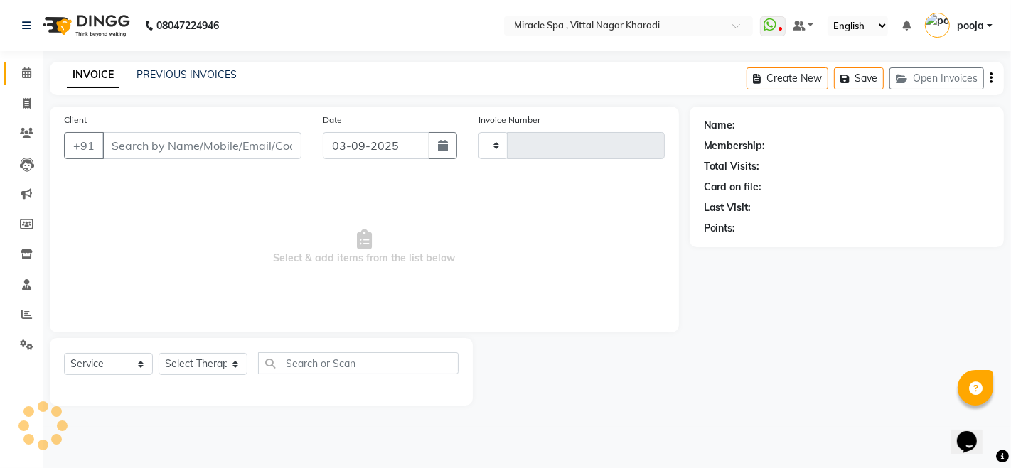
type input "2600"
select select "3854"
type input "9764405046"
select select "89065"
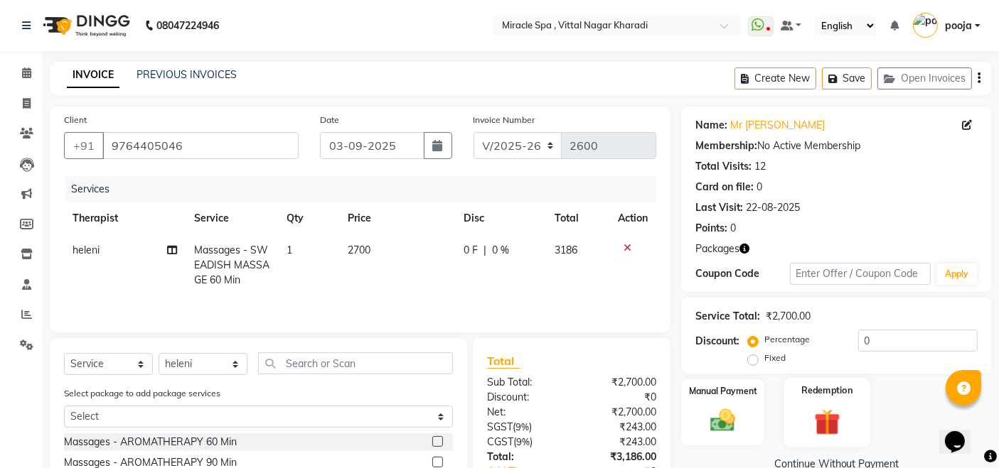
click at [846, 419] on img at bounding box center [826, 422] width 43 height 33
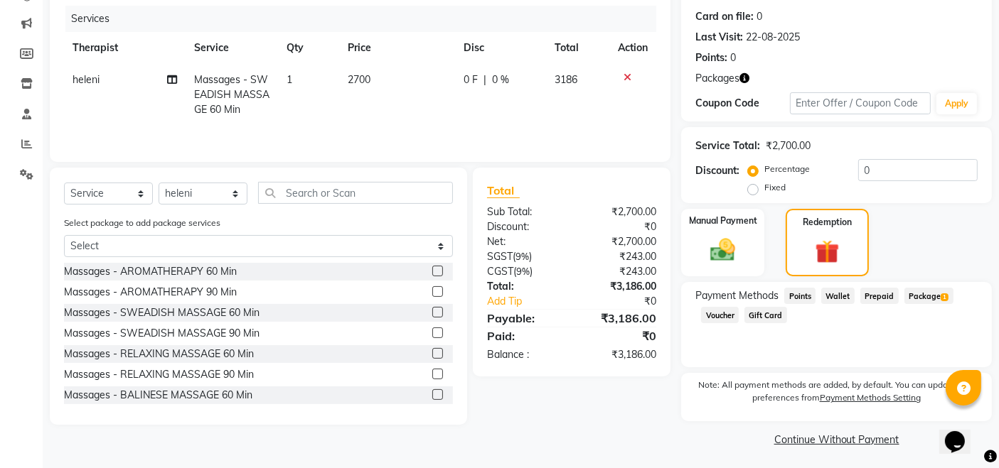
scroll to position [173, 0]
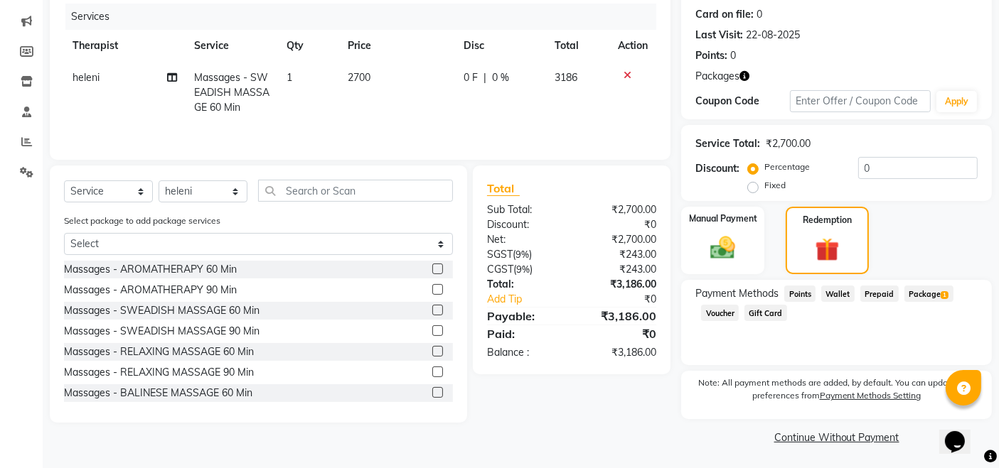
click at [934, 293] on span "Package 1" at bounding box center [928, 294] width 49 height 16
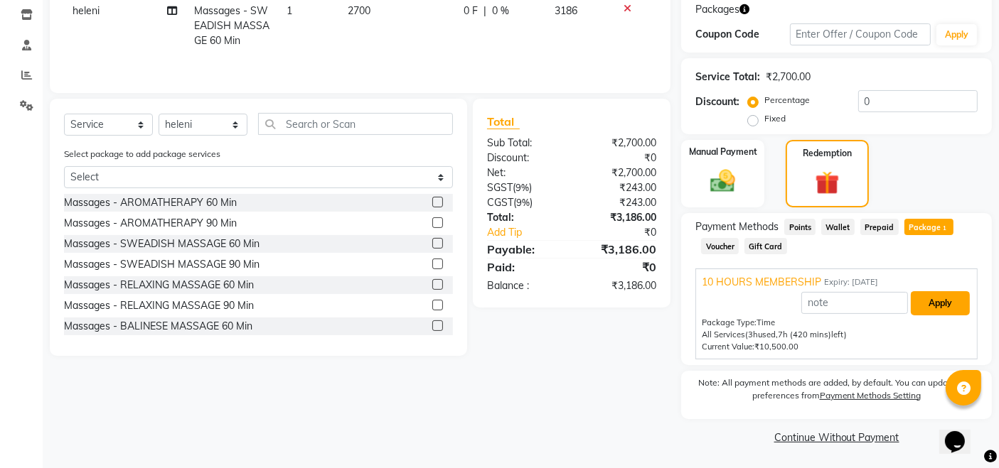
click at [937, 305] on button "Apply" at bounding box center [939, 303] width 59 height 24
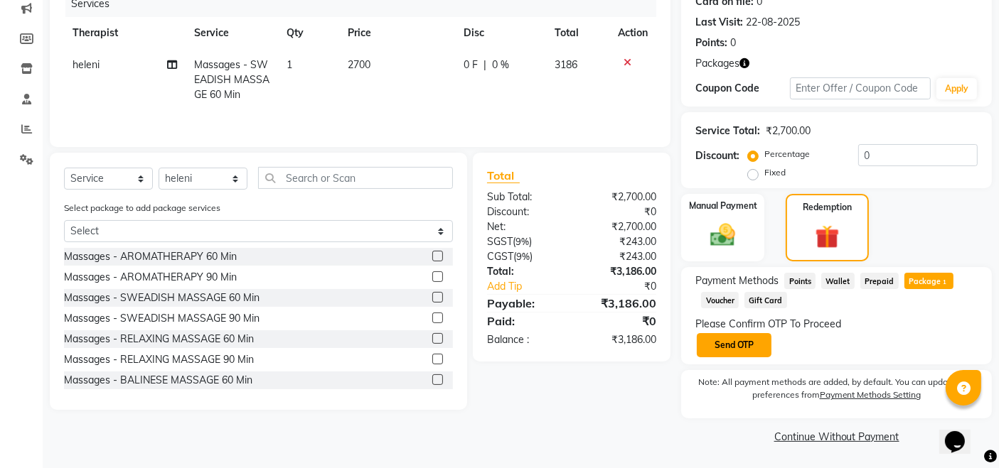
click at [729, 343] on button "Send OTP" at bounding box center [734, 345] width 75 height 24
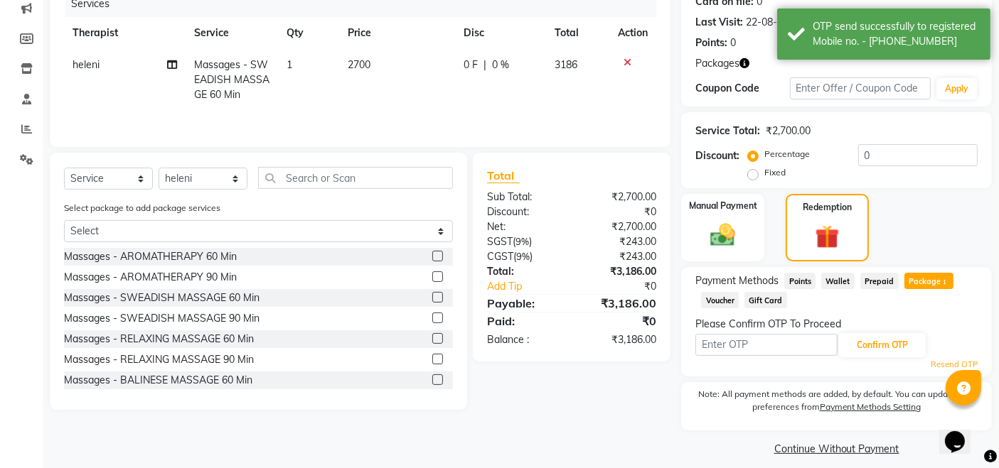
click at [729, 343] on input "text" at bounding box center [766, 345] width 142 height 22
type input "8615"
click at [874, 343] on button "Confirm OTP" at bounding box center [882, 345] width 87 height 24
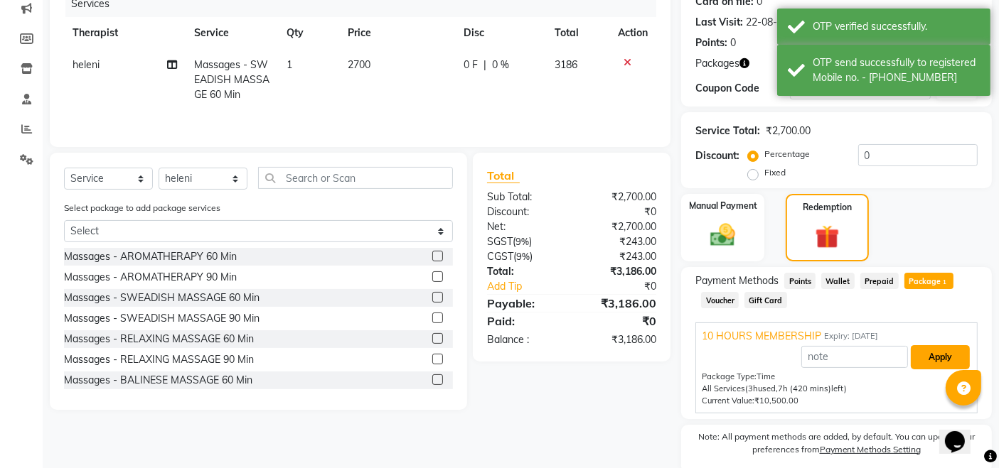
click at [946, 362] on button "Apply" at bounding box center [939, 357] width 59 height 24
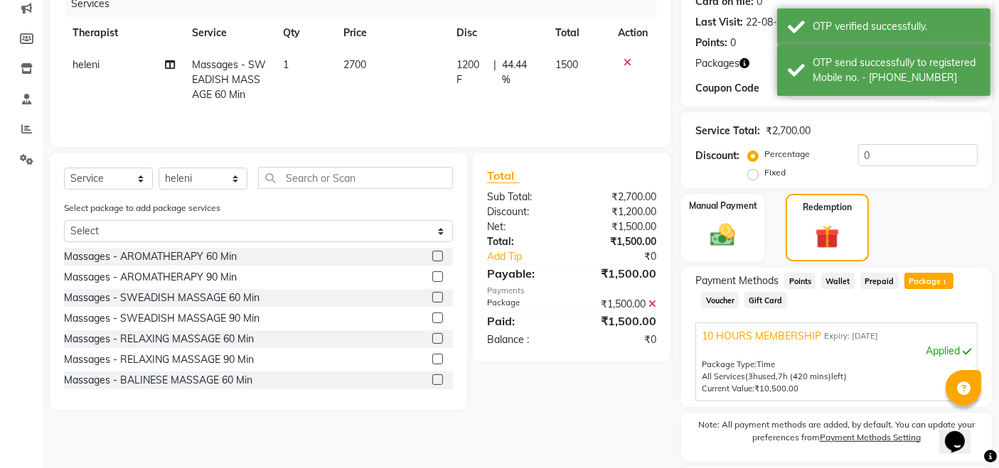
scroll to position [307, 0]
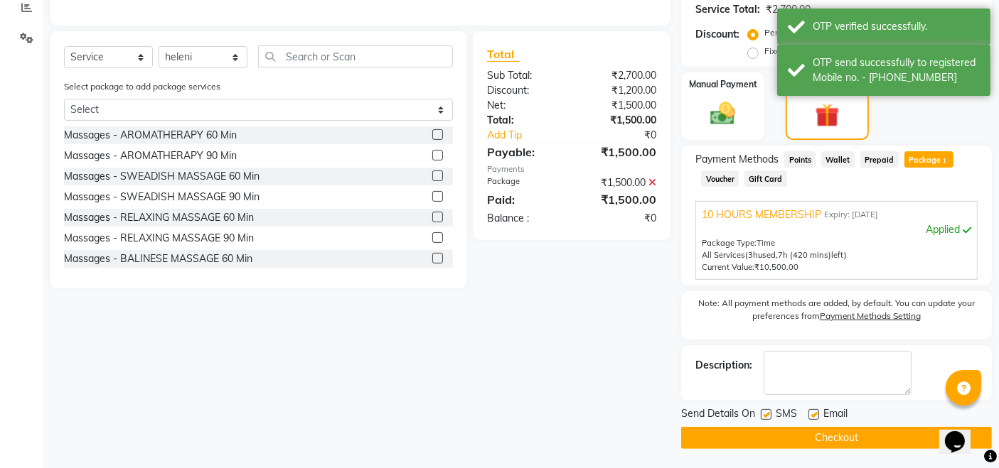
click at [829, 429] on button "Checkout" at bounding box center [836, 438] width 311 height 22
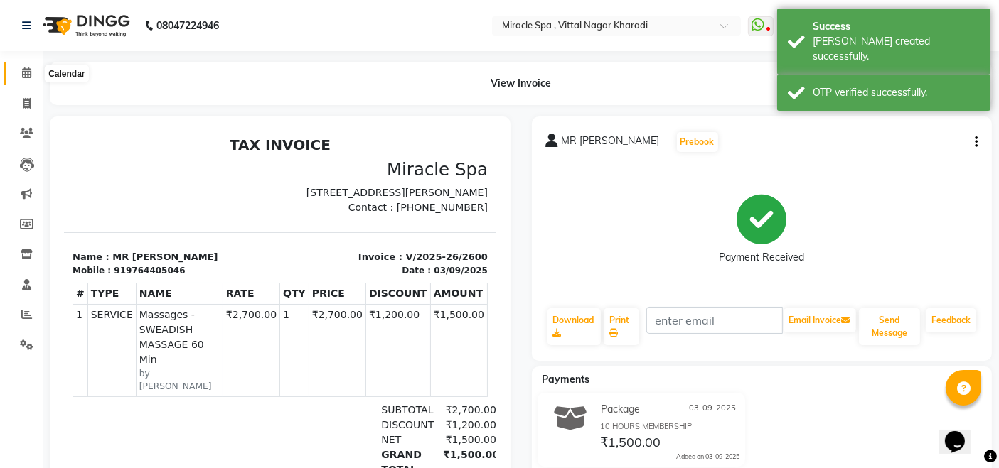
click at [26, 69] on icon at bounding box center [26, 73] width 9 height 11
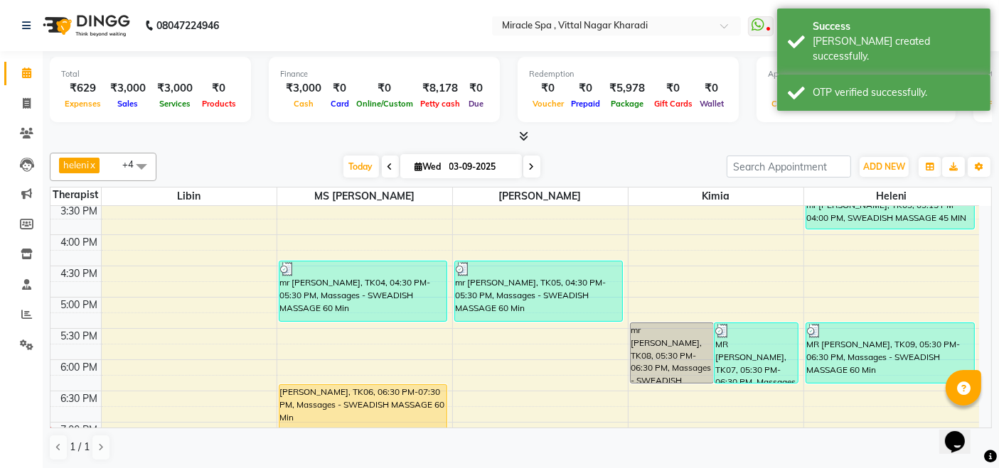
scroll to position [473, 0]
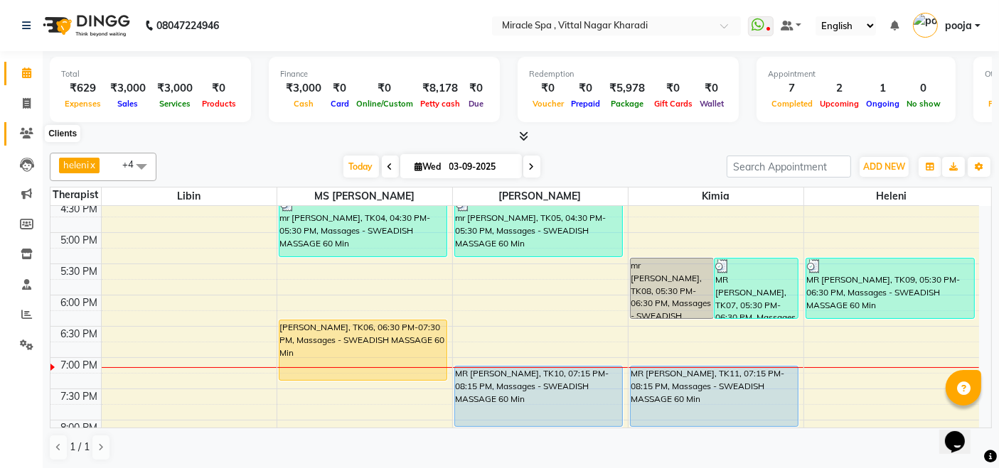
click at [28, 129] on icon at bounding box center [27, 133] width 14 height 11
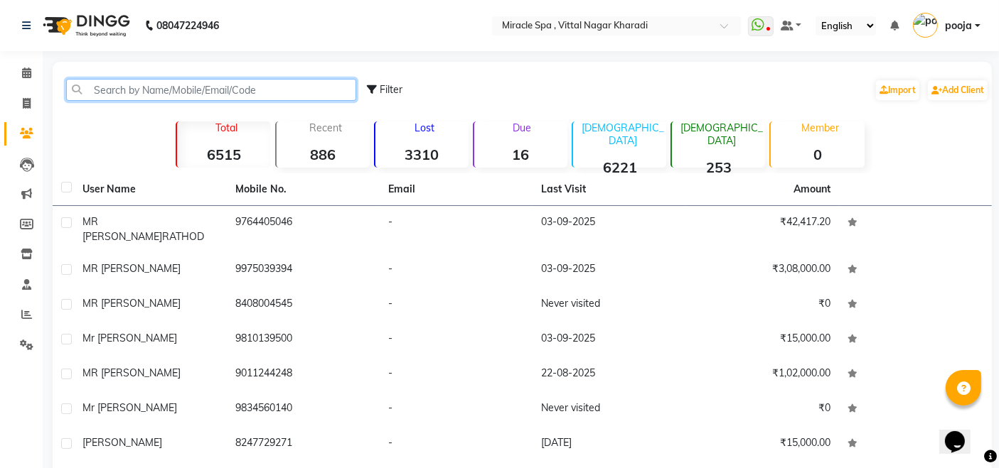
click at [114, 86] on input "text" at bounding box center [211, 90] width 290 height 22
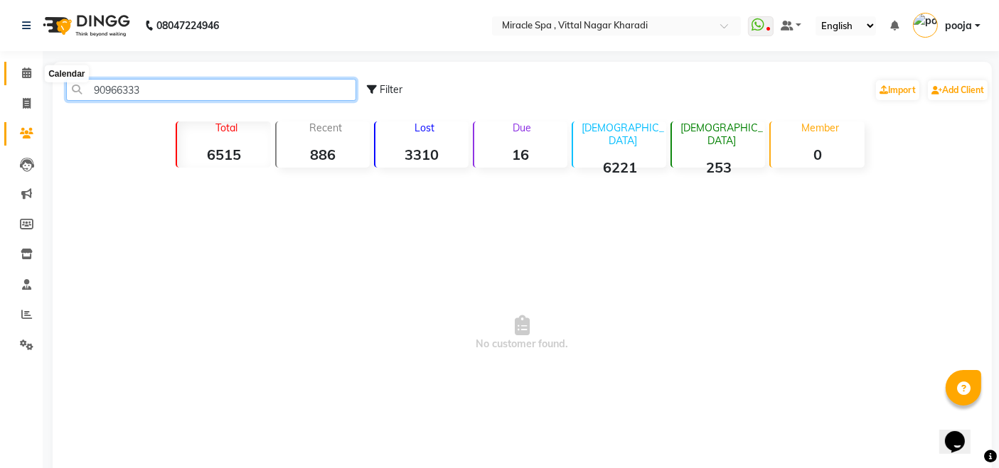
type input "90966333"
click at [25, 72] on icon at bounding box center [26, 73] width 9 height 11
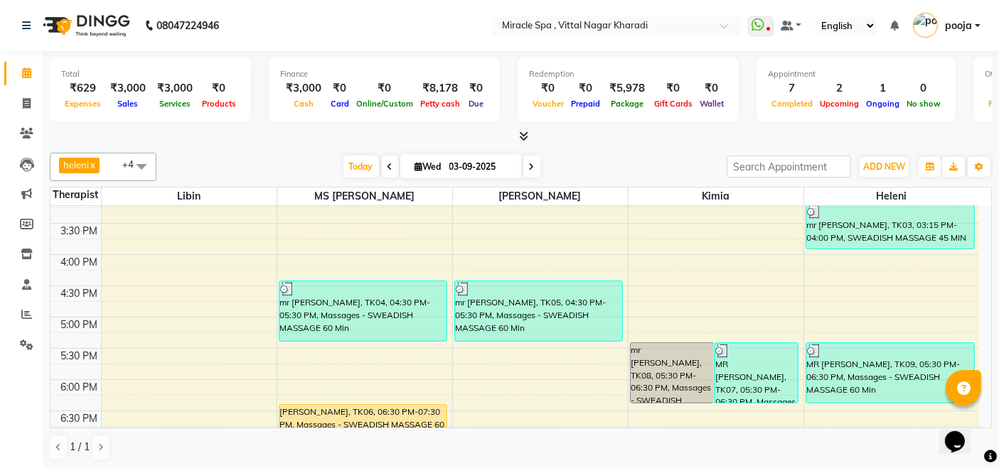
scroll to position [547, 0]
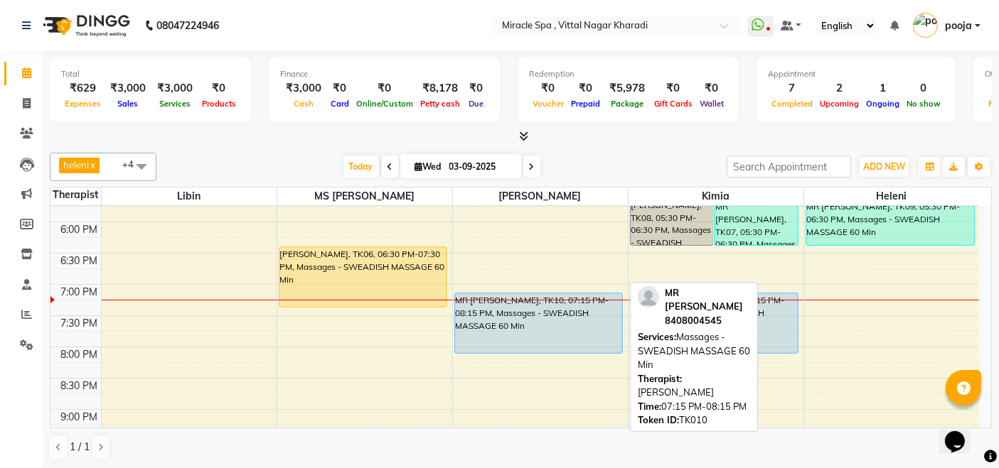
click at [542, 309] on div "MR [PERSON_NAME], TK10, 07:15 PM-08:15 PM, Massages - SWEADISH MASSAGE 60 Min" at bounding box center [539, 324] width 168 height 60
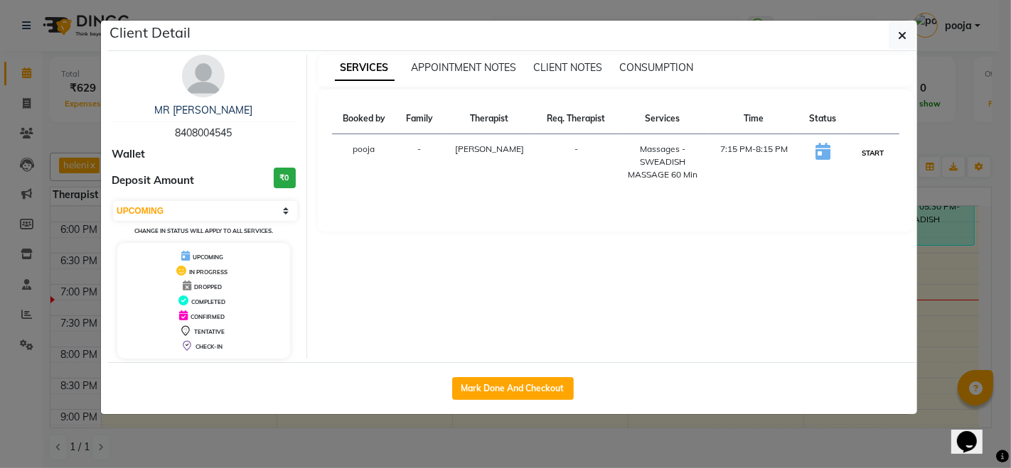
click at [860, 151] on button "START" at bounding box center [872, 153] width 29 height 18
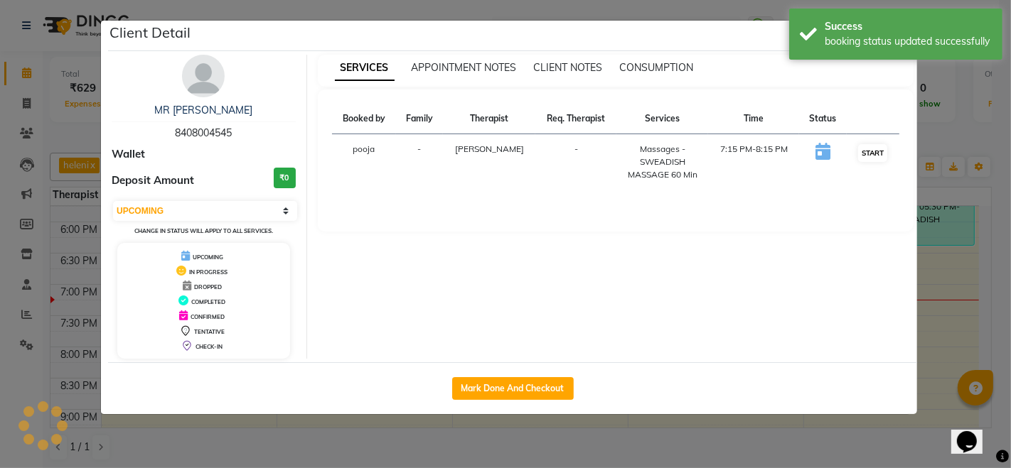
select select "1"
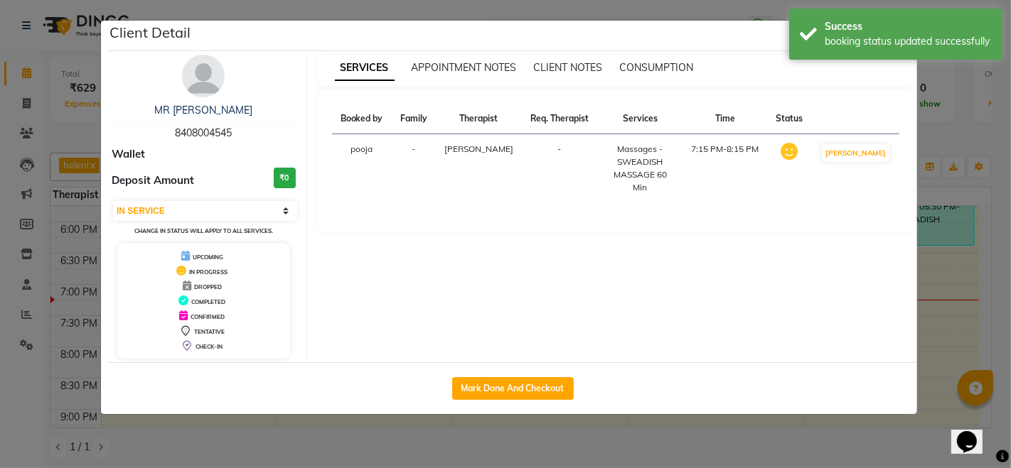
click at [769, 435] on ngb-modal-window "Client Detail MR SACHIN 8408004545 Wallet Deposit Amount ₹0 Select IN SERVICE C…" at bounding box center [505, 234] width 1011 height 468
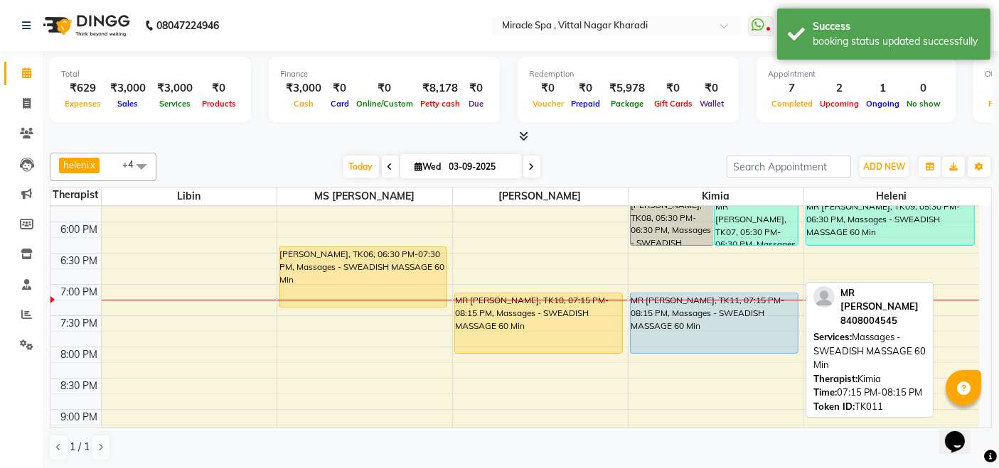
click at [751, 316] on div "MR [PERSON_NAME], TK11, 07:15 PM-08:15 PM, Massages - SWEADISH MASSAGE 60 Min" at bounding box center [714, 324] width 168 height 60
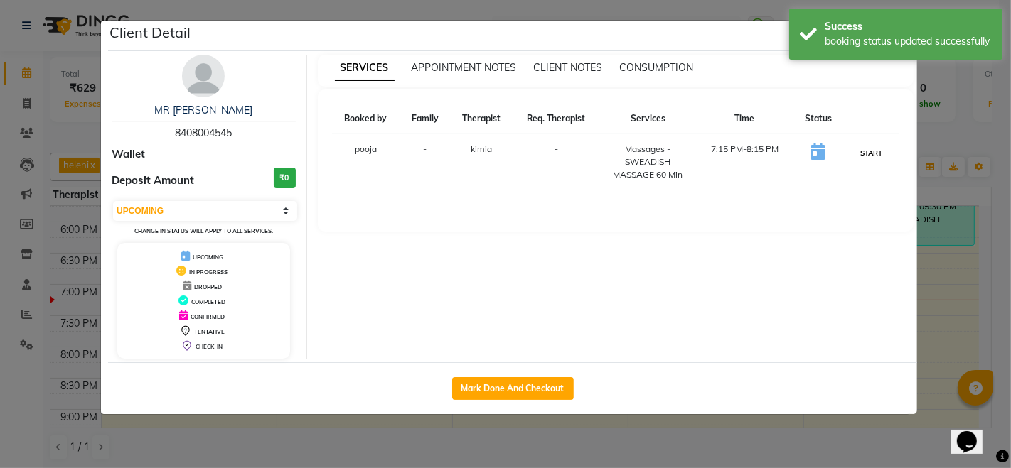
click at [881, 147] on button "START" at bounding box center [870, 153] width 29 height 18
select select "1"
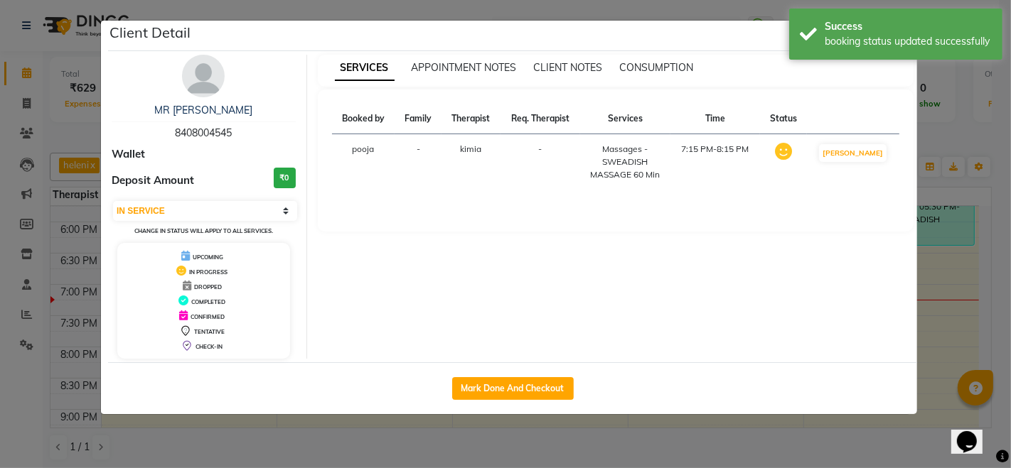
click at [697, 438] on ngb-modal-window "Client Detail MR SACHIN 8408004545 Wallet Deposit Amount ₹0 Select IN SERVICE C…" at bounding box center [505, 234] width 1011 height 468
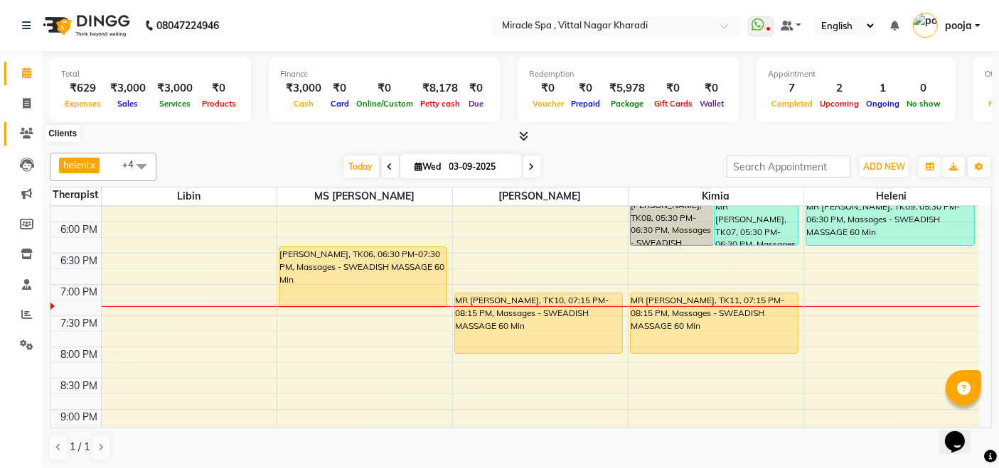
click at [22, 136] on icon at bounding box center [27, 133] width 14 height 11
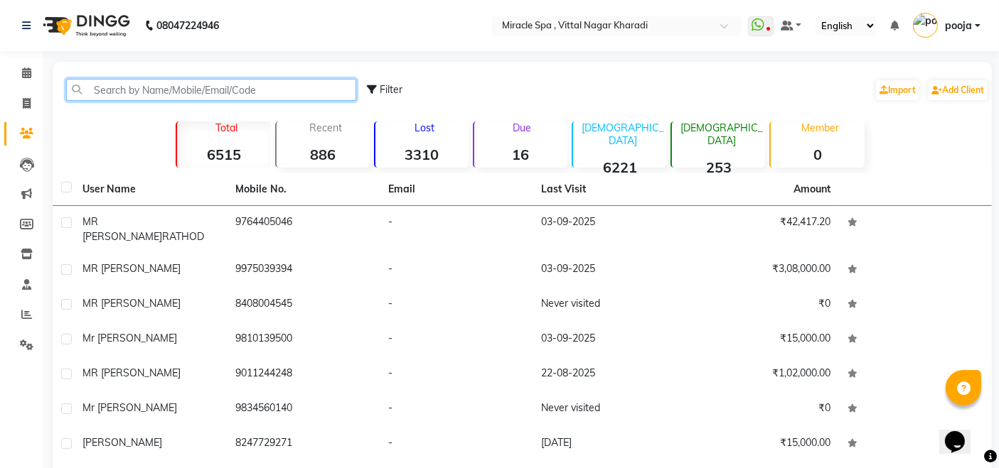
click at [117, 85] on input "text" at bounding box center [211, 90] width 290 height 22
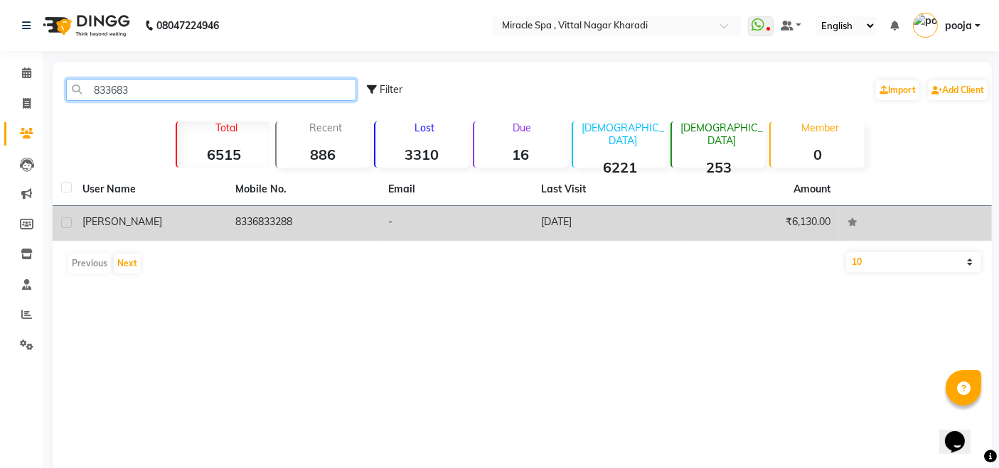
type input "833683"
click at [173, 232] on td "[PERSON_NAME]" at bounding box center [150, 223] width 153 height 35
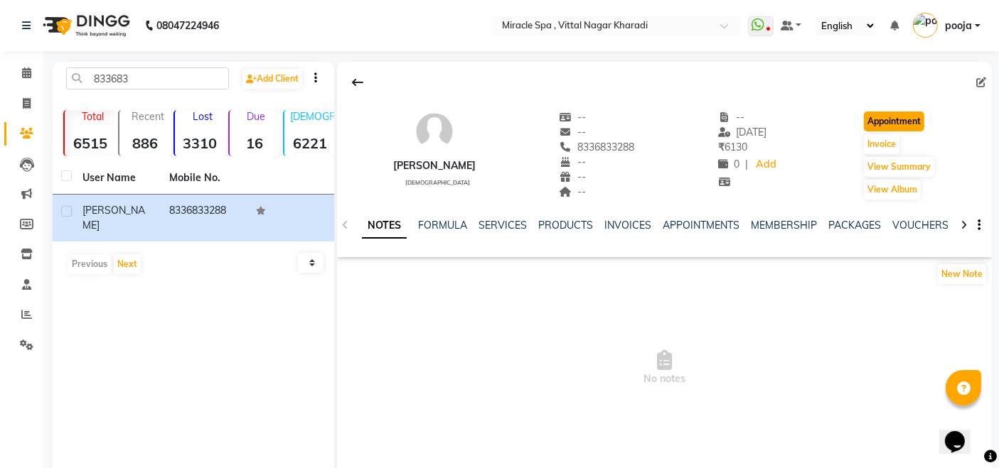
click at [906, 113] on button "Appointment" at bounding box center [894, 122] width 60 height 20
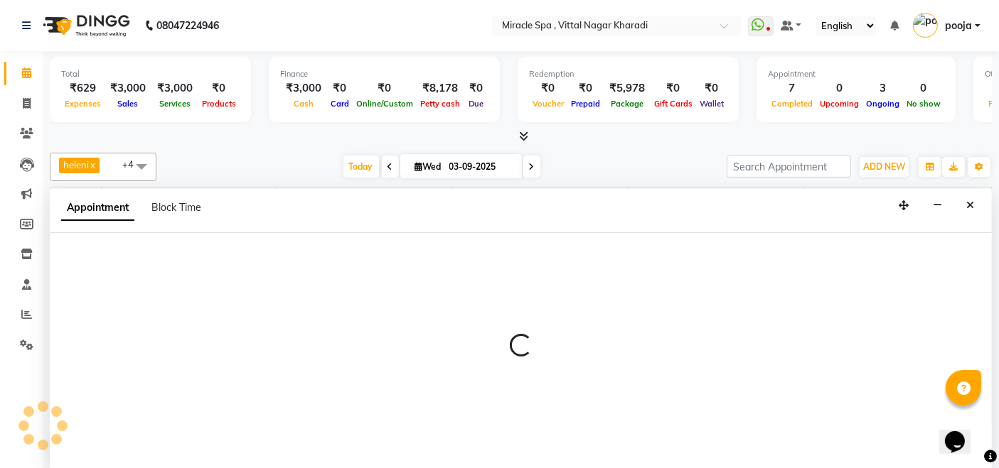
select select "600"
select select "tentative"
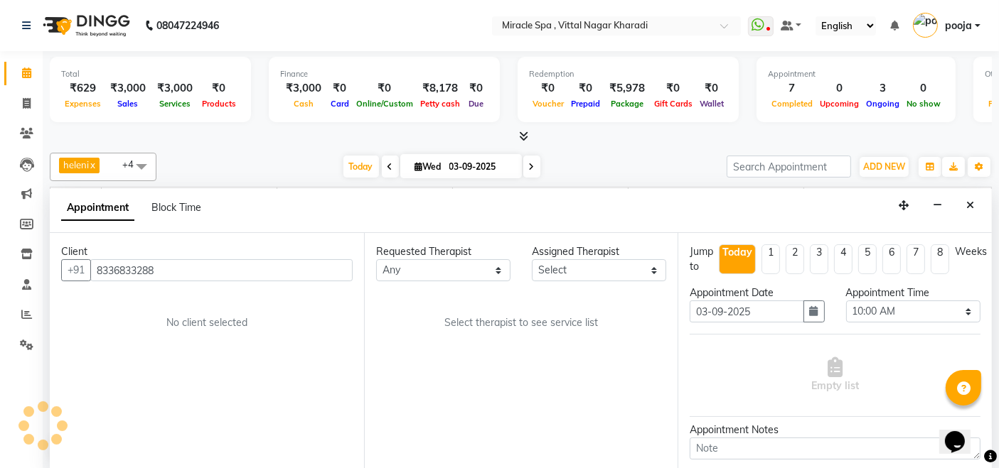
scroll to position [619, 0]
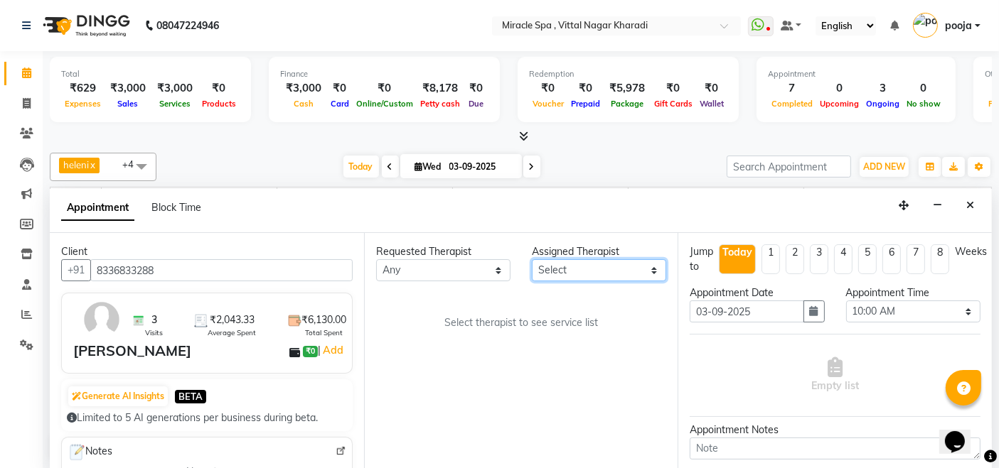
click at [604, 269] on select "Select ajay chisty debora Em Es GIGI heleni jois kimia Libin MAHESH may MR ADIT…" at bounding box center [599, 270] width 134 height 22
select select "89065"
click at [532, 259] on select "Select ajay chisty debora Em Es GIGI heleni jois kimia Libin MAHESH may MR ADIT…" at bounding box center [599, 270] width 134 height 22
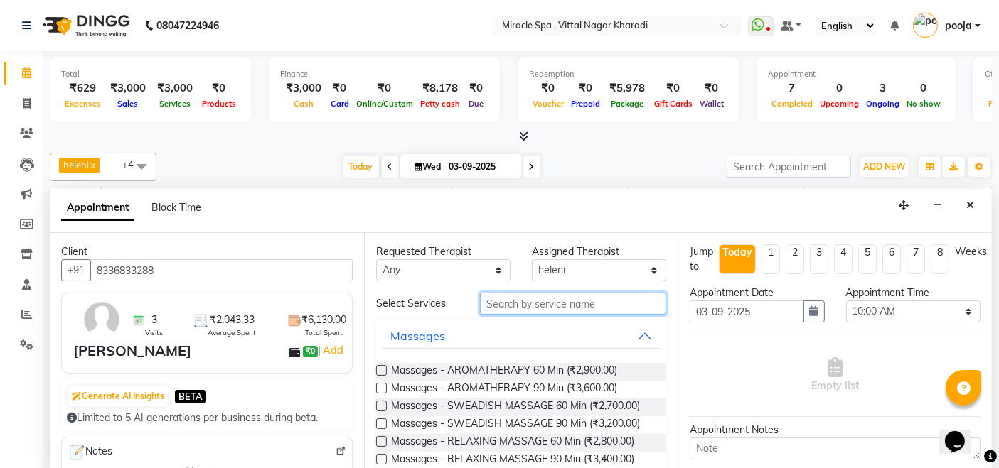
click at [527, 298] on input "text" at bounding box center [573, 304] width 186 height 22
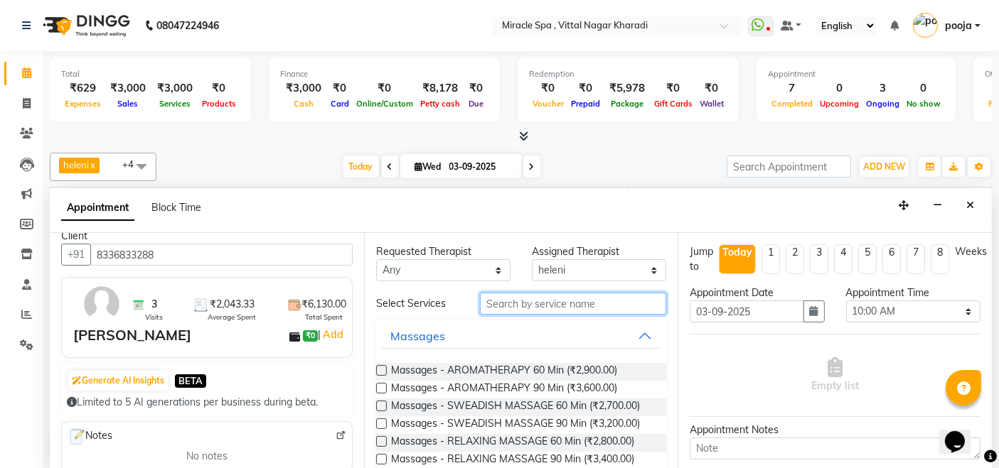
scroll to position [0, 0]
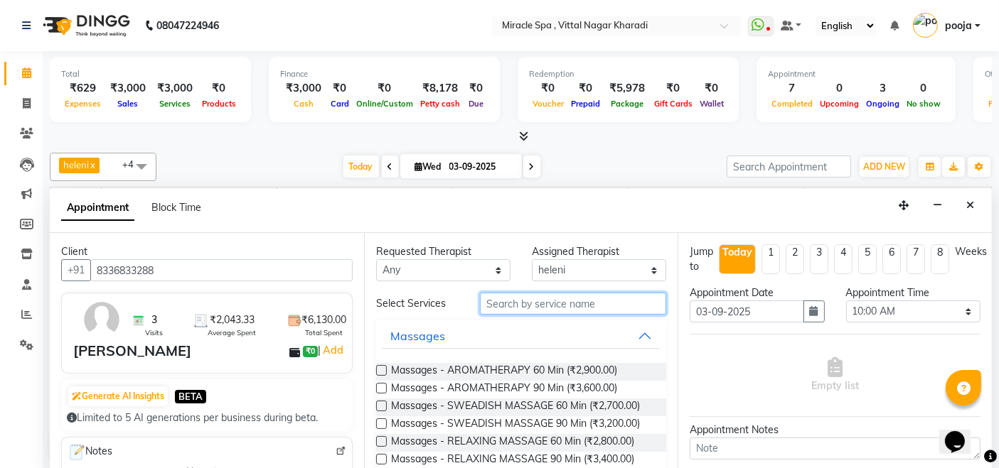
click at [522, 301] on input "text" at bounding box center [573, 304] width 186 height 22
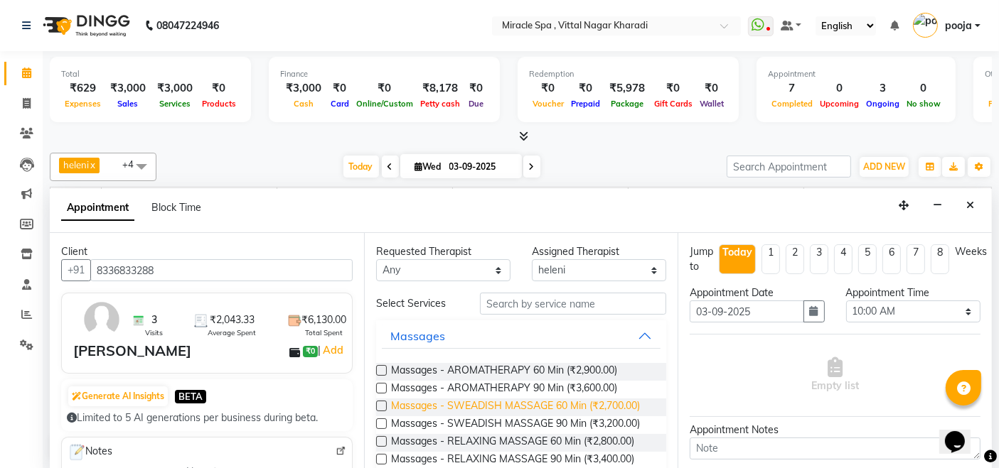
click at [489, 399] on span "Massages - SWEADISH MASSAGE 60 Min (₹2,700.00)" at bounding box center [515, 408] width 249 height 18
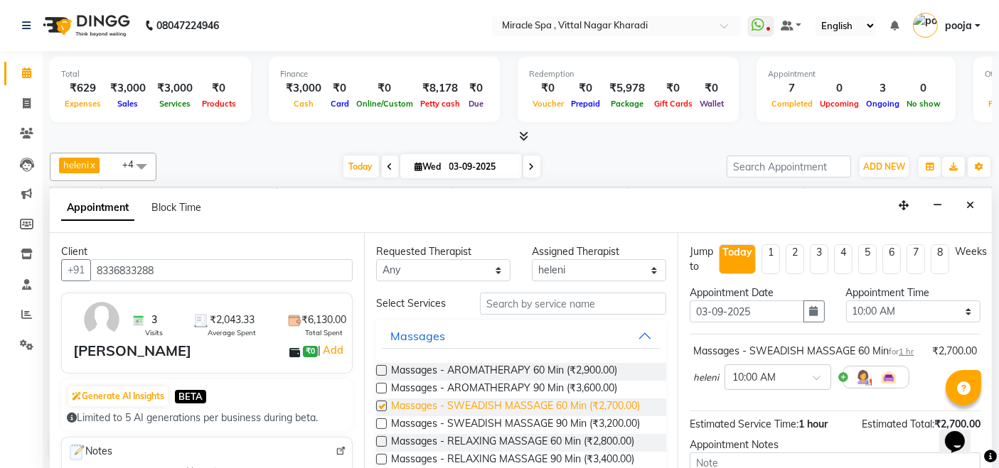
checkbox input "false"
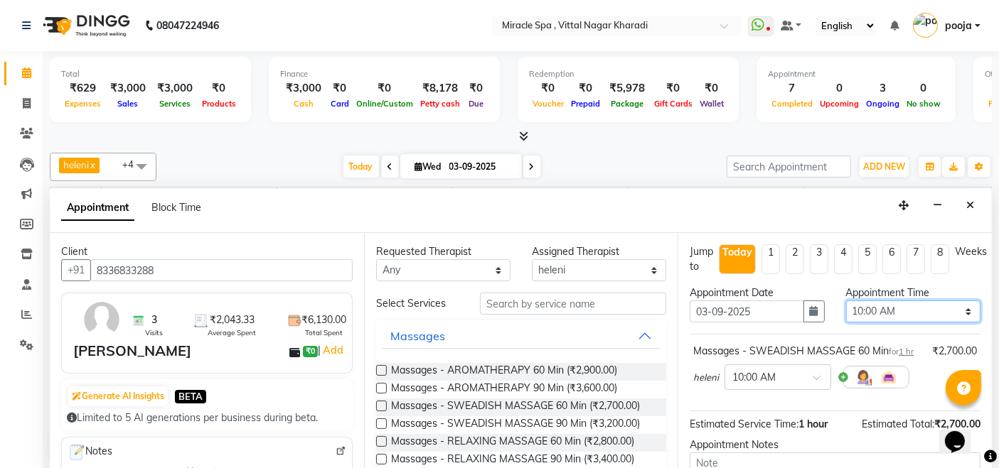
click at [905, 307] on select "Select 10:00 AM 10:15 AM 10:30 AM 10:45 AM 11:00 AM 11:15 AM 11:30 AM 11:45 AM …" at bounding box center [913, 312] width 134 height 22
select select "1200"
click at [846, 301] on select "Select 10:00 AM 10:15 AM 10:30 AM 10:45 AM 11:00 AM 11:15 AM 11:30 AM 11:45 AM …" at bounding box center [913, 312] width 134 height 22
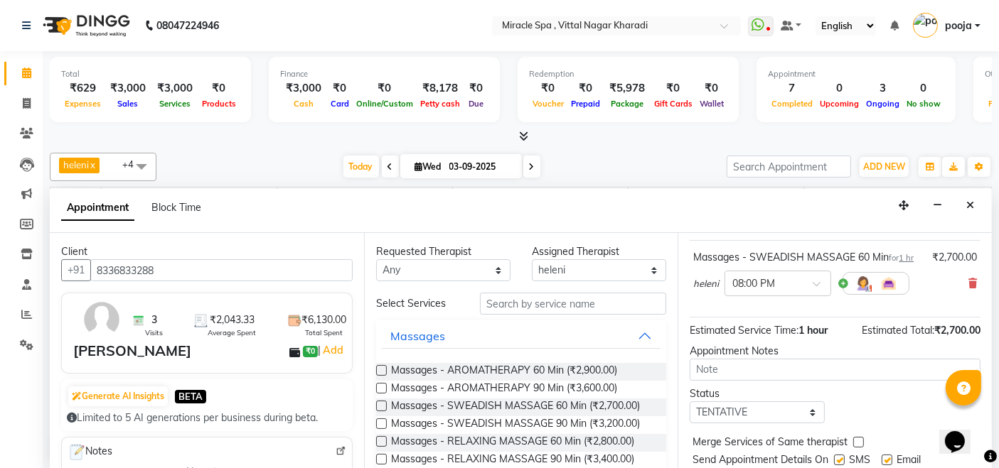
scroll to position [151, 0]
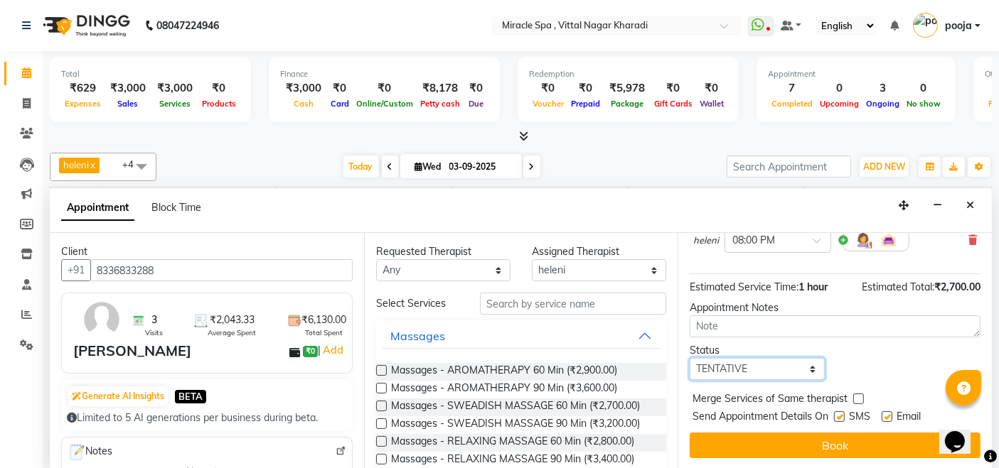
click at [745, 365] on select "Select TENTATIVE CONFIRM CHECK-IN UPCOMING" at bounding box center [756, 369] width 134 height 22
select select "upcoming"
click at [689, 358] on select "Select TENTATIVE CONFIRM CHECK-IN UPCOMING" at bounding box center [756, 369] width 134 height 22
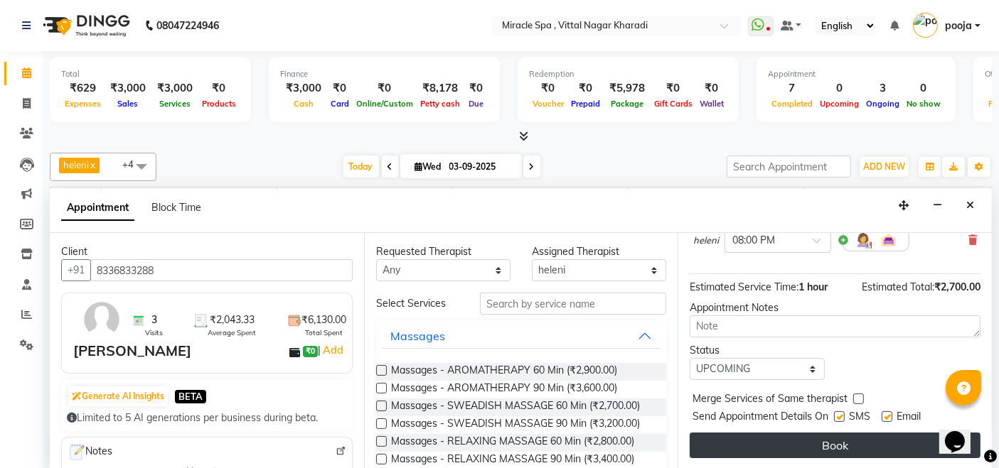
click at [804, 444] on button "Book" at bounding box center [834, 446] width 291 height 26
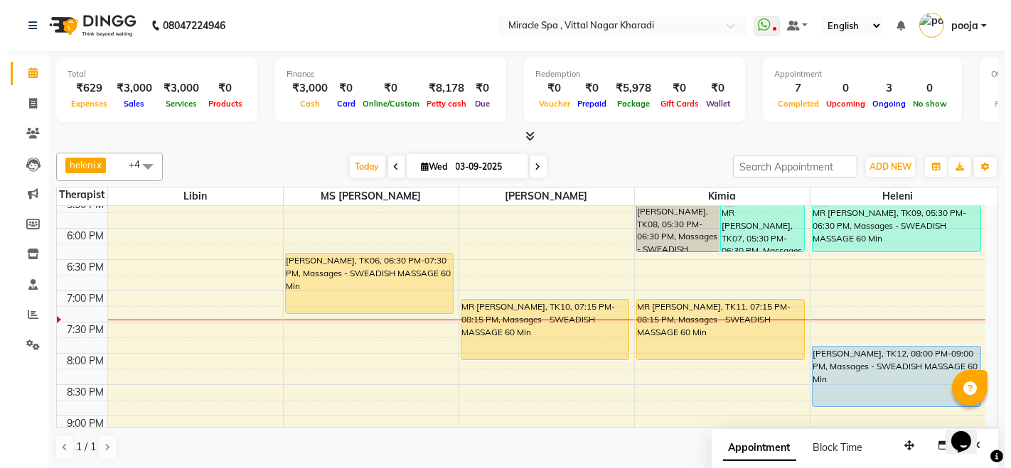
scroll to position [0, 0]
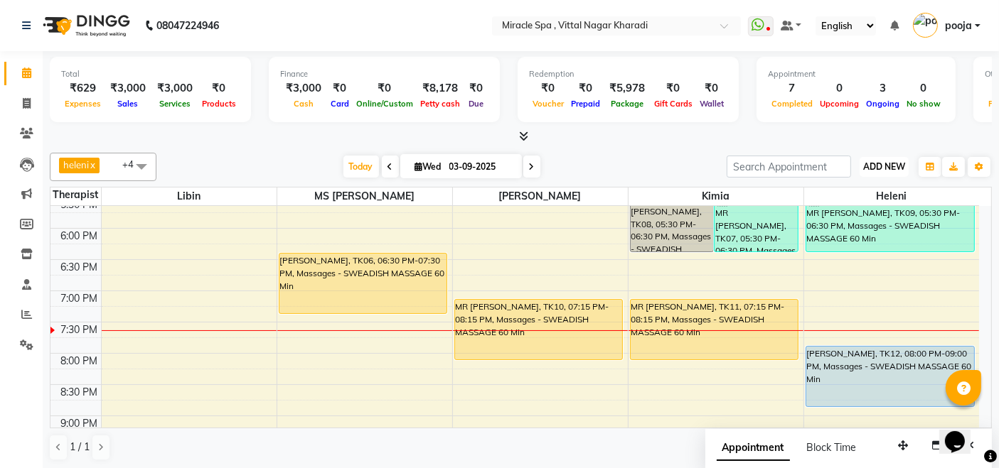
click at [884, 167] on span "ADD NEW" at bounding box center [884, 166] width 42 height 11
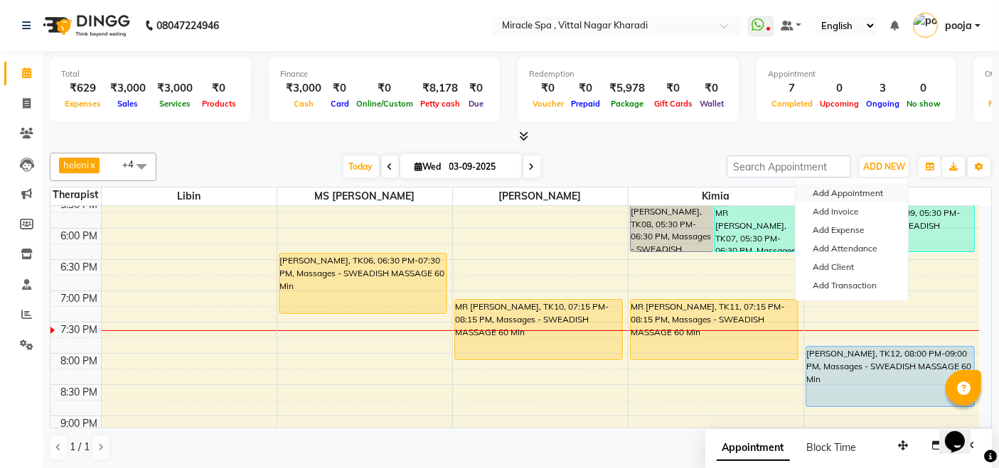
click at [861, 187] on button "Add Appointment" at bounding box center [851, 193] width 112 height 18
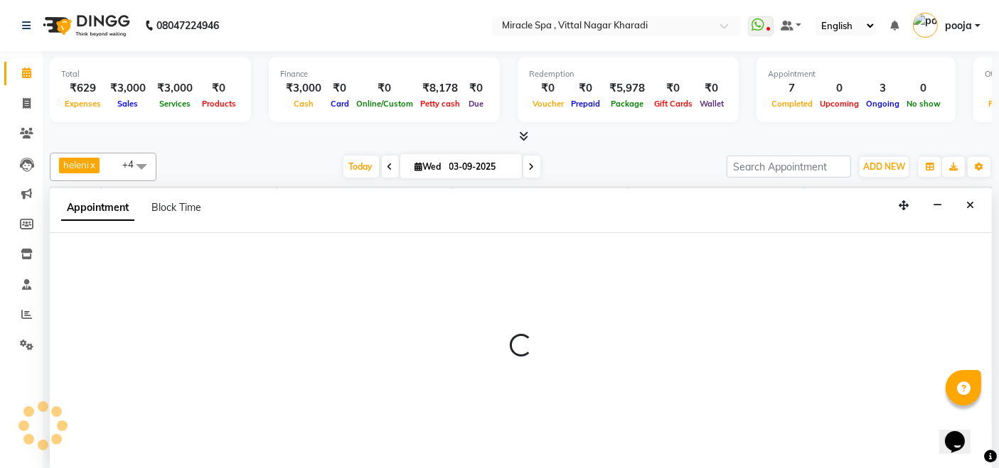
select select "600"
select select "tentative"
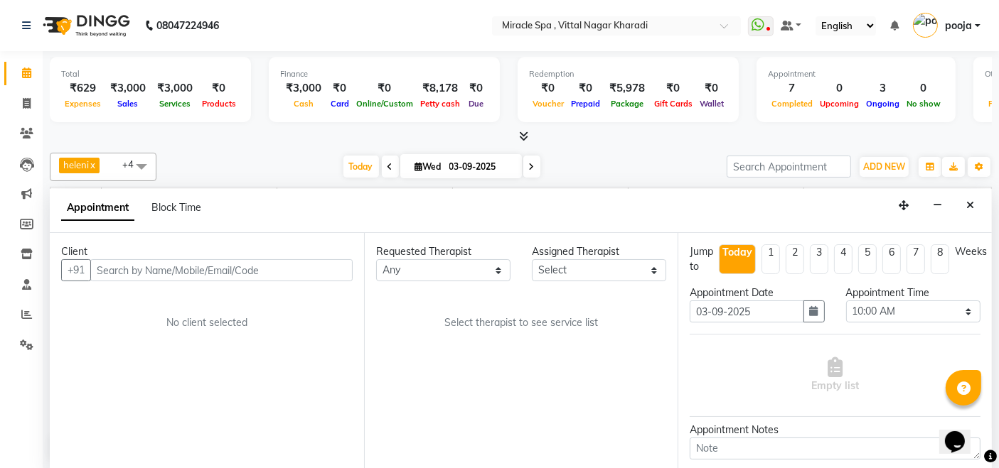
click at [116, 270] on input "text" at bounding box center [221, 270] width 262 height 22
type input "9676000482"
click at [340, 274] on span "Add Client" at bounding box center [323, 270] width 48 height 13
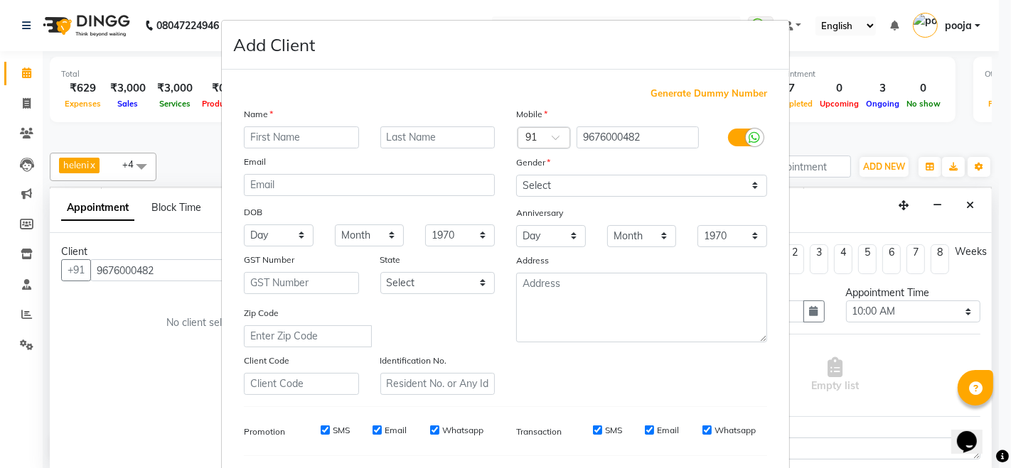
click at [265, 139] on input "text" at bounding box center [301, 138] width 115 height 22
type input "SAI KUMAR"
click at [682, 181] on select "Select Male Female Other Prefer Not To Say" at bounding box center [641, 186] width 251 height 22
select select "male"
click at [516, 175] on select "Select Male Female Other Prefer Not To Say" at bounding box center [641, 186] width 251 height 22
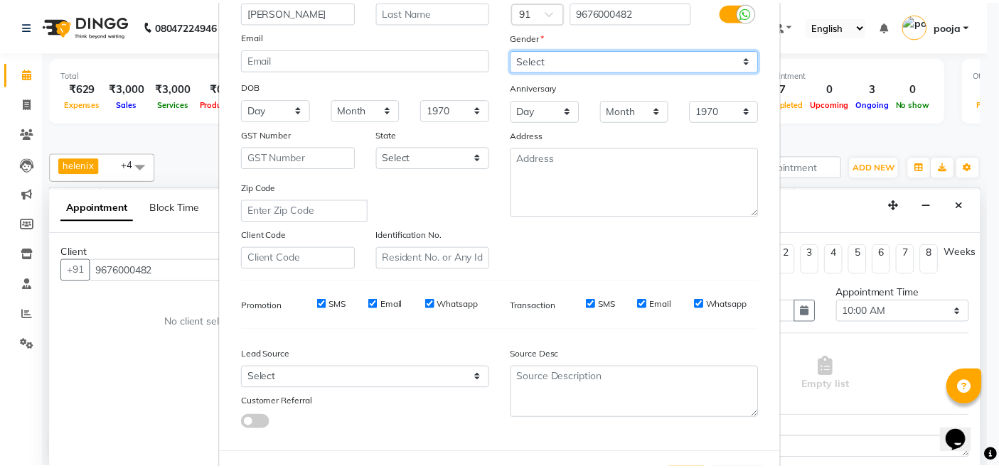
scroll to position [186, 0]
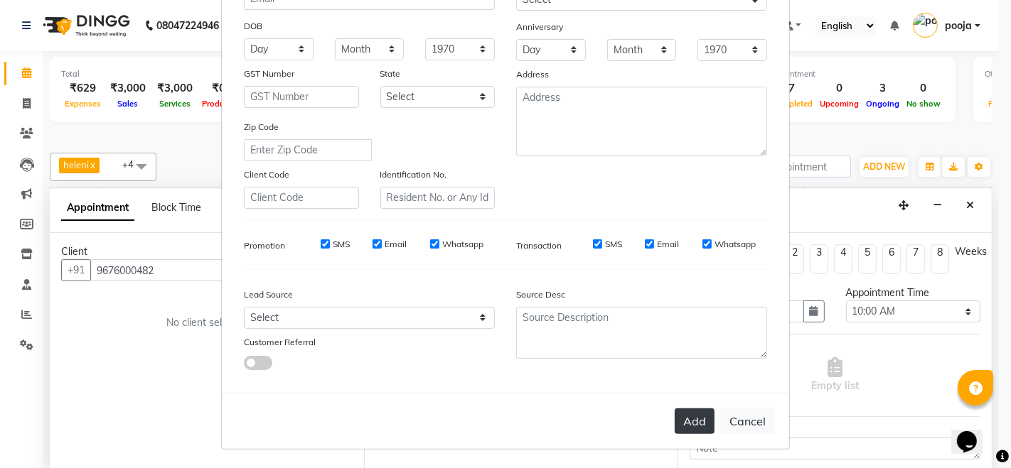
click at [701, 417] on button "Add" at bounding box center [694, 422] width 40 height 26
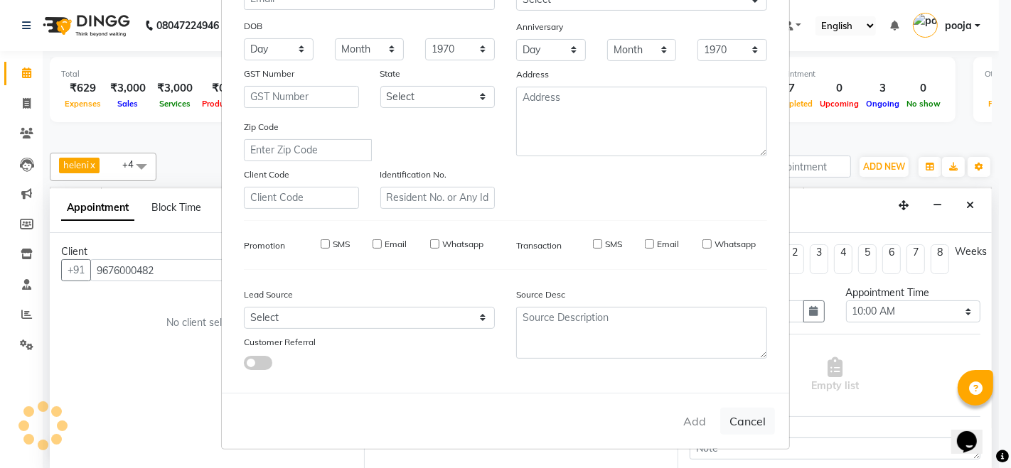
select select
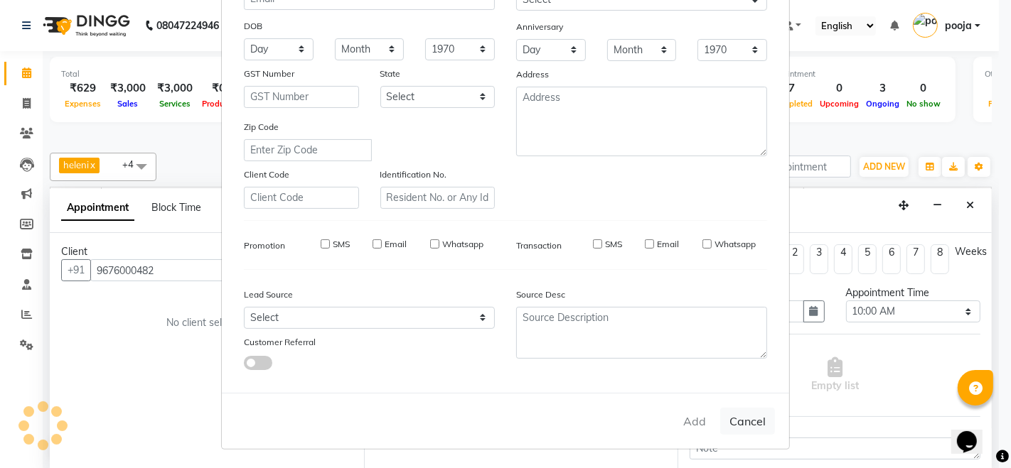
select select
checkbox input "false"
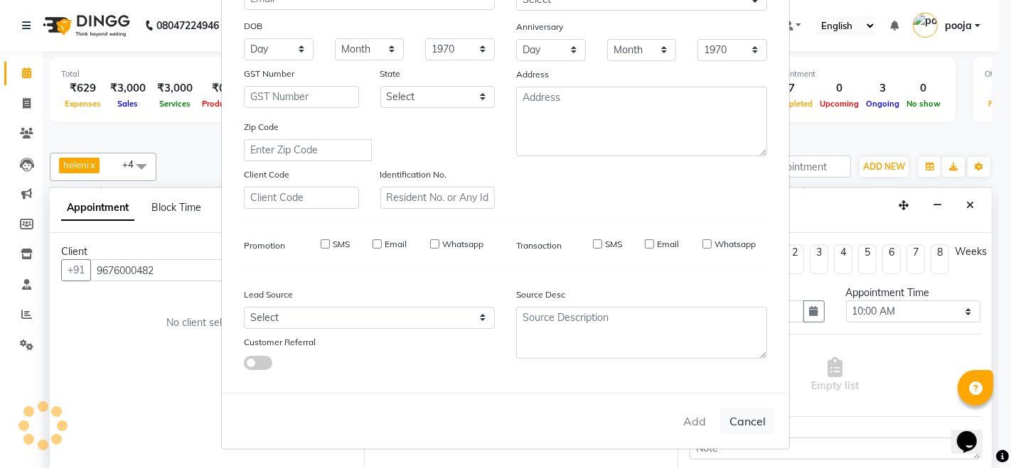
checkbox input "false"
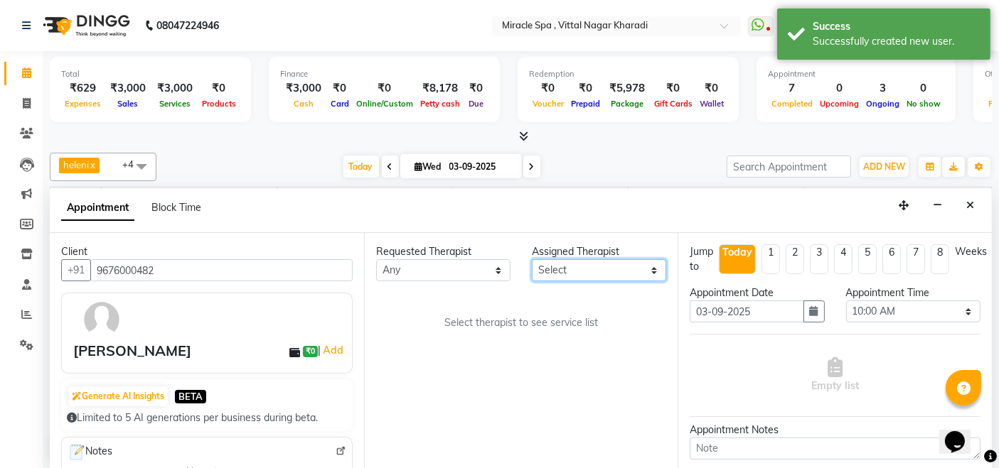
click at [558, 271] on select "Select ajay chisty debora Em Es GIGI heleni jois kimia Libin MAHESH may MR ADIT…" at bounding box center [599, 270] width 134 height 22
select select "89065"
click at [532, 259] on select "Select ajay chisty debora Em Es GIGI heleni jois kimia Libin MAHESH may MR ADIT…" at bounding box center [599, 270] width 134 height 22
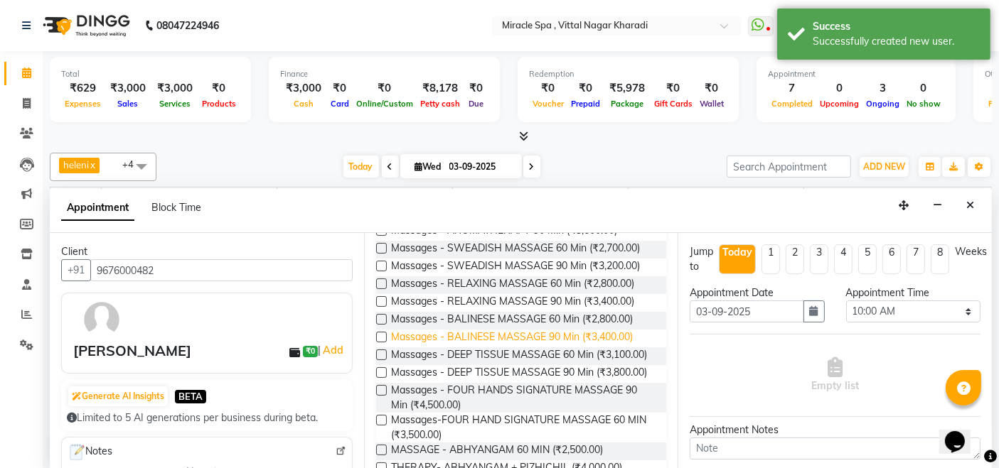
scroll to position [0, 0]
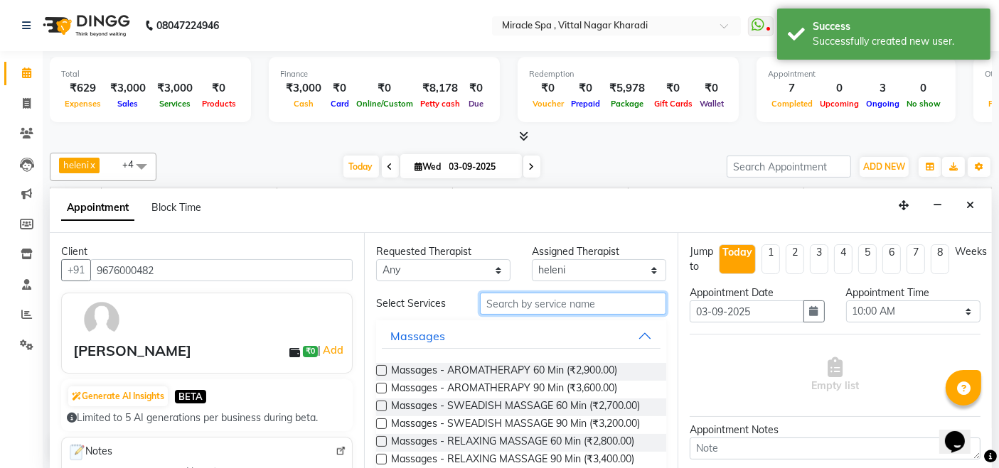
click at [524, 300] on input "text" at bounding box center [573, 304] width 186 height 22
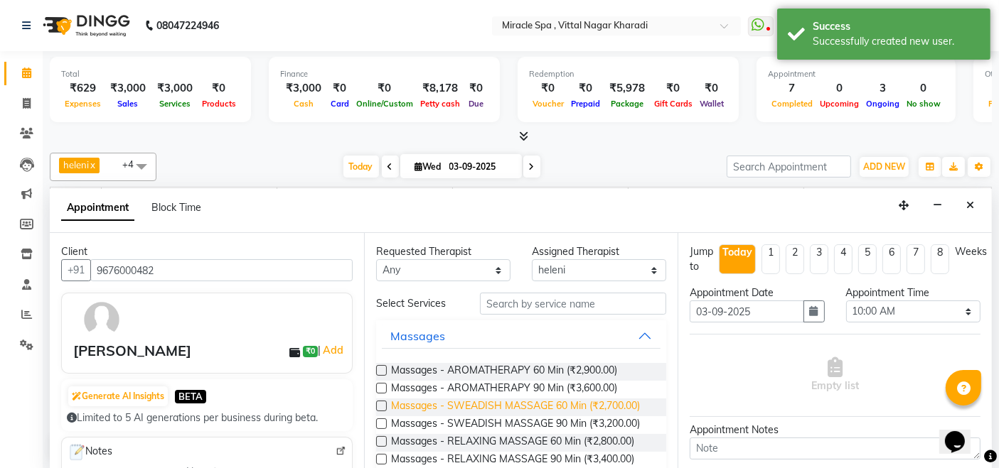
click at [535, 402] on span "Massages - SWEADISH MASSAGE 60 Min (₹2,700.00)" at bounding box center [515, 408] width 249 height 18
checkbox input "false"
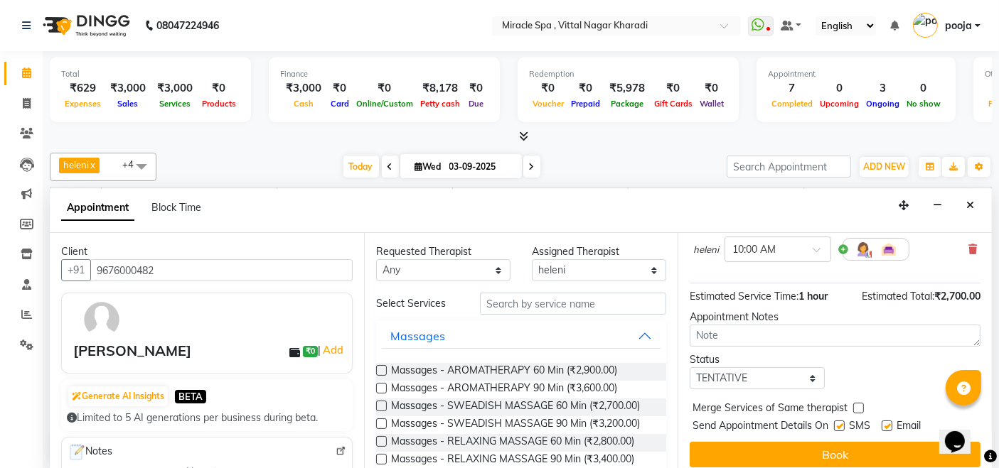
scroll to position [151, 0]
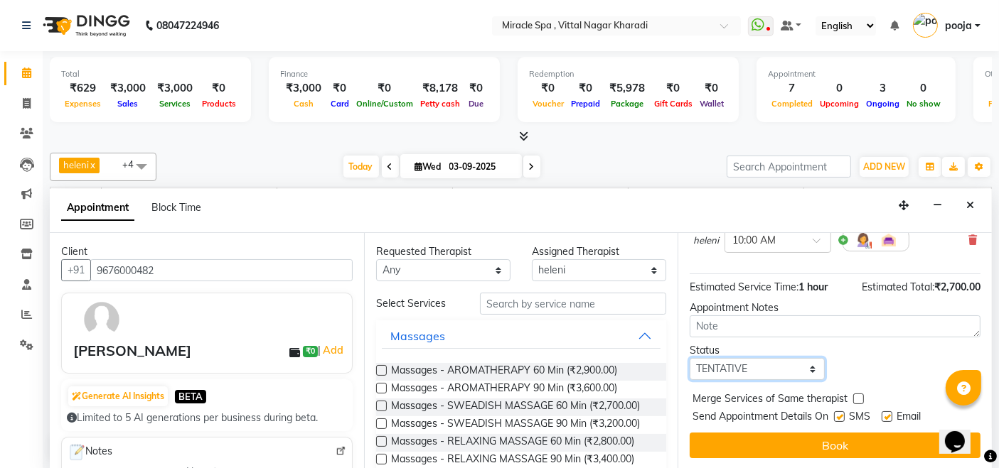
click at [739, 365] on select "Select TENTATIVE CONFIRM CHECK-IN UPCOMING" at bounding box center [756, 369] width 134 height 22
select select "check-in"
click at [689, 358] on select "Select TENTATIVE CONFIRM CHECK-IN UPCOMING" at bounding box center [756, 369] width 134 height 22
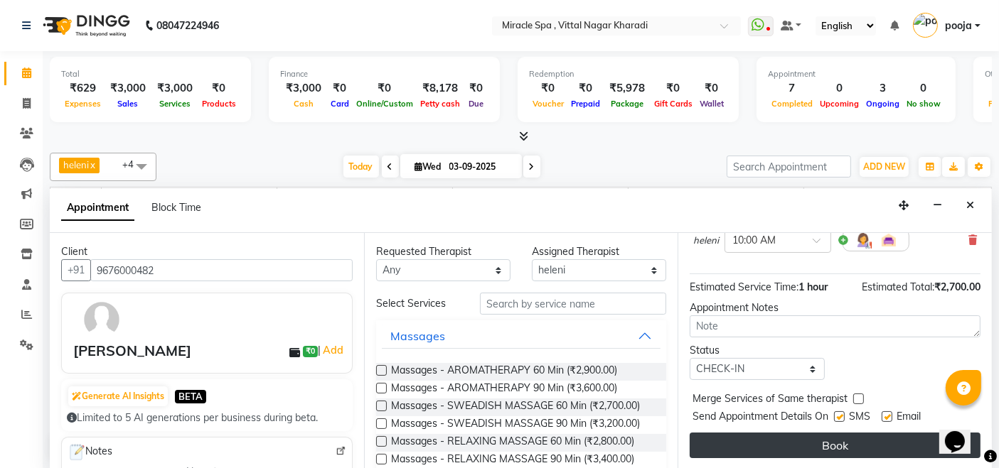
click at [745, 436] on button "Book" at bounding box center [834, 446] width 291 height 26
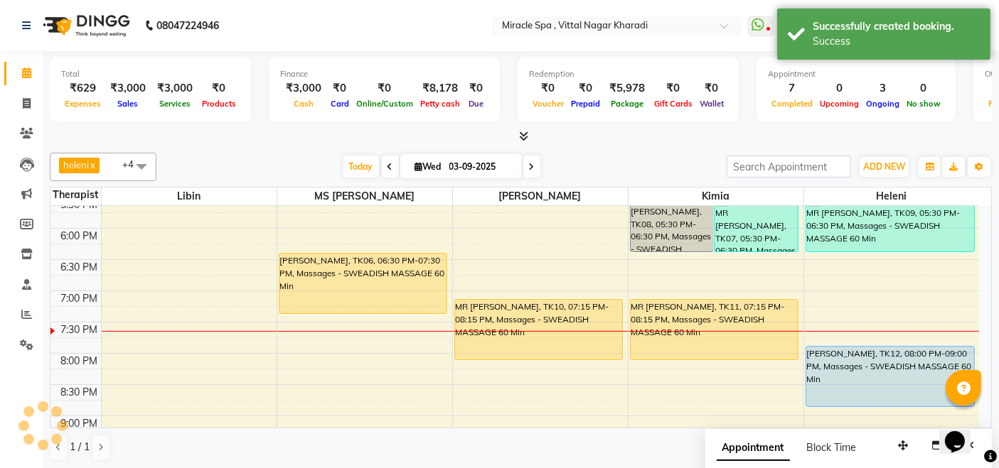
scroll to position [0, 0]
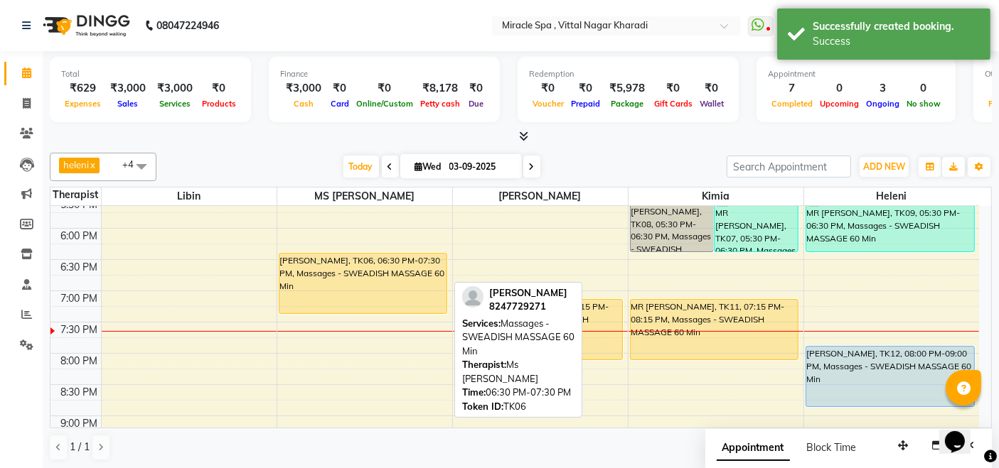
click at [359, 281] on div "[PERSON_NAME], TK06, 06:30 PM-07:30 PM, Massages - SWEADISH MASSAGE 60 Min" at bounding box center [363, 284] width 168 height 60
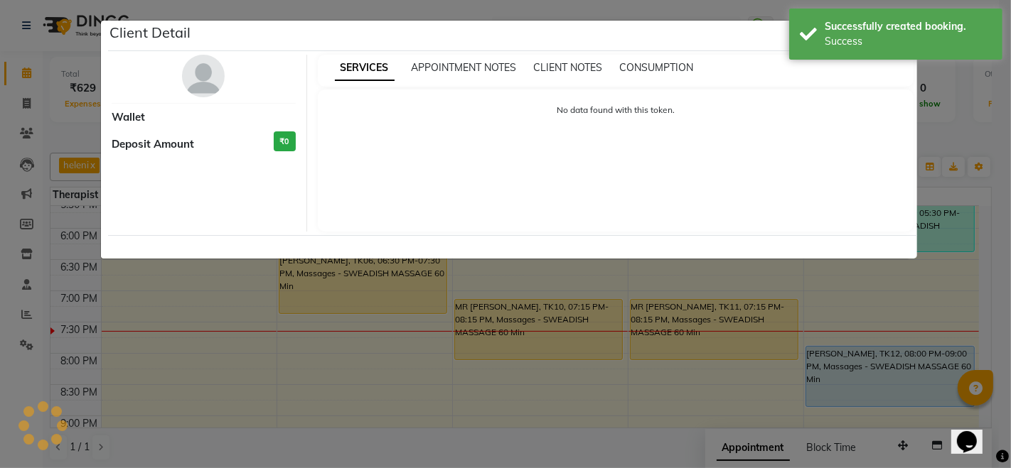
select select "1"
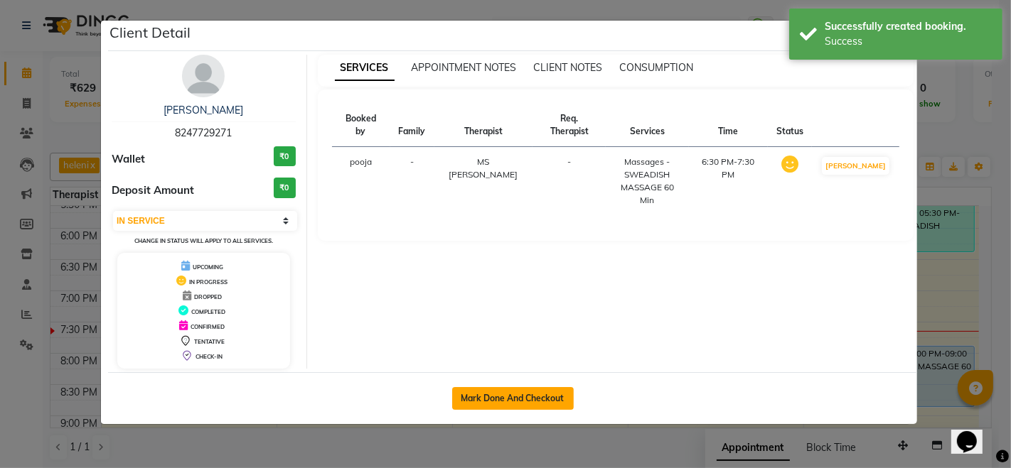
click at [541, 400] on button "Mark Done And Checkout" at bounding box center [513, 398] width 122 height 23
select select "service"
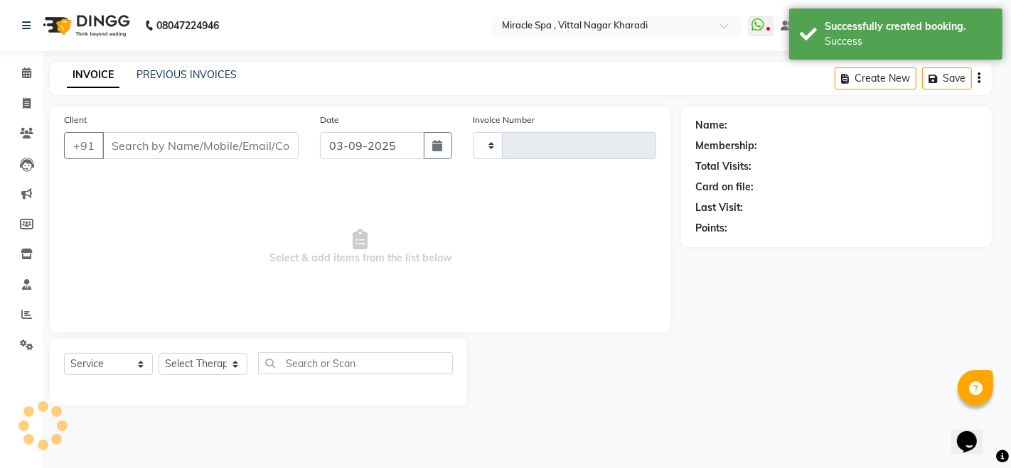
type input "2601"
select select "3854"
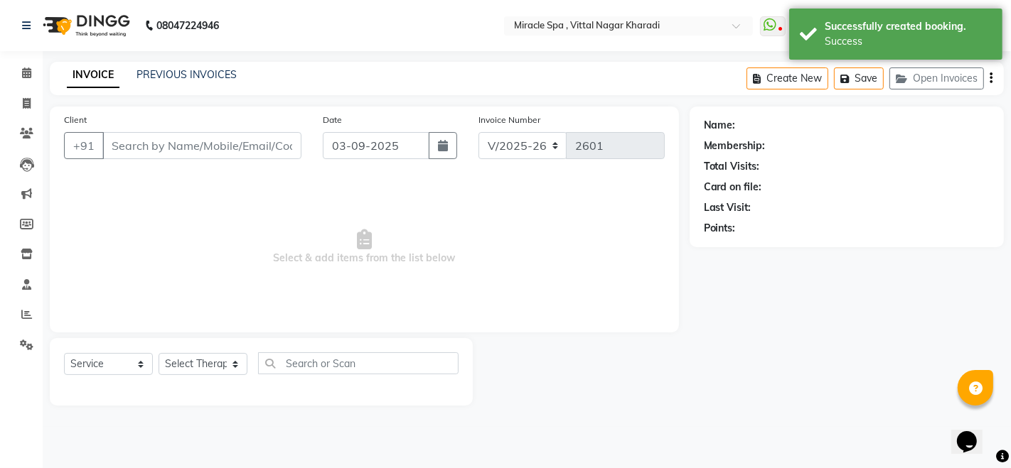
type input "8247729271"
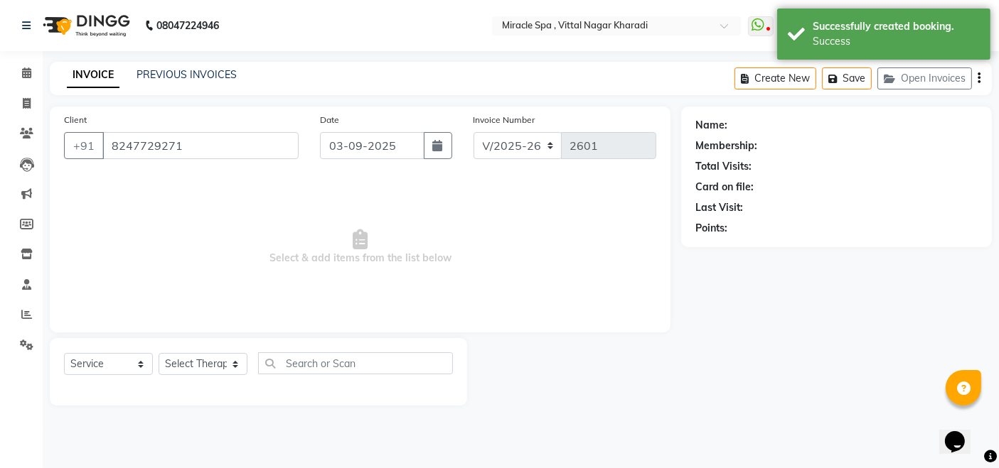
select select "62144"
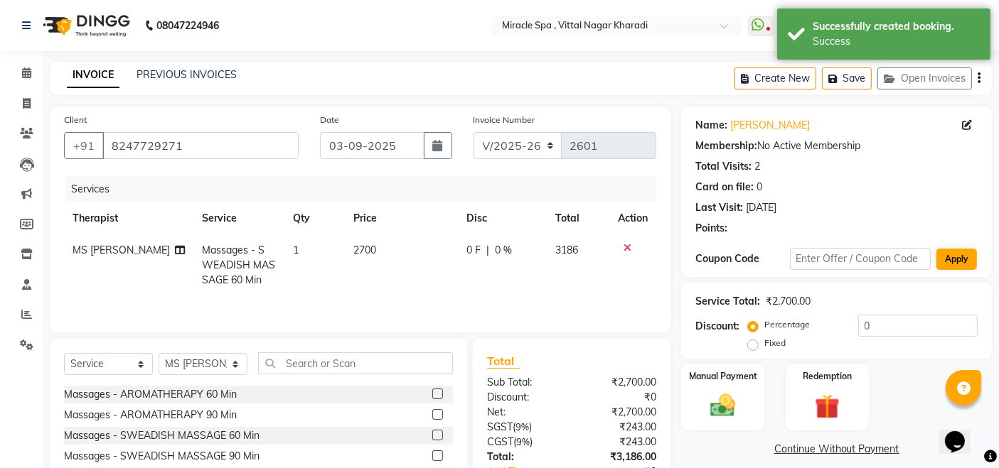
click at [950, 242] on div at bounding box center [836, 242] width 282 height 0
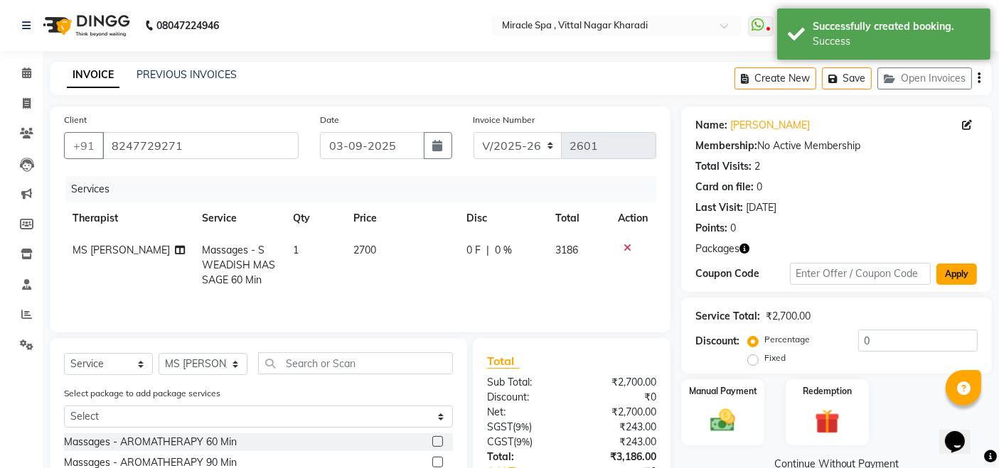
click at [950, 278] on button "Apply" at bounding box center [956, 274] width 41 height 21
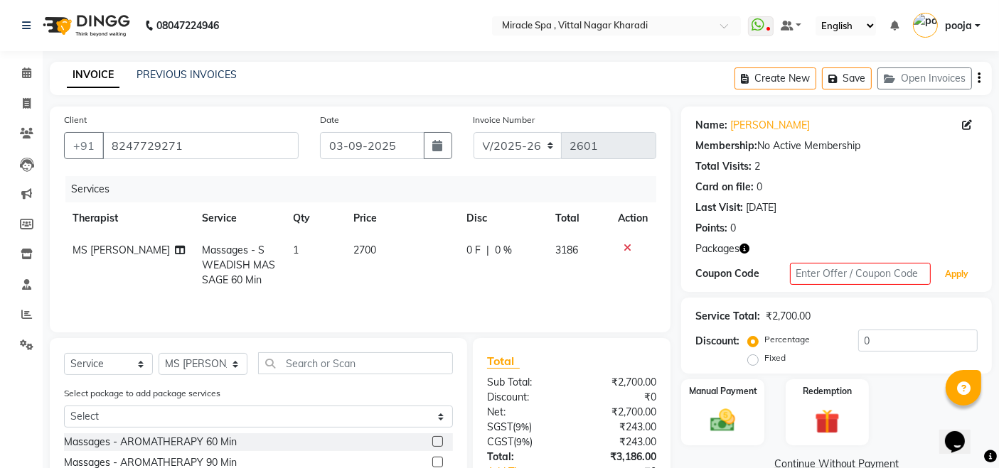
scroll to position [149, 0]
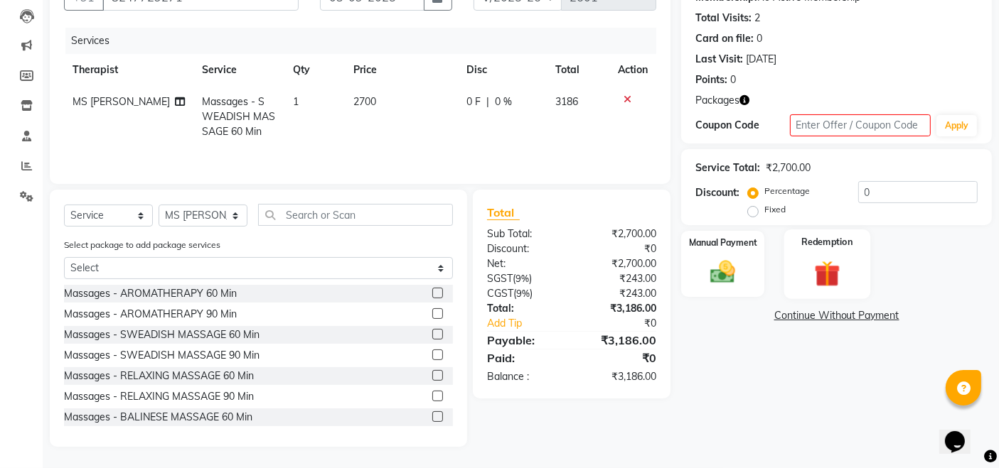
click at [838, 271] on img at bounding box center [826, 273] width 43 height 33
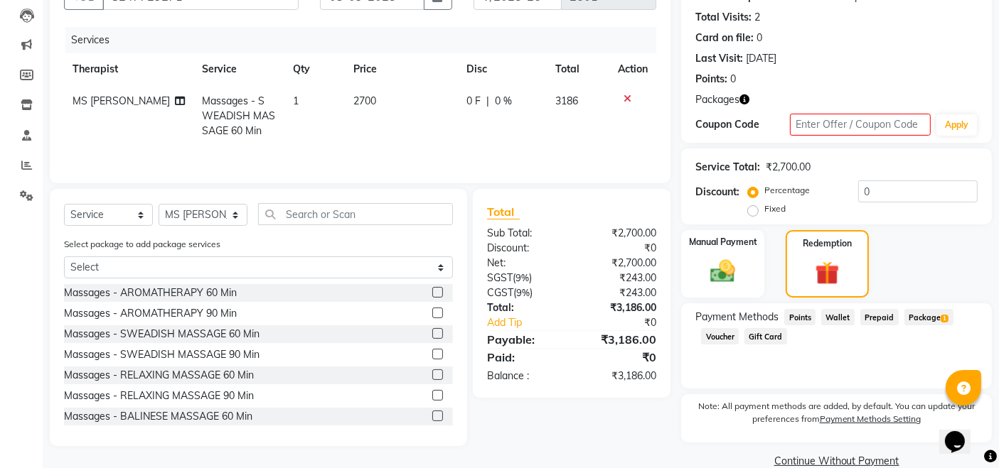
click at [924, 316] on span "Package 1" at bounding box center [928, 317] width 49 height 16
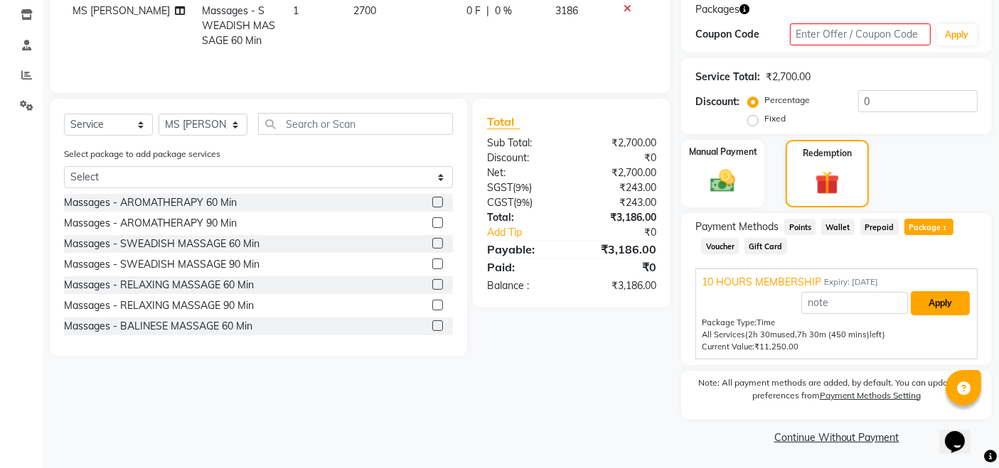
click at [945, 308] on button "Apply" at bounding box center [939, 303] width 59 height 24
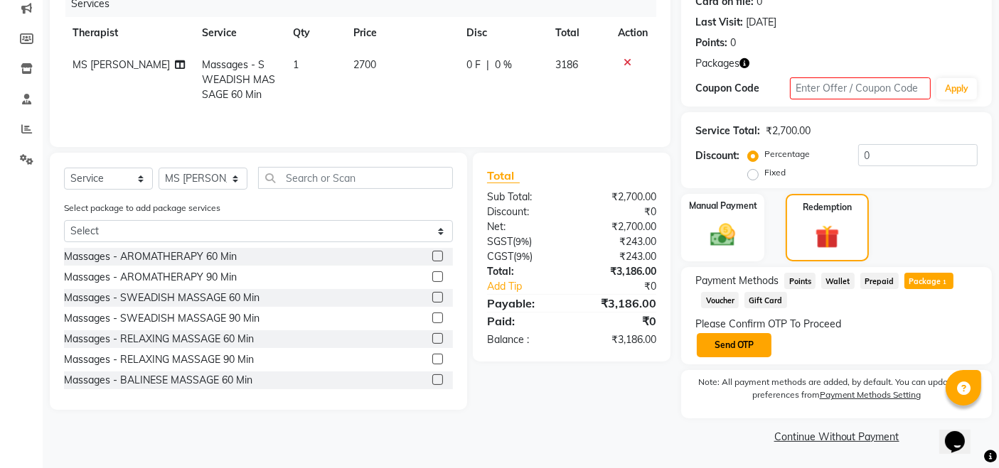
click at [753, 341] on button "Send OTP" at bounding box center [734, 345] width 75 height 24
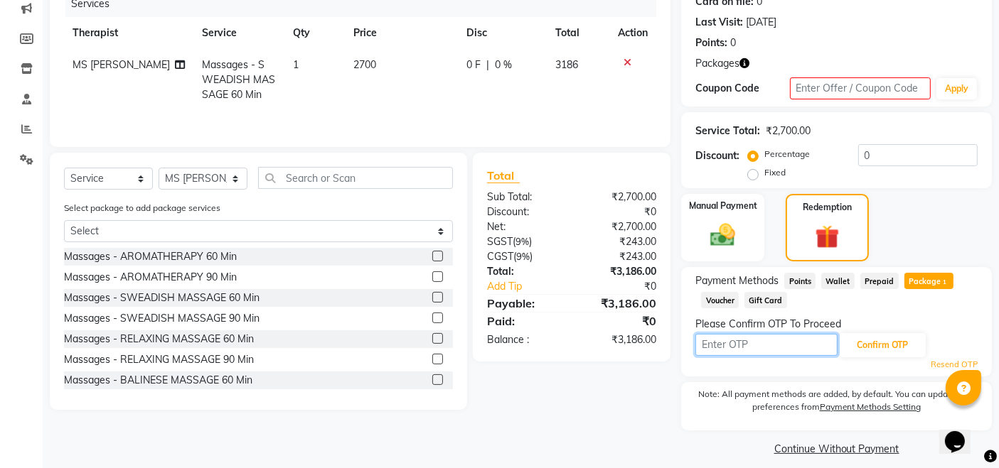
click at [736, 342] on input "text" at bounding box center [766, 345] width 142 height 22
type input "4735"
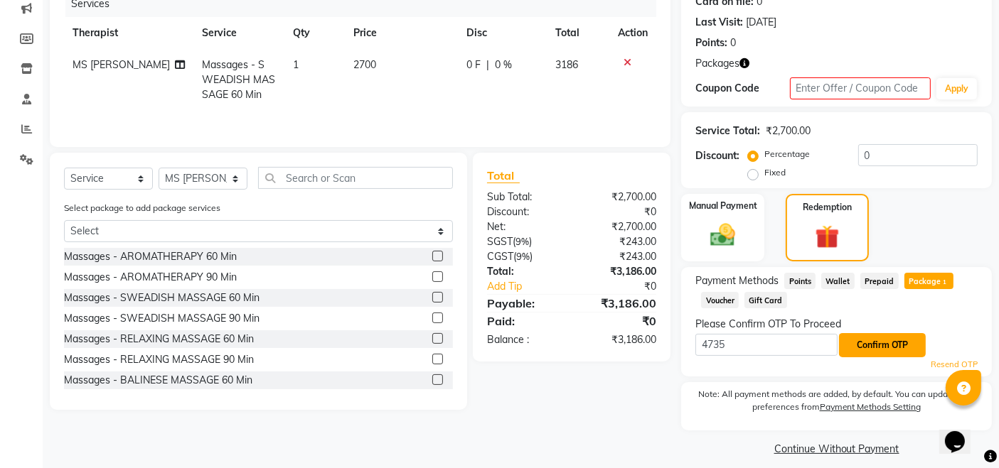
click at [883, 344] on button "Confirm OTP" at bounding box center [882, 345] width 87 height 24
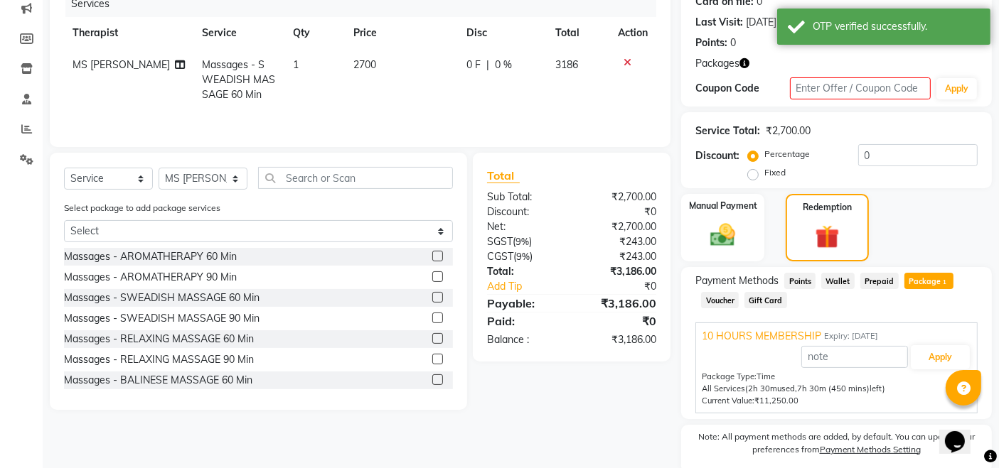
scroll to position [240, 0]
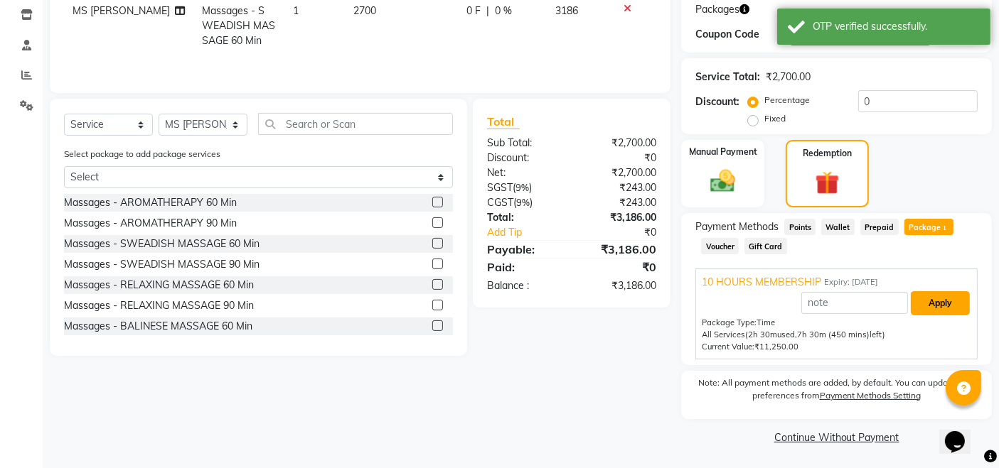
click at [946, 307] on button "Apply" at bounding box center [939, 303] width 59 height 24
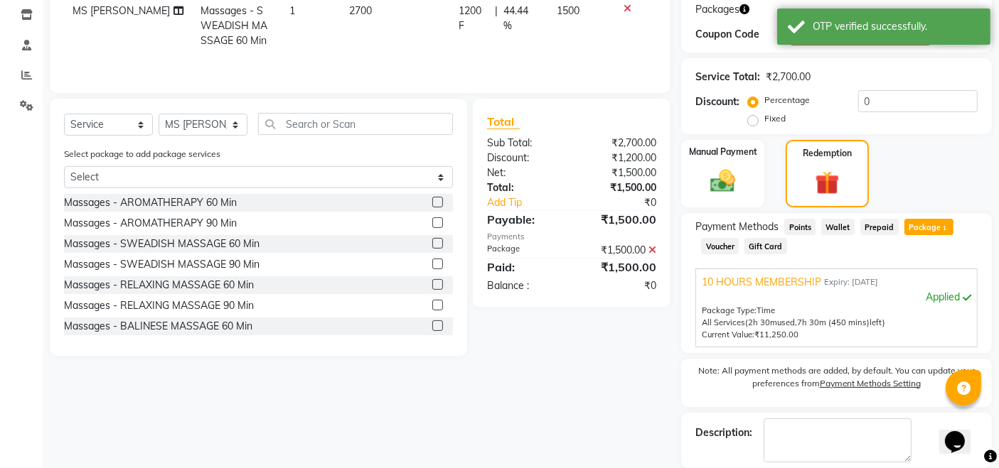
scroll to position [307, 0]
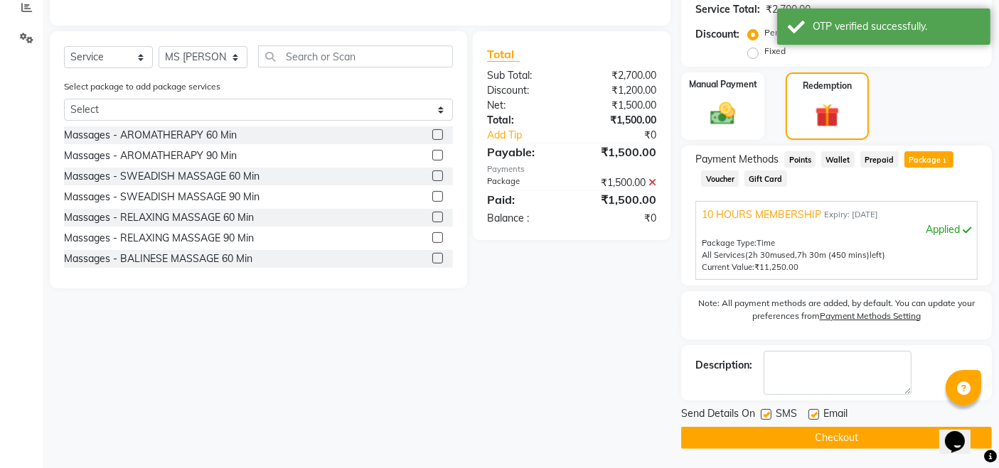
click at [816, 435] on button "Checkout" at bounding box center [836, 438] width 311 height 22
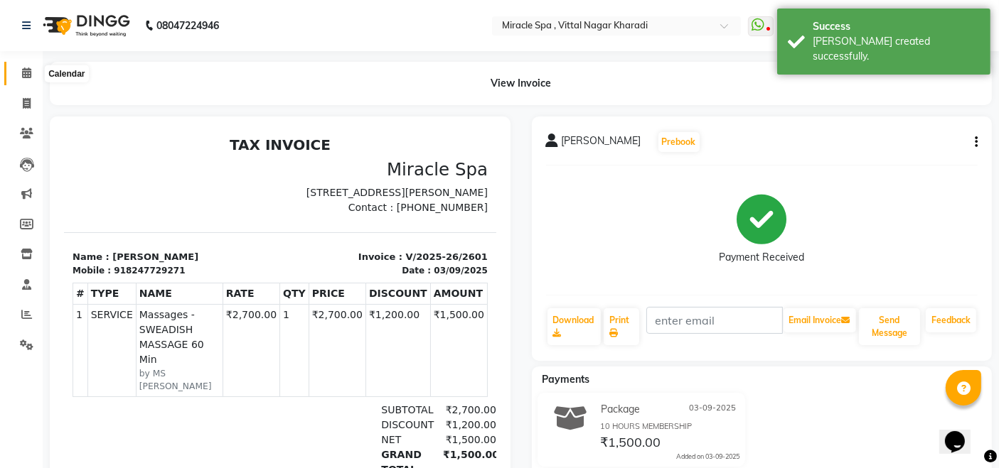
click at [26, 73] on icon at bounding box center [26, 73] width 9 height 11
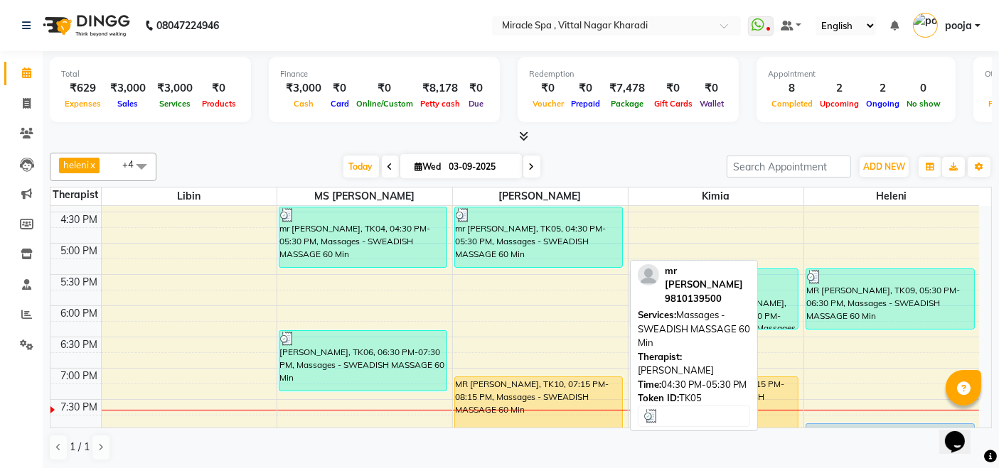
scroll to position [552, 0]
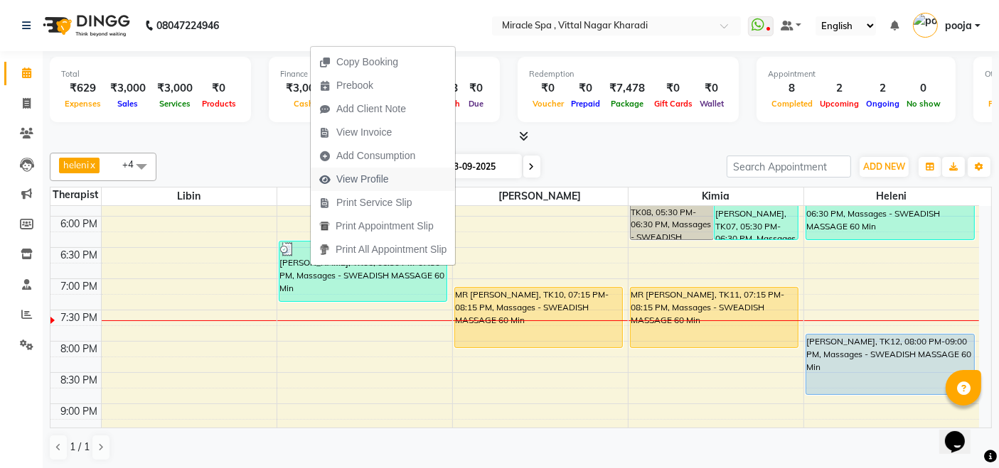
click at [397, 180] on button "View Profile" at bounding box center [383, 179] width 144 height 23
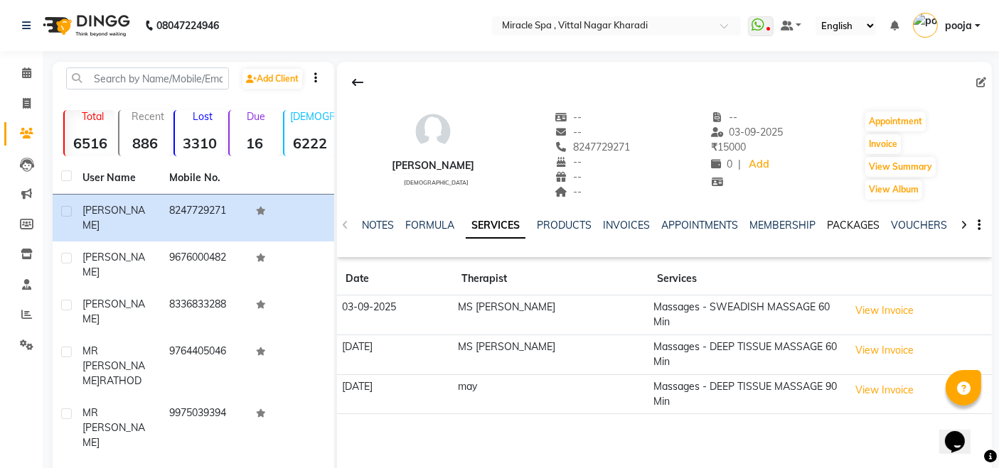
click at [856, 226] on link "PACKAGES" at bounding box center [853, 225] width 53 height 13
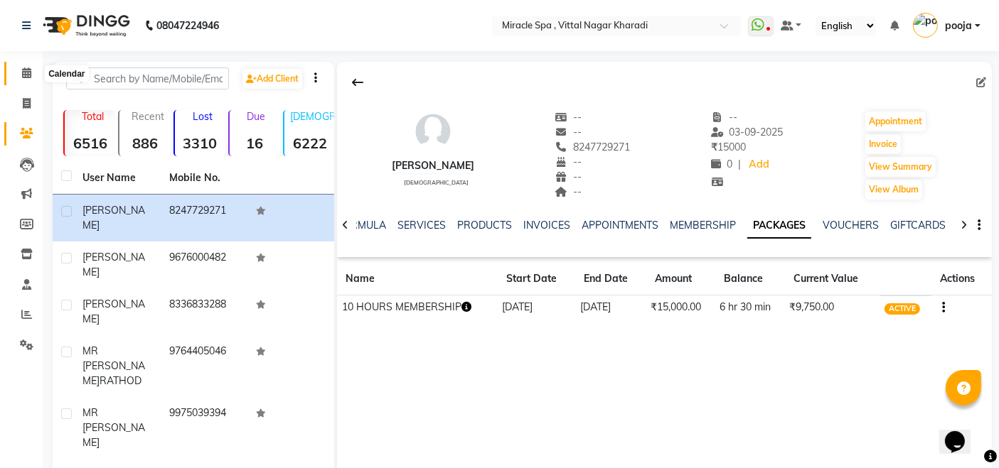
click at [31, 74] on span at bounding box center [26, 73] width 25 height 16
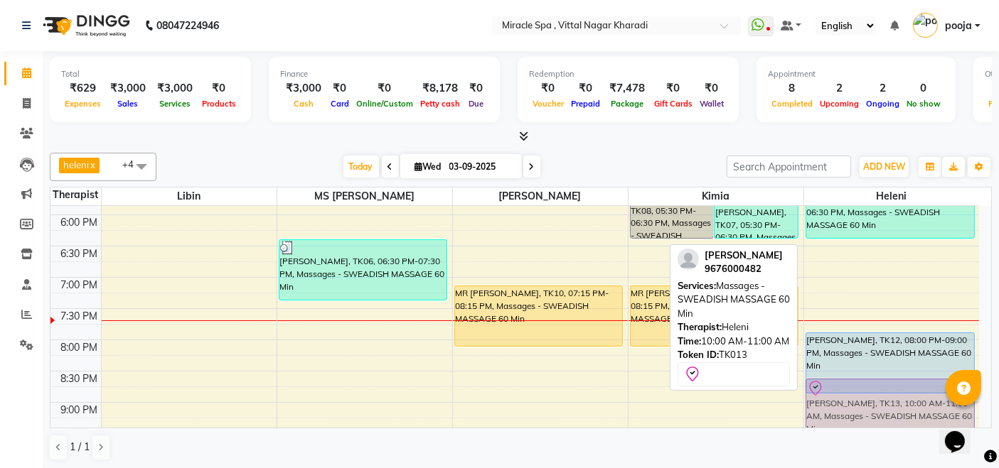
scroll to position [554, 0]
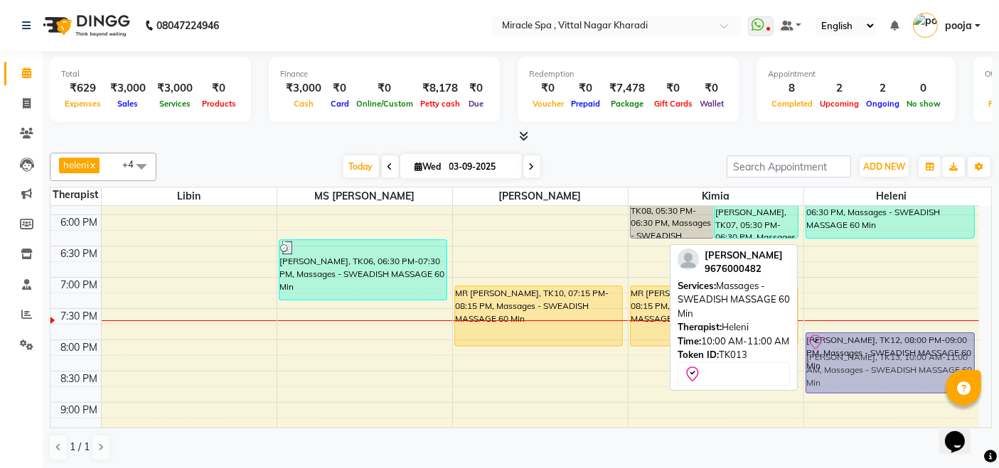
drag, startPoint x: 862, startPoint y: 292, endPoint x: 849, endPoint y: 361, distance: 70.3
click at [849, 361] on div "SAI KUMAR, TK13, 10:00 AM-11:00 AM, Massages - SWEADISH MASSAGE 60 Min mr santo…" at bounding box center [892, 120] width 176 height 937
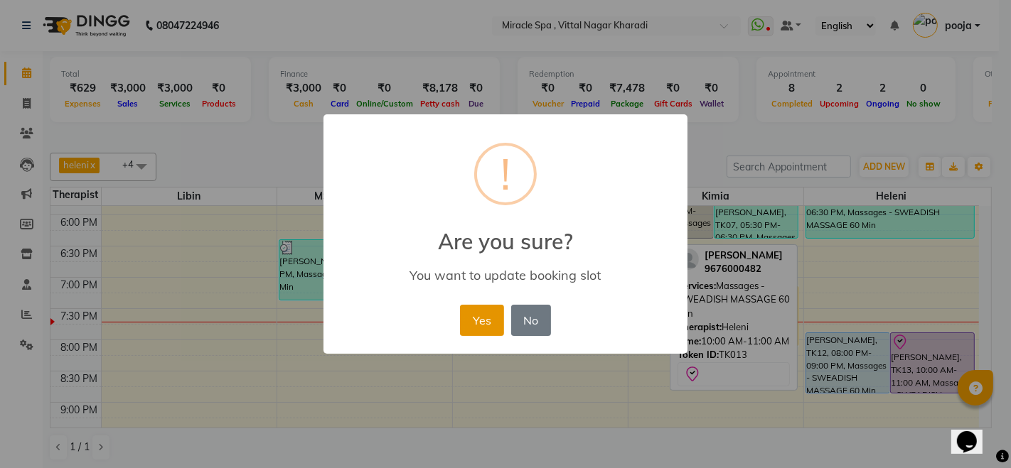
click at [485, 321] on button "Yes" at bounding box center [481, 320] width 43 height 31
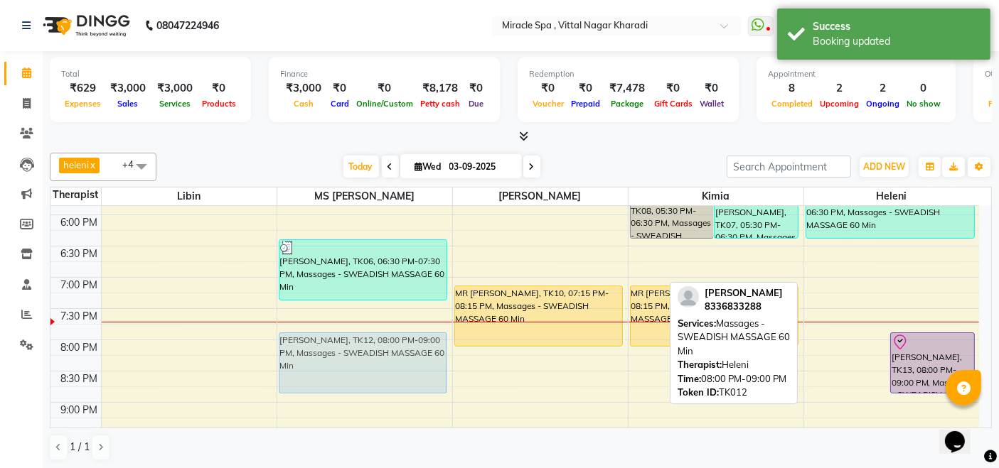
drag, startPoint x: 854, startPoint y: 358, endPoint x: 406, endPoint y: 362, distance: 447.8
click at [406, 362] on tr "mr chintan, TK04, 04:30 PM-05:30 PM, Massages - SWEADISH MASSAGE 60 Min JUHI, T…" at bounding box center [514, 120] width 928 height 937
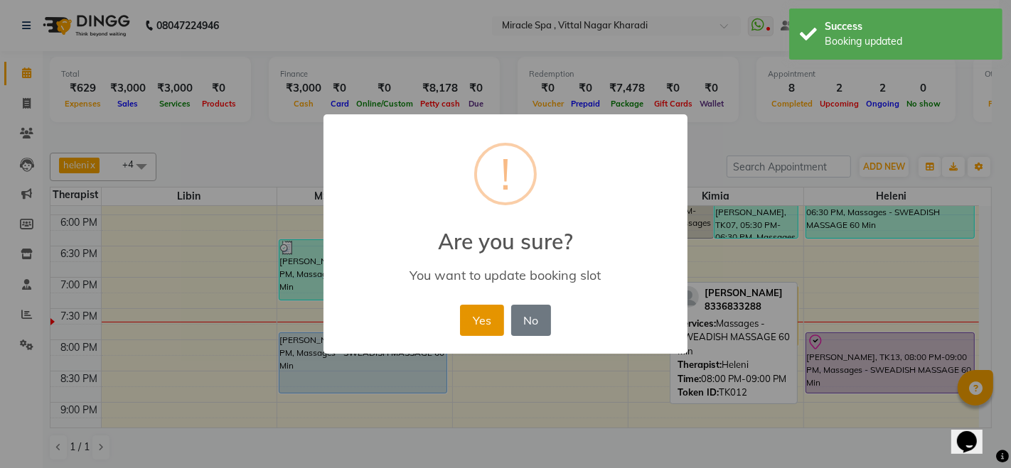
click at [471, 312] on button "Yes" at bounding box center [481, 320] width 43 height 31
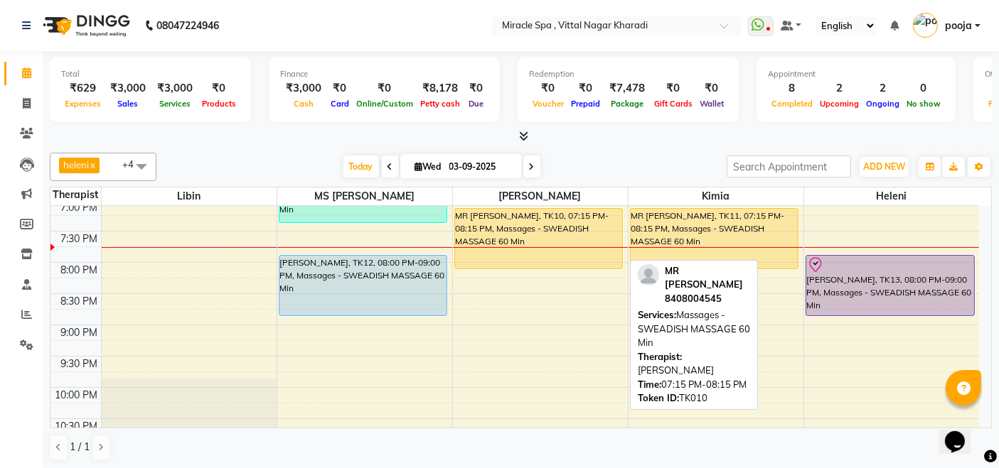
scroll to position [552, 0]
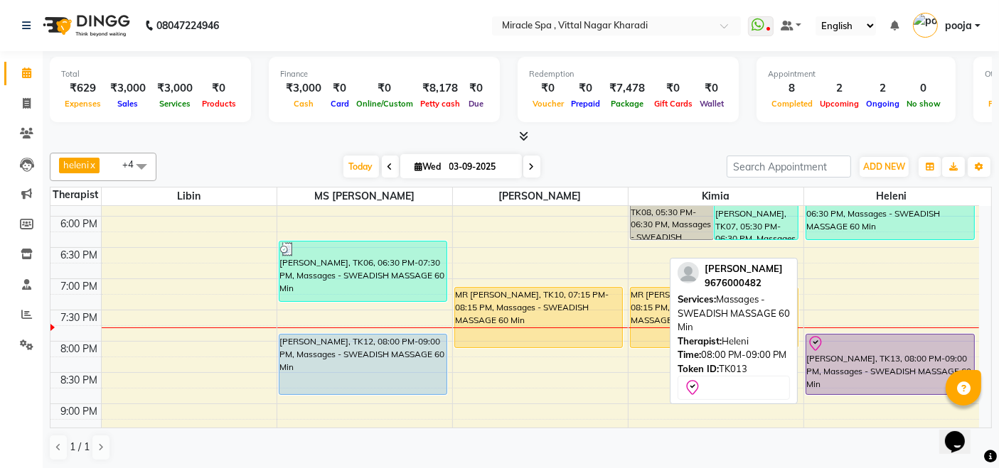
click at [901, 350] on div "[PERSON_NAME], TK13, 08:00 PM-09:00 PM, Massages - SWEADISH MASSAGE 60 Min" at bounding box center [890, 365] width 168 height 60
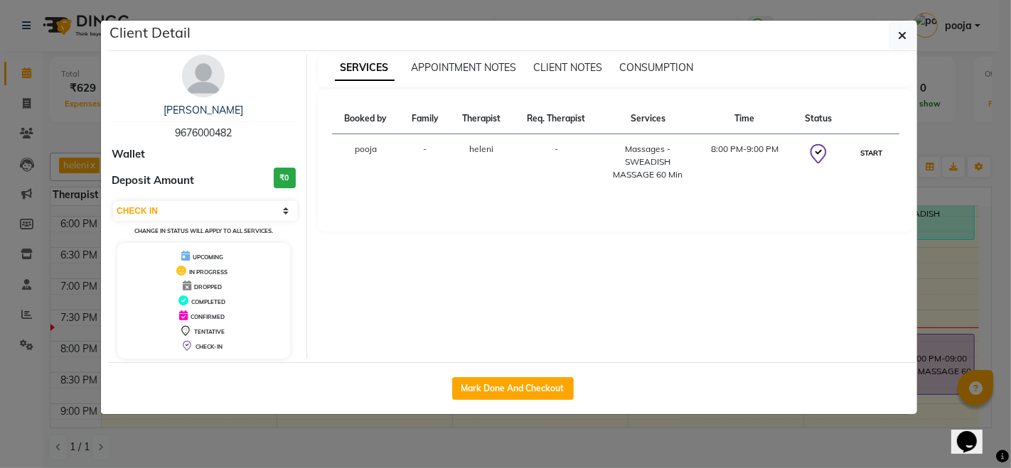
click at [878, 149] on button "START" at bounding box center [870, 153] width 29 height 18
select select "1"
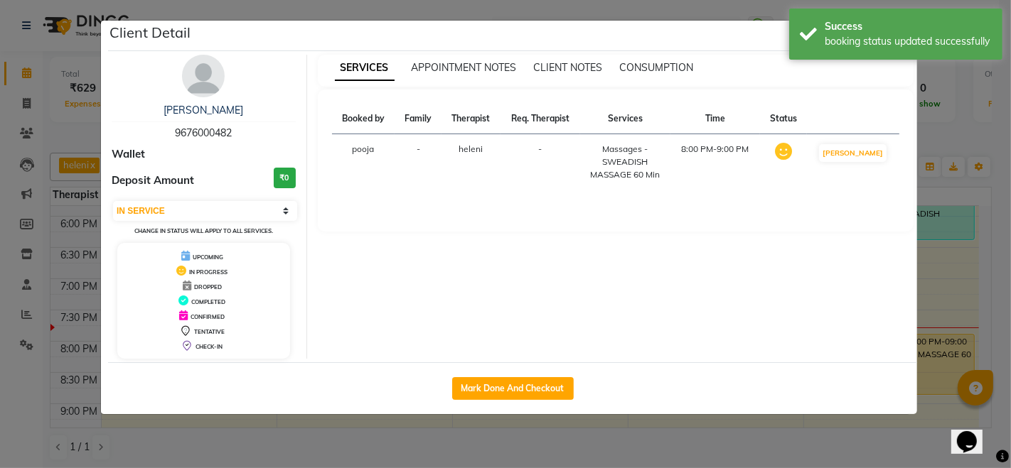
click at [751, 440] on ngb-modal-window "Client Detail [PERSON_NAME] 9676000482 Wallet Deposit Amount ₹0 Select IN SERVI…" at bounding box center [505, 234] width 1011 height 468
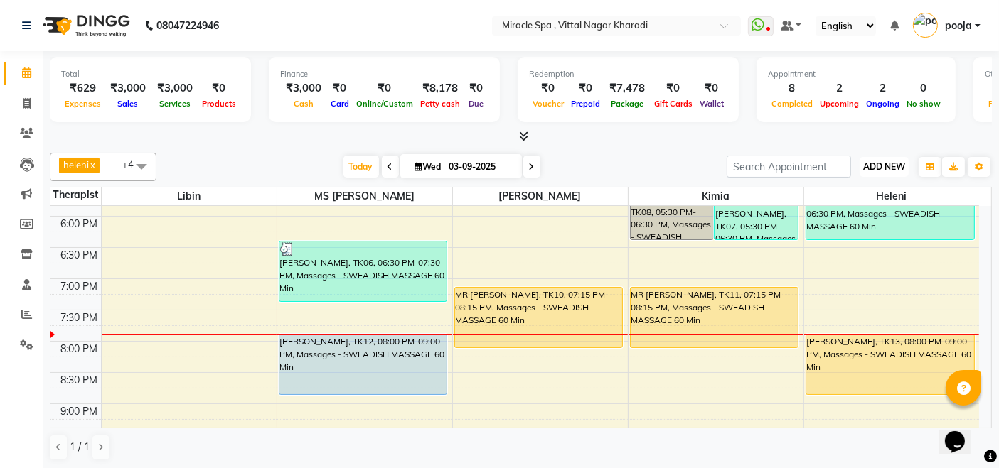
click at [877, 167] on span "ADD NEW" at bounding box center [884, 166] width 42 height 11
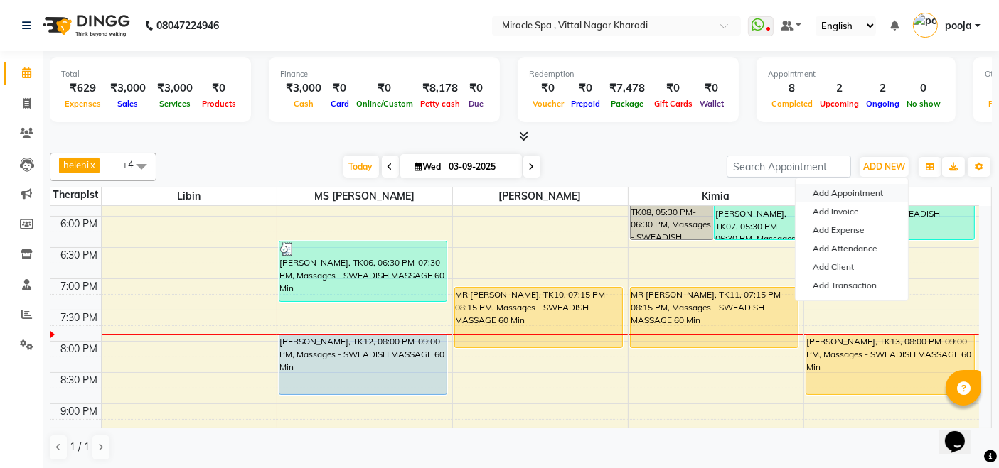
click at [837, 193] on button "Add Appointment" at bounding box center [851, 193] width 112 height 18
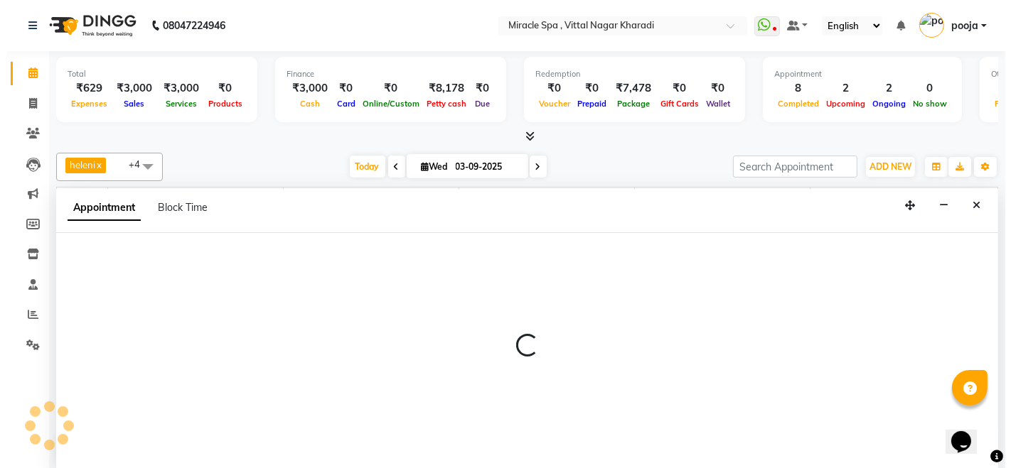
scroll to position [0, 0]
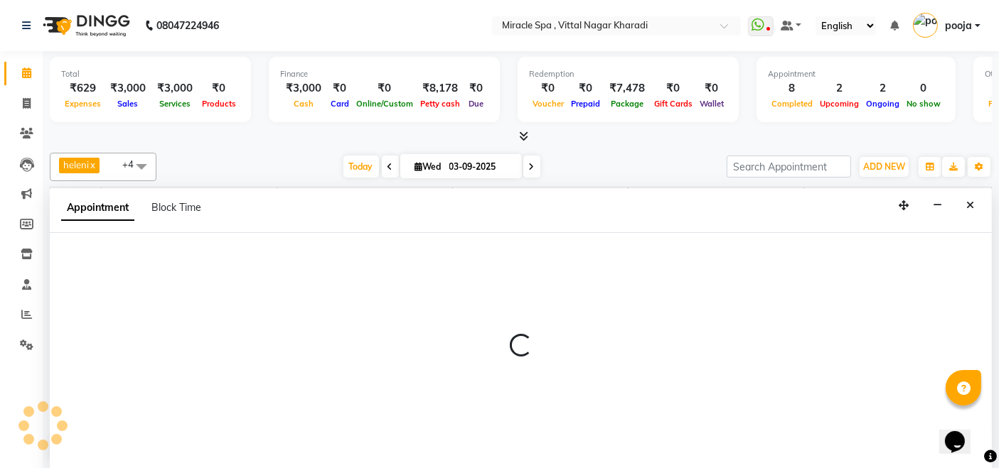
select select "600"
select select "tentative"
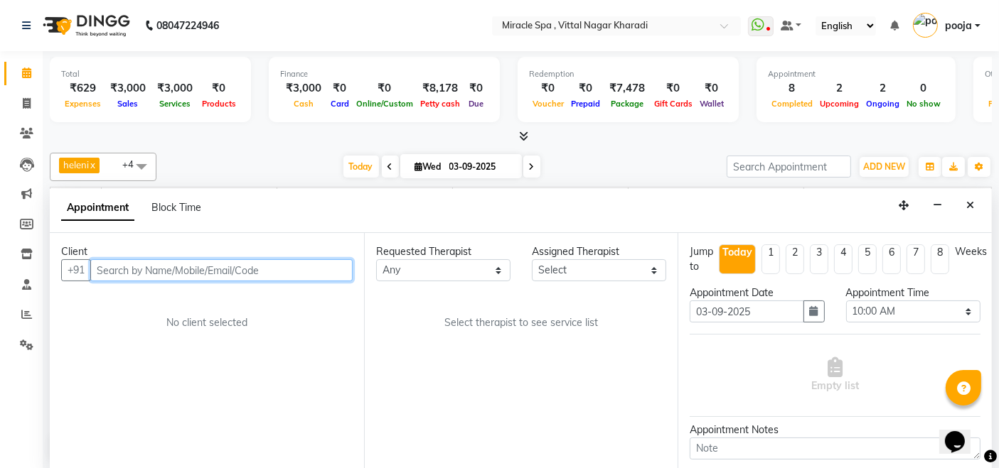
click at [103, 271] on input "text" at bounding box center [221, 270] width 262 height 22
type input "7057528347"
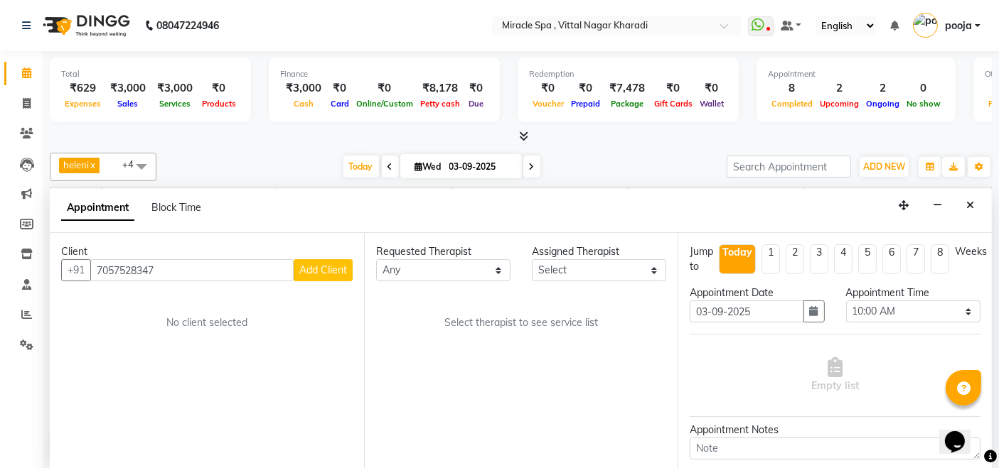
click at [311, 264] on span "Add Client" at bounding box center [323, 270] width 48 height 13
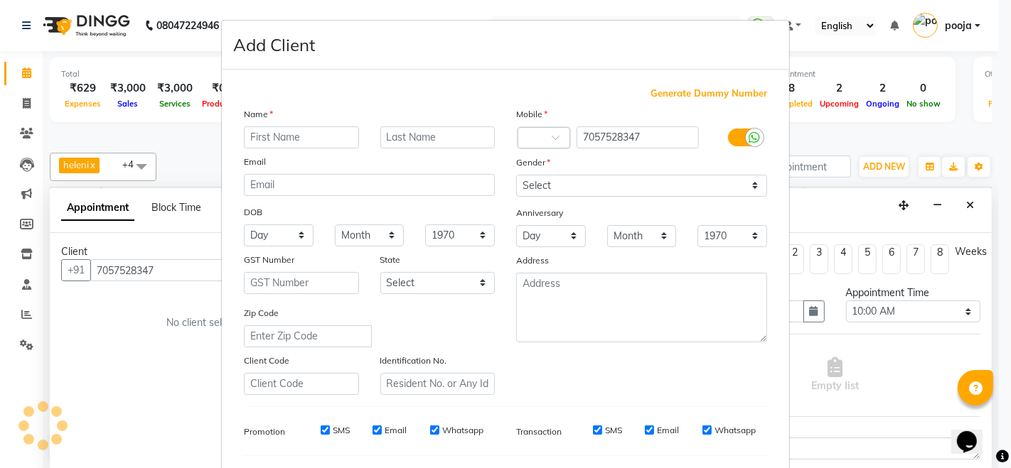
click at [260, 137] on input "text" at bounding box center [301, 138] width 115 height 22
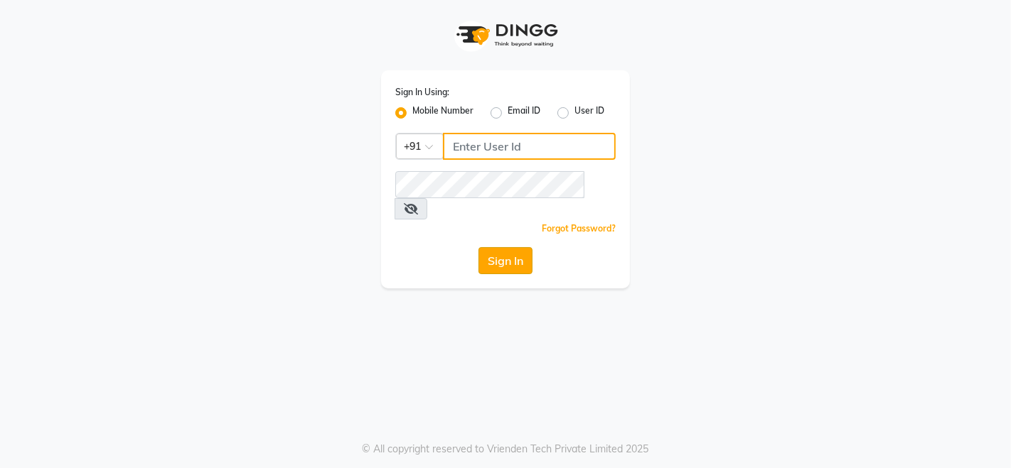
type input "9507070907"
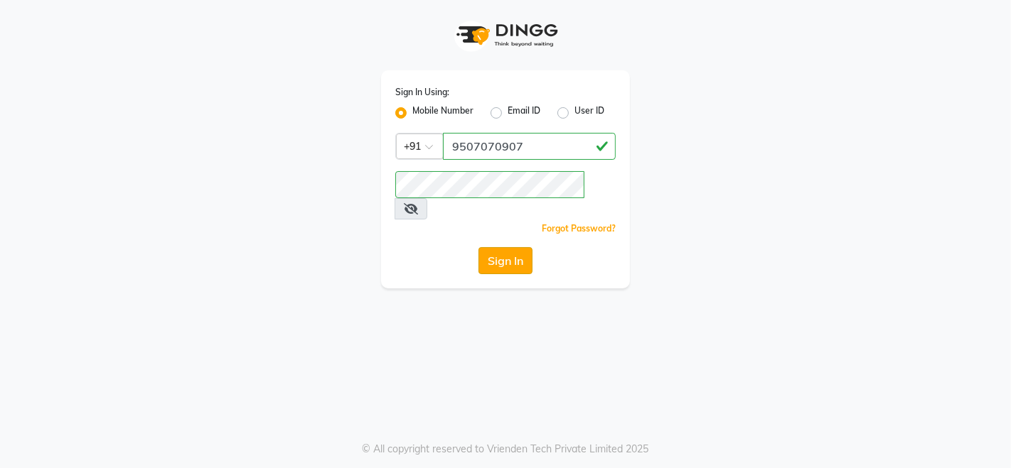
click at [487, 247] on button "Sign In" at bounding box center [505, 260] width 54 height 27
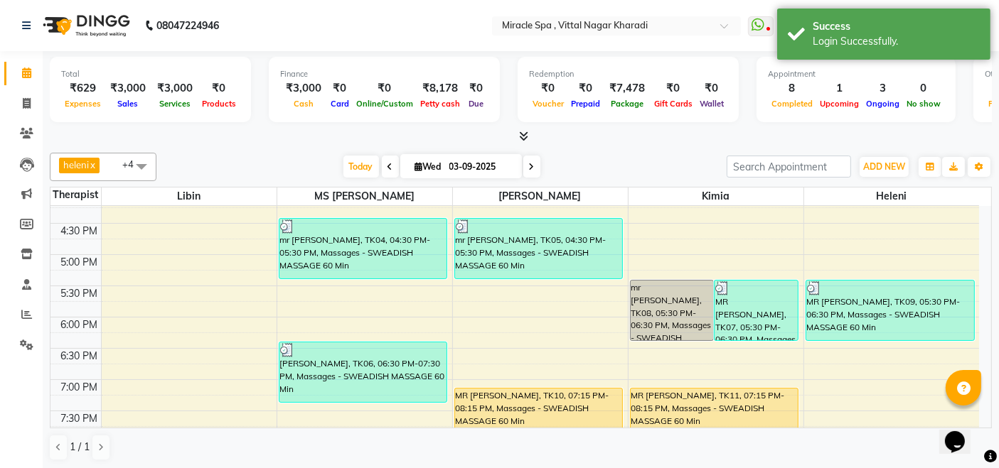
scroll to position [565, 0]
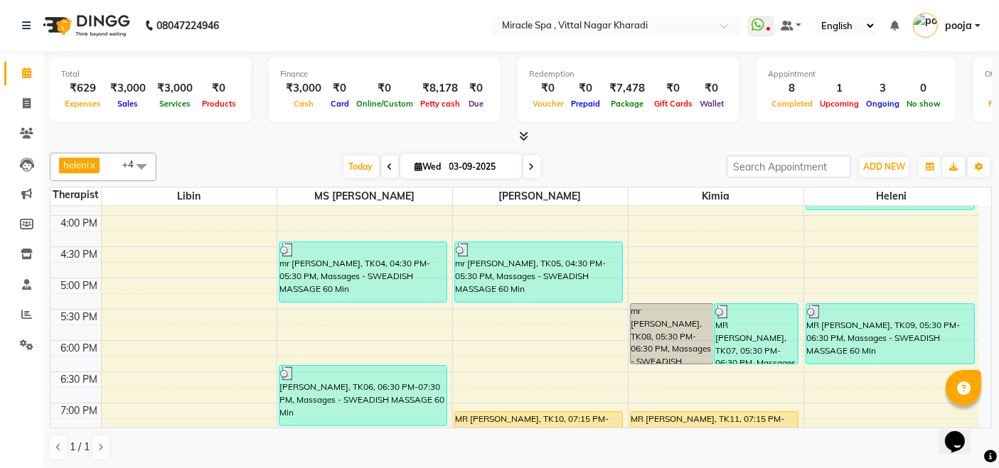
scroll to position [552, 0]
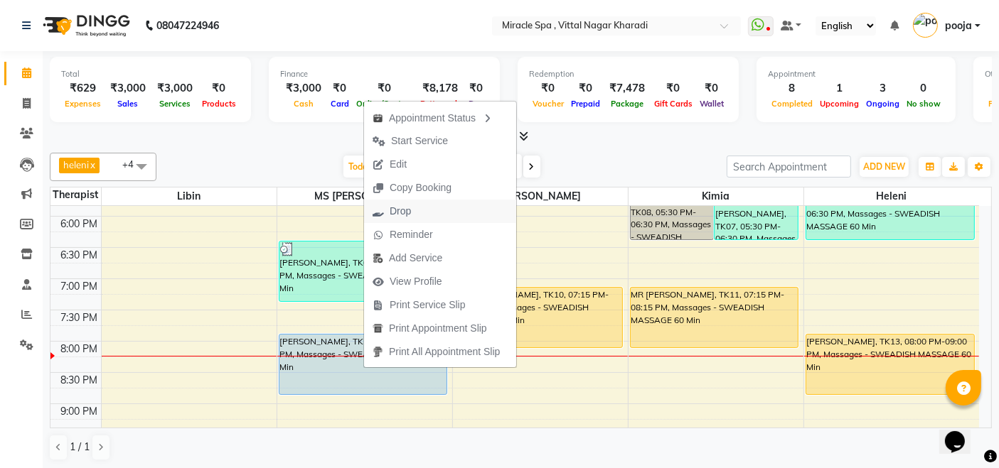
click at [421, 210] on button "Drop" at bounding box center [440, 211] width 152 height 23
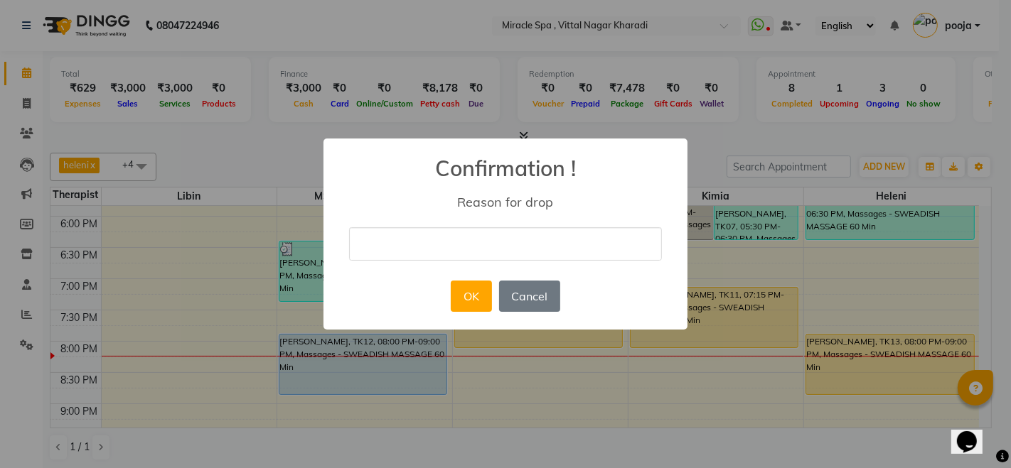
click at [414, 240] on input "text" at bounding box center [505, 243] width 313 height 33
type input "cancelled"
click at [465, 281] on button "OK" at bounding box center [471, 296] width 41 height 31
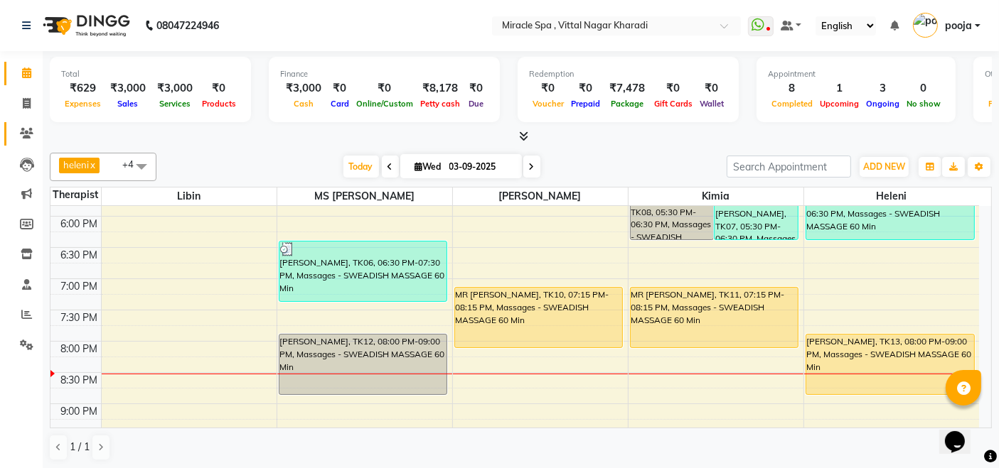
click at [29, 133] on icon at bounding box center [27, 133] width 14 height 11
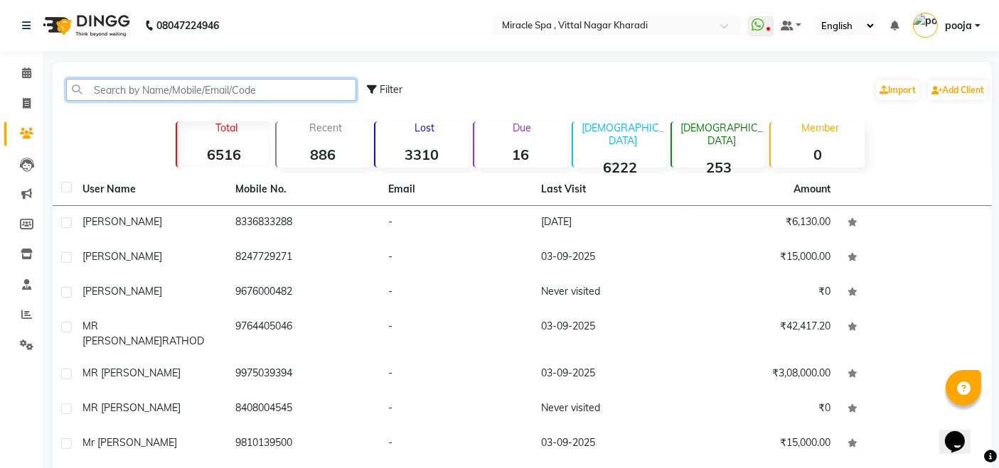
click at [100, 92] on input "text" at bounding box center [211, 90] width 290 height 22
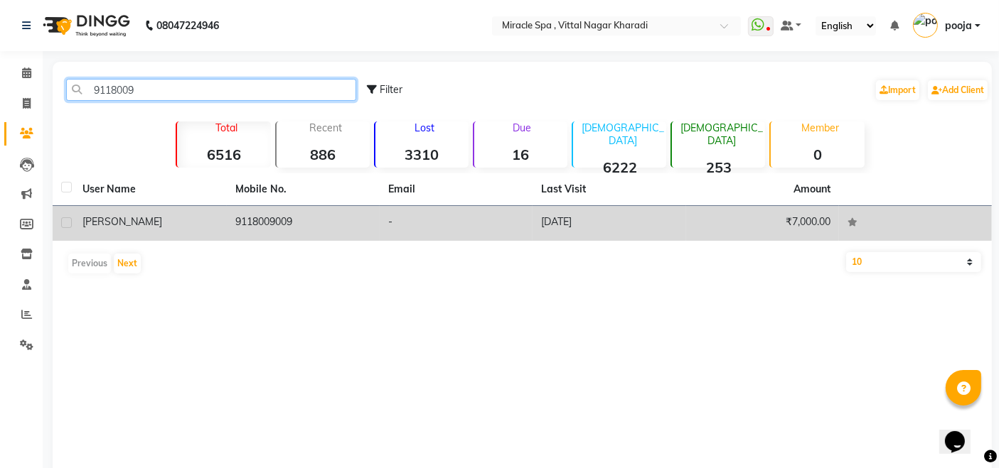
type input "9118009"
click at [633, 214] on td "[DATE]" at bounding box center [608, 223] width 153 height 35
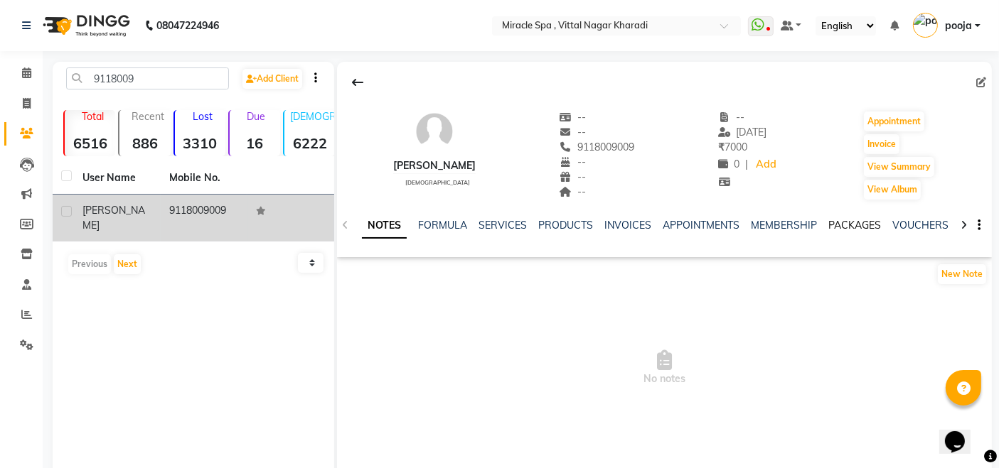
click at [851, 226] on link "PACKAGES" at bounding box center [854, 225] width 53 height 13
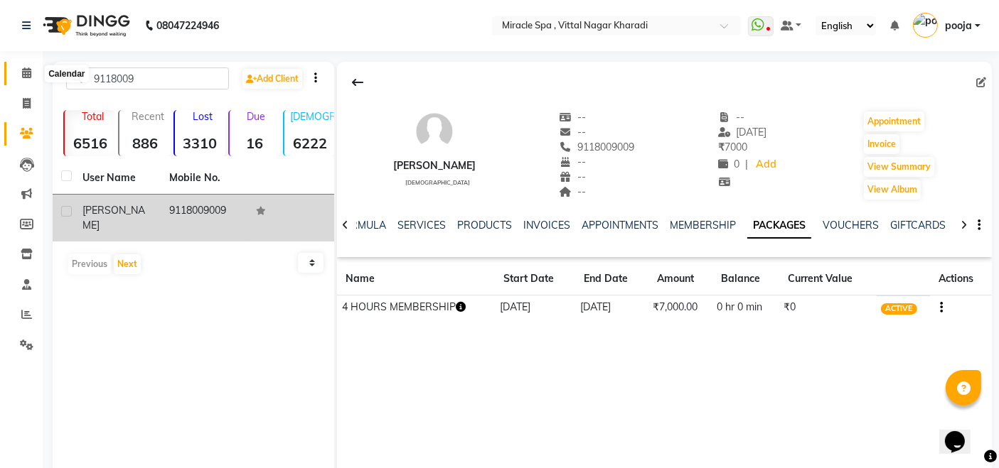
click at [24, 65] on span at bounding box center [26, 73] width 25 height 16
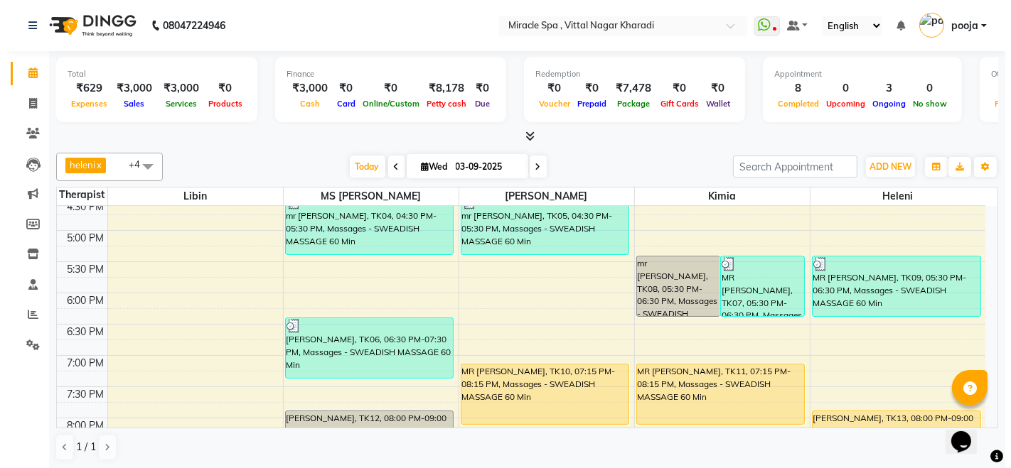
scroll to position [552, 0]
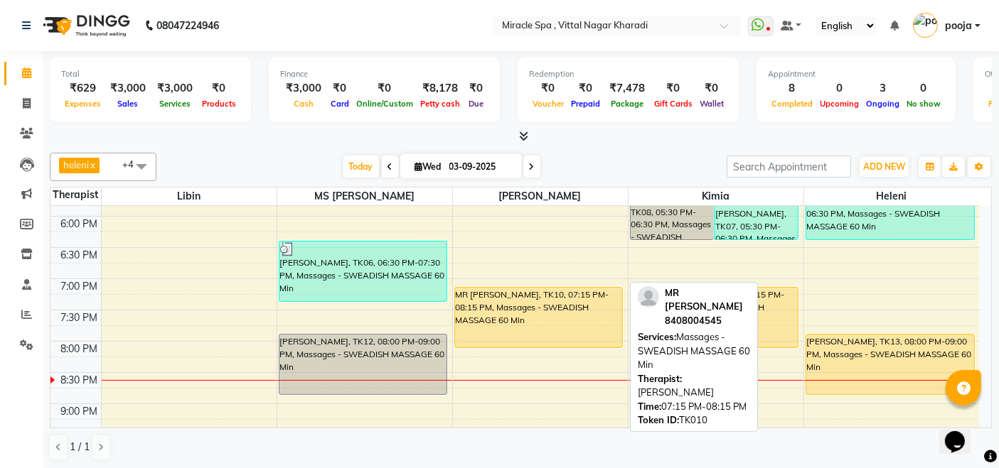
click at [544, 316] on div "MR [PERSON_NAME], TK10, 07:15 PM-08:15 PM, Massages - SWEADISH MASSAGE 60 Min" at bounding box center [539, 318] width 168 height 60
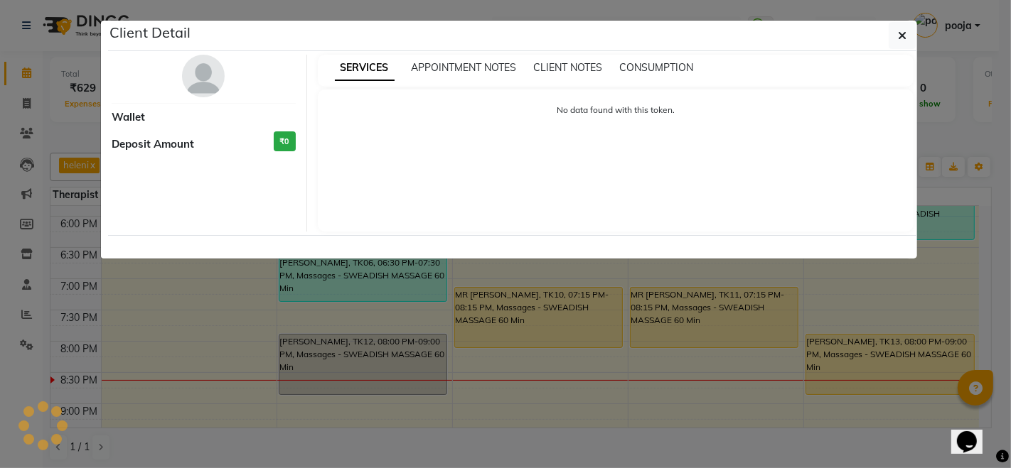
select select "1"
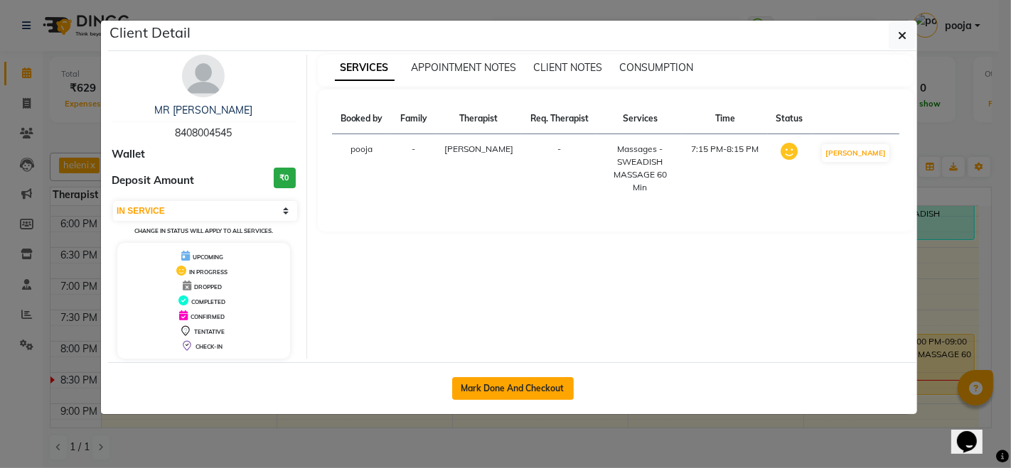
click at [512, 394] on button "Mark Done And Checkout" at bounding box center [513, 388] width 122 height 23
select select "service"
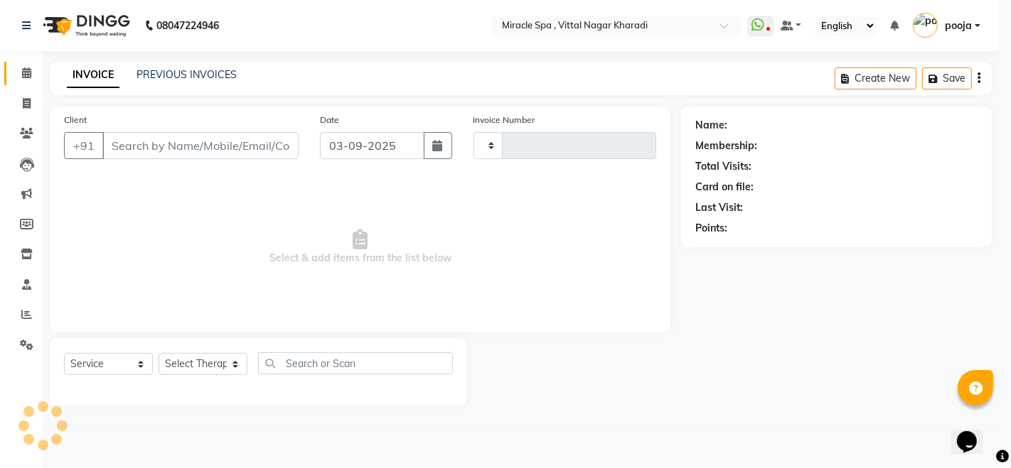
type input "2602"
select select "3"
select select "3854"
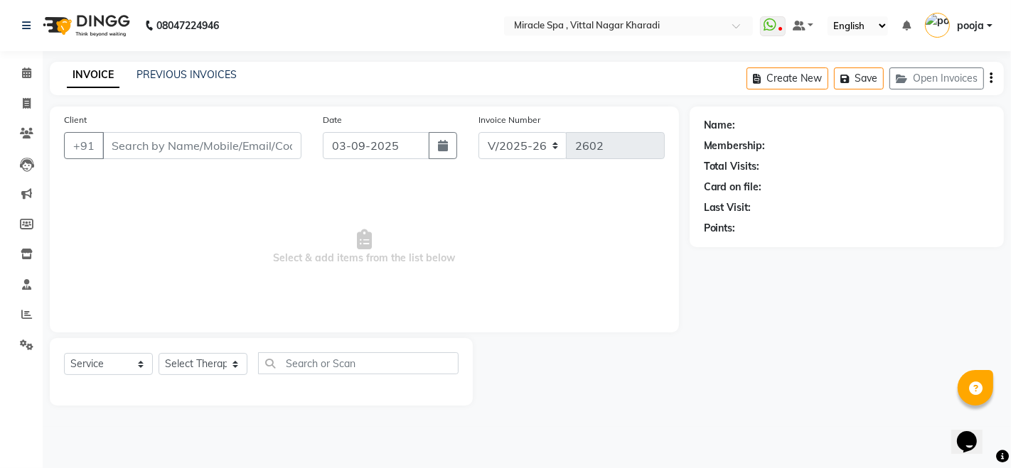
click at [448, 24] on nav "08047224946 Select Location × [GEOGRAPHIC_DATA] Kharadi WhatsApp Status ✕ Statu…" at bounding box center [505, 25] width 1011 height 51
select select "3854"
select select "service"
type input "8408004545"
select select "66369"
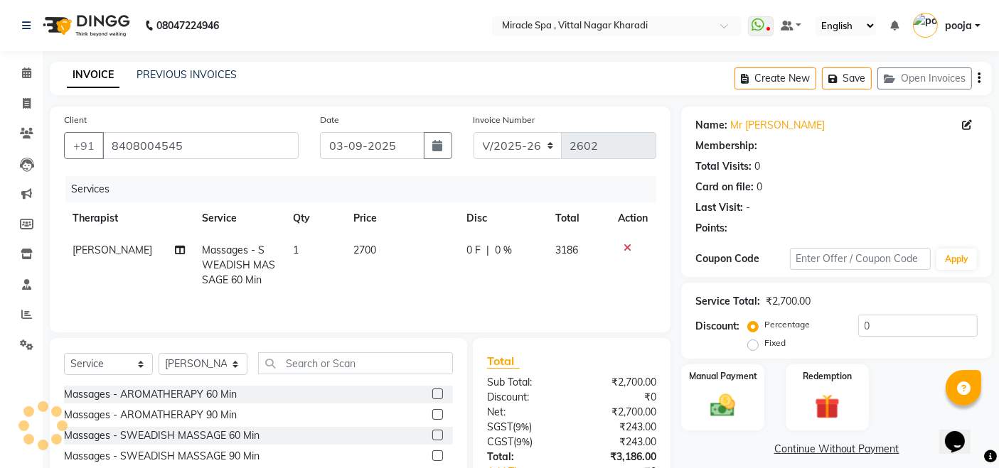
select select "1: Object"
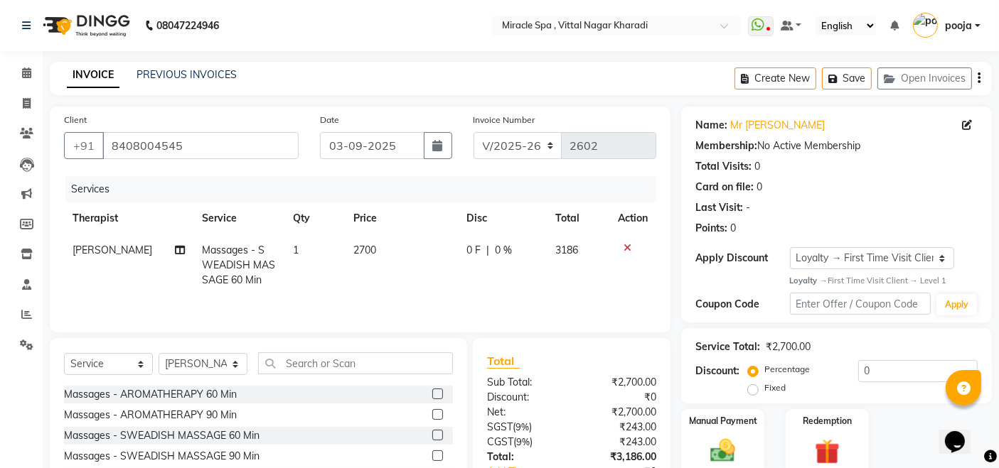
click at [377, 250] on td "2700" at bounding box center [401, 266] width 113 height 62
select select "66369"
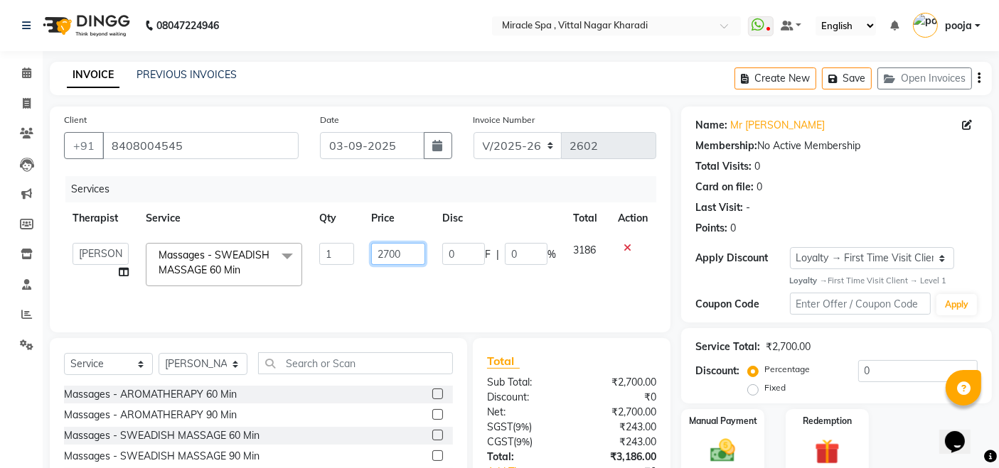
click at [408, 252] on input "2700" at bounding box center [398, 254] width 54 height 22
type input "2"
type input "2200"
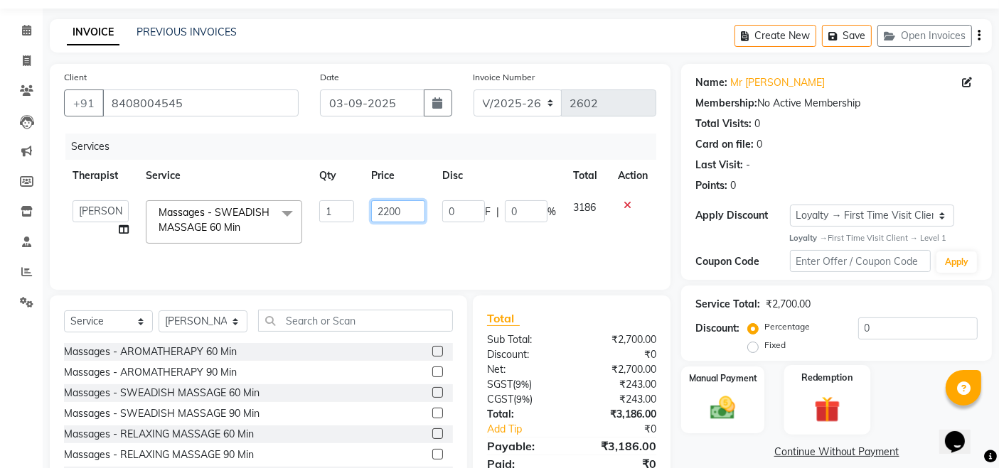
scroll to position [100, 0]
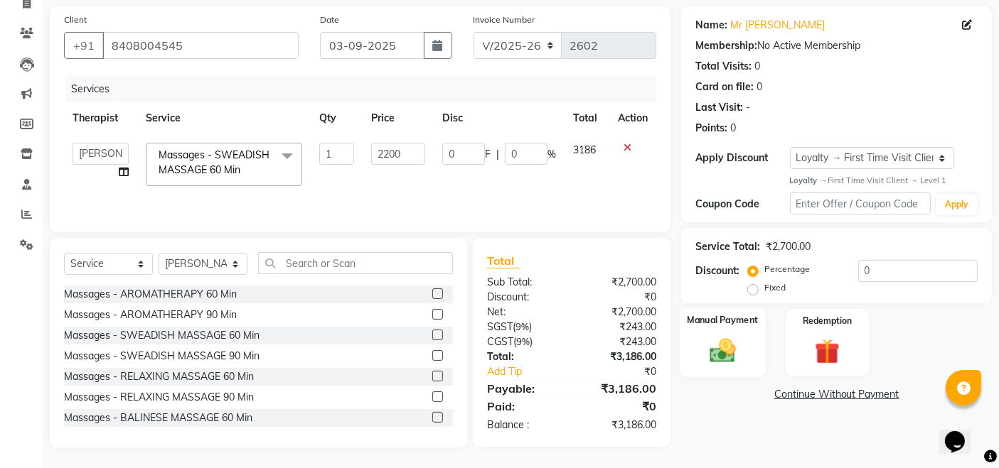
click at [718, 348] on img at bounding box center [722, 351] width 43 height 30
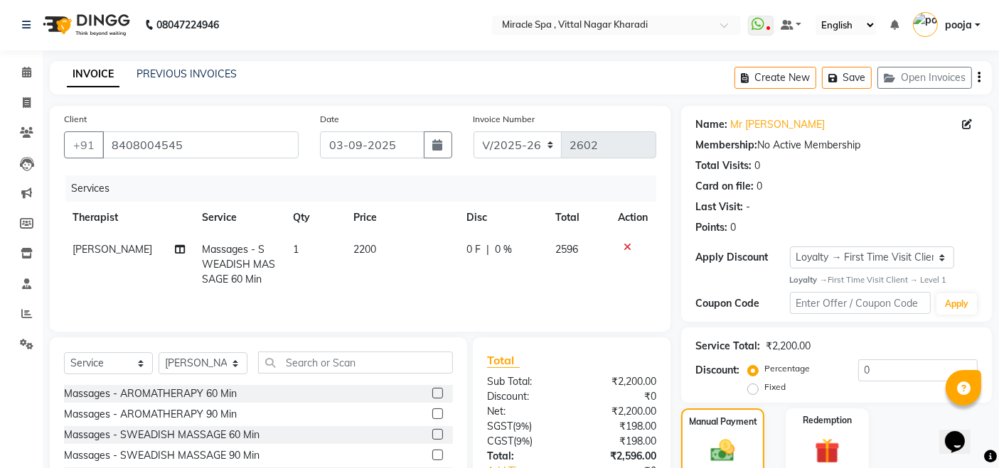
scroll to position [0, 0]
click at [977, 80] on div "Create New Save Open Invoices" at bounding box center [862, 78] width 257 height 33
click at [979, 79] on icon "button" at bounding box center [978, 78] width 3 height 1
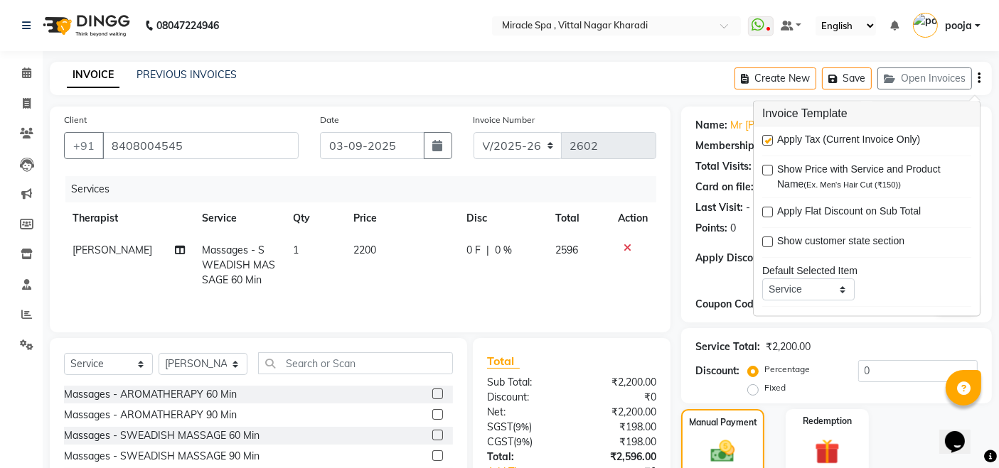
click at [771, 142] on label at bounding box center [767, 141] width 11 height 11
click at [771, 142] on input "checkbox" at bounding box center [766, 141] width 9 height 9
checkbox input "false"
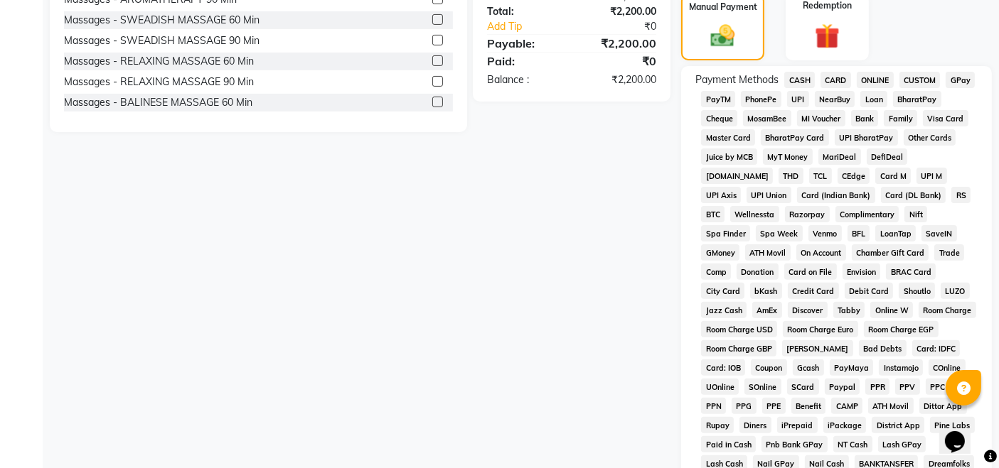
scroll to position [394, 0]
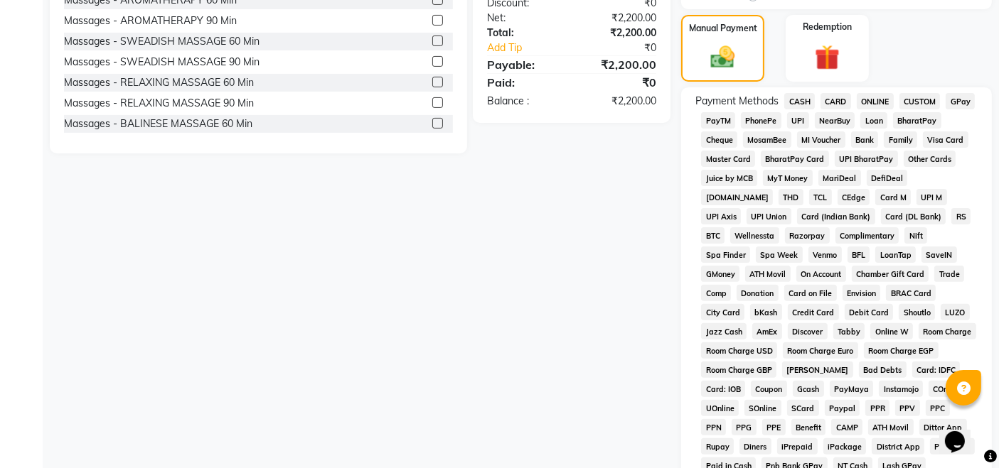
click at [834, 102] on span "CARD" at bounding box center [835, 101] width 31 height 16
click at [561, 216] on div "Client [PHONE_NUMBER] Date [DATE] Invoice Number V/2025 V/[PHONE_NUMBER] Servic…" at bounding box center [360, 205] width 642 height 986
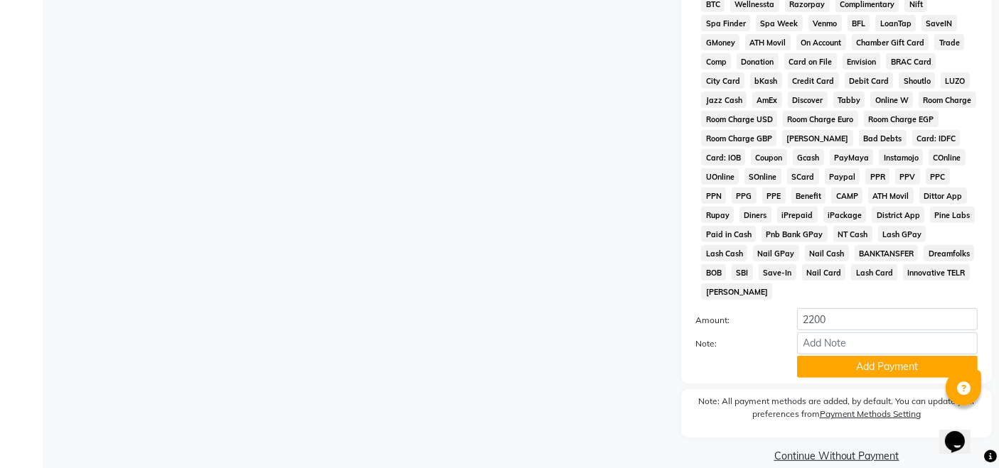
scroll to position [630, 0]
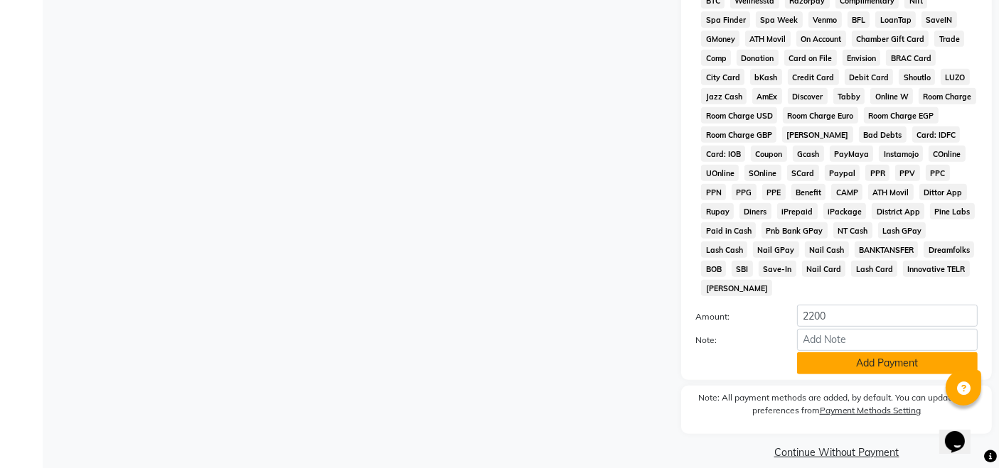
click at [883, 353] on button "Add Payment" at bounding box center [887, 364] width 181 height 22
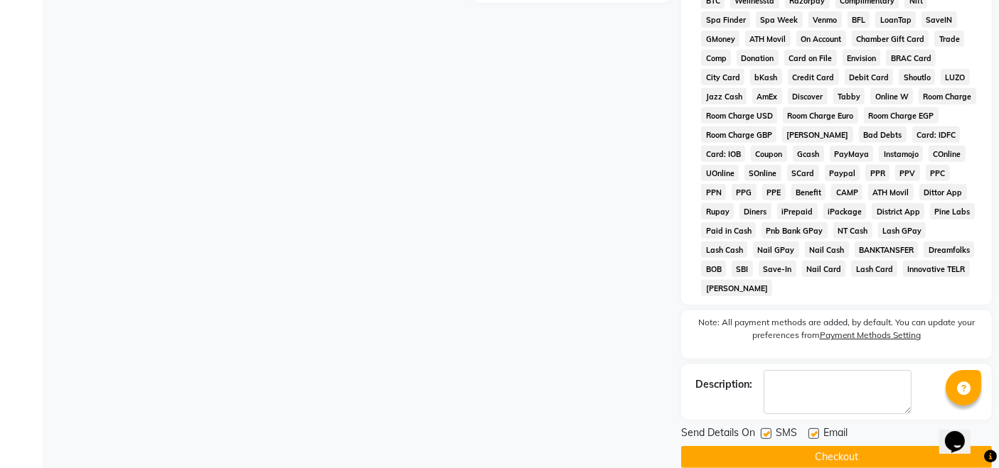
click at [861, 446] on button "Checkout" at bounding box center [836, 457] width 311 height 22
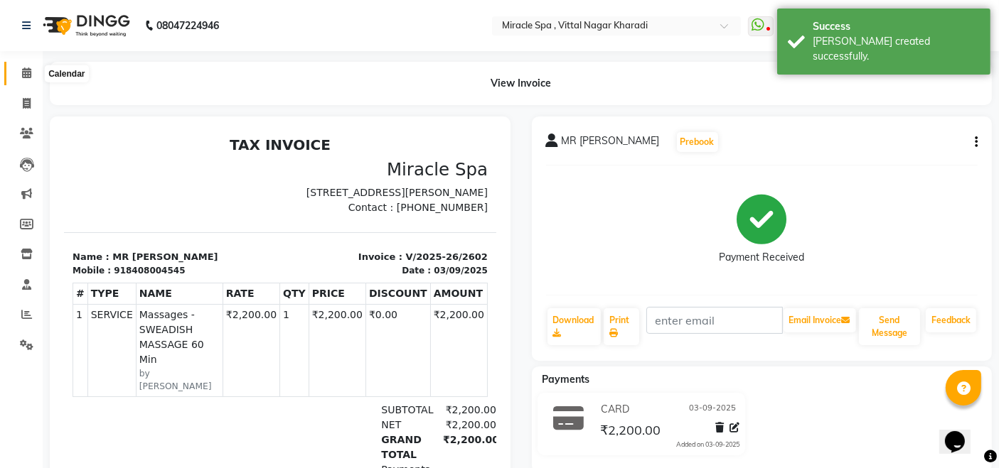
click at [26, 77] on icon at bounding box center [26, 73] width 9 height 11
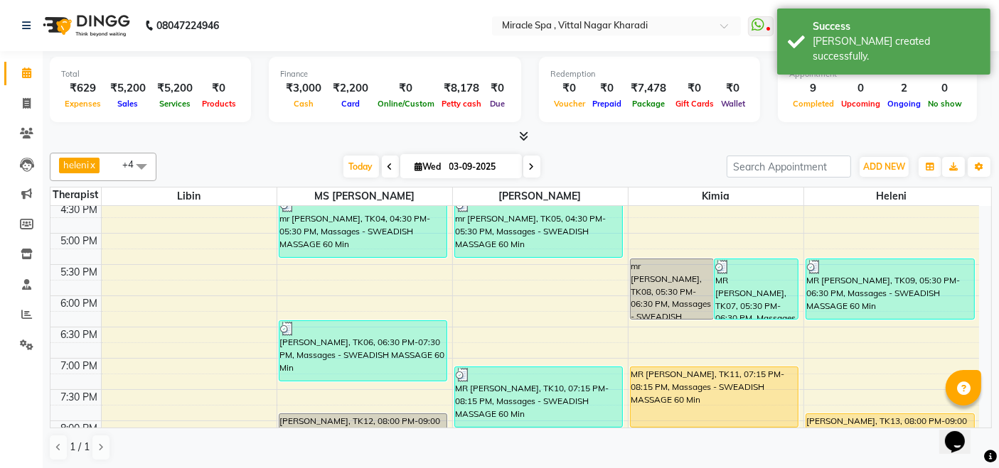
scroll to position [473, 0]
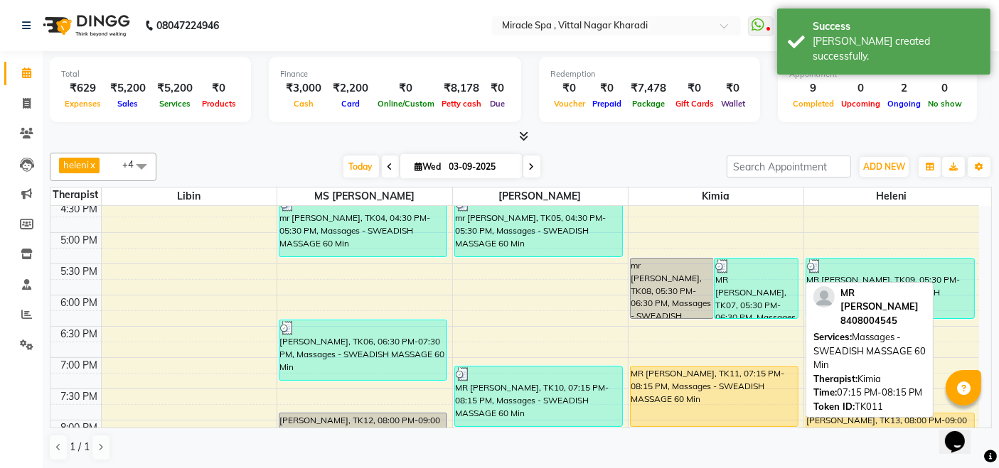
click at [712, 399] on div "MR [PERSON_NAME], TK11, 07:15 PM-08:15 PM, Massages - SWEADISH MASSAGE 60 Min" at bounding box center [714, 397] width 168 height 60
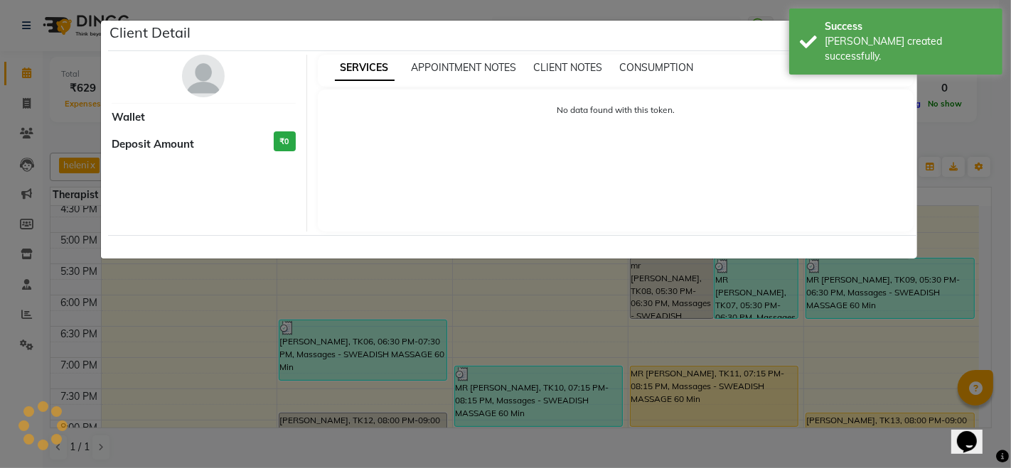
select select "1"
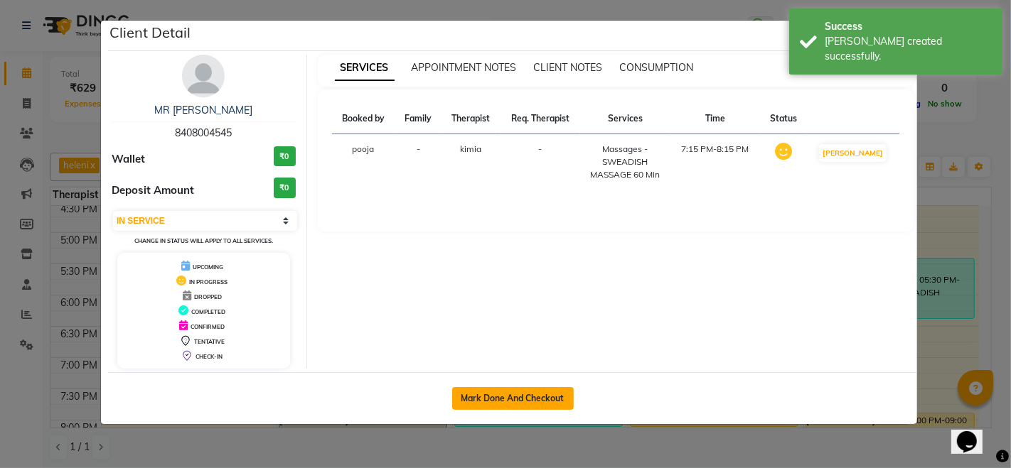
click at [505, 402] on button "Mark Done And Checkout" at bounding box center [513, 398] width 122 height 23
select select "3854"
select select "service"
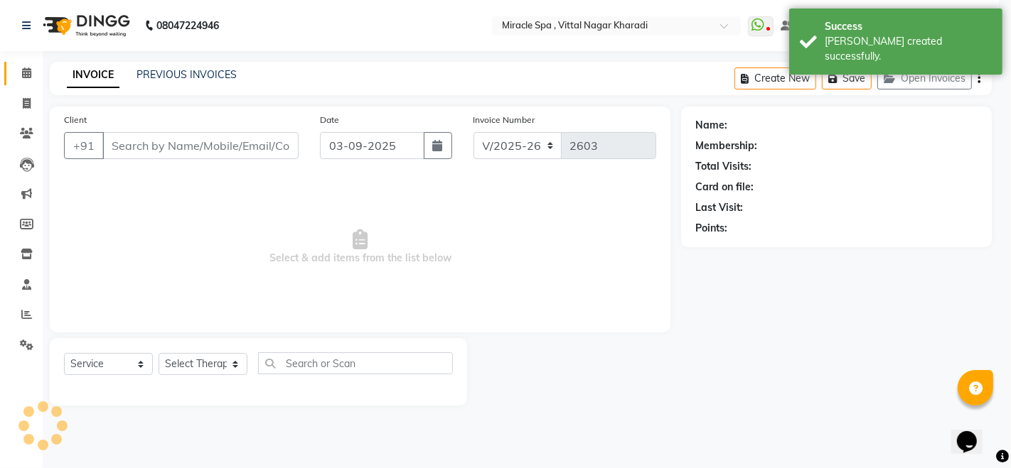
select select "3"
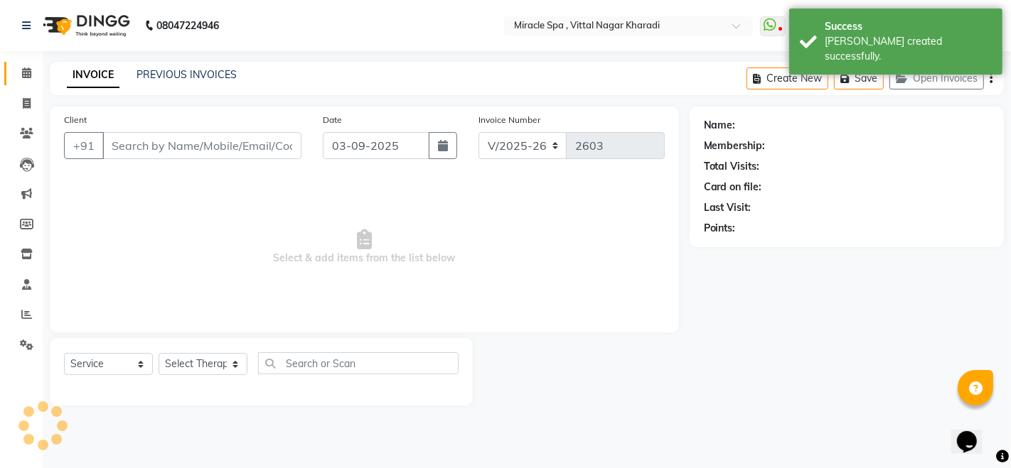
type input "8408004545"
select select "89028"
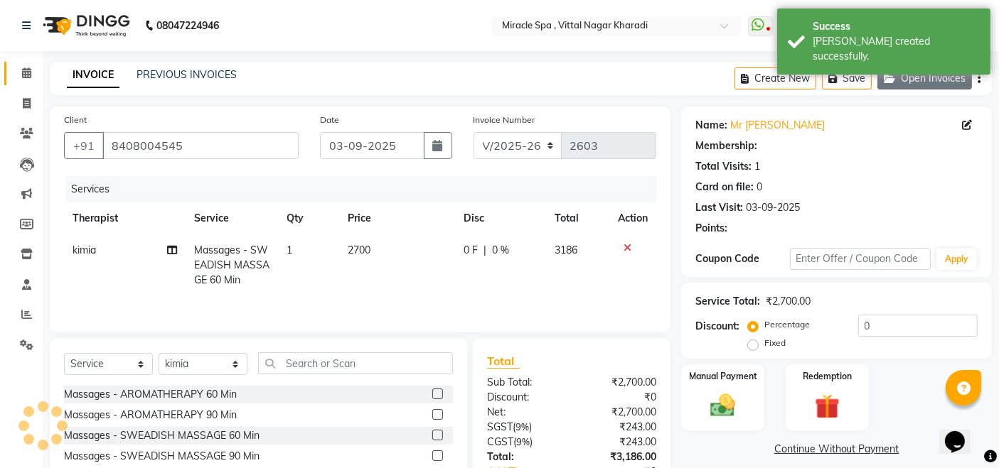
select select "1: Object"
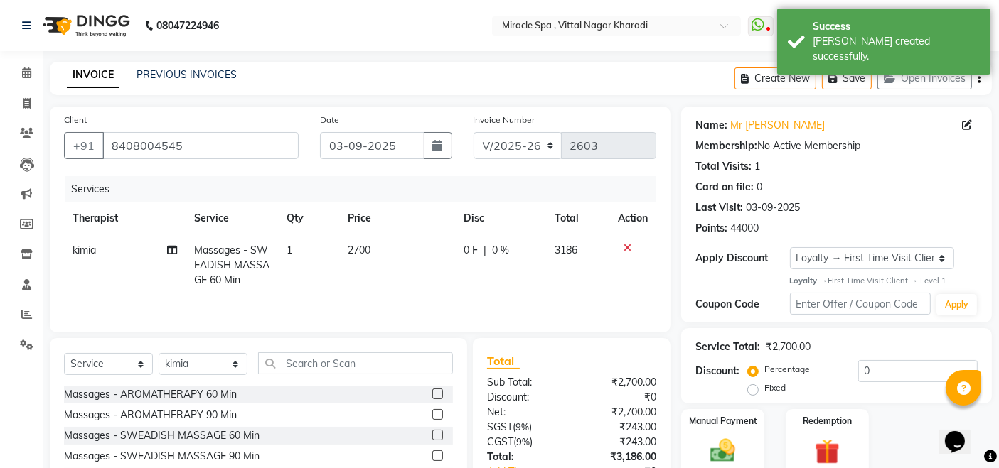
click at [977, 76] on div "Create New Save Open Invoices" at bounding box center [862, 78] width 257 height 33
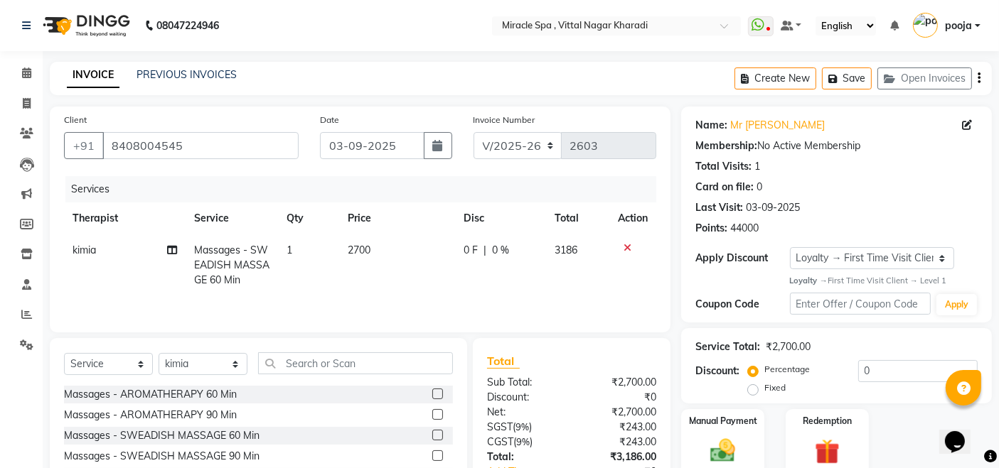
click at [977, 79] on icon "button" at bounding box center [978, 78] width 3 height 1
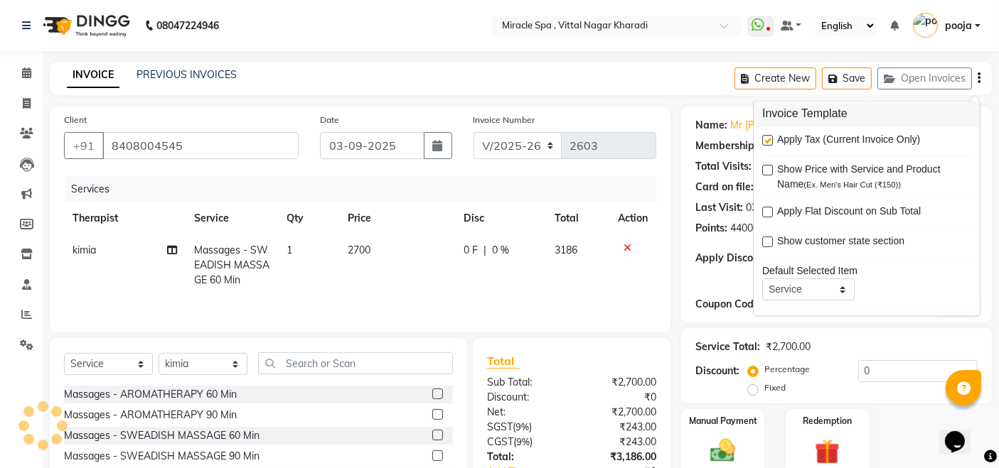
click at [770, 139] on label at bounding box center [767, 141] width 11 height 11
click at [770, 139] on input "checkbox" at bounding box center [766, 141] width 9 height 9
checkbox input "false"
click at [365, 246] on span "2700" at bounding box center [359, 250] width 23 height 13
select select "89028"
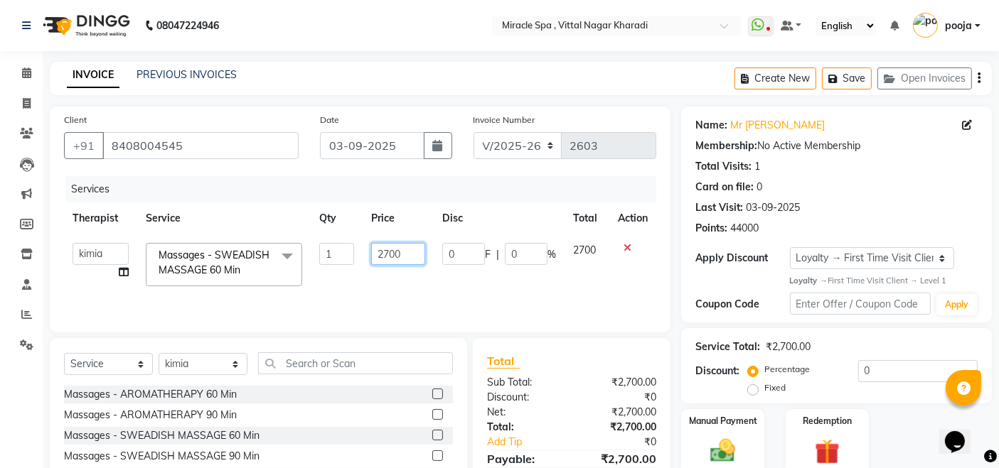
click at [388, 254] on input "2700" at bounding box center [398, 254] width 54 height 22
type input "2200"
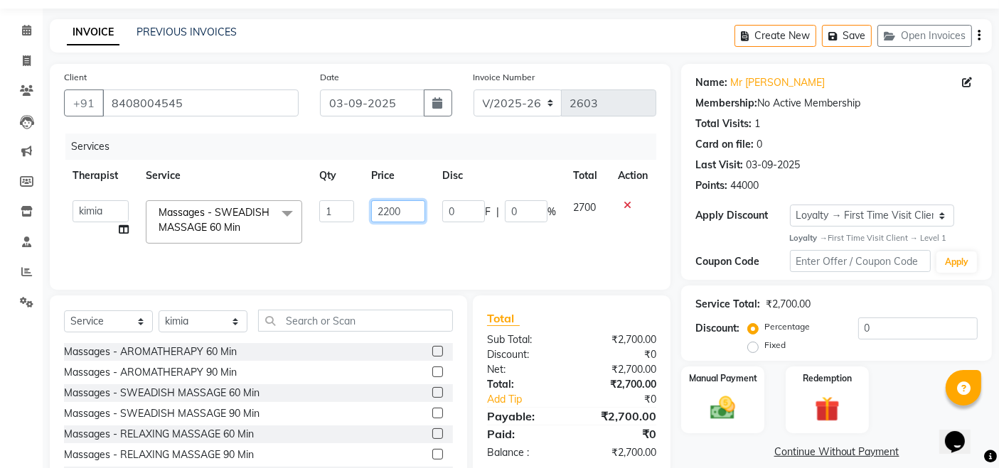
scroll to position [100, 0]
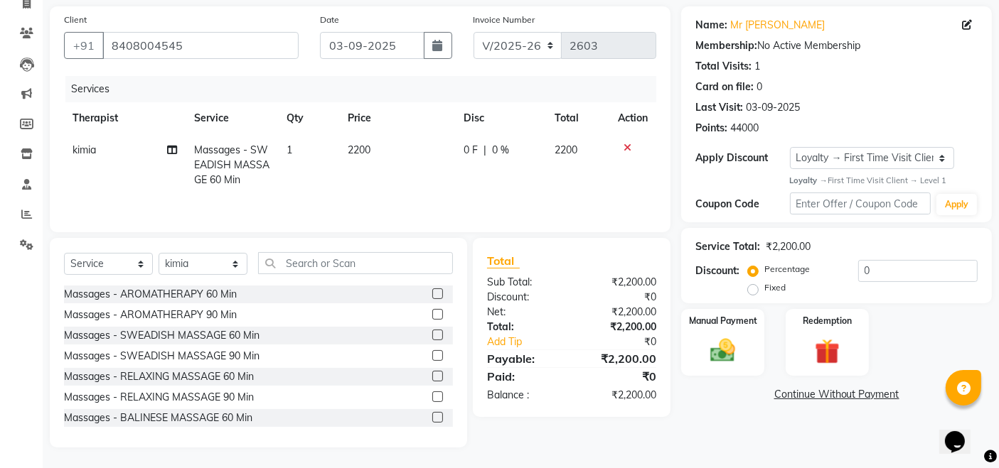
click at [711, 448] on main "INVOICE PREVIOUS INVOICES Create New Save Open Invoices Client [PHONE_NUMBER] D…" at bounding box center [521, 215] width 956 height 507
click at [702, 354] on img at bounding box center [722, 351] width 43 height 30
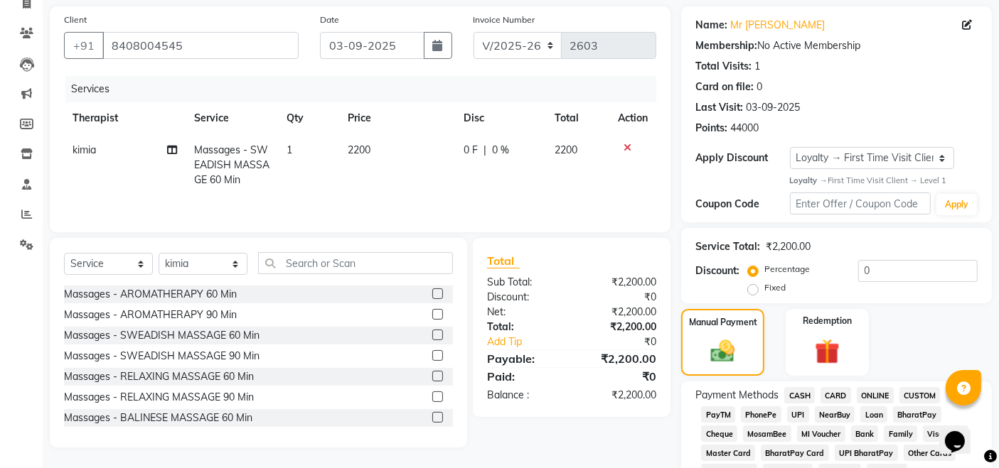
click at [837, 391] on span "CARD" at bounding box center [835, 395] width 31 height 16
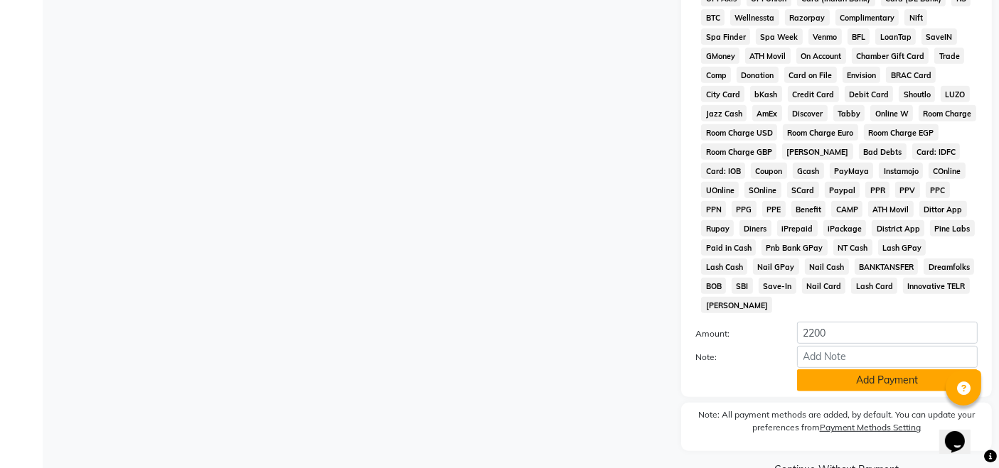
scroll to position [630, 0]
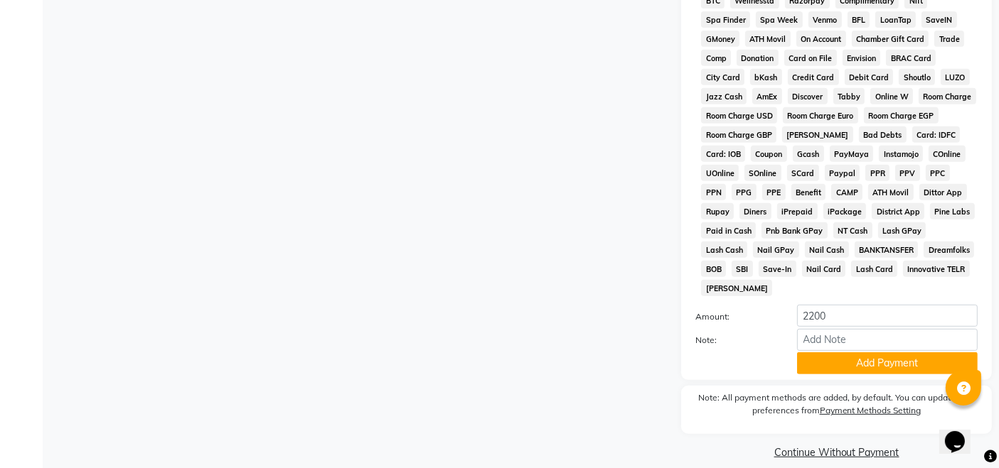
click at [899, 357] on button "Add Payment" at bounding box center [887, 364] width 181 height 22
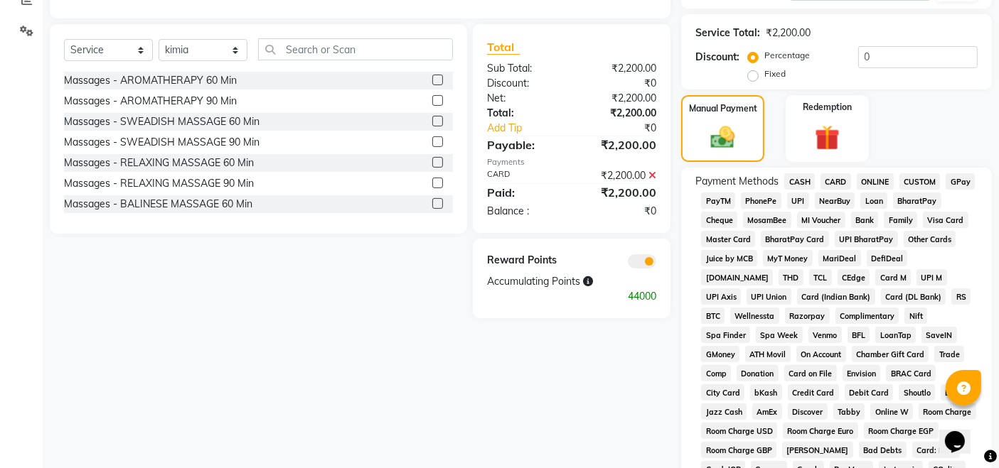
scroll to position [635, 0]
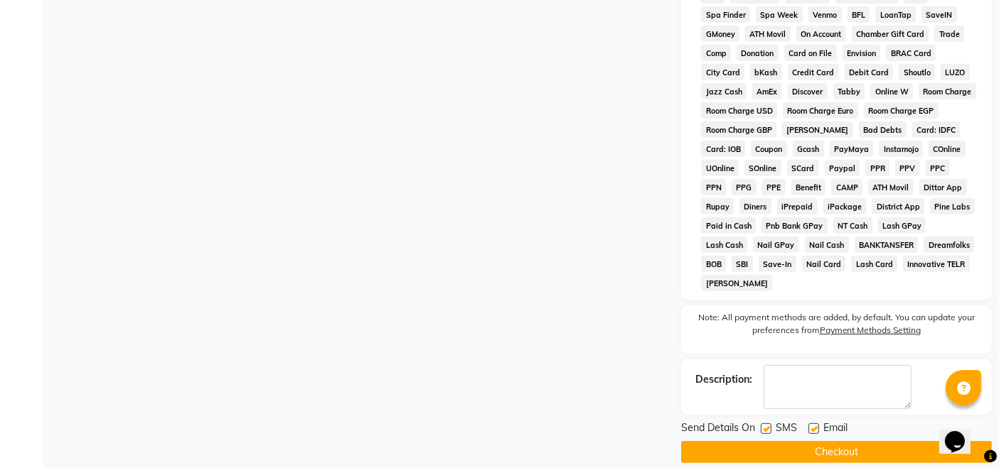
click at [839, 441] on button "Checkout" at bounding box center [836, 452] width 311 height 22
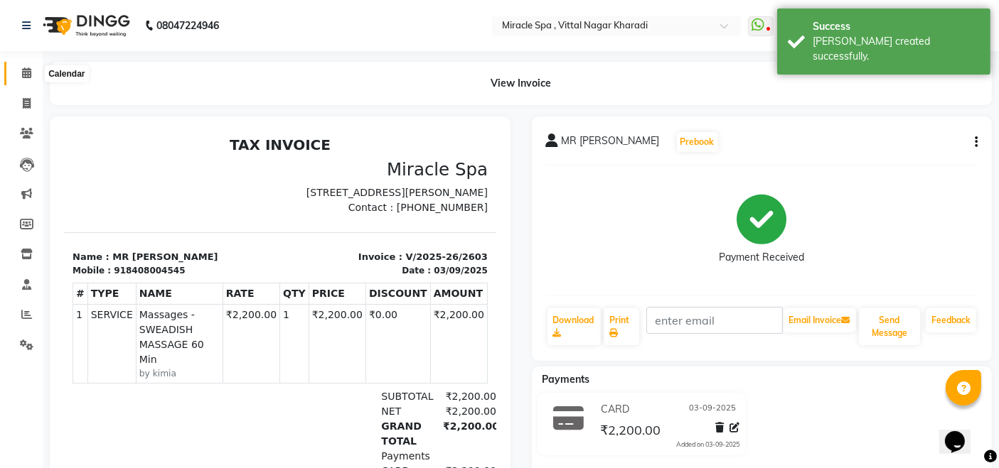
click at [22, 68] on icon at bounding box center [26, 73] width 9 height 11
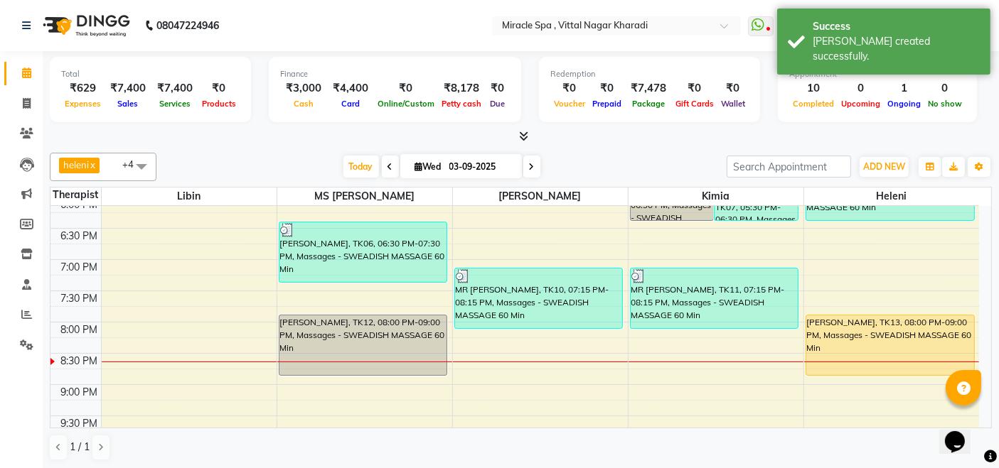
scroll to position [547, 0]
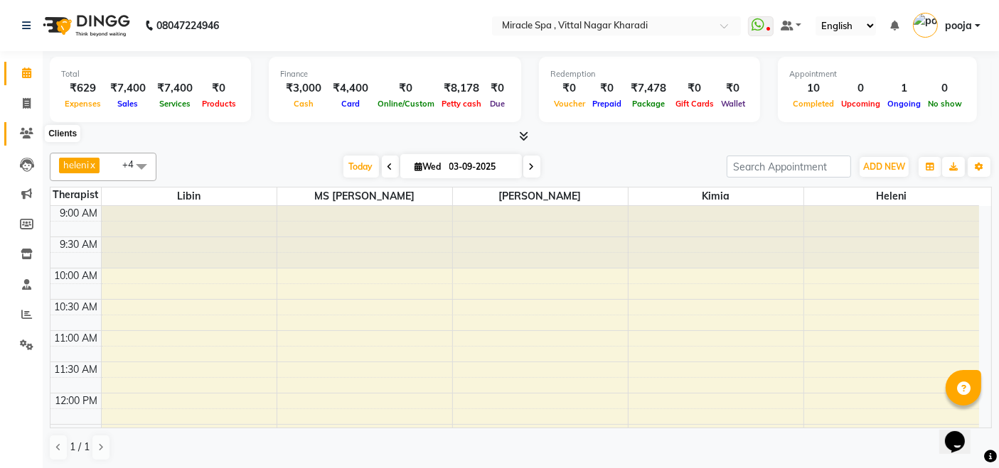
click at [25, 128] on icon at bounding box center [27, 133] width 14 height 11
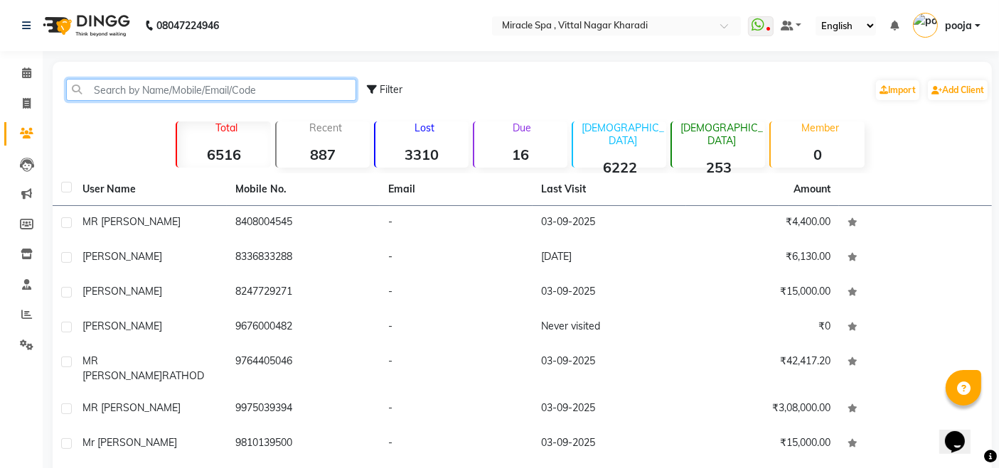
click at [109, 92] on input "text" at bounding box center [211, 90] width 290 height 22
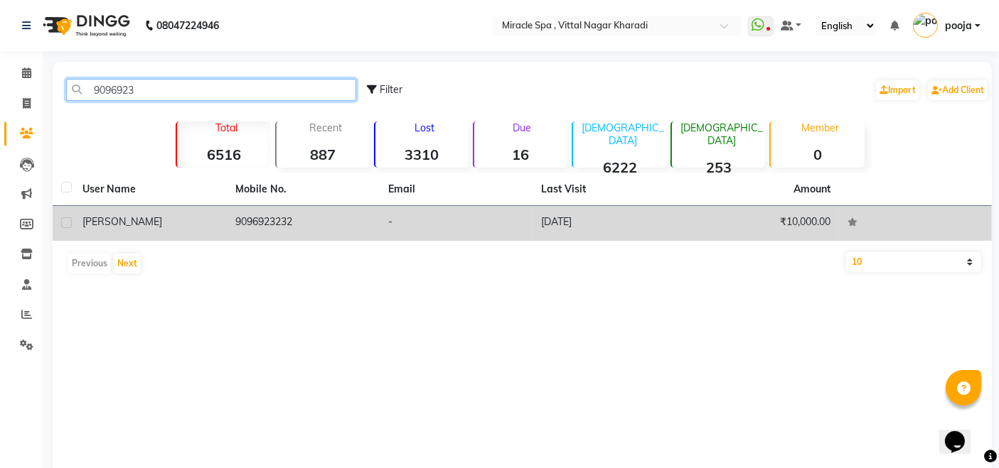
type input "9096923"
click at [649, 217] on td "26-12-2024" at bounding box center [608, 223] width 153 height 35
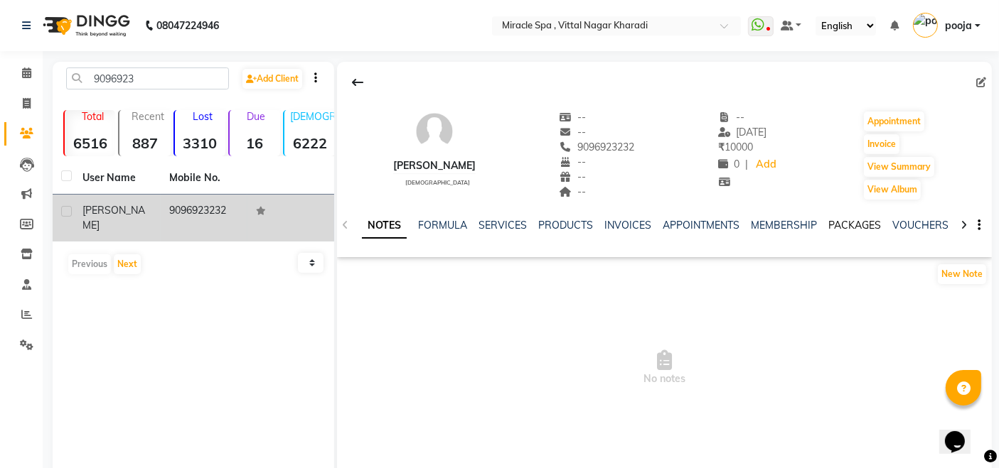
click at [855, 226] on link "PACKAGES" at bounding box center [854, 225] width 53 height 13
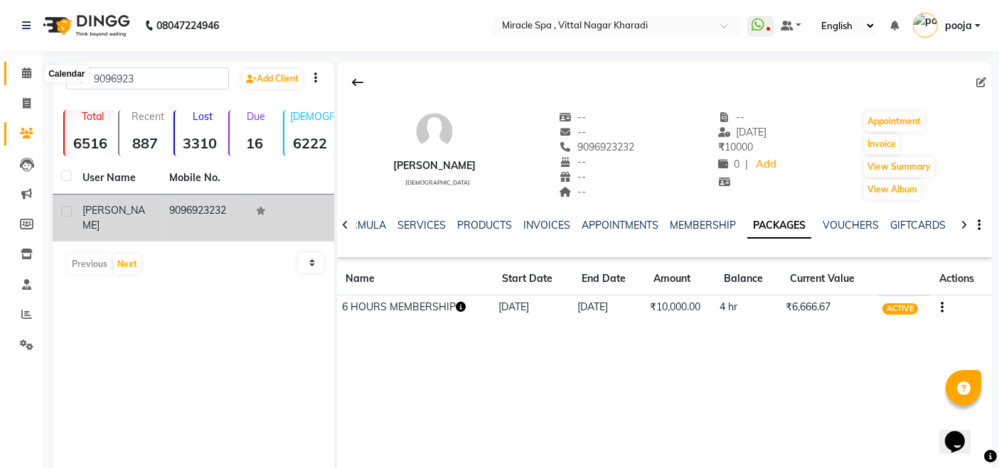
click at [26, 73] on icon at bounding box center [26, 73] width 9 height 11
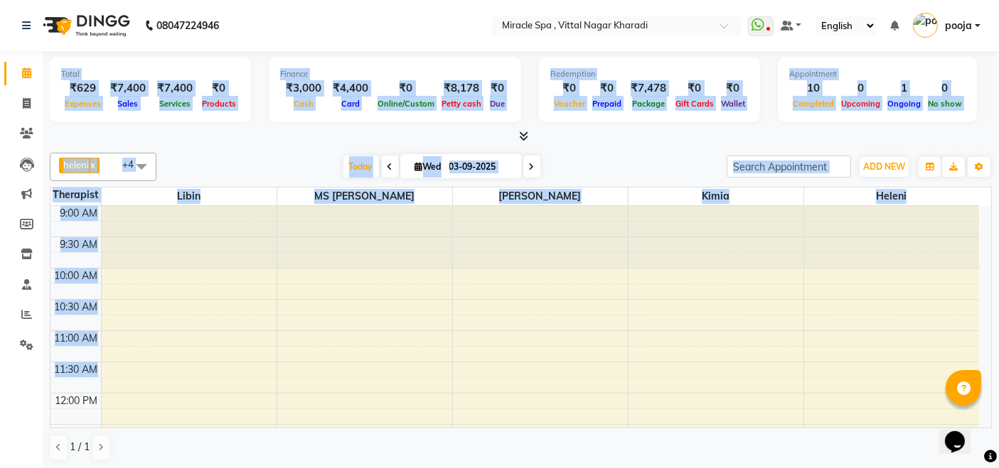
drag, startPoint x: 0, startPoint y: 362, endPoint x: 274, endPoint y: 391, distance: 275.1
click at [274, 391] on app-home "08047224946 Select Location × Miracle Spa , Vittal Nagar Kharadi WhatsApp Statu…" at bounding box center [499, 235] width 999 height 471
click at [271, 156] on div "Today Wed 03-09-2025" at bounding box center [441, 166] width 556 height 21
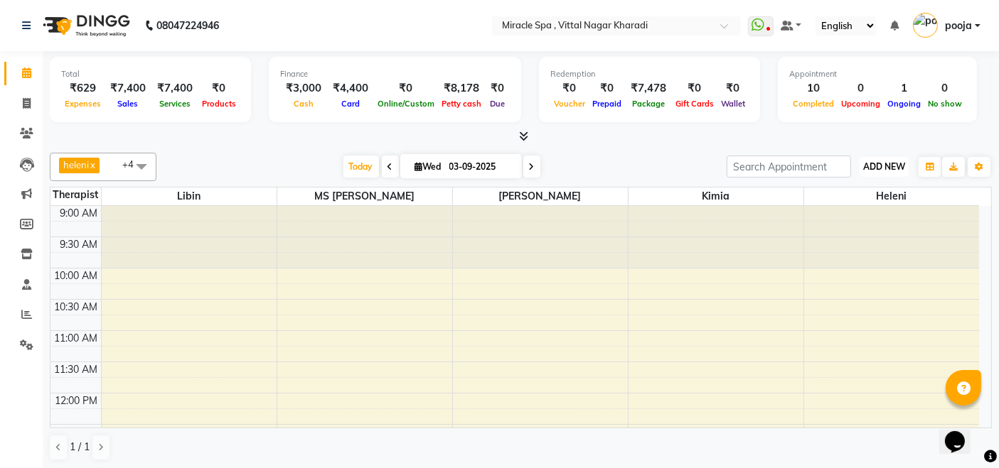
click at [873, 159] on button "ADD NEW Toggle Dropdown" at bounding box center [883, 167] width 49 height 20
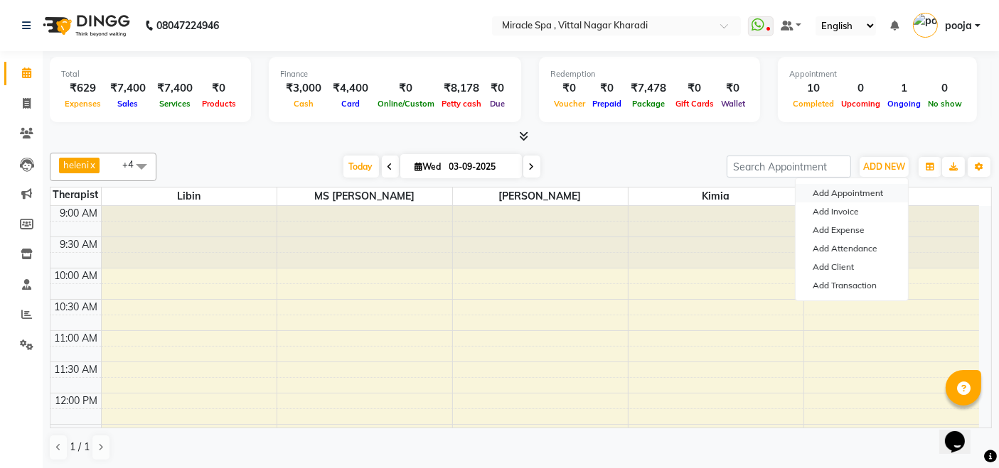
click at [854, 188] on button "Add Appointment" at bounding box center [851, 193] width 112 height 18
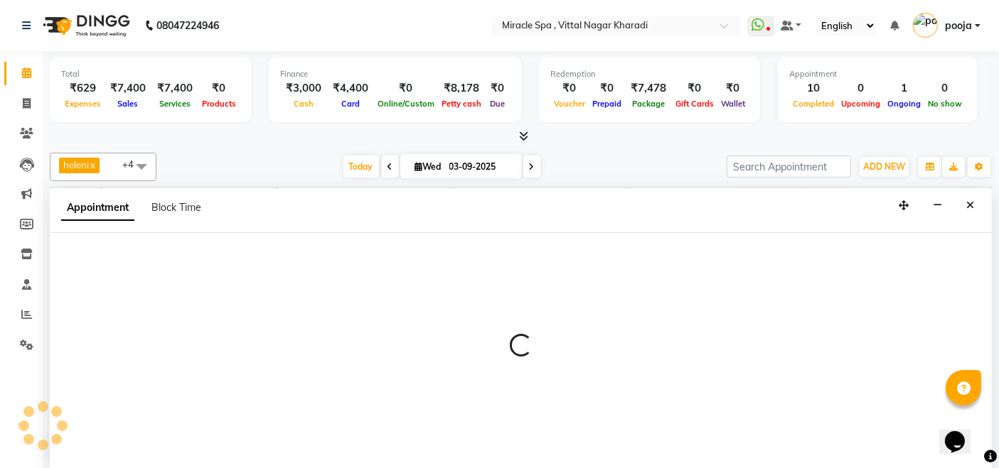
select select "600"
select select "tentative"
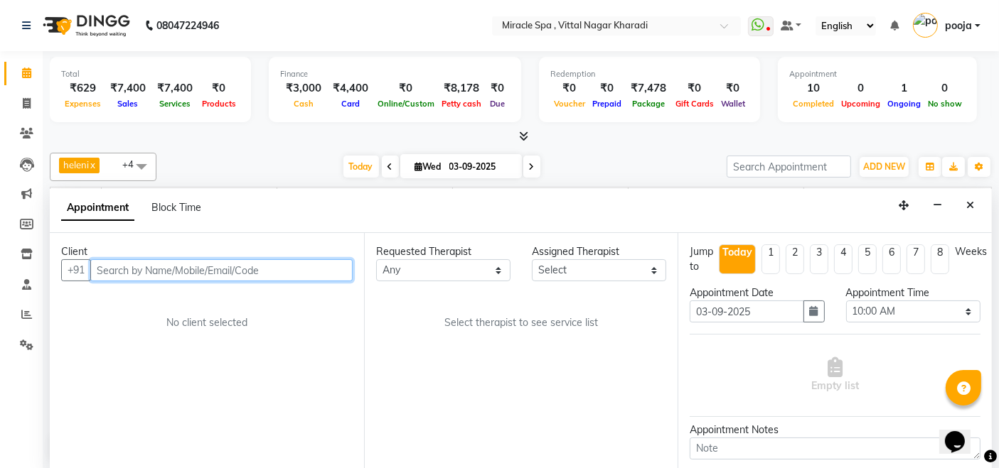
click at [109, 270] on input "text" at bounding box center [221, 270] width 262 height 22
type input "9820141966"
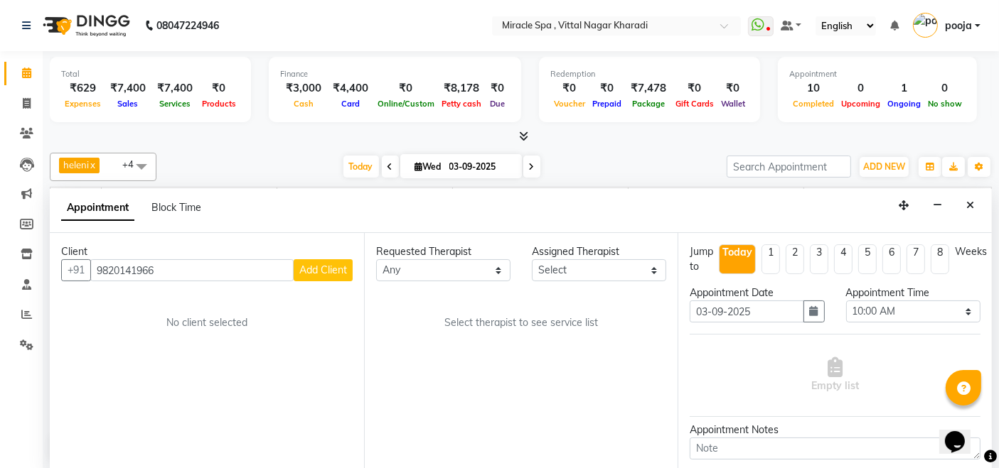
click at [316, 272] on span "Add Client" at bounding box center [323, 270] width 48 height 13
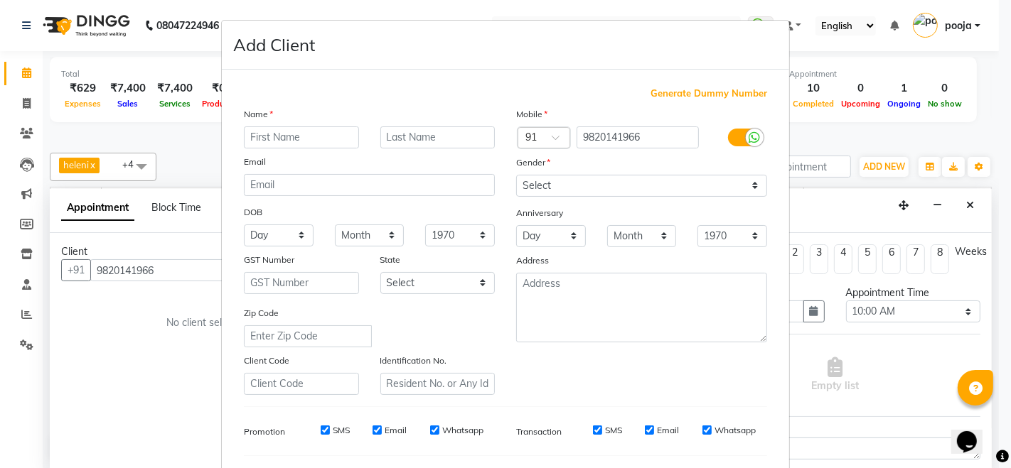
click at [274, 131] on input "text" at bounding box center [301, 138] width 115 height 22
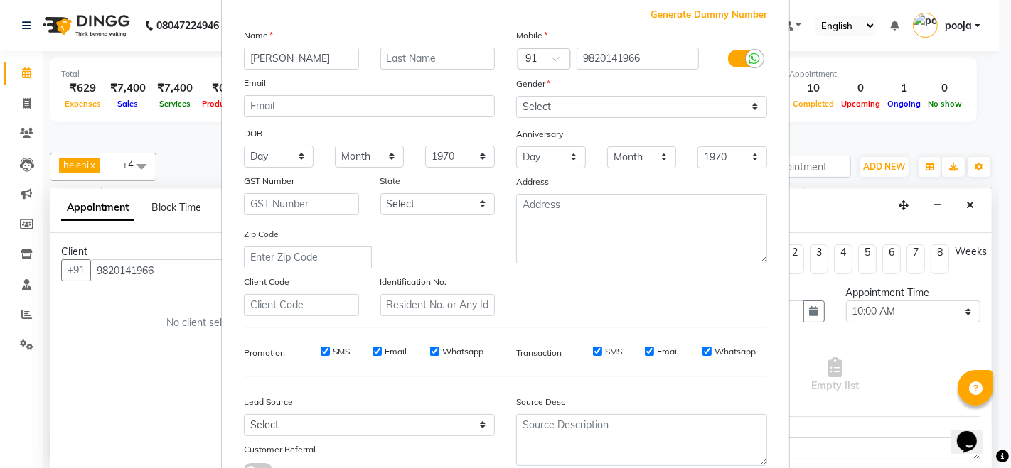
type input "[PERSON_NAME]"
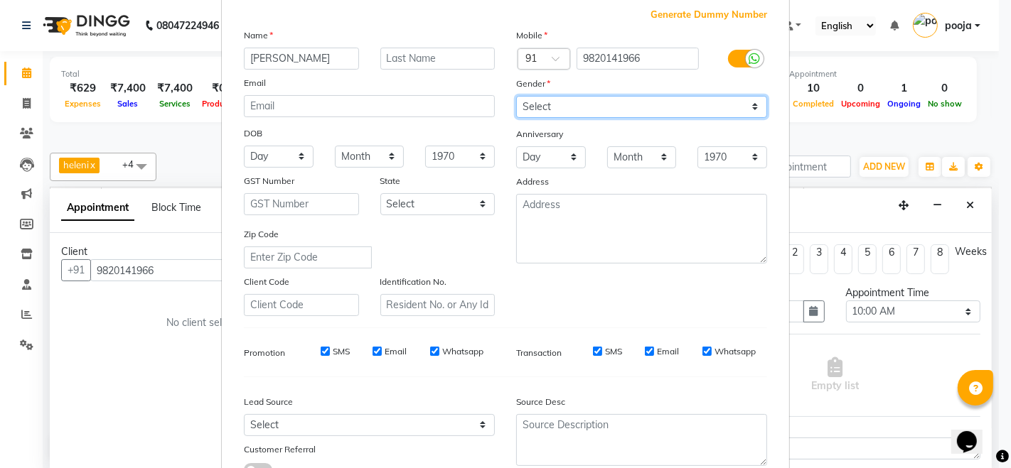
click at [618, 100] on select "Select Male Female Other Prefer Not To Say" at bounding box center [641, 107] width 251 height 22
select select "male"
click at [516, 96] on select "Select Male Female Other Prefer Not To Say" at bounding box center [641, 107] width 251 height 22
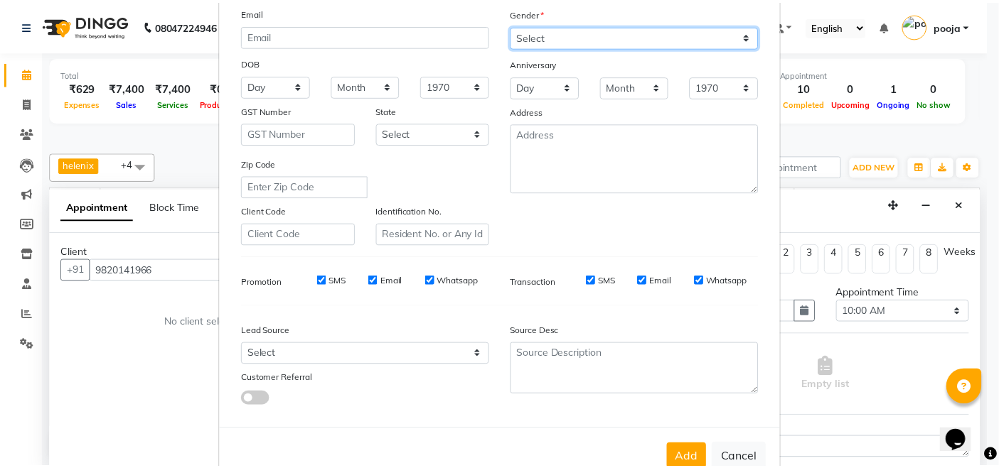
scroll to position [186, 0]
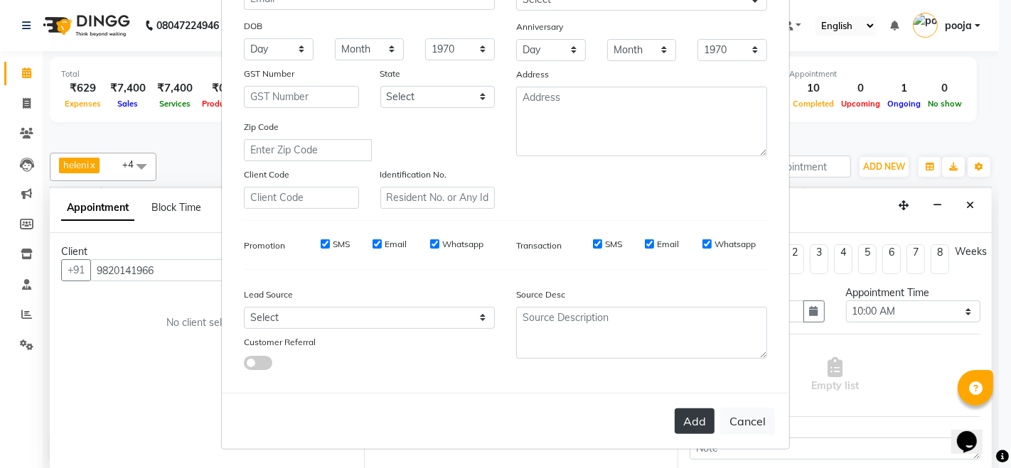
click at [687, 428] on button "Add" at bounding box center [694, 422] width 40 height 26
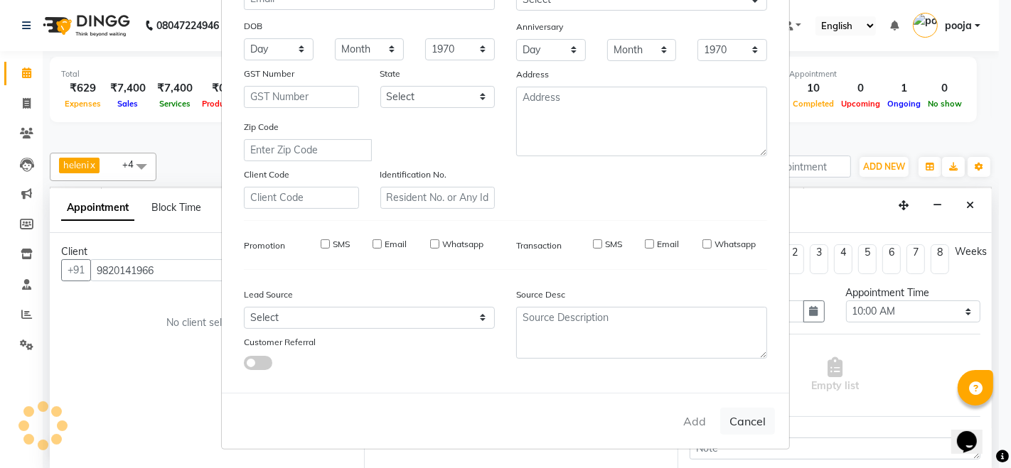
select select
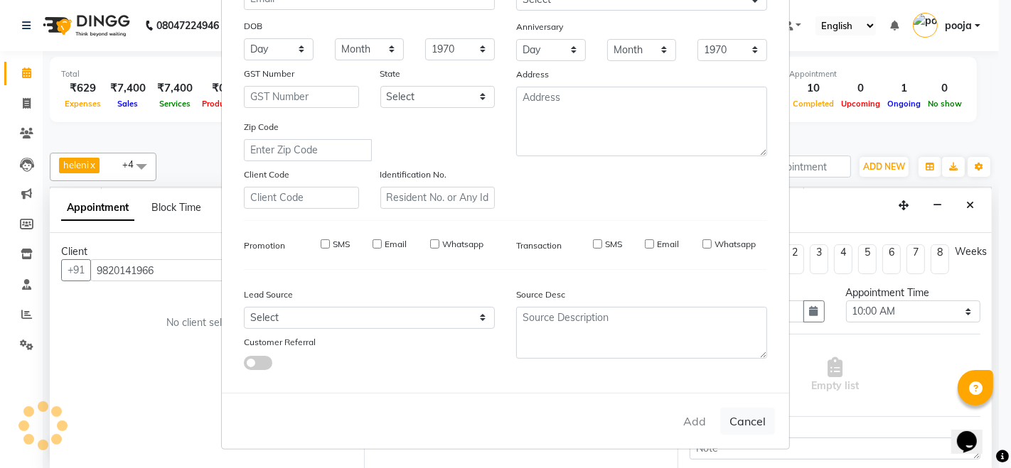
select select
checkbox input "false"
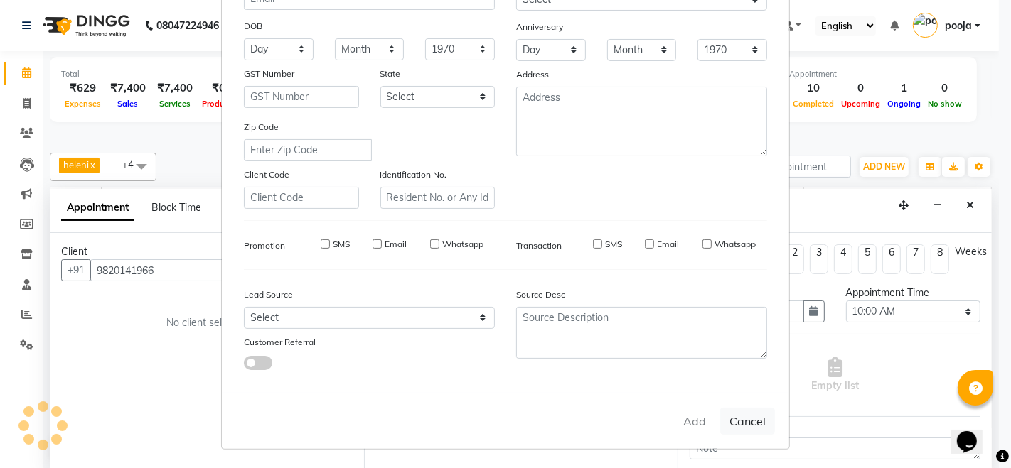
checkbox input "false"
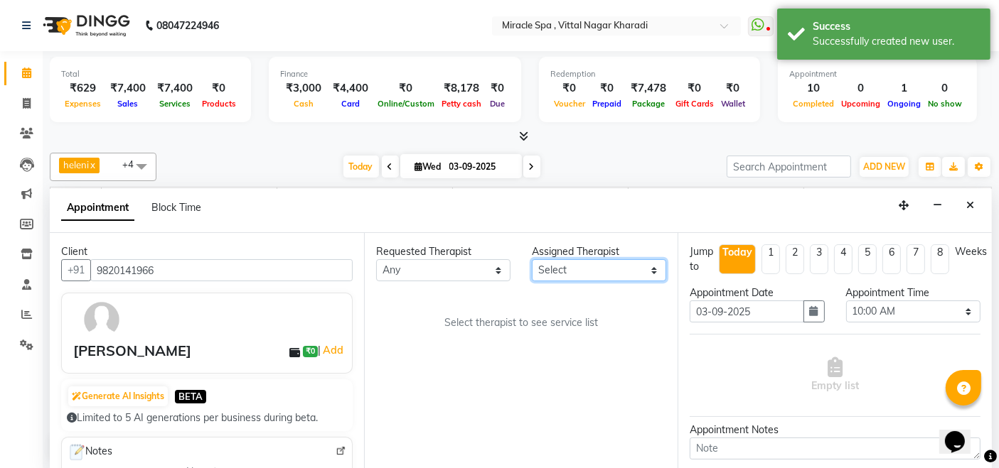
click at [610, 276] on select "Select ajay chisty debora Em Es GIGI heleni jois kimia Libin MAHESH may MR ADIT…" at bounding box center [599, 270] width 134 height 22
select select "62144"
click at [532, 259] on select "Select ajay chisty debora Em Es GIGI heleni jois kimia Libin MAHESH may MR ADIT…" at bounding box center [599, 270] width 134 height 22
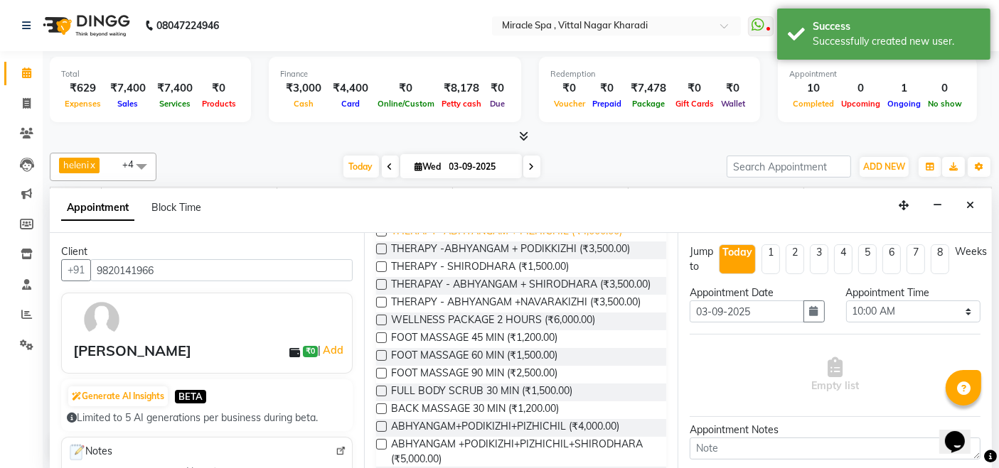
scroll to position [0, 0]
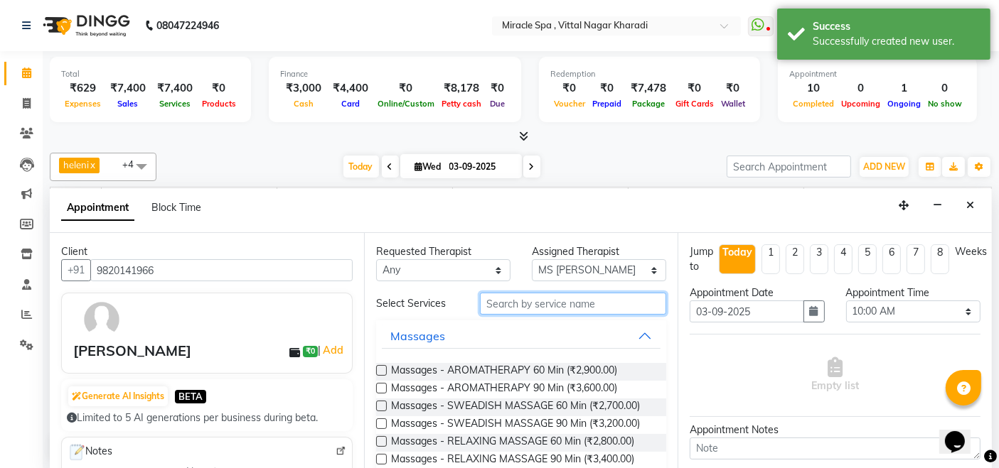
click at [543, 302] on input "text" at bounding box center [573, 304] width 186 height 22
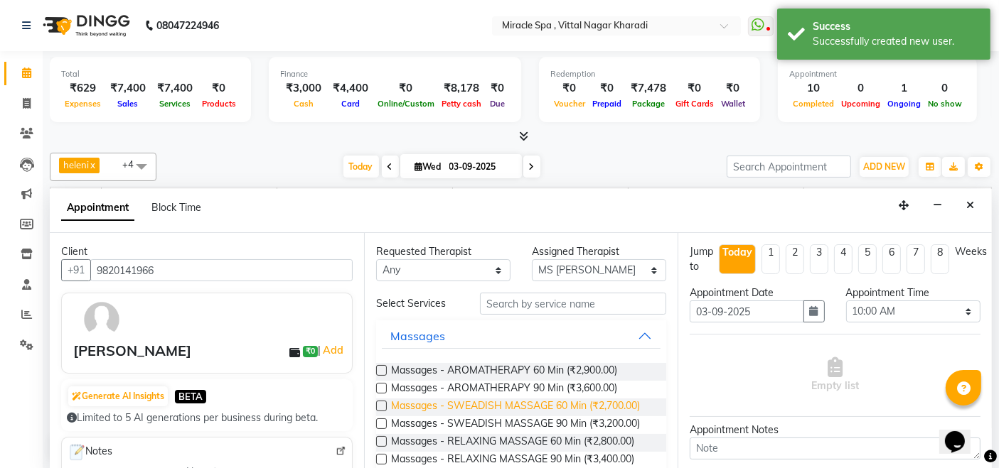
click at [531, 399] on span "Massages - SWEADISH MASSAGE 60 Min (₹2,700.00)" at bounding box center [515, 408] width 249 height 18
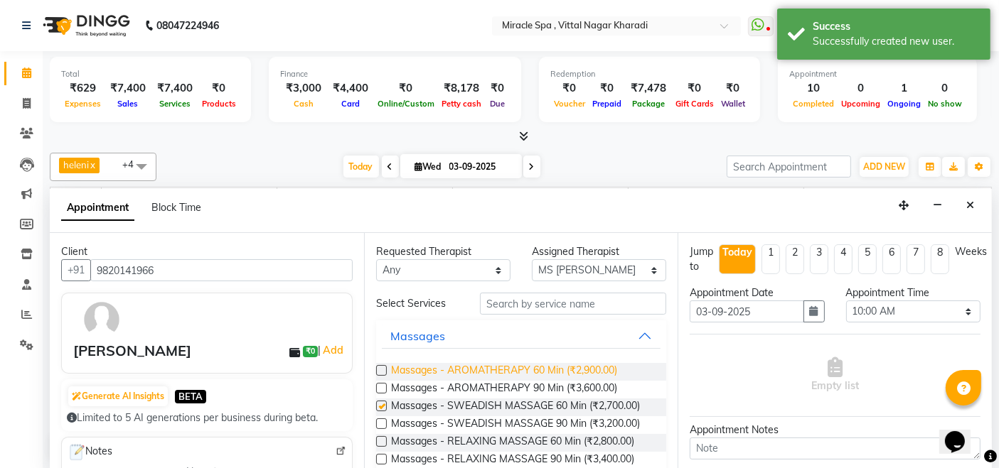
checkbox input "false"
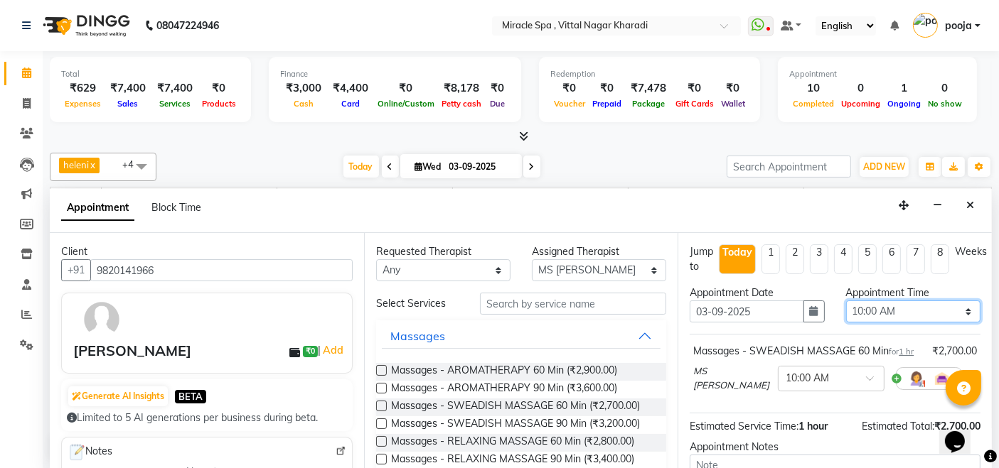
click at [907, 313] on select "Select 10:00 AM 10:15 AM 10:30 AM 10:45 AM 11:00 AM 11:15 AM 11:30 AM 11:45 AM …" at bounding box center [913, 312] width 134 height 22
select select "1275"
click at [846, 301] on select "Select 10:00 AM 10:15 AM 10:30 AM 10:45 AM 11:00 AM 11:15 AM 11:30 AM 11:45 AM …" at bounding box center [913, 312] width 134 height 22
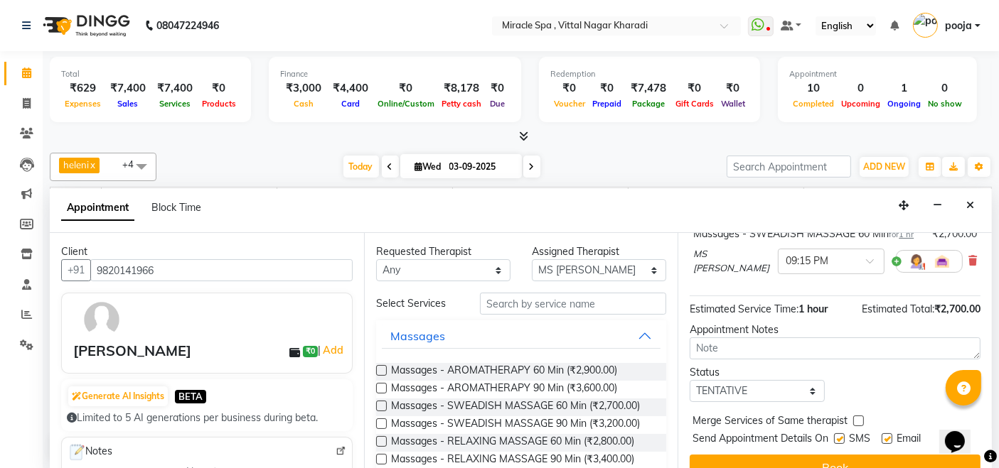
scroll to position [151, 0]
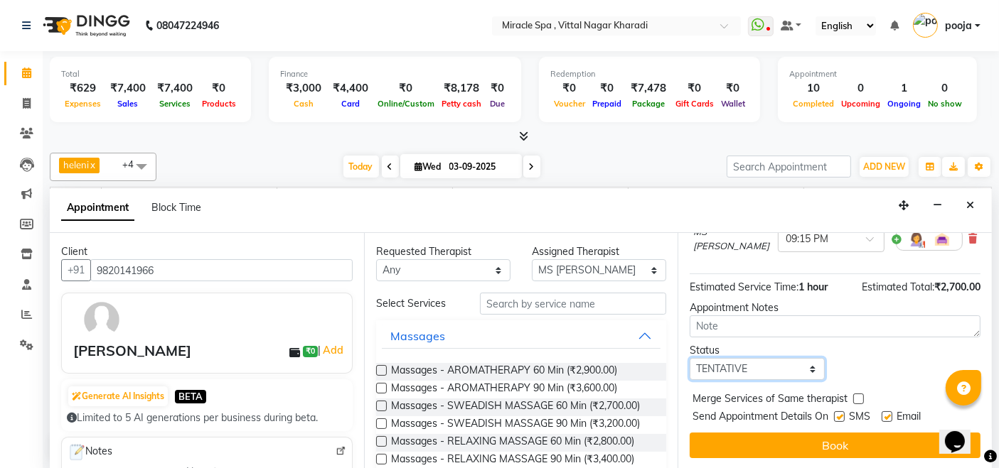
click at [747, 366] on select "Select TENTATIVE CONFIRM CHECK-IN UPCOMING" at bounding box center [756, 369] width 134 height 22
select select "upcoming"
click at [689, 358] on select "Select TENTATIVE CONFIRM CHECK-IN UPCOMING" at bounding box center [756, 369] width 134 height 22
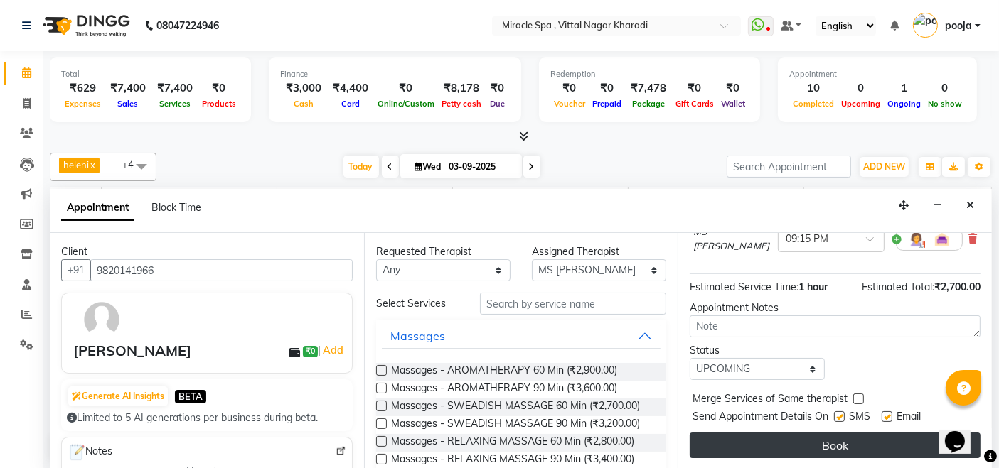
click at [853, 448] on button "Book" at bounding box center [834, 446] width 291 height 26
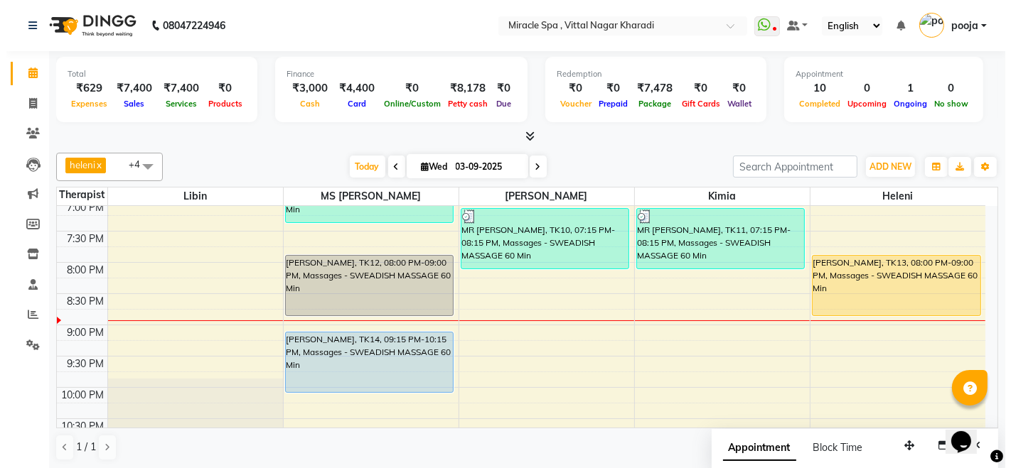
scroll to position [0, 0]
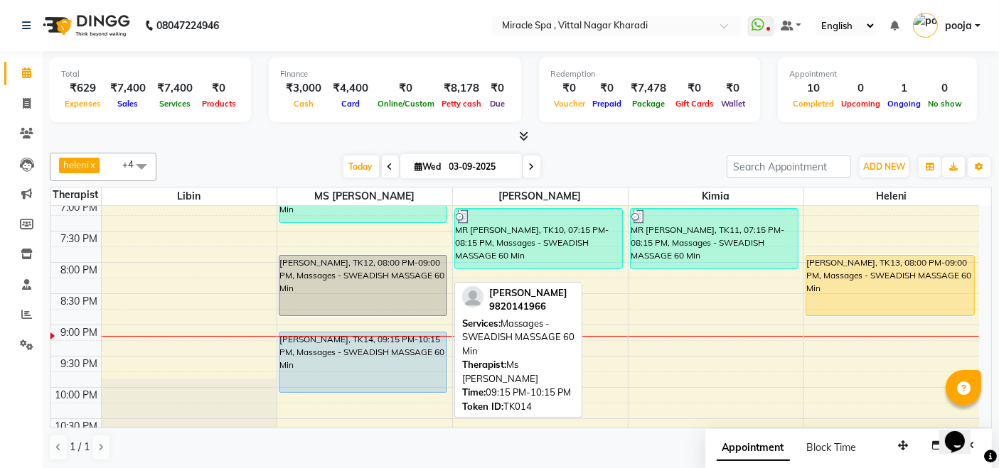
click at [367, 350] on div "[PERSON_NAME], TK14, 09:15 PM-10:15 PM, Massages - SWEADISH MASSAGE 60 Min" at bounding box center [363, 363] width 168 height 60
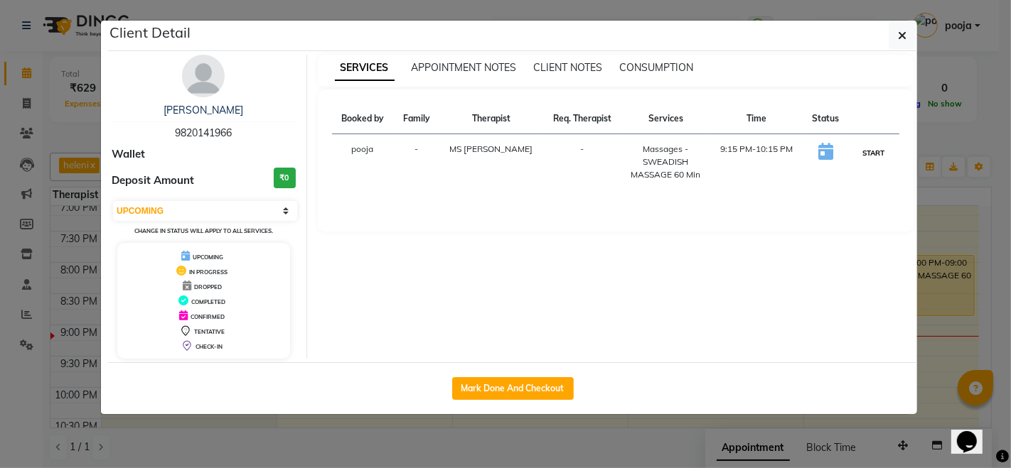
click at [872, 153] on button "START" at bounding box center [873, 153] width 29 height 18
select select "1"
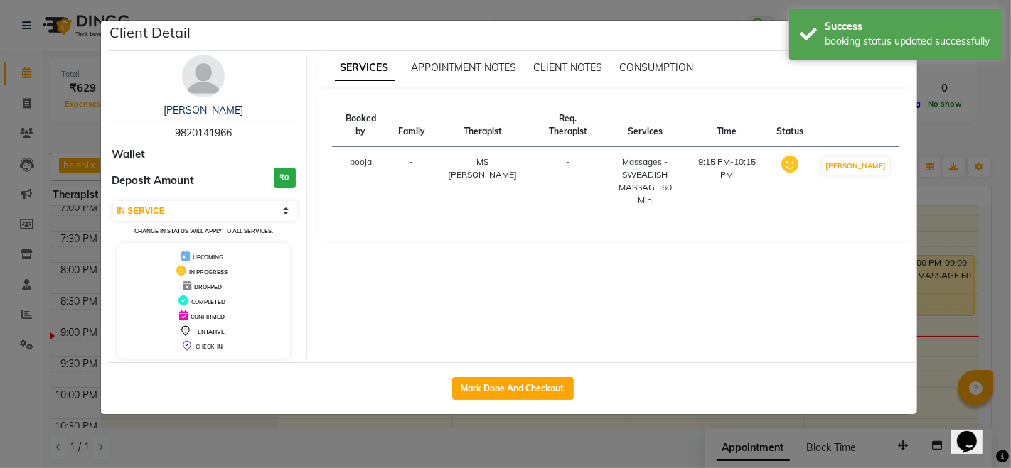
click at [934, 129] on ngb-modal-window "Client Detail MR SANDEP 9820141966 Wallet Deposit Amount ₹0 Select IN SERVICE C…" at bounding box center [505, 234] width 1011 height 468
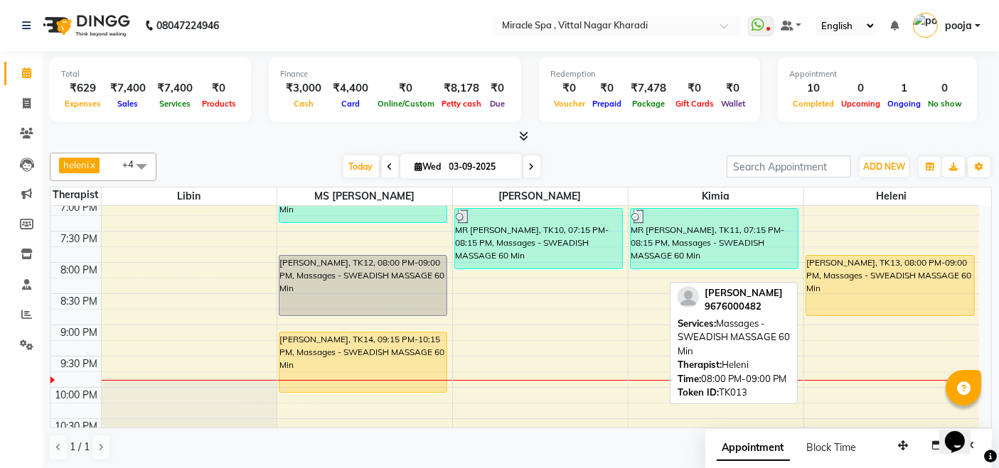
click at [908, 275] on div "[PERSON_NAME], TK13, 08:00 PM-09:00 PM, Massages - SWEADISH MASSAGE 60 Min" at bounding box center [890, 286] width 168 height 60
select select "1"
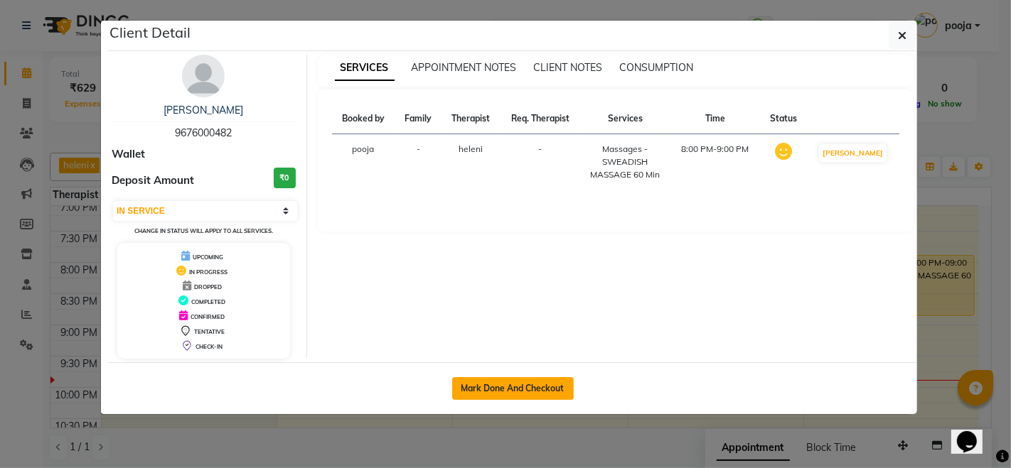
click at [505, 396] on button "Mark Done And Checkout" at bounding box center [513, 388] width 122 height 23
select select "service"
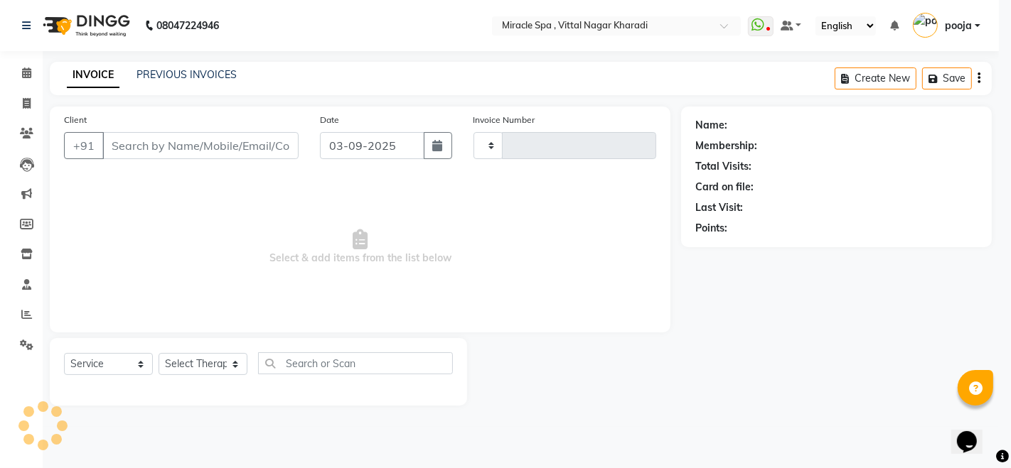
type input "2604"
select select "3"
select select "3854"
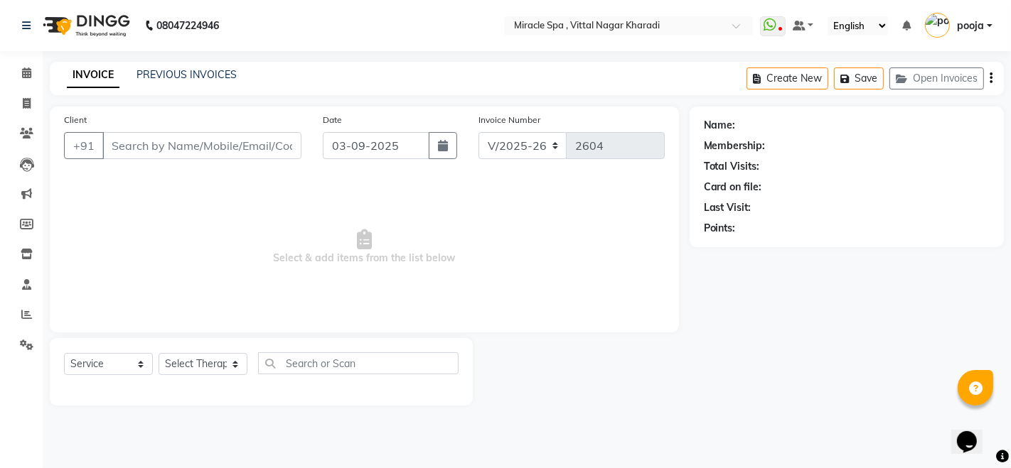
type input "9676000482"
select select "89065"
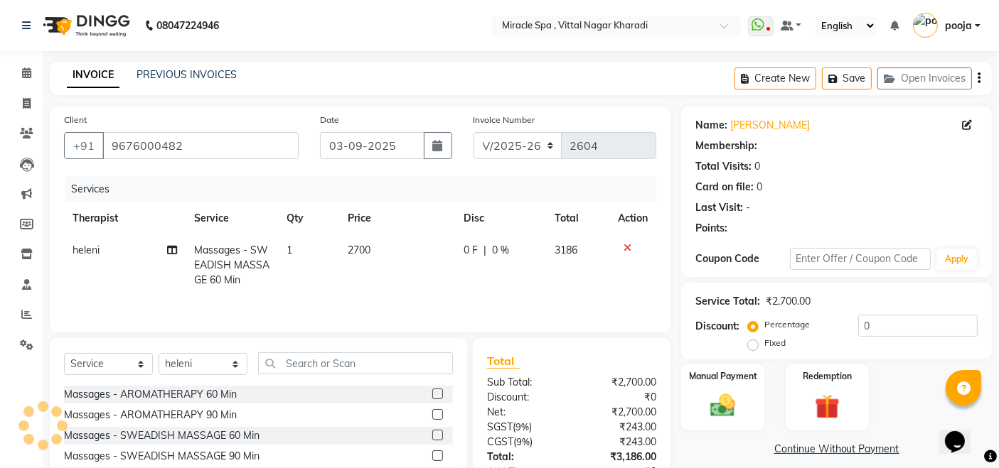
select select "1: Object"
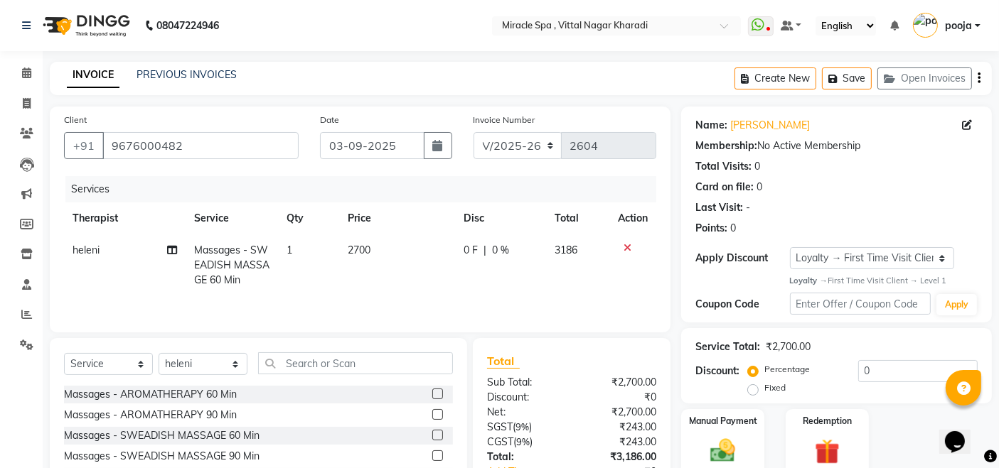
click at [362, 247] on span "2700" at bounding box center [359, 250] width 23 height 13
select select "89065"
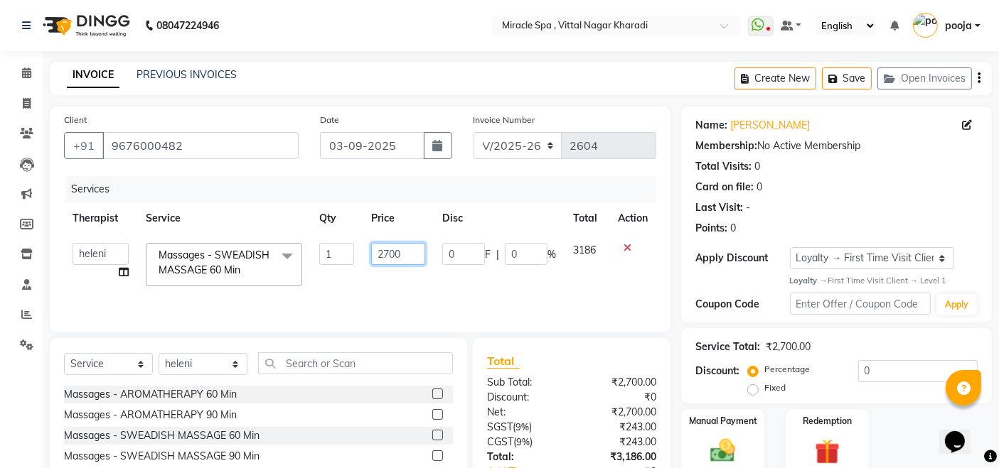
click at [389, 256] on input "2700" at bounding box center [398, 254] width 54 height 22
type input "2200"
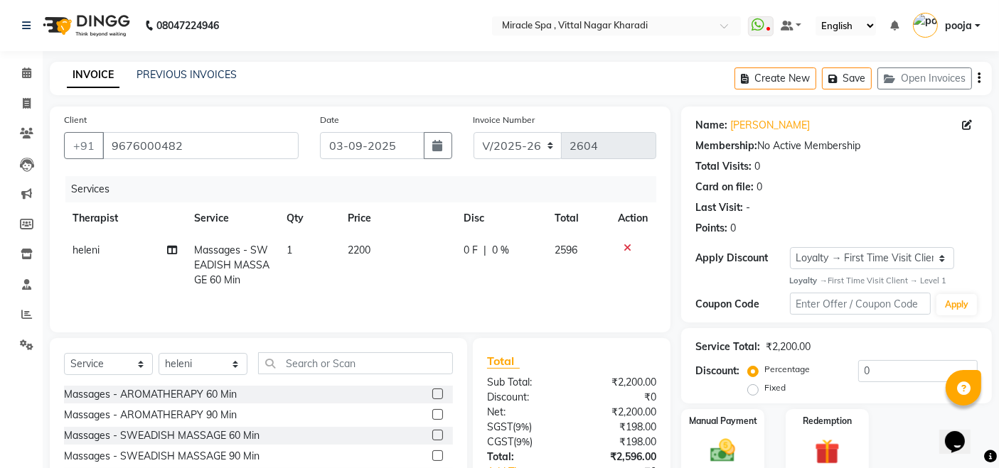
click at [977, 78] on icon "button" at bounding box center [978, 78] width 3 height 1
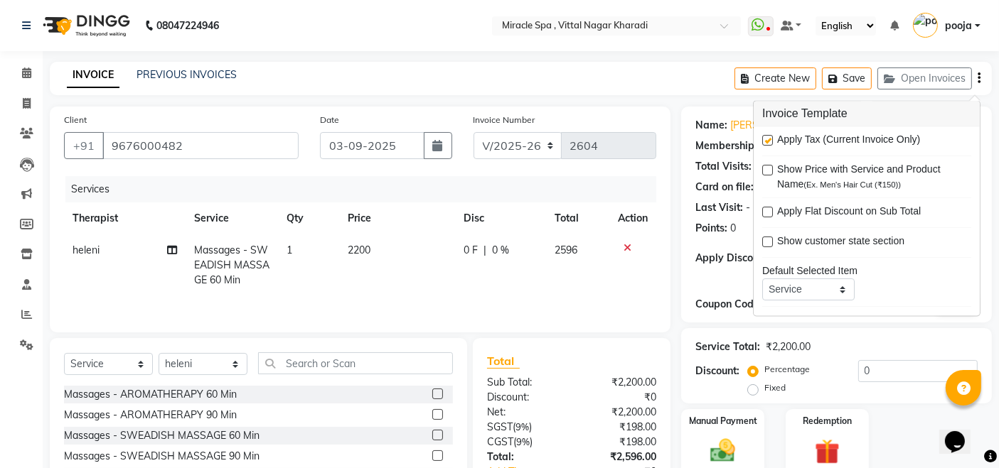
click at [771, 139] on label at bounding box center [767, 141] width 11 height 11
click at [771, 139] on input "checkbox" at bounding box center [766, 141] width 9 height 9
checkbox input "false"
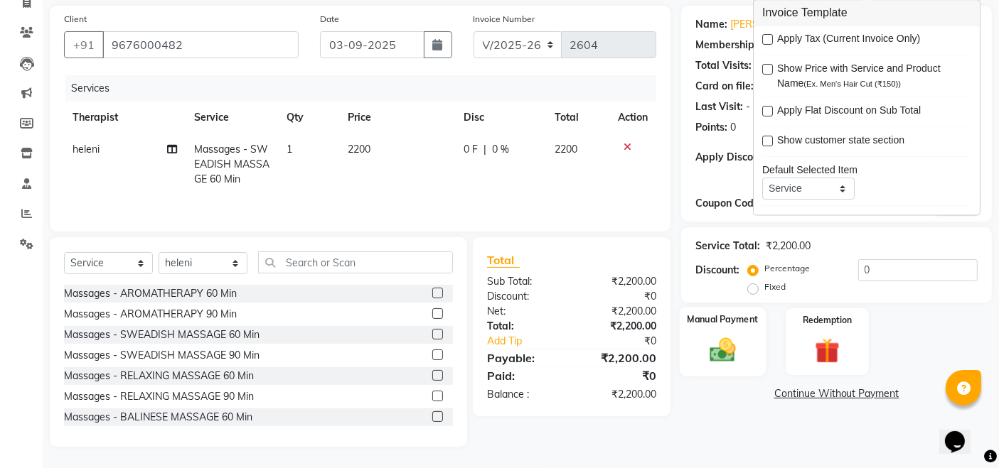
click at [729, 343] on img at bounding box center [722, 350] width 43 height 30
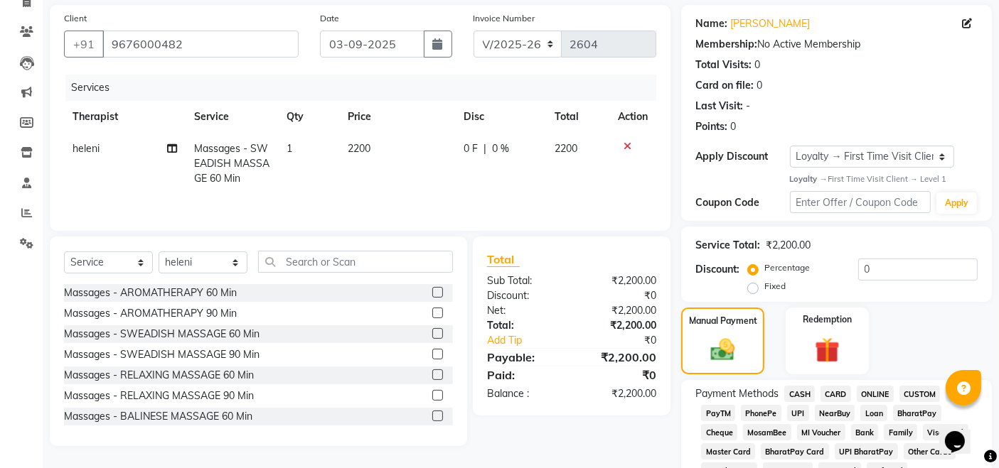
click at [796, 413] on span "UPI" at bounding box center [798, 413] width 22 height 16
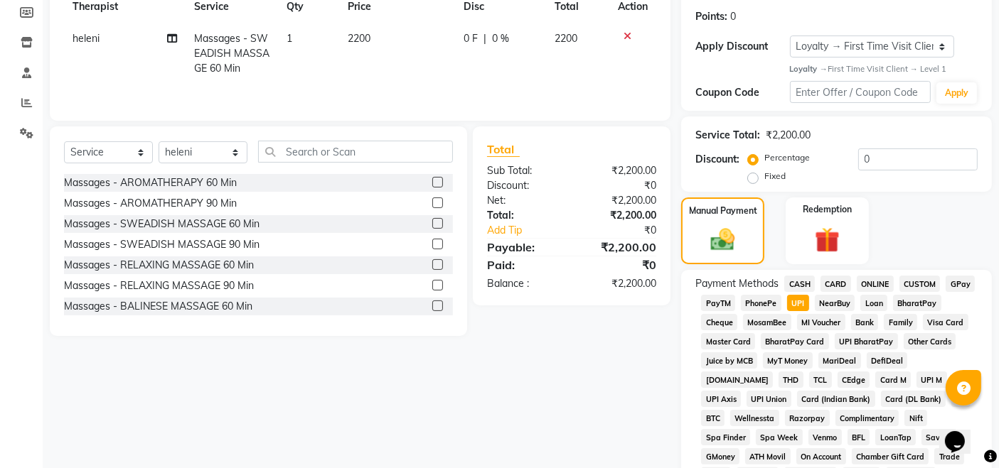
scroll to position [259, 0]
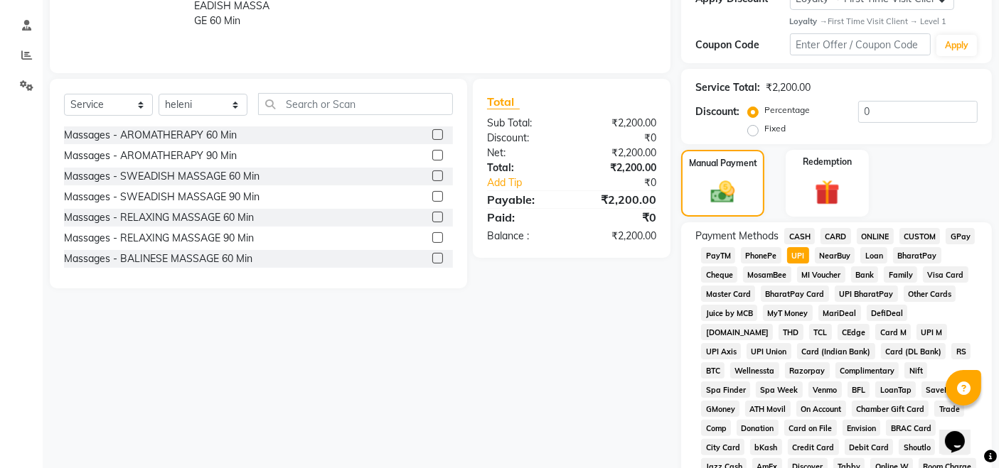
click at [515, 349] on div "Client +91 9676000482 Date 03-09-2025 Invoice Number V/2025 V/2025-26 2604 Serv…" at bounding box center [360, 340] width 642 height 986
click at [620, 354] on div "Client +91 9676000482 Date 03-09-2025 Invoice Number V/2025 V/2025-26 2604 Serv…" at bounding box center [360, 340] width 642 height 986
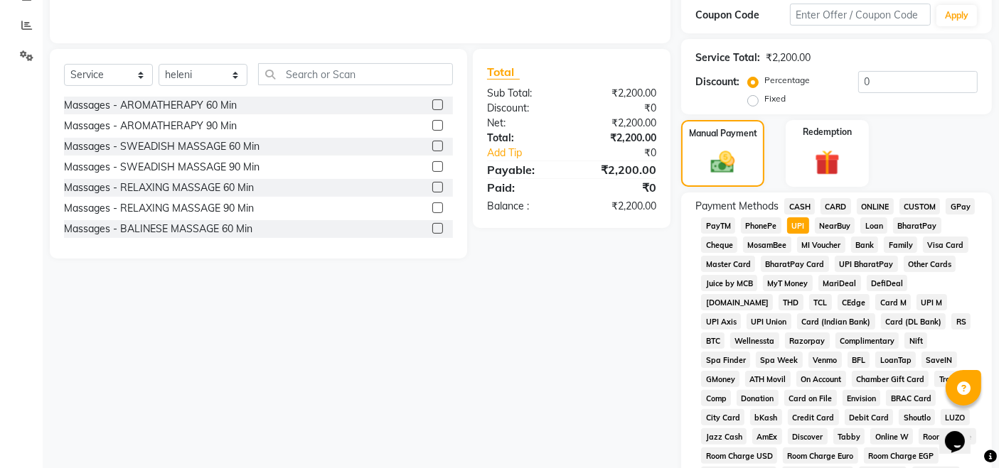
scroll to position [630, 0]
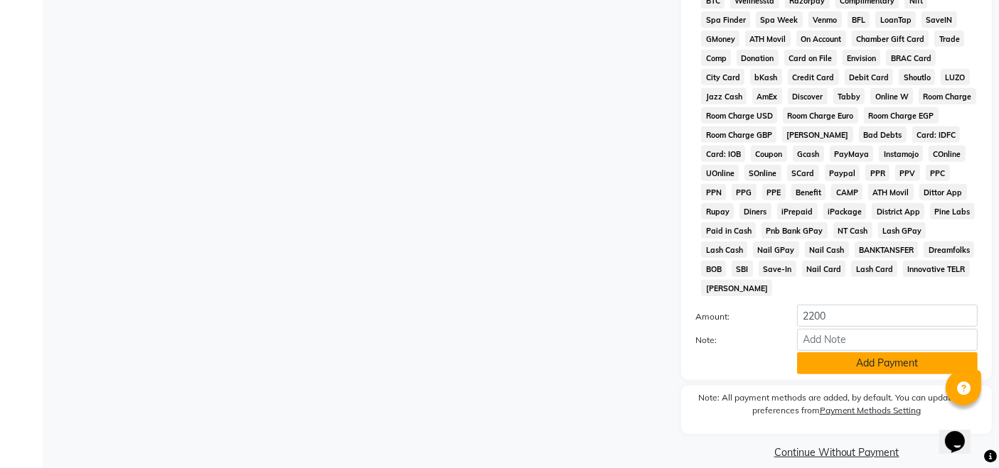
click at [853, 353] on button "Add Payment" at bounding box center [887, 364] width 181 height 22
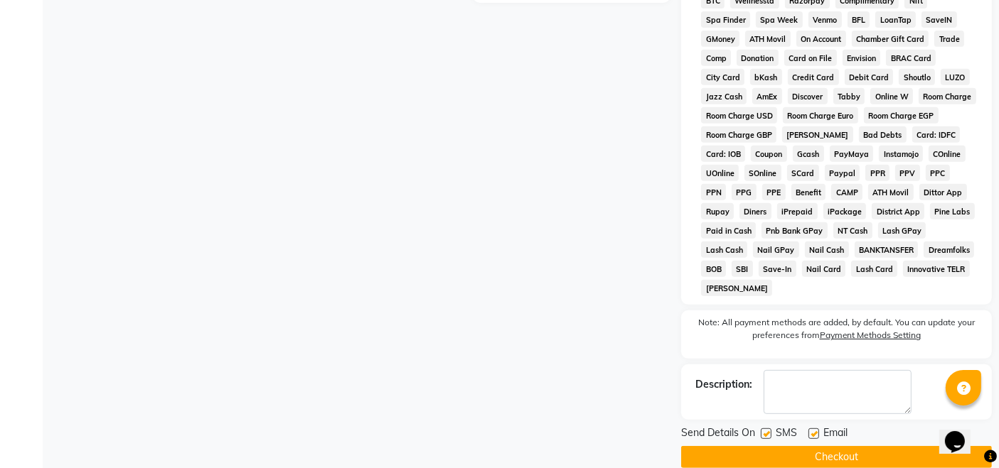
click at [815, 450] on button "Checkout" at bounding box center [836, 457] width 311 height 22
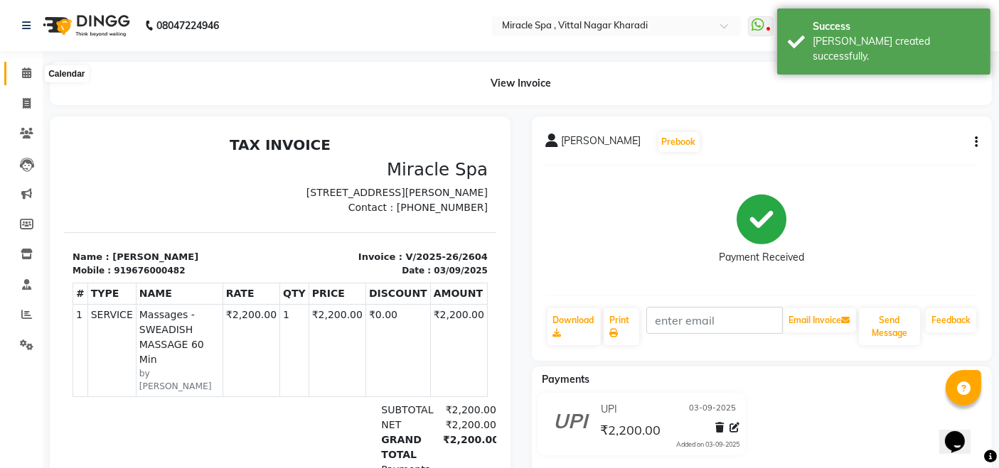
click at [26, 70] on icon at bounding box center [26, 73] width 9 height 11
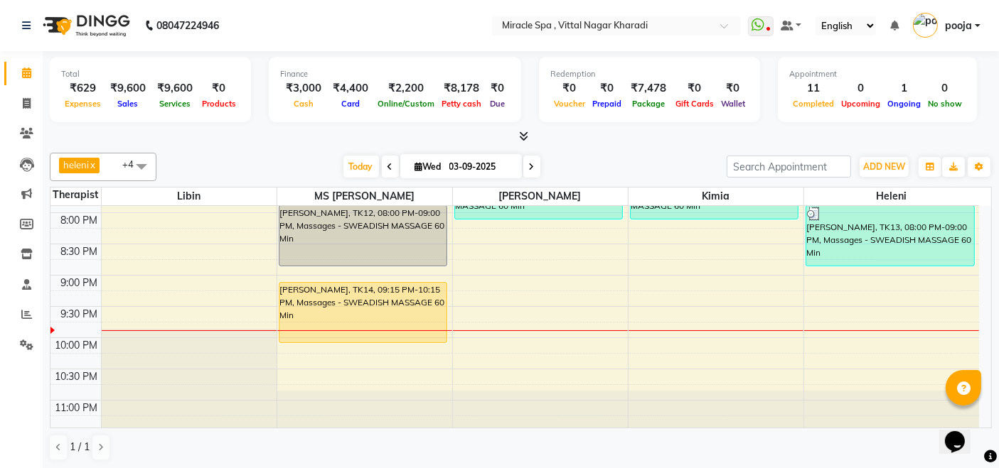
scroll to position [704, 0]
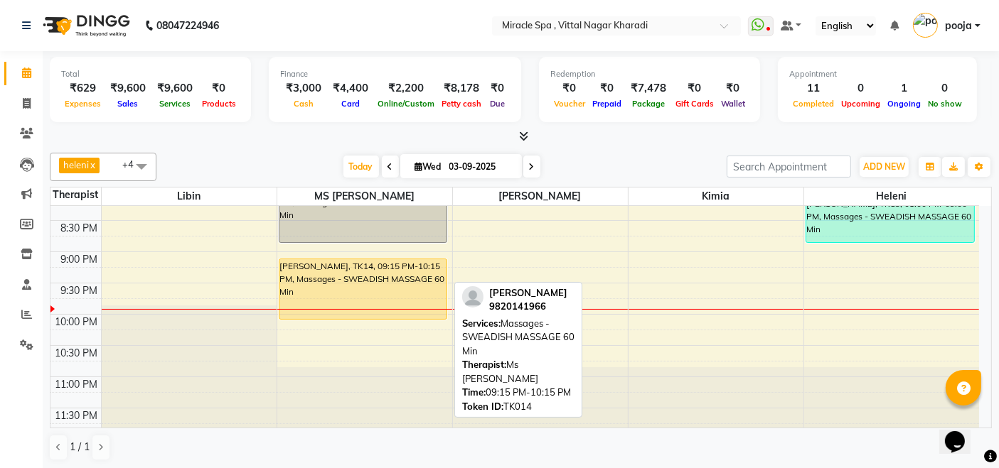
click at [414, 303] on div "[PERSON_NAME], TK14, 09:15 PM-10:15 PM, Massages - SWEADISH MASSAGE 60 Min" at bounding box center [363, 289] width 168 height 60
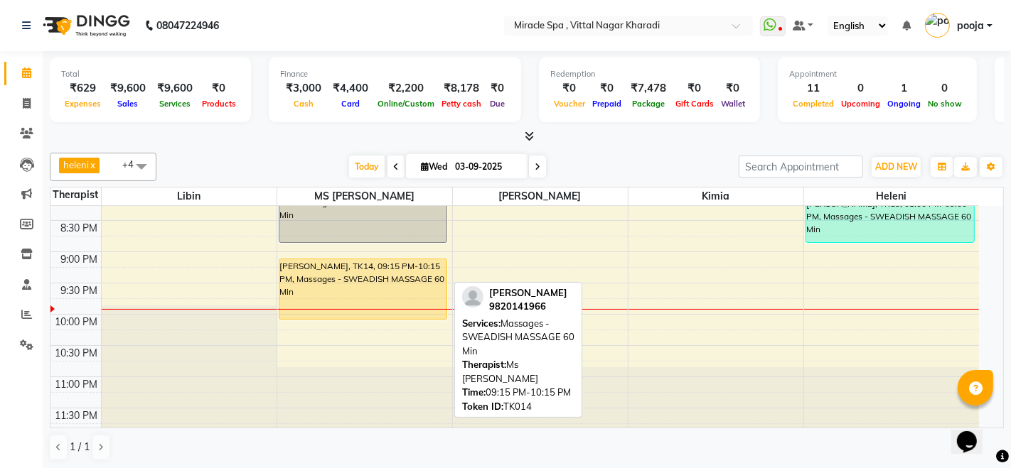
select select "1"
click at [414, 303] on div "[PERSON_NAME], TK14, 09:15 PM-10:15 PM, Massages - SWEADISH MASSAGE 60 Min" at bounding box center [363, 289] width 168 height 60
select select "1"
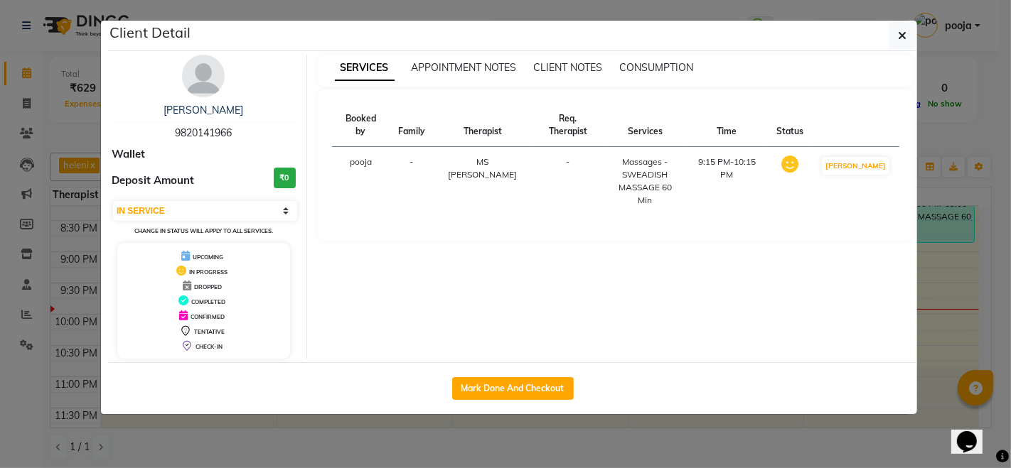
click at [414, 303] on div "SERVICES APPOINTMENT NOTES CLIENT NOTES CONSUMPTION Booked by Family Therapist …" at bounding box center [616, 207] width 618 height 304
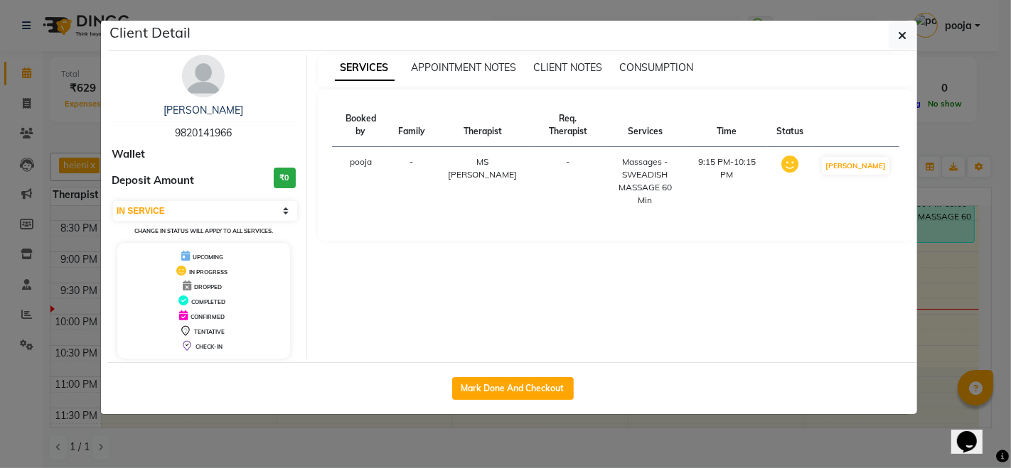
click at [443, 455] on ngb-modal-window "Client Detail [PERSON_NAME] 9820141966 Wallet Deposit Amount ₹0 Select IN SERVI…" at bounding box center [505, 234] width 1011 height 468
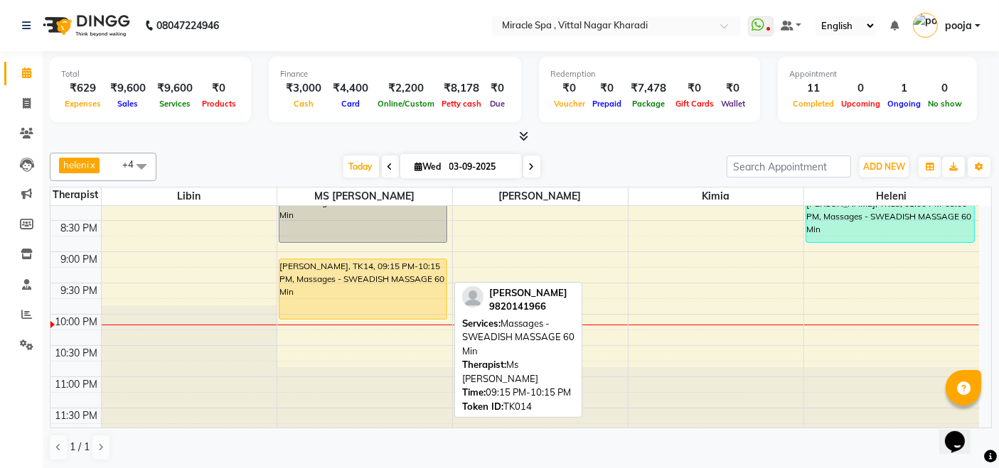
click at [386, 282] on div "[PERSON_NAME], TK14, 09:15 PM-10:15 PM, Massages - SWEADISH MASSAGE 60 Min" at bounding box center [363, 289] width 168 height 60
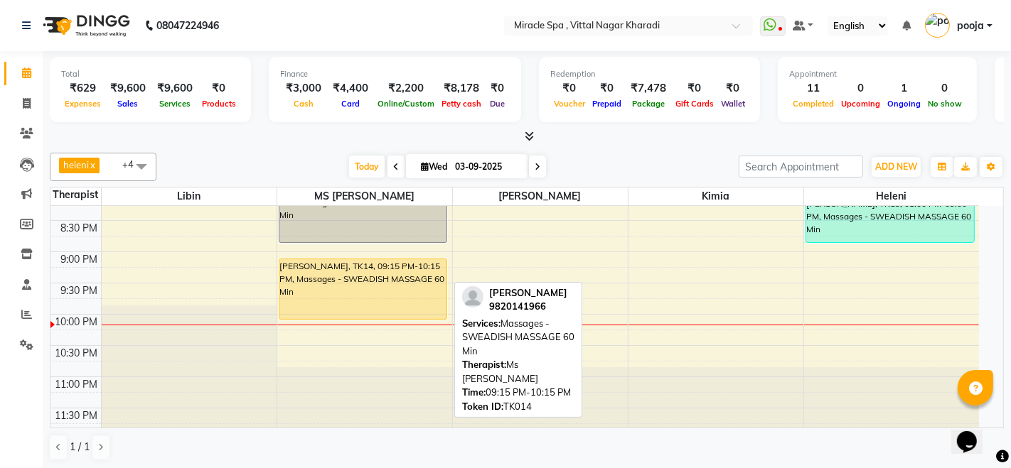
select select "1"
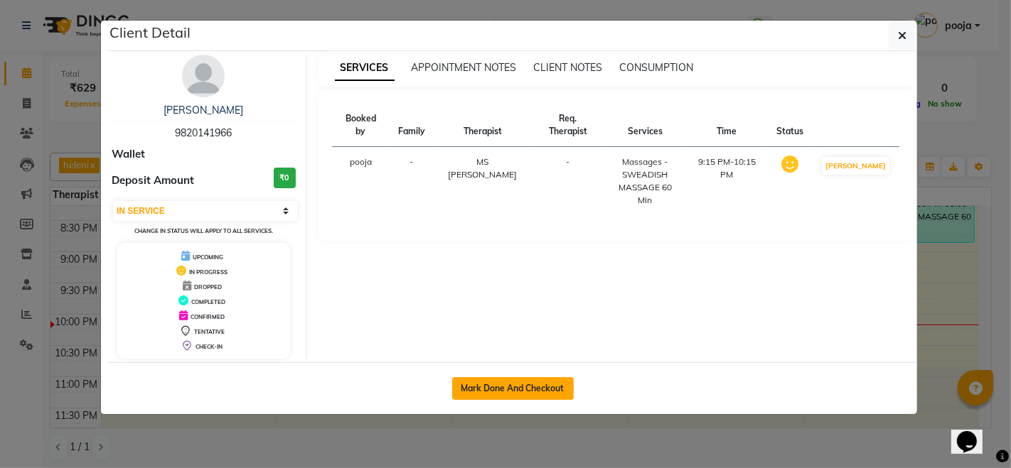
click at [532, 380] on button "Mark Done And Checkout" at bounding box center [513, 388] width 122 height 23
select select "3854"
select select "service"
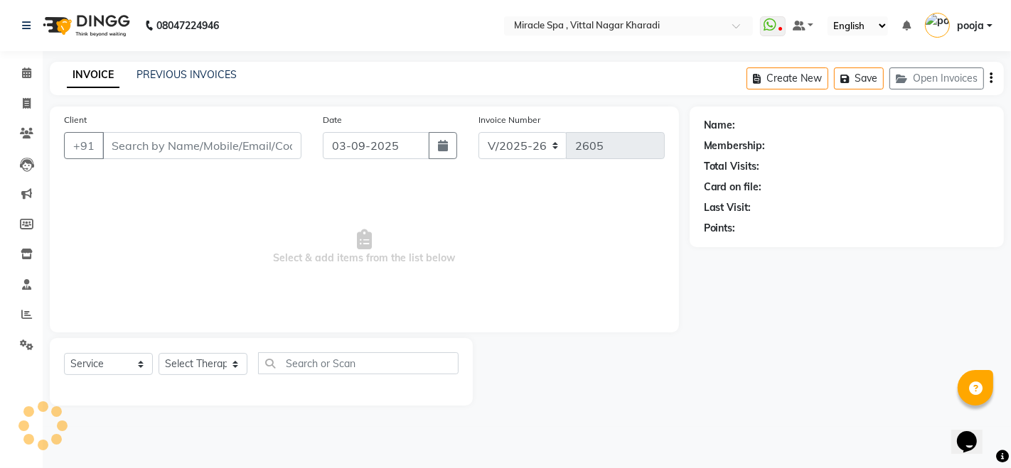
type input "9820141966"
select select "62144"
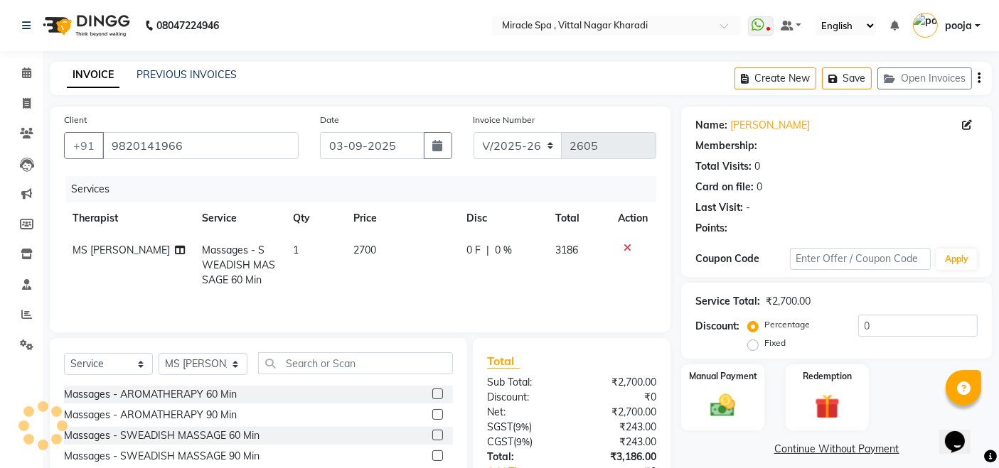
select select "1: Object"
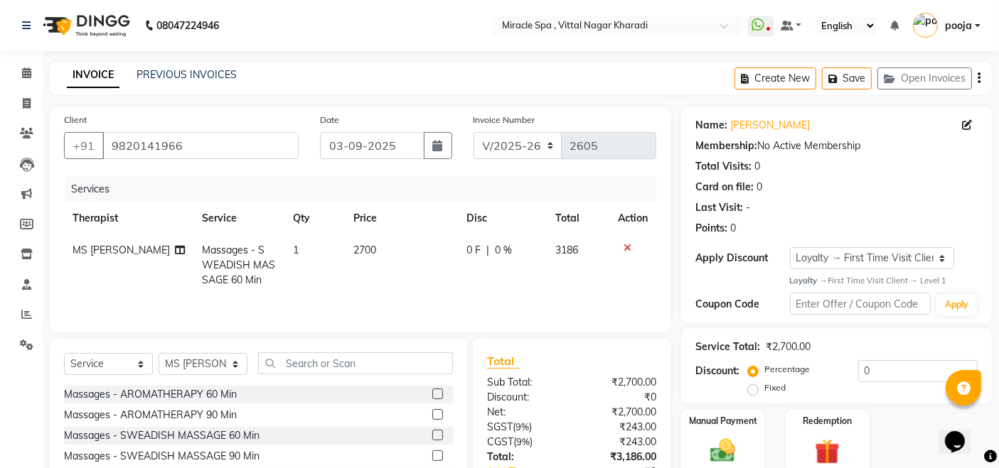
click at [981, 83] on div "Create New Save Open Invoices" at bounding box center [862, 78] width 257 height 33
click at [977, 78] on icon "button" at bounding box center [978, 78] width 3 height 1
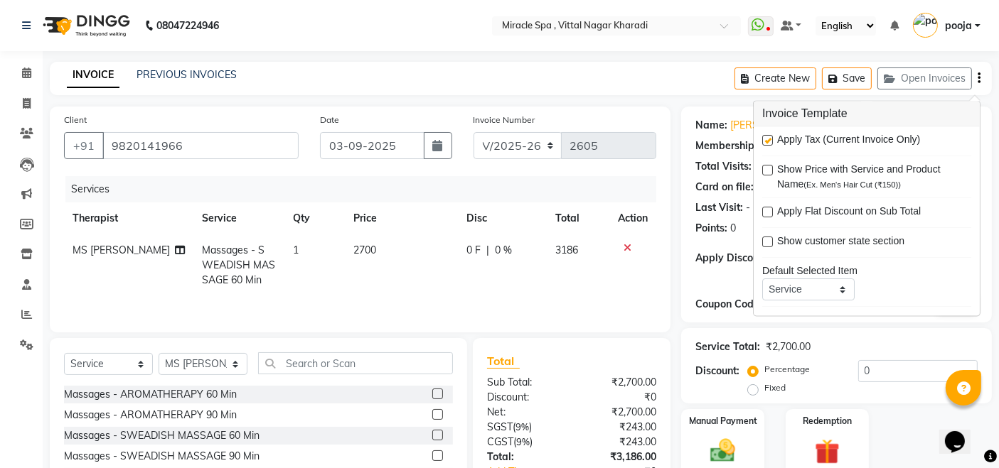
click at [769, 139] on label at bounding box center [767, 141] width 11 height 11
click at [769, 139] on input "checkbox" at bounding box center [766, 141] width 9 height 9
checkbox input "false"
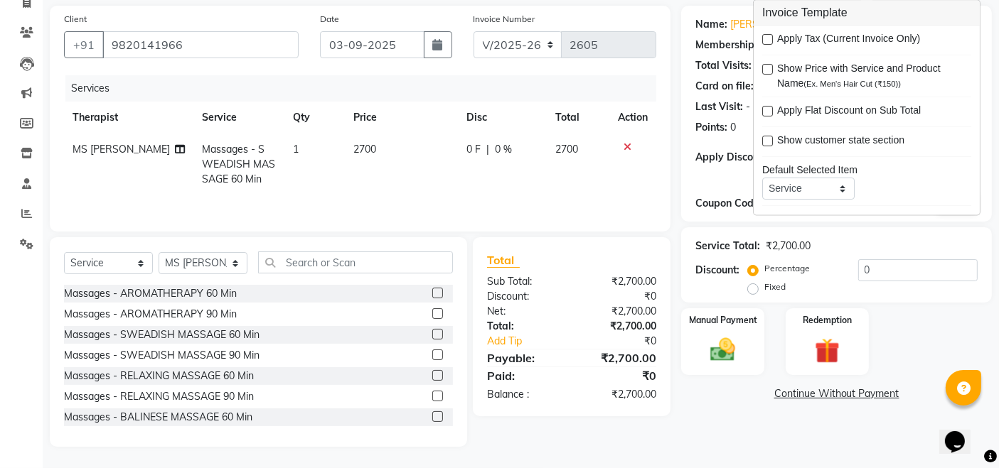
drag, startPoint x: 697, startPoint y: 427, endPoint x: 726, endPoint y: 391, distance: 46.1
click at [700, 427] on div "Name: Mr Sandep Membership: No Active Membership Total Visits: 0 Card on file: …" at bounding box center [841, 226] width 321 height 441
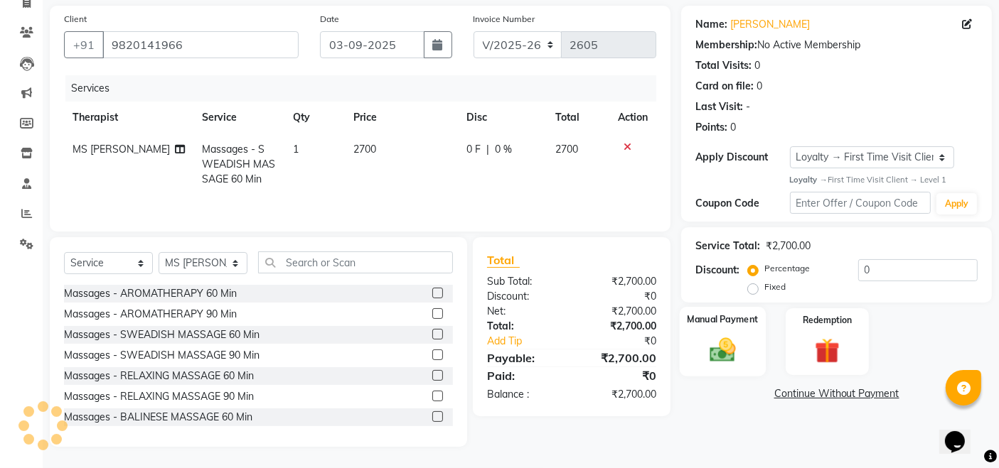
click at [735, 336] on img at bounding box center [722, 350] width 43 height 30
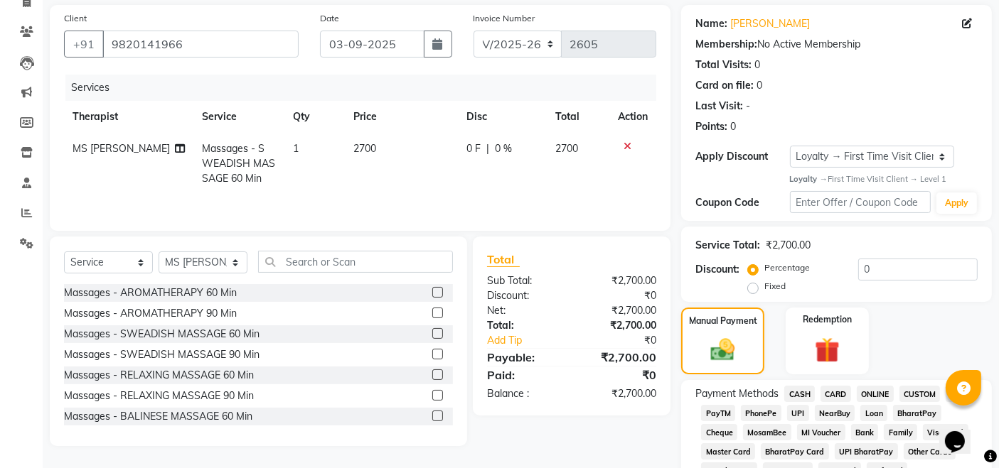
click at [792, 413] on span "UPI" at bounding box center [798, 413] width 22 height 16
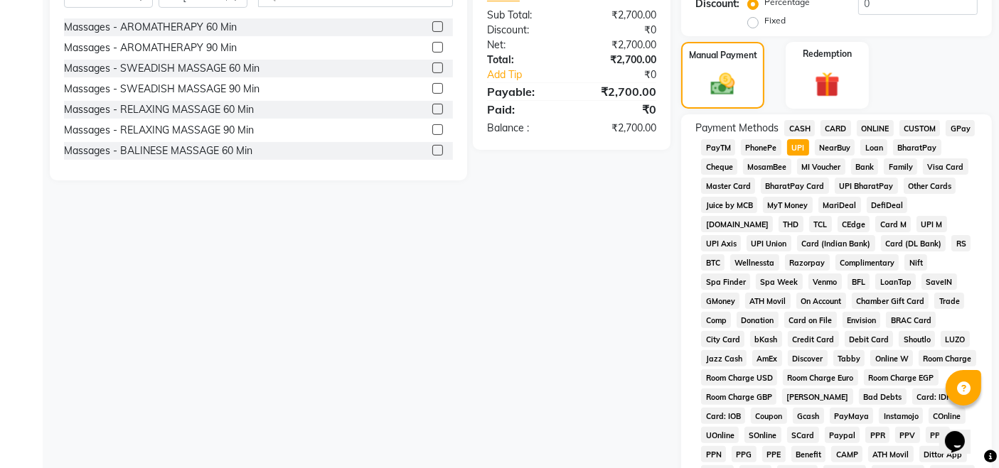
scroll to position [576, 0]
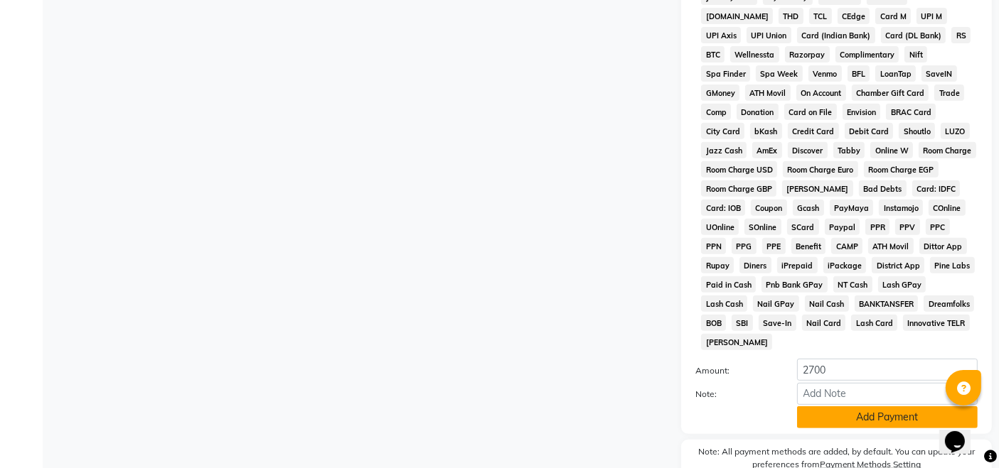
click at [862, 407] on button "Add Payment" at bounding box center [887, 418] width 181 height 22
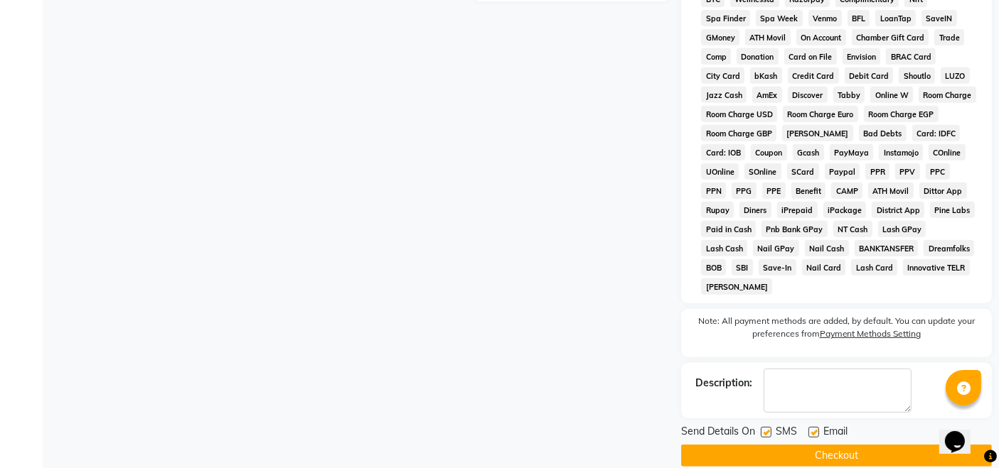
scroll to position [635, 0]
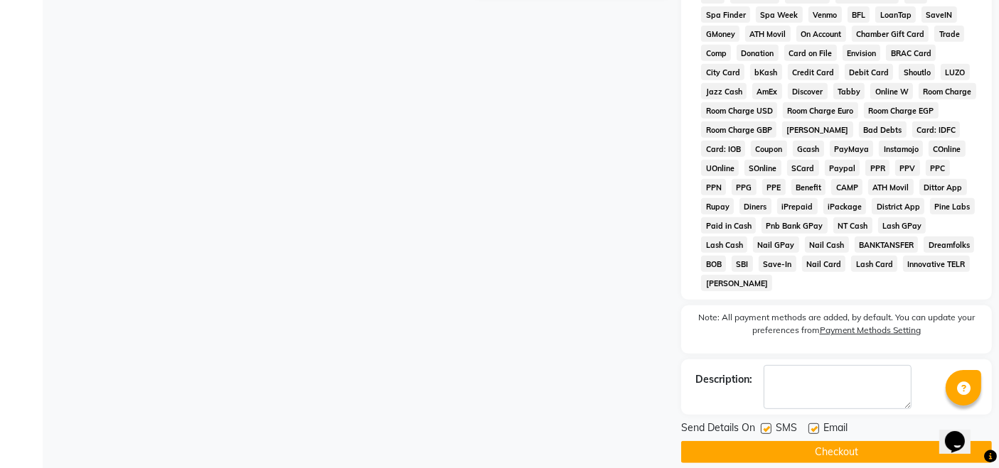
click at [826, 441] on button "Checkout" at bounding box center [836, 452] width 311 height 22
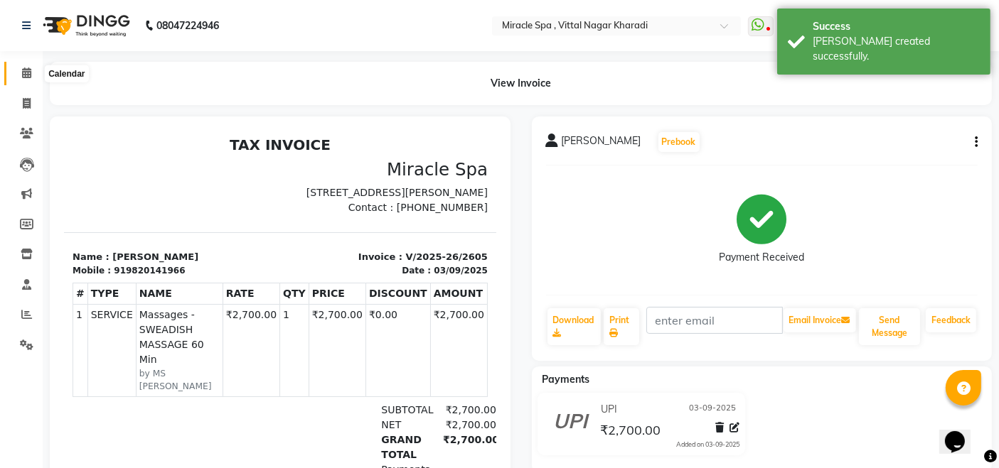
click at [27, 73] on icon at bounding box center [26, 73] width 9 height 11
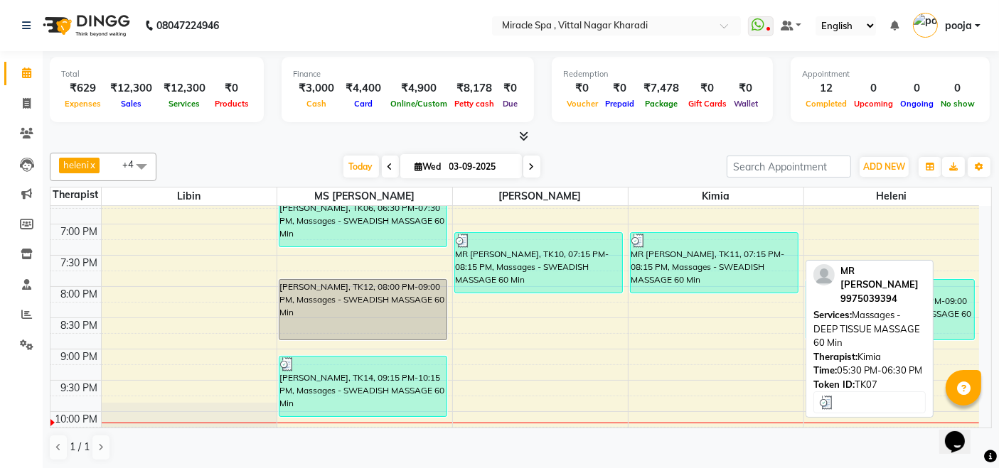
scroll to position [631, 0]
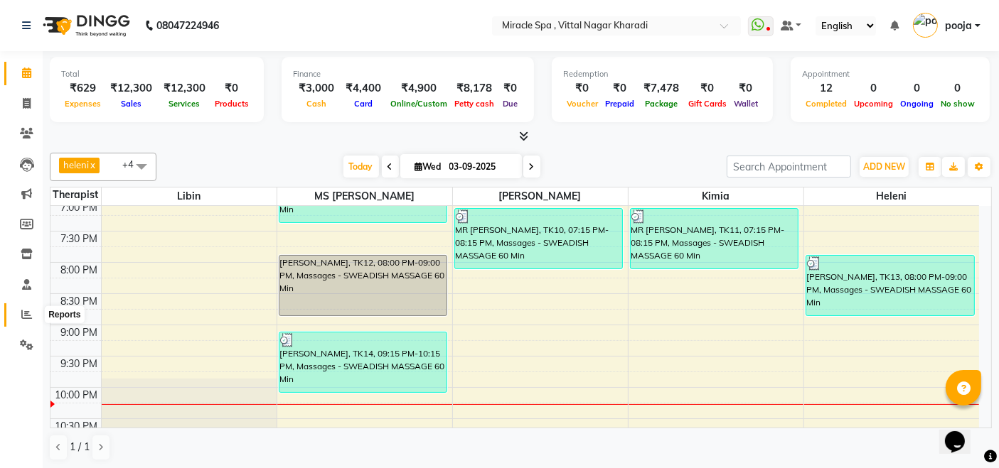
click at [29, 309] on icon at bounding box center [26, 314] width 11 height 11
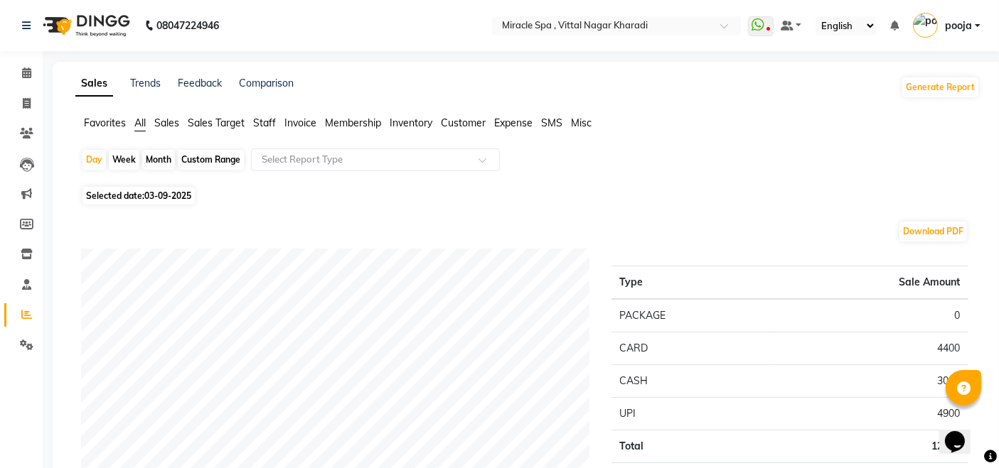
click at [148, 154] on div "Month" at bounding box center [158, 160] width 33 height 20
select select "9"
select select "2025"
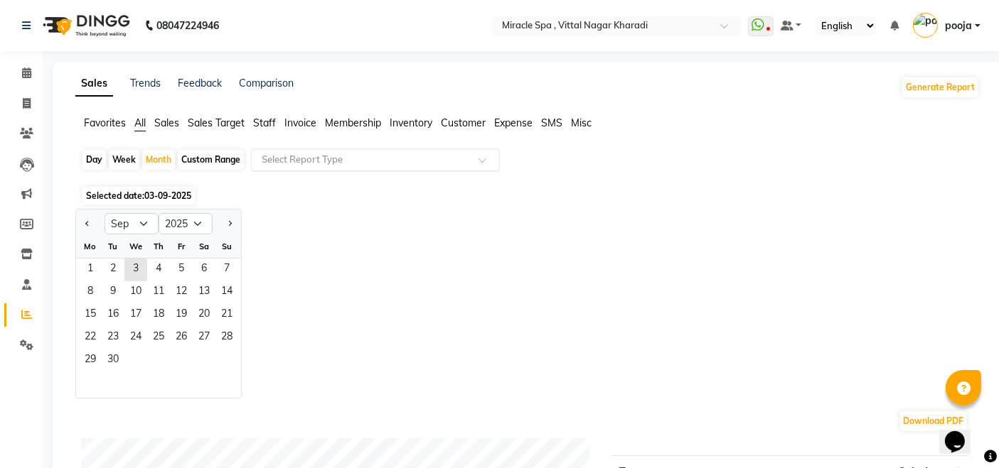
click at [353, 161] on input "text" at bounding box center [361, 160] width 205 height 14
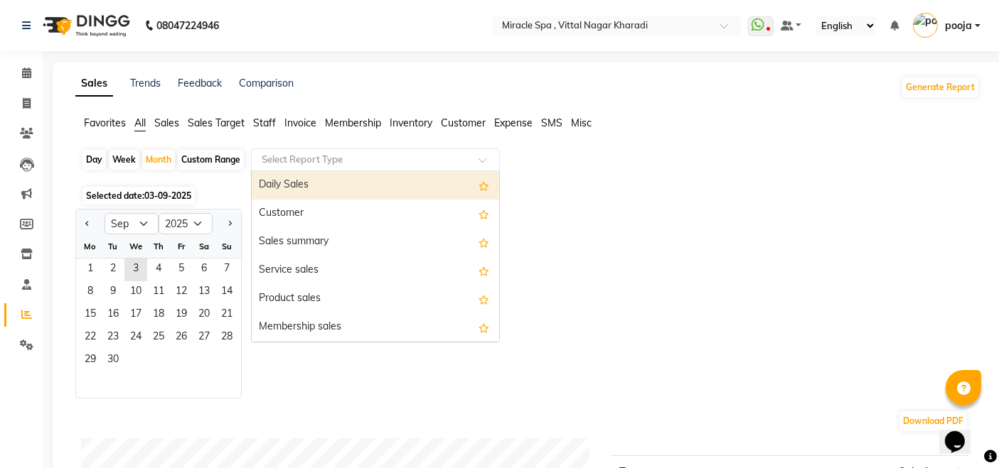
click at [351, 183] on div "Daily Sales" at bounding box center [375, 185] width 247 height 28
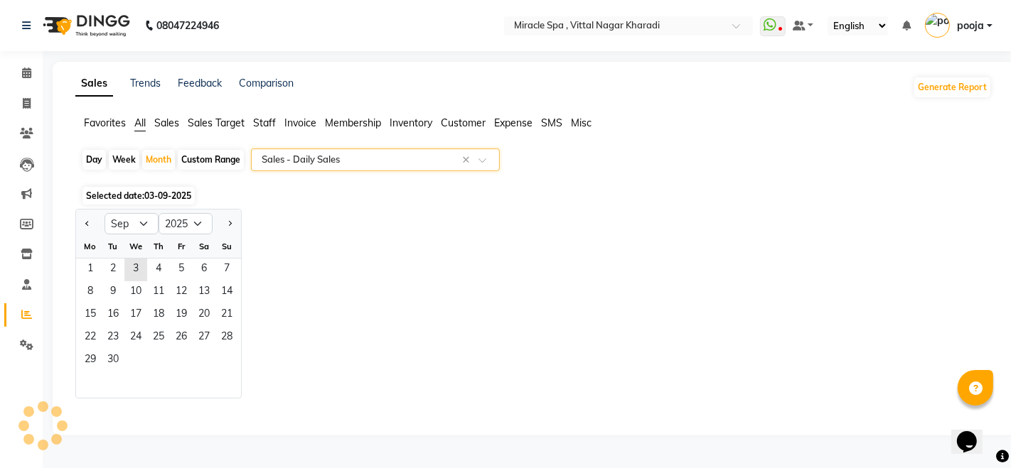
select select "full_report"
select select "csv"
